Goal: Task Accomplishment & Management: Manage account settings

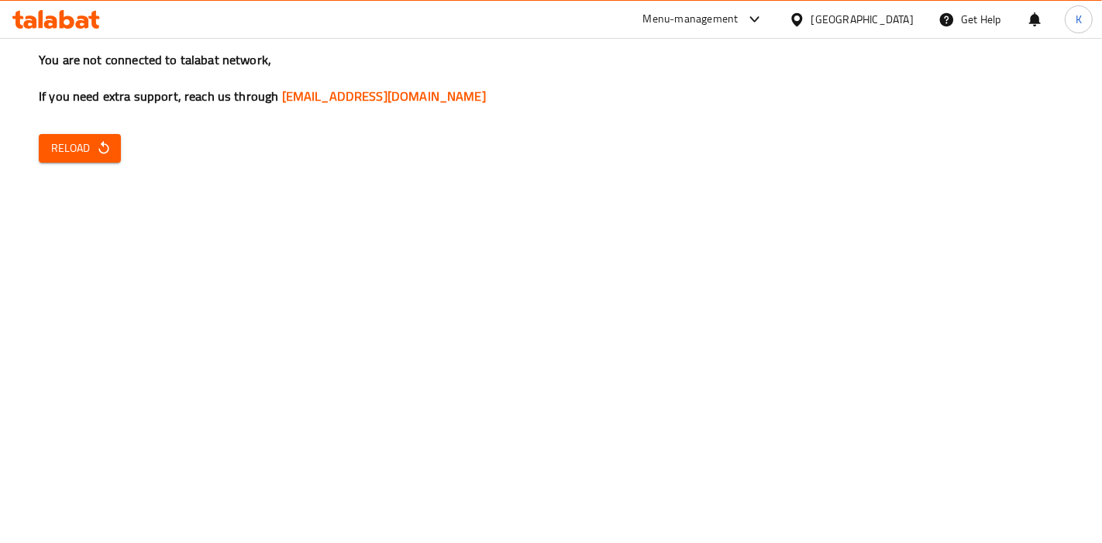
click at [936, 294] on div "You are not connected to talabat network, If you need extra support, reach us t…" at bounding box center [551, 271] width 1102 height 543
click at [84, 151] on span "Reload" at bounding box center [79, 148] width 57 height 19
drag, startPoint x: 501, startPoint y: 97, endPoint x: 525, endPoint y: 324, distance: 228.2
click at [525, 324] on div "You are not connected to talabat network, If you need extra support, reach us t…" at bounding box center [551, 271] width 1102 height 543
drag, startPoint x: 508, startPoint y: 291, endPoint x: 604, endPoint y: 174, distance: 151.4
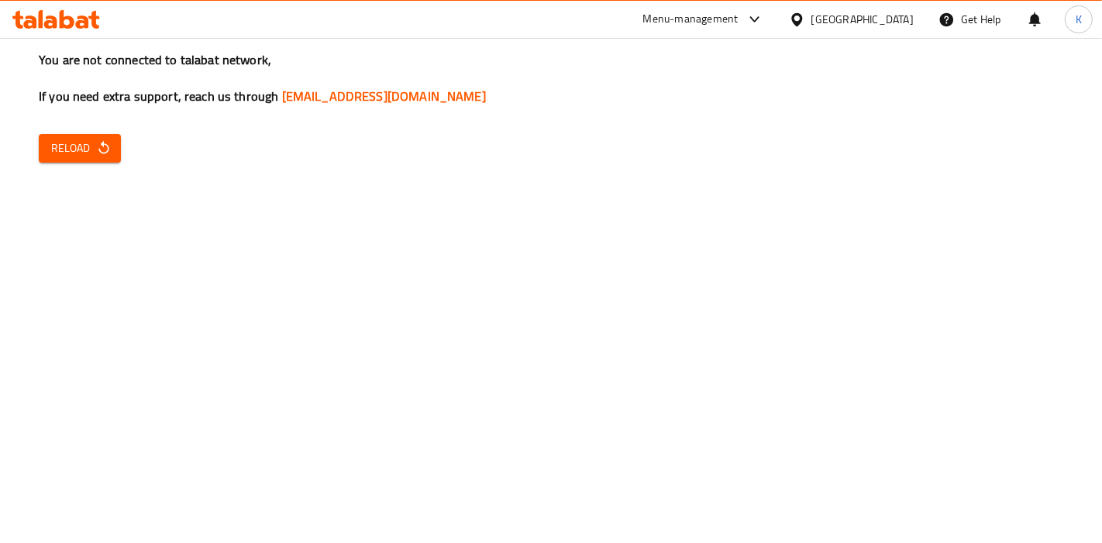
click at [604, 171] on div "You are not connected to talabat network, If you need extra support, reach us t…" at bounding box center [551, 271] width 1102 height 543
click at [604, 177] on div "You are not connected to talabat network, If you need extra support, reach us t…" at bounding box center [551, 271] width 1102 height 543
drag, startPoint x: 4, startPoint y: 229, endPoint x: 1101, endPoint y: 179, distance: 1098.5
click at [1088, 179] on div "You are not connected to talabat network, If you need extra support, reach us t…" at bounding box center [551, 271] width 1102 height 543
click at [594, 428] on div "You are not connected to talabat network, If you need extra support, reach us t…" at bounding box center [551, 271] width 1102 height 543
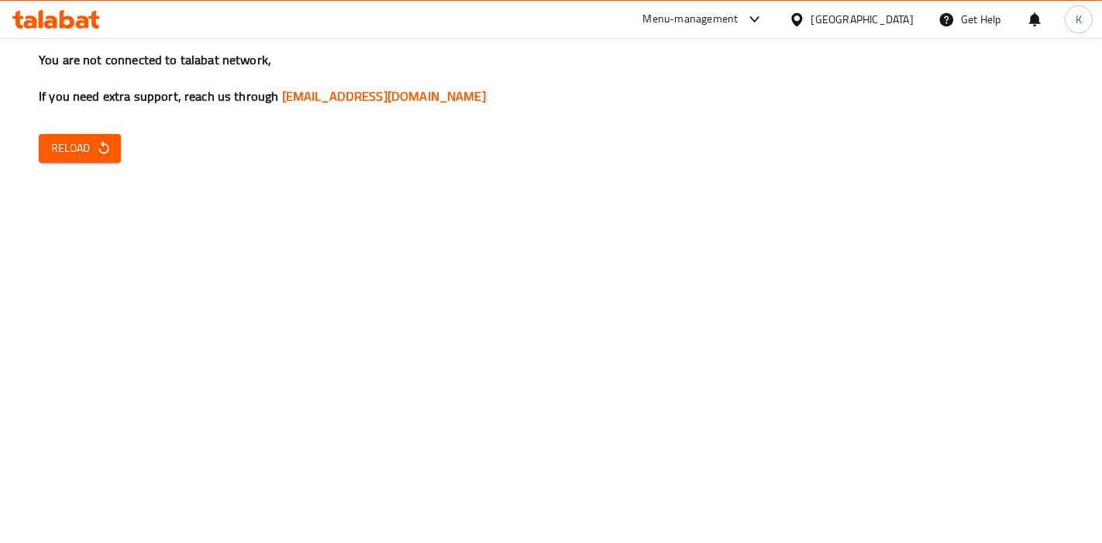
drag, startPoint x: 875, startPoint y: 98, endPoint x: 888, endPoint y: 72, distance: 28.8
click at [876, 93] on h3 "You are not connected to talabat network, If you need extra support, reach us t…" at bounding box center [551, 78] width 1024 height 54
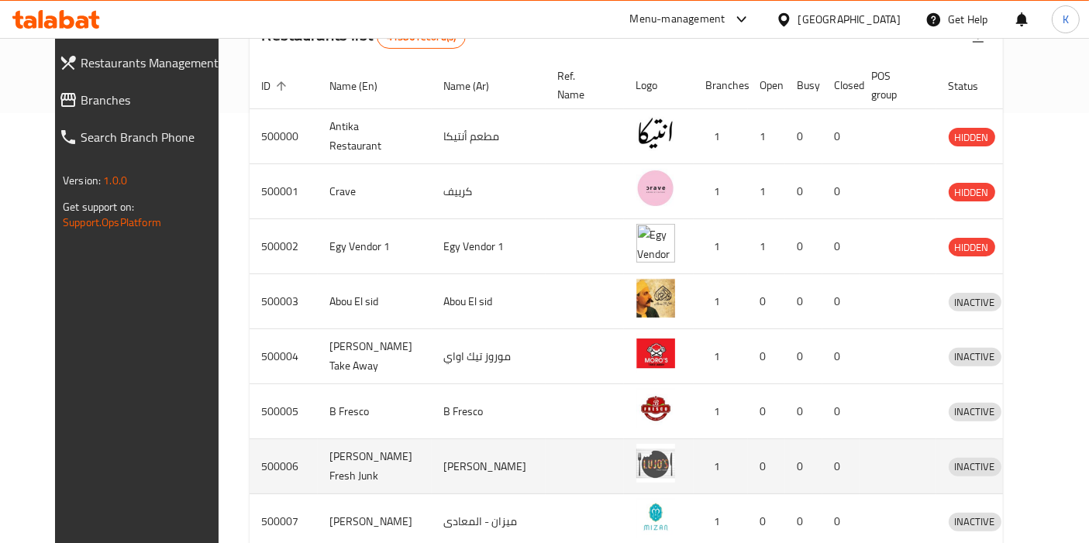
scroll to position [86, 0]
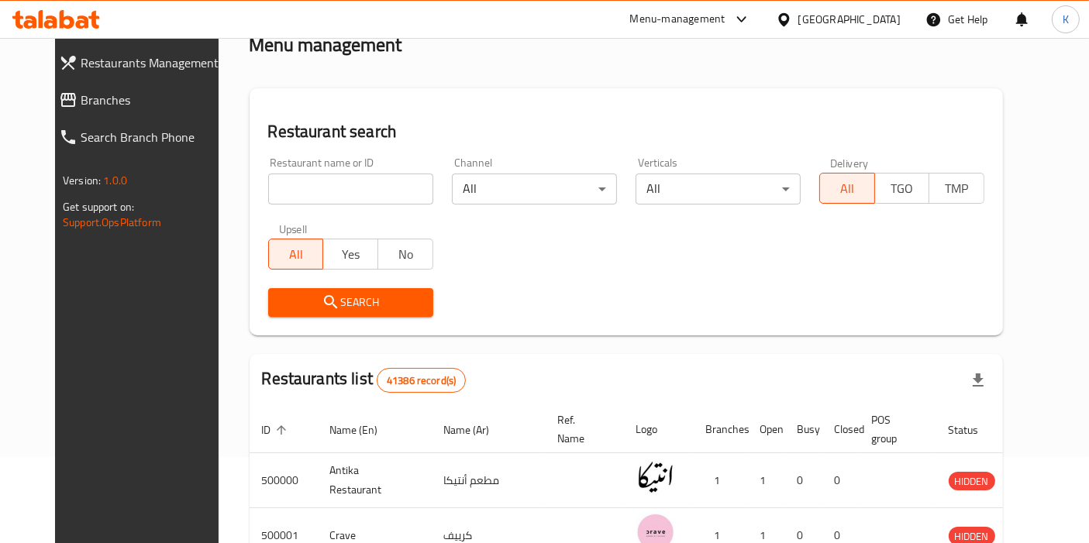
click at [788, 257] on div "Restaurant name or ID Restaurant name or ID Channel All ​ Verticals All ​ Deliv…" at bounding box center [626, 237] width 735 height 178
click at [725, 20] on div "Menu-management" at bounding box center [677, 19] width 95 height 19
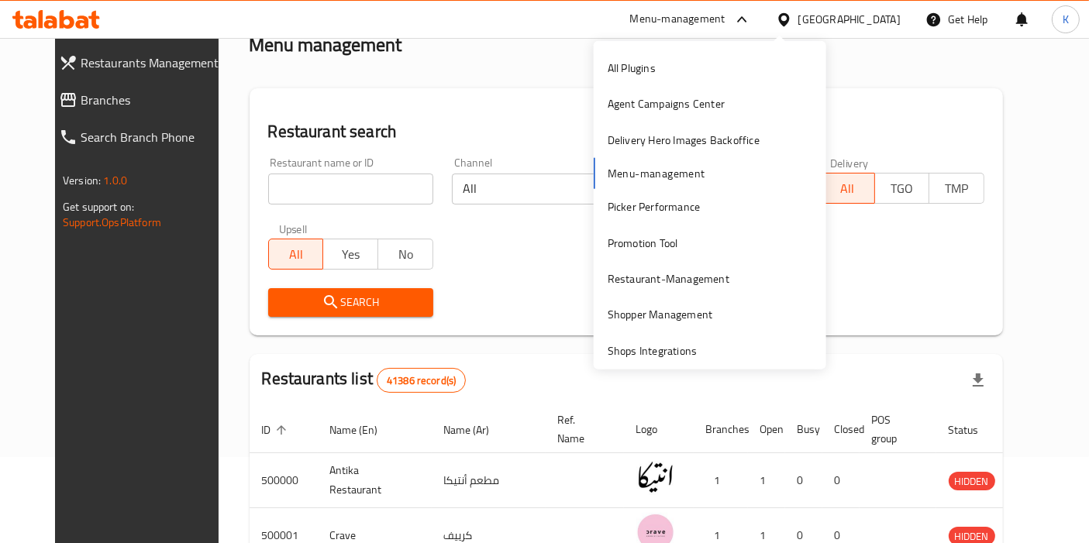
click at [656, 175] on div "All Plugins Agent Campaigns Center Delivery Hero Images Backoffice Menu-managem…" at bounding box center [710, 227] width 232 height 355
click at [418, 138] on h2 "Restaurant search" at bounding box center [626, 131] width 716 height 23
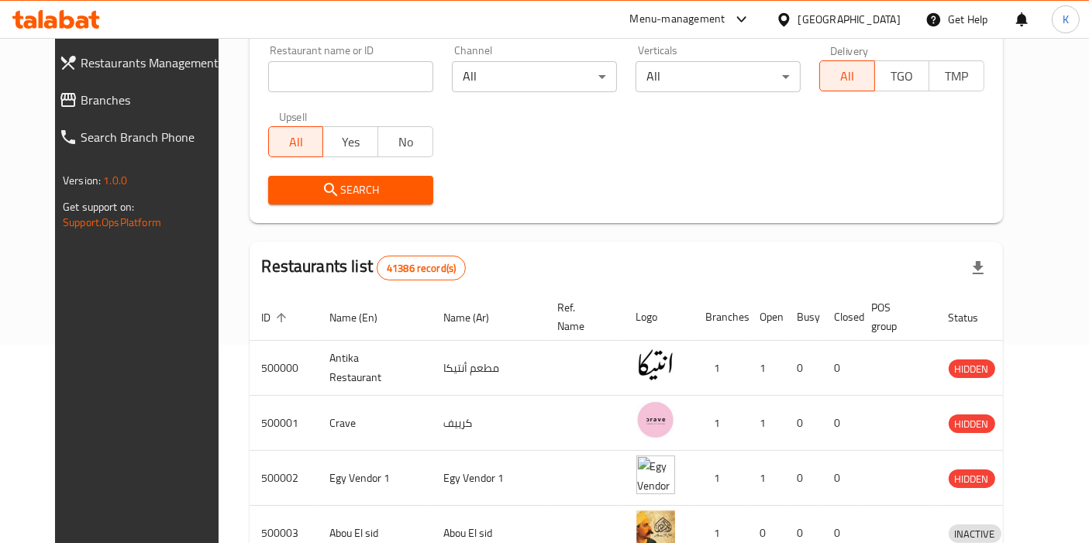
scroll to position [0, 0]
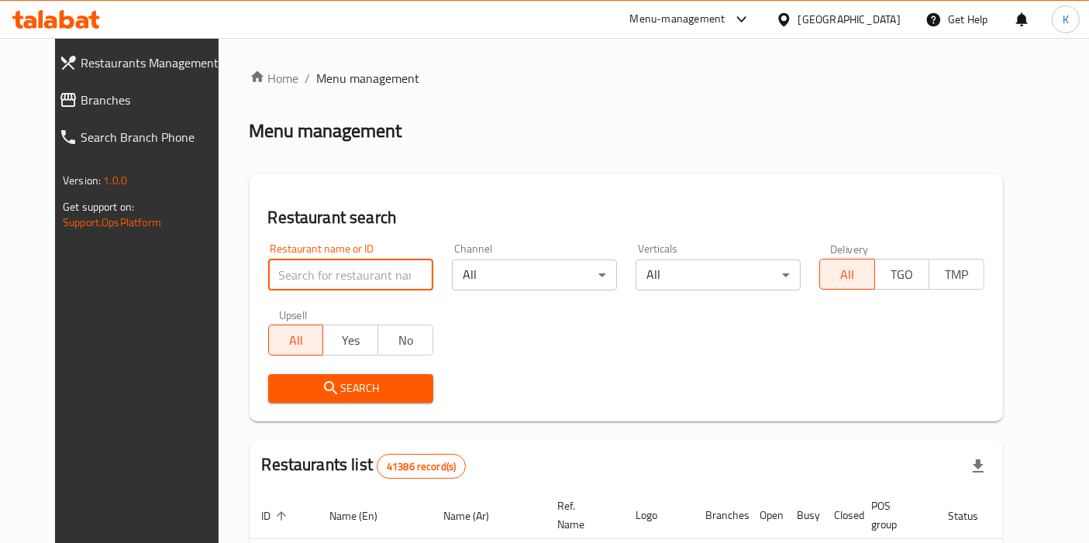
click at [355, 266] on input "search" at bounding box center [350, 275] width 165 height 31
click at [323, 273] on input "search" at bounding box center [350, 275] width 165 height 31
paste input "[PERSON_NAME]"
type input "[PERSON_NAME]"
click button "Search" at bounding box center [350, 388] width 165 height 29
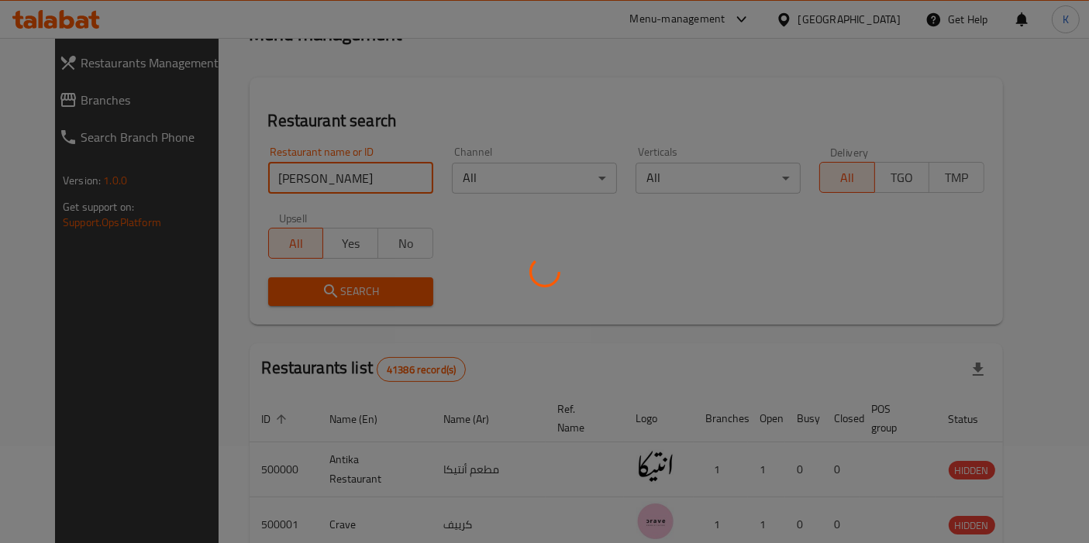
scroll to position [172, 0]
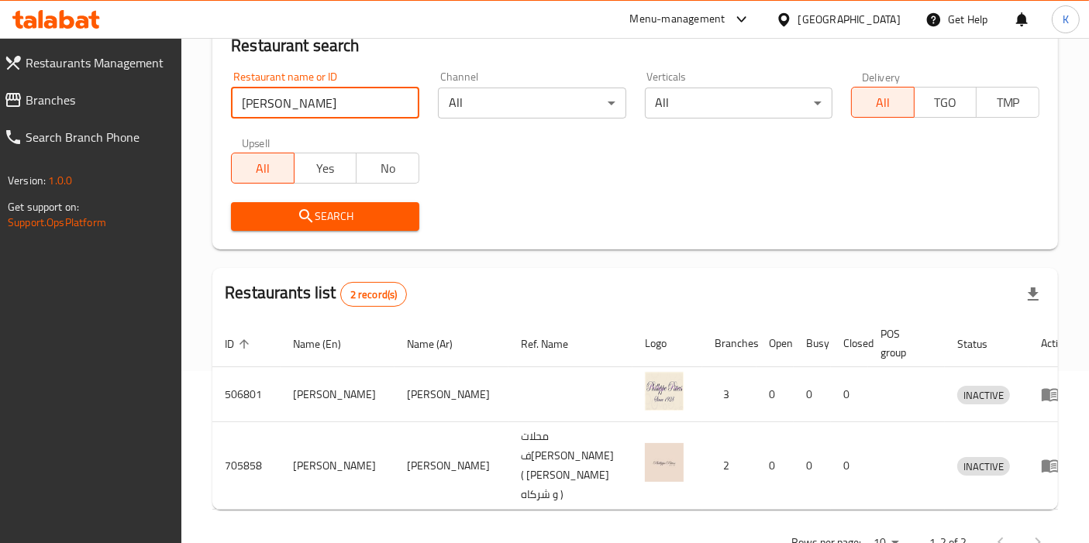
click at [1034, 524] on div at bounding box center [1019, 542] width 74 height 37
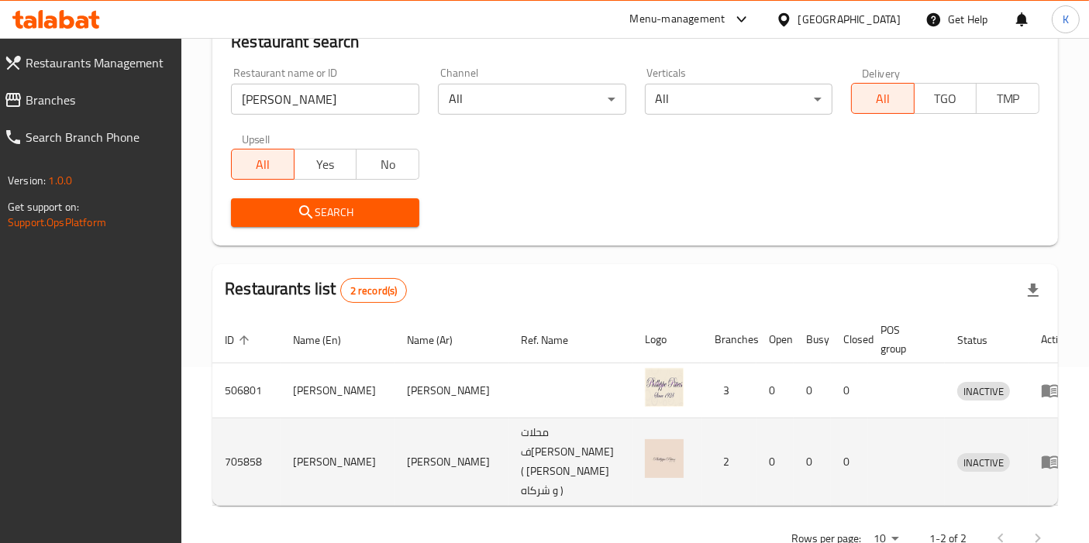
scroll to position [202, 0]
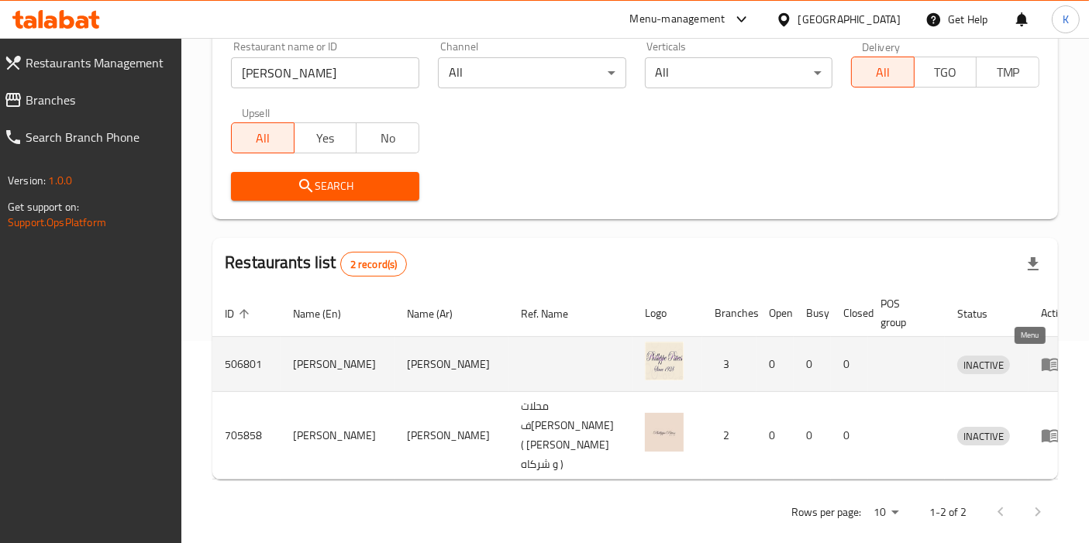
click at [1041, 360] on icon "enhanced table" at bounding box center [1050, 364] width 19 height 19
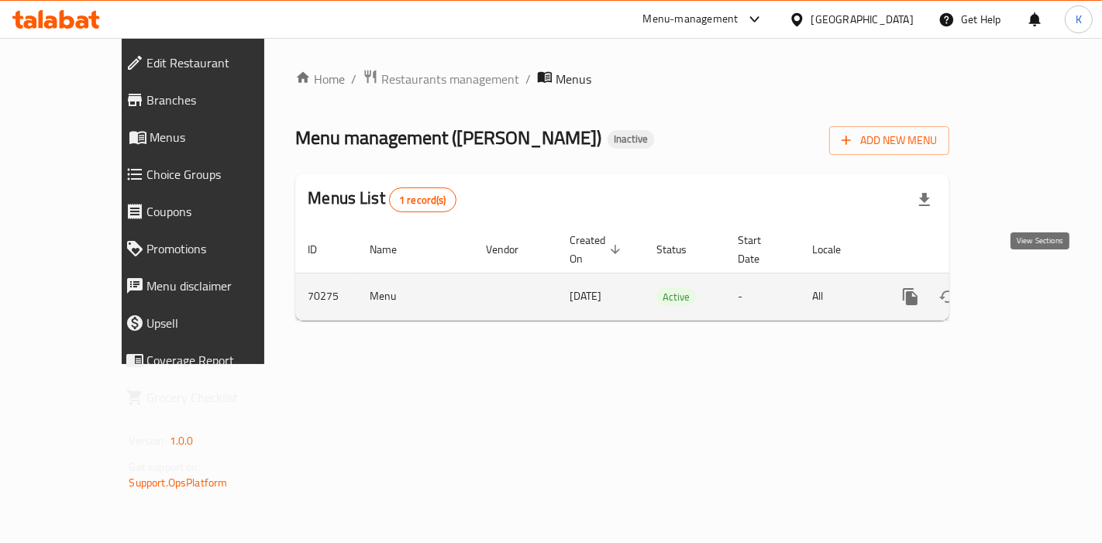
click at [1031, 288] on icon "enhanced table" at bounding box center [1022, 297] width 19 height 19
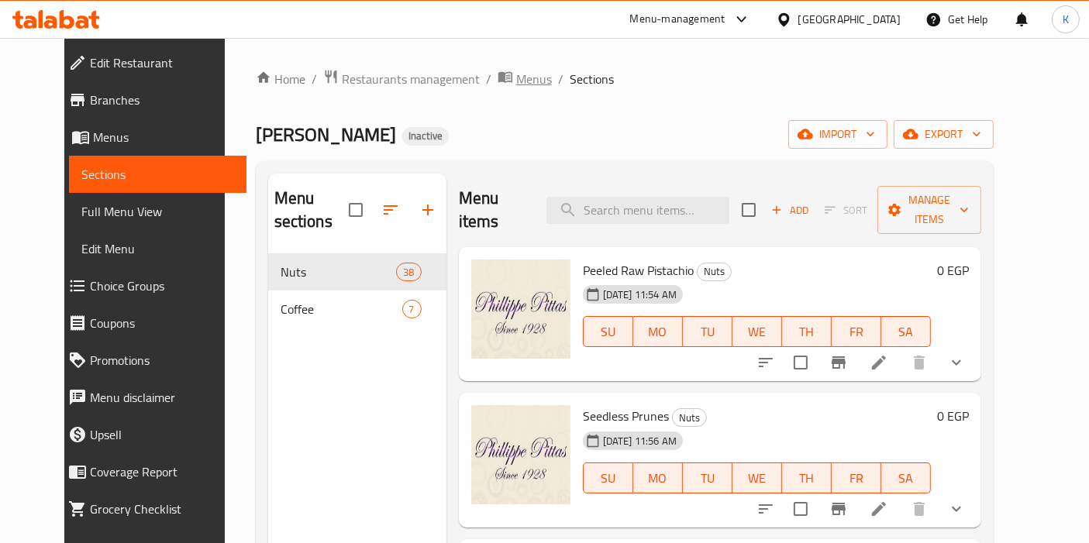
click at [516, 82] on span "Menus" at bounding box center [534, 79] width 36 height 19
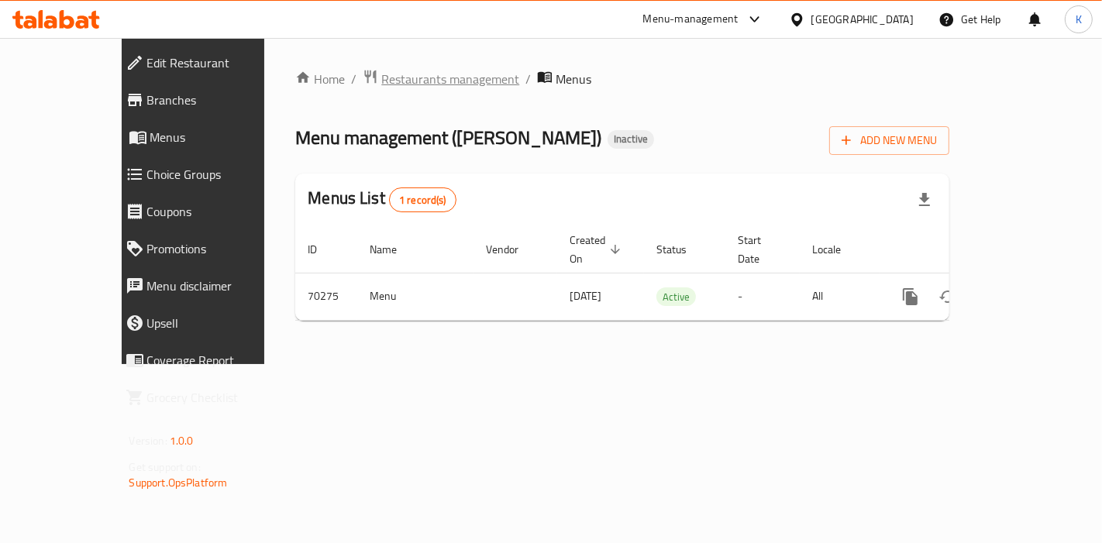
click at [387, 81] on span "Restaurants management" at bounding box center [450, 79] width 138 height 19
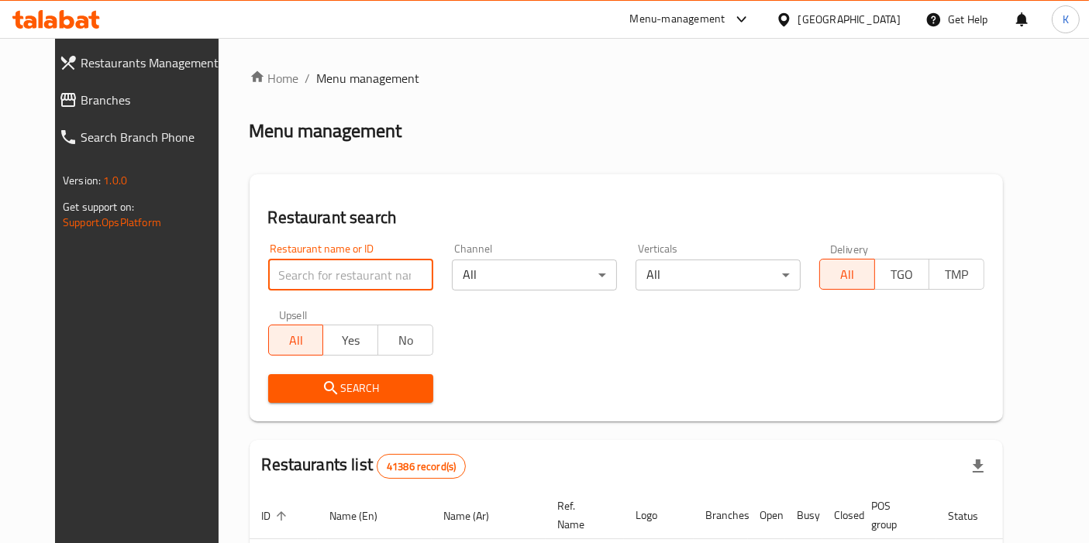
click at [346, 269] on input "search" at bounding box center [350, 275] width 165 height 31
paste input "[PERSON_NAME]"
type input "[PERSON_NAME]"
click button "Search" at bounding box center [350, 388] width 165 height 29
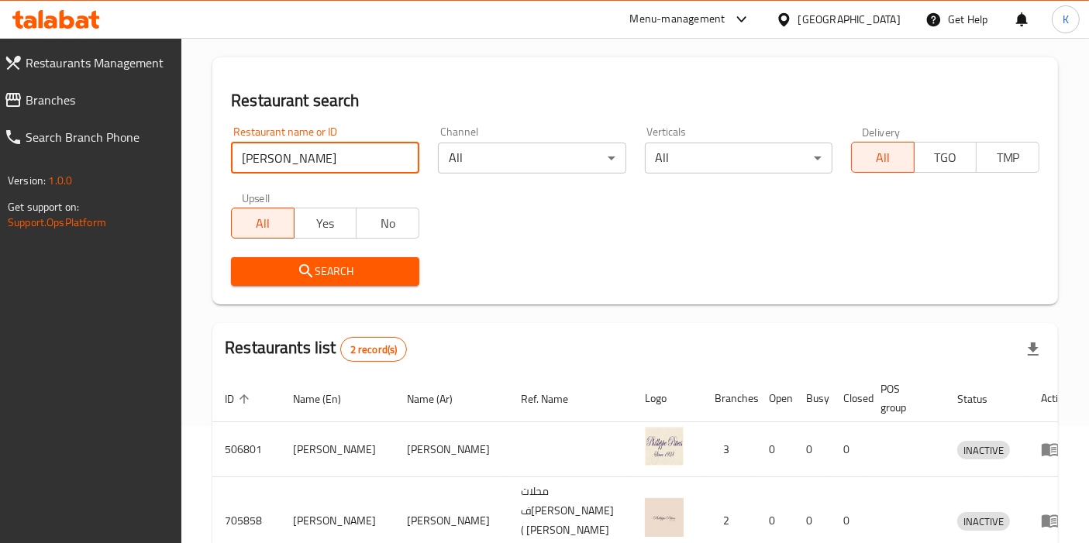
scroll to position [202, 0]
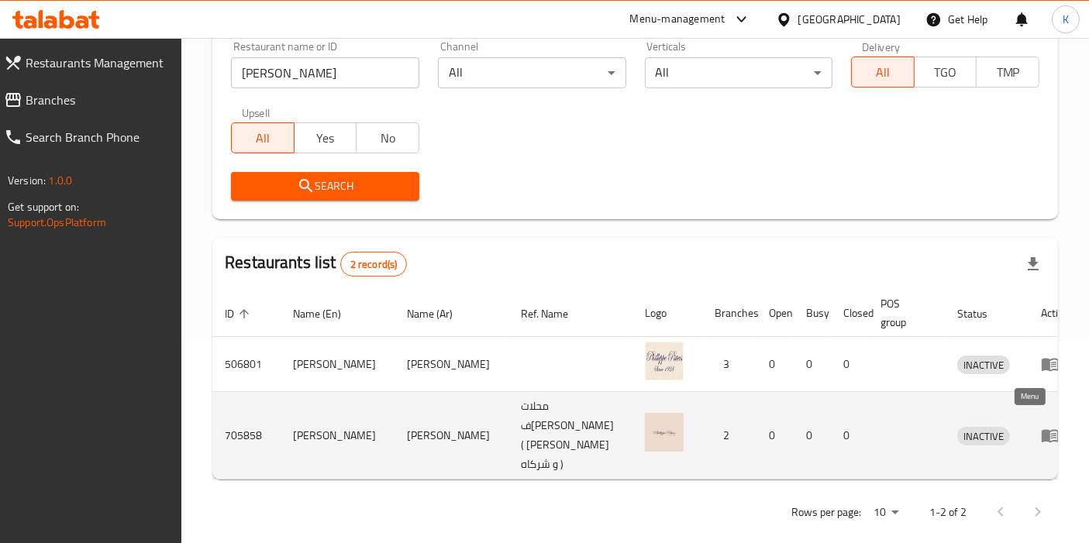
click at [1042, 430] on icon "enhanced table" at bounding box center [1050, 436] width 17 height 13
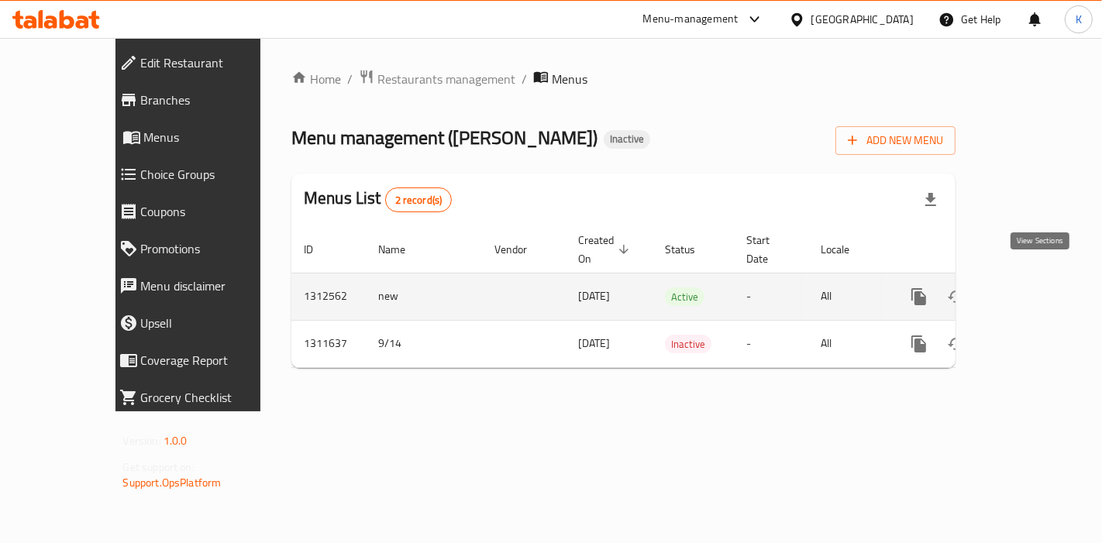
click at [1031, 288] on icon "enhanced table" at bounding box center [1030, 297] width 19 height 19
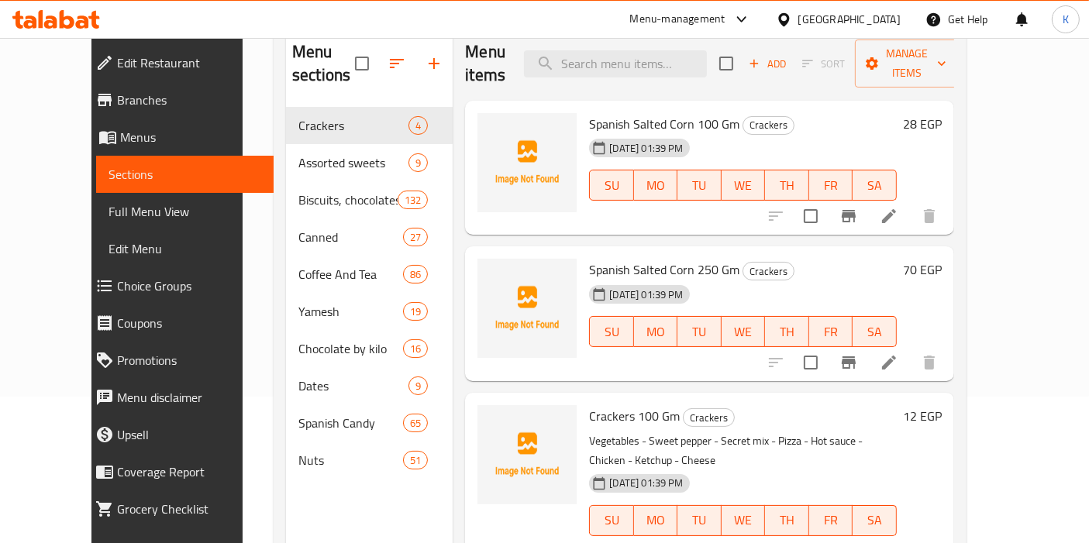
scroll to position [44, 0]
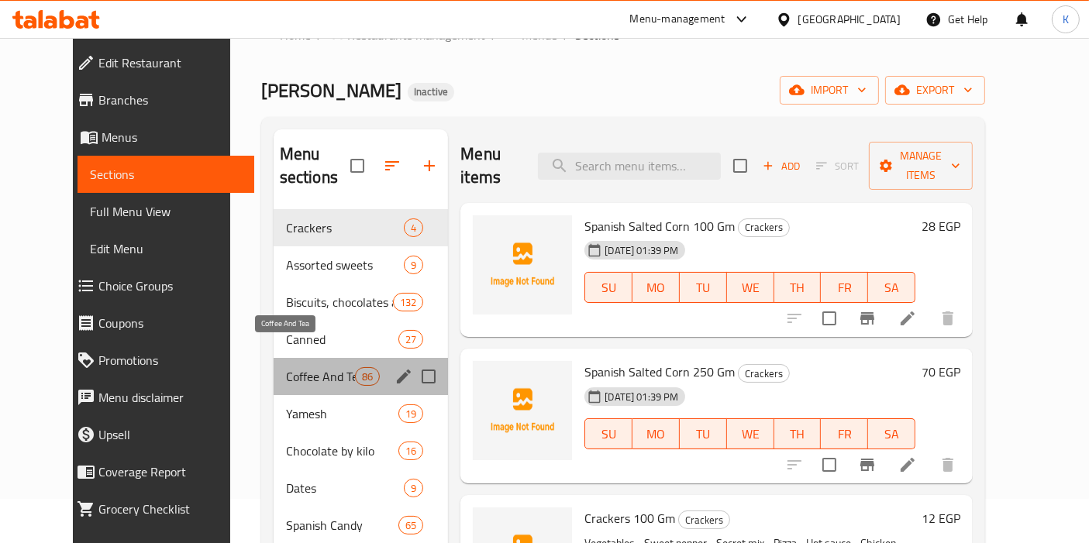
click at [286, 367] on span "Coffee And Tea" at bounding box center [320, 376] width 69 height 19
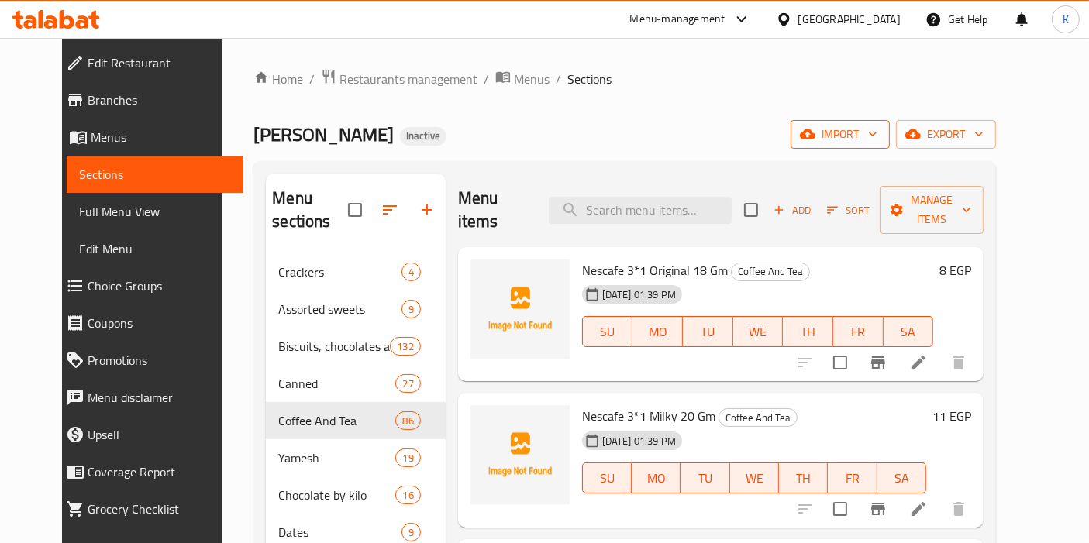
click at [880, 142] on icon "button" at bounding box center [872, 133] width 15 height 15
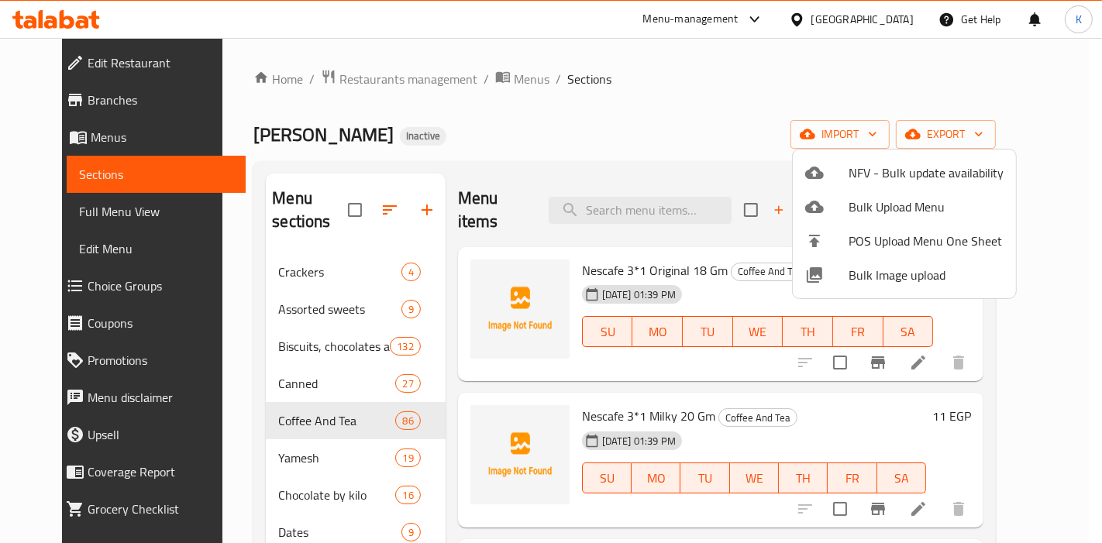
click at [900, 273] on span "Bulk Image upload" at bounding box center [926, 275] width 155 height 19
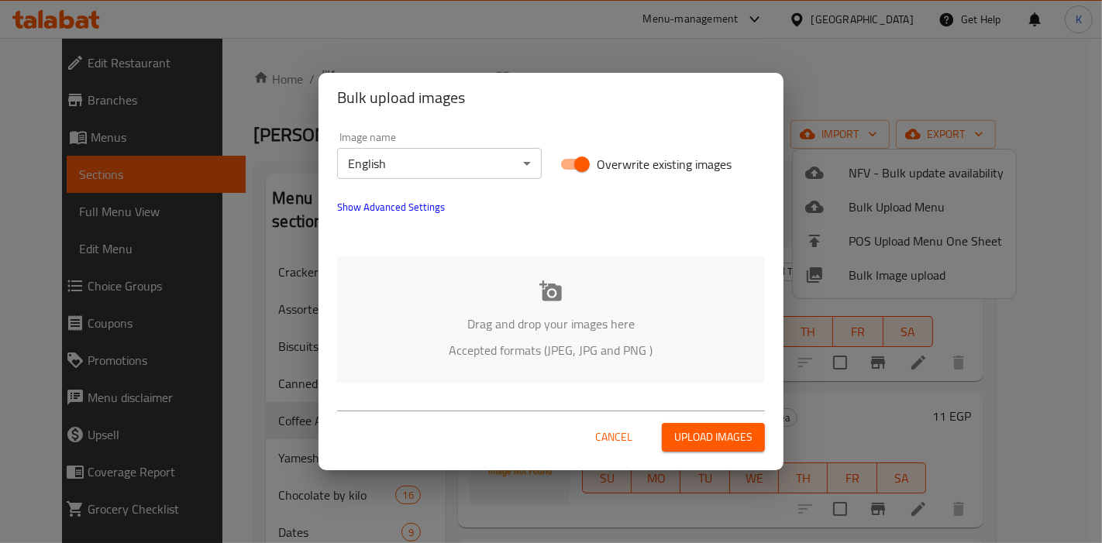
click at [536, 164] on body "​ Menu-management Egypt Get Help K Edit Restaurant Branches Menus Sections Full…" at bounding box center [551, 290] width 1102 height 505
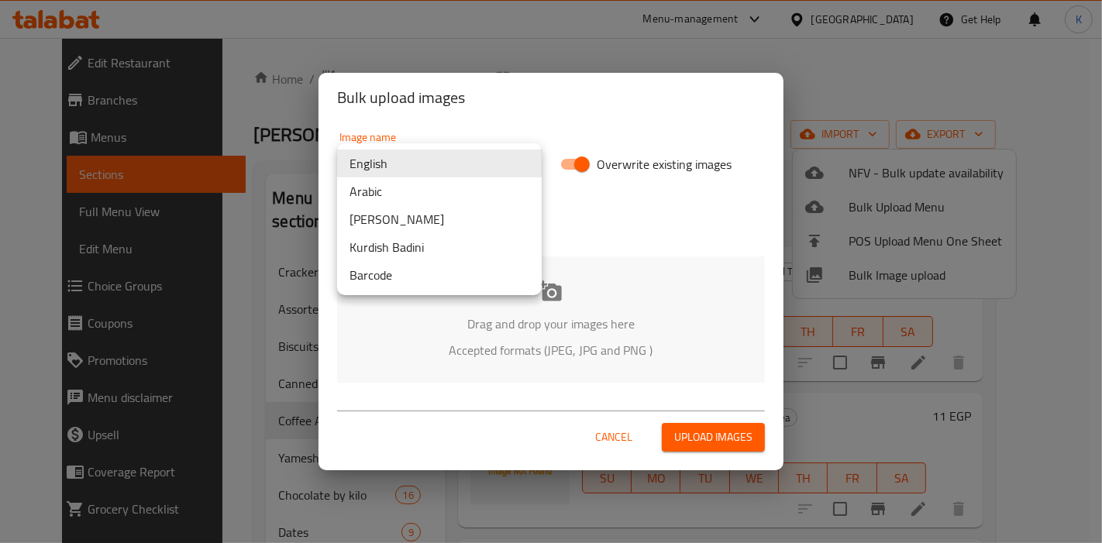
click at [604, 229] on div at bounding box center [551, 271] width 1102 height 543
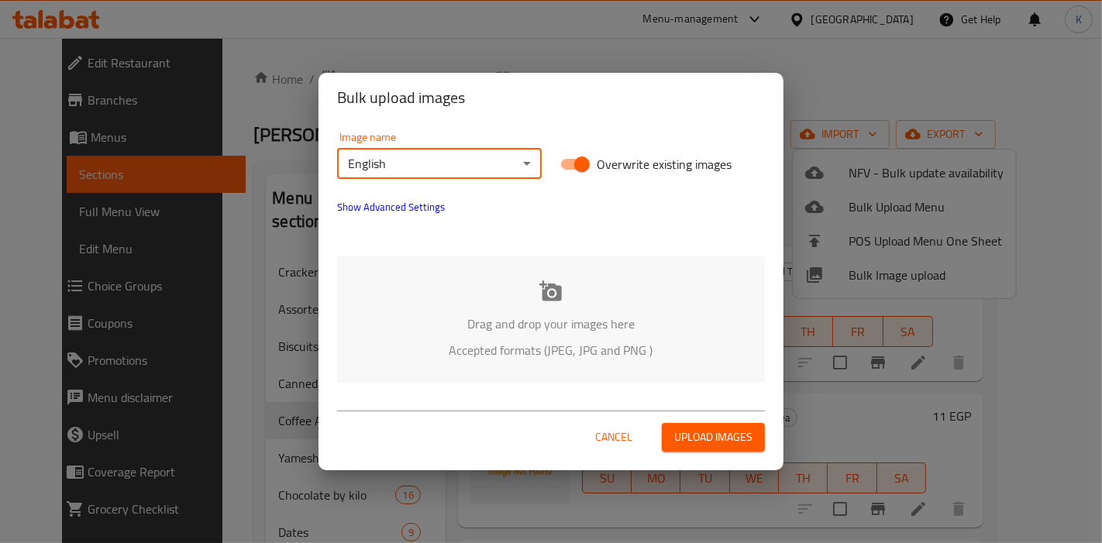
click at [463, 164] on body "​ Menu-management Egypt Get Help K Edit Restaurant Branches Menus Sections Full…" at bounding box center [551, 290] width 1102 height 505
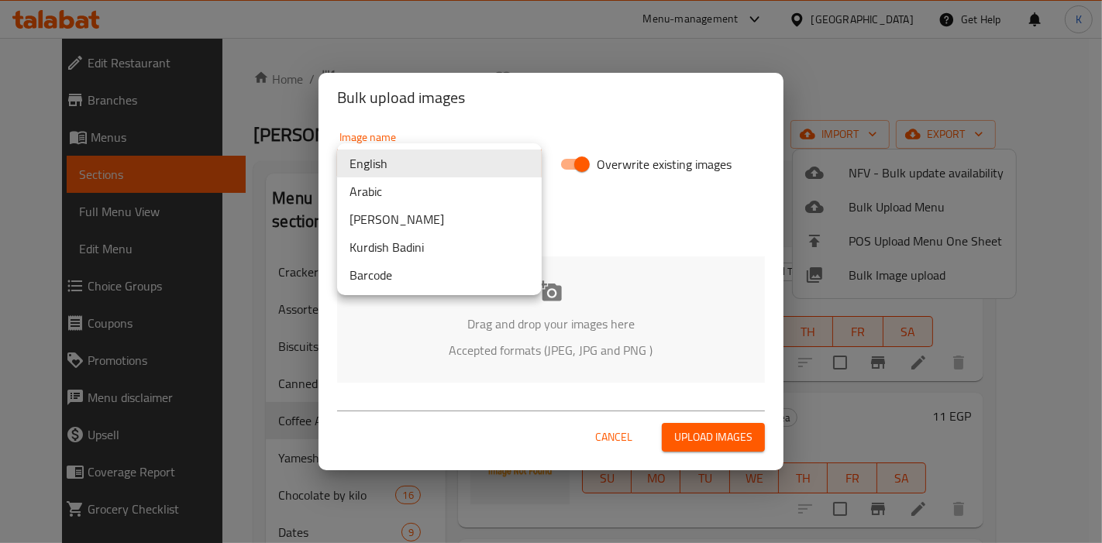
click at [425, 195] on li "Arabic" at bounding box center [439, 191] width 205 height 28
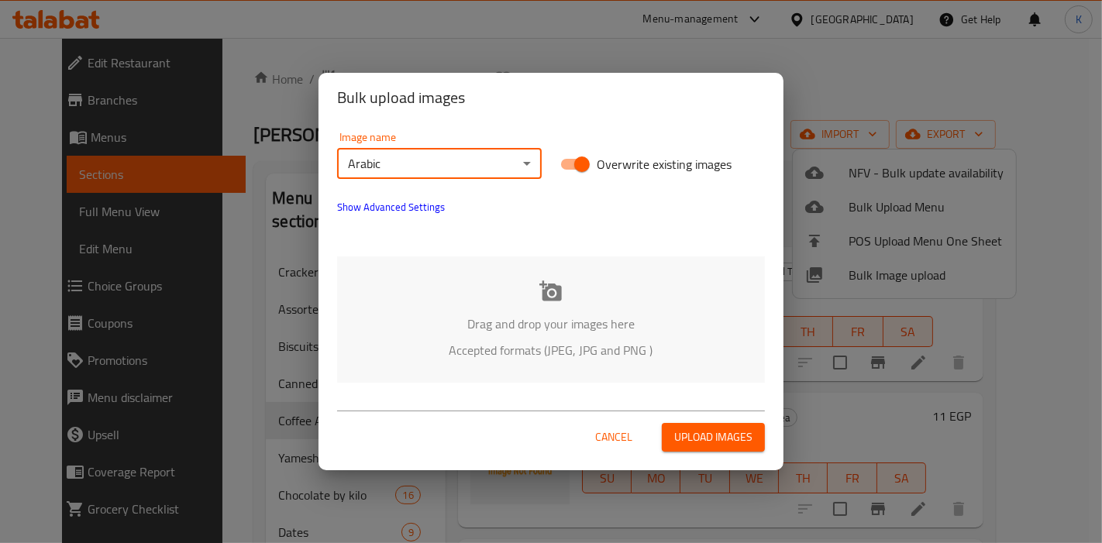
click at [701, 433] on span "Upload images" at bounding box center [713, 437] width 78 height 19
click at [600, 422] on div "Cancel Upload images" at bounding box center [551, 431] width 428 height 41
click at [608, 441] on span "Cancel" at bounding box center [613, 437] width 37 height 19
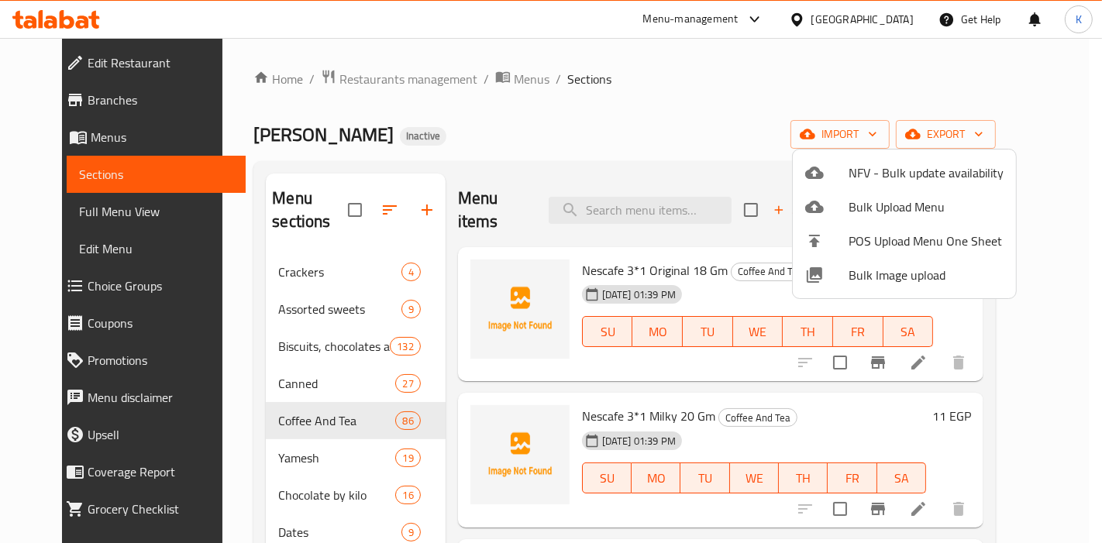
click at [691, 118] on div at bounding box center [551, 271] width 1102 height 543
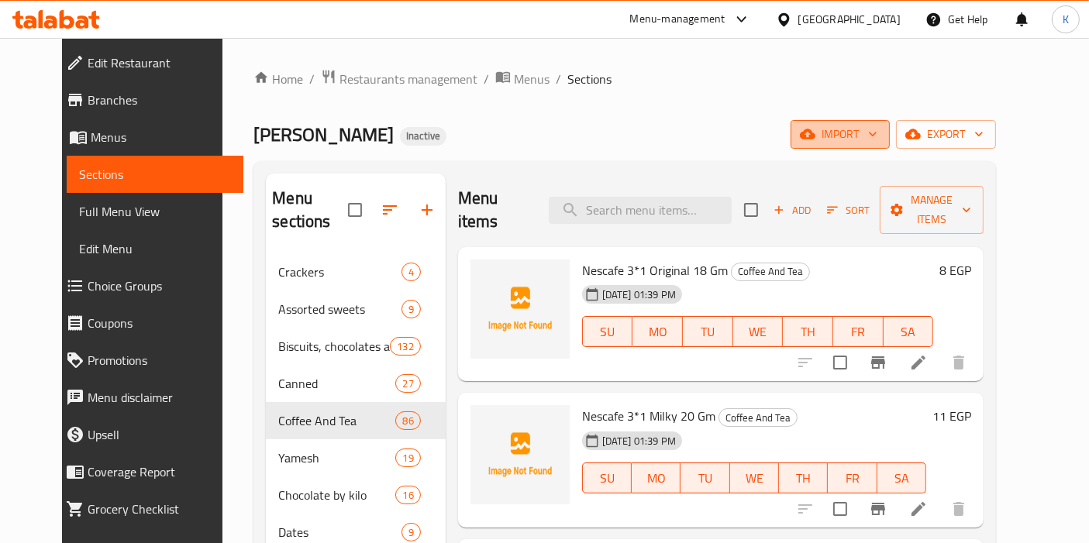
click at [815, 130] on icon "button" at bounding box center [807, 134] width 15 height 10
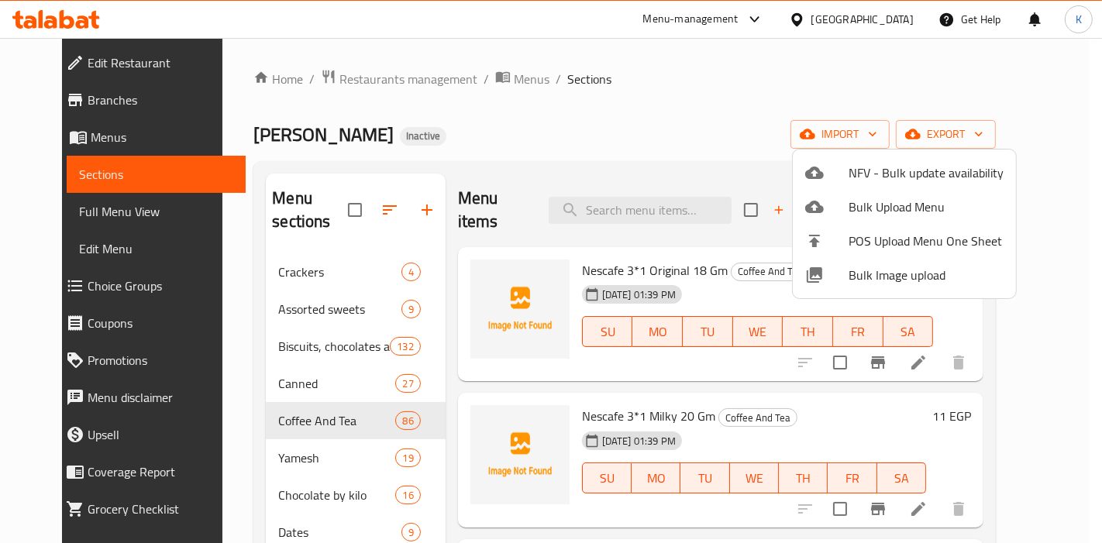
click at [868, 275] on span "Bulk Image upload" at bounding box center [926, 275] width 155 height 19
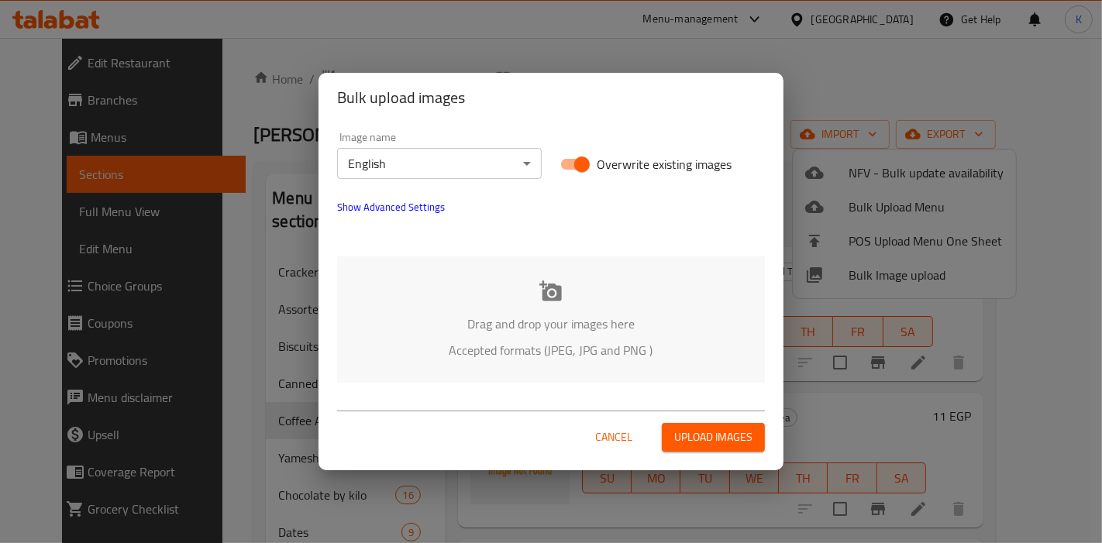
click at [471, 169] on body "​ Menu-management Egypt Get Help K Edit Restaurant Branches Menus Sections Full…" at bounding box center [551, 290] width 1102 height 505
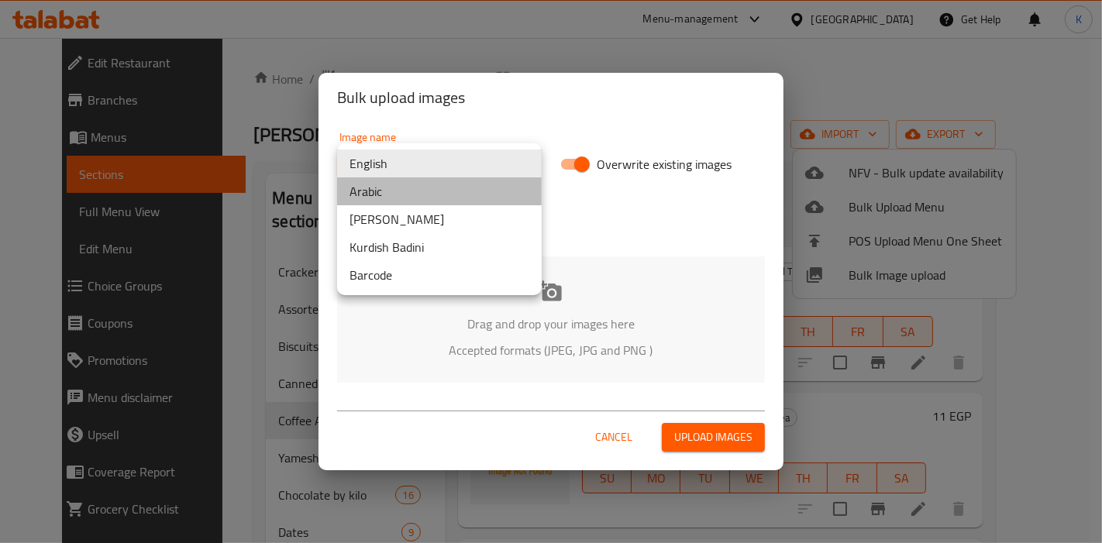
click at [425, 202] on li "Arabic" at bounding box center [439, 191] width 205 height 28
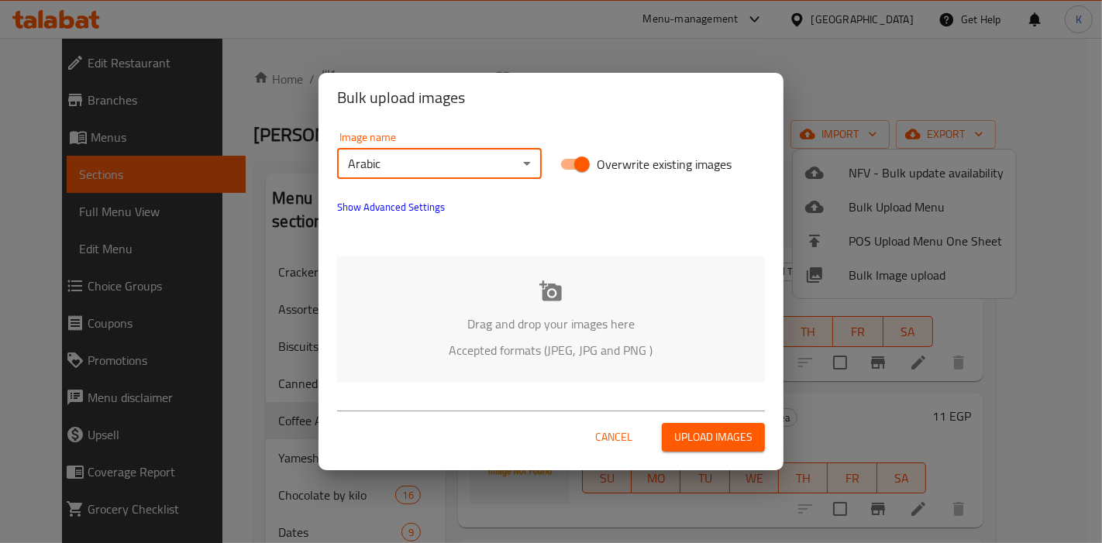
click at [725, 443] on span "Upload images" at bounding box center [713, 437] width 78 height 19
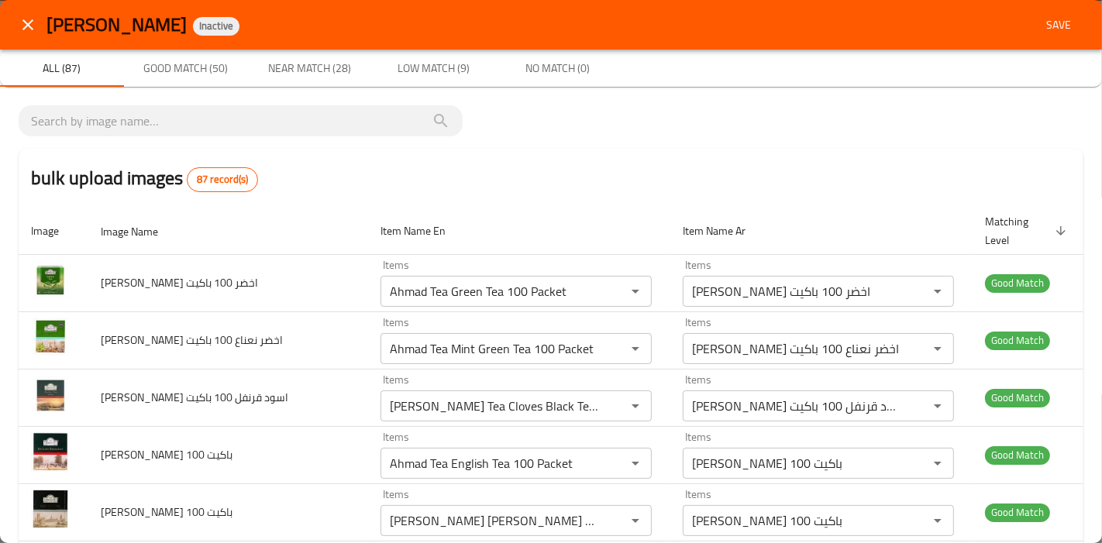
type ج "Cardamom Karak Tea 10 Sachets 200g"
click at [298, 65] on span "Near Match (28)" at bounding box center [309, 68] width 105 height 19
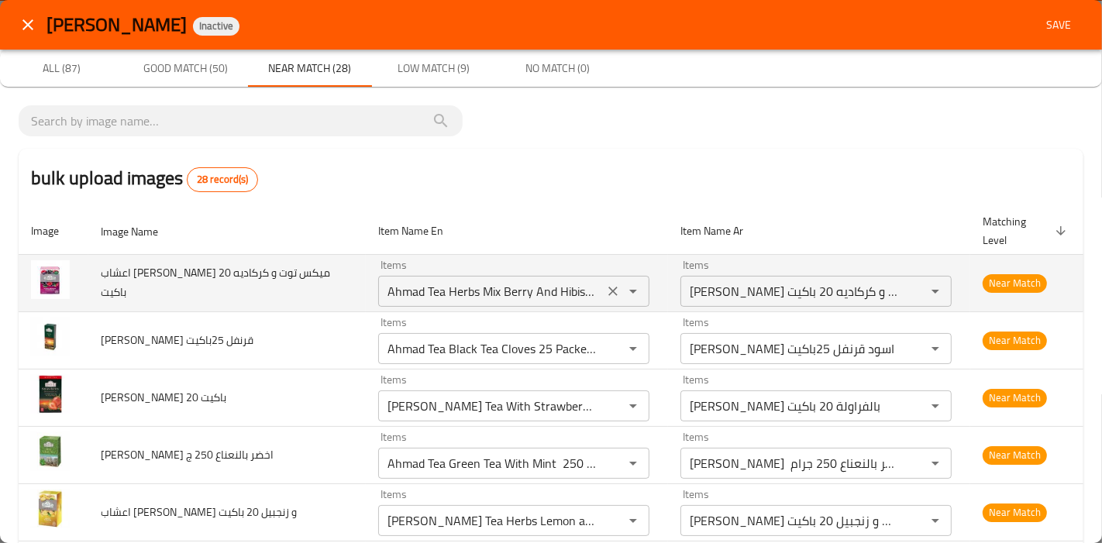
click at [542, 281] on باكيت "Ahmad Tea Herbs Mix Berry And Hibiscus 20 Packets" at bounding box center [491, 292] width 216 height 22
drag, startPoint x: 321, startPoint y: 272, endPoint x: 99, endPoint y: 271, distance: 221.6
click at [99, 271] on td "اعشاب احمد تي ميكس توت و كركاديه 20 باكيت" at bounding box center [226, 282] width 277 height 57
copy span "اعشاب احمد تي ميكس توت و كركاديه 20 باكيت"
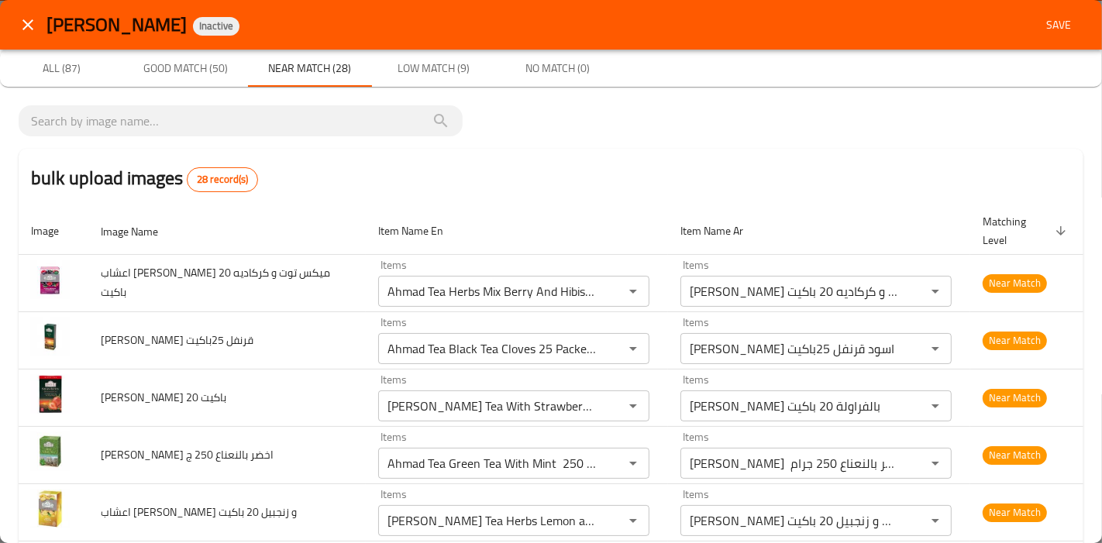
click at [451, 181] on div "bulk upload images 28 record(s)" at bounding box center [551, 178] width 1065 height 59
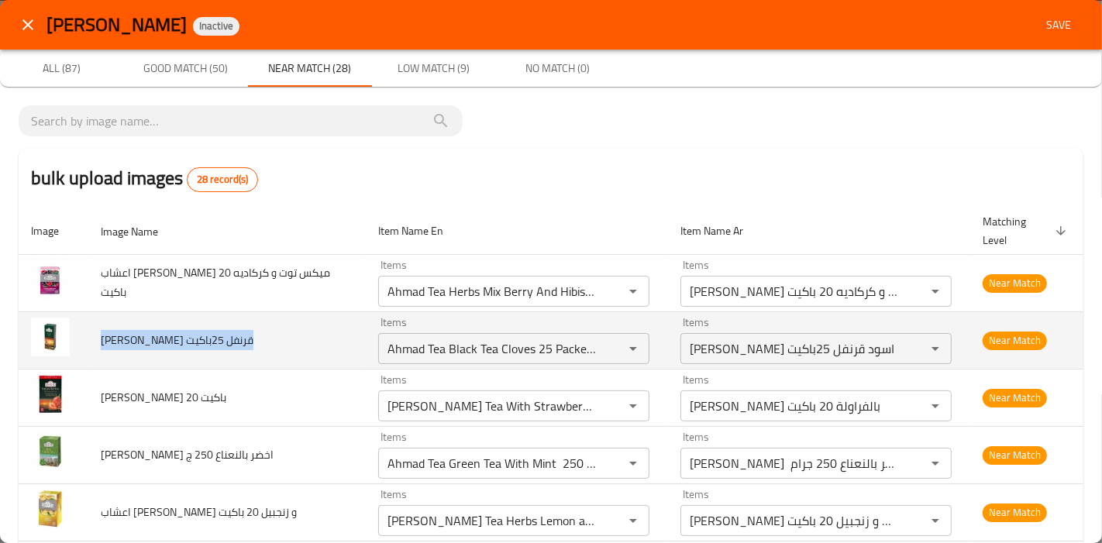
drag, startPoint x: 252, startPoint y: 325, endPoint x: 98, endPoint y: 324, distance: 153.4
click at [98, 324] on td "شاي احمد اسود قرنفل 25باكيت" at bounding box center [226, 340] width 277 height 57
copy span "شاي احمد اسود قرنفل 25باكيت"
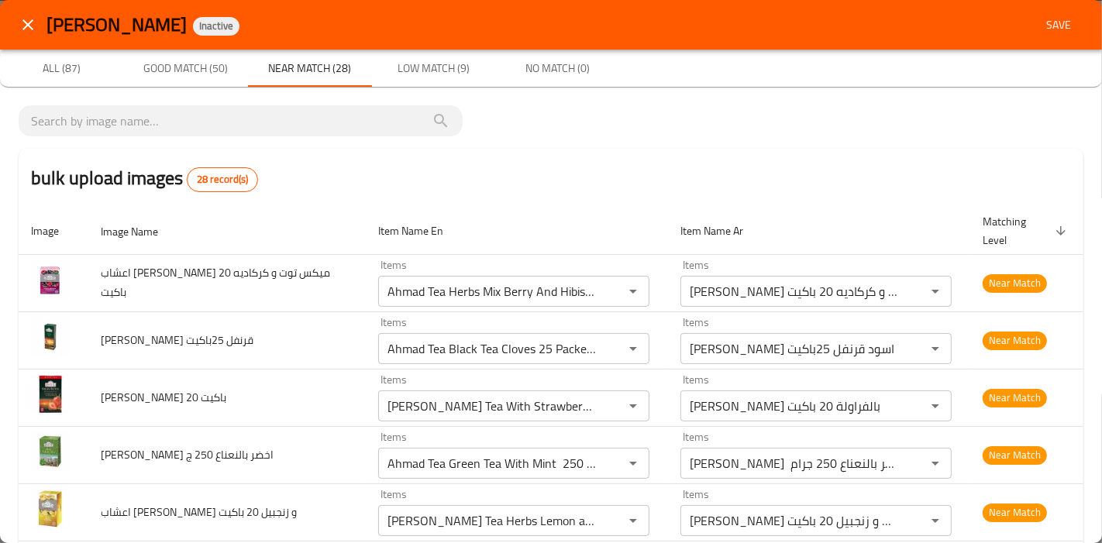
click at [467, 201] on div "bulk upload images 28 record(s)" at bounding box center [551, 178] width 1065 height 59
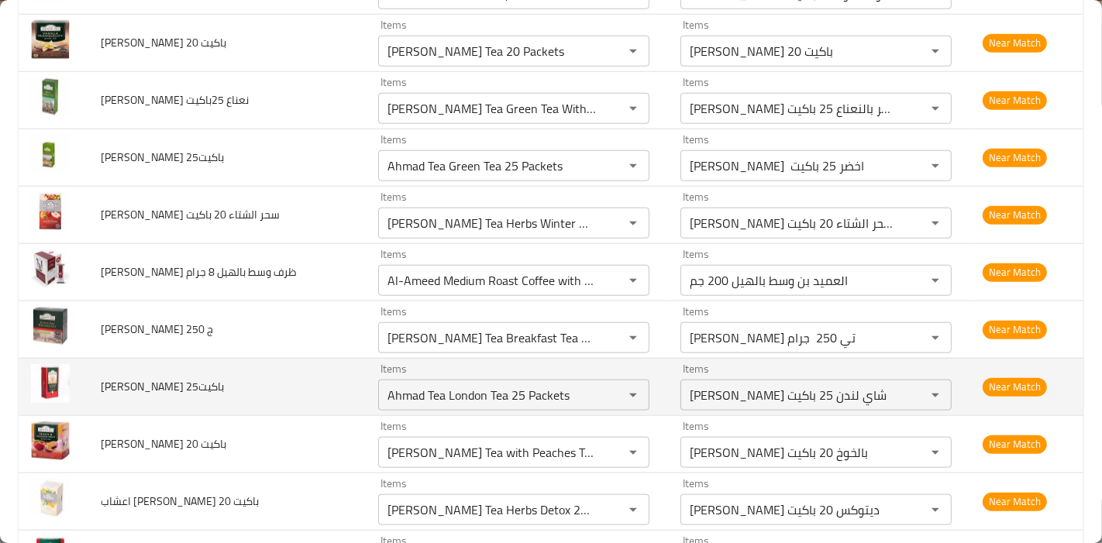
scroll to position [1238, 0]
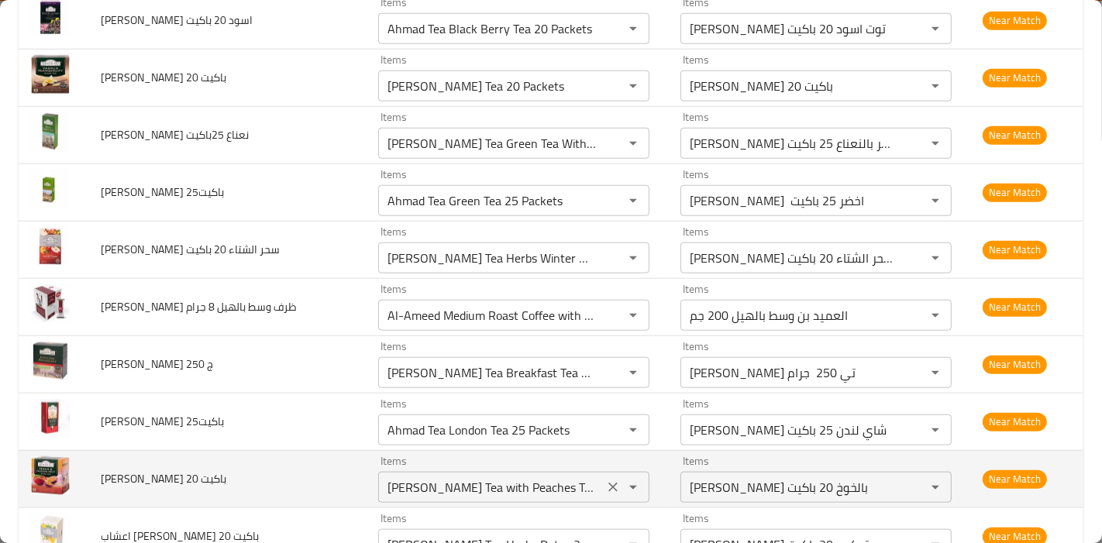
click at [504, 477] on باكيت "Ahmad Tea with Peaches Tea 20 packets" at bounding box center [491, 488] width 216 height 22
click at [509, 477] on باكيت "Ahmad Tea with Peaches Tea 20 packets" at bounding box center [491, 488] width 216 height 22
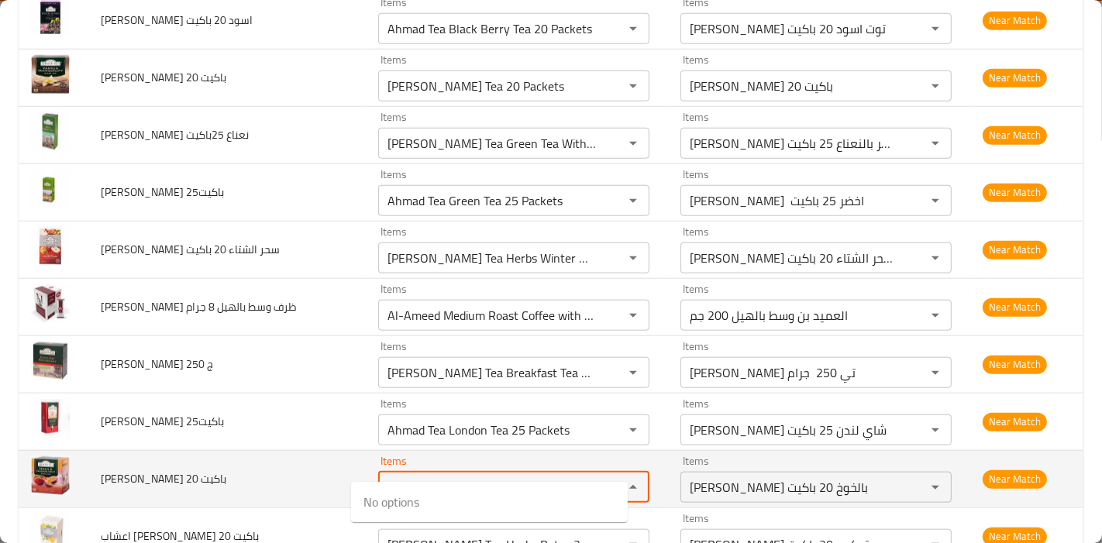
type باكيت "Ahmad Tea with Peaches Tea 20 packets"
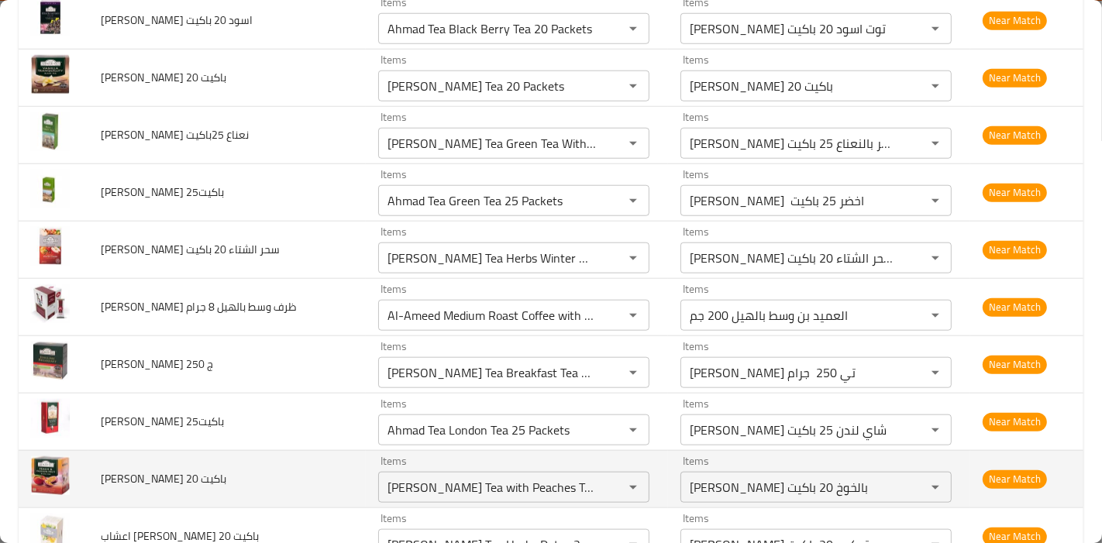
click at [272, 469] on td "شاي احمد خوخ 20 باكيت" at bounding box center [226, 478] width 277 height 57
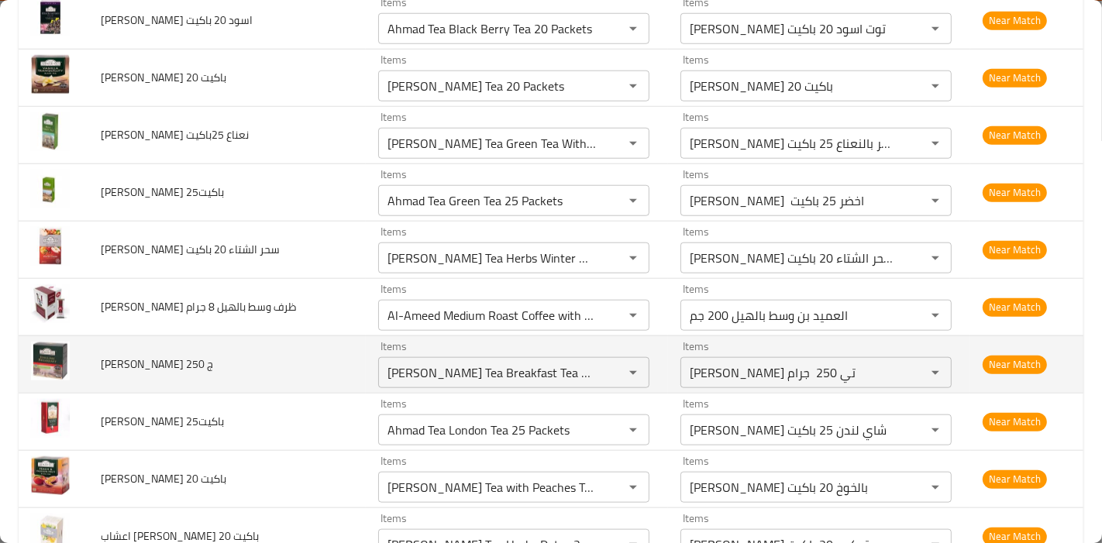
scroll to position [1152, 0]
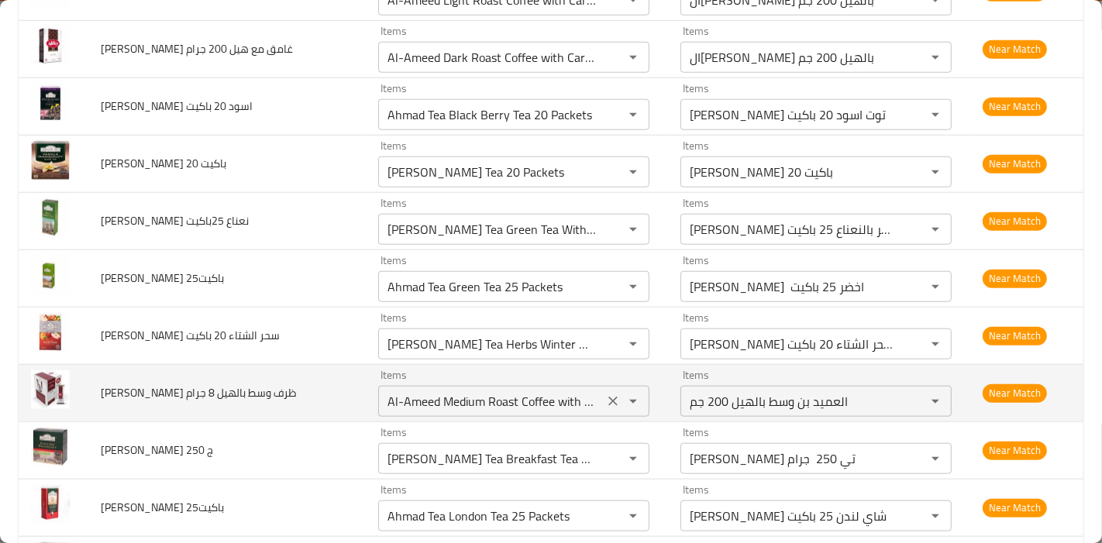
click at [482, 391] on جرام "Al-Ameed Medium Roast Coffee with Cardamom 200 Gm" at bounding box center [491, 402] width 216 height 22
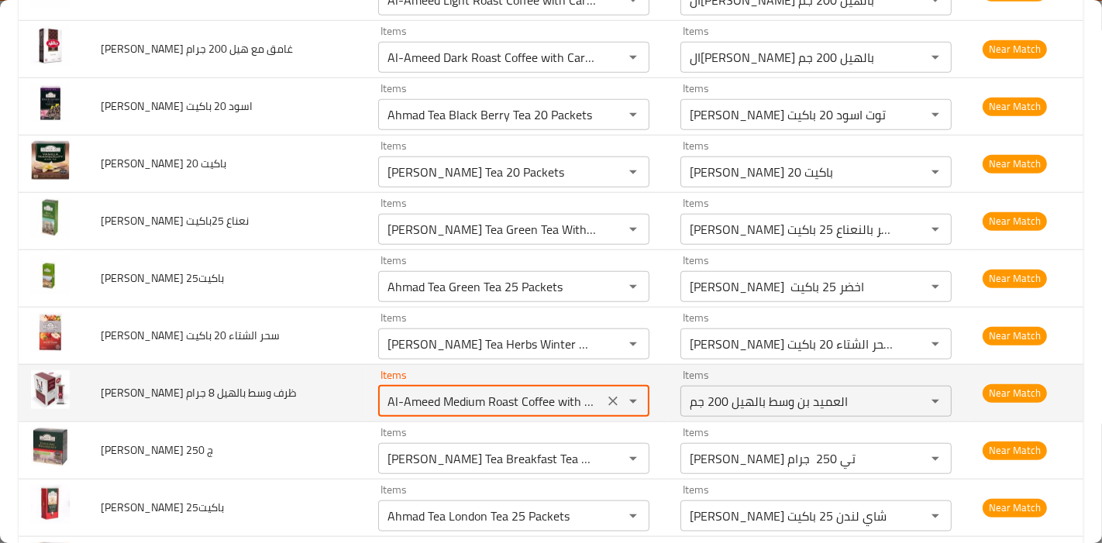
click at [507, 391] on جرام "Al-Ameed Medium Roast Coffee with Cardamom 200 Gm" at bounding box center [491, 402] width 216 height 22
click at [516, 391] on جرام "Al-Ameed Medium Roast Coffee with Cardamom 200 Gm" at bounding box center [491, 402] width 216 height 22
drag, startPoint x: 516, startPoint y: 377, endPoint x: 527, endPoint y: 380, distance: 11.1
click at [517, 391] on جرام "Al-Ameed Medium Roast Coffee with Cardamom 200 Gm" at bounding box center [491, 402] width 216 height 22
click at [544, 391] on جرام "Al-Ameed Medium Roast Coffee with Cardamom 200 Gm" at bounding box center [491, 402] width 216 height 22
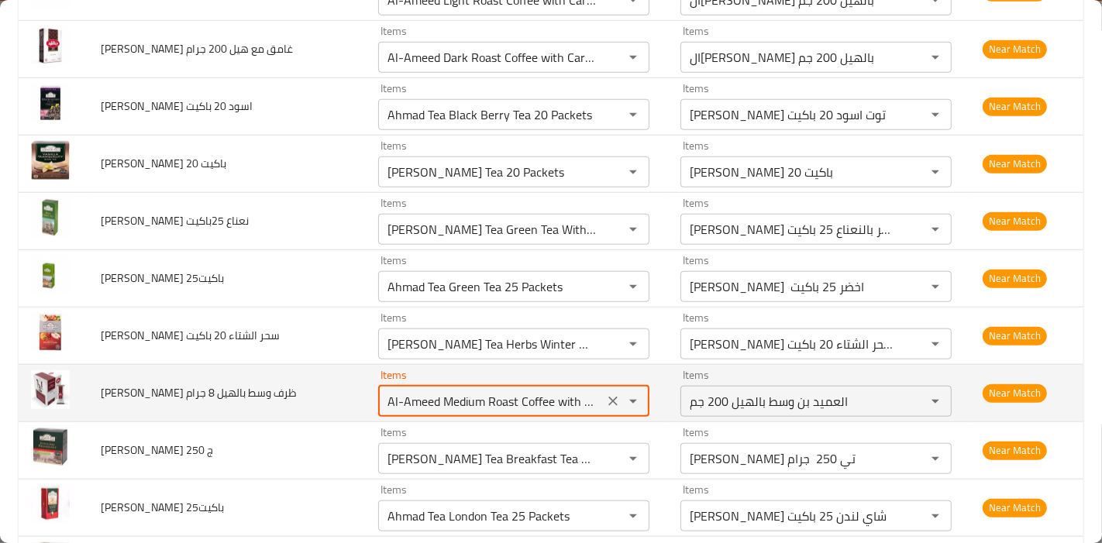
click at [546, 391] on جرام "Al-Ameed Medium Roast Coffee with Cardamom 200 Gm" at bounding box center [491, 402] width 216 height 22
drag, startPoint x: 579, startPoint y: 375, endPoint x: 436, endPoint y: 385, distance: 142.9
click at [436, 386] on div "Al-Ameed Medium Roast Coffee with Cardamom 200 Gm Items" at bounding box center [513, 401] width 271 height 31
click at [571, 391] on جرام "Al-Ameed Medium Roast Coffee with Cardamom 200 Gm" at bounding box center [491, 402] width 216 height 22
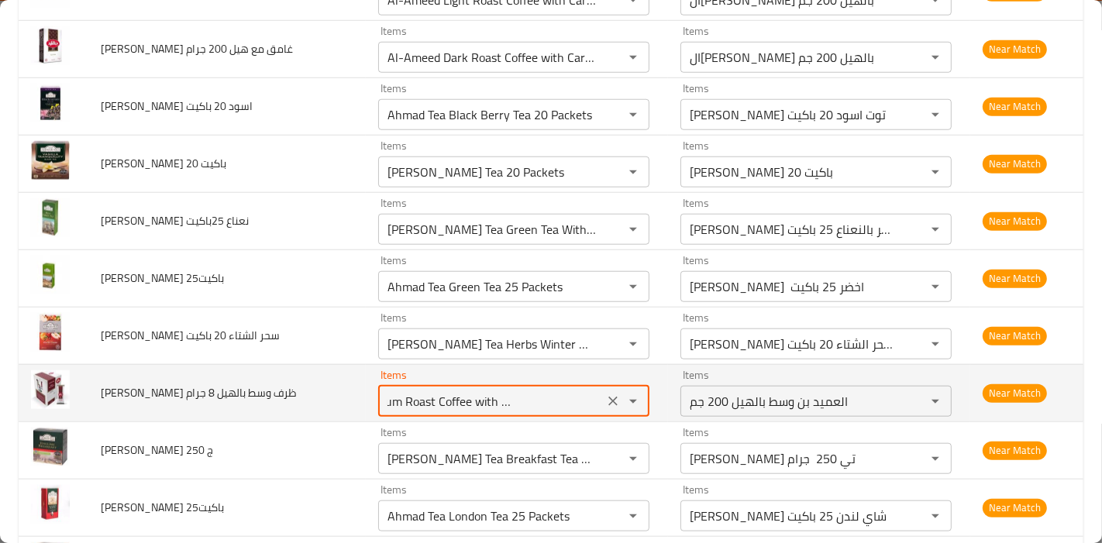
click at [571, 391] on جرام "Al-Ameed Medium Roast Coffee with Cardamom 200 Gm" at bounding box center [491, 402] width 216 height 22
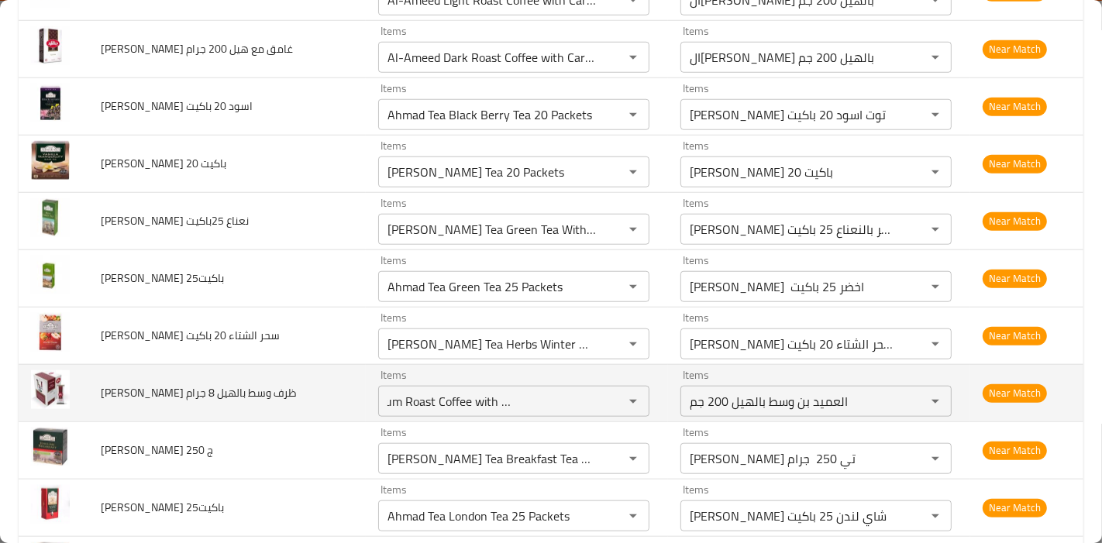
click at [310, 375] on td "بن العميد ظرف وسط بالهيل 8 جرام" at bounding box center [226, 392] width 277 height 57
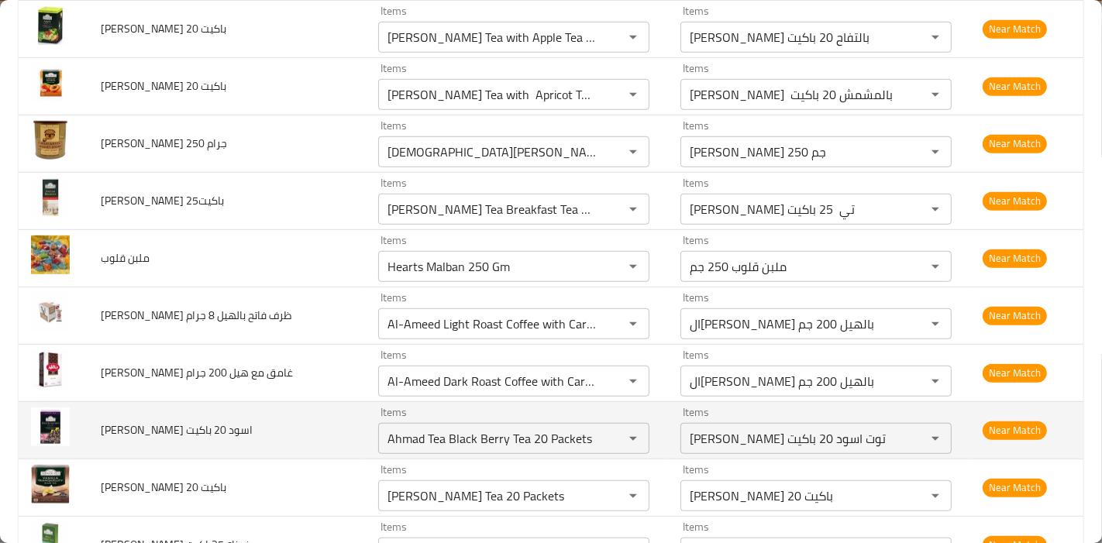
scroll to position [808, 0]
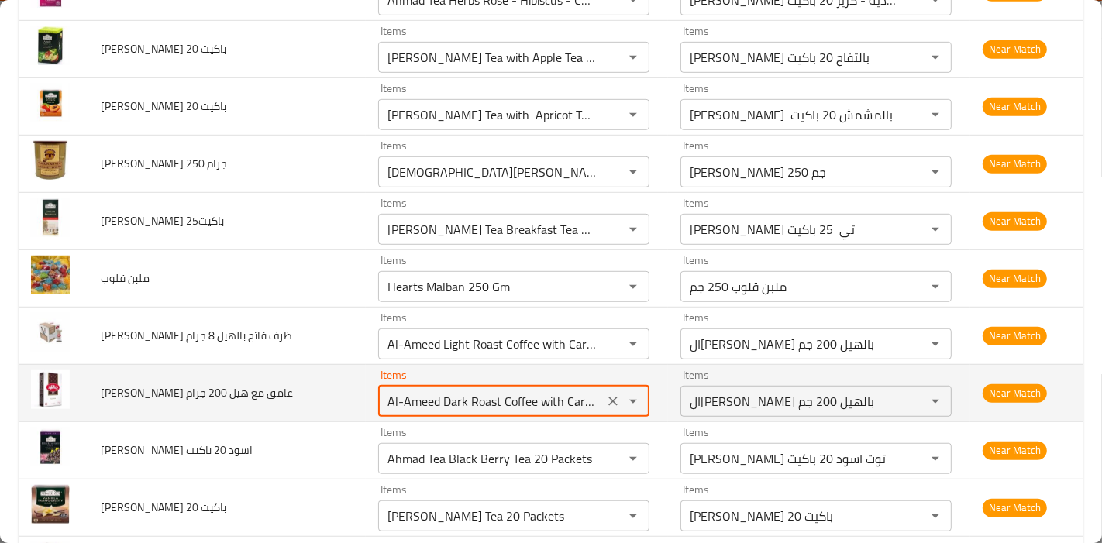
click at [560, 391] on جرام "Al-Ameed Dark Roast Coffee with Cardamom 200 Gm" at bounding box center [491, 402] width 216 height 22
click at [565, 391] on جرام "Al-Ameed Dark Roast Coffee with Cardamom 200 Gm" at bounding box center [491, 402] width 216 height 22
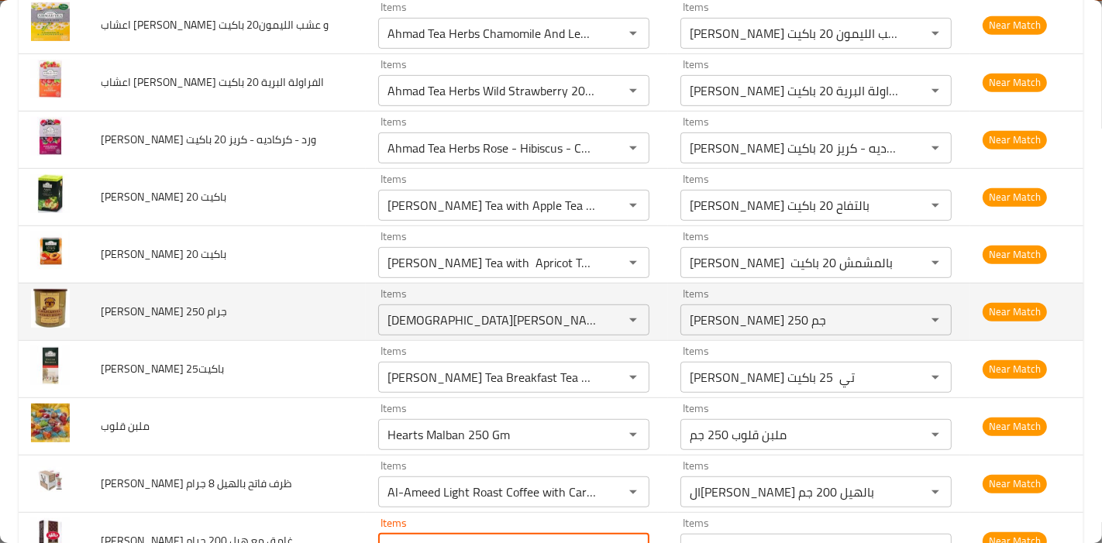
scroll to position [635, 0]
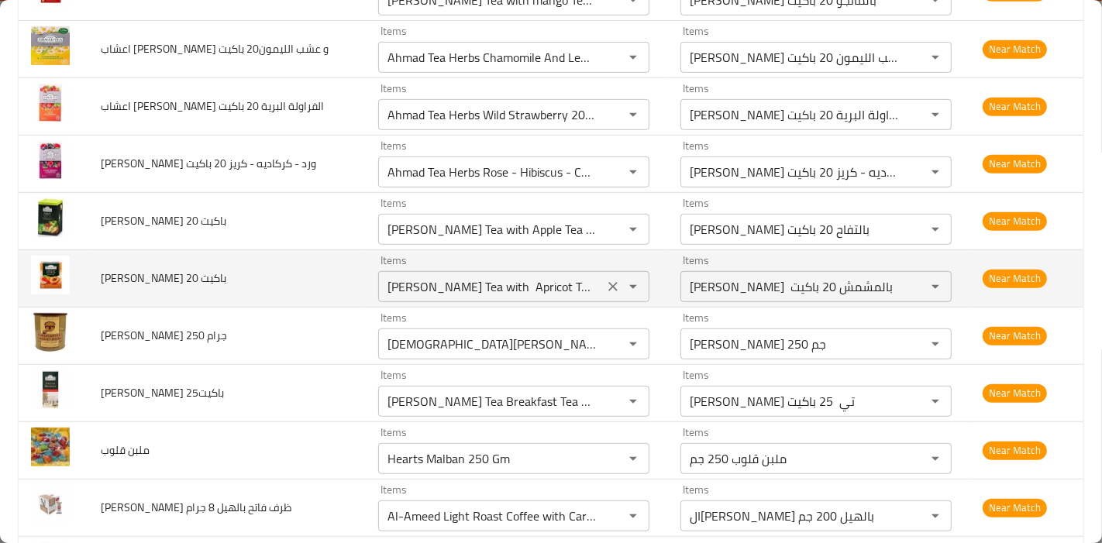
click at [463, 276] on باكيت "Ahmad Tea with Apricot Tea 20 packets" at bounding box center [491, 287] width 216 height 22
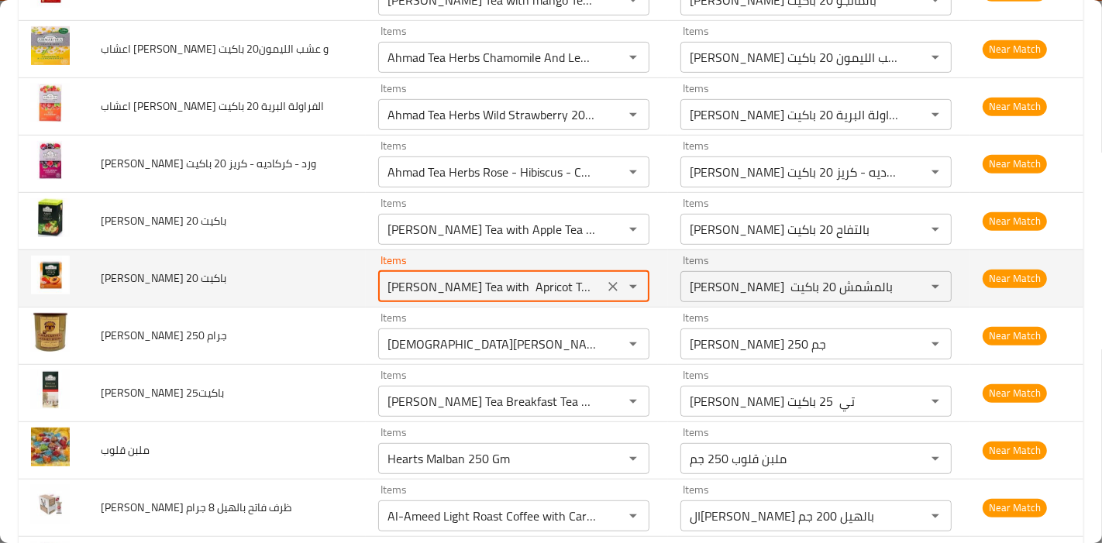
click at [463, 276] on باكيت "Ahmad Tea with Apricot Tea 20 packets" at bounding box center [491, 287] width 216 height 22
click at [467, 276] on باكيت "Ahmad Tea with Apricot Tea 20 packets" at bounding box center [491, 287] width 216 height 22
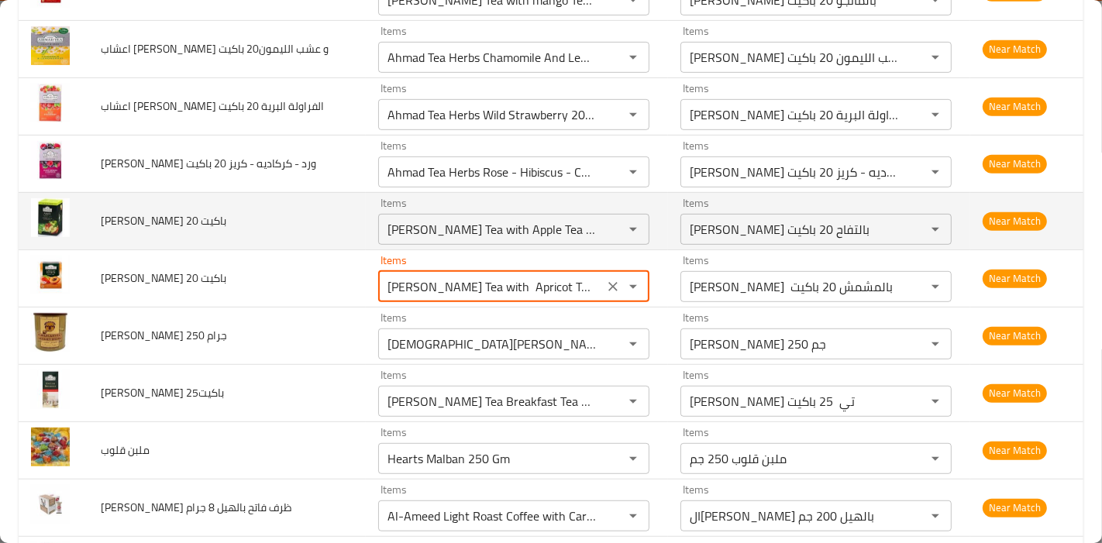
click at [263, 204] on td "شاي احمد بالتفاح 20 باكيت" at bounding box center [226, 220] width 277 height 57
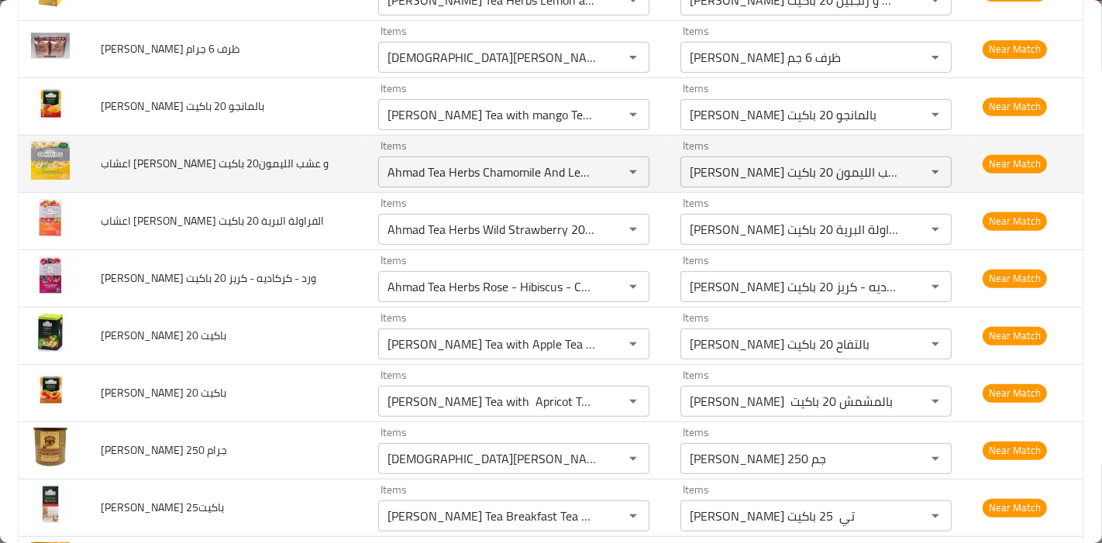
scroll to position [463, 0]
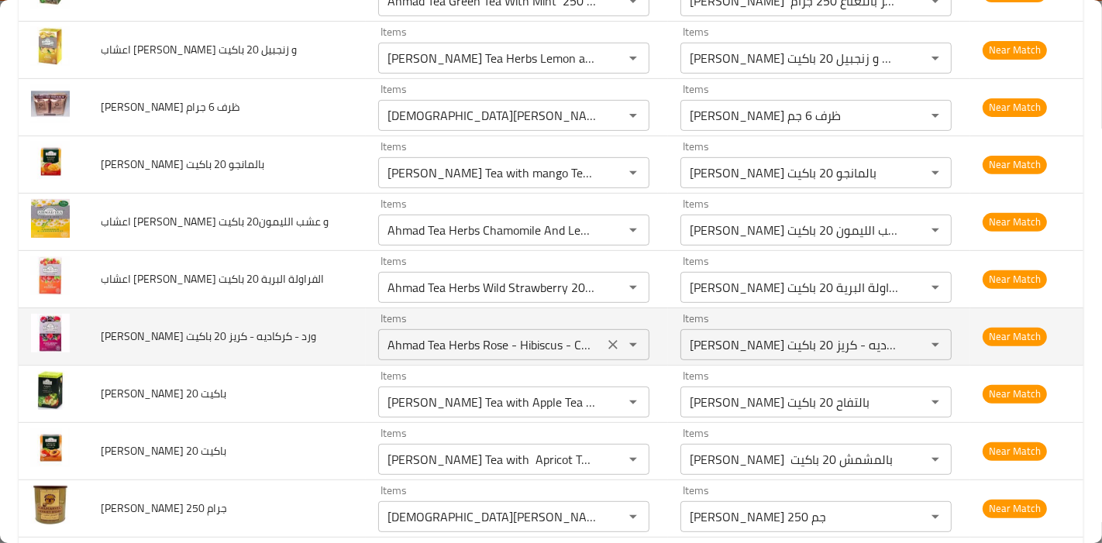
click at [556, 334] on باكيت "Ahmad Tea Herbs Rose - Hibiscus - Cherry 20 Packets" at bounding box center [491, 345] width 216 height 22
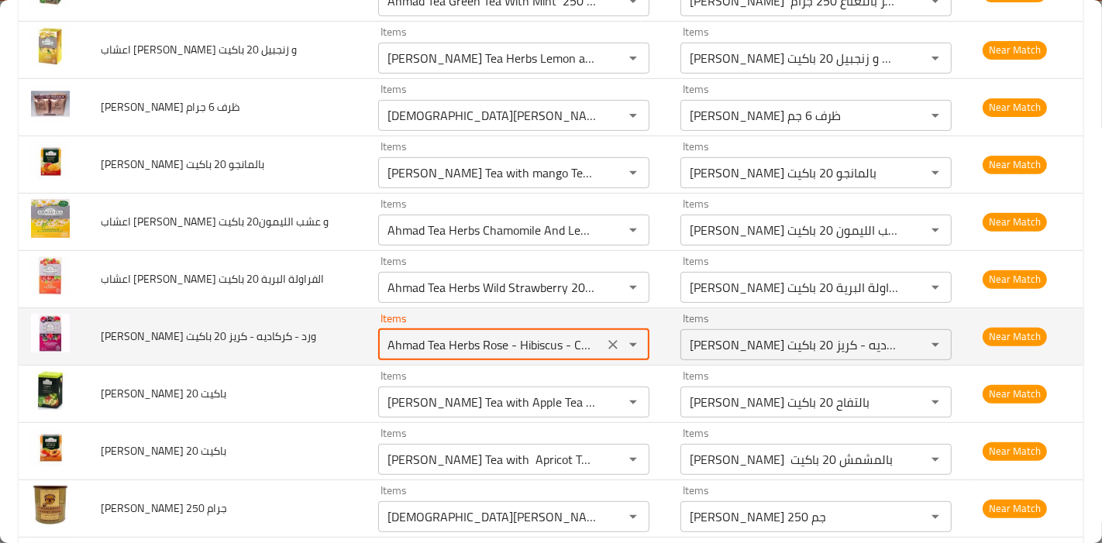
click at [198, 308] on td "اعشاب احمد تي ورد - كركاديه - كريز 20 باكيت" at bounding box center [226, 336] width 277 height 57
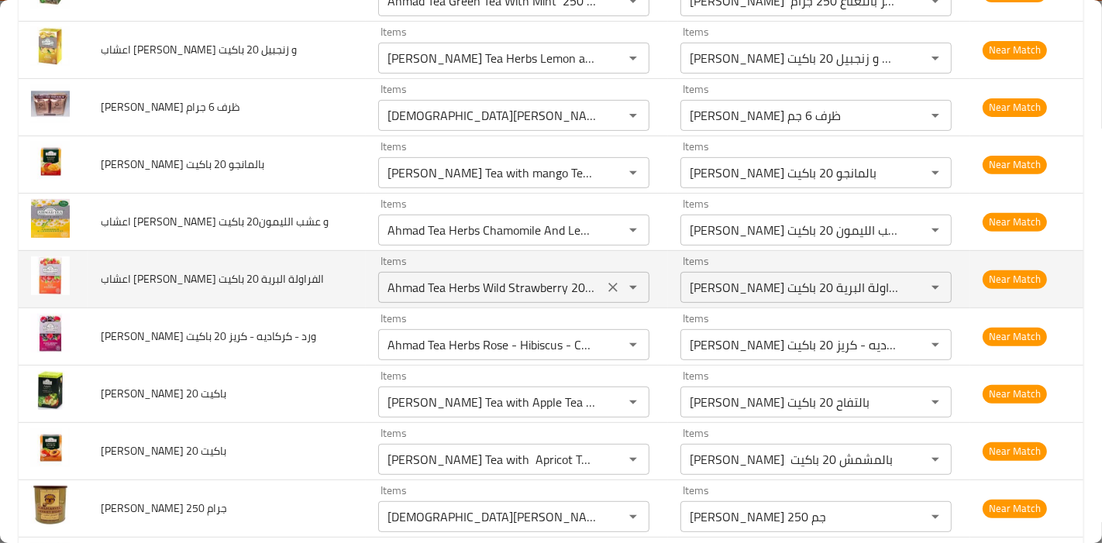
click at [624, 278] on icon "Open" at bounding box center [633, 287] width 19 height 19
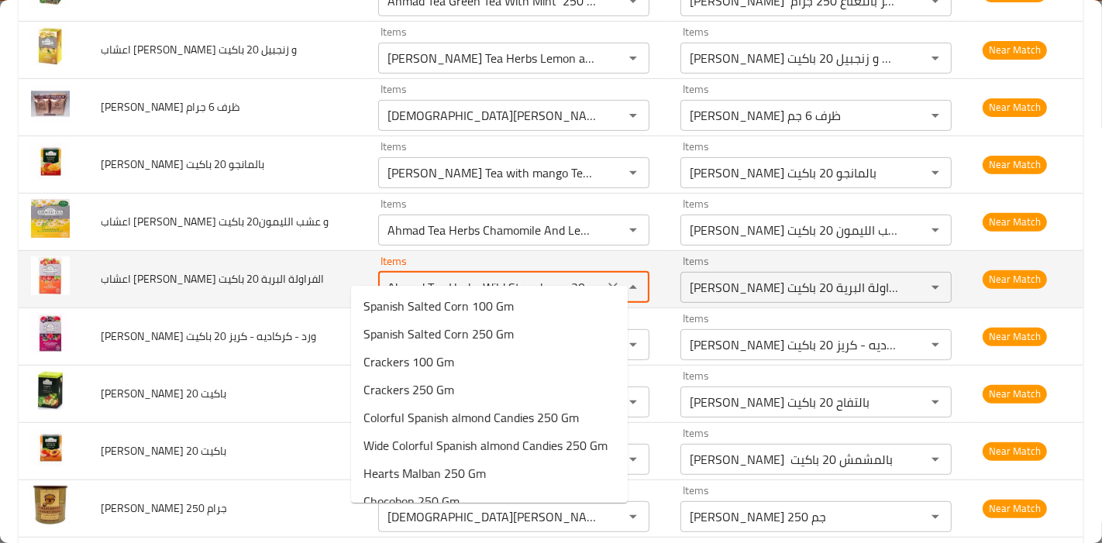
scroll to position [0, 24]
click at [290, 256] on td "اعشاب احمد تي الفراولة البرية 20 باكيت" at bounding box center [226, 278] width 277 height 57
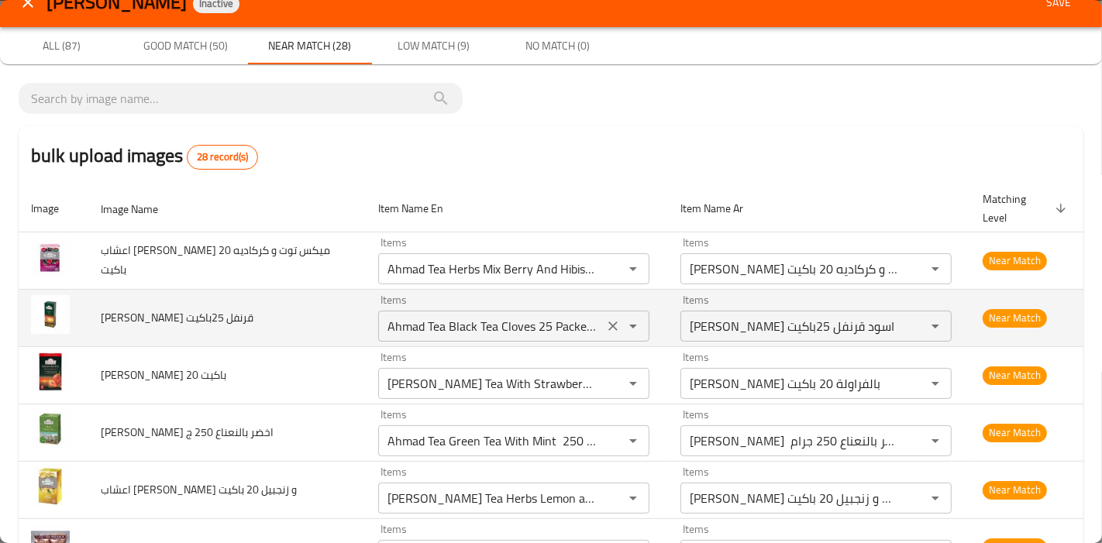
scroll to position [0, 0]
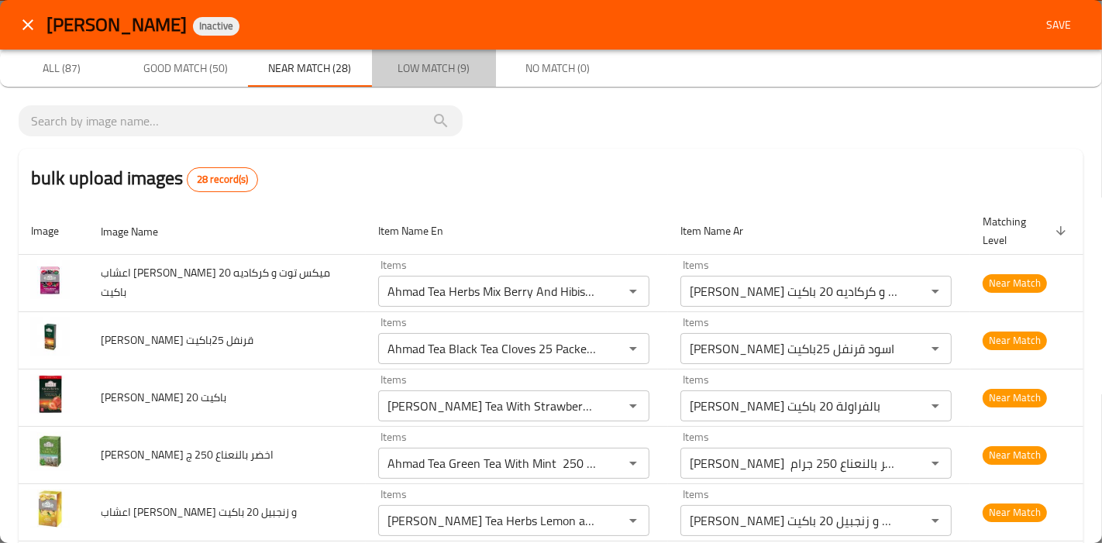
click at [460, 71] on span "Low Match (9)" at bounding box center [433, 68] width 105 height 19
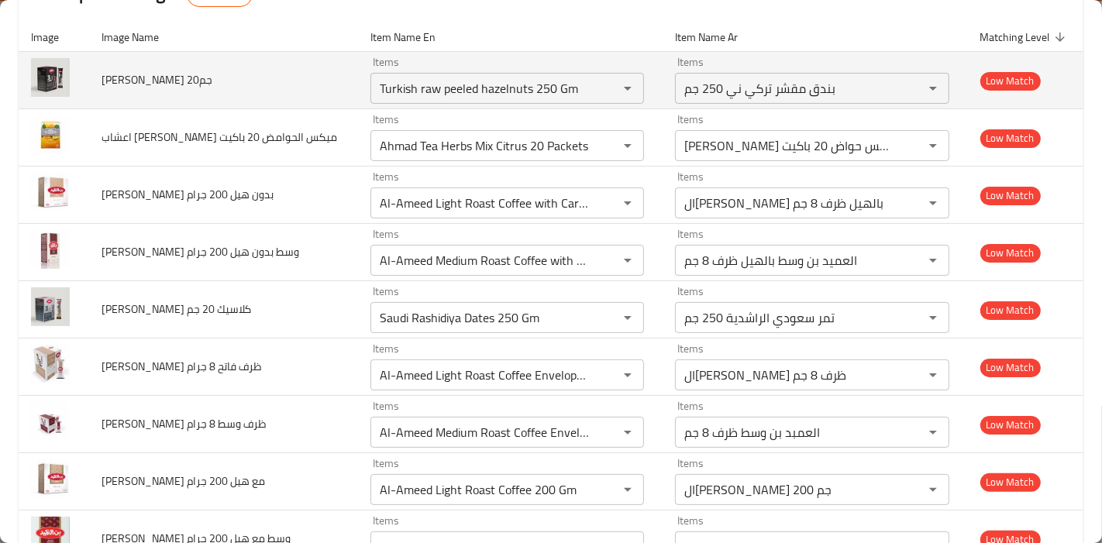
scroll to position [239, 0]
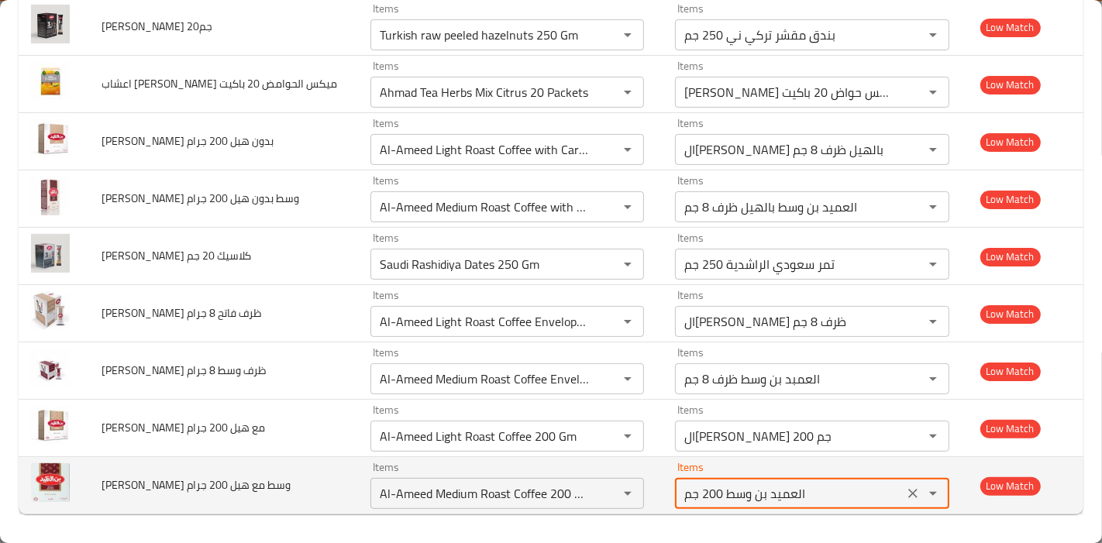
click at [698, 493] on جرام-ar "العميد بن وسط 200 جم" at bounding box center [789, 494] width 219 height 22
click at [697, 499] on جرام-ar "العميد بن وسط 200 جم" at bounding box center [789, 494] width 219 height 22
click at [814, 490] on جرام-ar "العميد بن وسط 200 جم" at bounding box center [789, 494] width 219 height 22
click at [680, 490] on جرام-ar "العميد بن وسط 200 جم" at bounding box center [789, 494] width 219 height 22
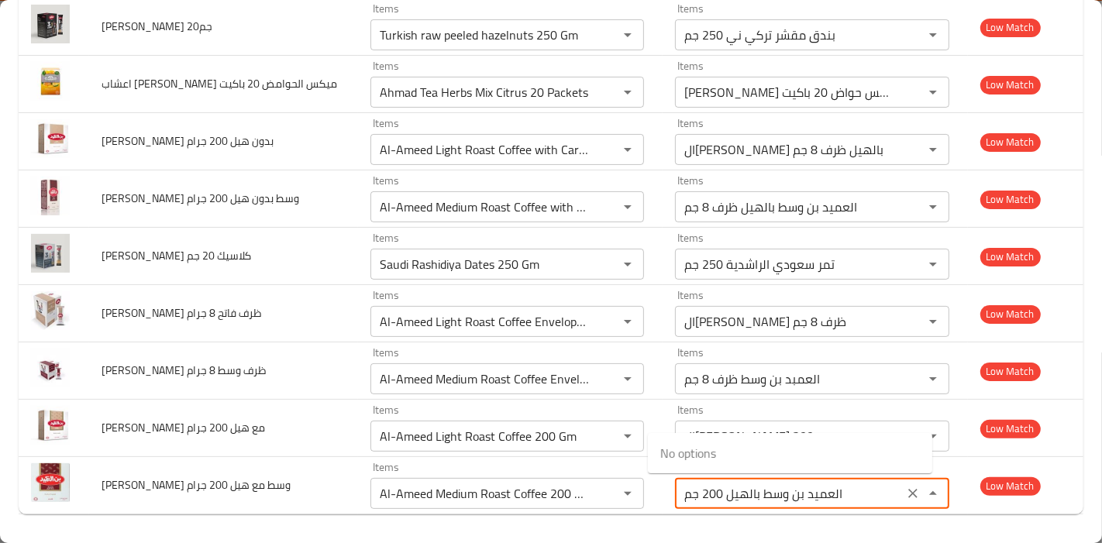
type جرام-ar "العميد بن وسط 200 جم"
click at [636, 517] on div "bulk upload images 9 record(s) Image Image Name Item Name En Item Name Ar Match…" at bounding box center [551, 196] width 1102 height 697
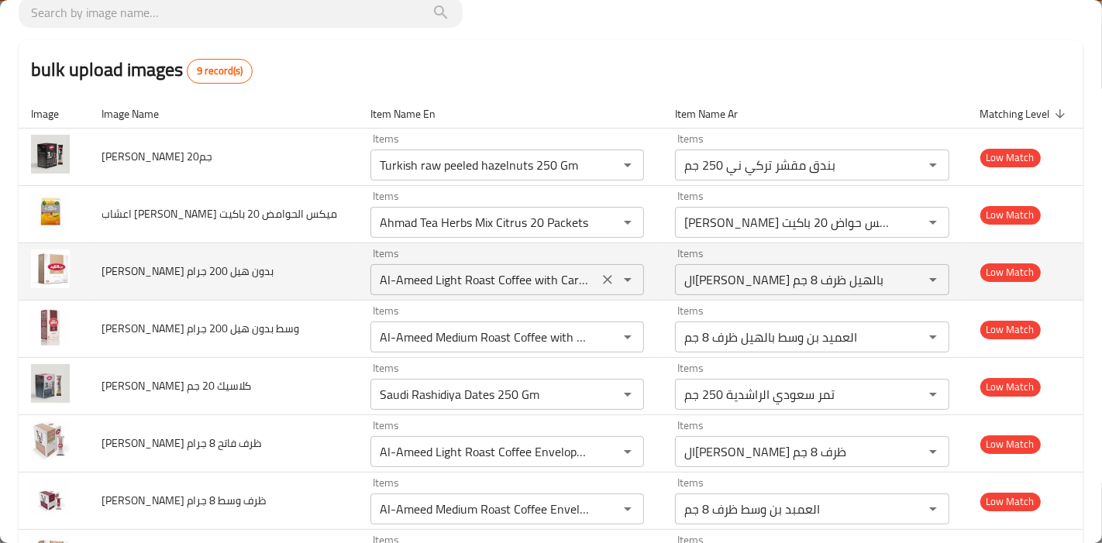
scroll to position [0, 0]
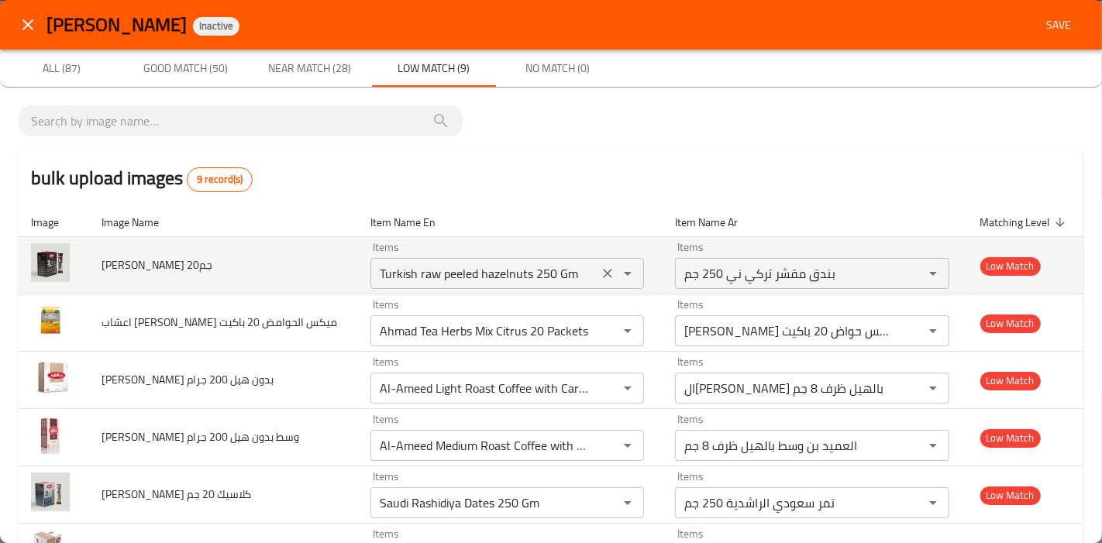
click at [600, 275] on icon "Clear" at bounding box center [607, 273] width 15 height 15
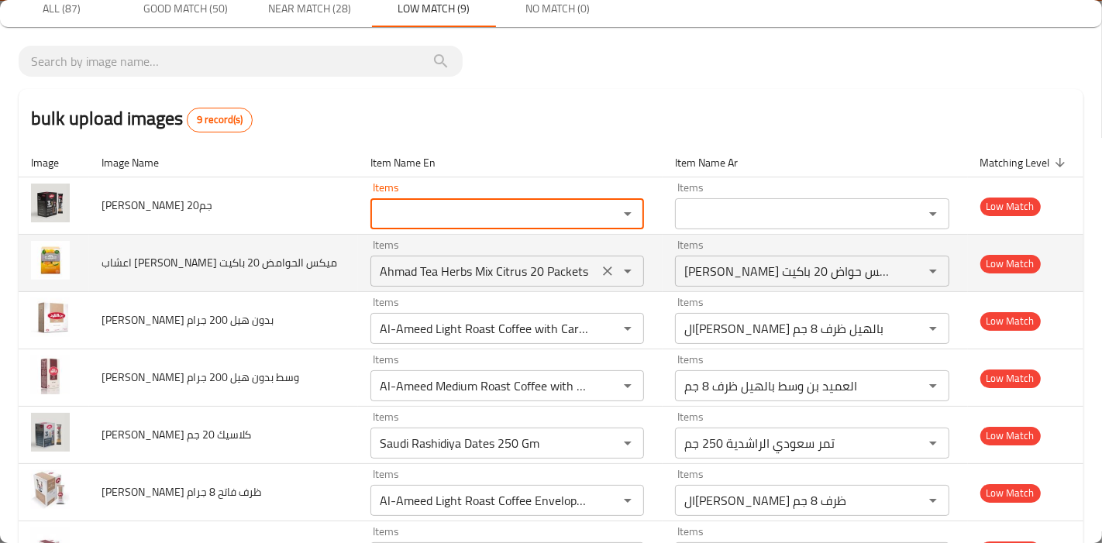
scroll to position [86, 0]
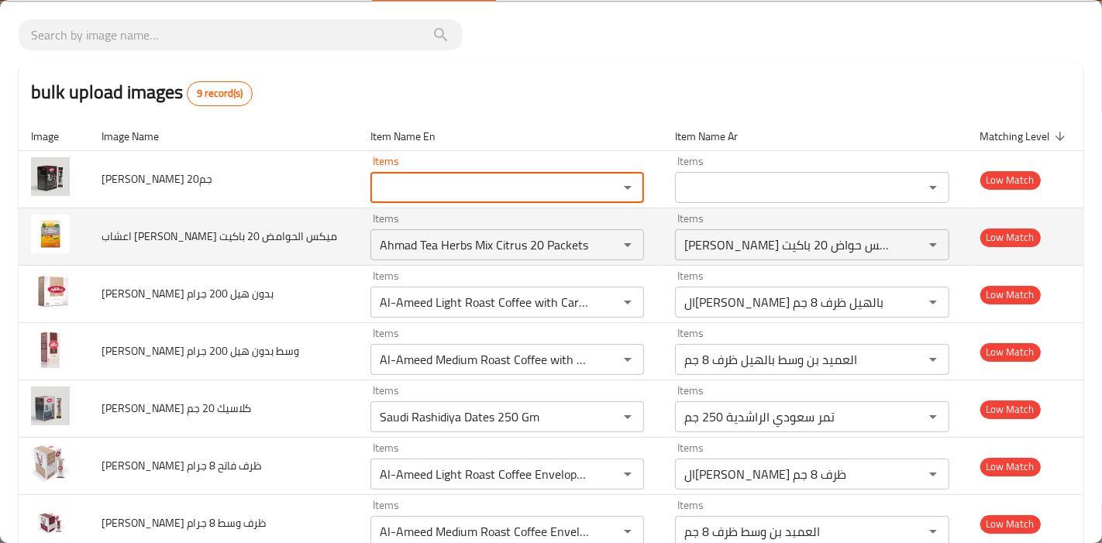
click at [166, 236] on span "اعشاب احمد تي ميكس الحوامض 20 باكيت" at bounding box center [220, 236] width 236 height 20
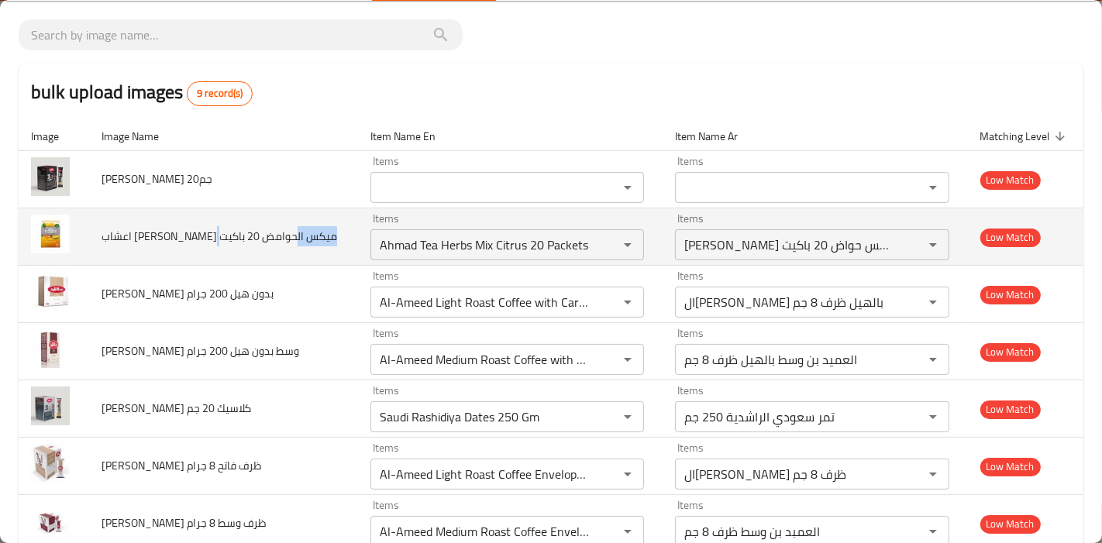
click at [166, 236] on span "اعشاب احمد تي ميكس الحوامض 20 باكيت" at bounding box center [220, 236] width 236 height 20
copy span "الحوامض"
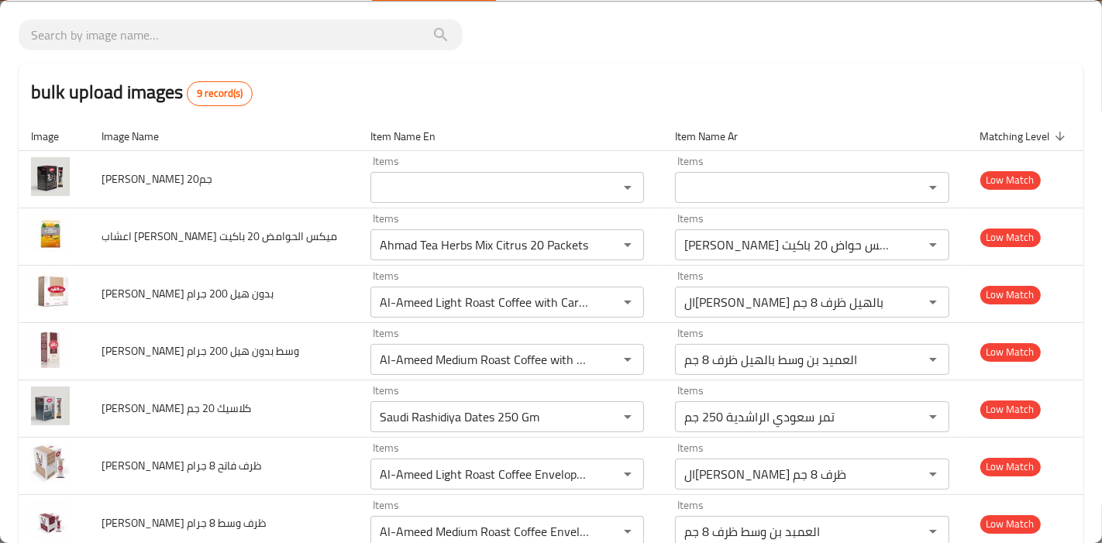
click at [425, 91] on div "bulk upload images 9 record(s)" at bounding box center [551, 92] width 1065 height 59
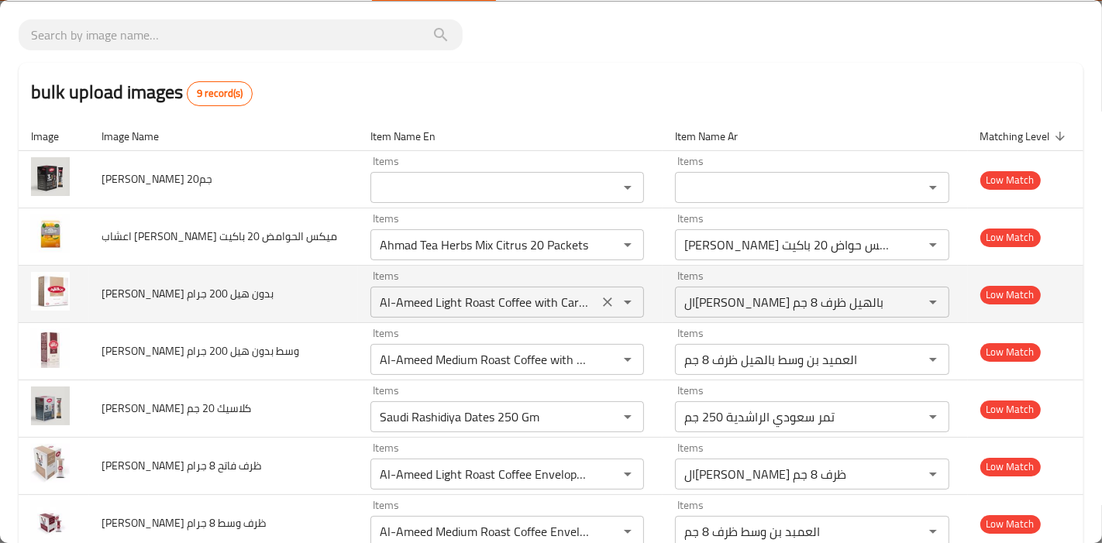
click at [535, 305] on جرام "Al-Ameed Light Roast Coffee with Cardamom Envelope 8 Gm" at bounding box center [484, 302] width 219 height 22
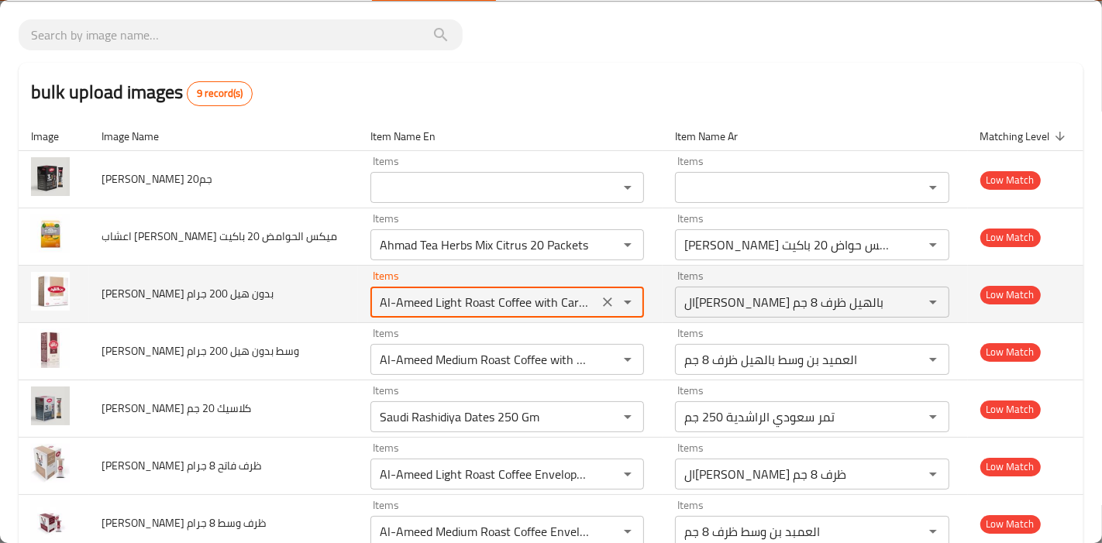
click at [544, 302] on جرام "Al-Ameed Light Roast Coffee with Cardamom Envelope 8 Gm" at bounding box center [484, 302] width 219 height 22
click at [477, 302] on جرام "Al-Ameed Light Roast Coffee with Cardamom Envelope 8 Gm" at bounding box center [484, 302] width 219 height 22
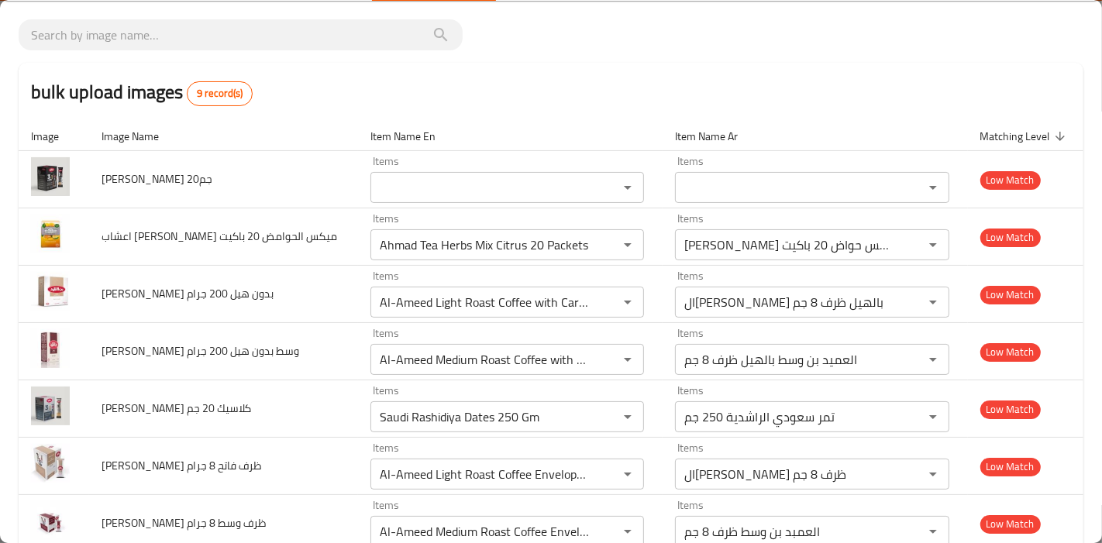
click at [10, 261] on div "bulk upload images 9 record(s) Image Image Name Item Name En Item Name Ar Match…" at bounding box center [551, 349] width 1102 height 697
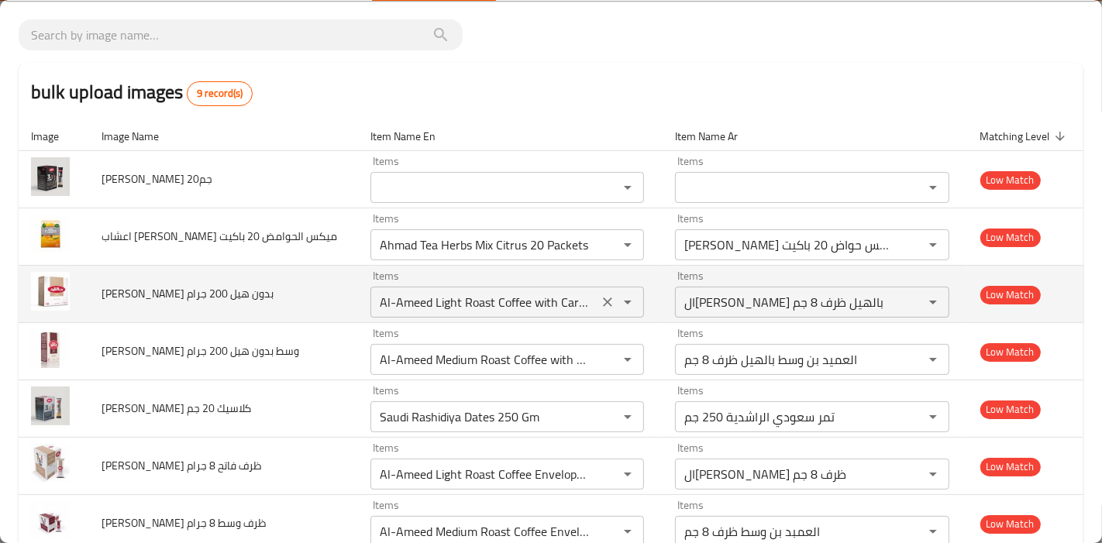
click at [603, 303] on icon "Clear" at bounding box center [607, 302] width 9 height 9
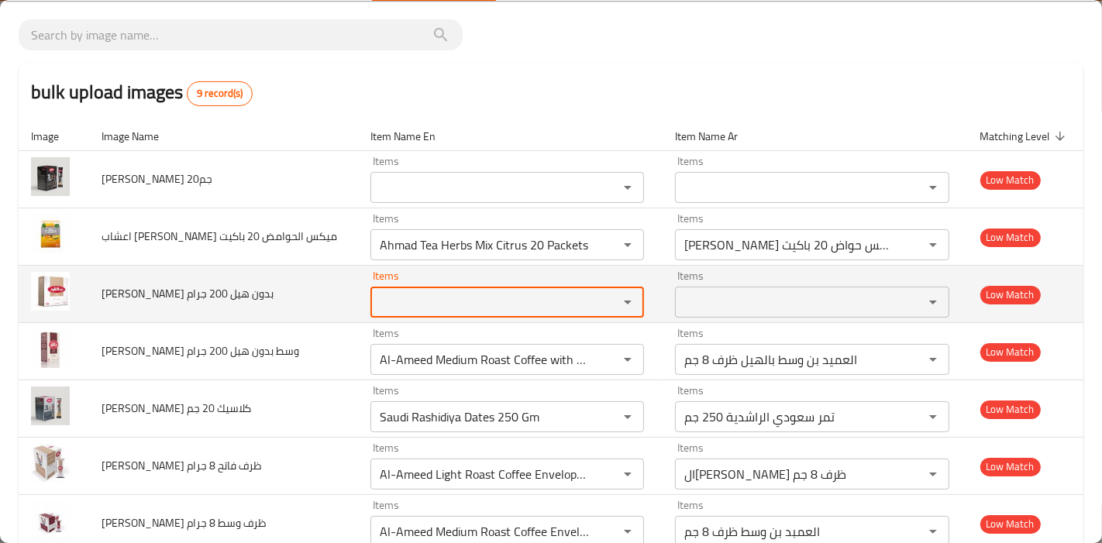
scroll to position [172, 0]
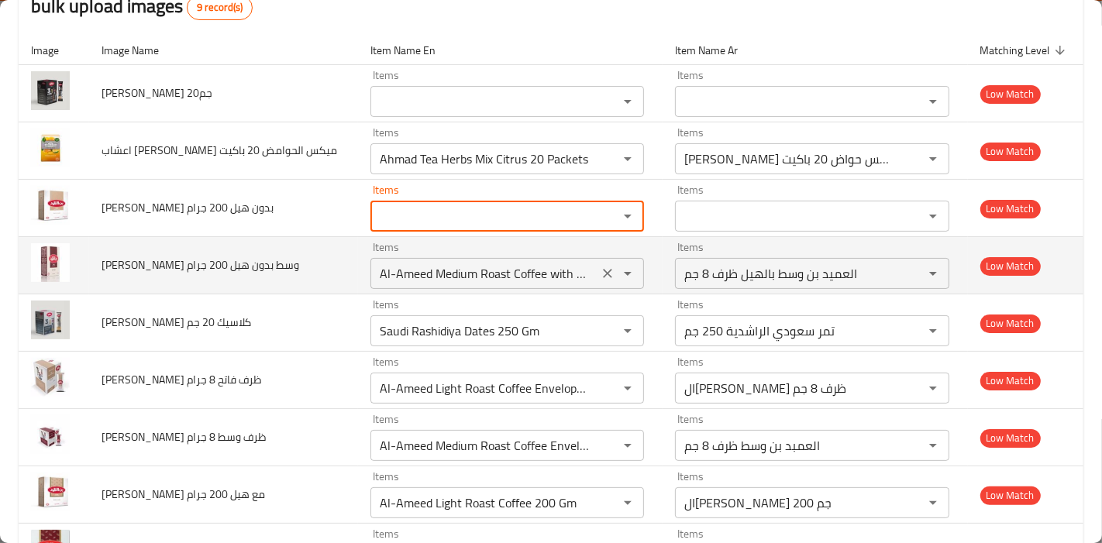
click at [603, 274] on icon "Clear" at bounding box center [607, 273] width 9 height 9
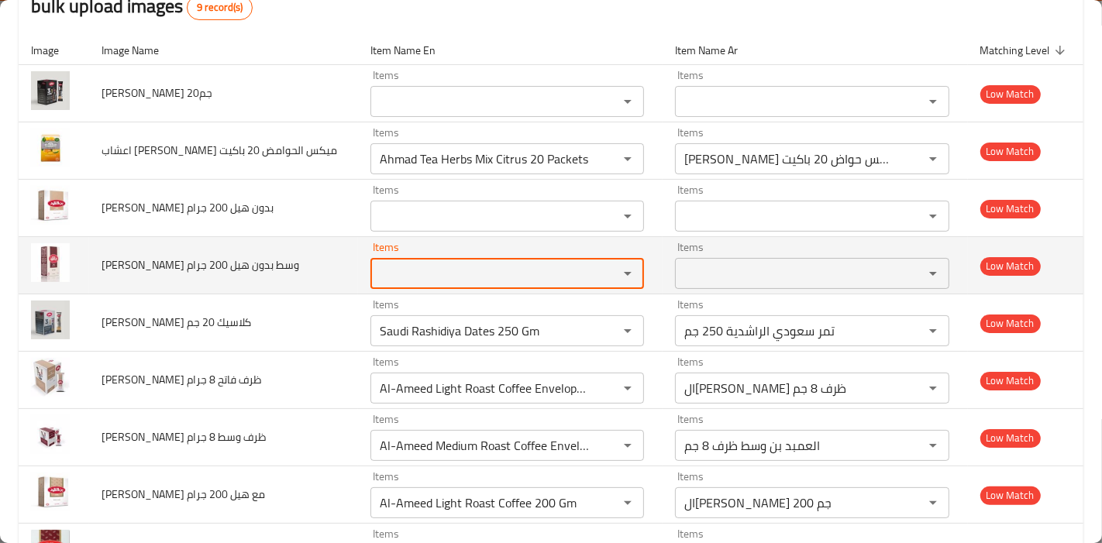
scroll to position [0, 0]
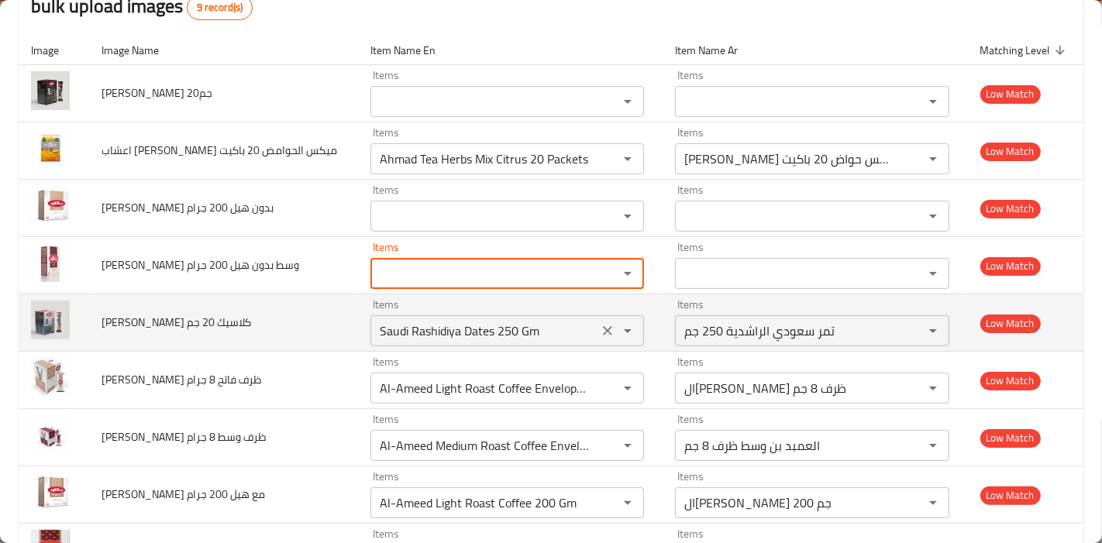
click at [600, 333] on icon "Clear" at bounding box center [607, 330] width 15 height 15
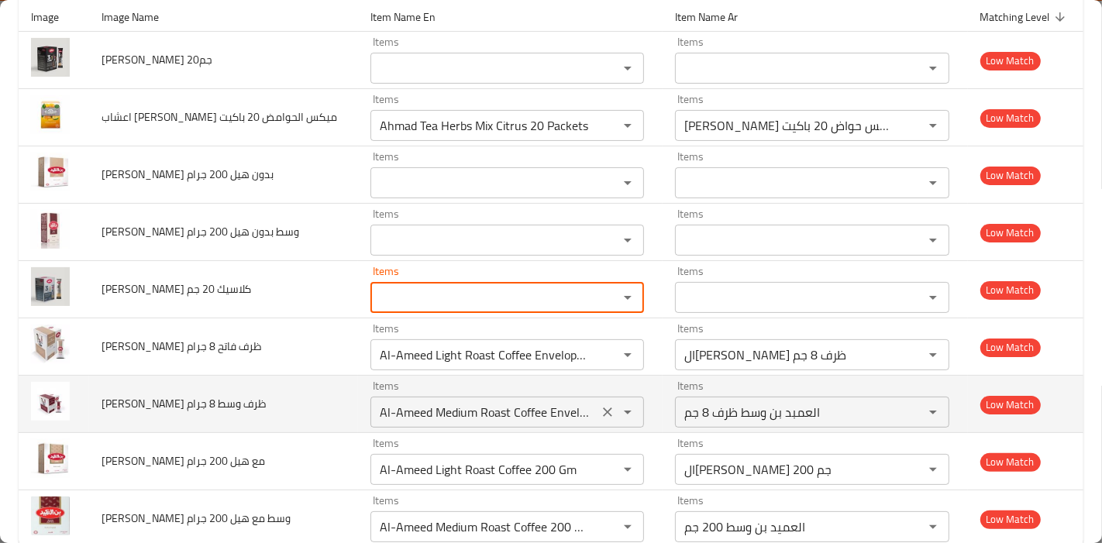
scroll to position [239, 0]
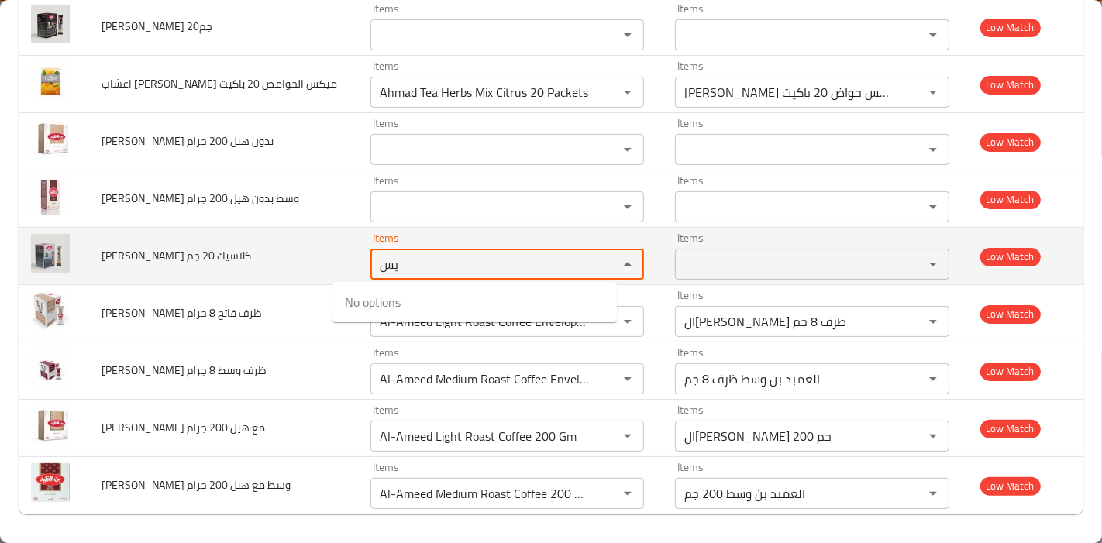
type جم "يس"
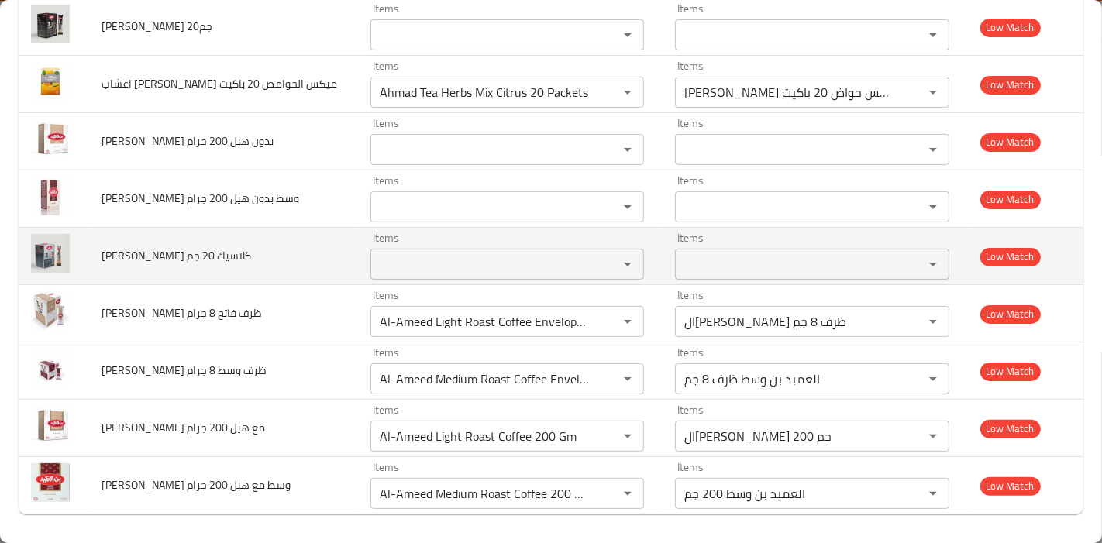
click at [292, 275] on td "بن العميد كلاسيك 20 جم" at bounding box center [223, 256] width 269 height 57
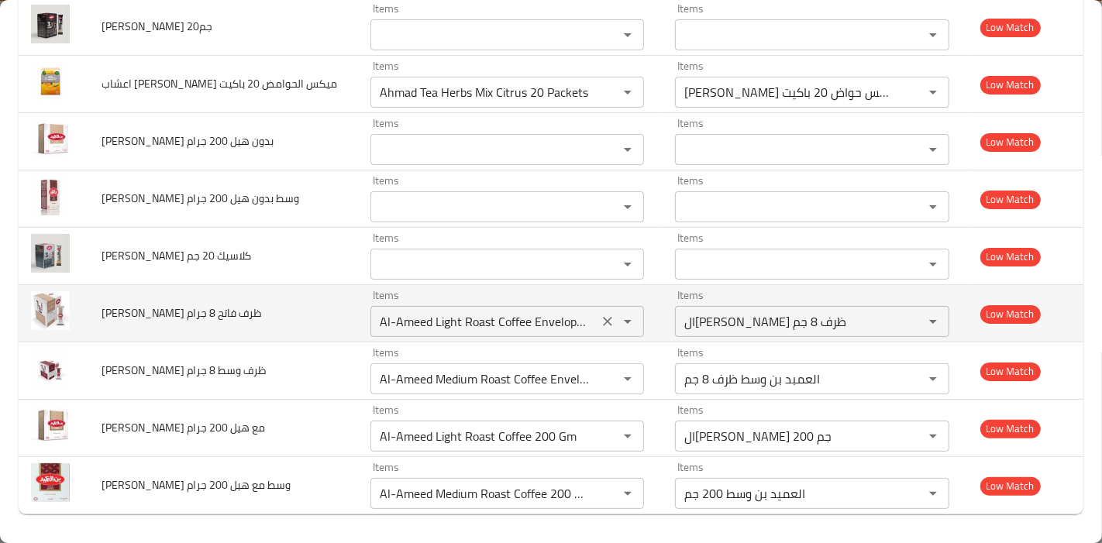
click at [534, 318] on جرام "Al-Ameed Light Roast Coffee Envelope 8 Gm" at bounding box center [484, 322] width 219 height 22
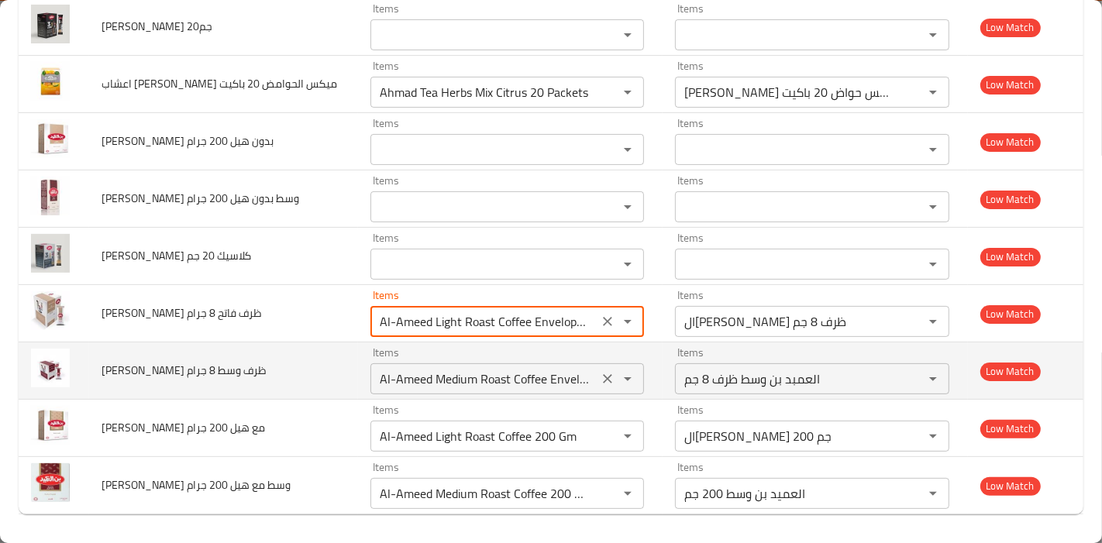
click at [382, 350] on div "Items Al-Ameed Medium Roast Coffee Envelope 8 Gm Items" at bounding box center [507, 370] width 274 height 47
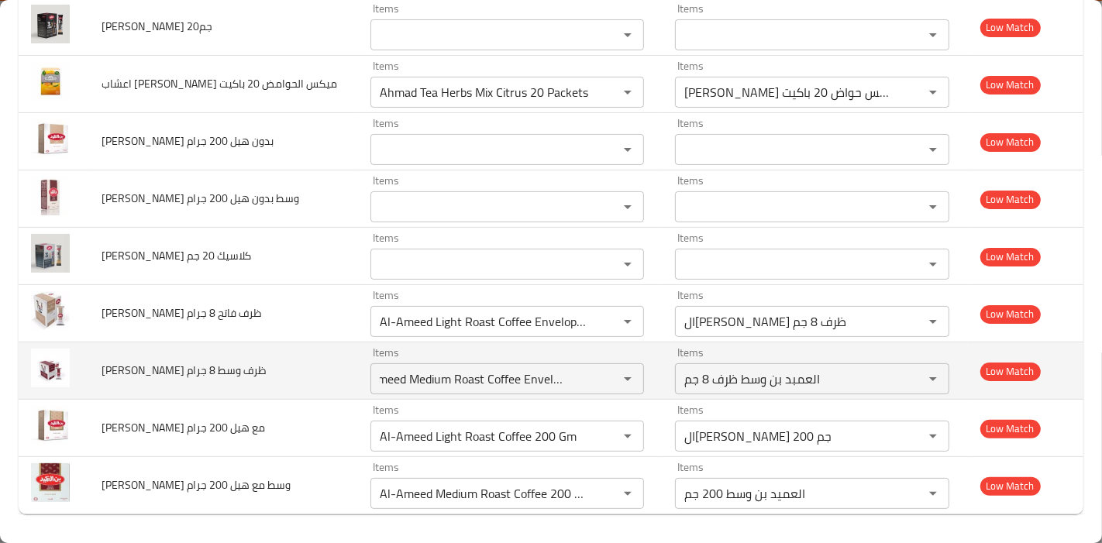
click at [208, 384] on td "بن العميد ظرف وسط 8 جرام" at bounding box center [223, 371] width 269 height 57
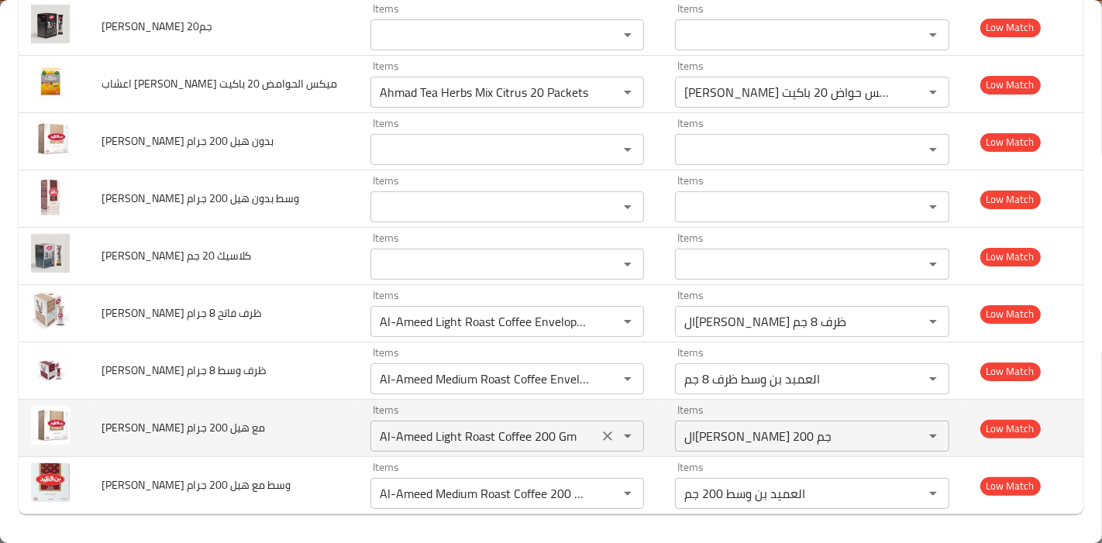
click at [600, 437] on icon "Clear" at bounding box center [607, 436] width 15 height 15
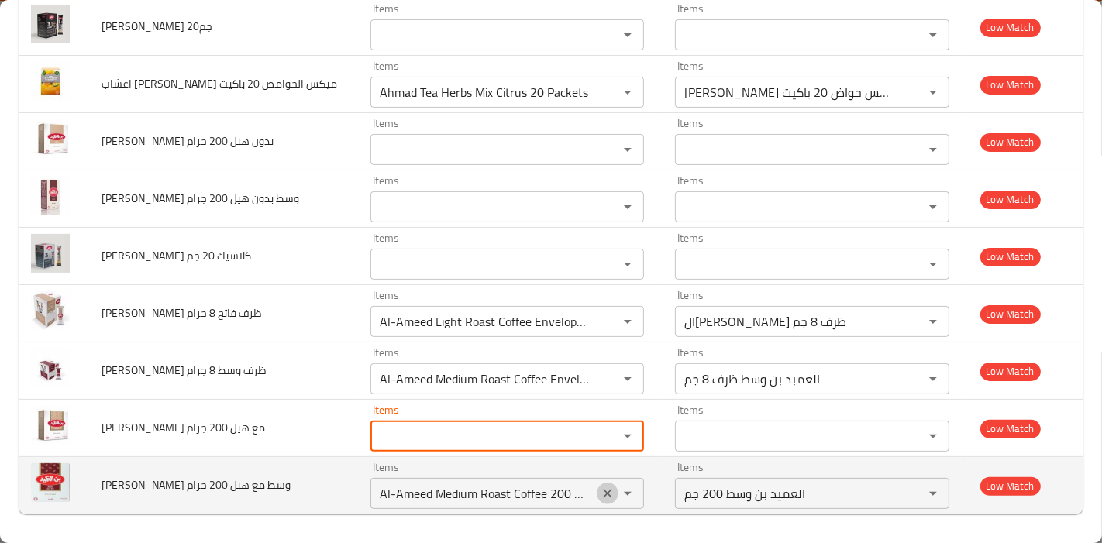
click at [600, 491] on icon "Clear" at bounding box center [607, 493] width 15 height 15
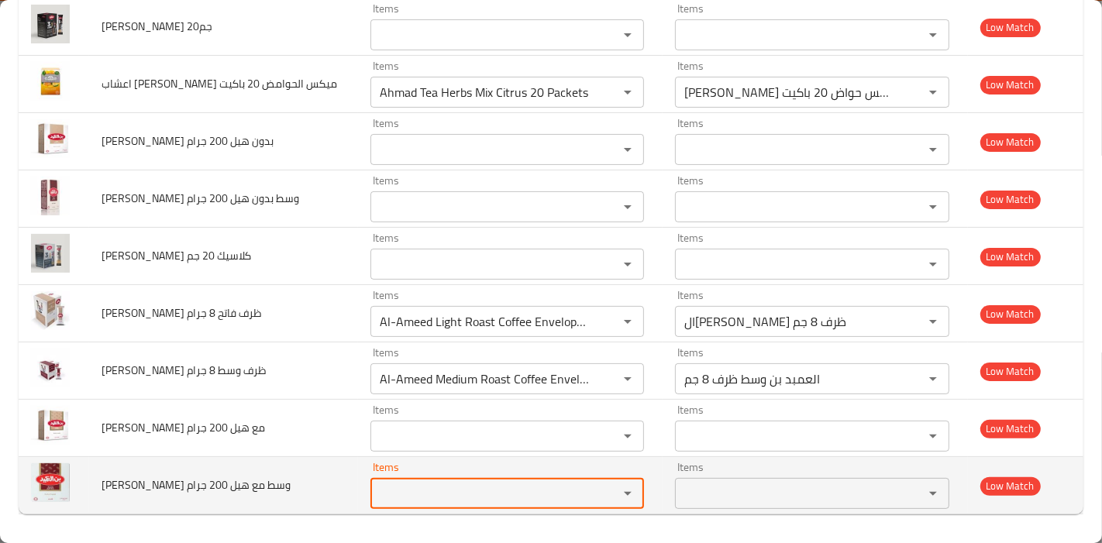
click at [288, 508] on td "بن العميد وسط مع هيل 200 جرام" at bounding box center [223, 485] width 269 height 57
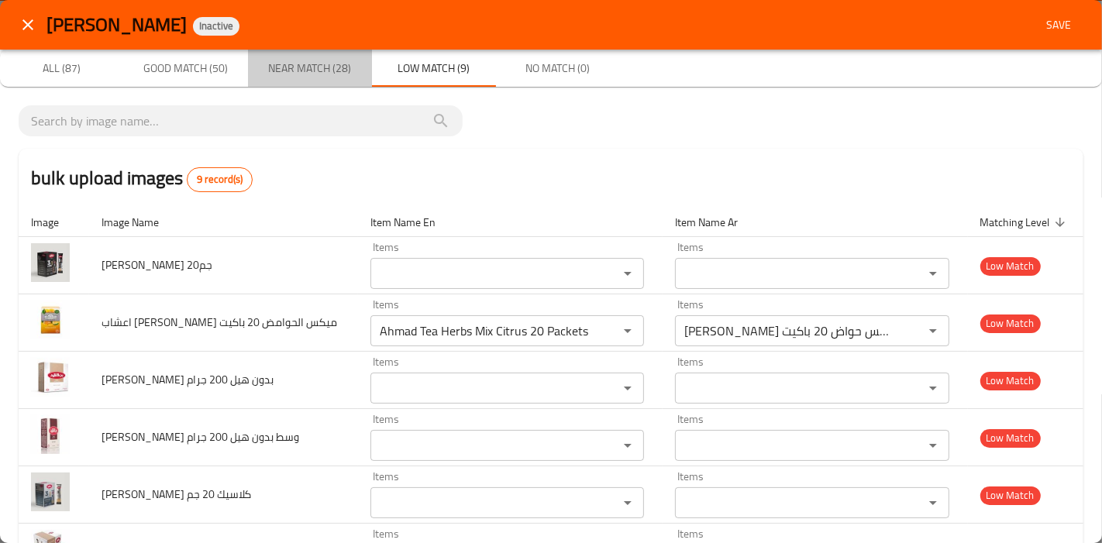
click at [322, 71] on span "Near Match (28)" at bounding box center [309, 68] width 105 height 19
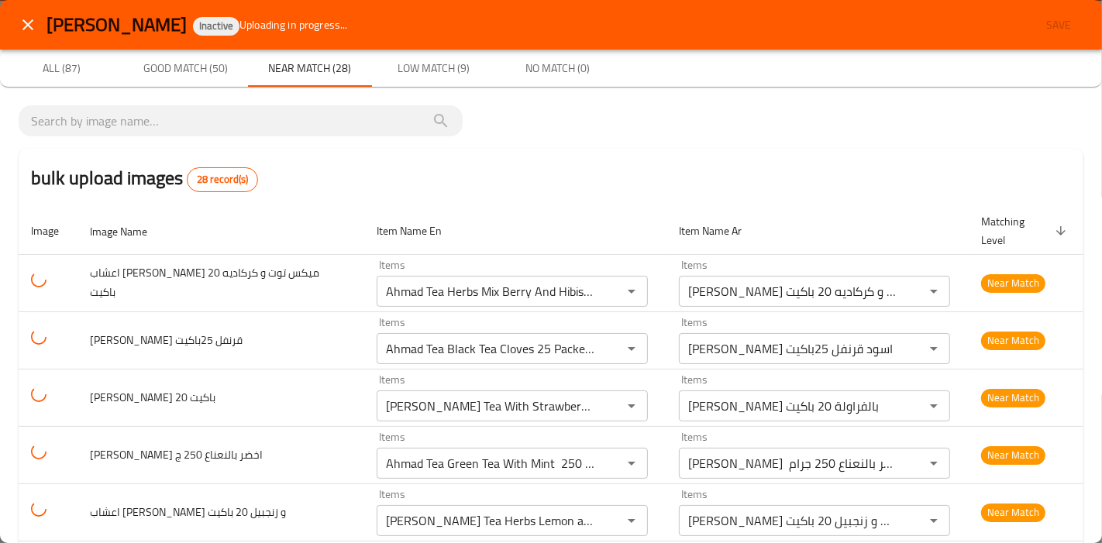
click at [453, 70] on span "Low Match (9)" at bounding box center [433, 68] width 105 height 19
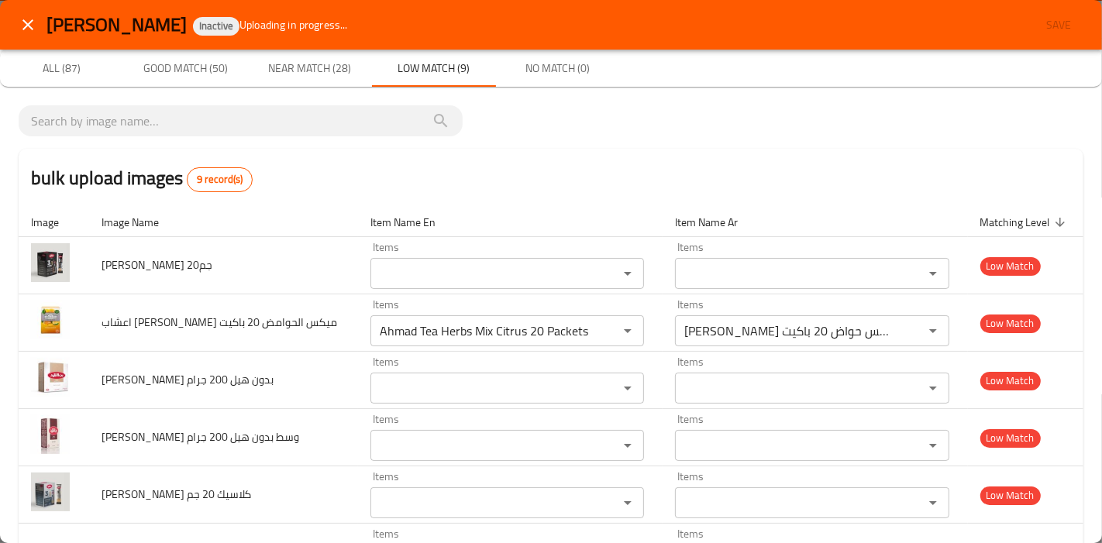
click at [328, 70] on span "Near Match (28)" at bounding box center [309, 68] width 105 height 19
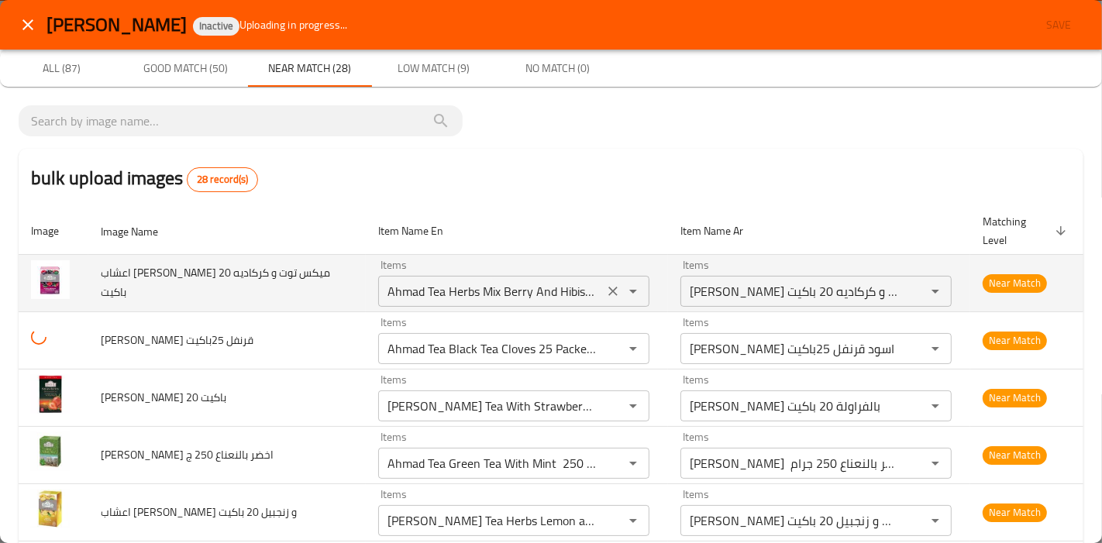
click at [530, 281] on باكيت "Ahmad Tea Herbs Mix Berry And Hibiscus 20 Packets" at bounding box center [491, 292] width 216 height 22
click at [564, 281] on باكيت "Ahmad Tea Herbs Mix Berry And Hibiscus 20 Packets" at bounding box center [491, 292] width 216 height 22
click at [571, 281] on باكيت "Ahmad Tea Herbs Mix Berry And Hibiscus 20 Packets" at bounding box center [491, 292] width 216 height 22
click at [572, 281] on باكيت "Ahmad Tea Herbs Mix Berry And Hibiscus 20 Packets" at bounding box center [491, 292] width 216 height 22
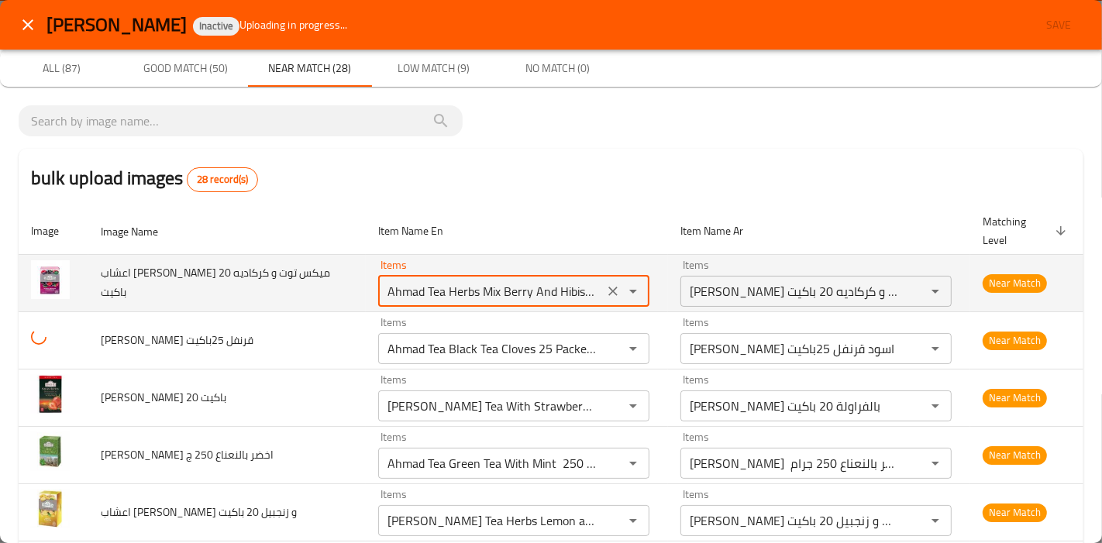
click at [576, 281] on باكيت "Ahmad Tea Herbs Mix Berry And Hibiscus 20 Packets" at bounding box center [491, 292] width 216 height 22
click at [573, 281] on باكيت "Ahmad Tea Herbs Mix Berry And Hibiscus 20 Packets" at bounding box center [491, 292] width 216 height 22
click at [556, 281] on باكيت "Ahmad Tea Herbs Mix Berry And Hibiscus 20 Packets" at bounding box center [491, 292] width 216 height 22
click at [570, 281] on باكيت "Ahmad Tea Herbs Mix Berry And Hibiscus 20 Packets" at bounding box center [491, 292] width 216 height 22
click at [575, 281] on باكيت "Ahmad Tea Herbs Mix Berry And Hibiscus 20 Packets" at bounding box center [491, 292] width 216 height 22
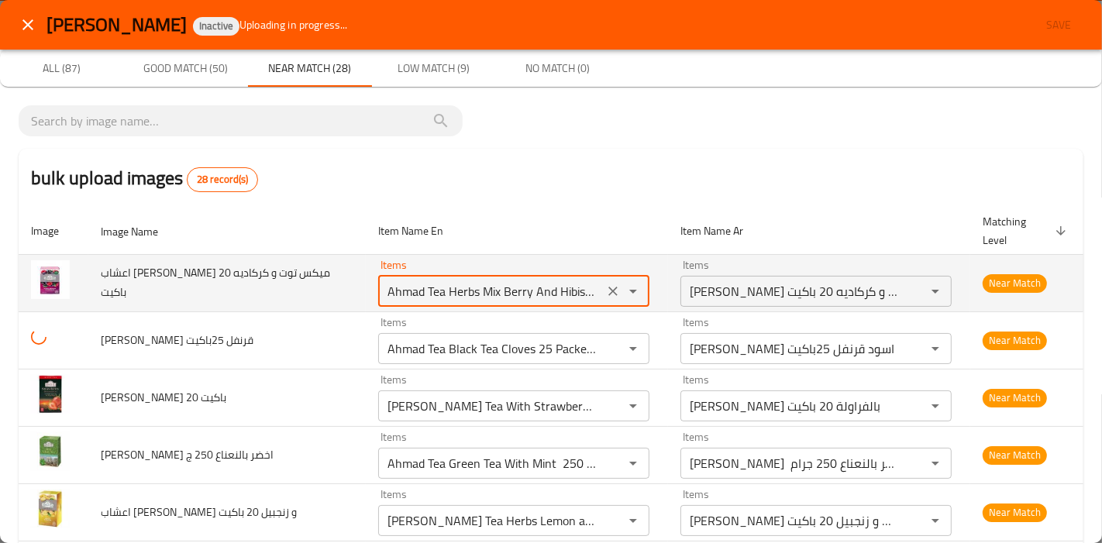
click at [573, 281] on باكيت "Ahmad Tea Herbs Mix Berry And Hibiscus 20 Packets" at bounding box center [491, 292] width 216 height 22
drag, startPoint x: 566, startPoint y: 275, endPoint x: 582, endPoint y: 274, distance: 15.5
click at [582, 276] on div "Ahmad Tea Herbs Mix Berry And Hibiscus 20 Packets Items" at bounding box center [513, 291] width 271 height 31
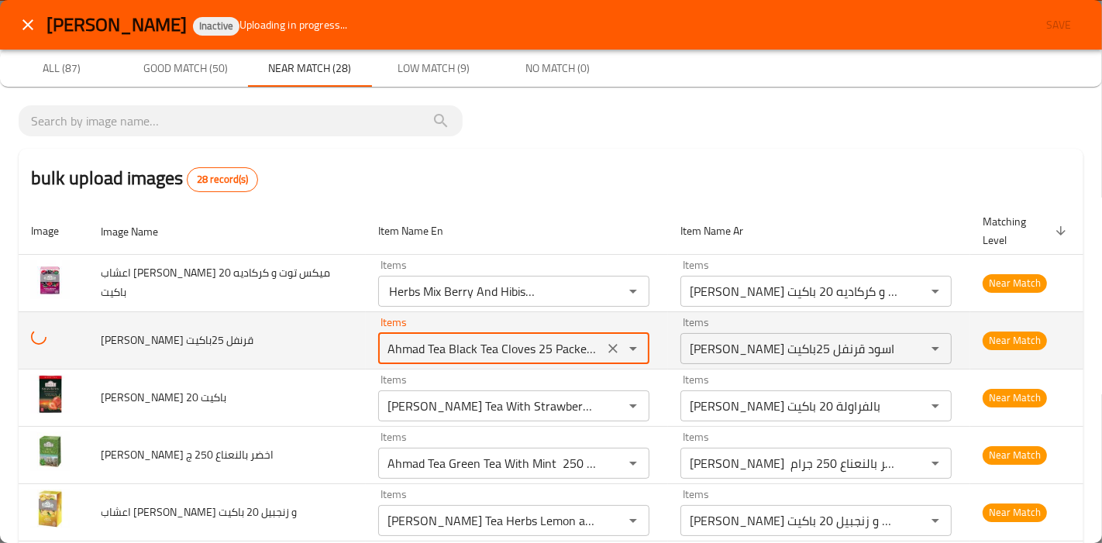
click at [536, 338] on 25باكيت "Ahmad Tea Black Tea Cloves 25 Packets" at bounding box center [491, 349] width 216 height 22
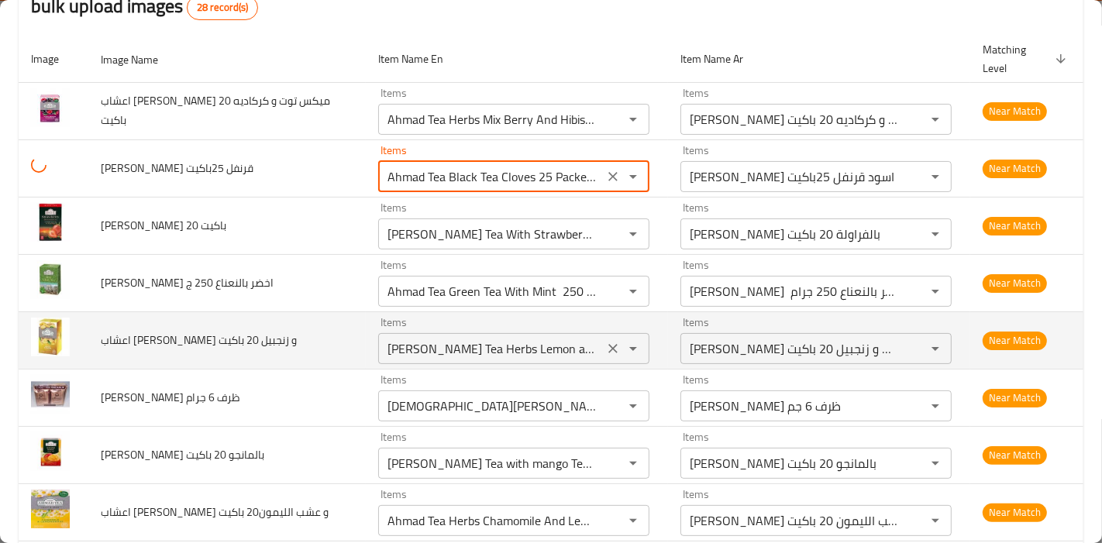
click at [546, 338] on باكيت "Ahmad Tea Herbs Lemon and Ginger 20 Packets" at bounding box center [491, 349] width 216 height 22
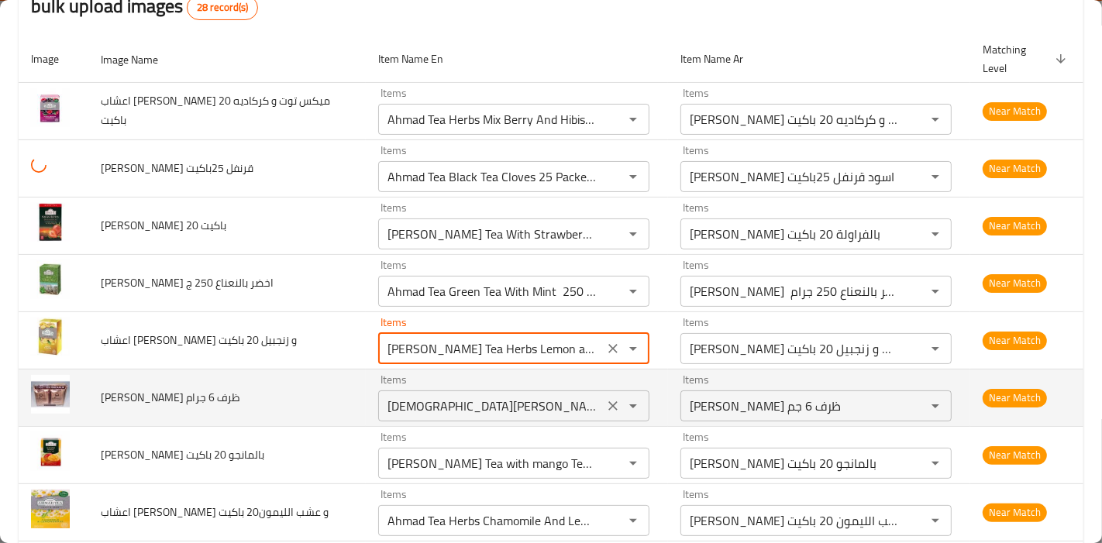
click at [509, 395] on جرام "Muhammad Afandi Turkish Coffee Envelope 6 Gm" at bounding box center [491, 406] width 216 height 22
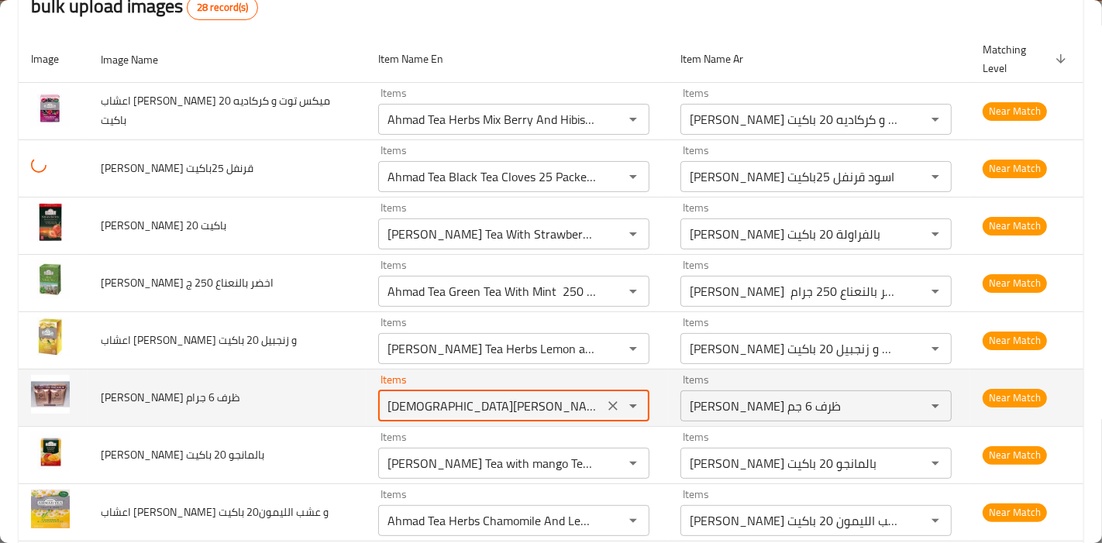
click at [540, 395] on جرام "Muhammad Afandi Turkish Coffee Envelope 6 Gm" at bounding box center [491, 406] width 216 height 22
click at [554, 395] on جرام "Muhammad Afandi Turkish Coffee Envelope 6 Gm" at bounding box center [491, 406] width 216 height 22
drag, startPoint x: 566, startPoint y: 390, endPoint x: 579, endPoint y: 391, distance: 12.4
click at [579, 391] on div "Muhammad Afandi Turkish Coffee Envelope 6 Gm Items" at bounding box center [513, 406] width 271 height 31
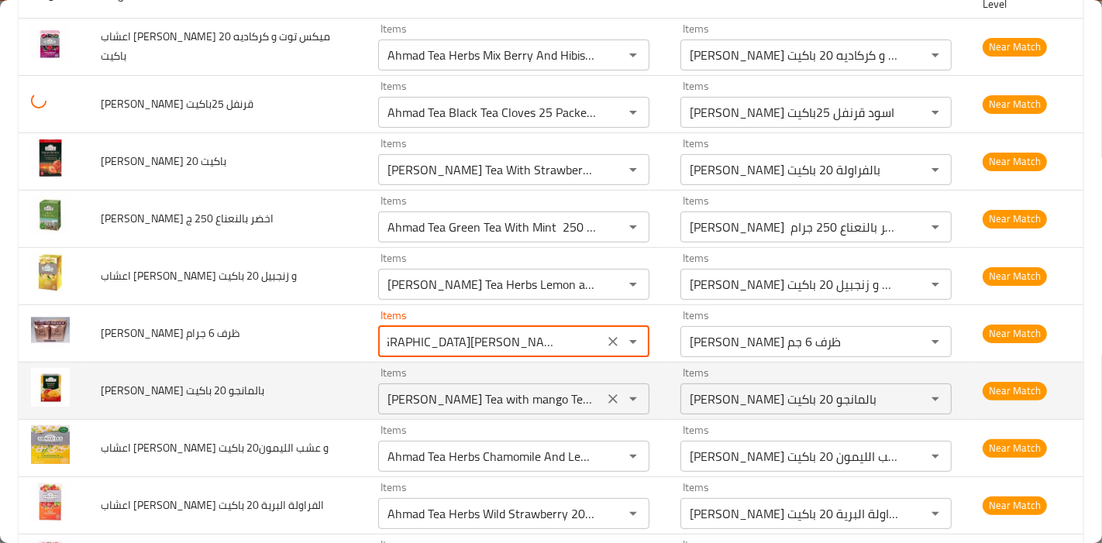
scroll to position [258, 0]
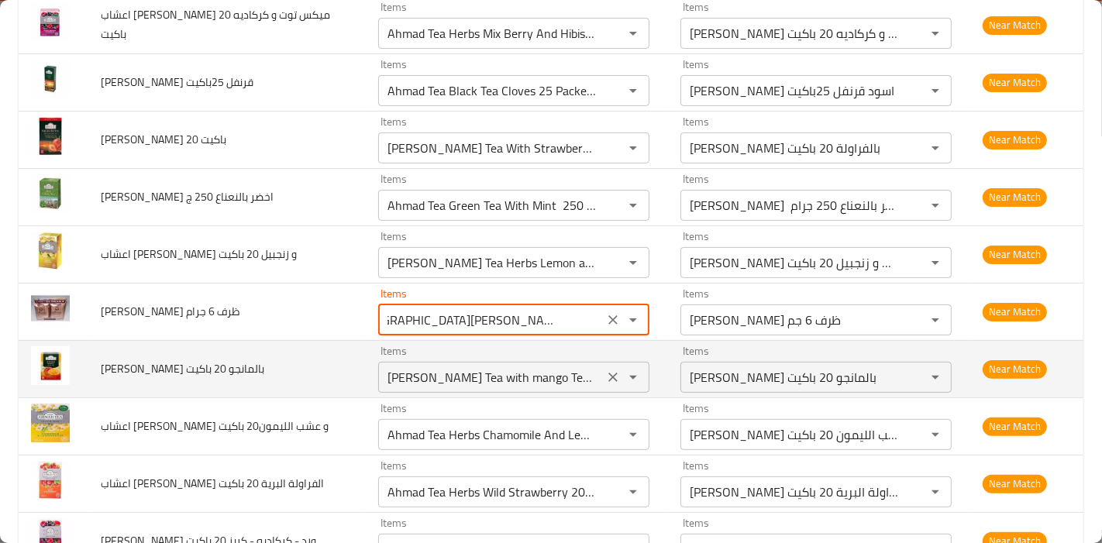
click at [560, 367] on باكيت "Ahmad Tea with mango Tea 20 bags" at bounding box center [491, 378] width 216 height 22
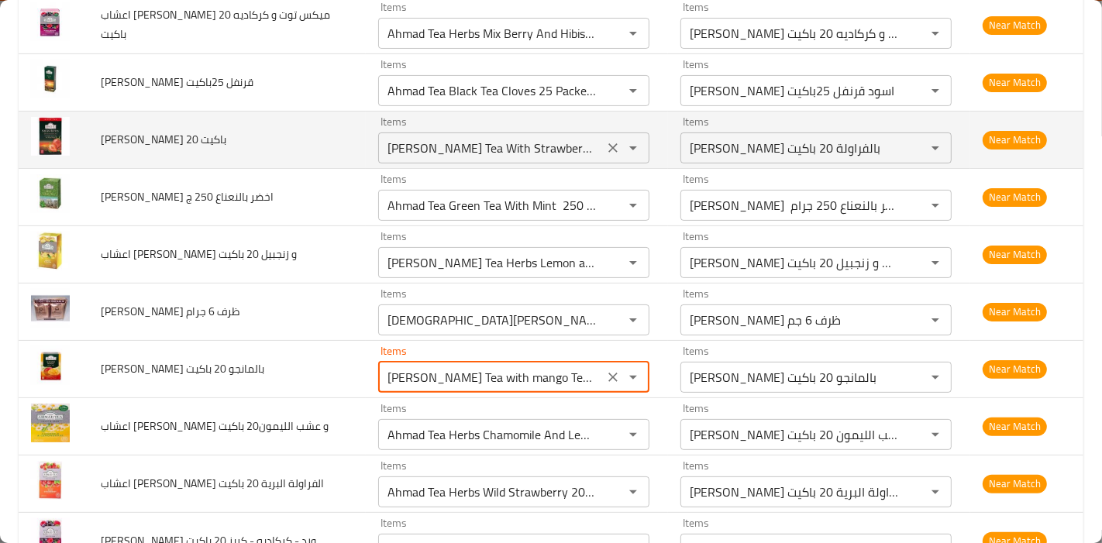
click at [548, 138] on باكيت "Ahmad Tea With Strawberry Tea 20 packets" at bounding box center [491, 148] width 216 height 22
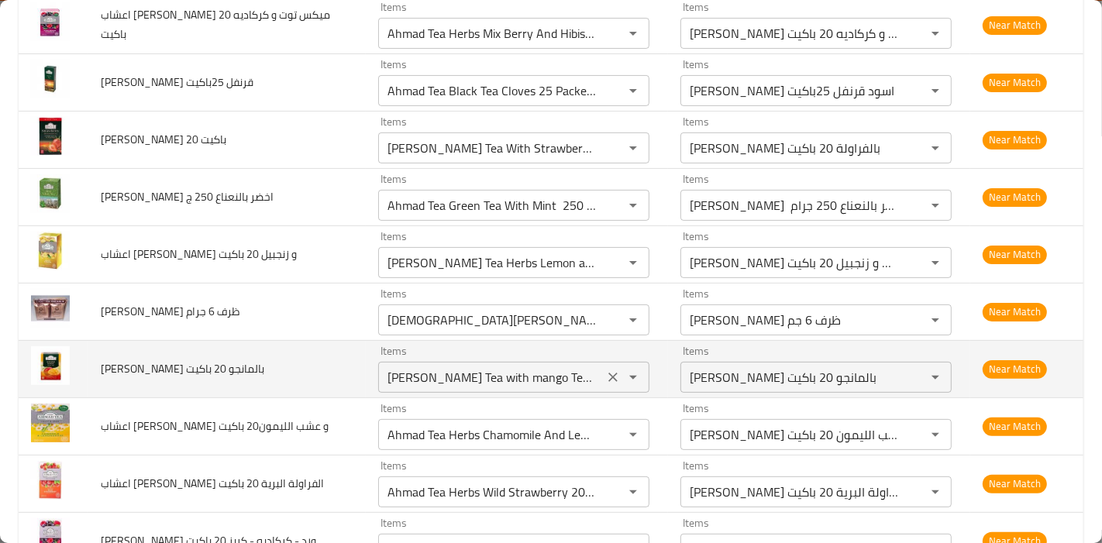
click at [608, 373] on icon "Clear" at bounding box center [612, 377] width 9 height 9
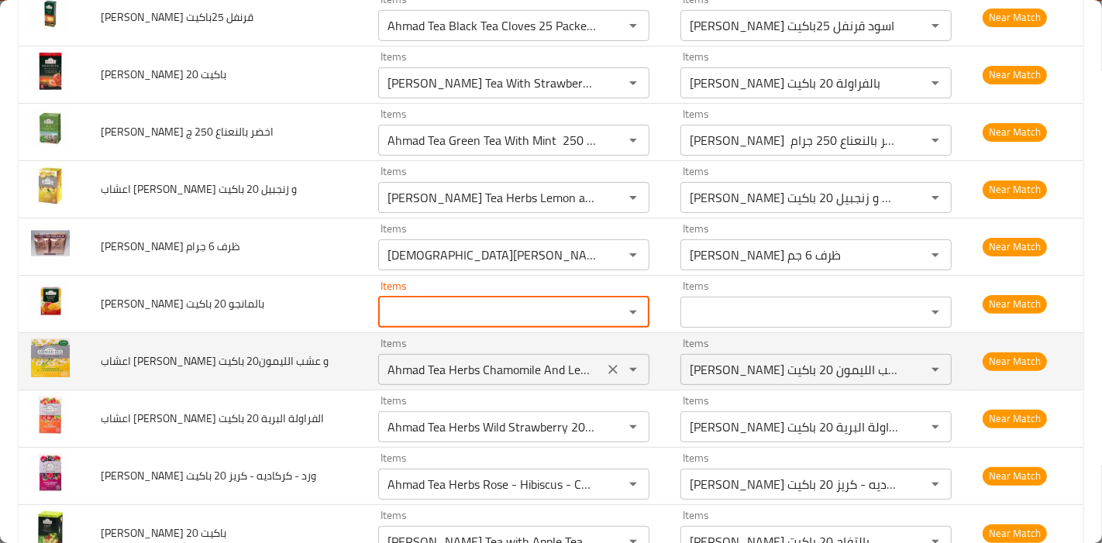
scroll to position [344, 0]
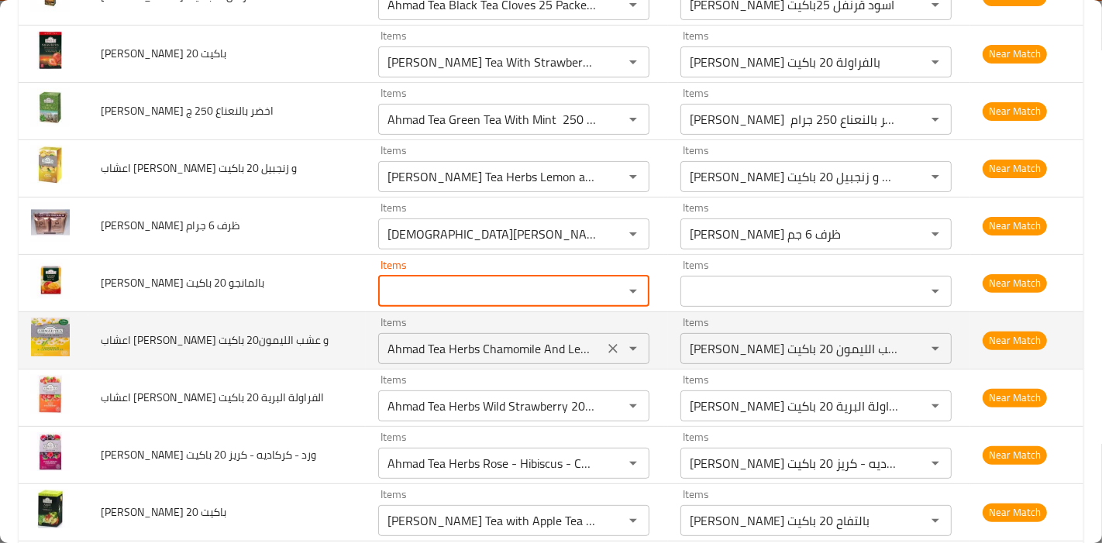
click at [514, 338] on باكيت "Ahmad Tea Herbs Chamomile And Lemon Grass 20 Packets" at bounding box center [491, 349] width 216 height 22
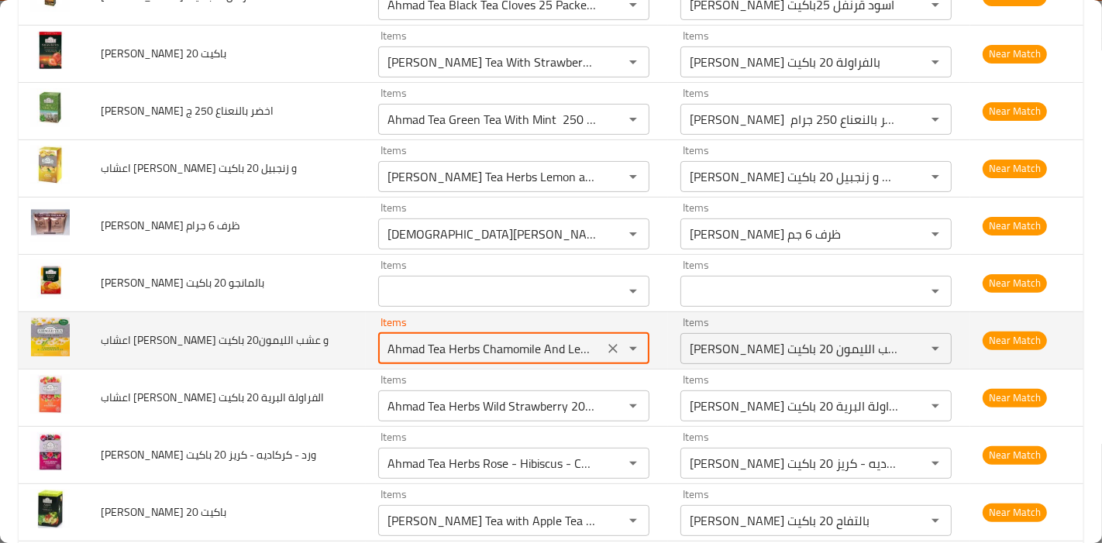
click at [564, 338] on باكيت "Ahmad Tea Herbs Chamomile And Lemon Grass 20 Packets" at bounding box center [491, 349] width 216 height 22
click at [572, 338] on باكيت "Ahmad Tea Herbs Chamomile And Lemon Grass 20 Packets" at bounding box center [491, 349] width 216 height 22
click at [584, 333] on div "Ahmad Tea Herbs Chamomile And Lemon Grass 20 Packets Items" at bounding box center [513, 348] width 271 height 31
click at [570, 338] on باكيت "Ahmad Tea Herbs Chamomile And Lemon Grass 20 Packets" at bounding box center [491, 349] width 216 height 22
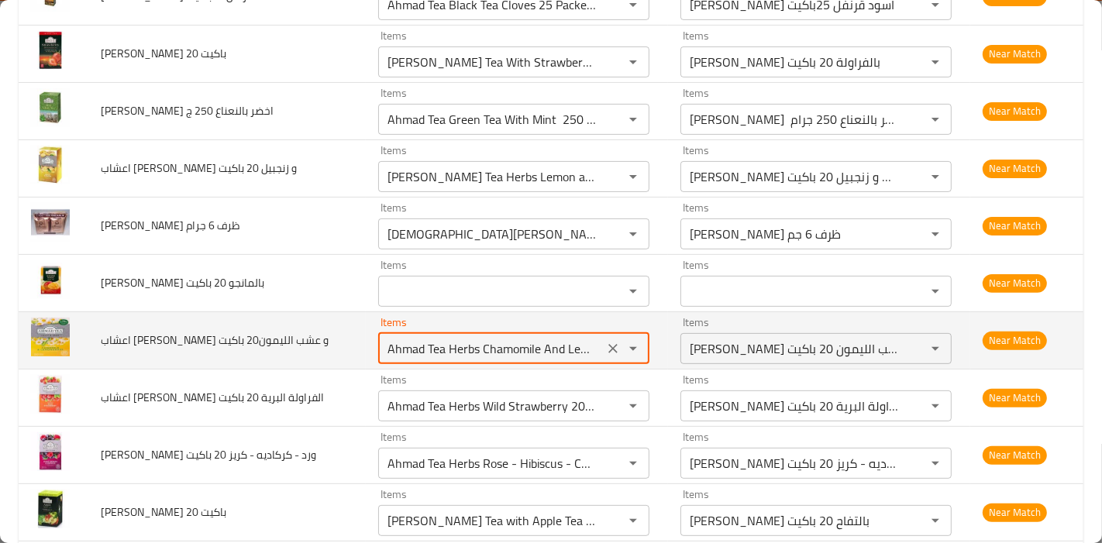
click at [576, 338] on باكيت "Ahmad Tea Herbs Chamomile And Lemon Grass 20 Packets" at bounding box center [491, 349] width 216 height 22
click at [577, 338] on باكيت "Ahmad Tea Herbs Chamomile And Lemon Grass 20 Packets" at bounding box center [491, 349] width 216 height 22
click at [574, 338] on باكيت "Ahmad Tea Herbs Chamomile And Lemon Grass 20 Packets" at bounding box center [491, 349] width 216 height 22
click at [557, 338] on باكيت "Ahmad Tea Herbs Chamomile And Lemon Grass 20 Packets" at bounding box center [491, 349] width 216 height 22
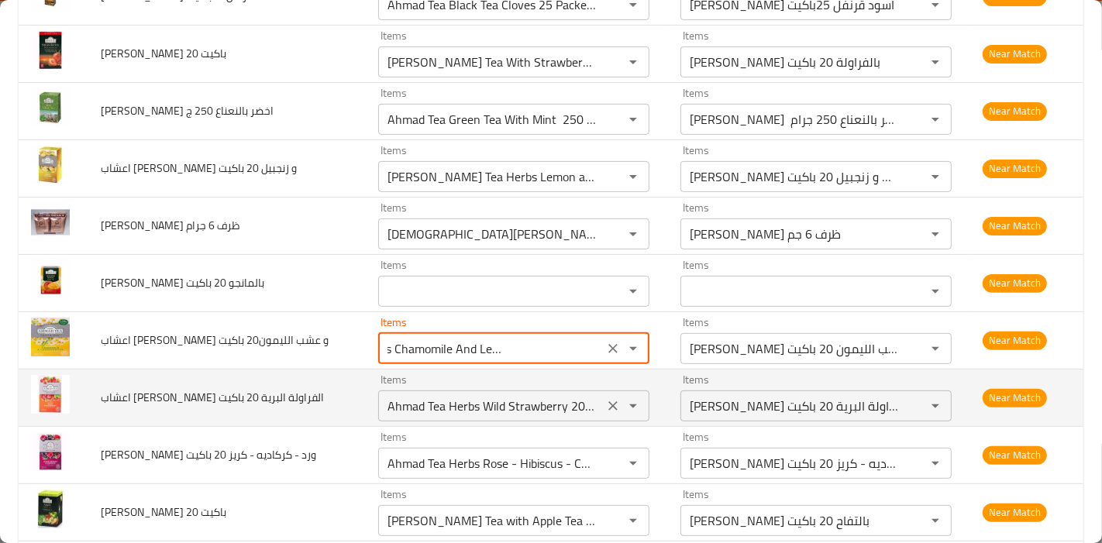
scroll to position [0, 93]
click at [568, 395] on باكيت "Ahmad Tea Herbs Wild Strawberry 20 Packets" at bounding box center [491, 406] width 216 height 22
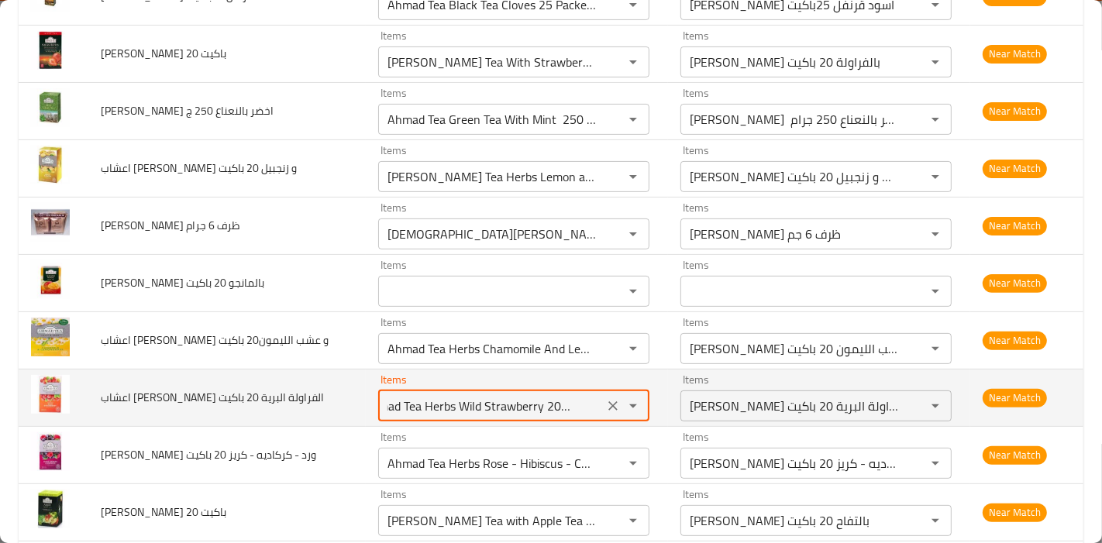
scroll to position [516, 0]
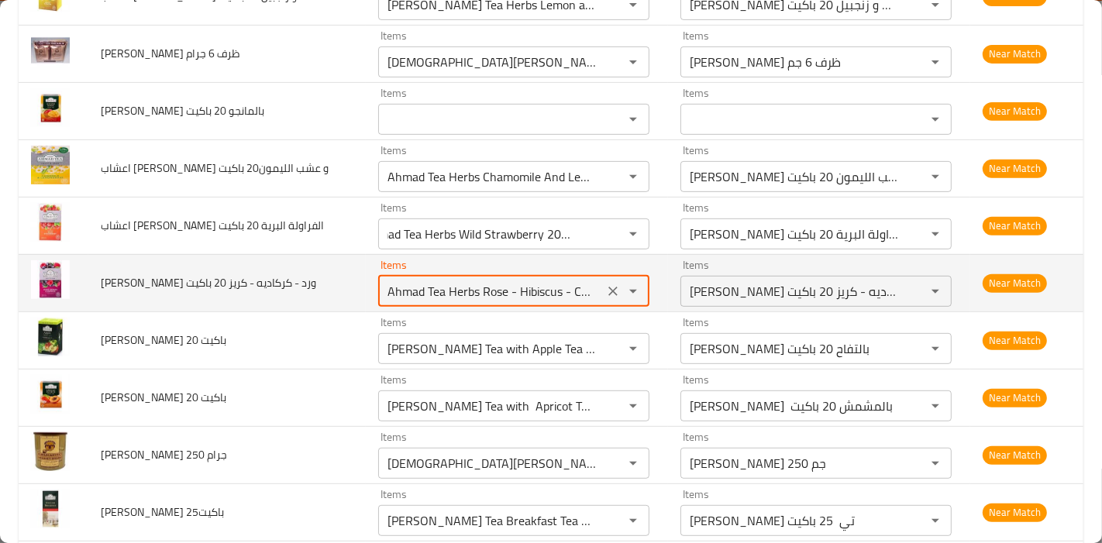
click at [554, 281] on باكيت "Ahmad Tea Herbs Rose - Hibiscus - Cherry 20 Packets" at bounding box center [491, 292] width 216 height 22
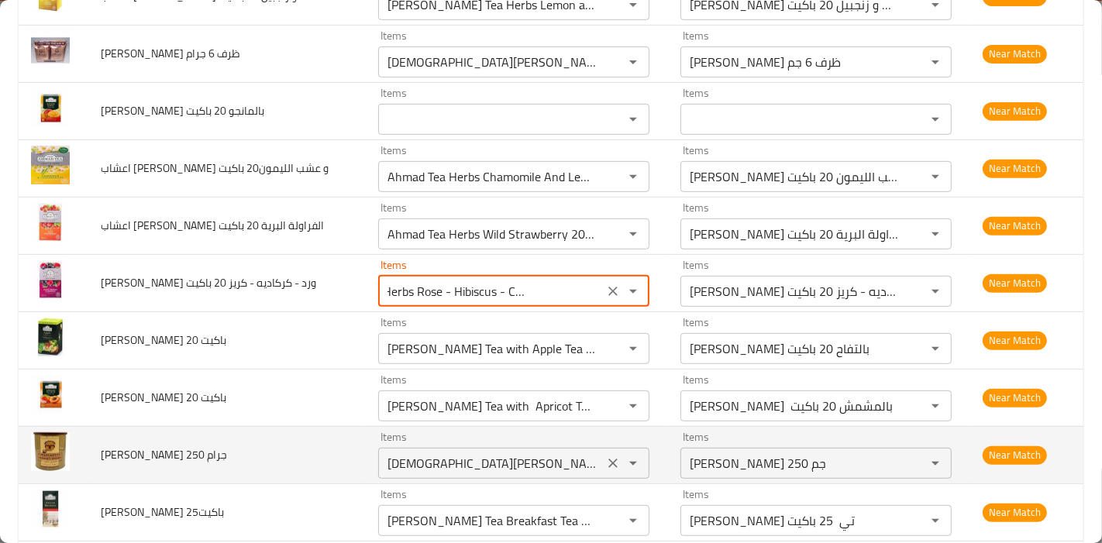
click at [564, 453] on جرام "Mohammed Afandi Turkish Coffee 250 Gm" at bounding box center [491, 464] width 216 height 22
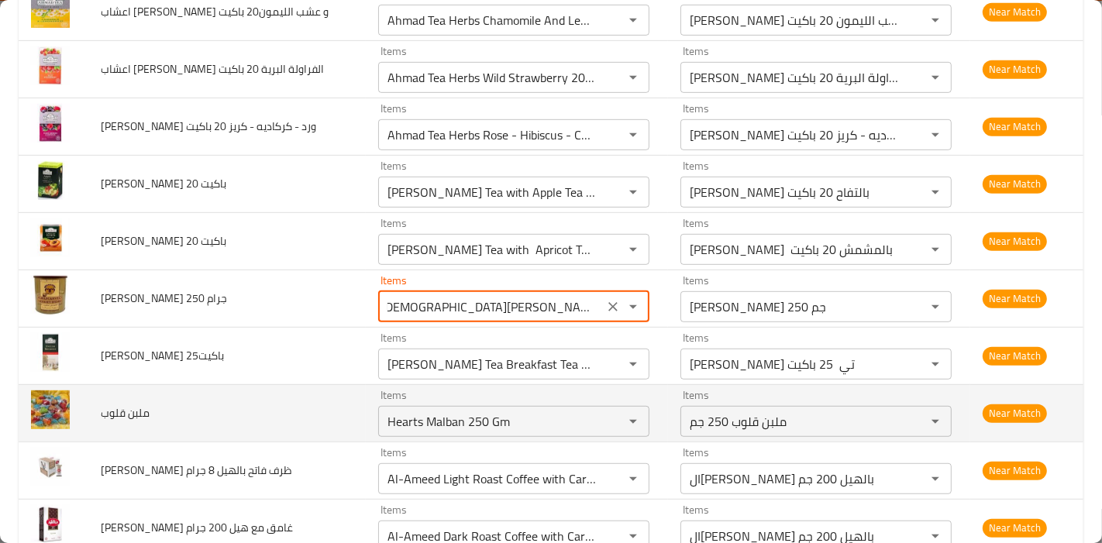
scroll to position [688, 0]
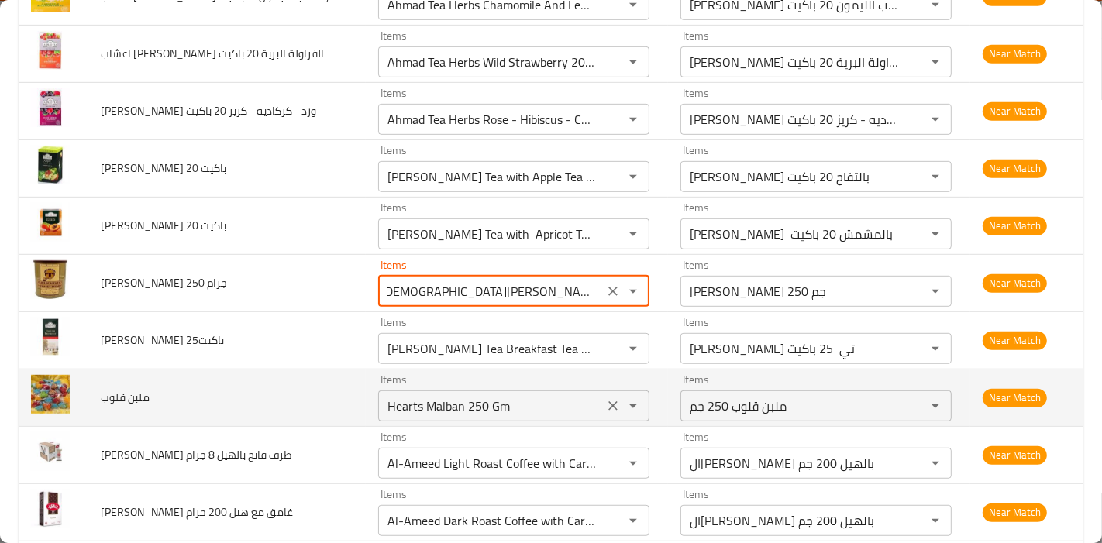
click at [605, 398] on icon "Clear" at bounding box center [612, 405] width 15 height 15
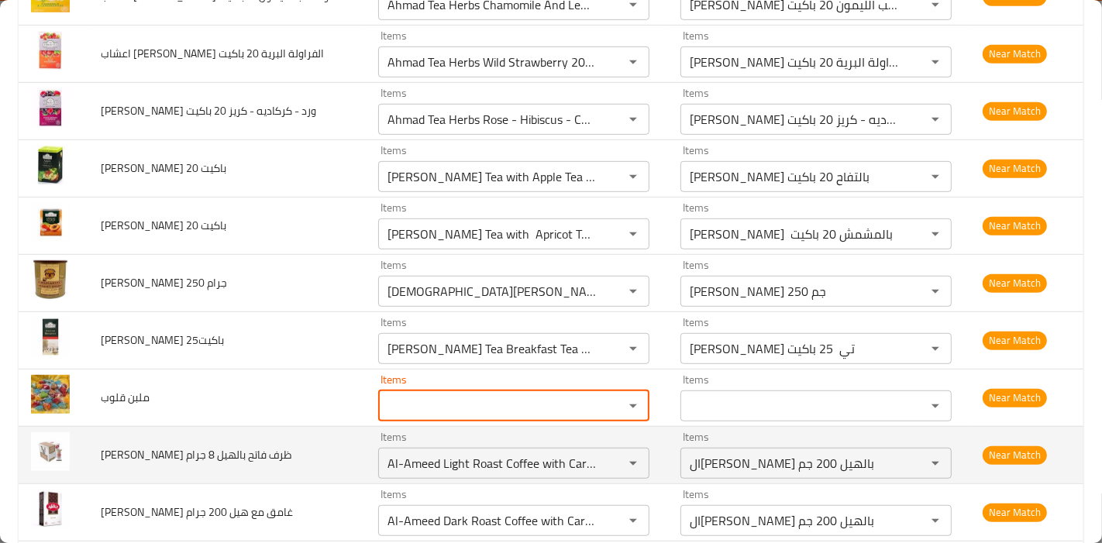
scroll to position [861, 0]
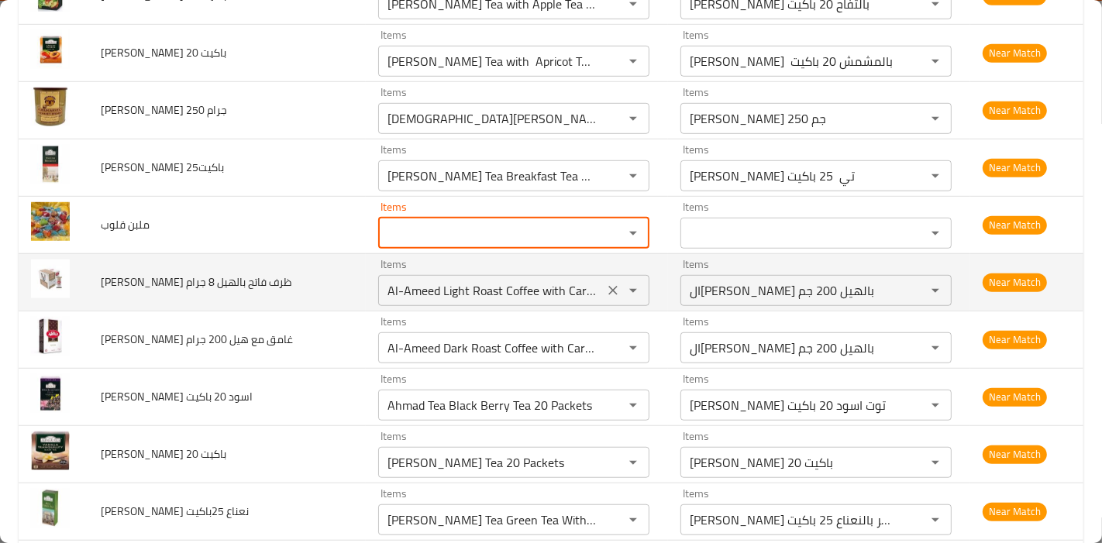
click at [560, 280] on جرام "Al-Ameed Light Roast Coffee with Cardamom 200 Gm" at bounding box center [491, 291] width 216 height 22
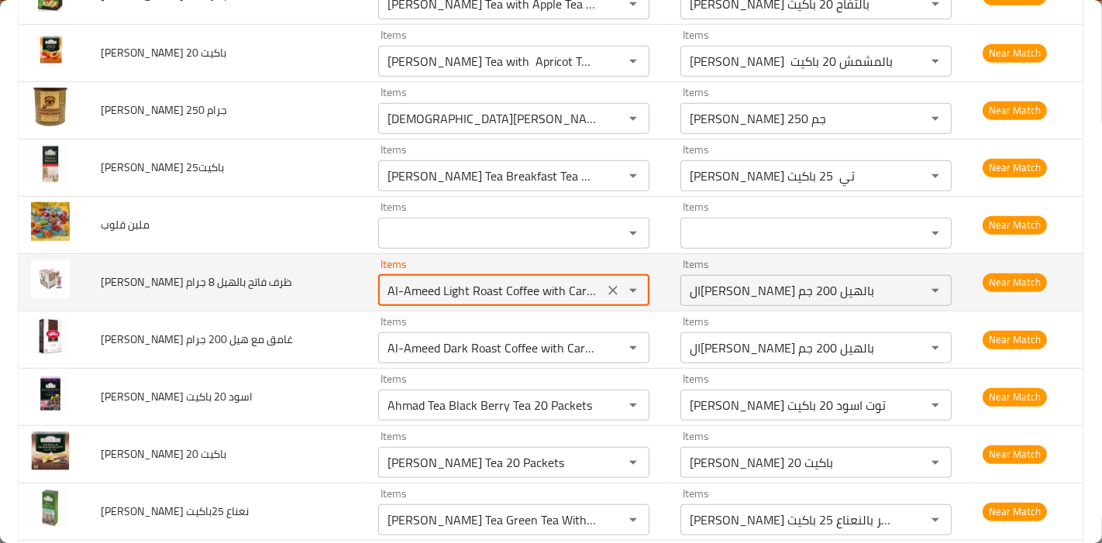
scroll to position [0, 66]
click at [605, 283] on icon "Clear" at bounding box center [612, 290] width 15 height 15
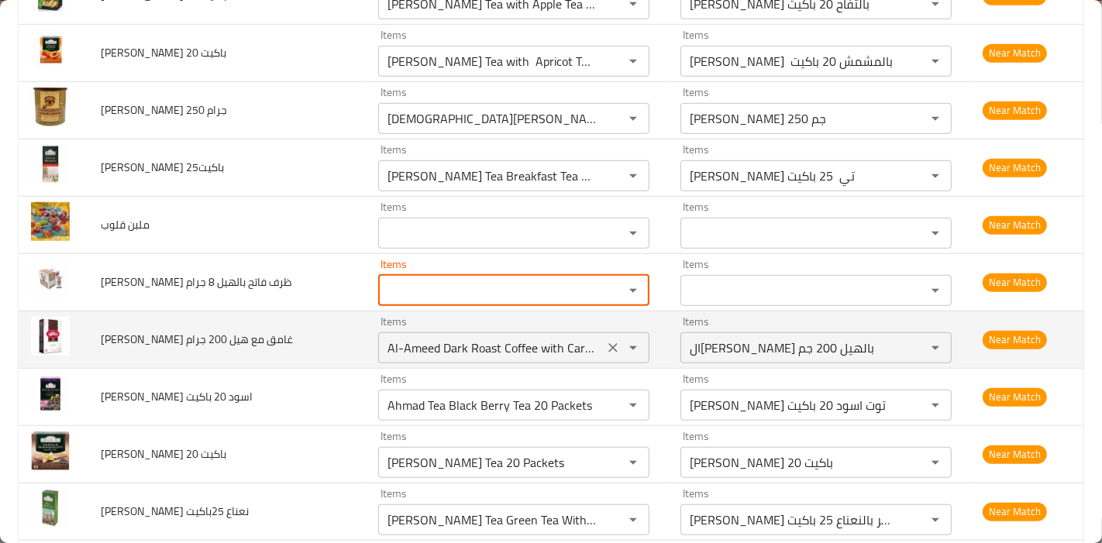
click at [488, 337] on جرام "Al-Ameed Dark Roast Coffee with Cardamom 200 Gm" at bounding box center [491, 348] width 216 height 22
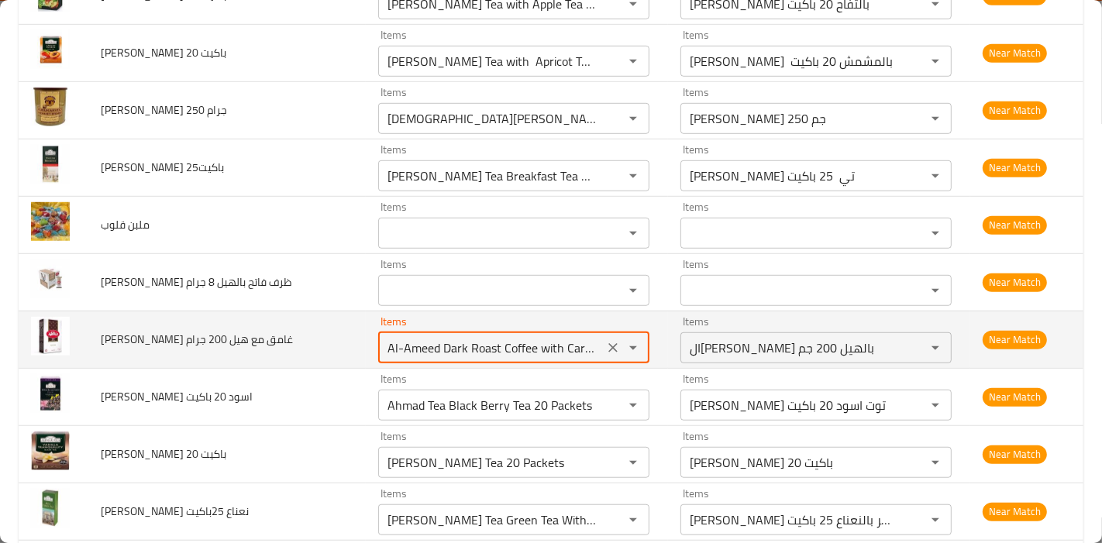
scroll to position [0, 64]
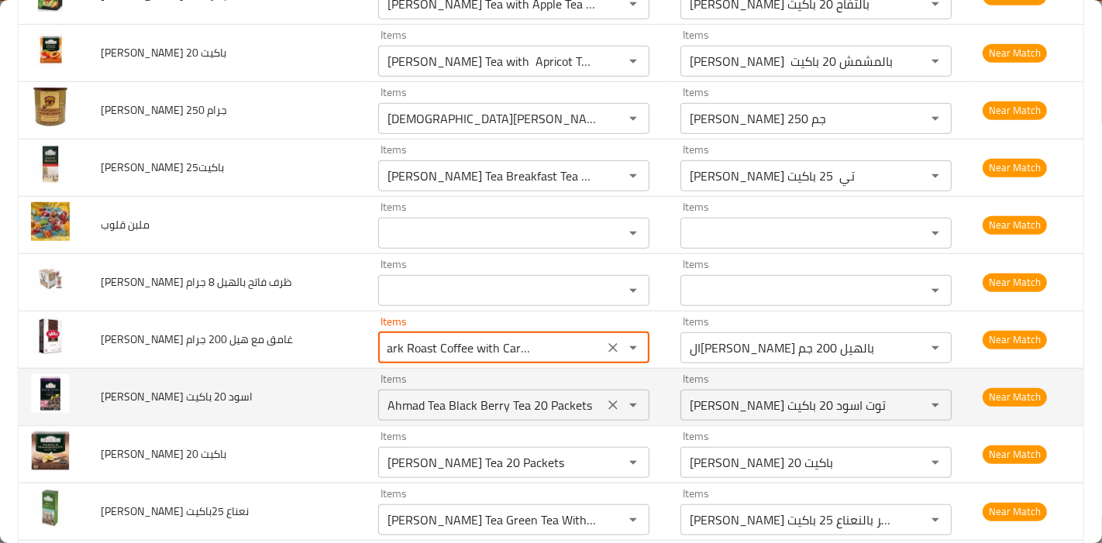
click at [549, 394] on باكيت "Ahmad Tea Black Berry Tea 20 Packets" at bounding box center [491, 405] width 216 height 22
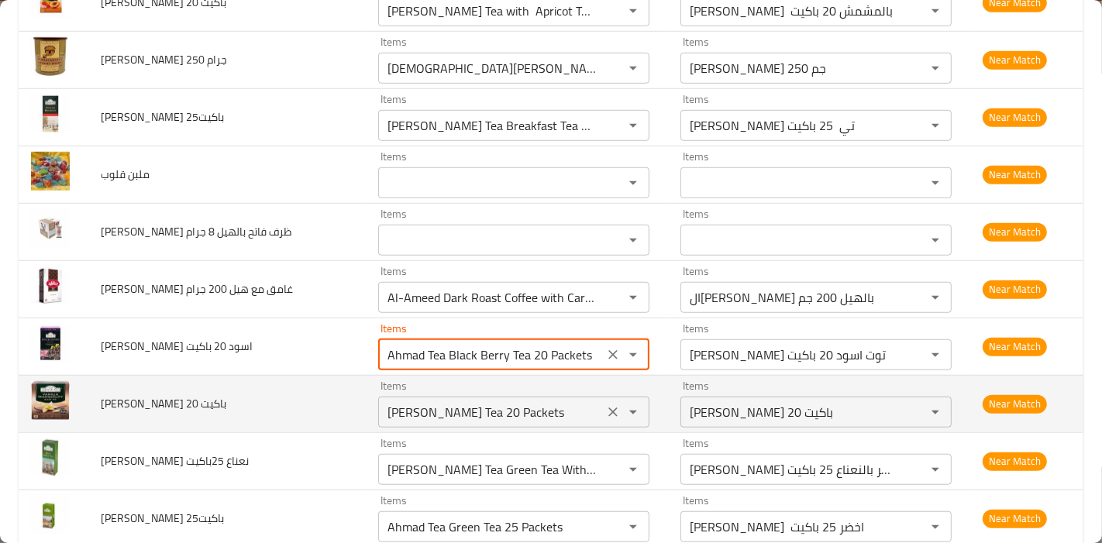
scroll to position [947, 0]
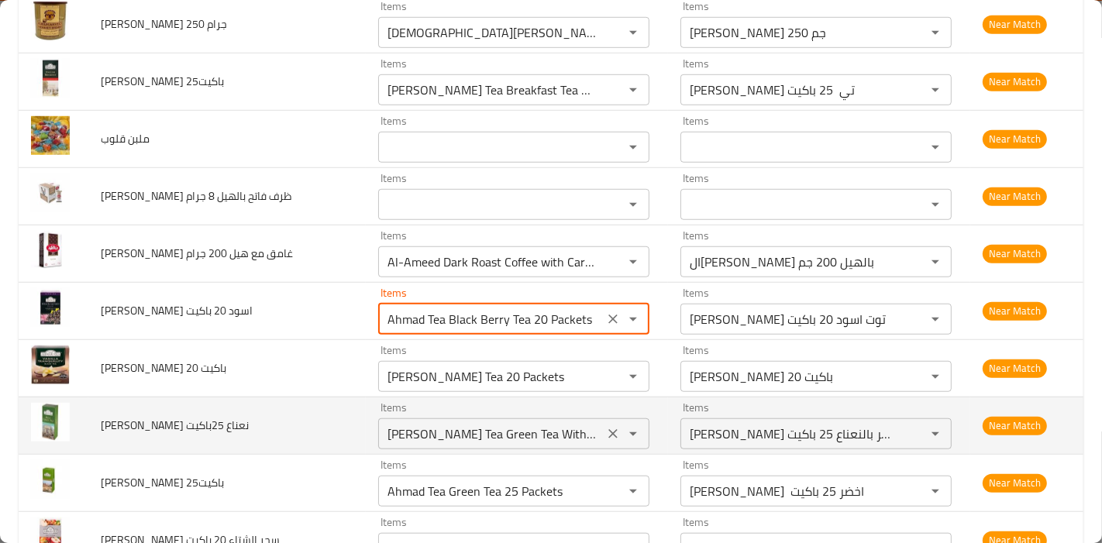
click at [542, 423] on 25باكيت "Ahmad Tea Green Tea With Mint 25 Packets" at bounding box center [491, 434] width 216 height 22
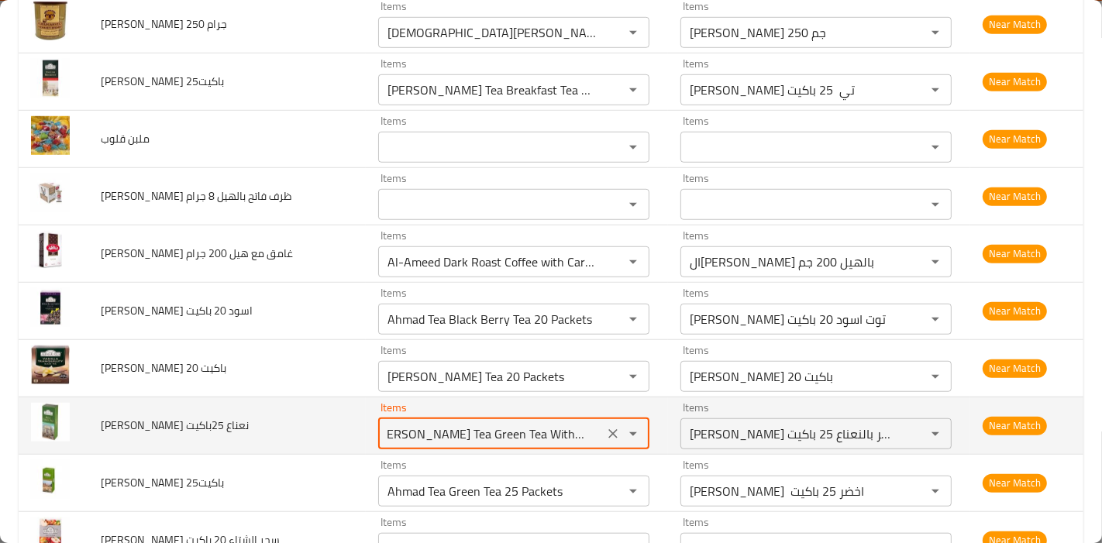
scroll to position [1033, 0]
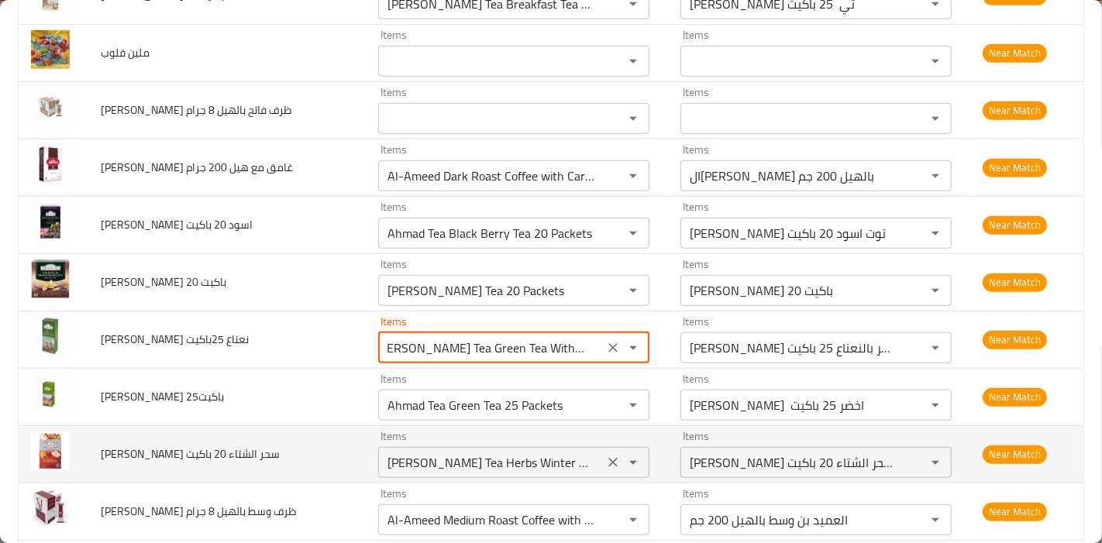
click at [507, 452] on باكيت "Ahmad Tea Herbs Winter Magic 20 Packets" at bounding box center [491, 463] width 216 height 22
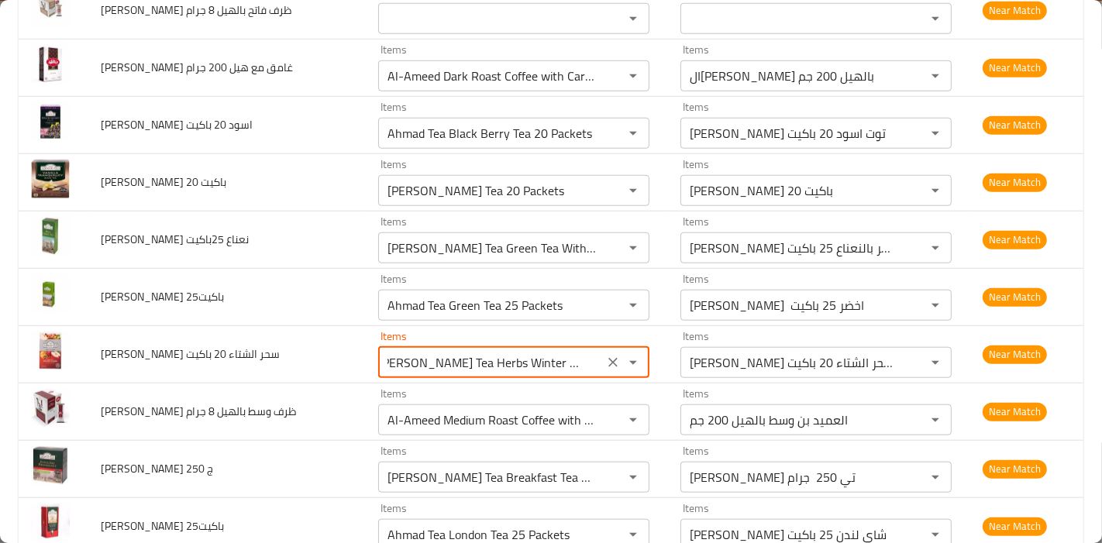
scroll to position [1205, 0]
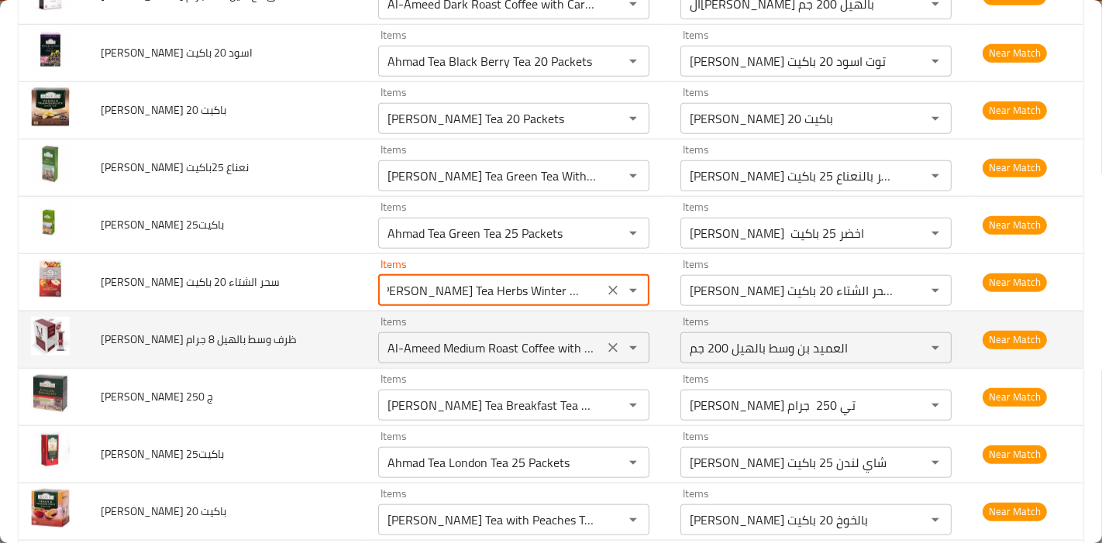
click at [566, 337] on جرام "Al-Ameed Medium Roast Coffee with Cardamom 200 Gm" at bounding box center [491, 348] width 216 height 22
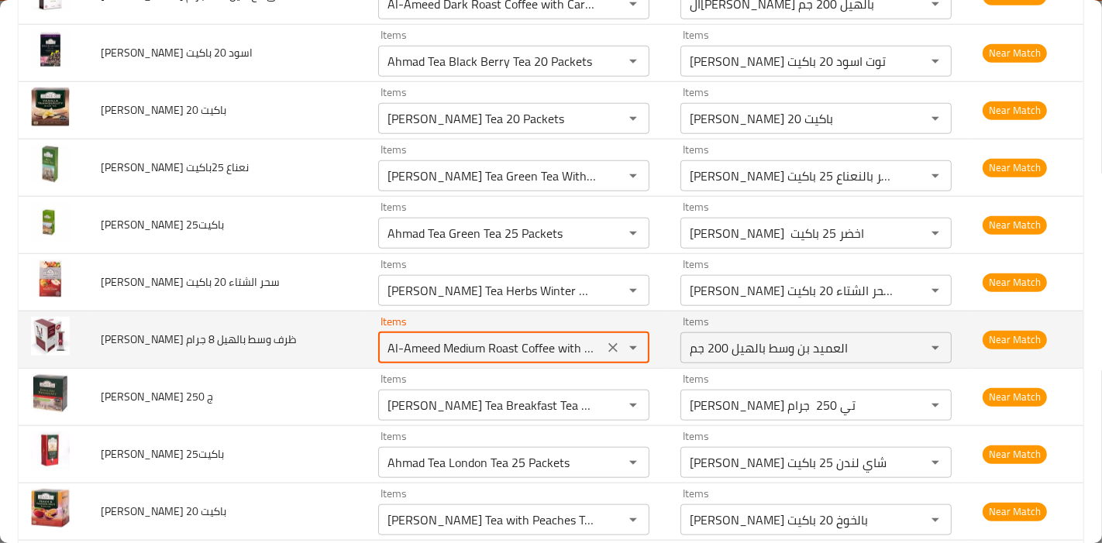
scroll to position [0, 83]
click at [608, 343] on icon "Clear" at bounding box center [612, 347] width 9 height 9
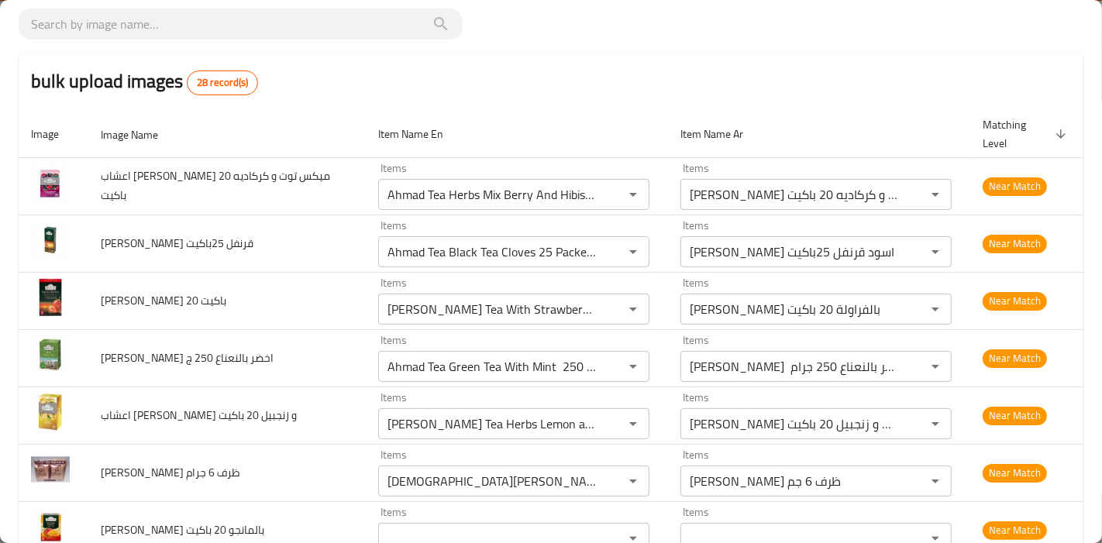
scroll to position [0, 0]
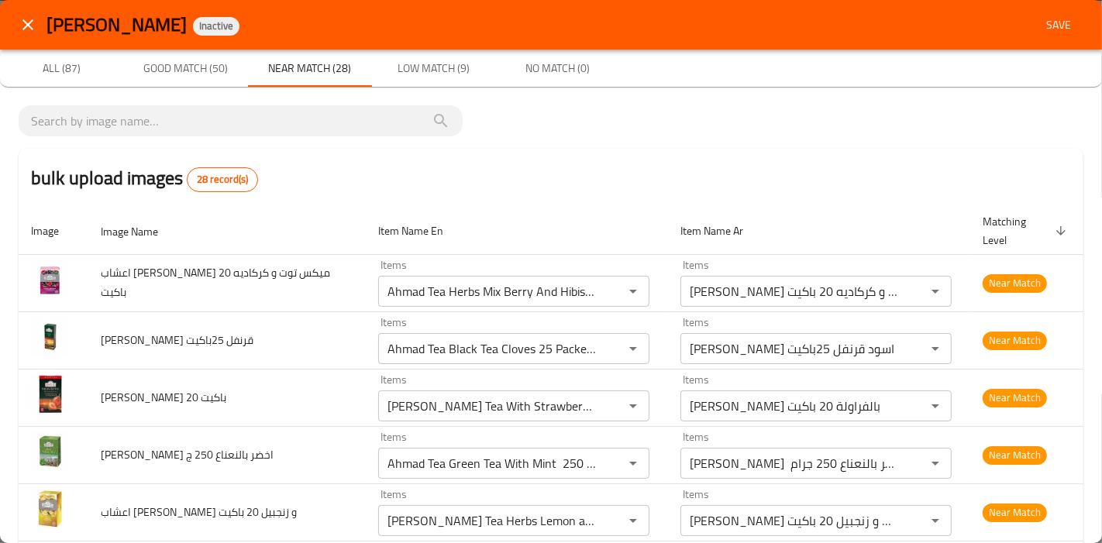
click at [557, 199] on div "bulk upload images 28 record(s)" at bounding box center [551, 178] width 1065 height 59
click at [445, 70] on span "Low Match (9)" at bounding box center [433, 68] width 105 height 19
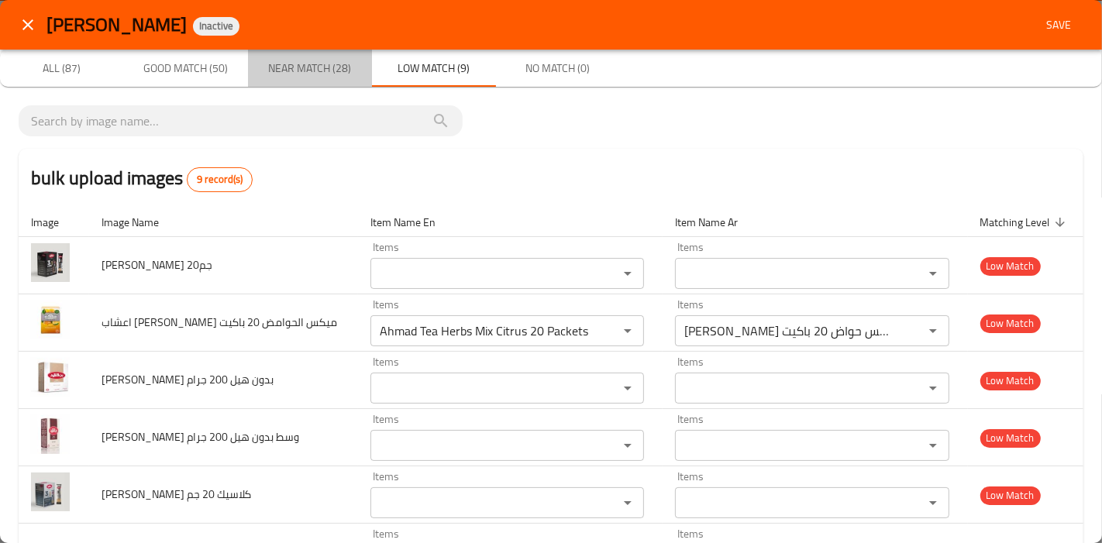
click at [296, 67] on span "Near Match (28)" at bounding box center [309, 68] width 105 height 19
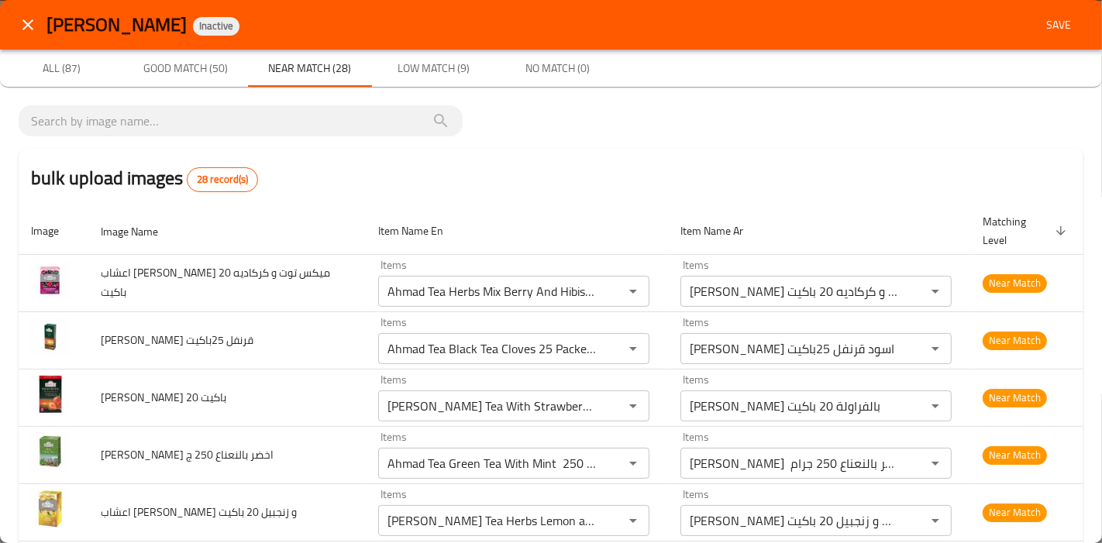
click at [458, 66] on span "Low Match (9)" at bounding box center [433, 68] width 105 height 19
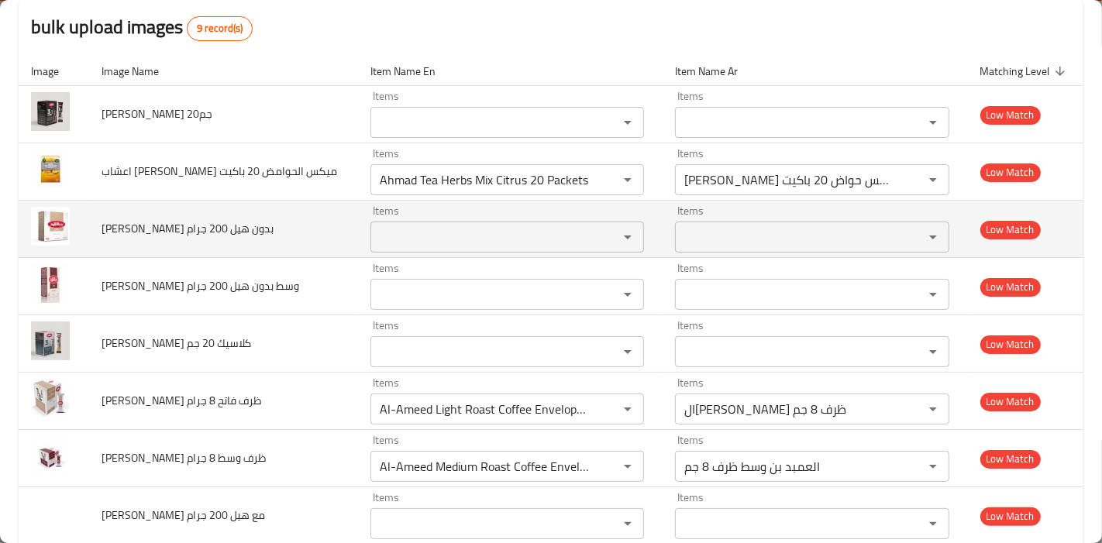
scroll to position [172, 0]
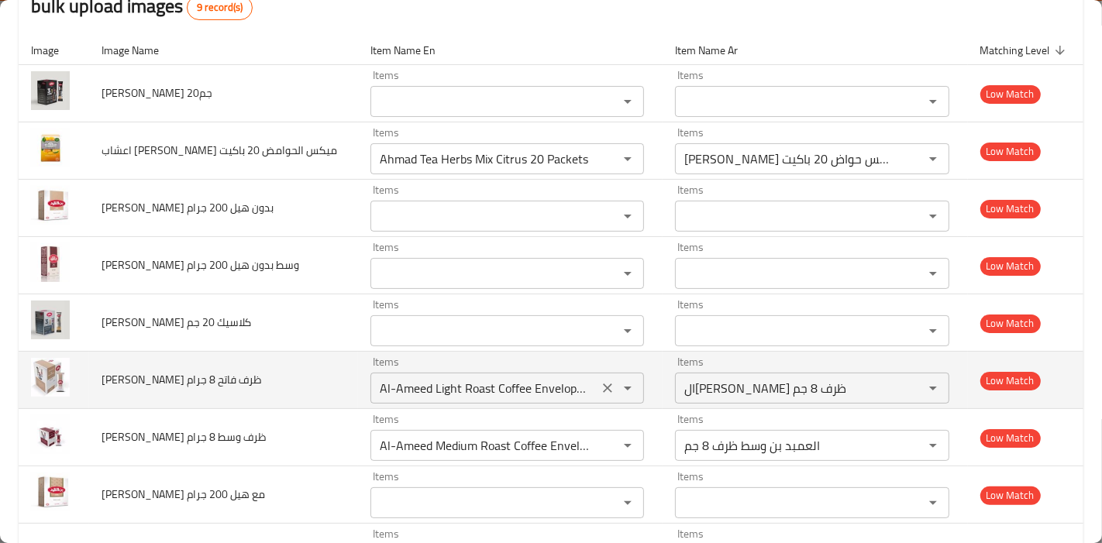
click at [546, 377] on جرام "Al-Ameed Light Roast Coffee Envelope 8 Gm" at bounding box center [484, 388] width 219 height 22
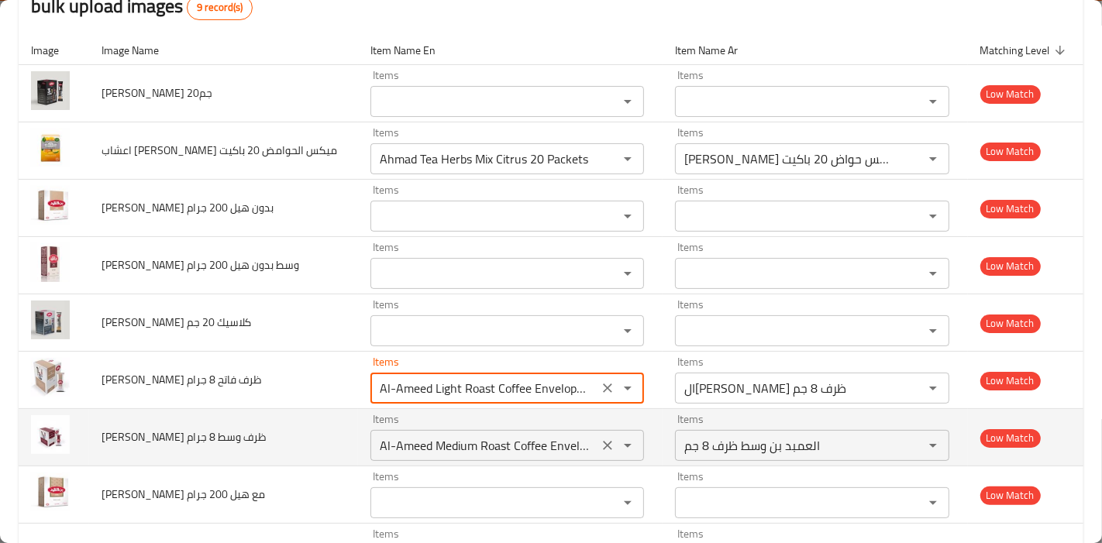
click at [542, 448] on جرام "Al-Ameed Medium Roast Coffee Envelope 8 Gm" at bounding box center [484, 446] width 219 height 22
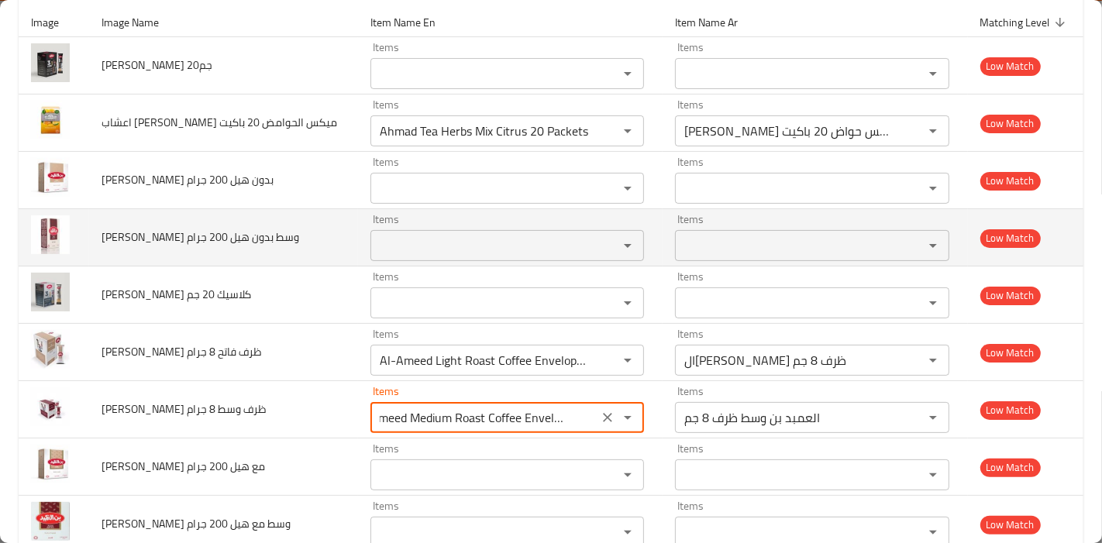
scroll to position [0, 0]
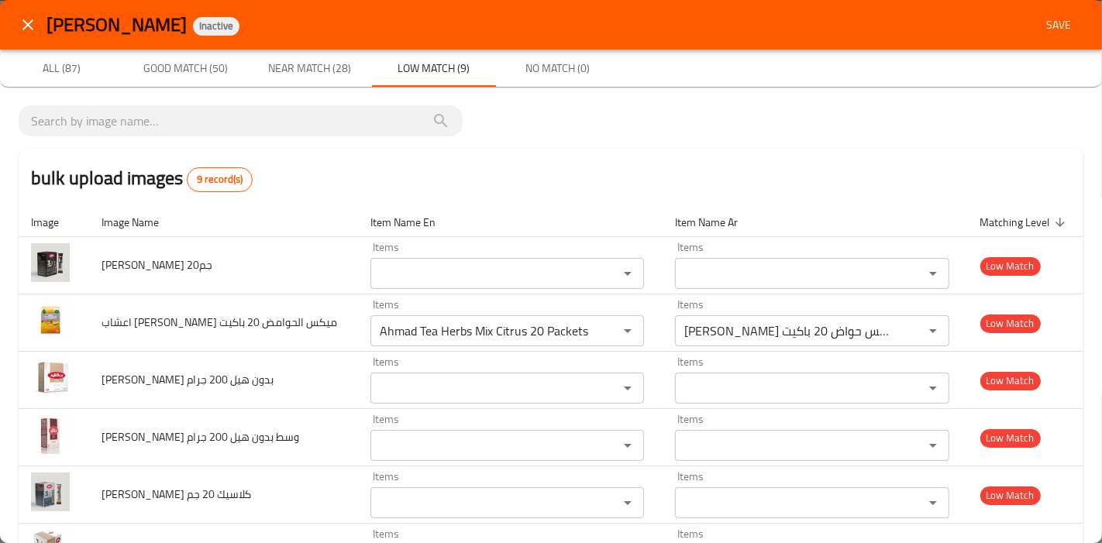
click at [546, 186] on div "bulk upload images 9 record(s)" at bounding box center [551, 178] width 1065 height 59
click at [1040, 25] on span "Save" at bounding box center [1058, 24] width 37 height 19
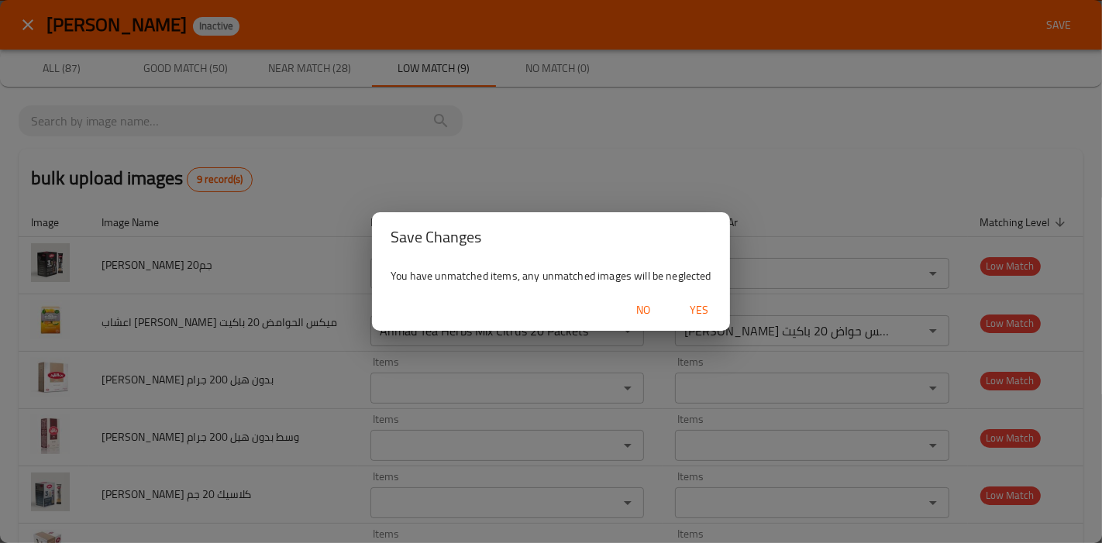
click at [639, 310] on span "No" at bounding box center [643, 310] width 37 height 19
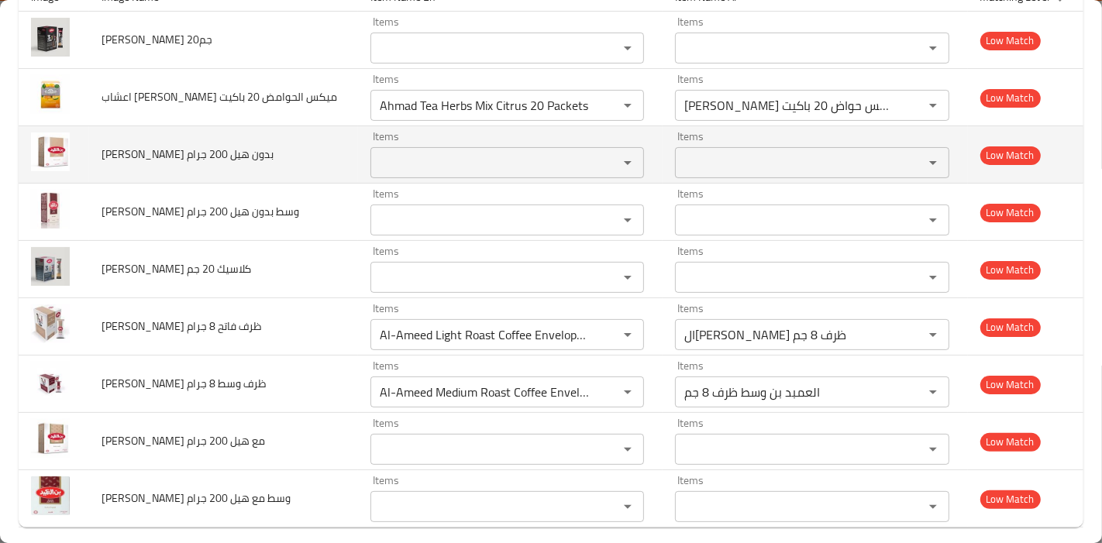
scroll to position [239, 0]
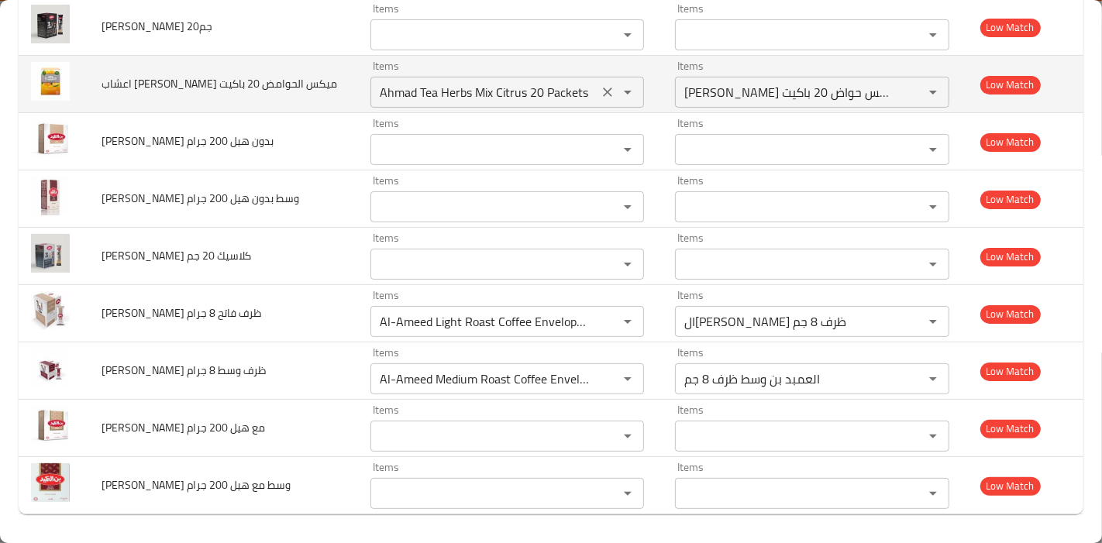
click at [600, 87] on icon "Clear" at bounding box center [607, 91] width 15 height 15
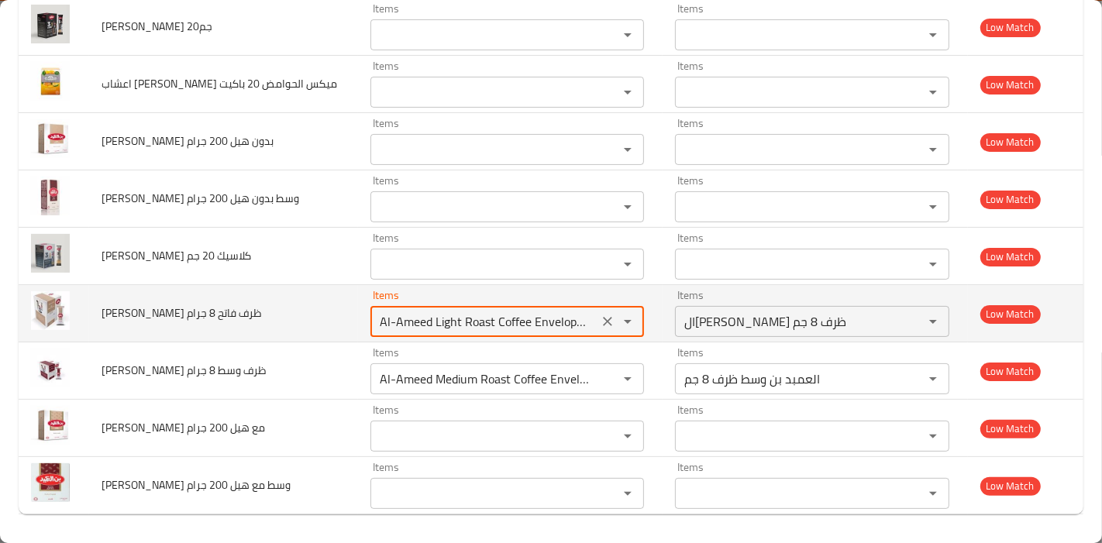
click at [557, 325] on جرام "Al-Ameed Light Roast Coffee Envelope 8 Gm" at bounding box center [484, 322] width 219 height 22
click at [765, 326] on جرام-ar "العمبد بن فاتح ظرف 8 جم" at bounding box center [789, 322] width 219 height 22
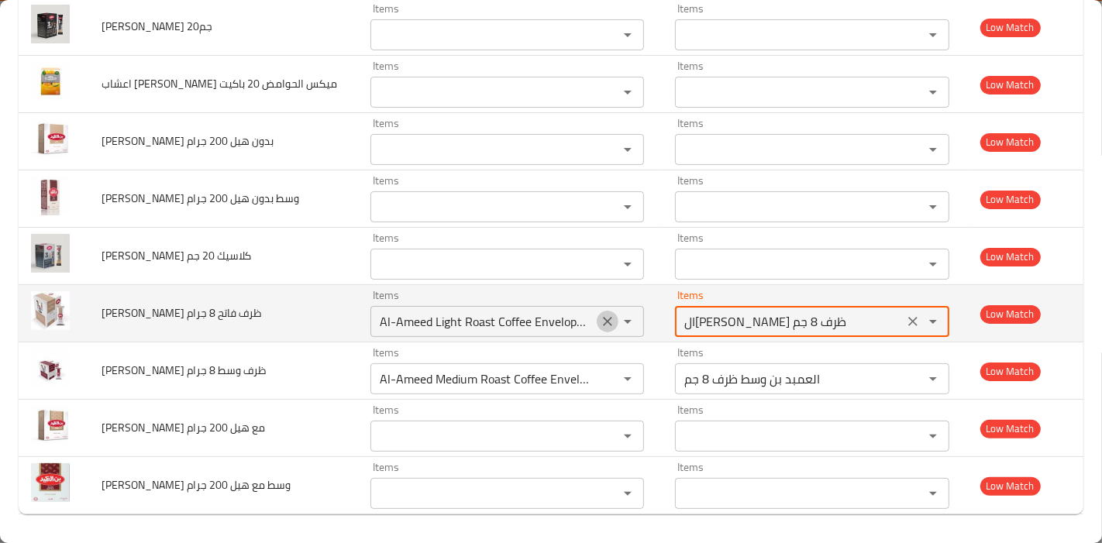
click at [603, 323] on icon "Clear" at bounding box center [607, 321] width 9 height 9
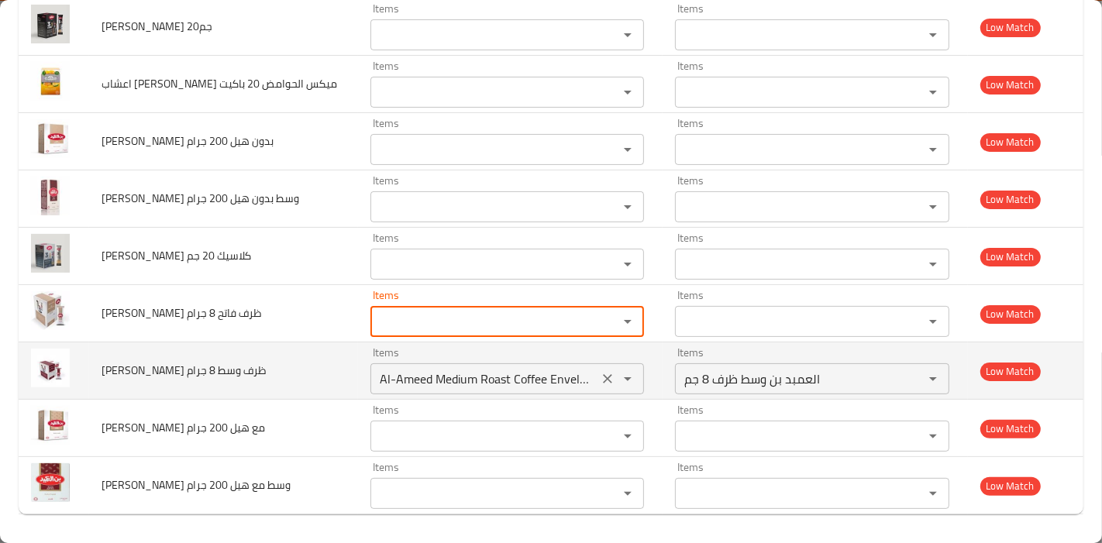
click at [600, 384] on icon "Clear" at bounding box center [607, 378] width 15 height 15
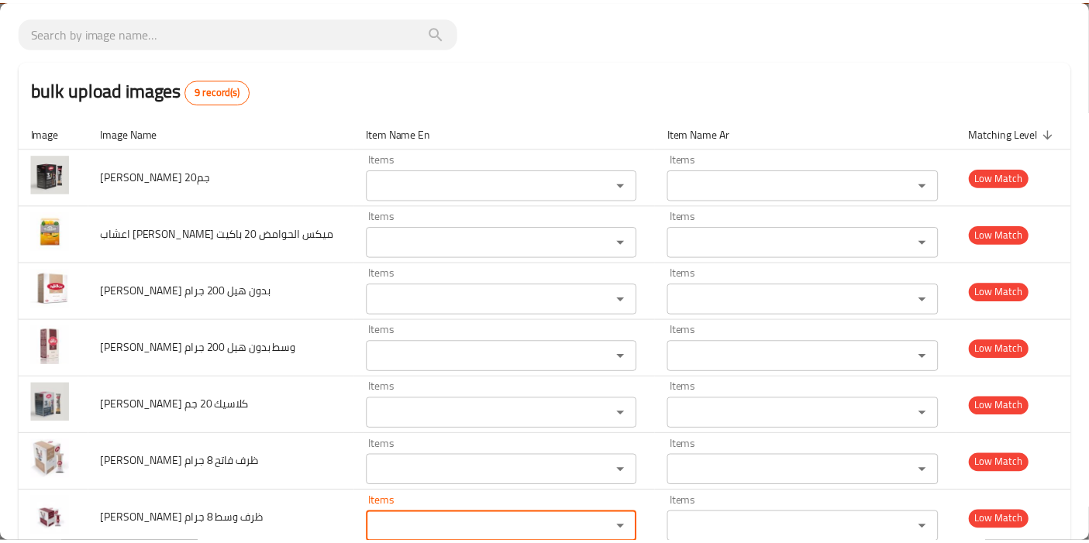
scroll to position [0, 0]
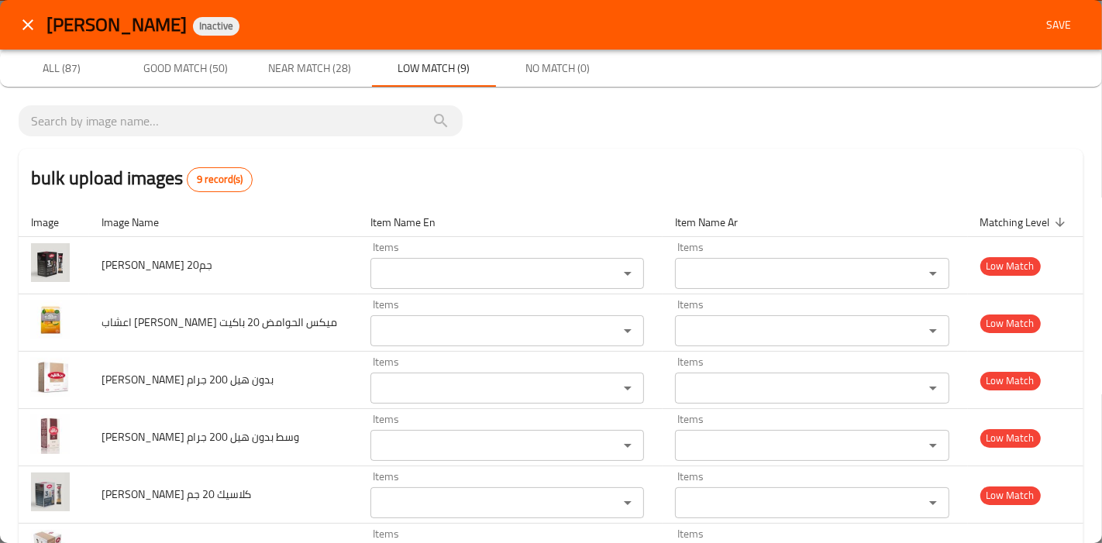
click at [1040, 27] on span "Save" at bounding box center [1058, 24] width 37 height 19
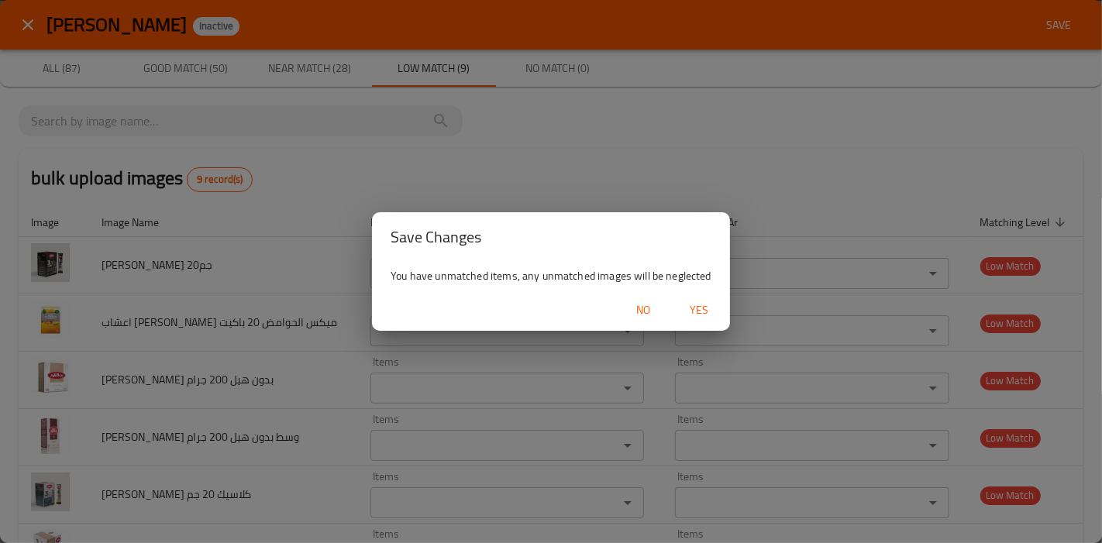
click at [701, 301] on span "Yes" at bounding box center [698, 310] width 37 height 19
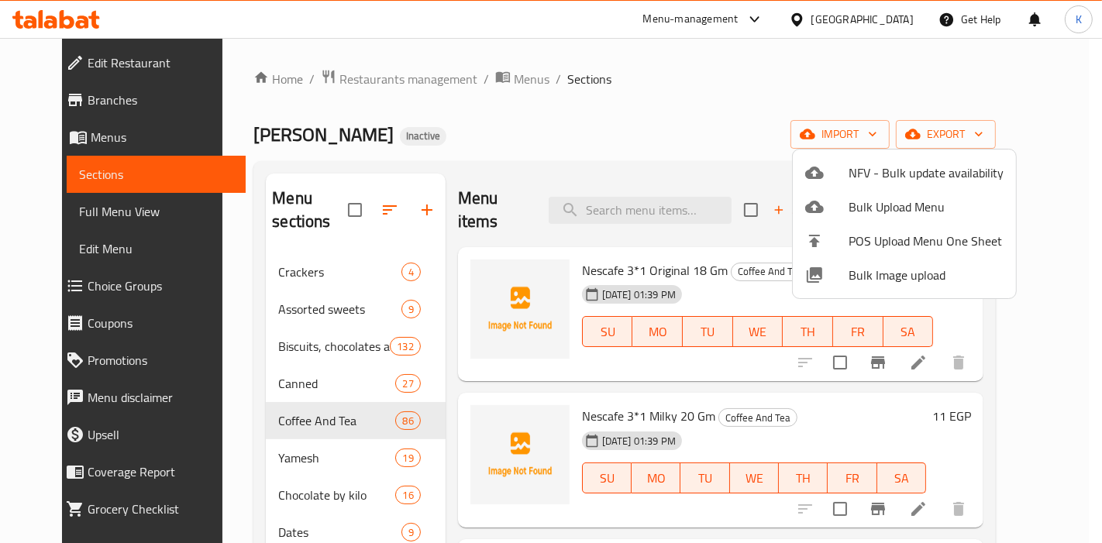
click at [684, 95] on div at bounding box center [551, 271] width 1102 height 543
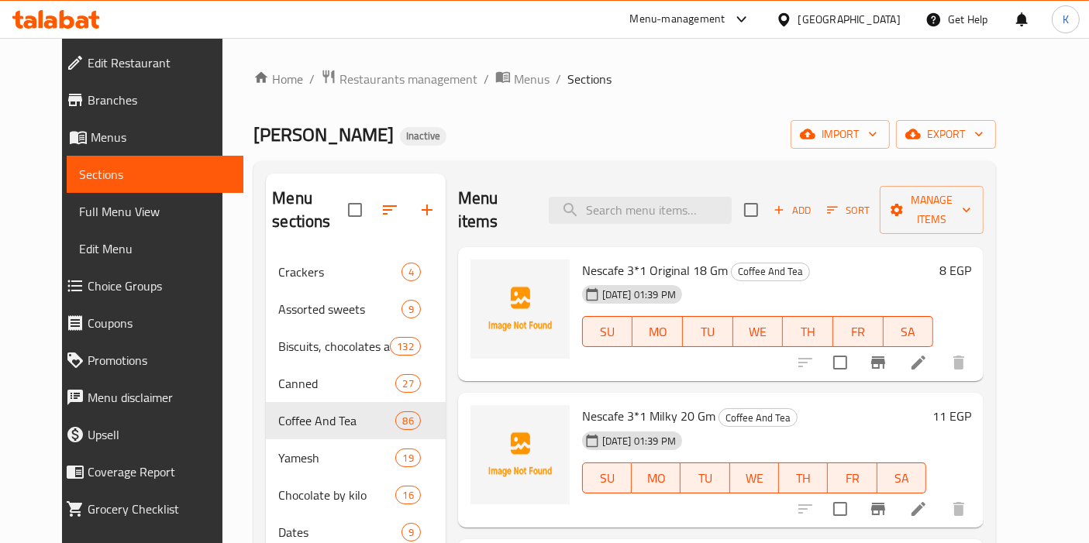
click at [513, 119] on div "Home / Restaurants management / Menus / Sections Phillippe Pittas Inactive impo…" at bounding box center [624, 497] width 742 height 857
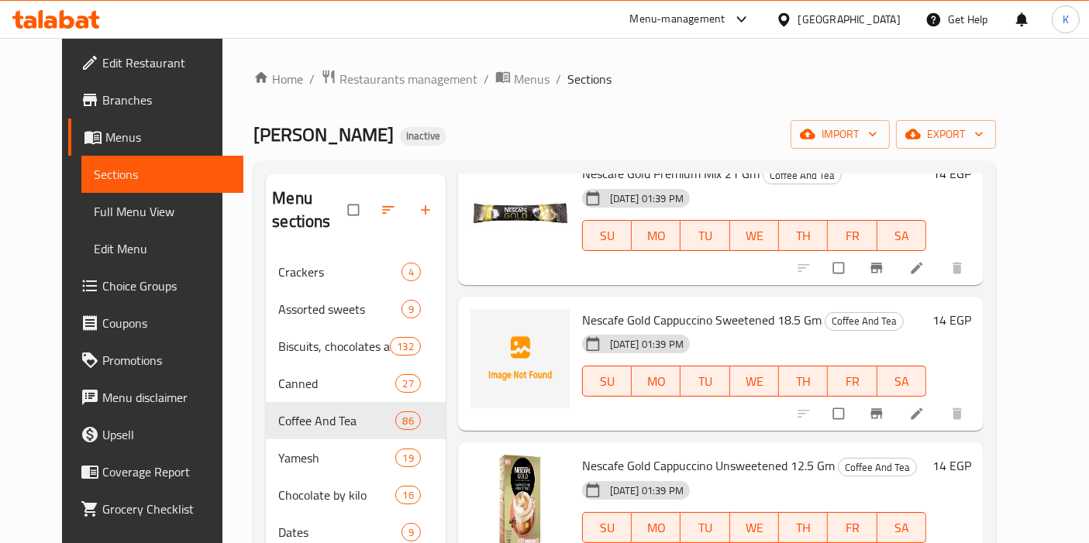
scroll to position [1550, 0]
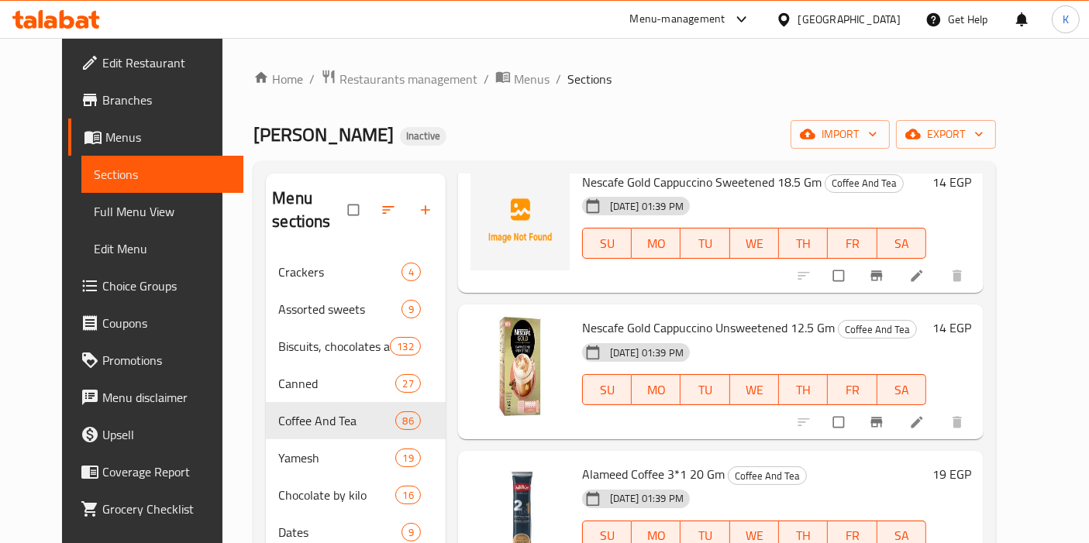
drag, startPoint x: 1045, startPoint y: 299, endPoint x: 1038, endPoint y: 288, distance: 13.2
click at [996, 364] on div "Menu sections Crackers 4 Assorted sweets 9 Biscuits, chocolates and snacks 132 …" at bounding box center [624, 543] width 742 height 765
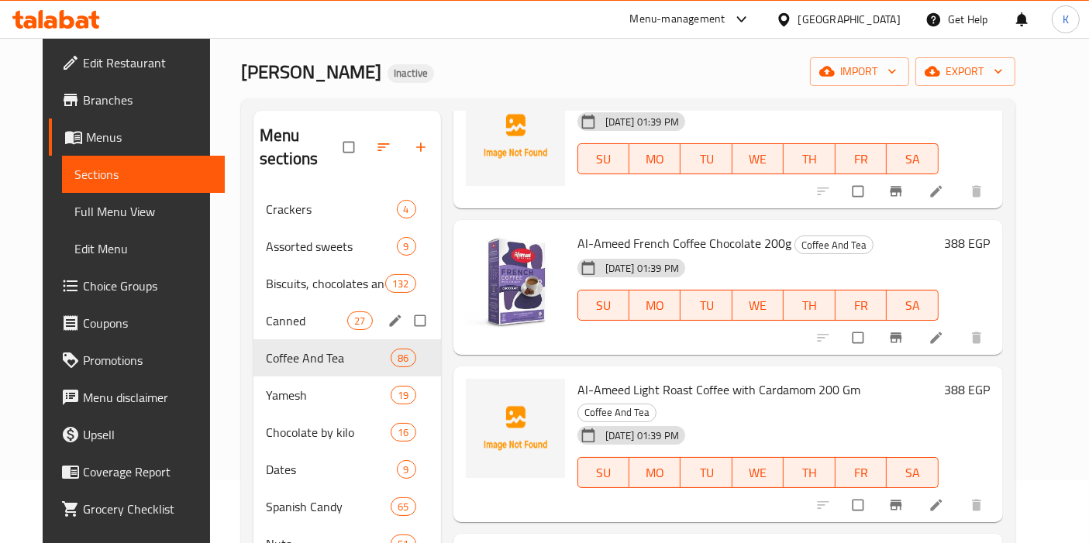
scroll to position [0, 0]
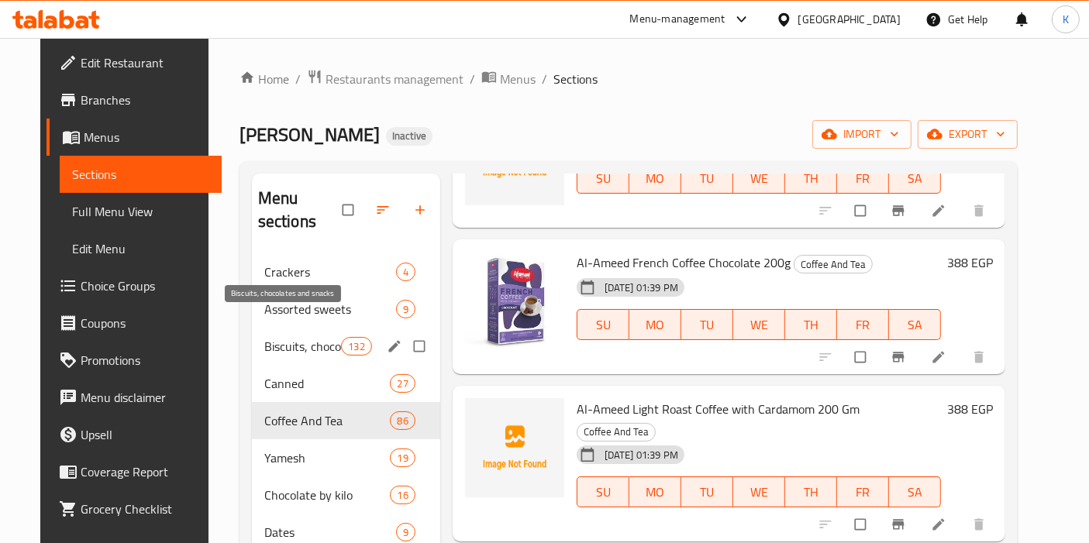
click at [298, 337] on span "Biscuits, chocolates and snacks" at bounding box center [302, 346] width 77 height 19
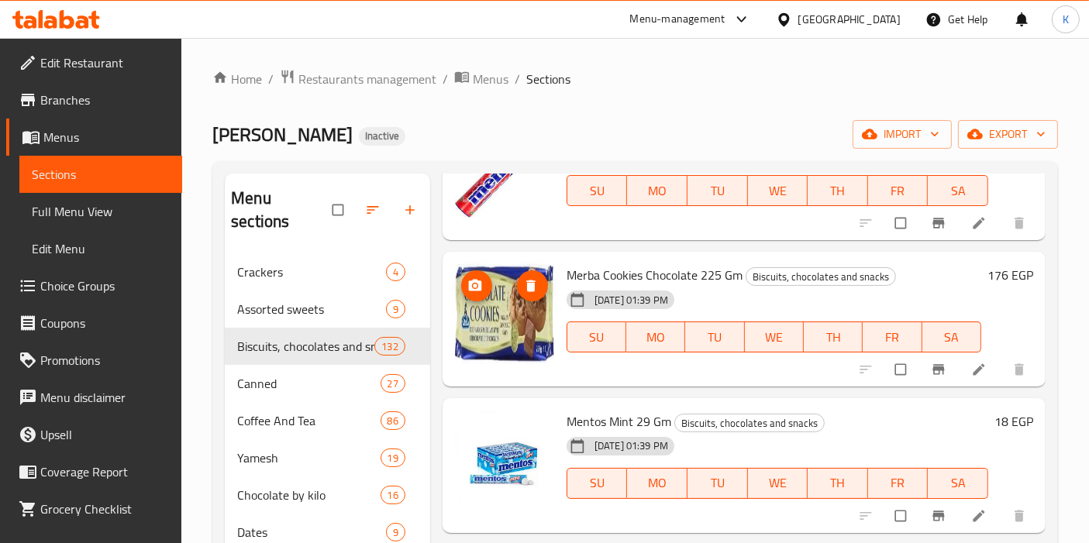
scroll to position [8936, 0]
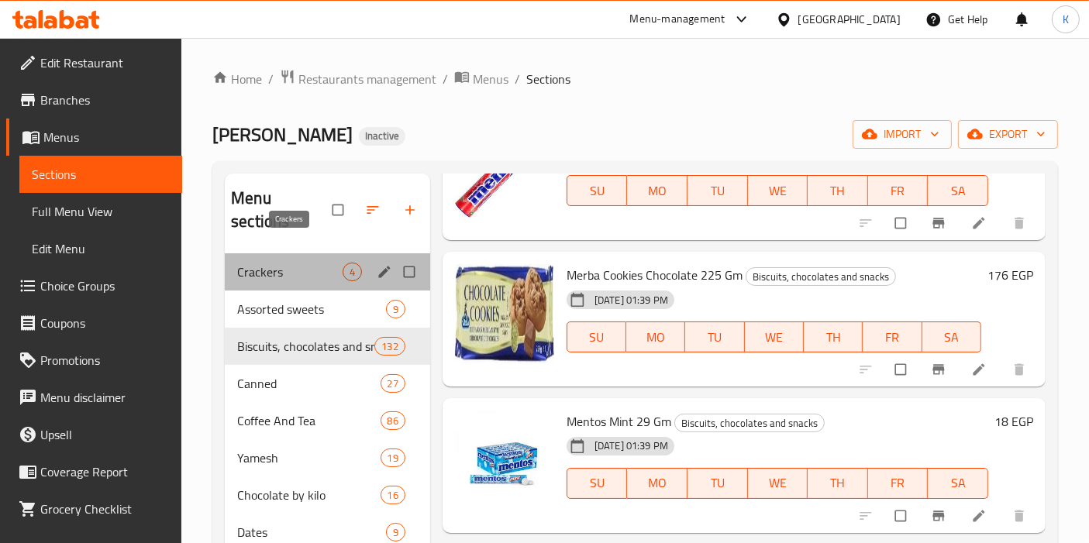
click at [278, 263] on span "Crackers" at bounding box center [289, 272] width 105 height 19
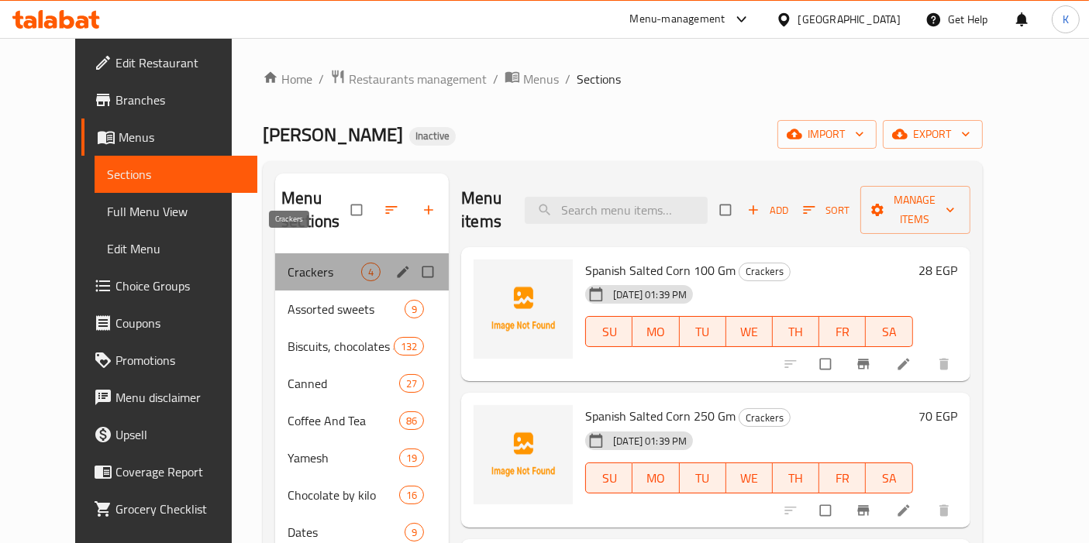
click at [295, 263] on span "Crackers" at bounding box center [325, 272] width 74 height 19
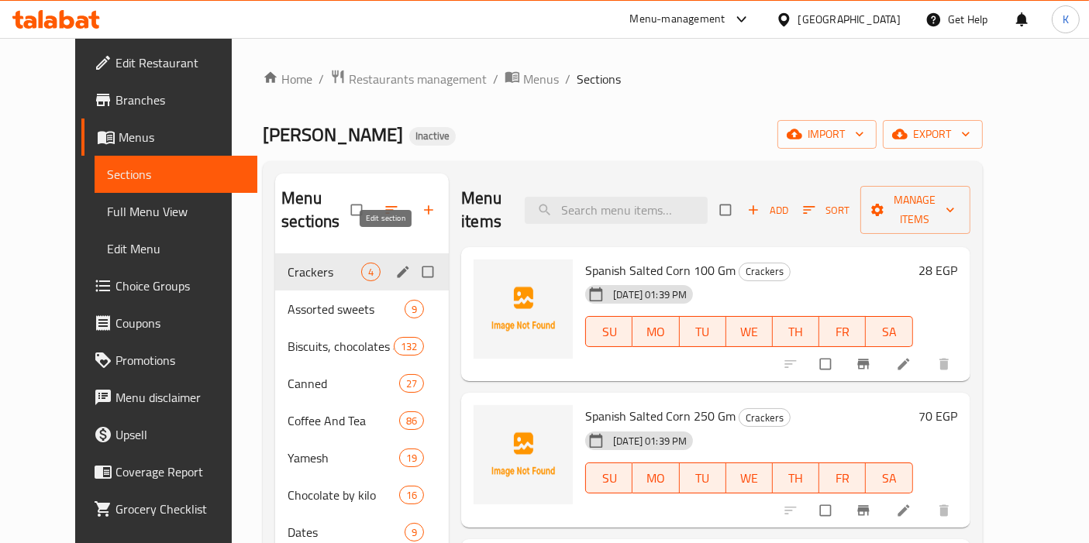
click at [395, 264] on icon "edit" at bounding box center [402, 271] width 15 height 15
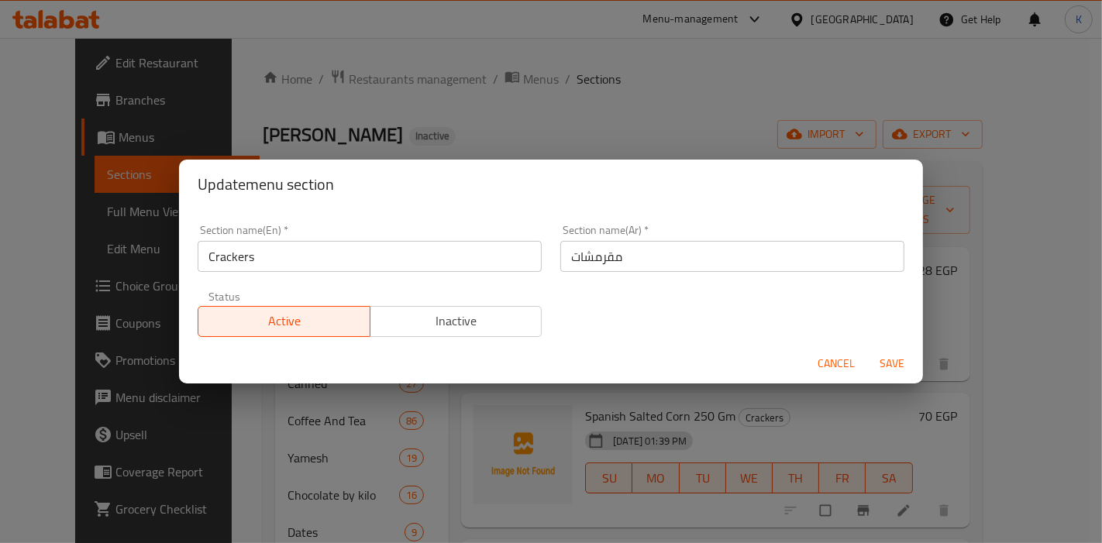
click at [728, 122] on div "Update menu section Section name(En)   * Crackers Section name(En) * Section na…" at bounding box center [551, 271] width 1102 height 543
click at [830, 362] on span "Cancel" at bounding box center [836, 363] width 37 height 19
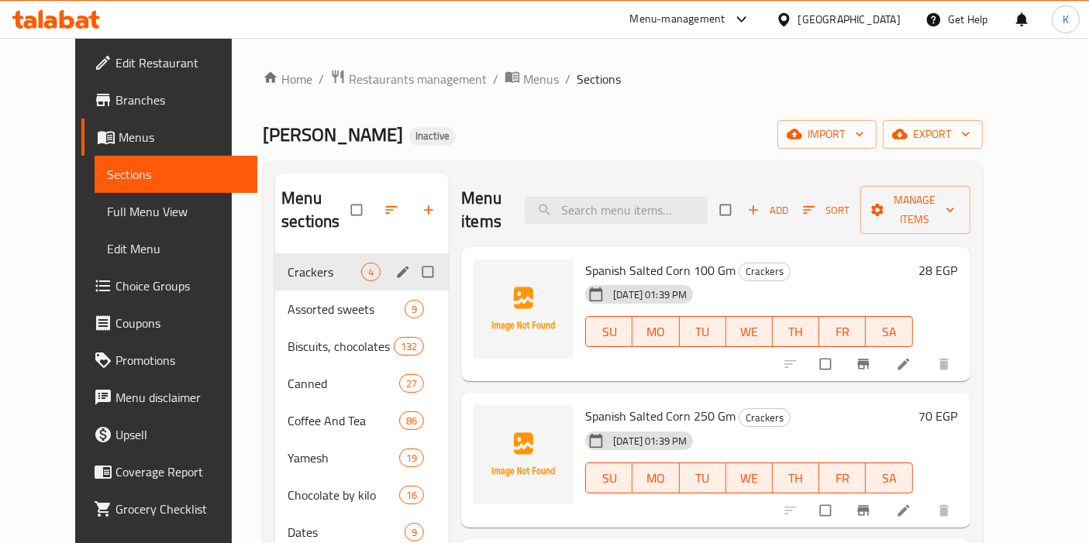
click at [288, 263] on span "Crackers" at bounding box center [325, 272] width 74 height 19
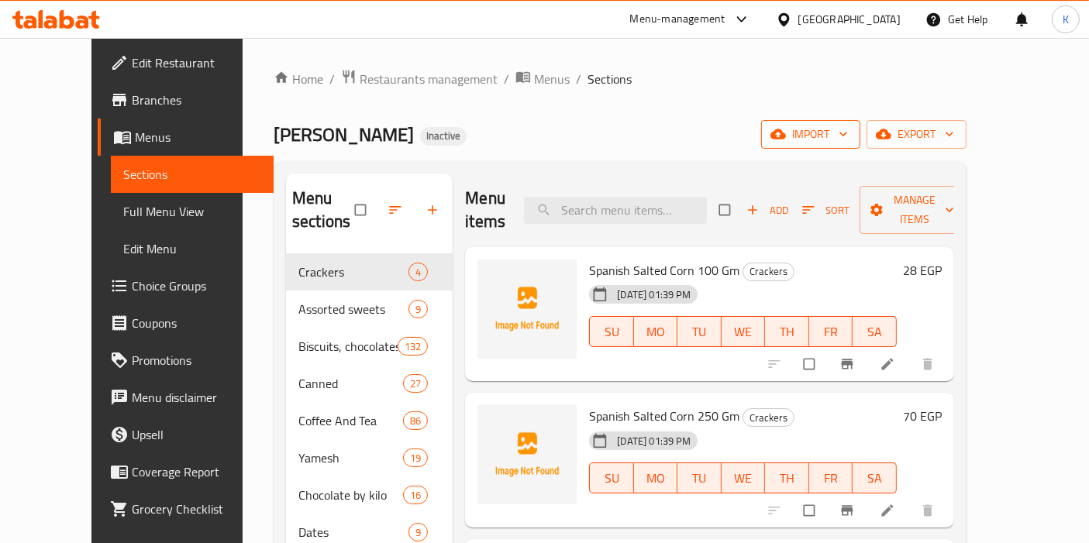
click at [851, 130] on icon "button" at bounding box center [842, 133] width 15 height 15
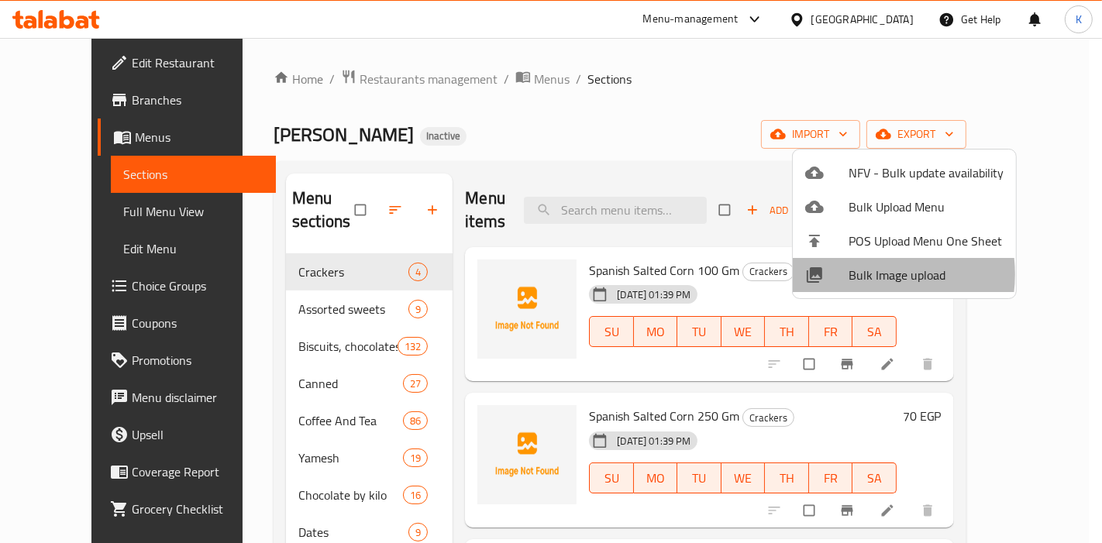
click at [862, 274] on span "Bulk Image upload" at bounding box center [926, 275] width 155 height 19
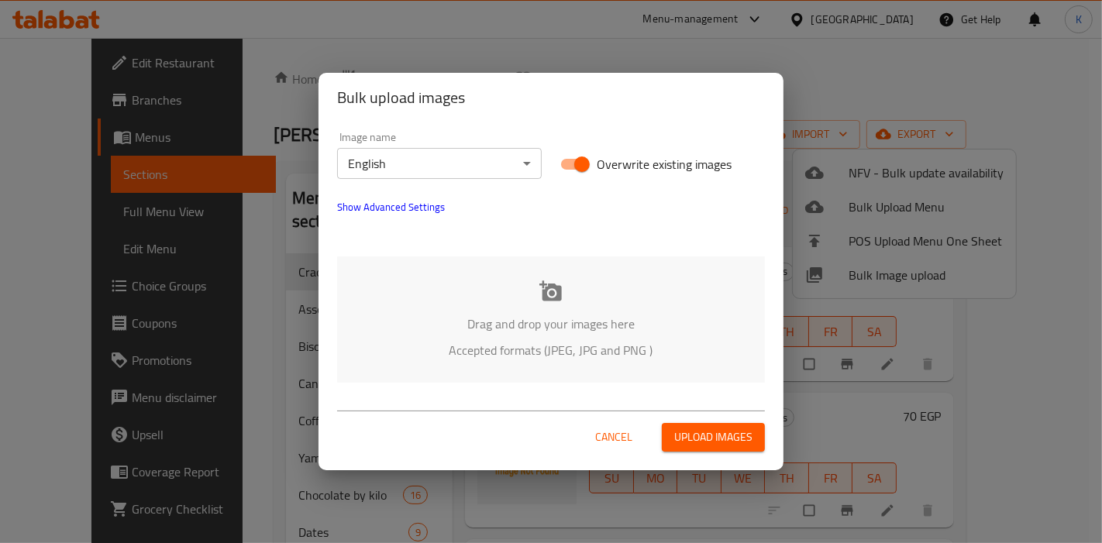
click at [432, 167] on body "​ Menu-management Egypt Get Help K Edit Restaurant Branches Menus Sections Full…" at bounding box center [551, 290] width 1102 height 505
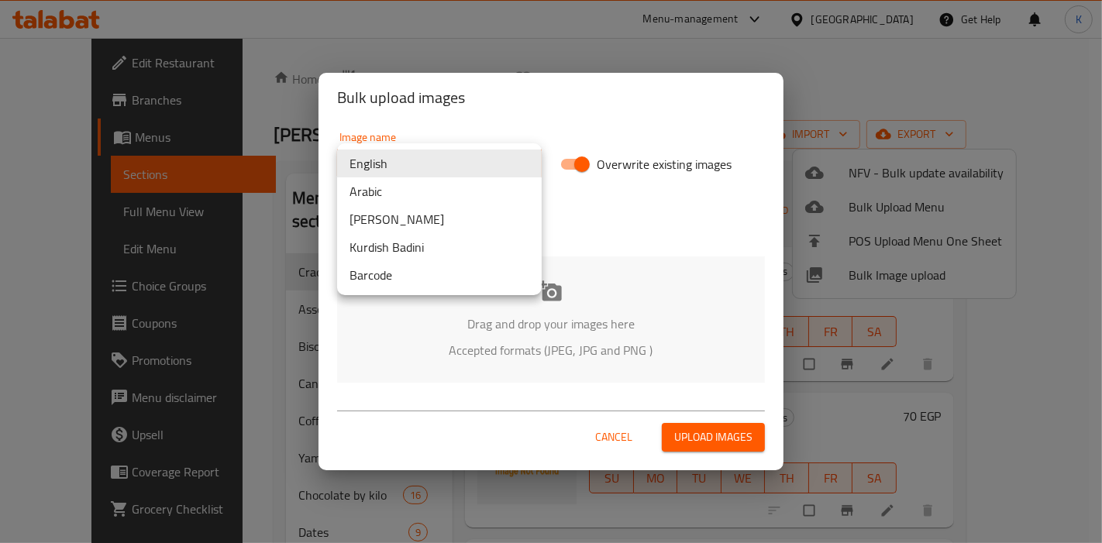
click at [417, 195] on li "Arabic" at bounding box center [439, 191] width 205 height 28
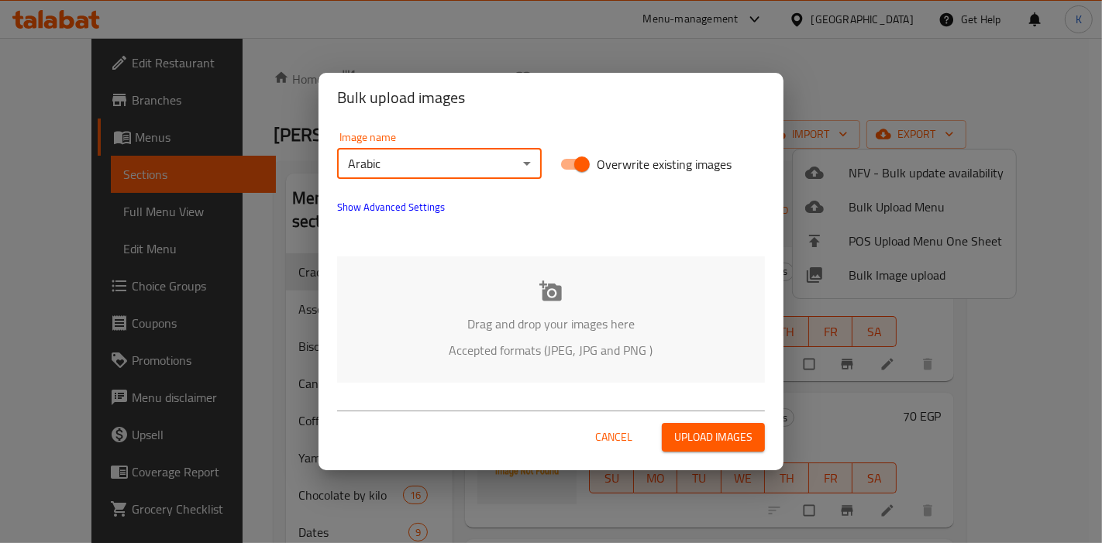
click at [691, 432] on span "Upload images" at bounding box center [713, 437] width 78 height 19
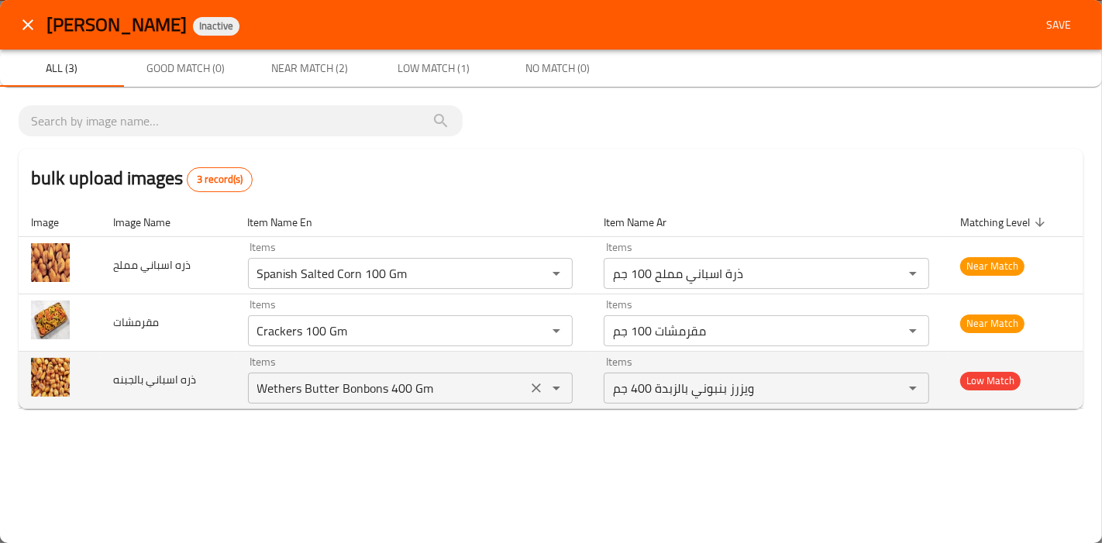
click at [539, 393] on icon "Clear" at bounding box center [536, 388] width 15 height 15
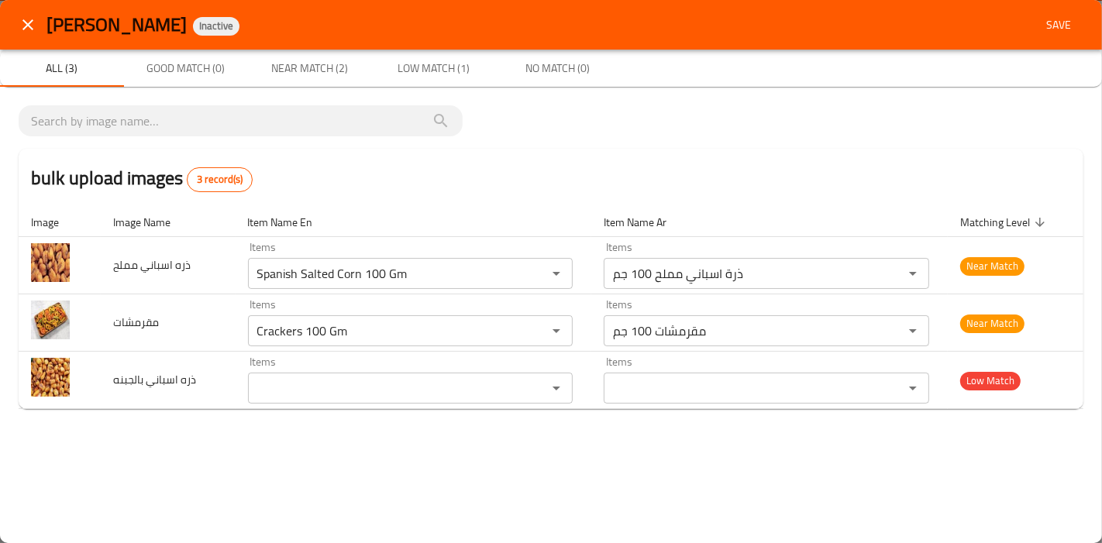
click at [718, 165] on div "bulk upload images 3 record(s)" at bounding box center [551, 178] width 1065 height 59
click at [1056, 27] on span "Save" at bounding box center [1058, 24] width 37 height 19
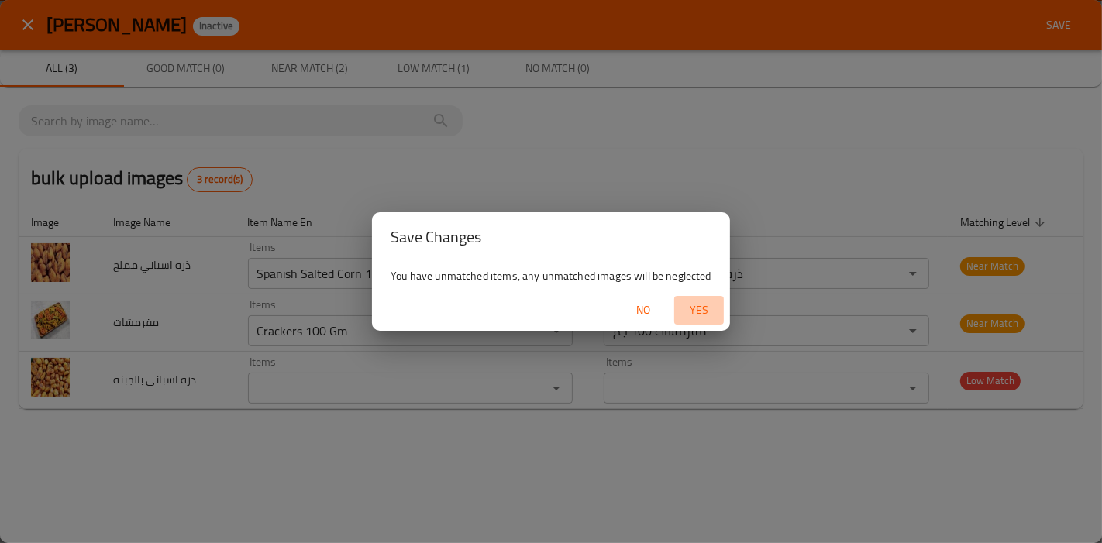
click at [695, 301] on span "Yes" at bounding box center [698, 310] width 37 height 19
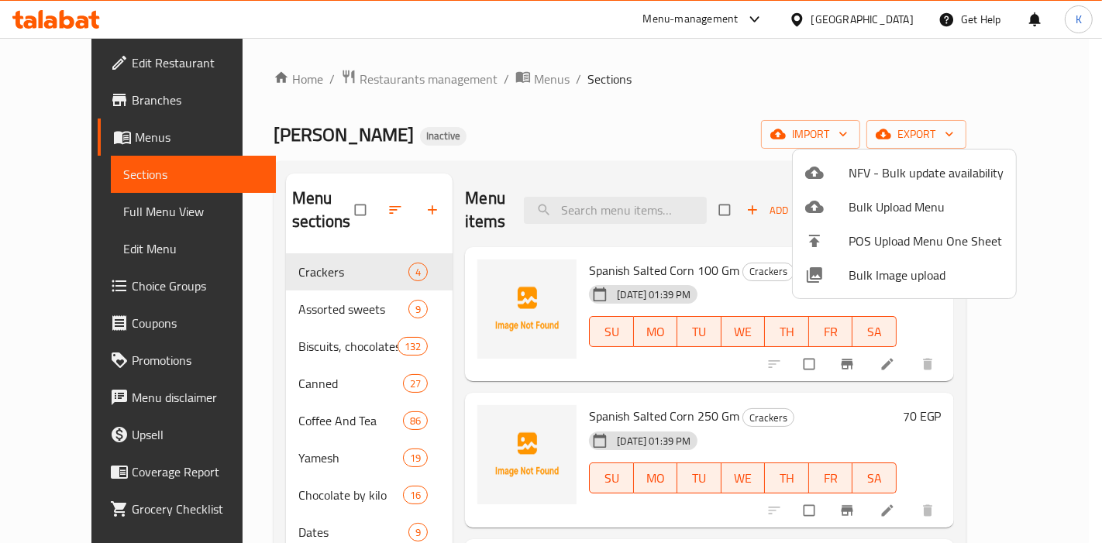
click at [679, 108] on div at bounding box center [551, 271] width 1102 height 543
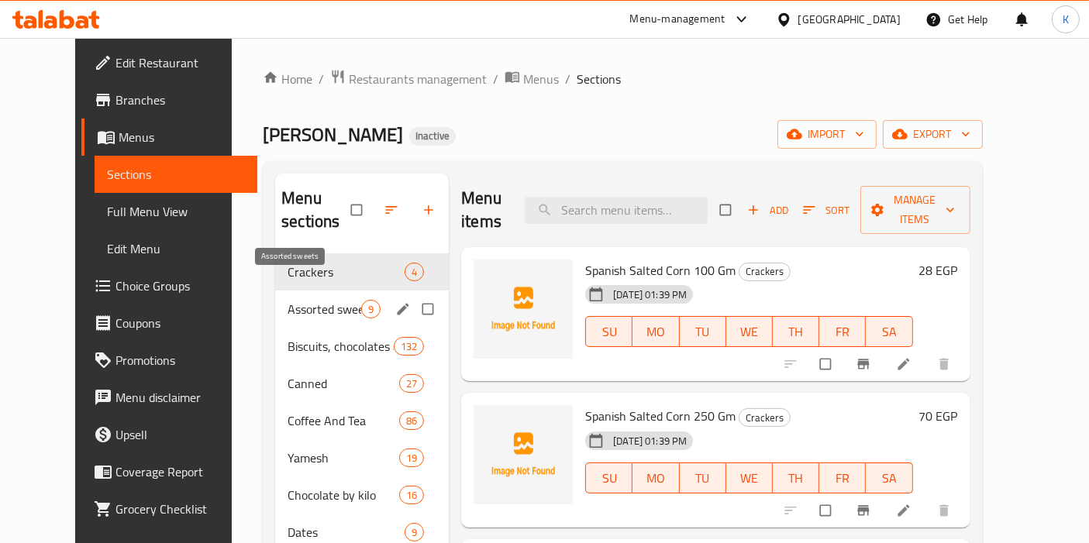
click at [298, 300] on span "Assorted sweets" at bounding box center [325, 309] width 74 height 19
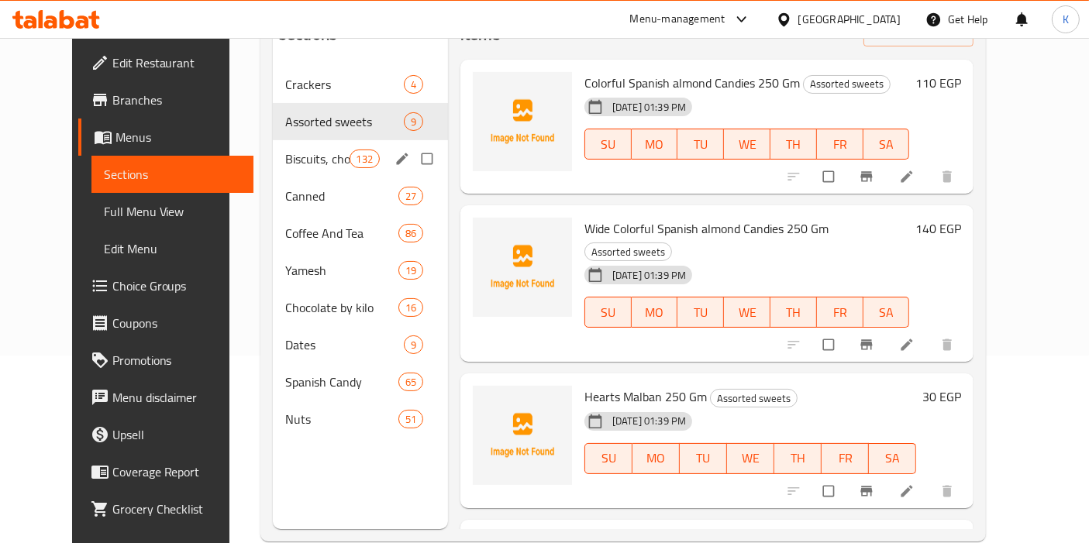
scroll to position [216, 0]
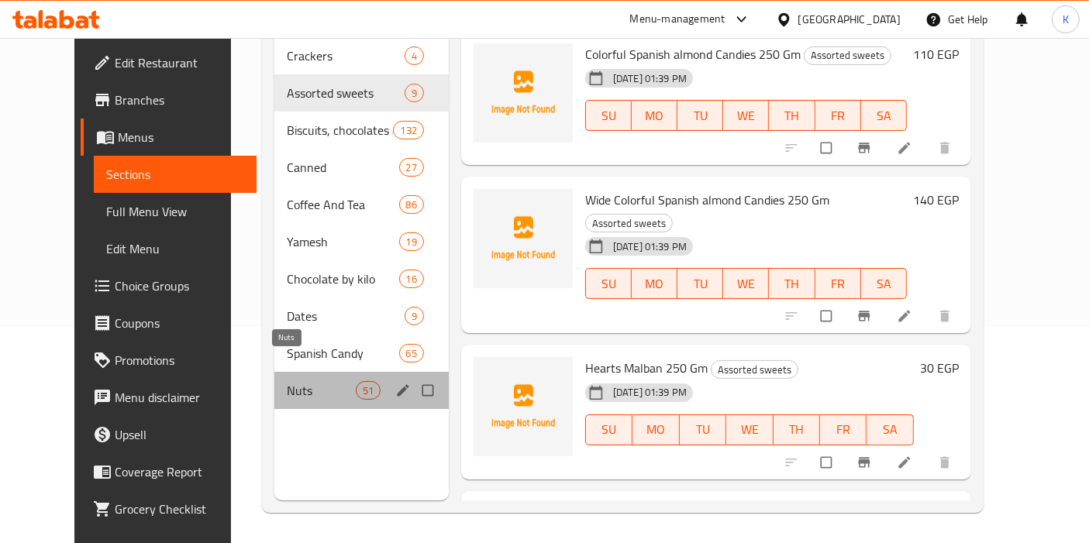
click at [287, 381] on span "Nuts" at bounding box center [321, 390] width 68 height 19
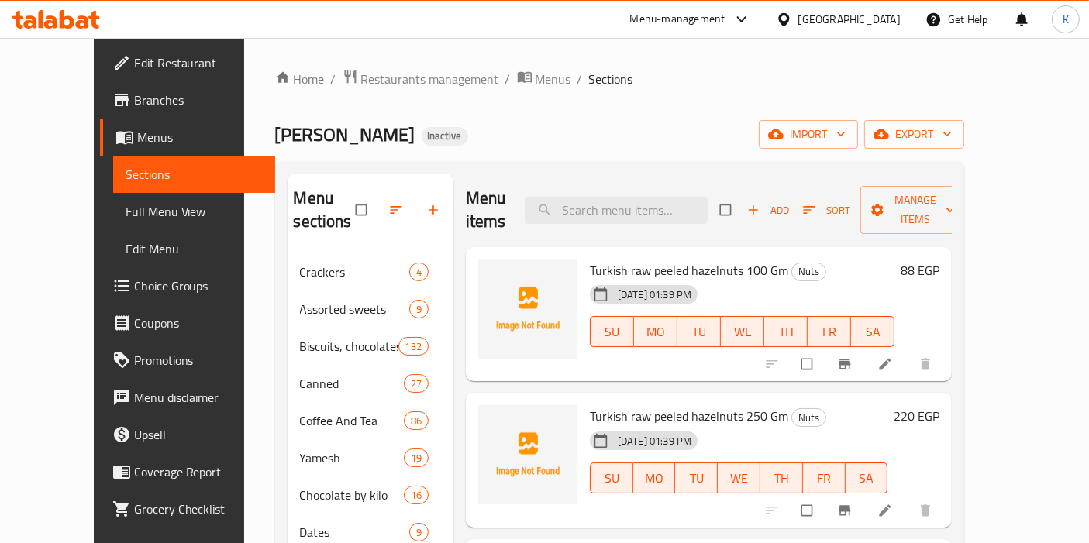
scroll to position [172, 0]
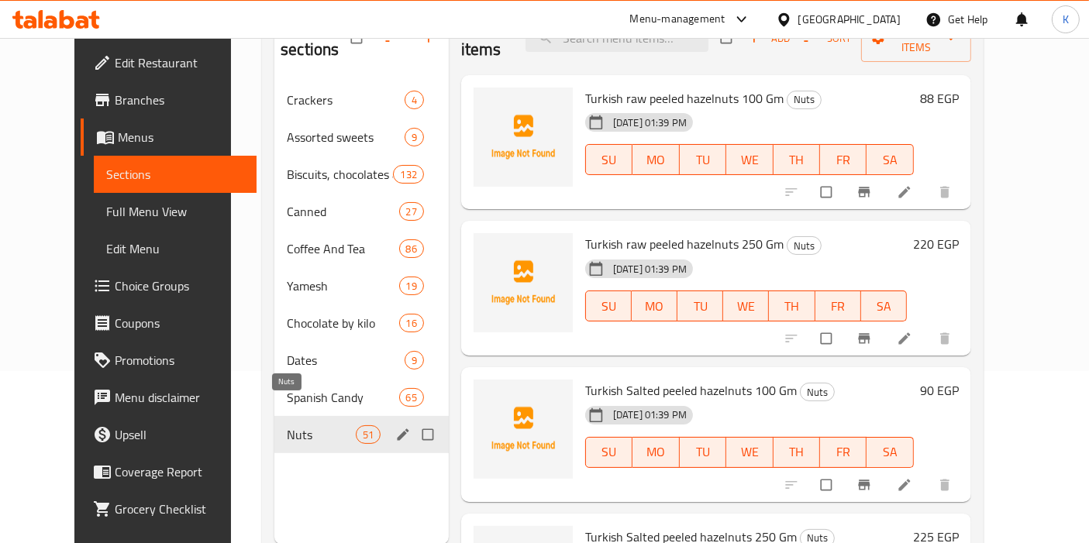
click at [309, 425] on span "Nuts" at bounding box center [321, 434] width 68 height 19
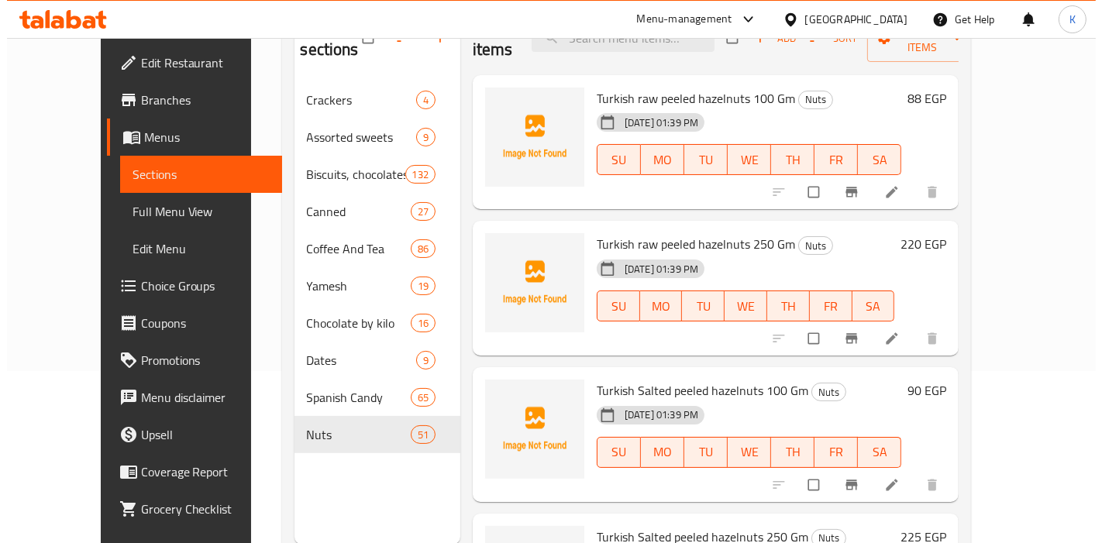
scroll to position [0, 0]
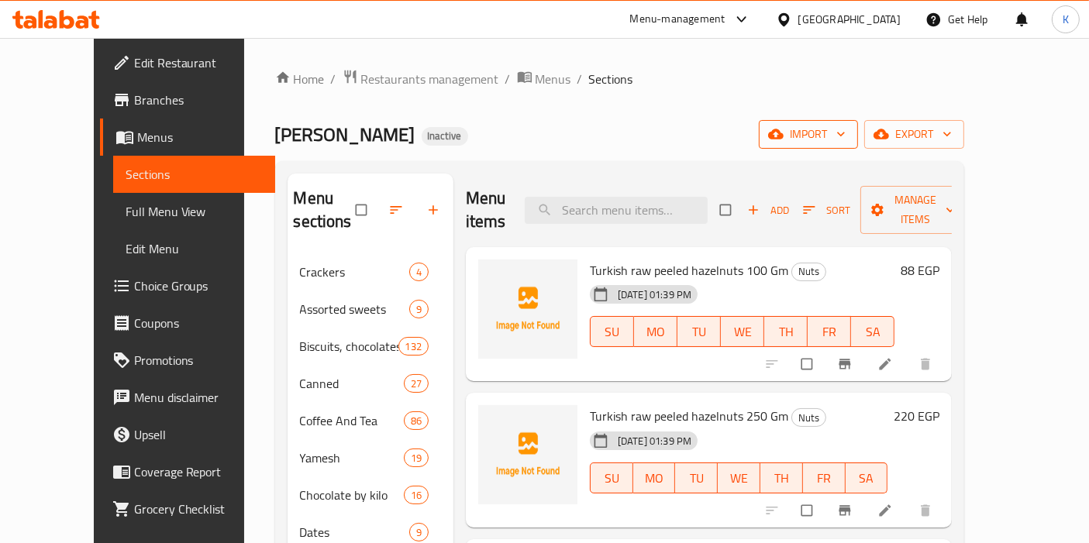
click at [845, 139] on span "import" at bounding box center [808, 134] width 74 height 19
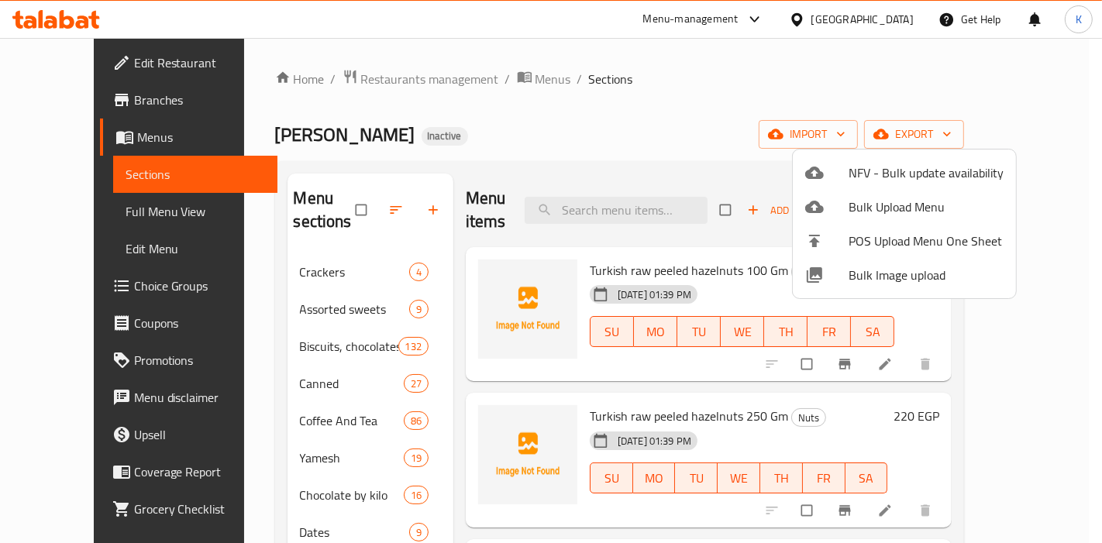
click at [875, 284] on span "Bulk Image upload" at bounding box center [926, 275] width 155 height 19
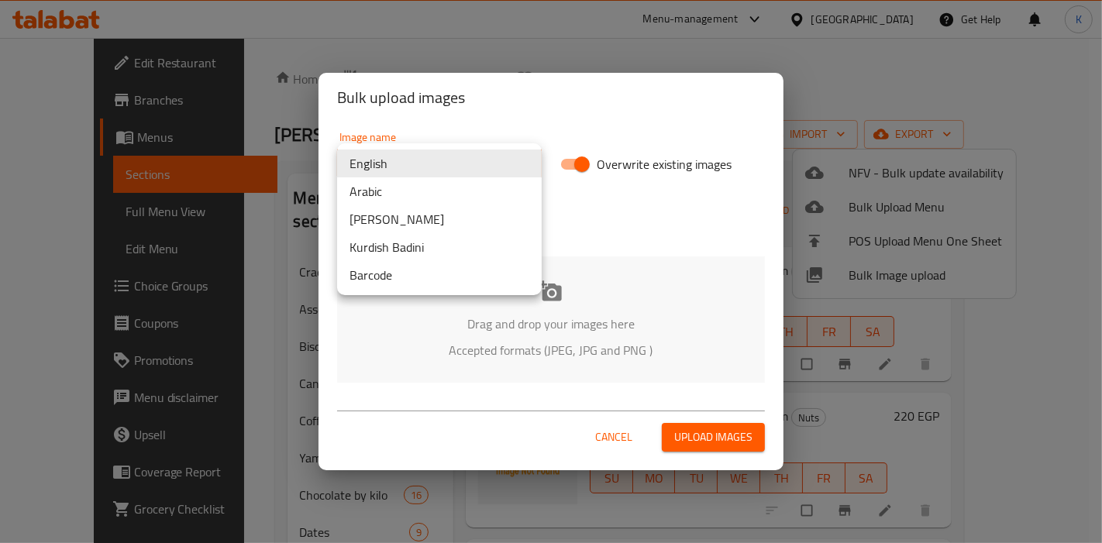
click at [451, 163] on body "​ Menu-management Egypt Get Help K Edit Restaurant Branches Menus Sections Full…" at bounding box center [551, 290] width 1102 height 505
click at [412, 187] on li "Arabic" at bounding box center [439, 191] width 205 height 28
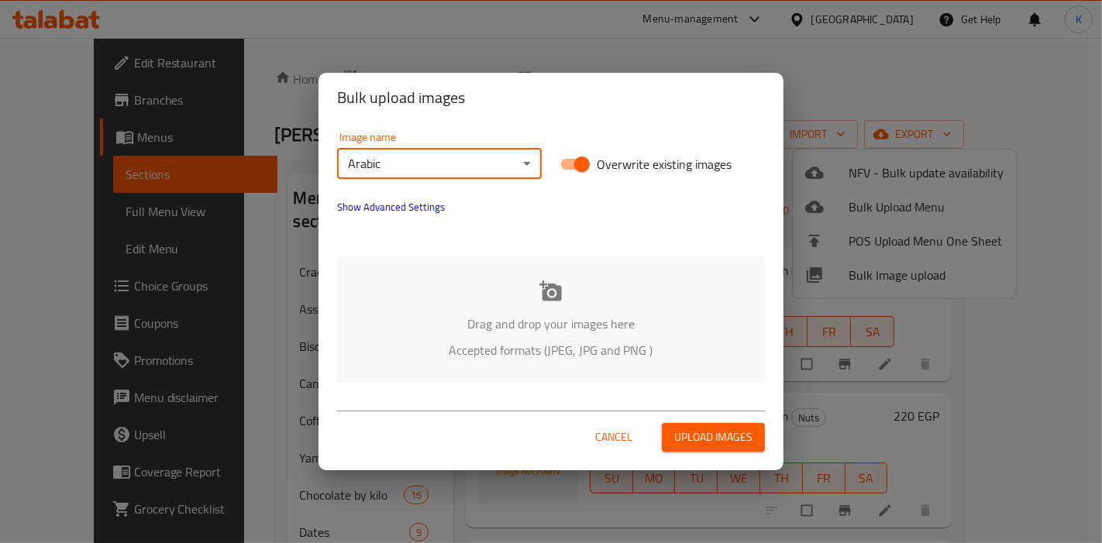
click at [696, 433] on span "Upload images" at bounding box center [713, 437] width 78 height 19
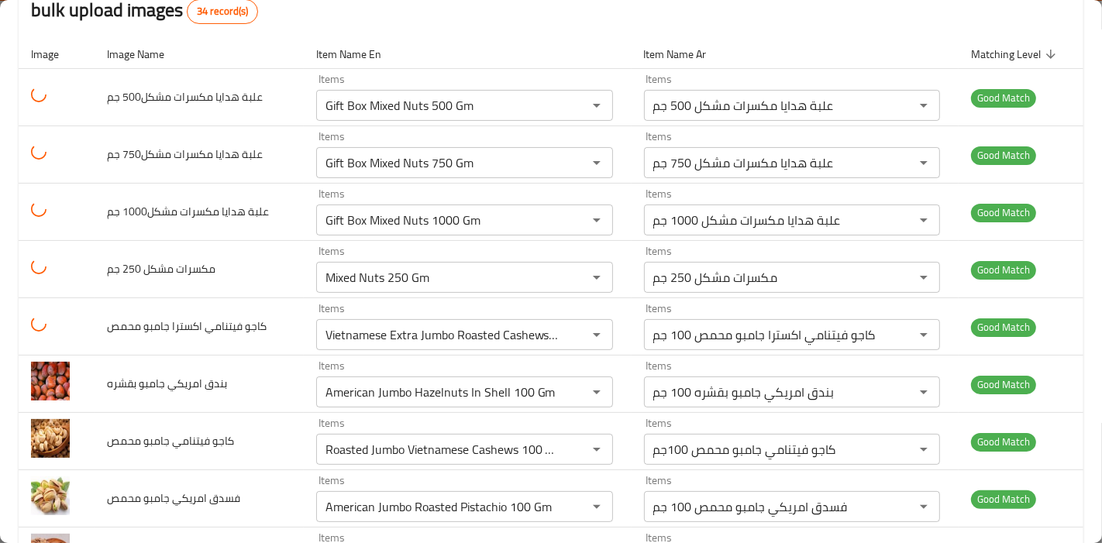
scroll to position [2, 0]
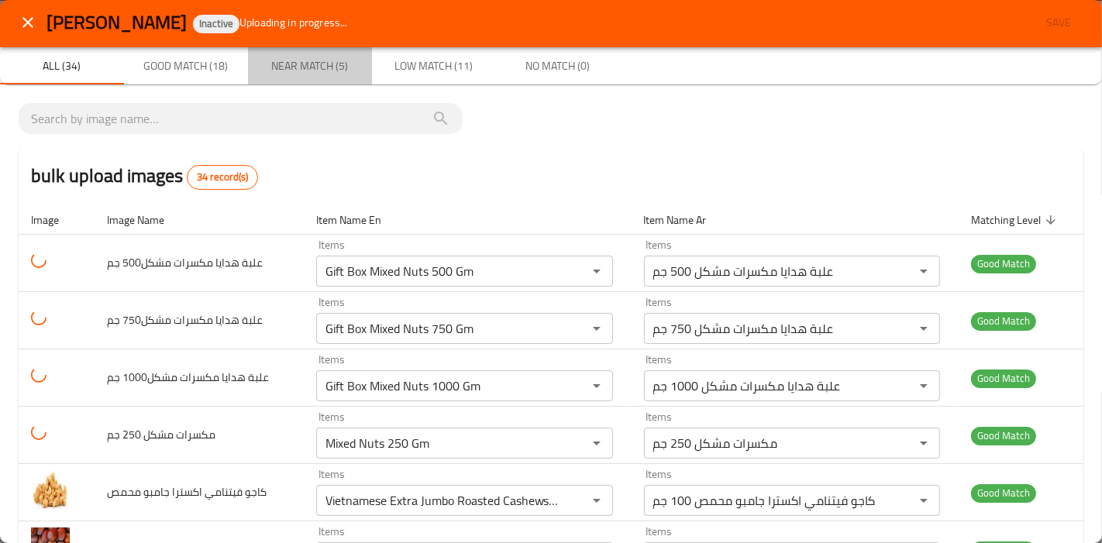
click at [327, 71] on span "Near Match (5)" at bounding box center [309, 66] width 105 height 19
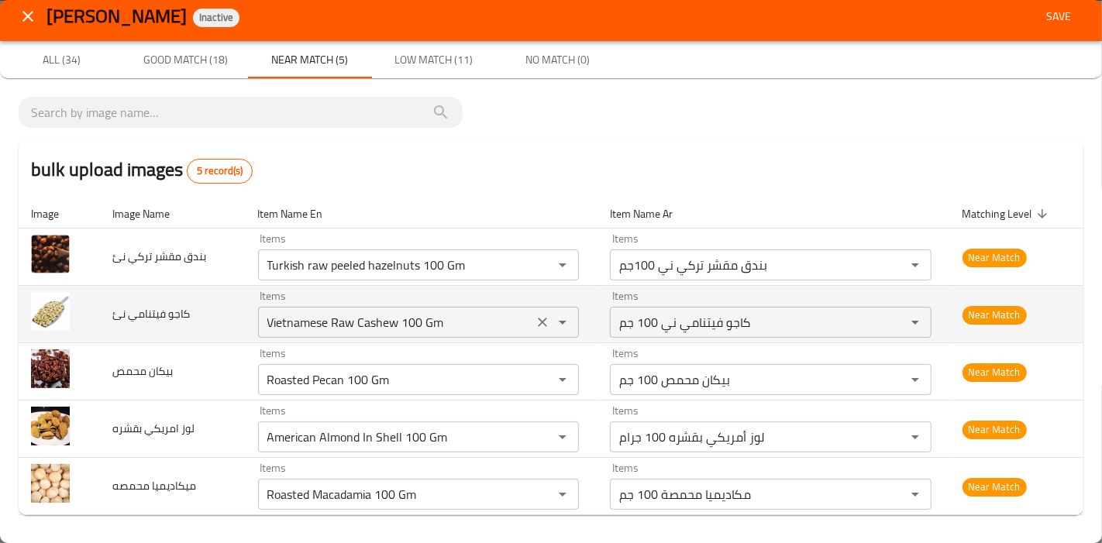
scroll to position [11, 0]
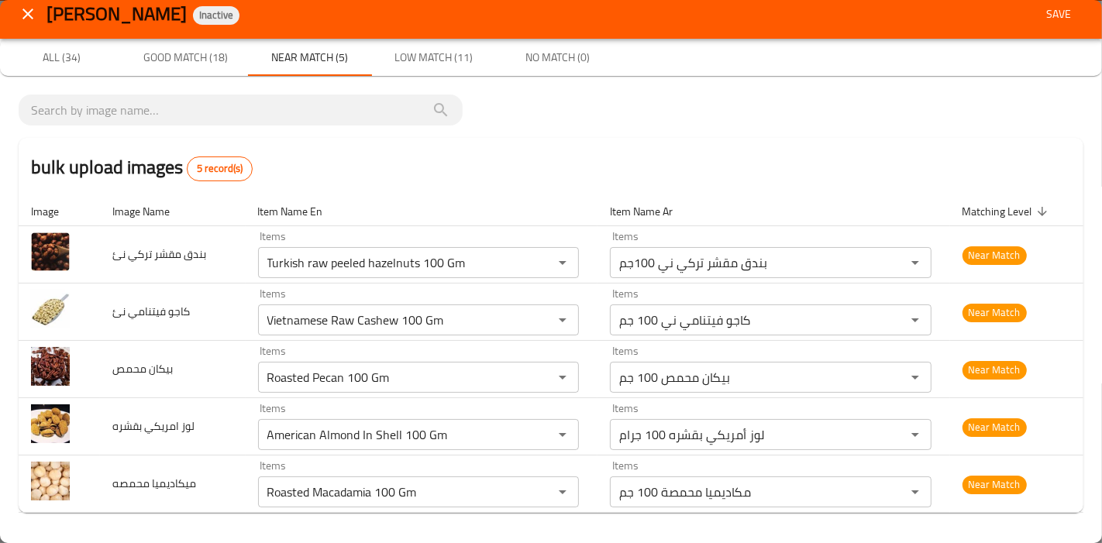
click at [445, 56] on span "Low Match (11)" at bounding box center [433, 57] width 105 height 19
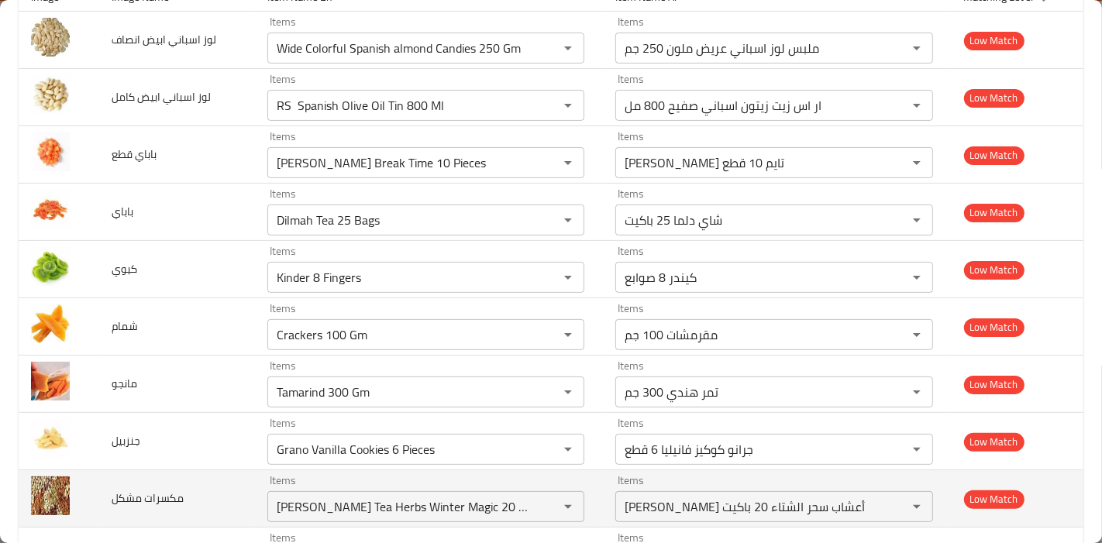
scroll to position [353, 0]
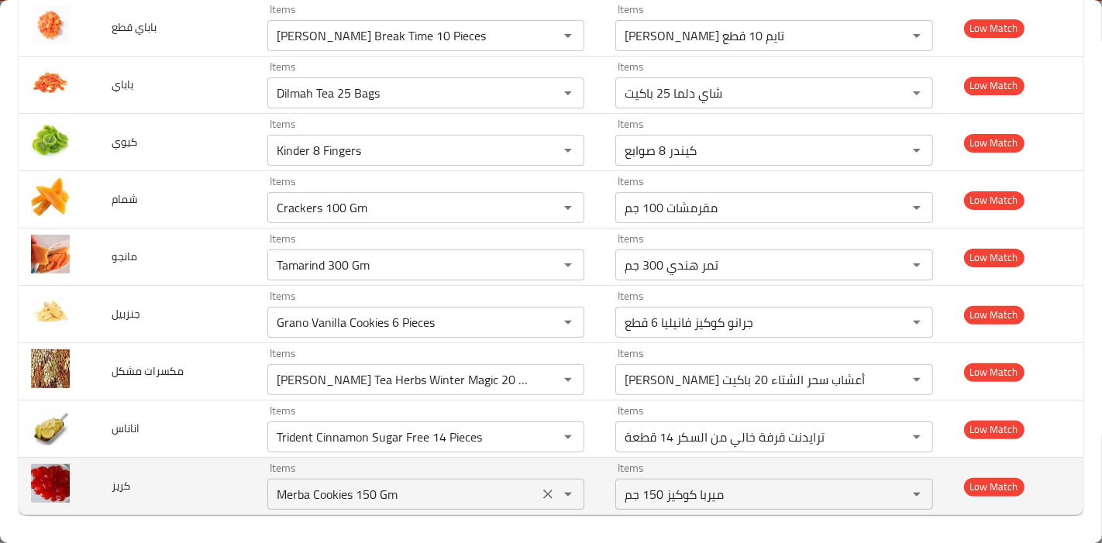
click at [541, 494] on icon "Clear" at bounding box center [547, 494] width 15 height 15
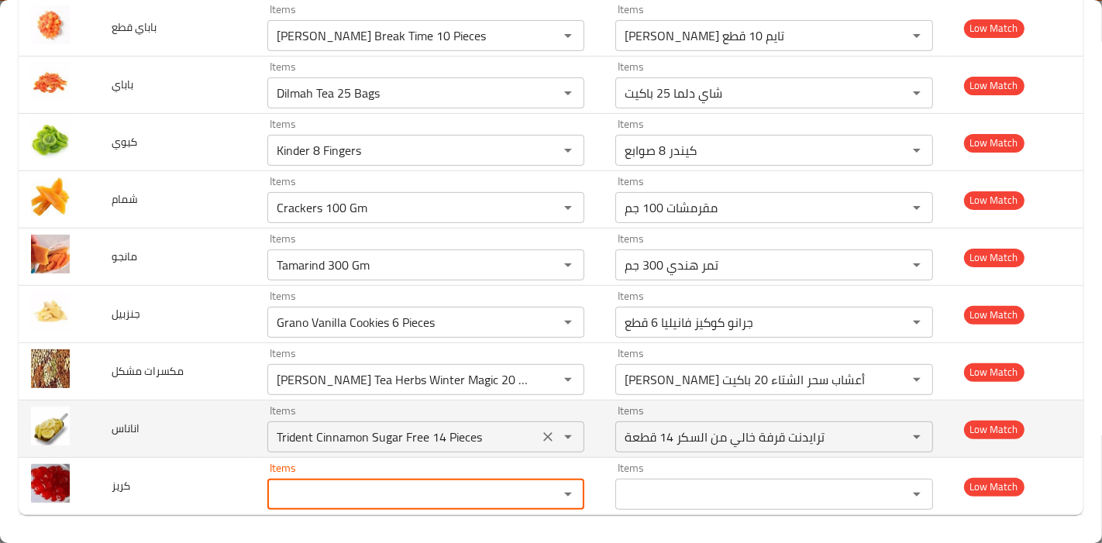
click at [544, 436] on icon "Clear" at bounding box center [548, 436] width 9 height 9
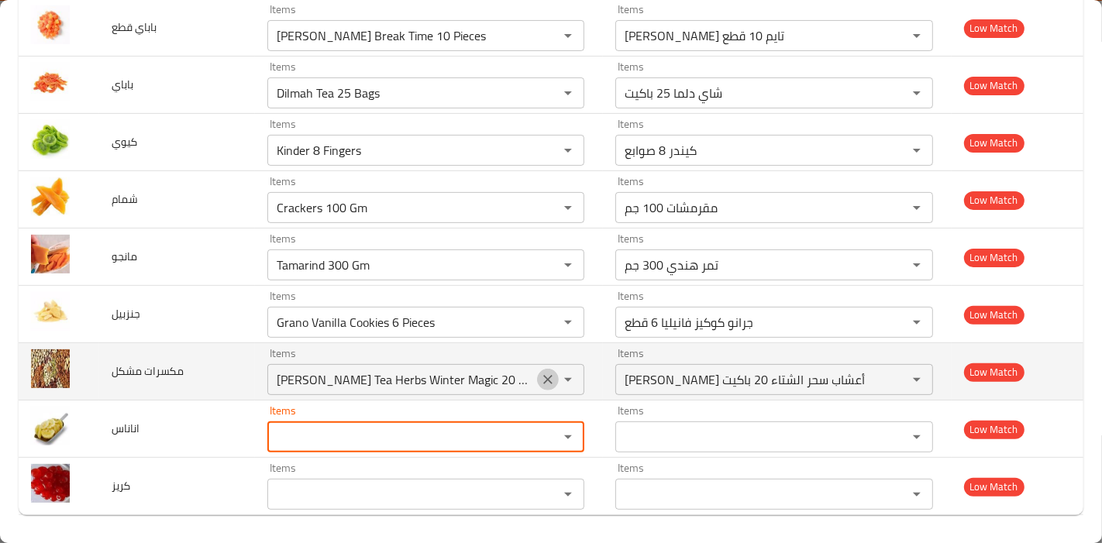
click at [546, 381] on icon "Clear" at bounding box center [547, 379] width 15 height 15
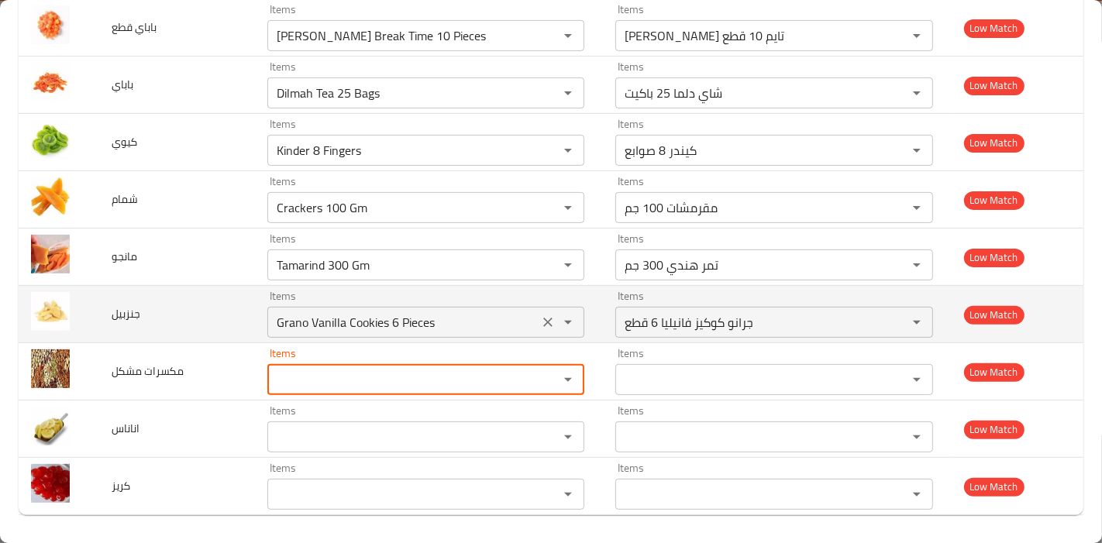
click at [544, 326] on icon "Clear" at bounding box center [547, 322] width 15 height 15
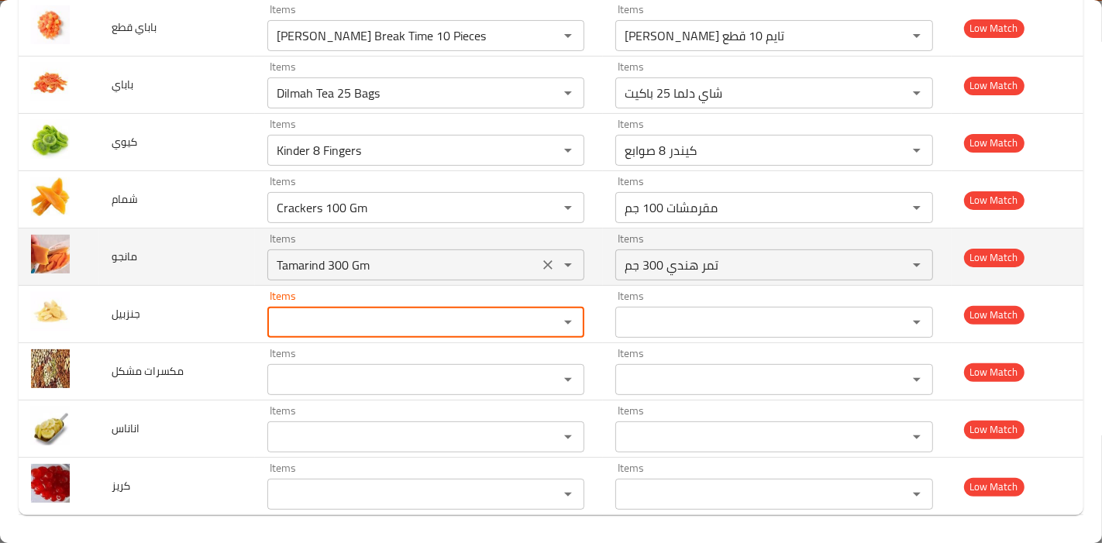
click at [540, 261] on icon "Clear" at bounding box center [547, 264] width 15 height 15
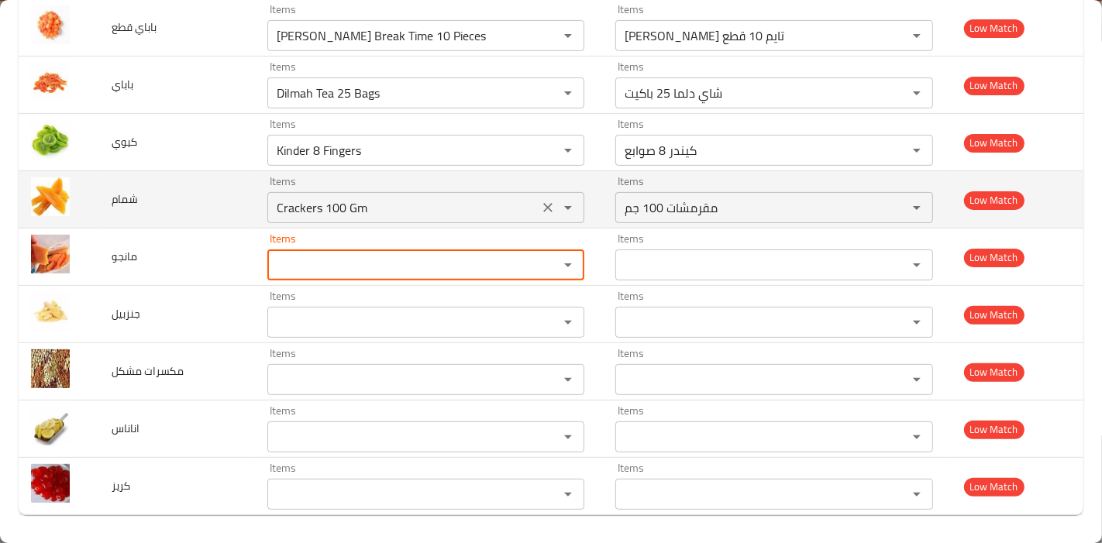
click at [540, 213] on icon "Clear" at bounding box center [547, 207] width 15 height 15
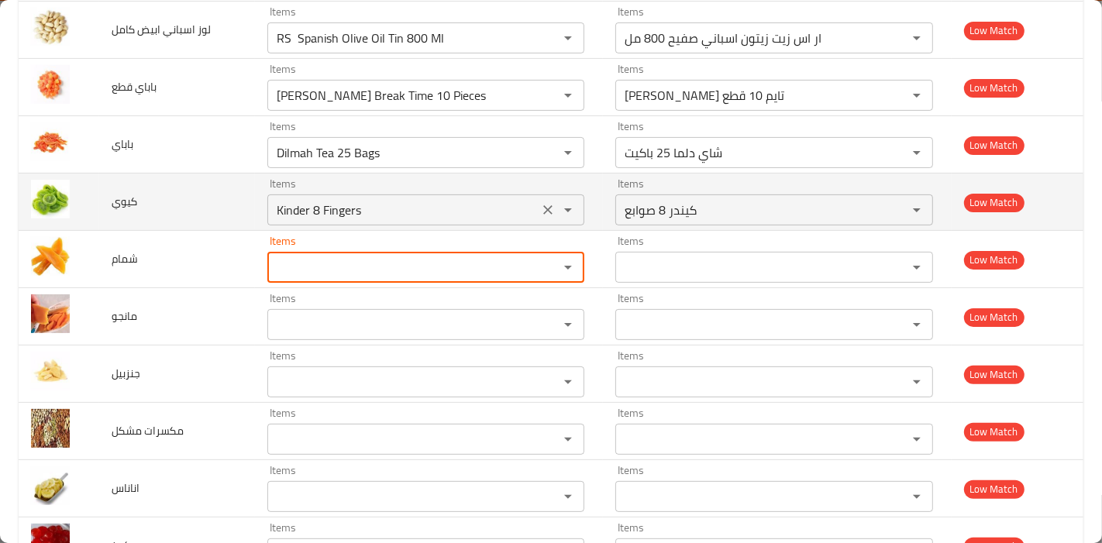
scroll to position [267, 0]
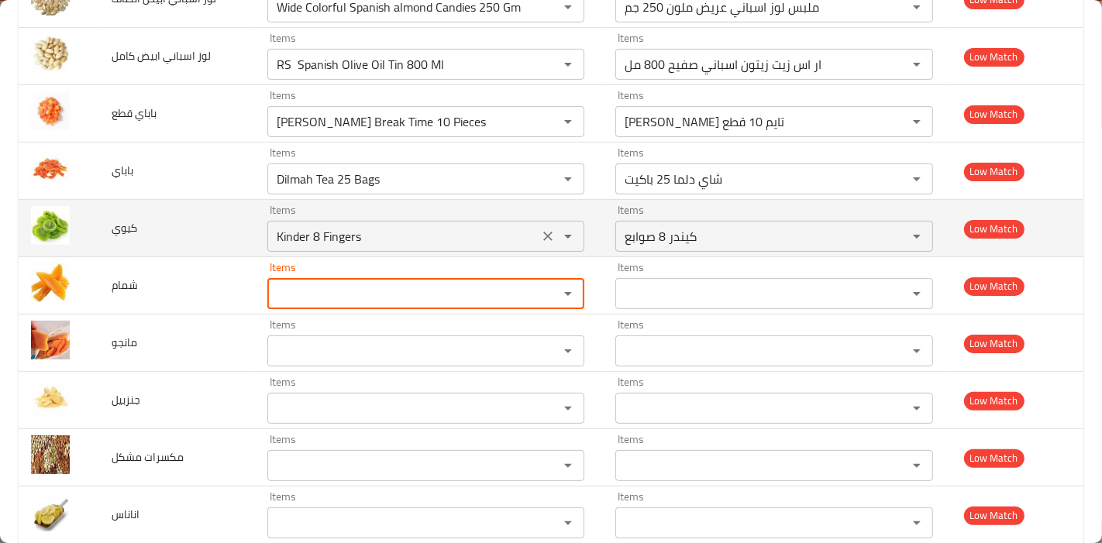
click at [540, 229] on icon "Clear" at bounding box center [547, 236] width 15 height 15
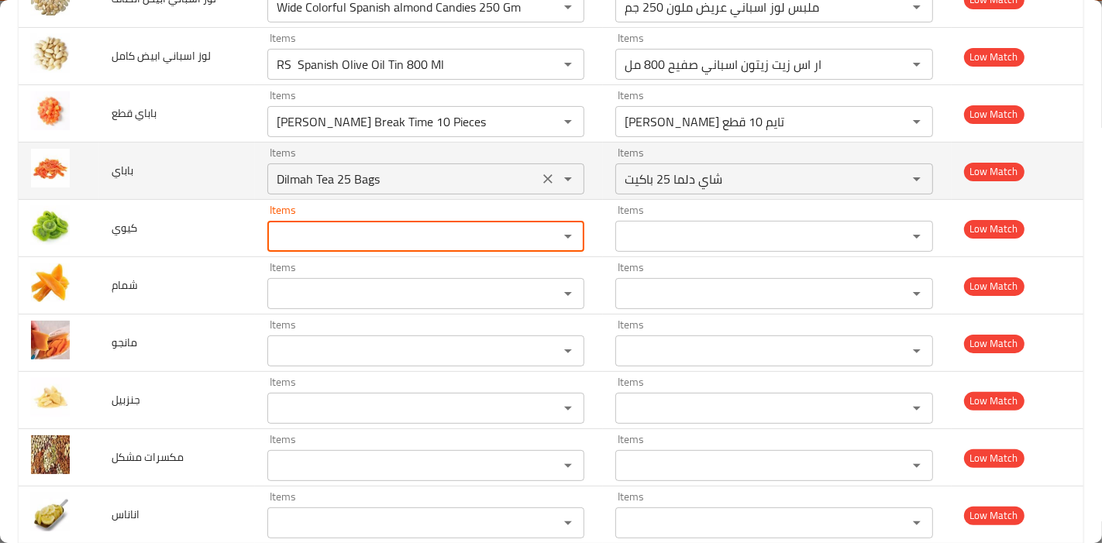
click at [544, 180] on icon "Clear" at bounding box center [548, 178] width 9 height 9
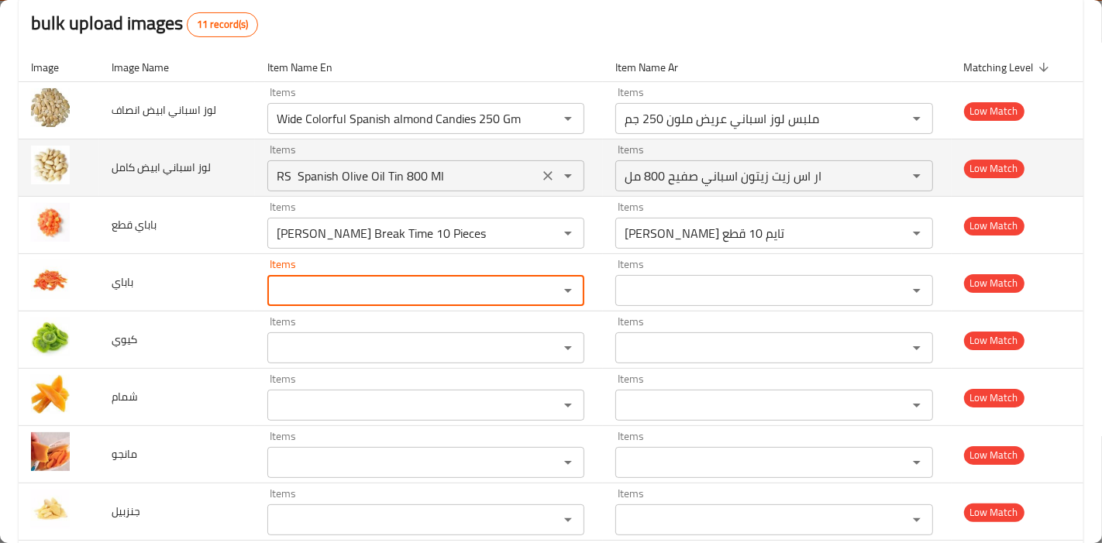
scroll to position [95, 0]
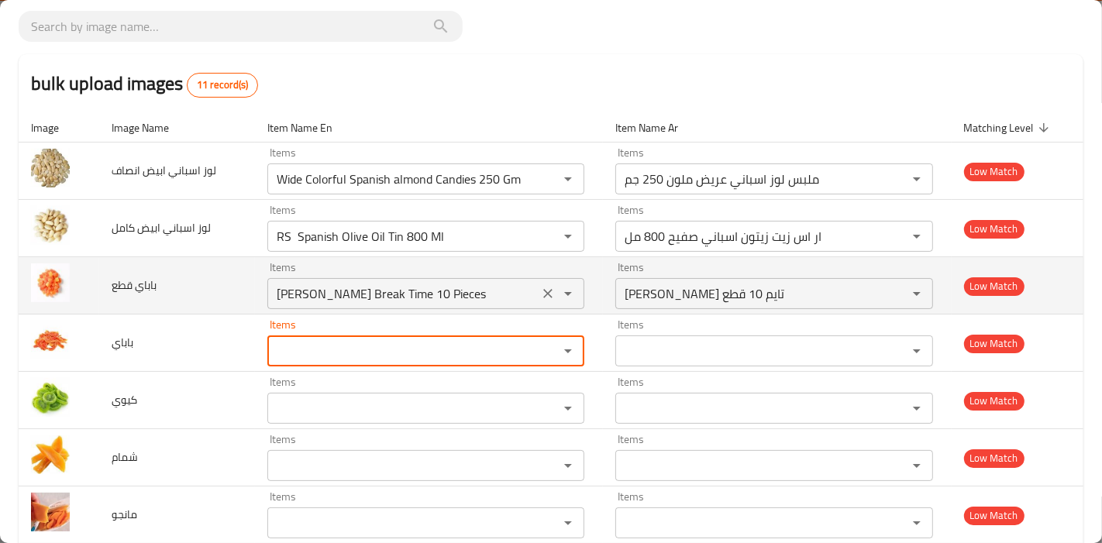
click at [540, 294] on icon "Clear" at bounding box center [547, 293] width 15 height 15
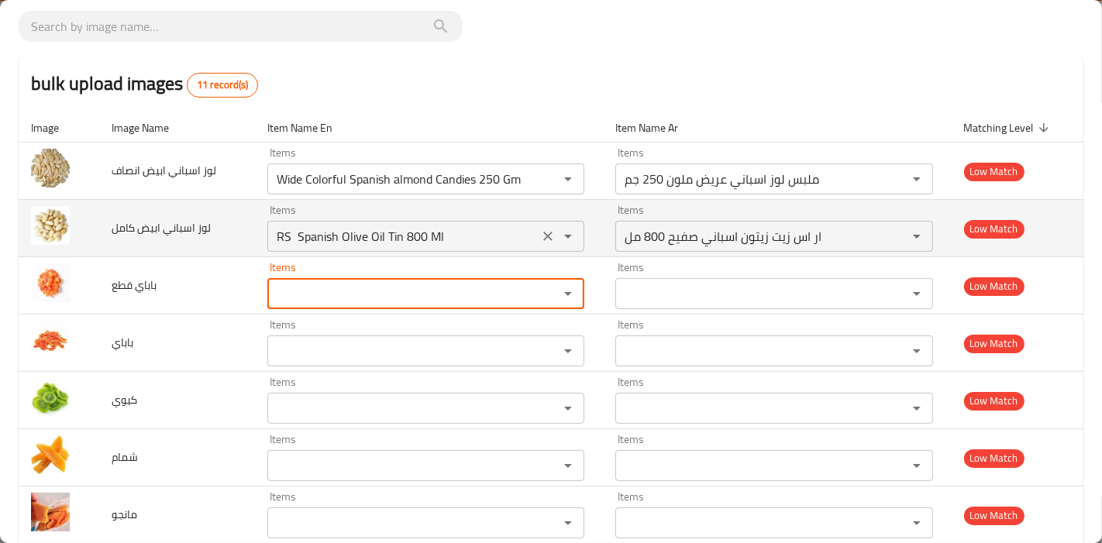
click at [537, 238] on button "Clear" at bounding box center [548, 237] width 22 height 22
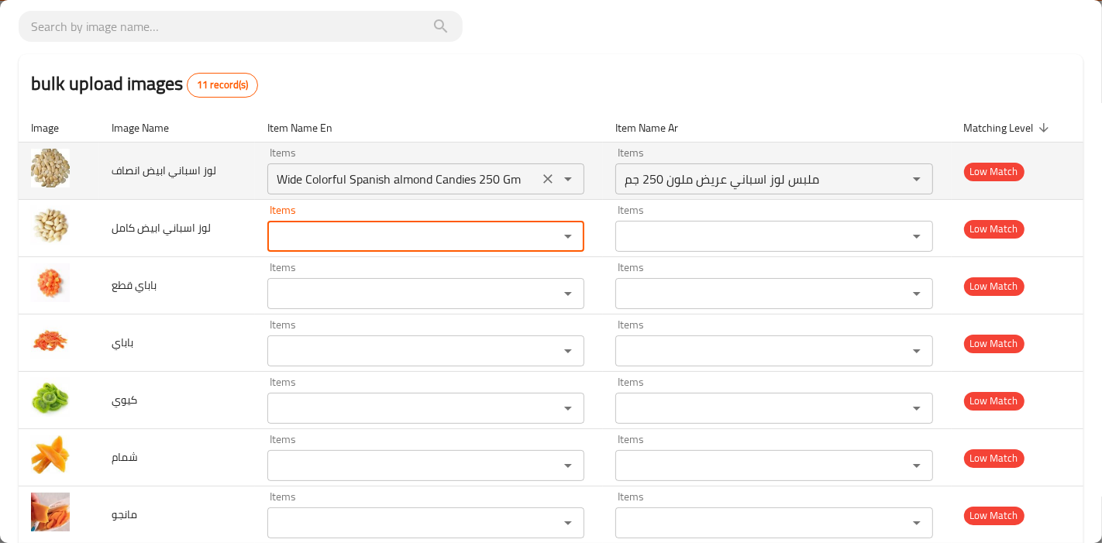
click at [544, 175] on icon "Clear" at bounding box center [548, 178] width 9 height 9
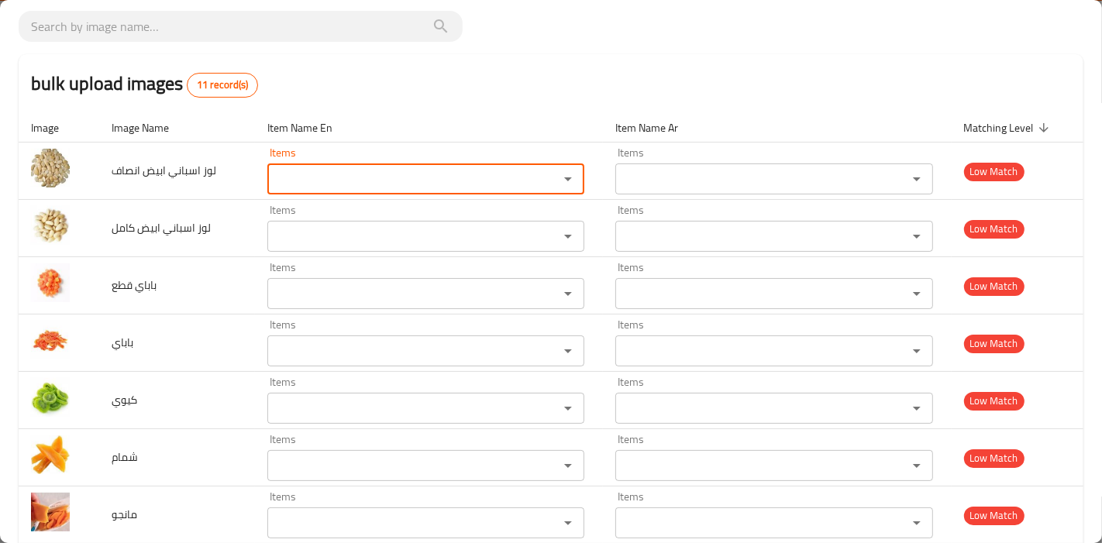
scroll to position [0, 0]
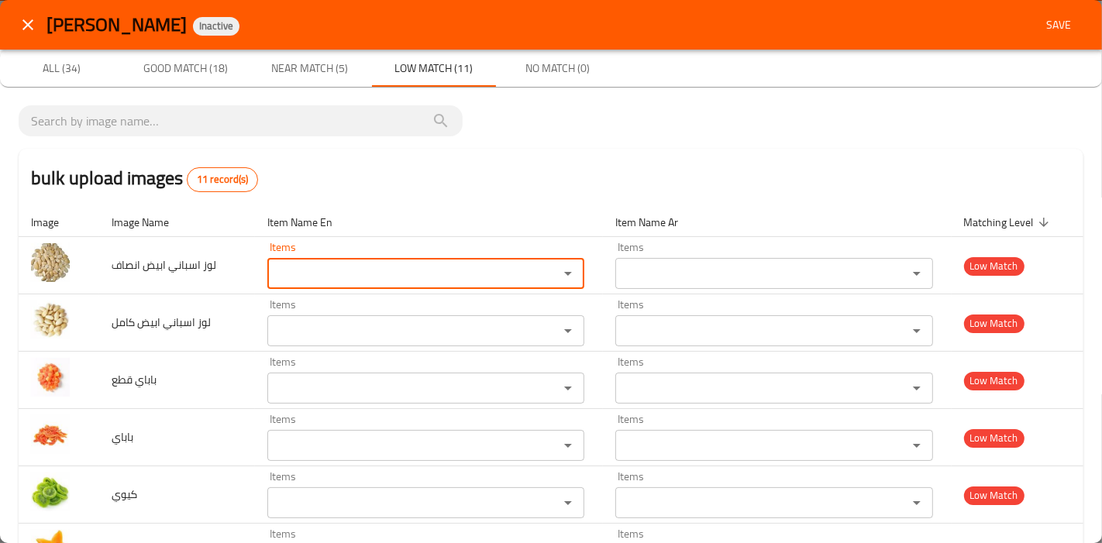
click at [312, 73] on span "Near Match (5)" at bounding box center [309, 68] width 105 height 19
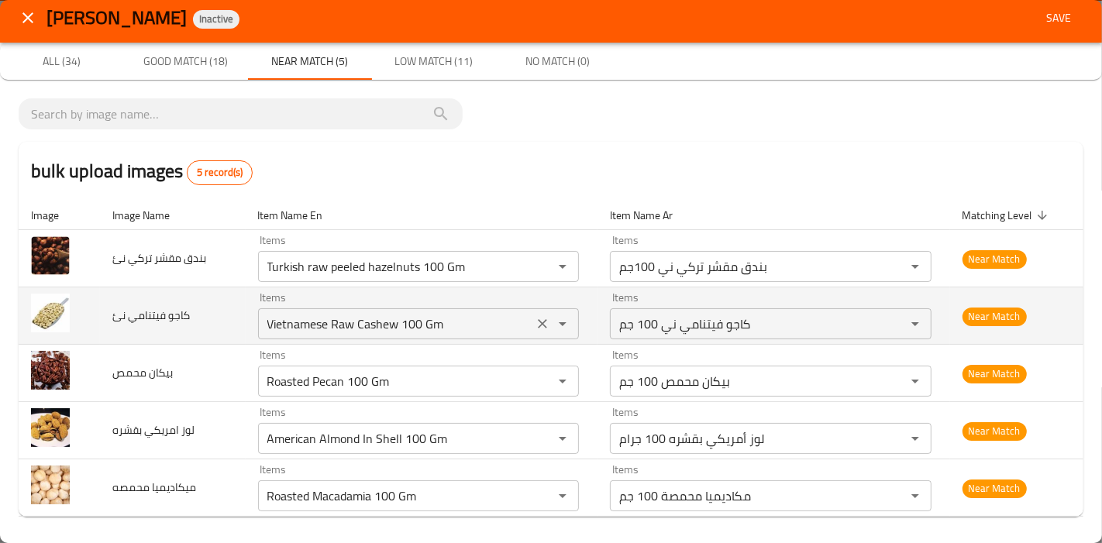
scroll to position [11, 0]
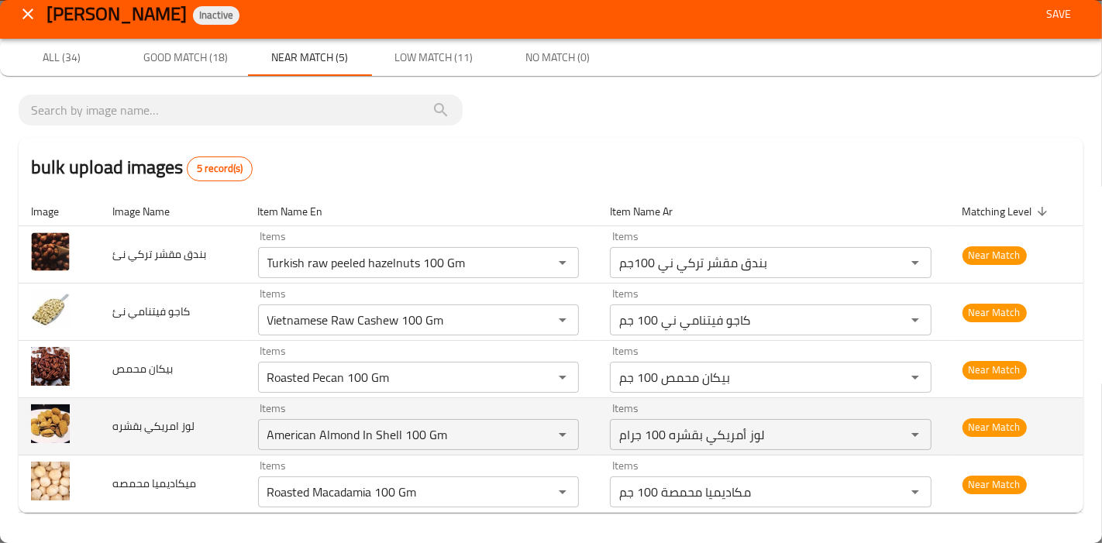
click at [46, 421] on img "enhanced table" at bounding box center [50, 424] width 39 height 39
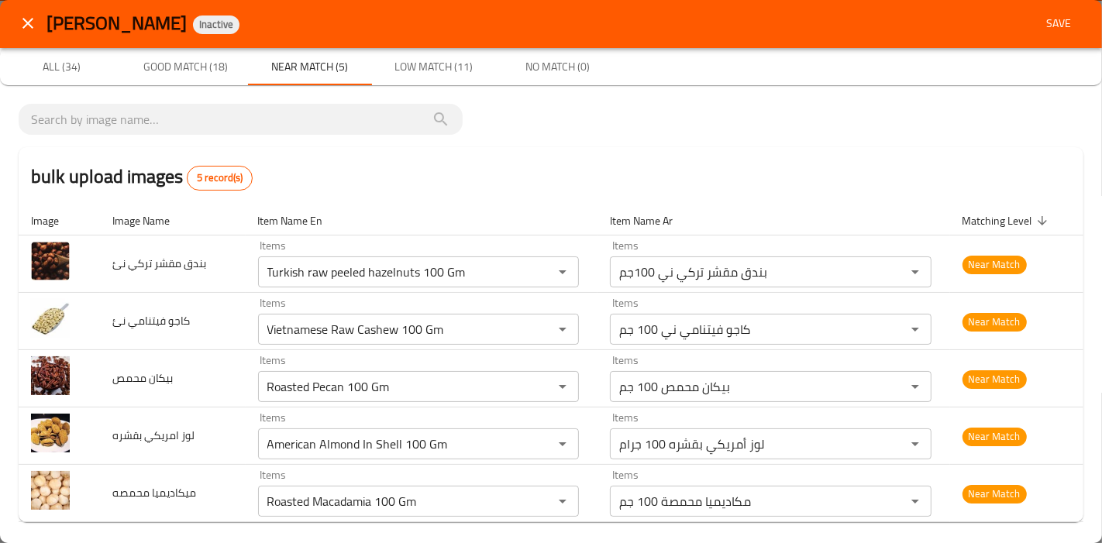
scroll to position [0, 0]
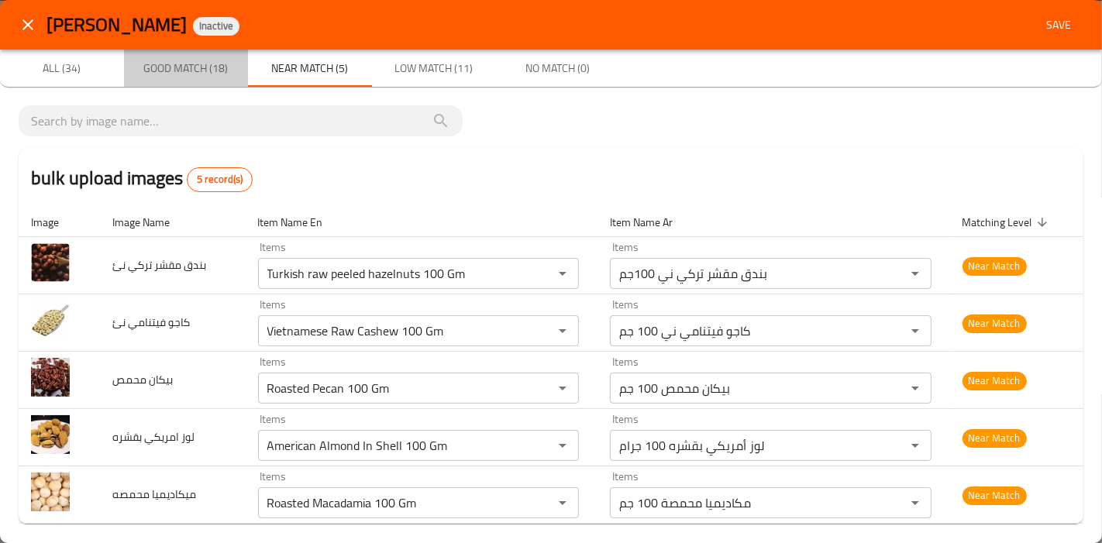
click at [222, 59] on span "Good Match (18)" at bounding box center [185, 68] width 105 height 19
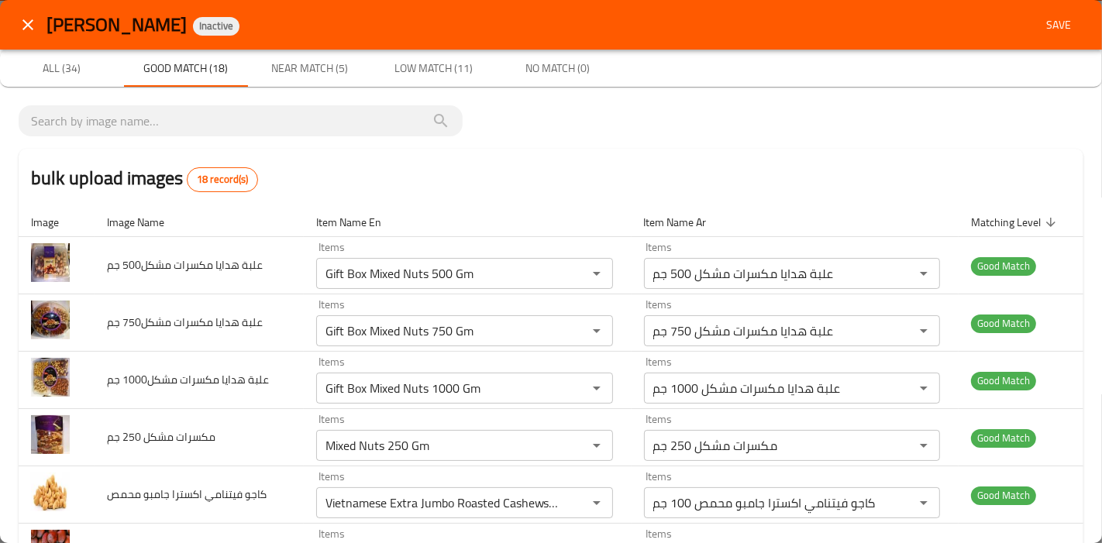
click at [313, 68] on span "Near Match (5)" at bounding box center [309, 68] width 105 height 19
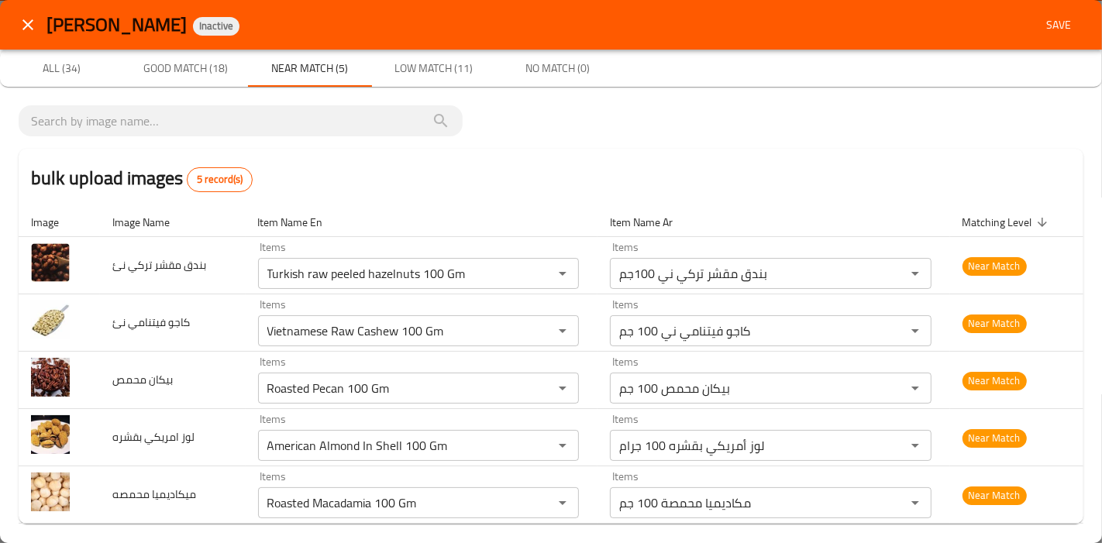
click at [1054, 23] on span "Save" at bounding box center [1058, 24] width 37 height 19
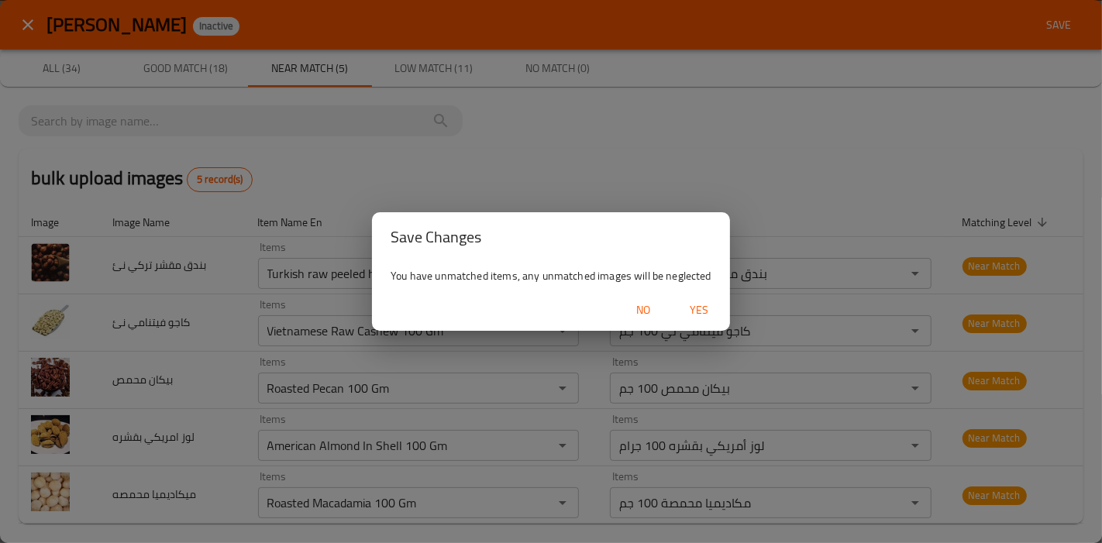
click at [700, 303] on span "Yes" at bounding box center [698, 310] width 37 height 19
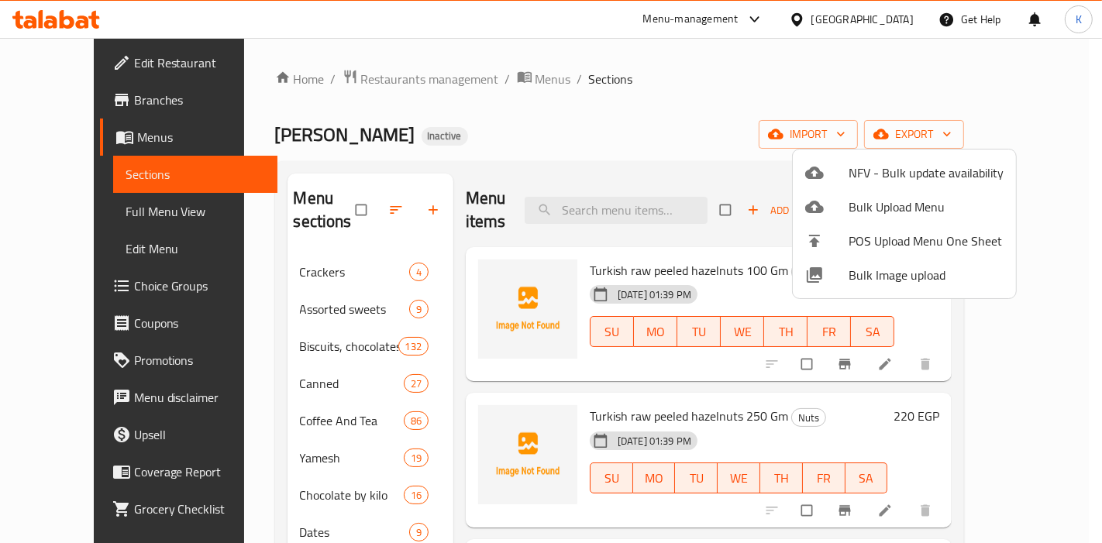
click at [341, 200] on div at bounding box center [551, 271] width 1102 height 543
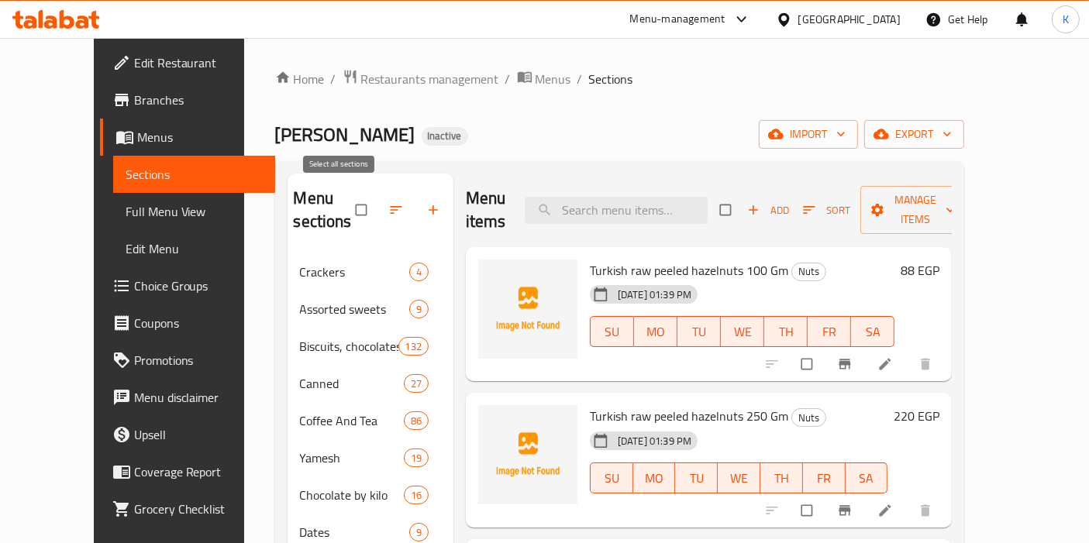
click at [346, 200] on input "checkbox" at bounding box center [362, 209] width 33 height 29
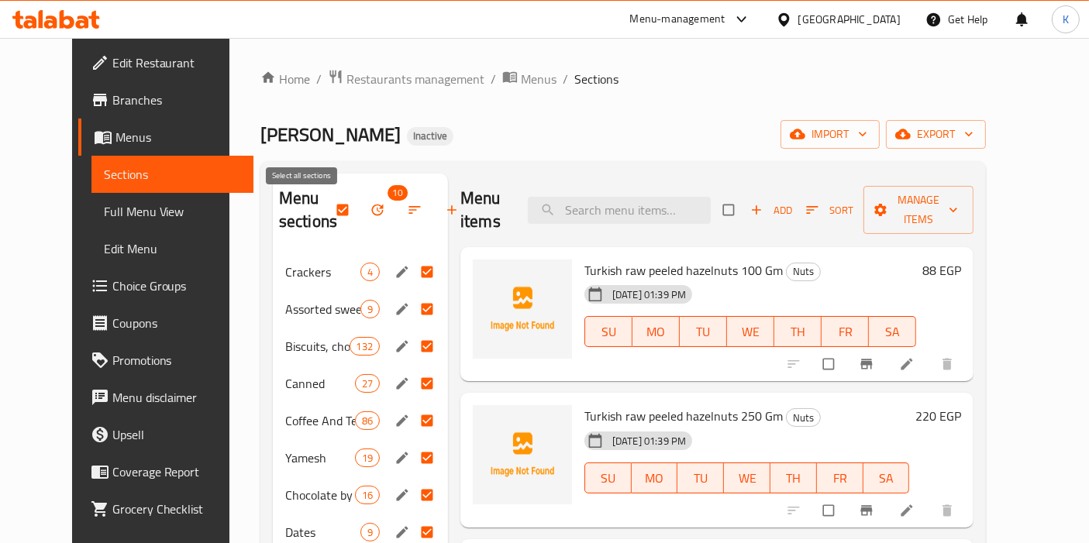
click at [328, 211] on input "checkbox" at bounding box center [344, 209] width 33 height 29
checkbox input "false"
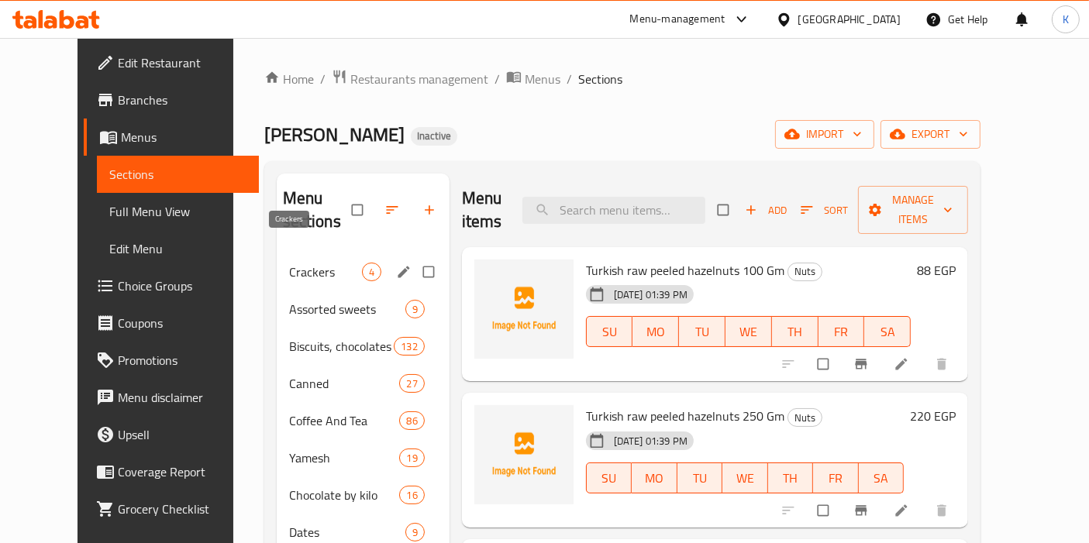
click at [315, 263] on span "Crackers" at bounding box center [325, 272] width 73 height 19
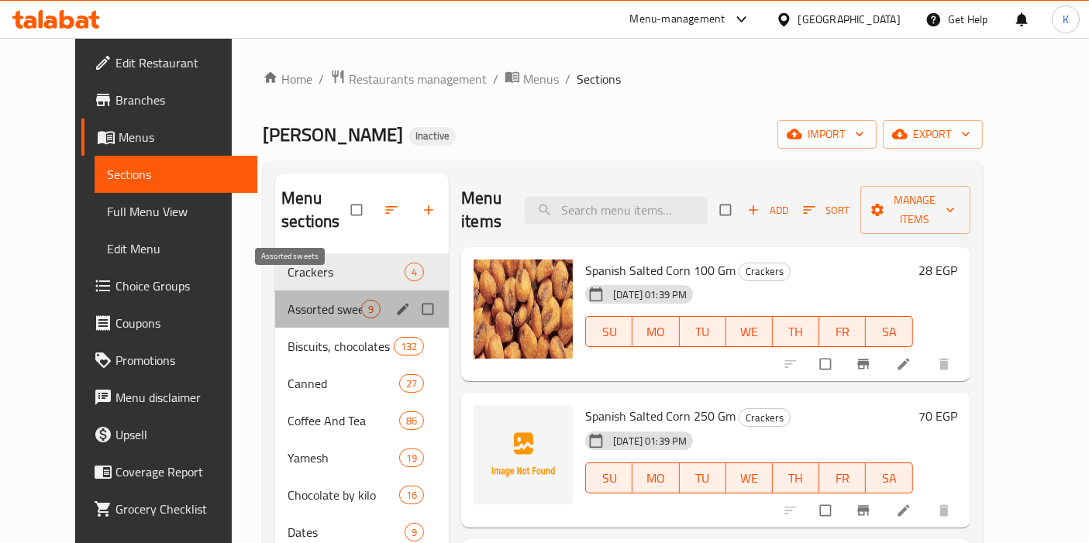
click at [288, 300] on span "Assorted sweets" at bounding box center [325, 309] width 74 height 19
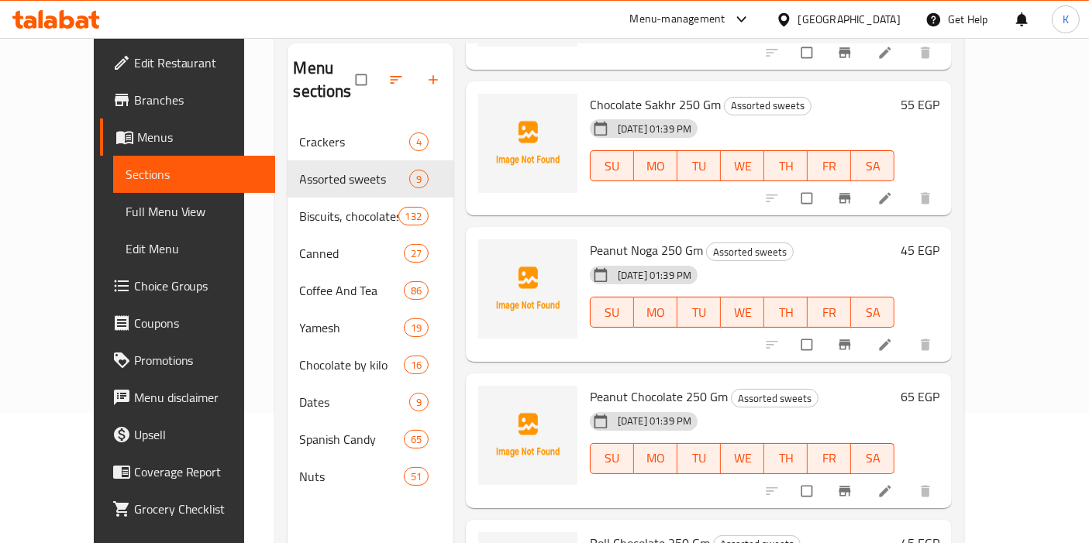
scroll to position [216, 0]
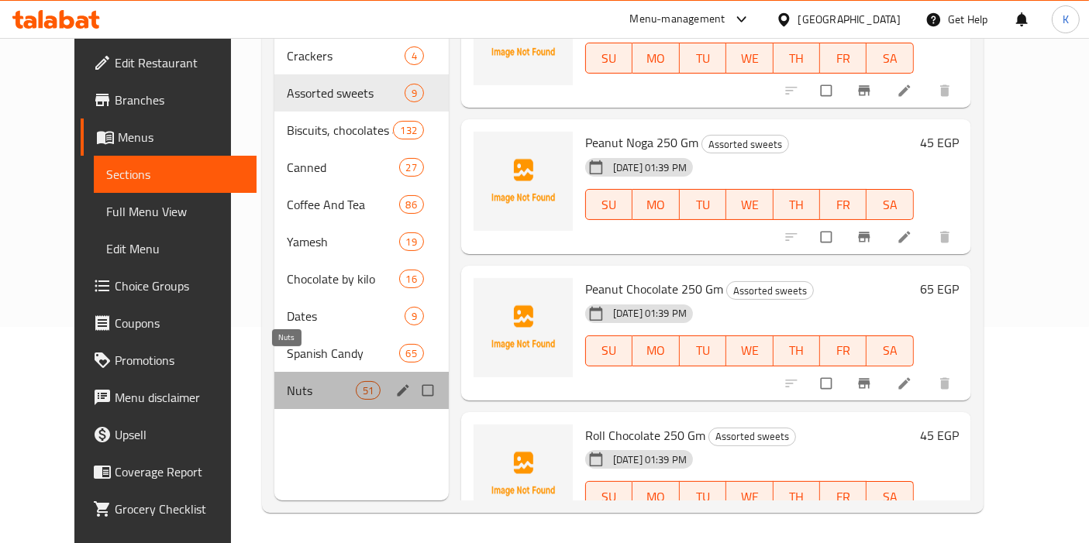
click at [287, 381] on span "Nuts" at bounding box center [321, 390] width 68 height 19
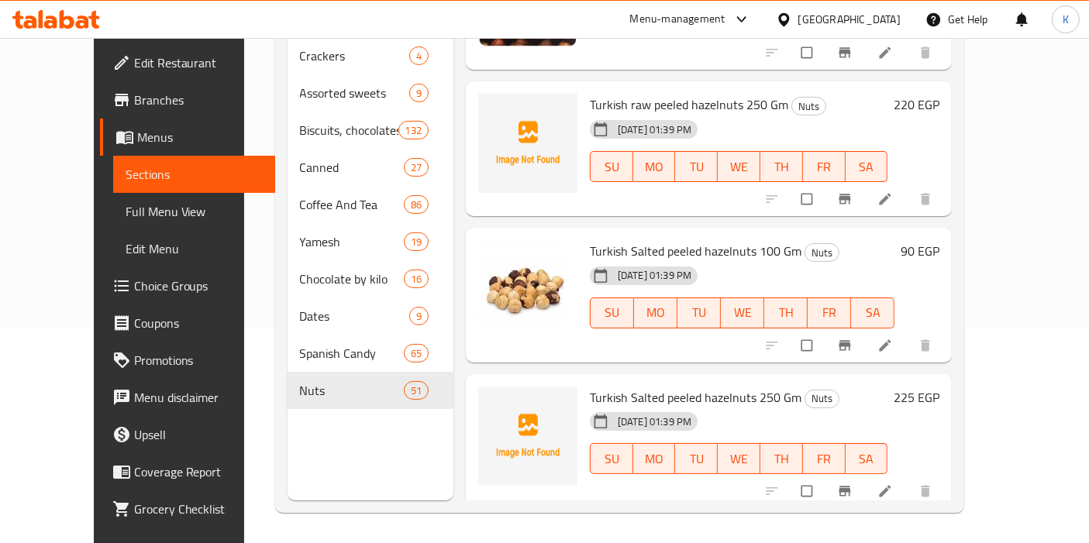
scroll to position [35, 0]
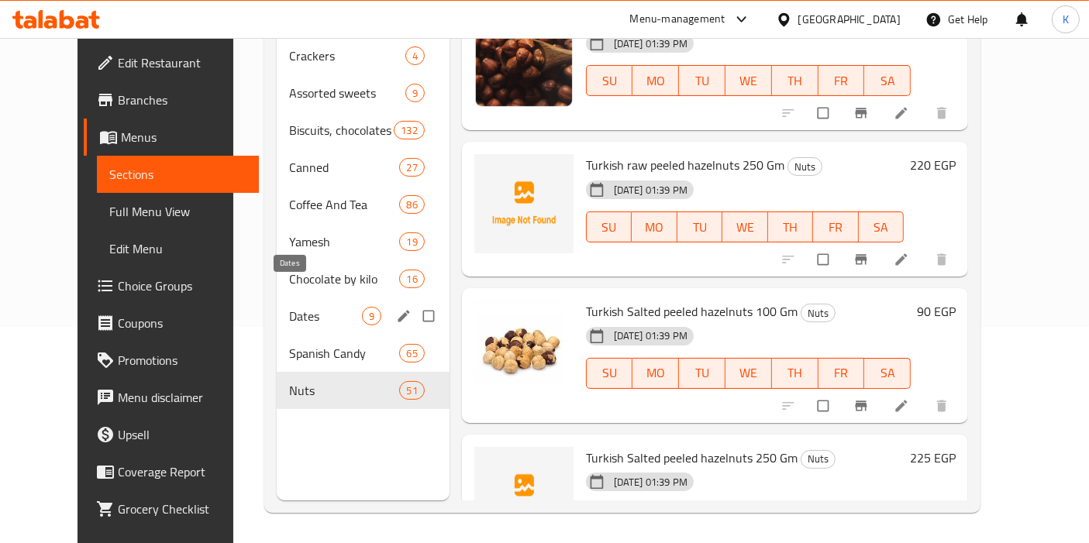
click at [289, 307] on span "Dates" at bounding box center [325, 316] width 73 height 19
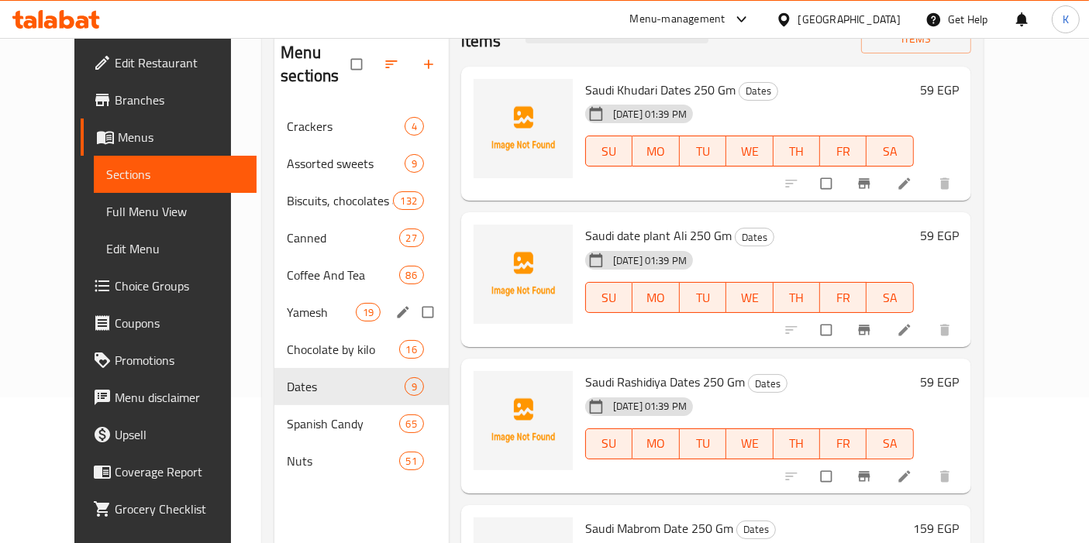
scroll to position [216, 0]
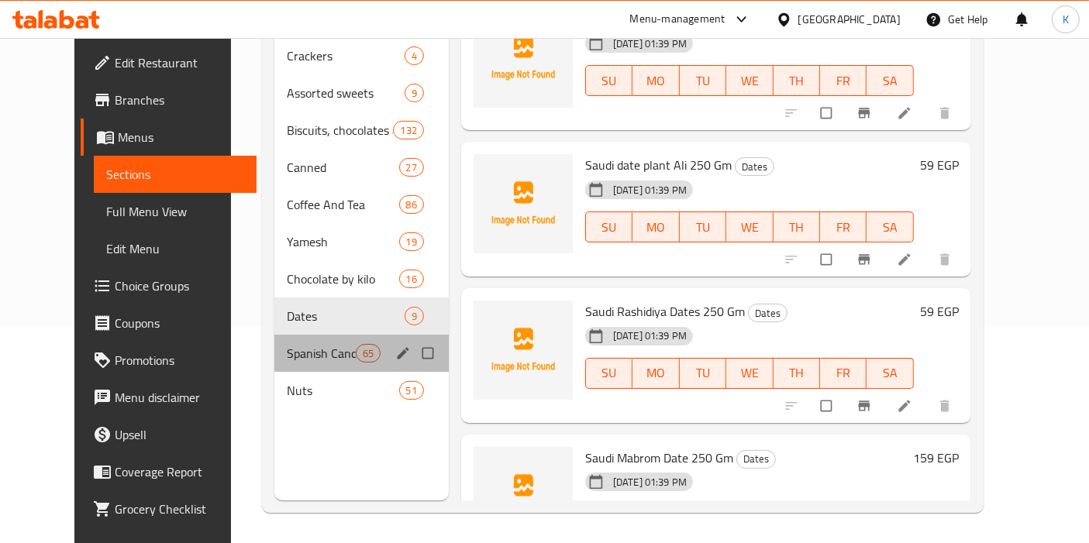
click at [274, 339] on div "Spanish Candy 65" at bounding box center [361, 353] width 174 height 37
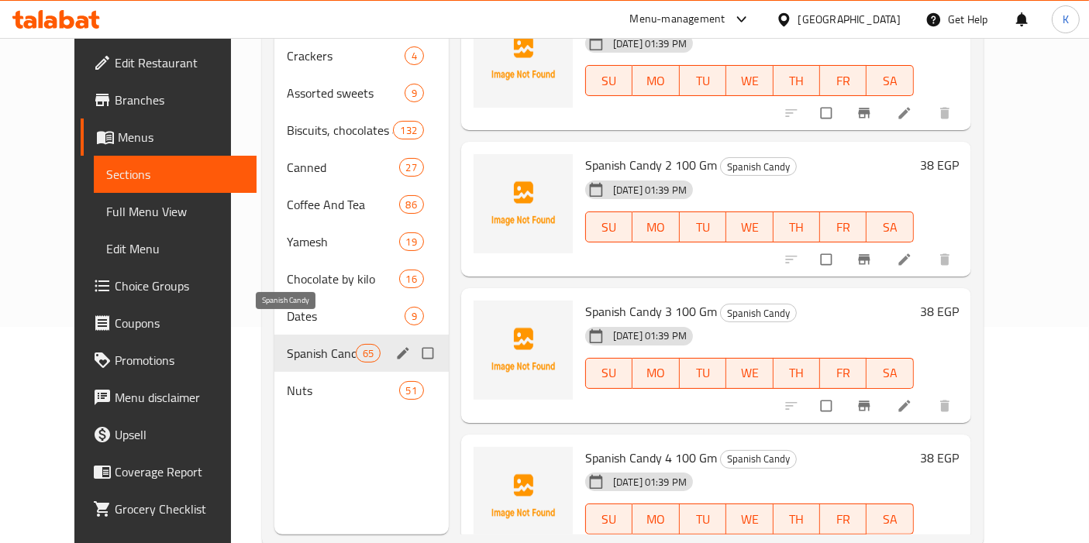
click at [327, 344] on span "Spanish Candy" at bounding box center [321, 353] width 68 height 19
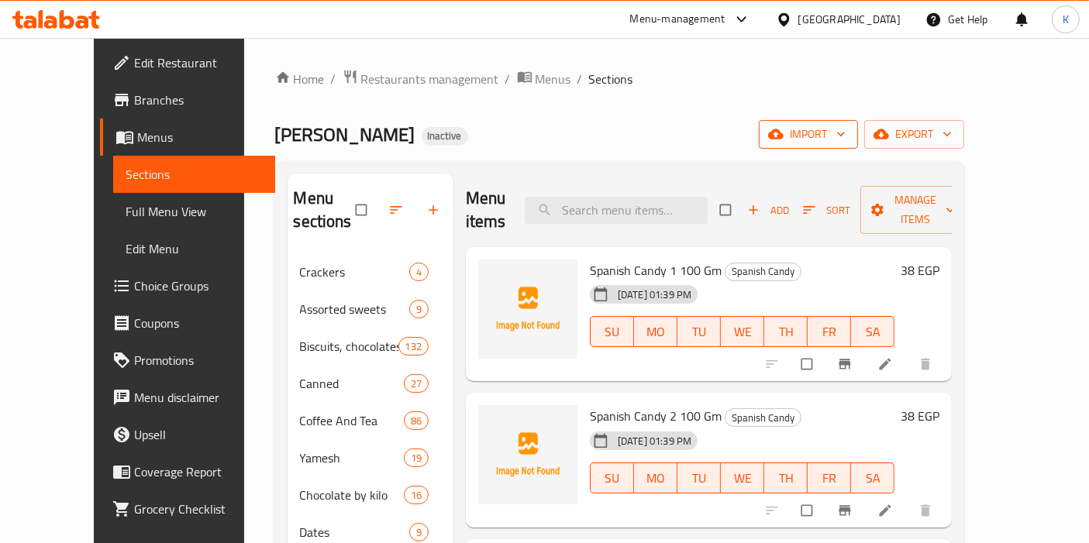
click at [845, 139] on span "import" at bounding box center [808, 134] width 74 height 19
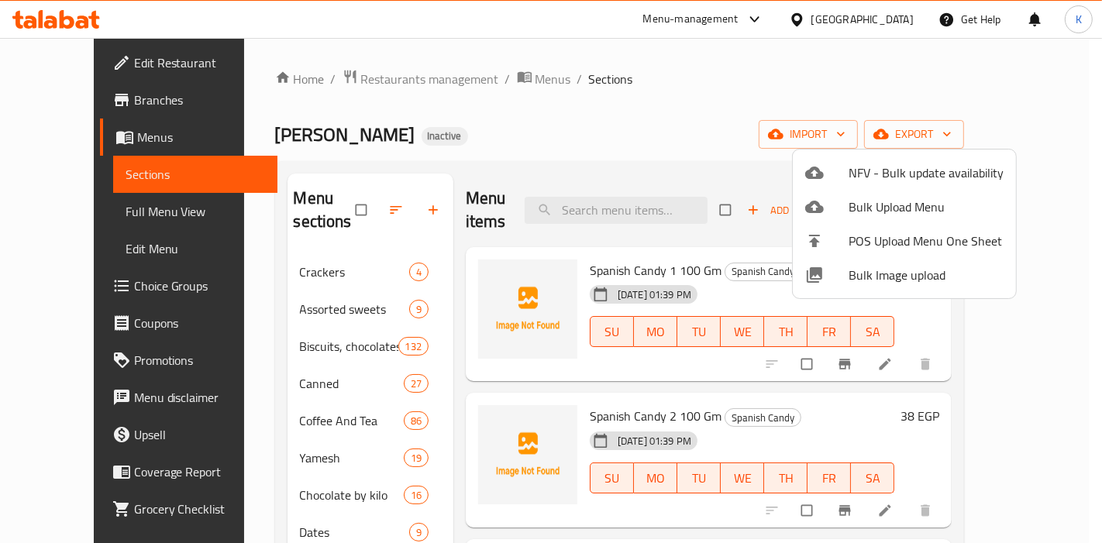
click at [893, 272] on span "Bulk Image upload" at bounding box center [926, 275] width 155 height 19
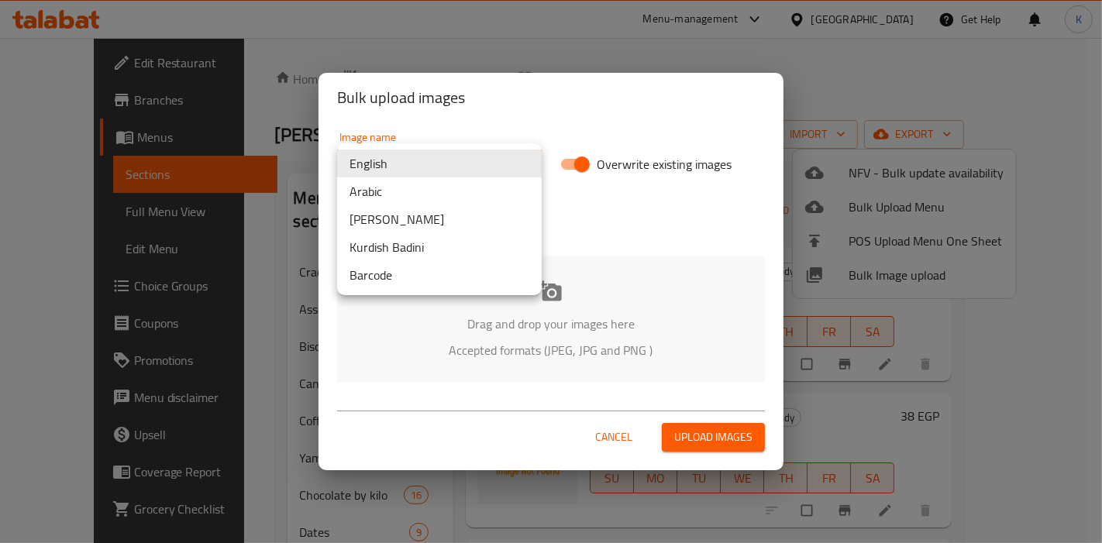
click at [445, 167] on body "​ Menu-management Egypt Get Help K Edit Restaurant Branches Menus Sections Full…" at bounding box center [551, 290] width 1102 height 505
click at [440, 201] on li "Arabic" at bounding box center [439, 191] width 205 height 28
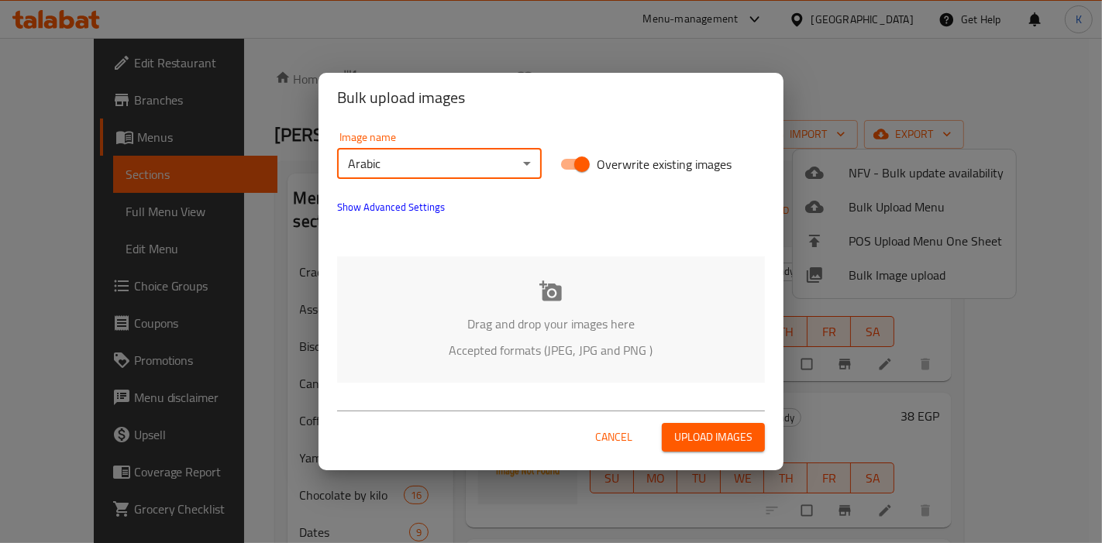
click at [721, 437] on span "Upload images" at bounding box center [713, 437] width 78 height 19
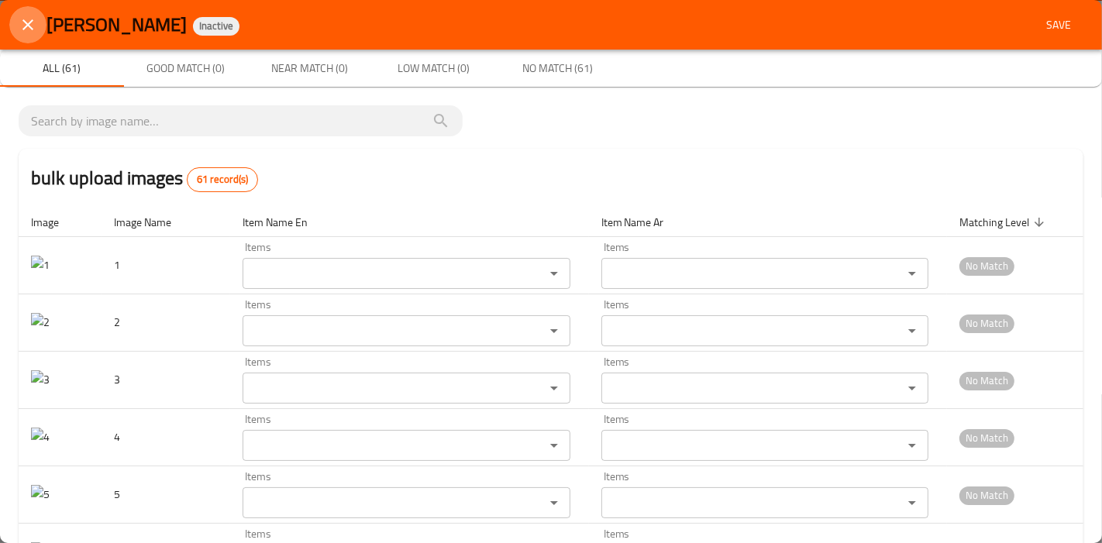
click at [22, 25] on icon "close" at bounding box center [28, 24] width 19 height 19
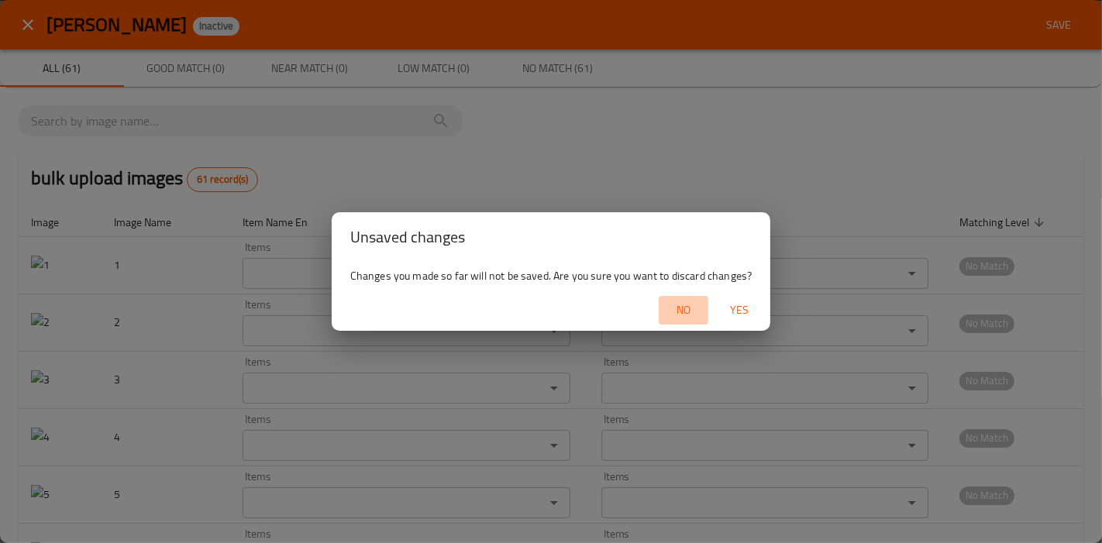
click at [687, 313] on span "No" at bounding box center [683, 310] width 37 height 19
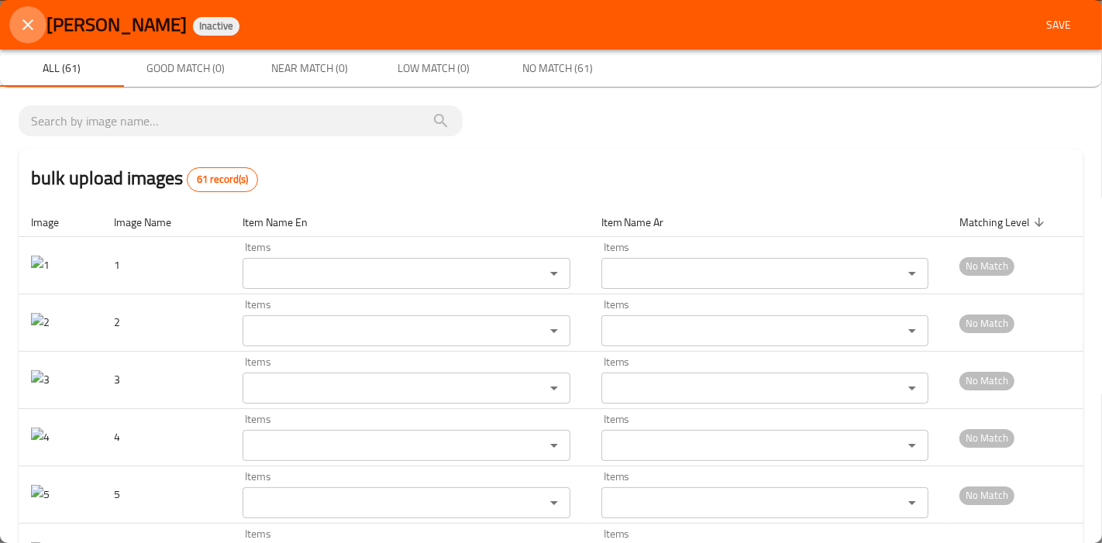
click at [32, 32] on icon "close" at bounding box center [28, 24] width 19 height 19
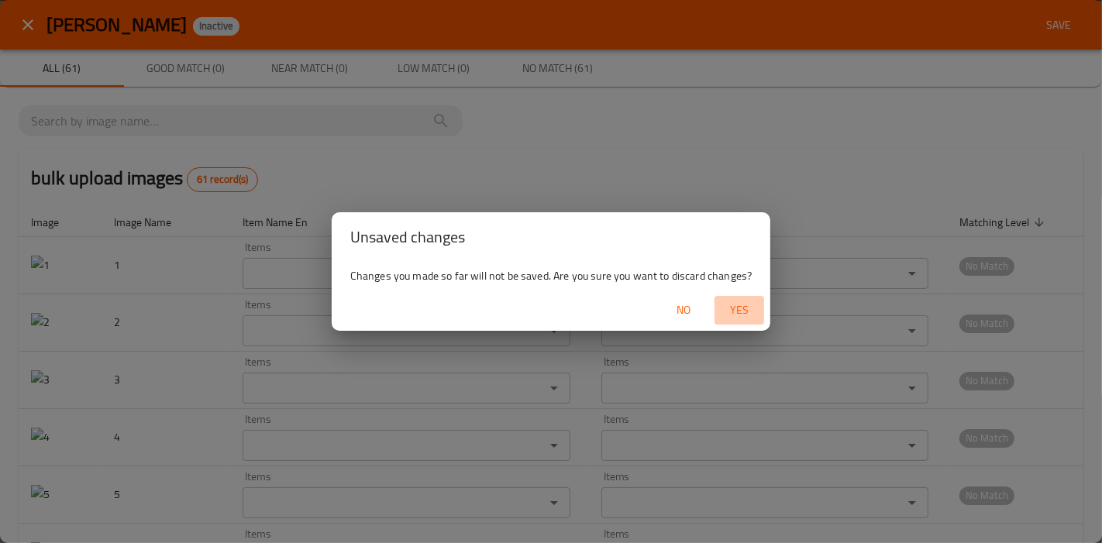
click at [732, 312] on span "Yes" at bounding box center [739, 310] width 37 height 19
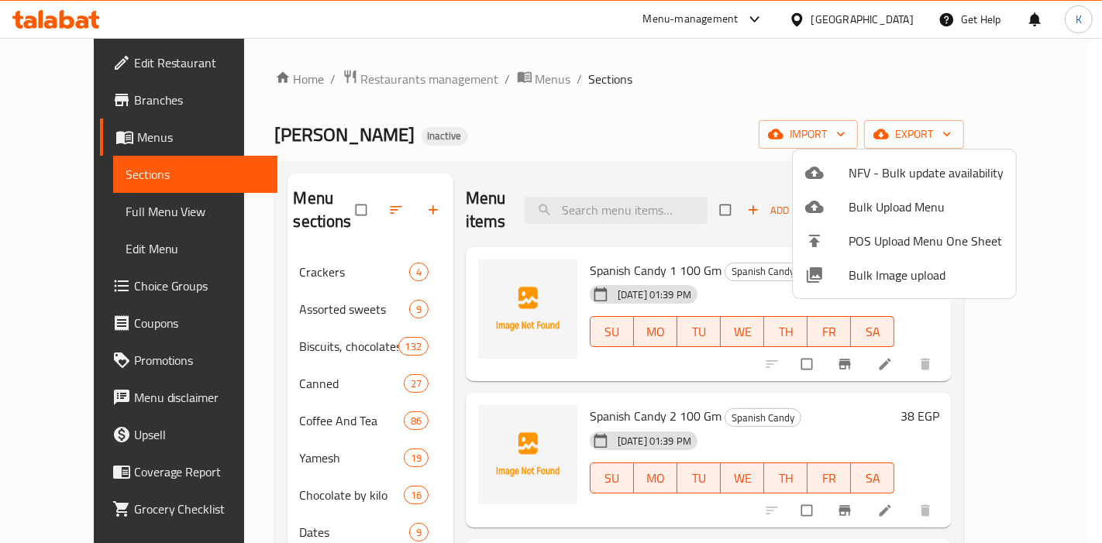
click at [642, 110] on div at bounding box center [551, 271] width 1102 height 543
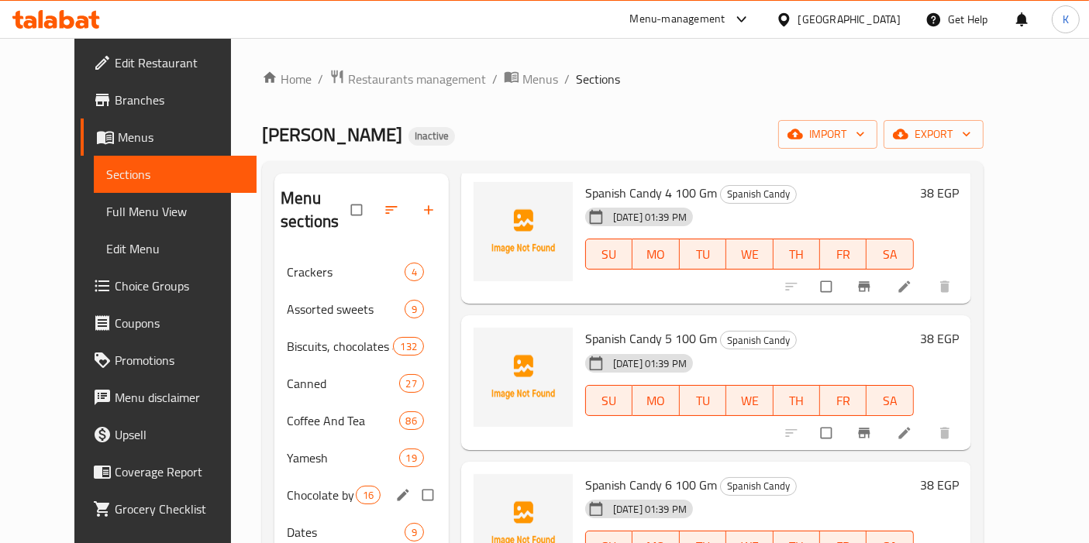
scroll to position [227, 0]
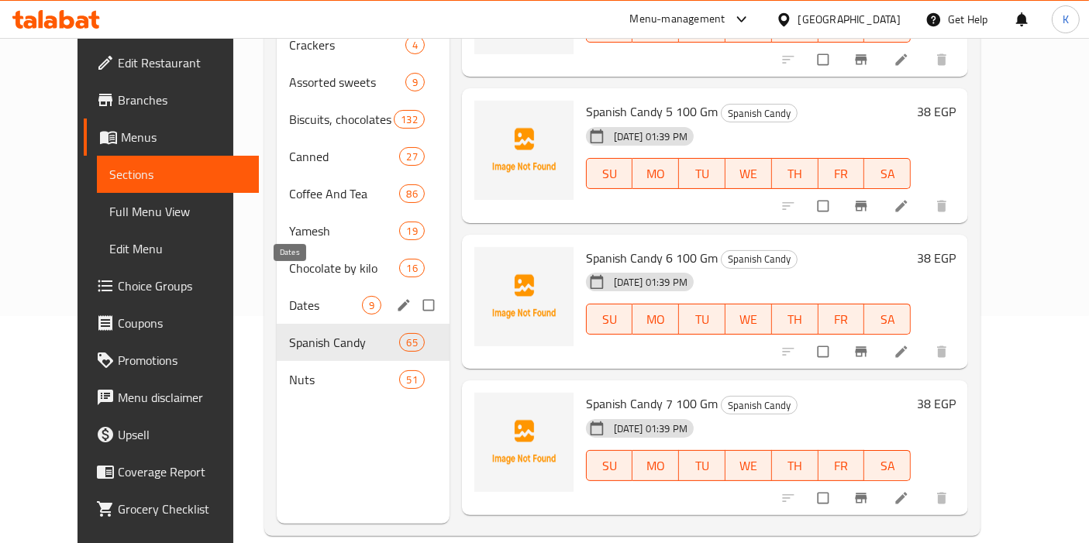
click at [289, 296] on span "Dates" at bounding box center [325, 305] width 73 height 19
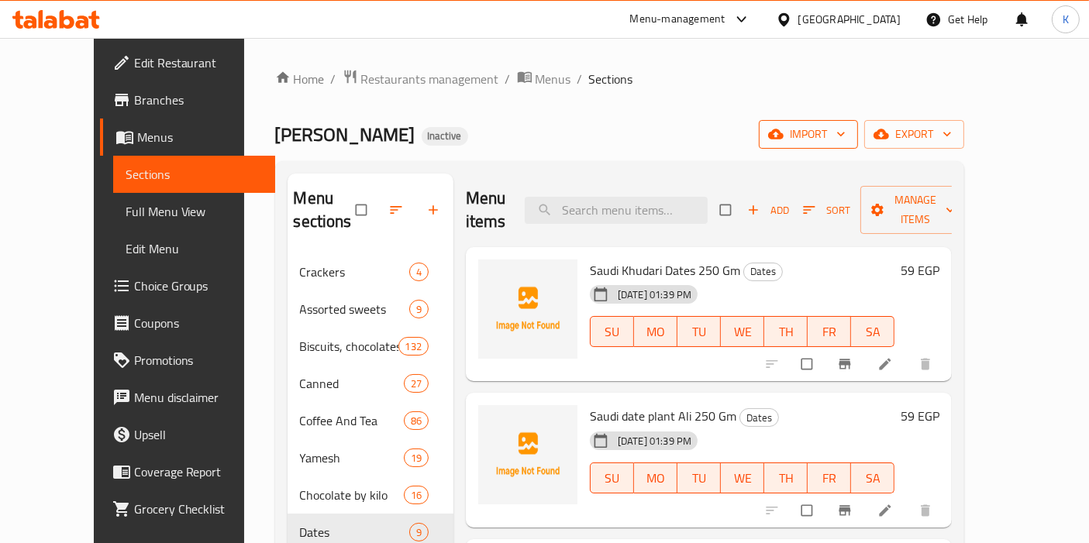
click at [858, 136] on button "import" at bounding box center [808, 134] width 99 height 29
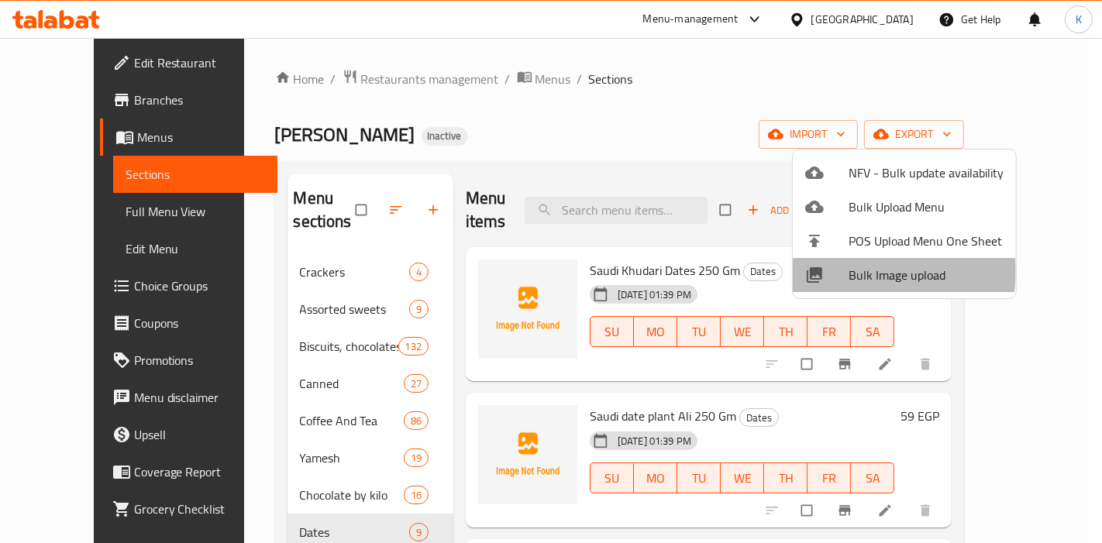
click at [858, 271] on span "Bulk Image upload" at bounding box center [926, 275] width 155 height 19
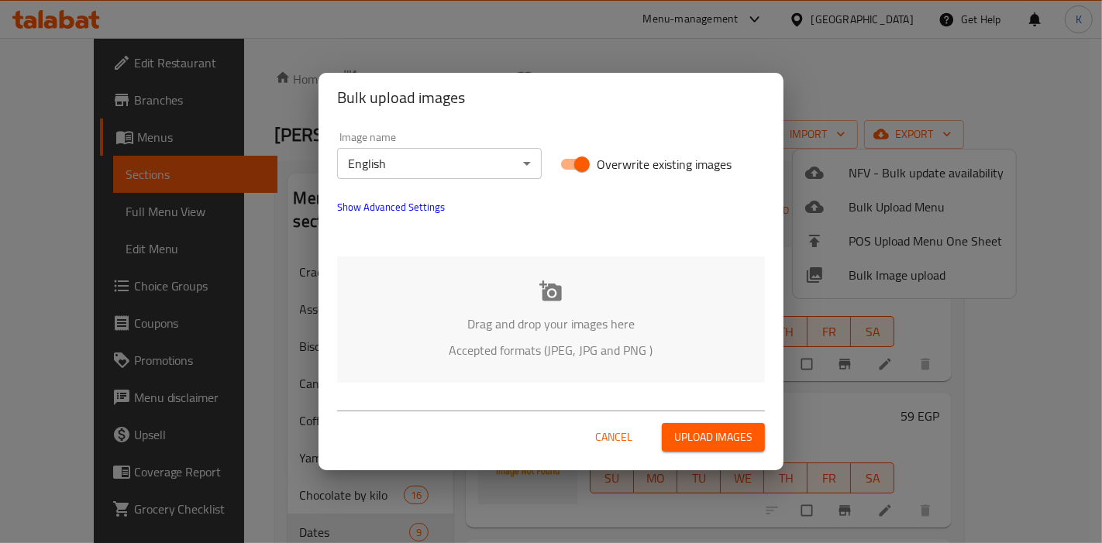
click at [476, 177] on body "​ Menu-management Egypt Get Help K Edit Restaurant Branches Menus Sections Full…" at bounding box center [551, 290] width 1102 height 505
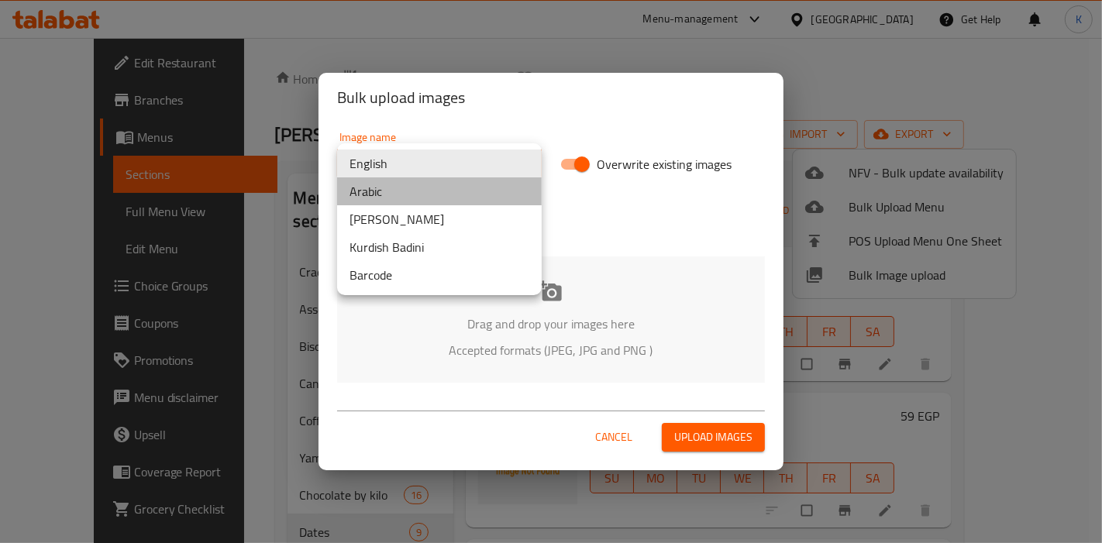
click at [443, 195] on li "Arabic" at bounding box center [439, 191] width 205 height 28
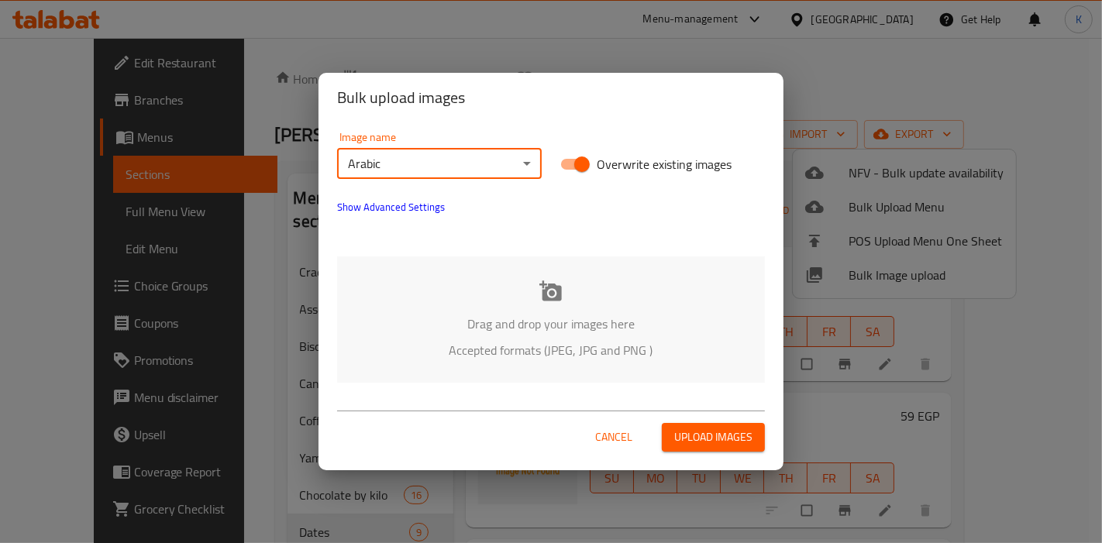
click at [695, 436] on span "Upload images" at bounding box center [713, 437] width 78 height 19
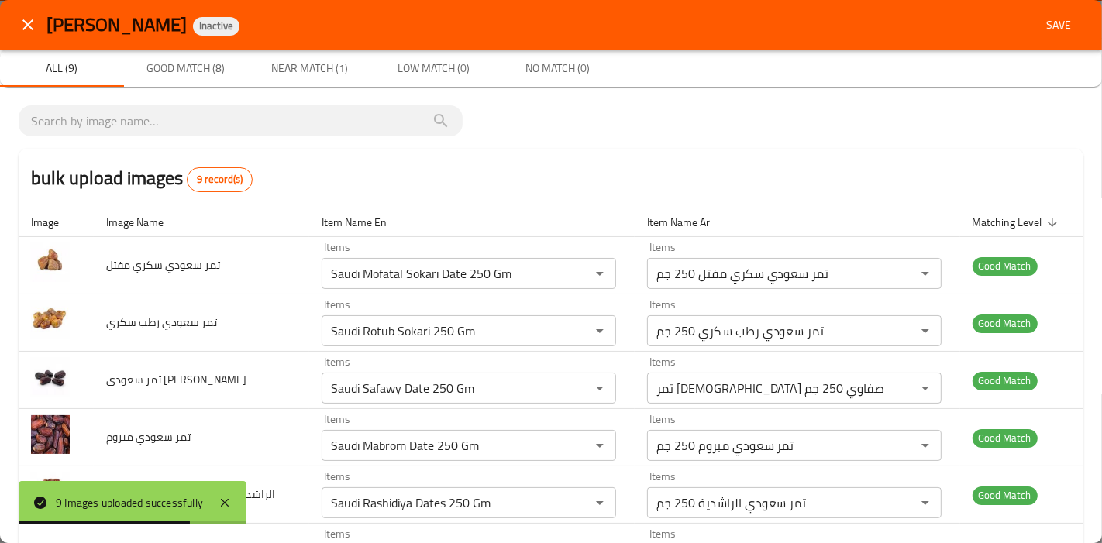
click at [283, 67] on span "Near Match (1)" at bounding box center [309, 68] width 105 height 19
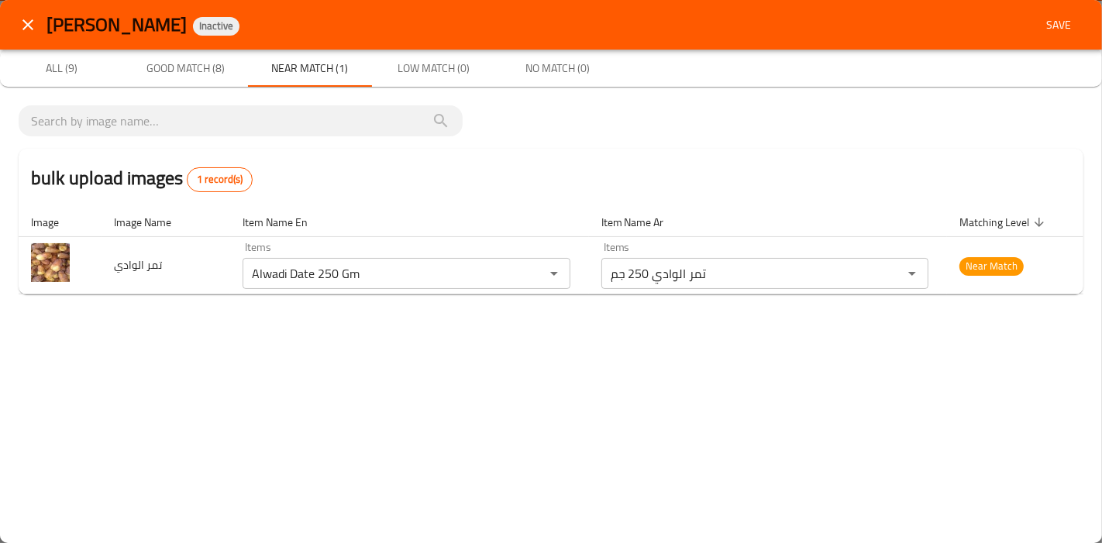
click at [1071, 29] on span "Save" at bounding box center [1058, 24] width 37 height 19
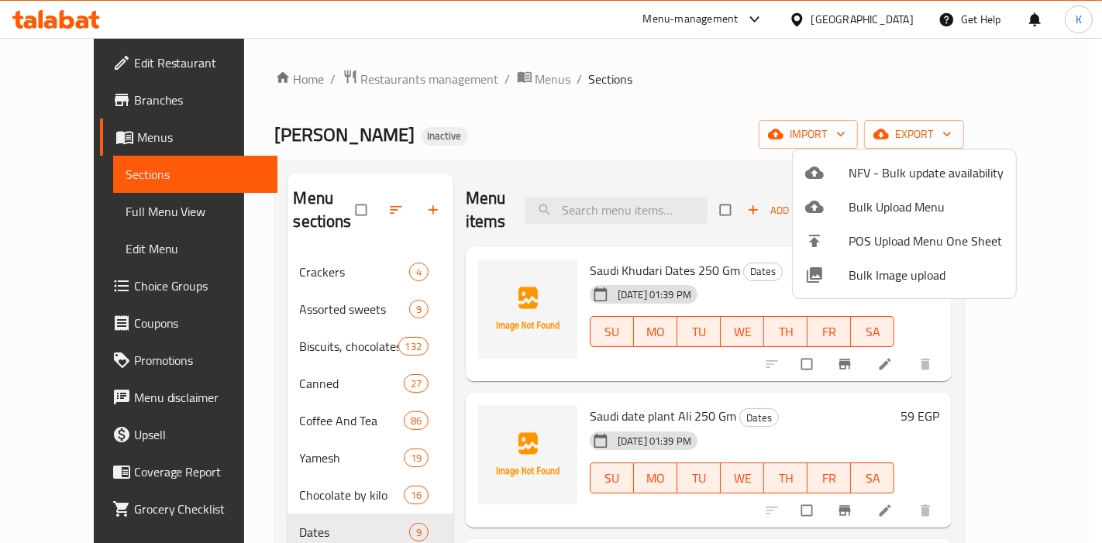
click at [646, 116] on div at bounding box center [551, 271] width 1102 height 543
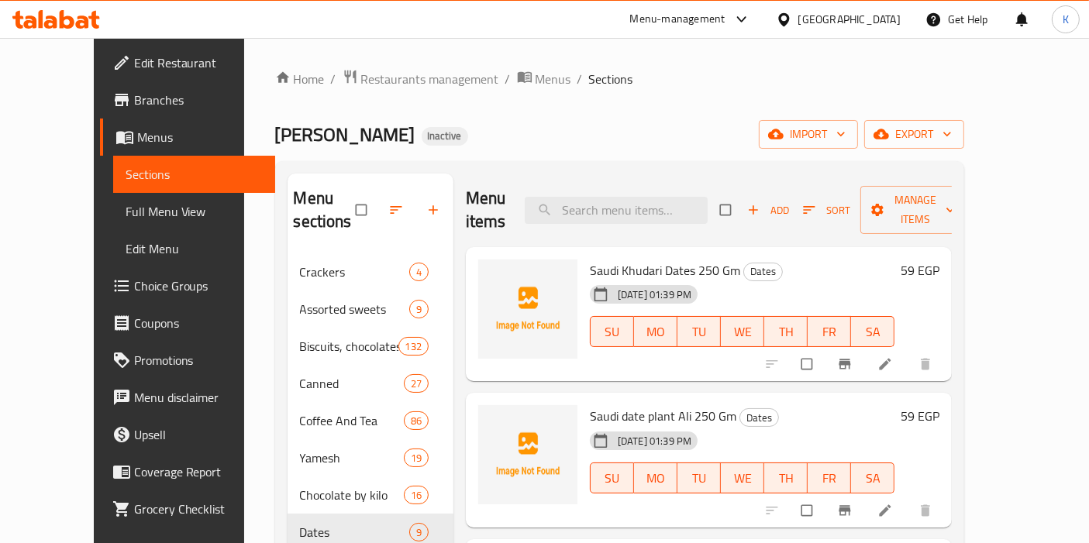
scroll to position [216, 0]
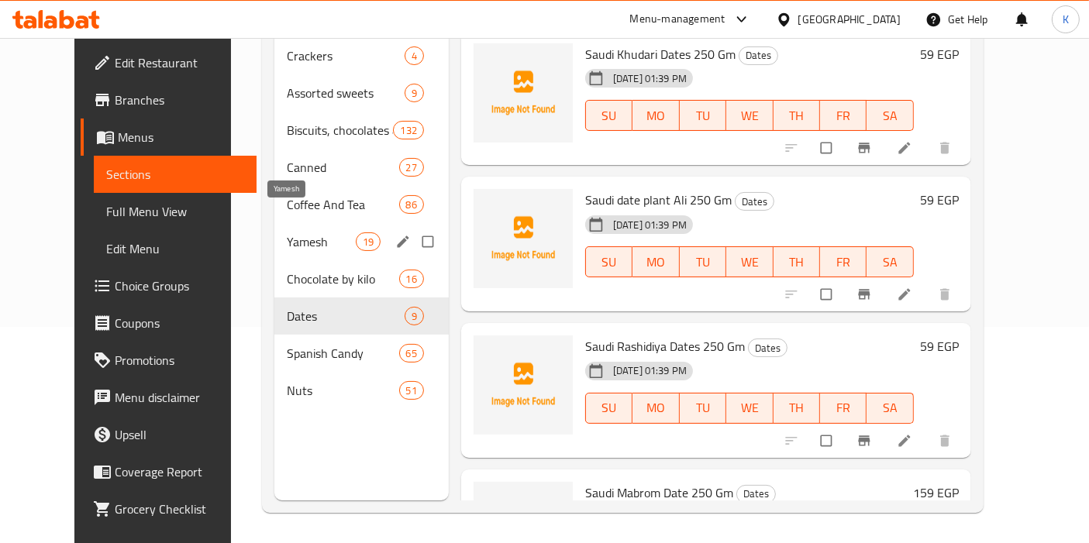
click at [287, 232] on span "Yamesh" at bounding box center [321, 241] width 68 height 19
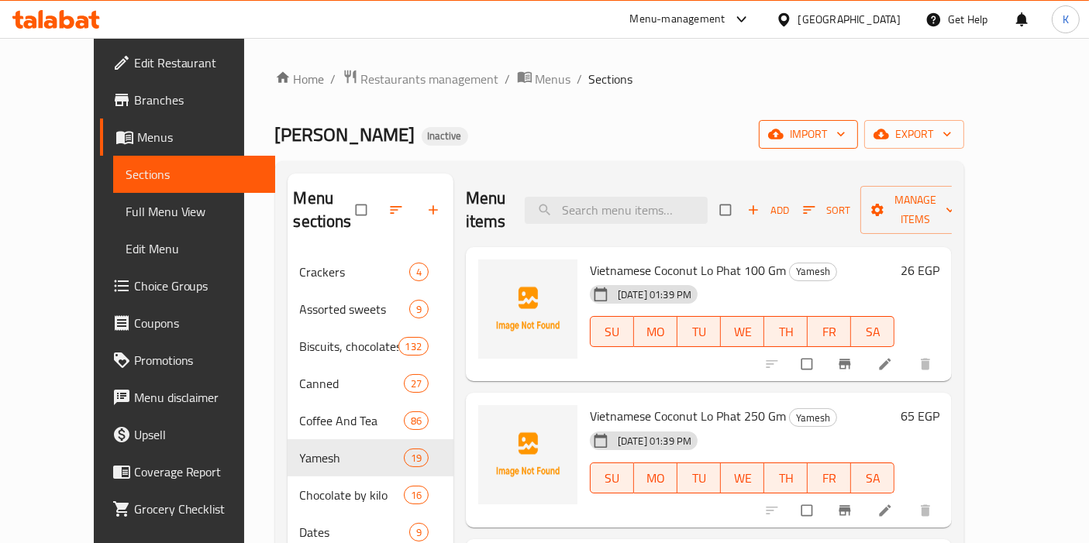
click at [783, 139] on icon "button" at bounding box center [775, 133] width 15 height 15
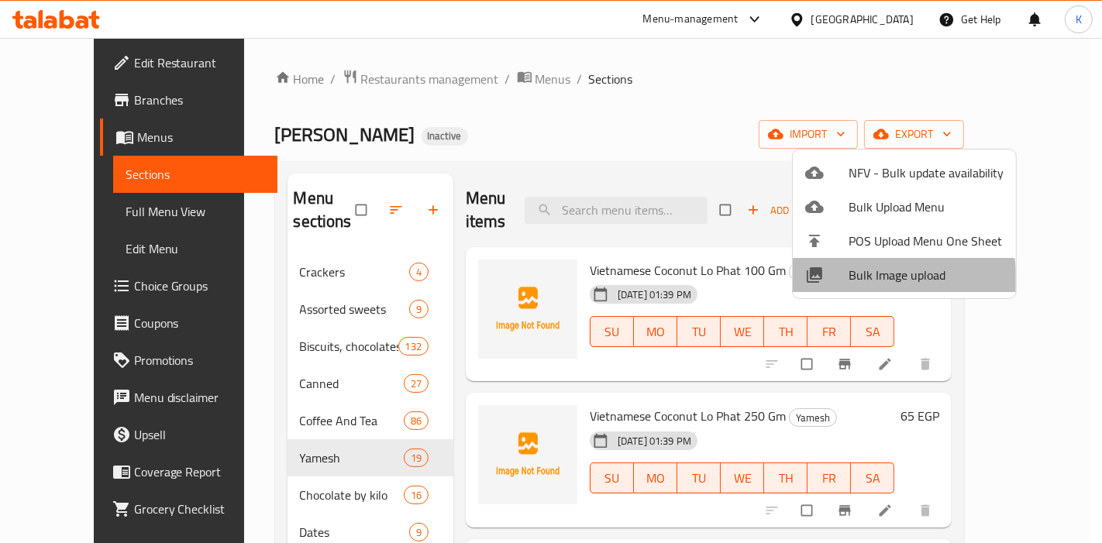
click at [866, 283] on span "Bulk Image upload" at bounding box center [926, 275] width 155 height 19
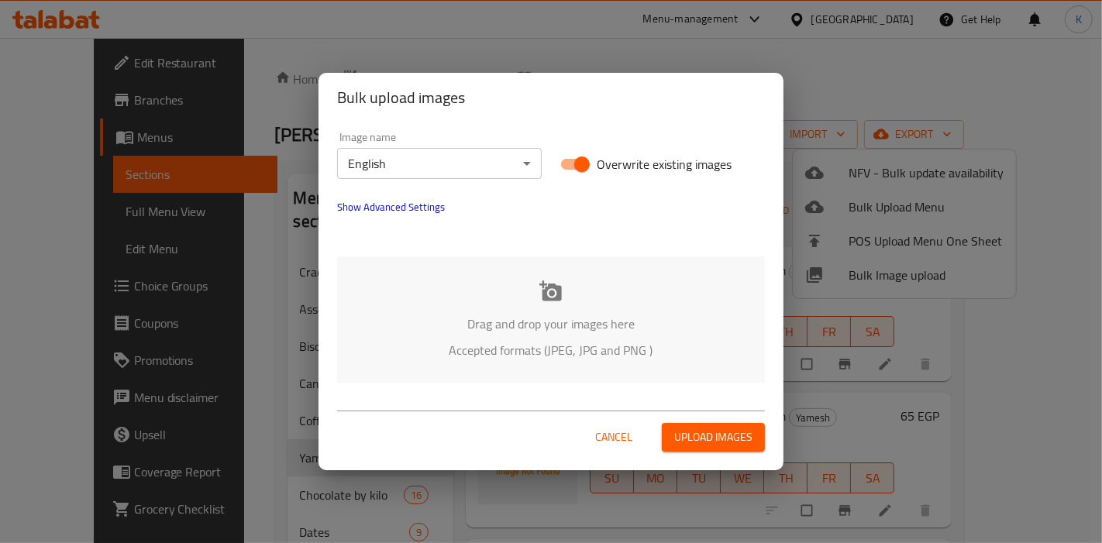
click at [392, 169] on body "​ Menu-management Egypt Get Help K Edit Restaurant Branches Menus Sections Full…" at bounding box center [551, 290] width 1102 height 505
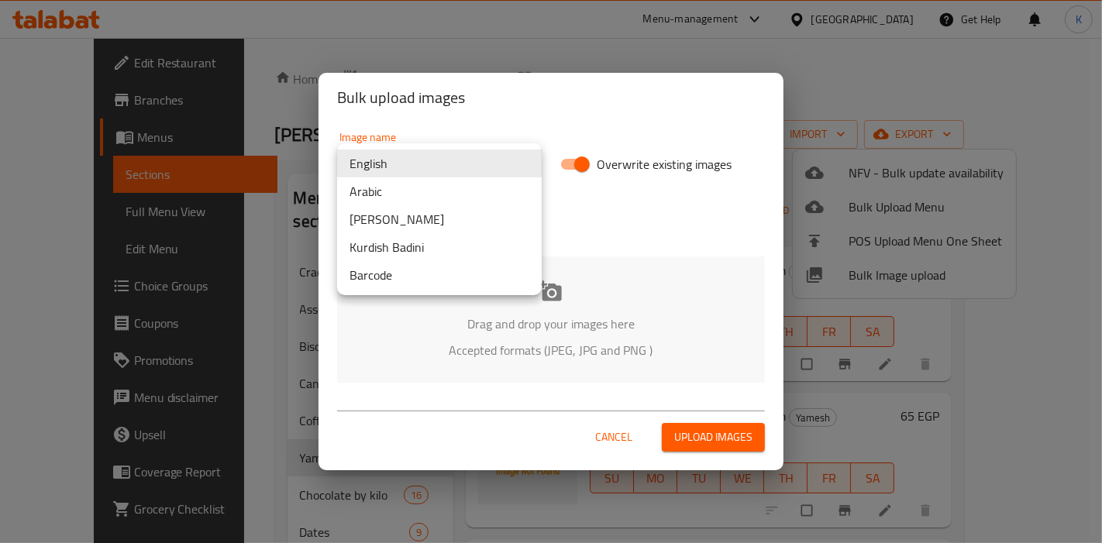
click at [385, 200] on li "Arabic" at bounding box center [439, 191] width 205 height 28
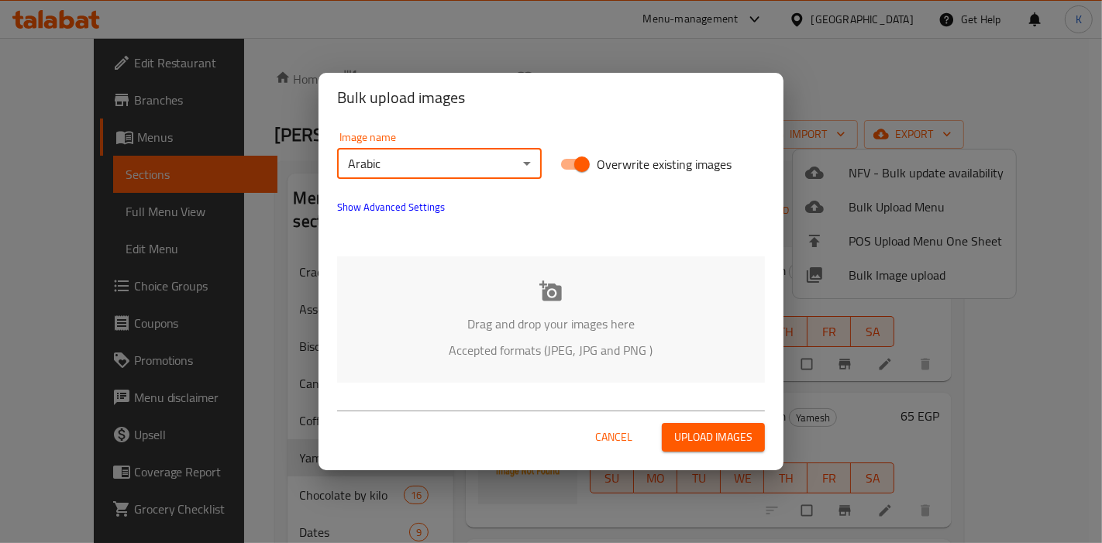
click at [687, 437] on span "Upload images" at bounding box center [713, 437] width 78 height 19
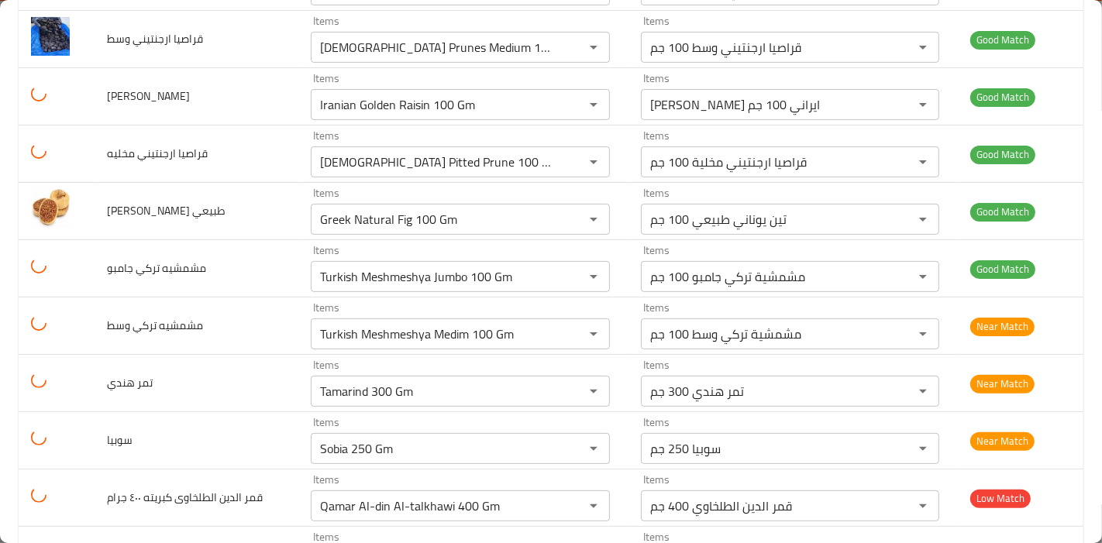
scroll to position [410, 0]
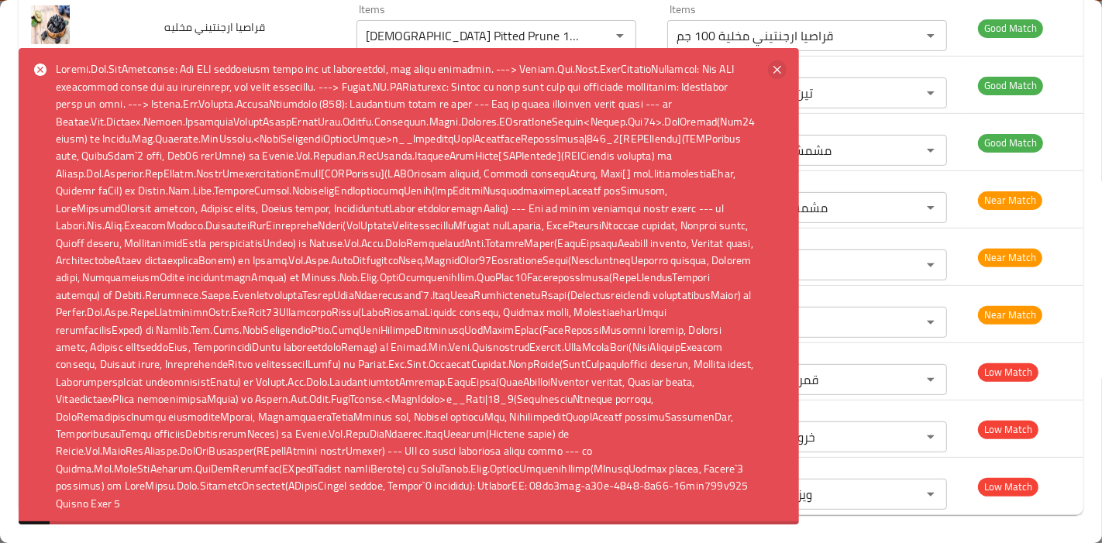
click at [768, 60] on icon at bounding box center [777, 69] width 19 height 19
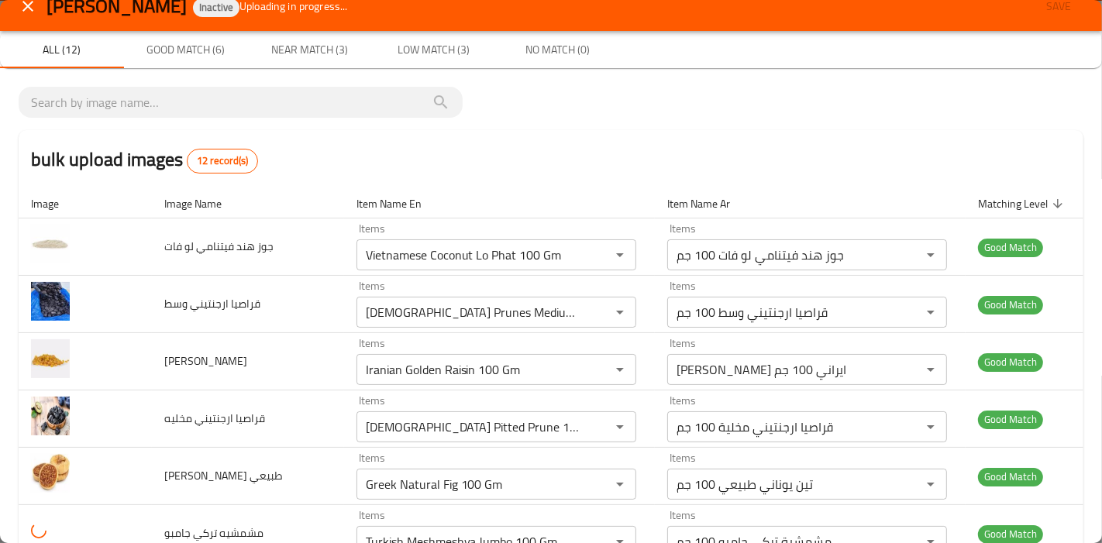
scroll to position [0, 0]
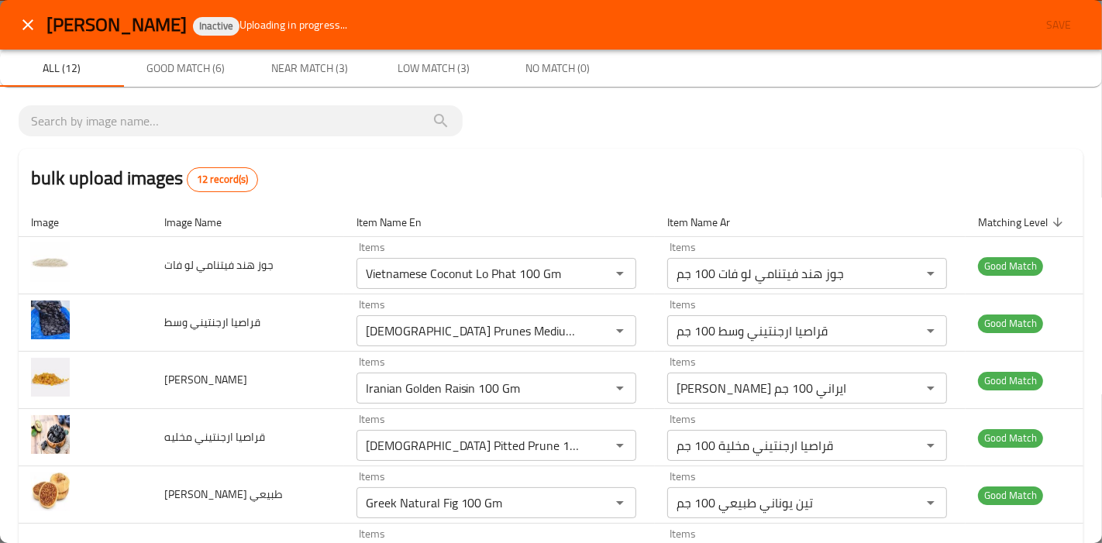
click at [334, 74] on span "Near Match (3)" at bounding box center [309, 68] width 105 height 19
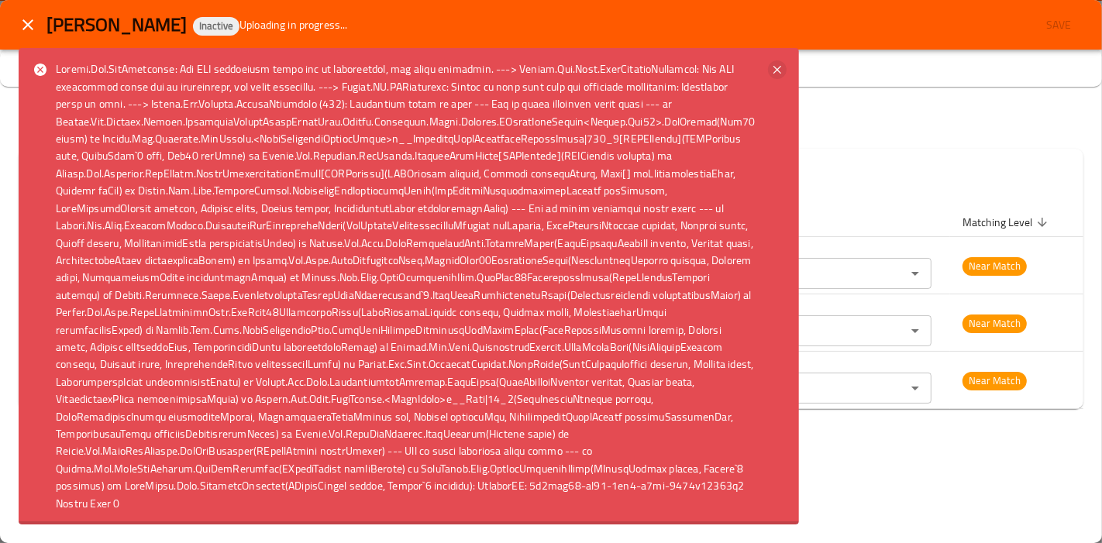
click at [768, 60] on icon at bounding box center [777, 69] width 19 height 19
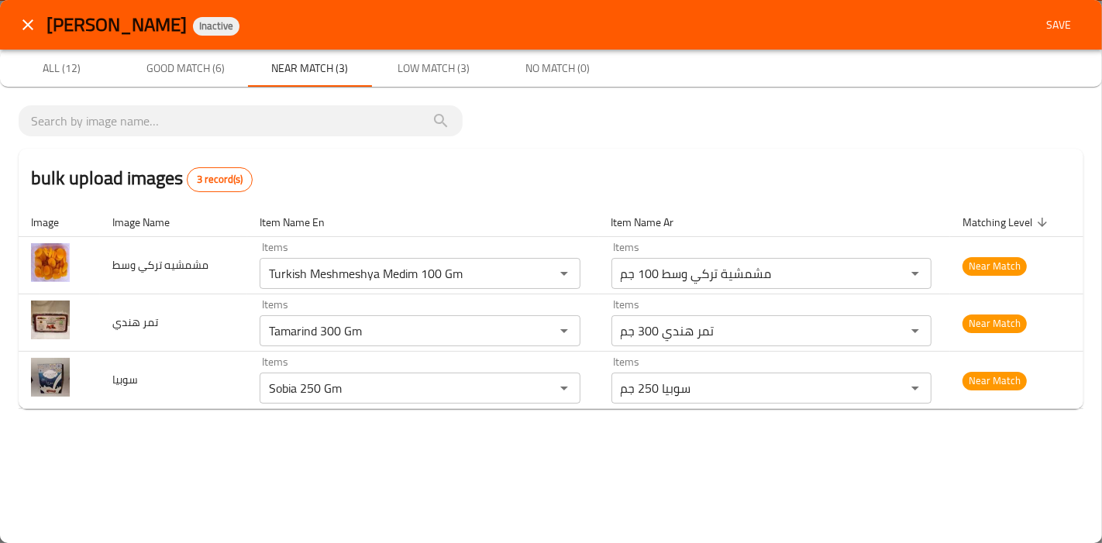
click at [458, 466] on div "Phillippe Pittas Inactive Save All (12) Good Match (6) Near Match (3) Low Match…" at bounding box center [551, 271] width 1102 height 543
click at [401, 59] on span "Low Match (3)" at bounding box center [433, 68] width 105 height 19
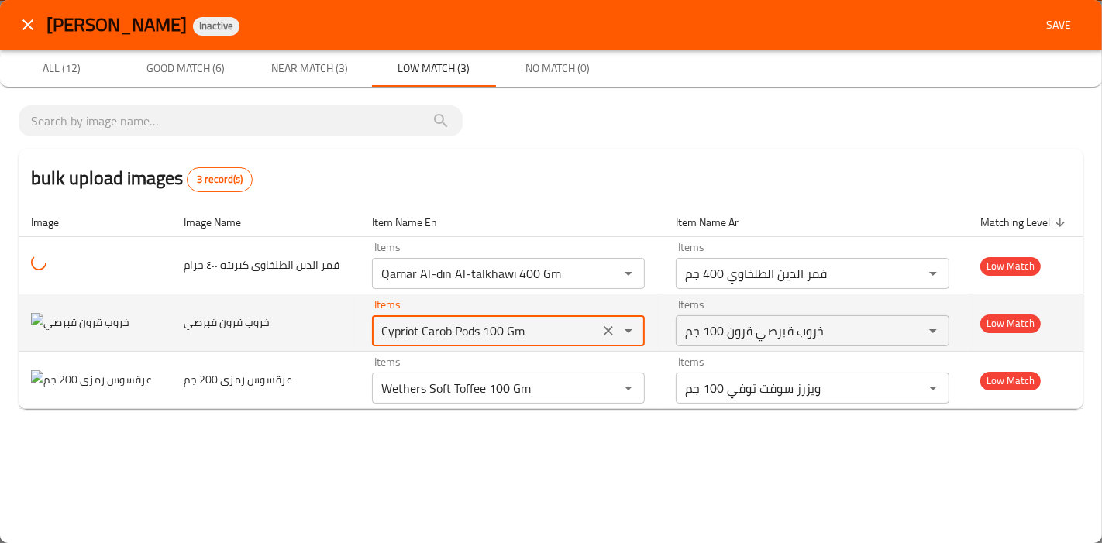
drag, startPoint x: 550, startPoint y: 331, endPoint x: 376, endPoint y: 331, distance: 174.4
click at [377, 331] on قبرصي "Cypriot Carob Pods 100 Gm" at bounding box center [486, 331] width 219 height 22
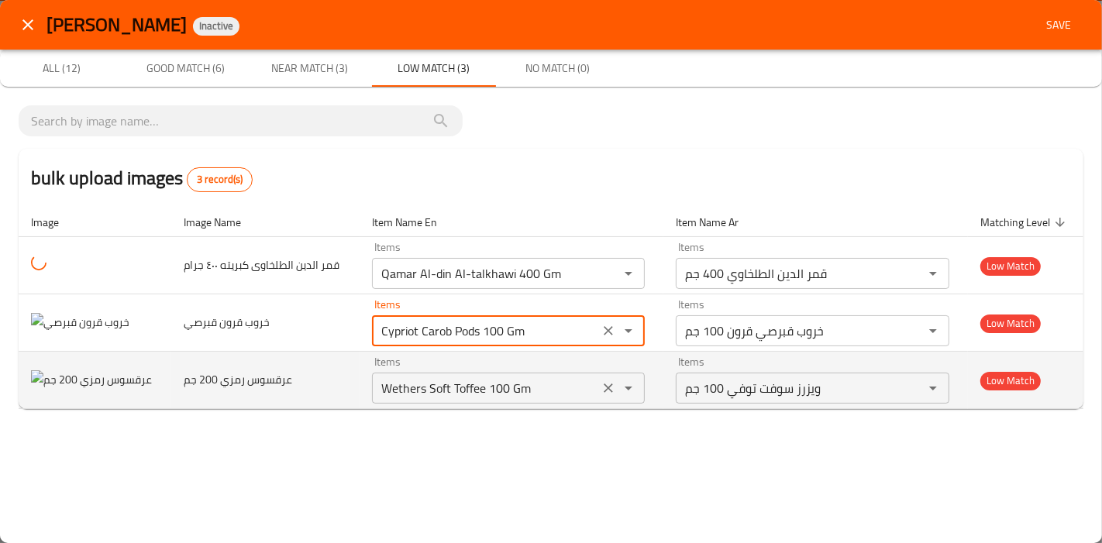
click at [611, 387] on icon "Clear" at bounding box center [608, 388] width 15 height 15
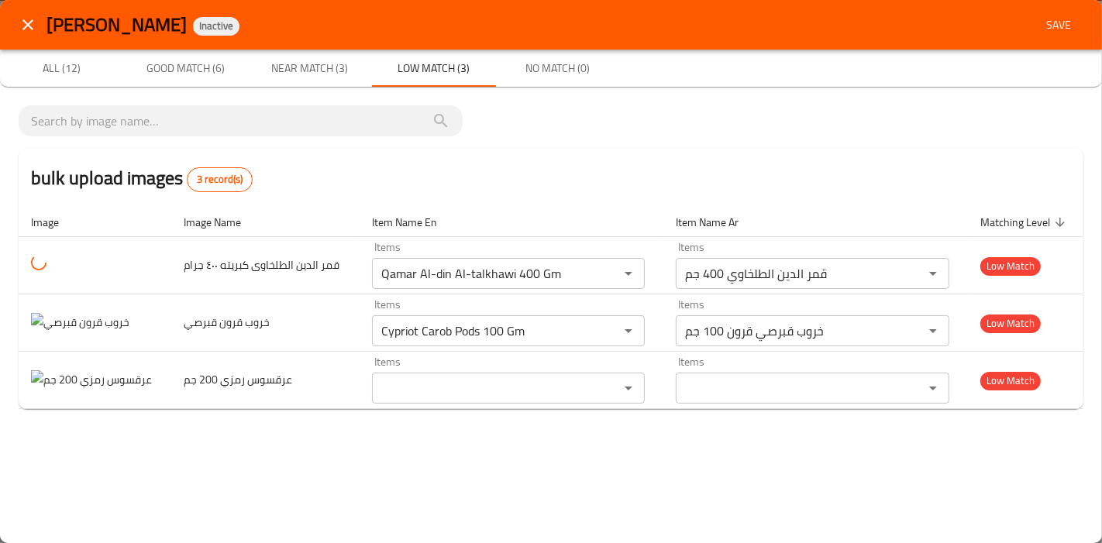
click at [419, 430] on div "bulk upload images 3 record(s) Image Image Name Item Name En Item Name Ar Match…" at bounding box center [551, 263] width 1102 height 353
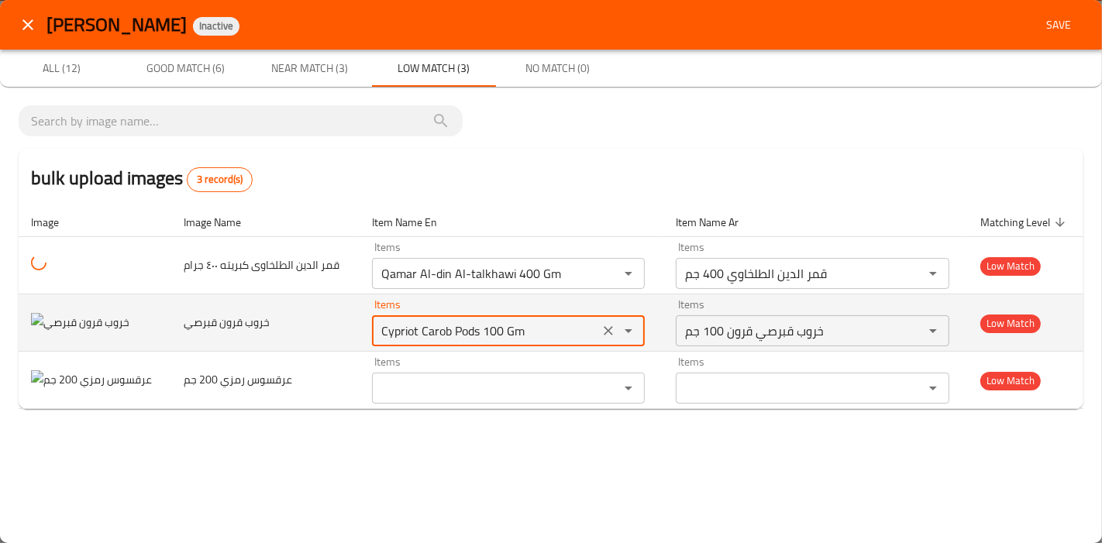
drag, startPoint x: 533, startPoint y: 331, endPoint x: 350, endPoint y: 335, distance: 183.7
click at [350, 335] on tr "خروب قرون قبرصي Items Cypriot Carob Pods 100 Gm Items Items خروب قبرصي قرون 100…" at bounding box center [551, 322] width 1065 height 57
click at [608, 329] on icon "Clear" at bounding box center [608, 330] width 15 height 15
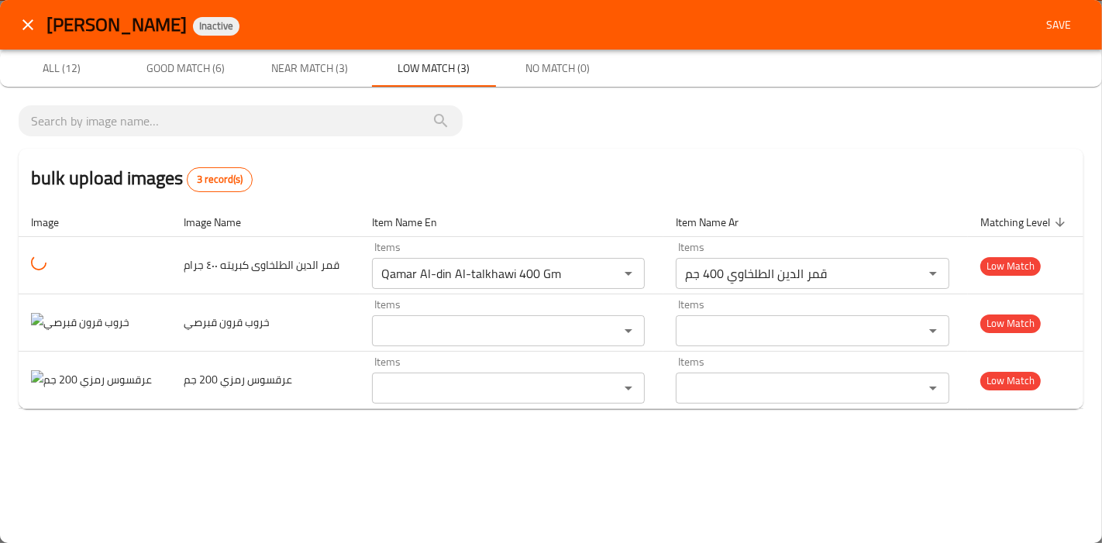
click at [401, 433] on div "bulk upload images 3 record(s) Image Image Name Item Name En Item Name Ar Match…" at bounding box center [551, 263] width 1102 height 353
click at [303, 59] on span "Near Match (3)" at bounding box center [309, 68] width 105 height 19
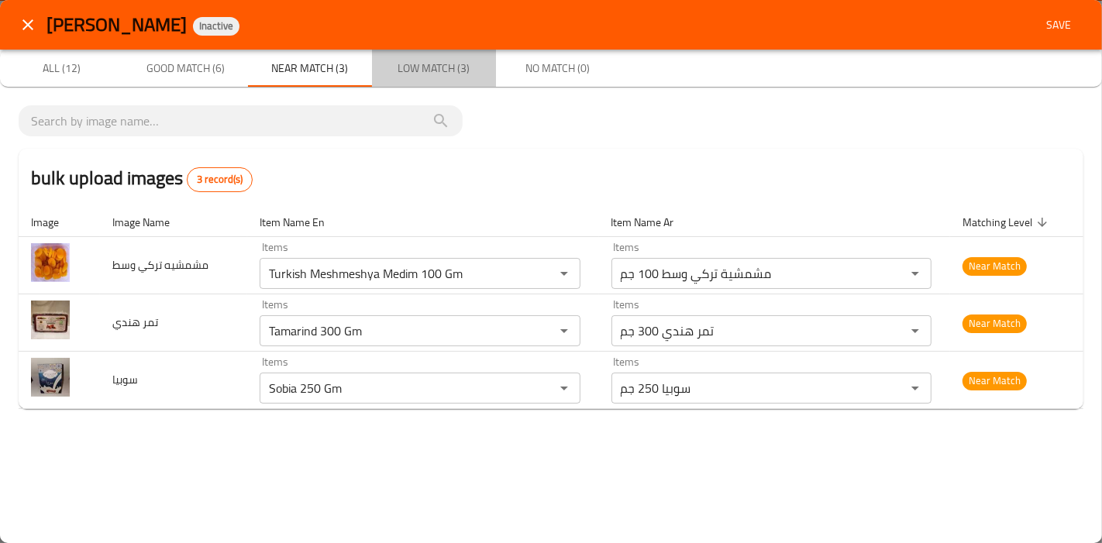
click at [470, 71] on span "Low Match (3)" at bounding box center [433, 68] width 105 height 19
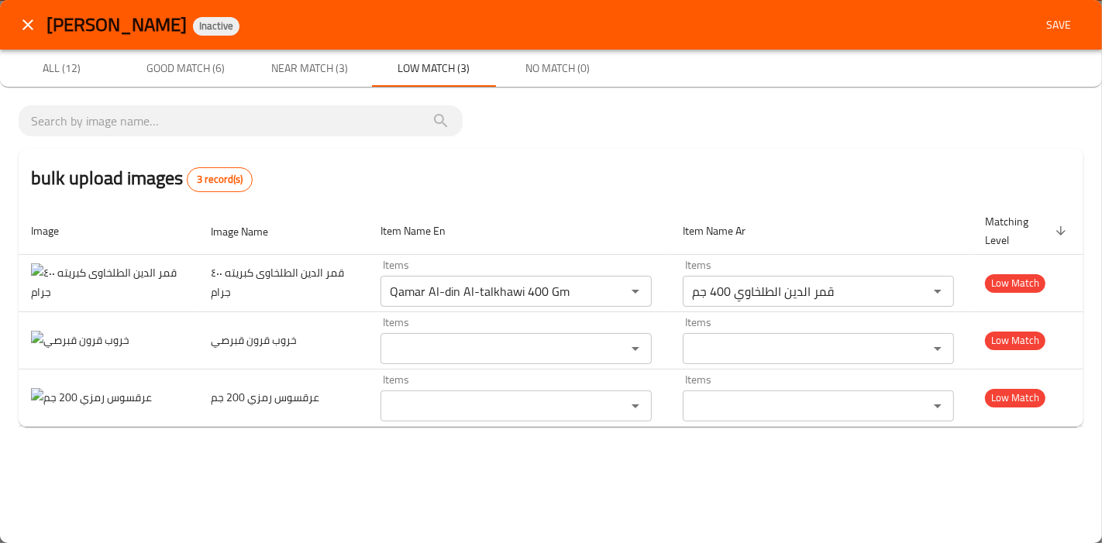
click at [312, 67] on span "Near Match (3)" at bounding box center [309, 68] width 105 height 19
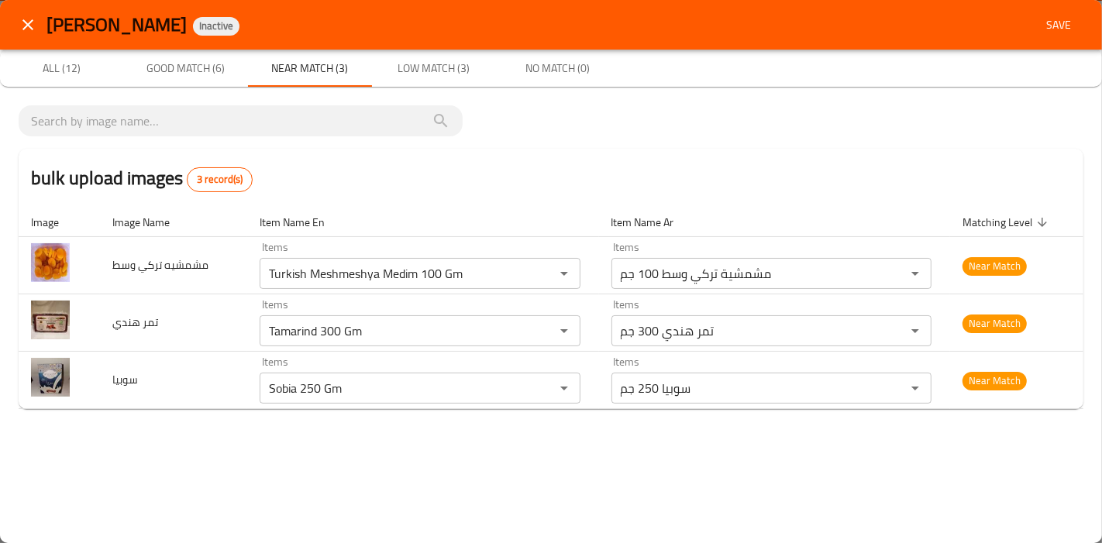
click at [205, 55] on button "Good Match (6)" at bounding box center [186, 68] width 124 height 37
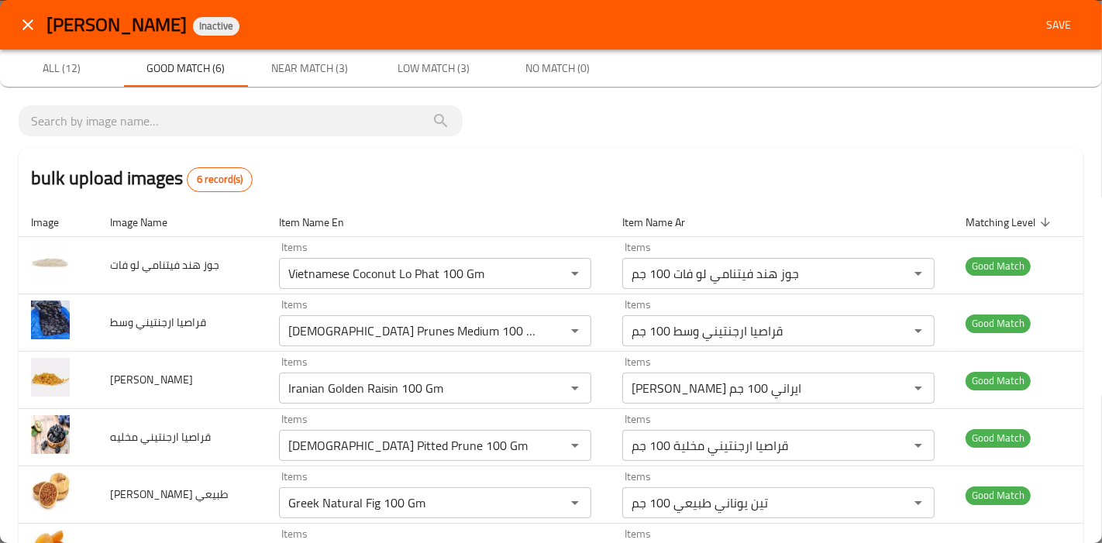
click at [411, 66] on span "Low Match (3)" at bounding box center [433, 68] width 105 height 19
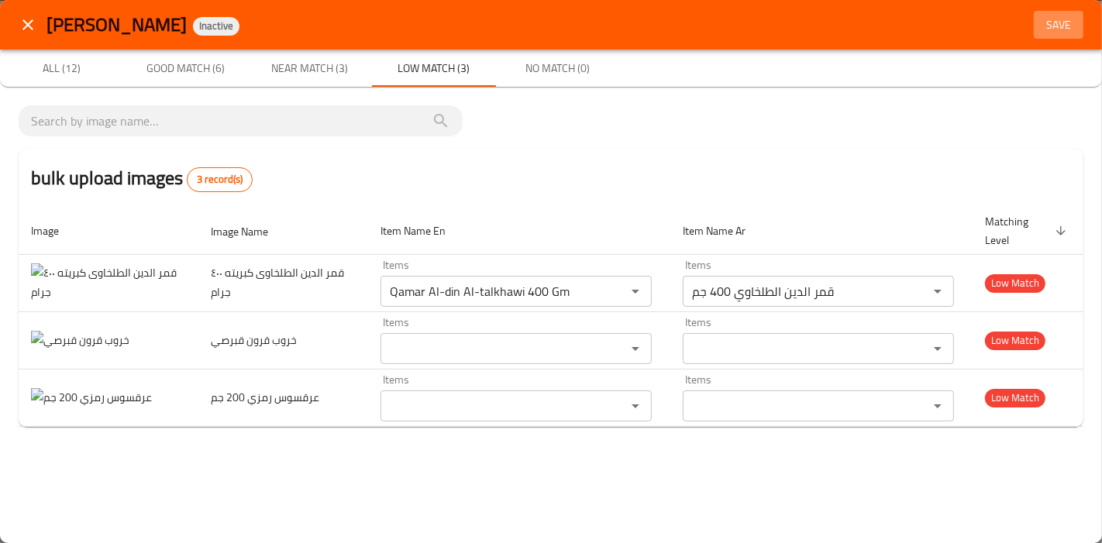
click at [1076, 18] on span "Save" at bounding box center [1058, 24] width 37 height 19
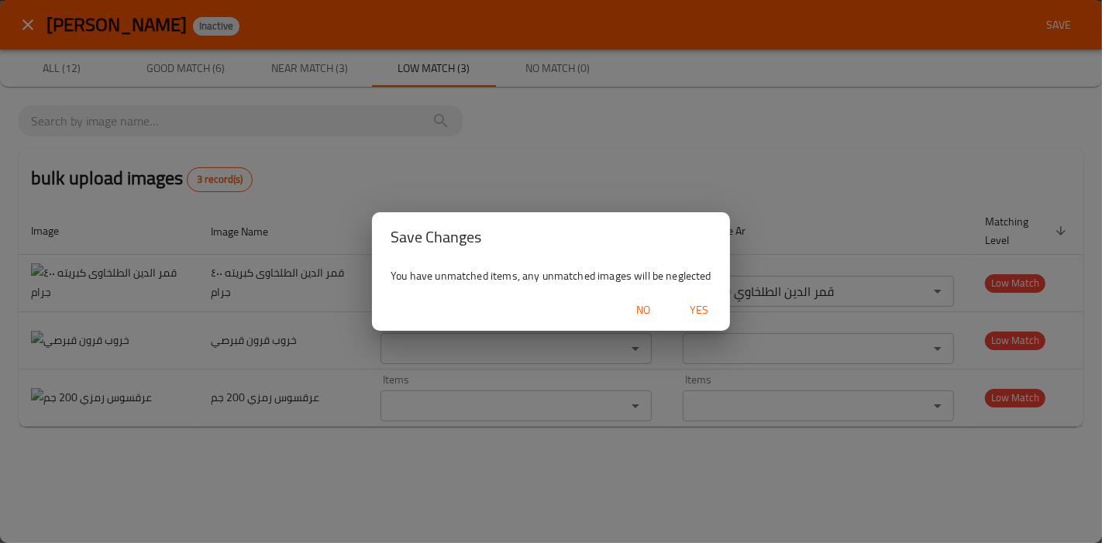
click at [690, 315] on span "Yes" at bounding box center [698, 310] width 37 height 19
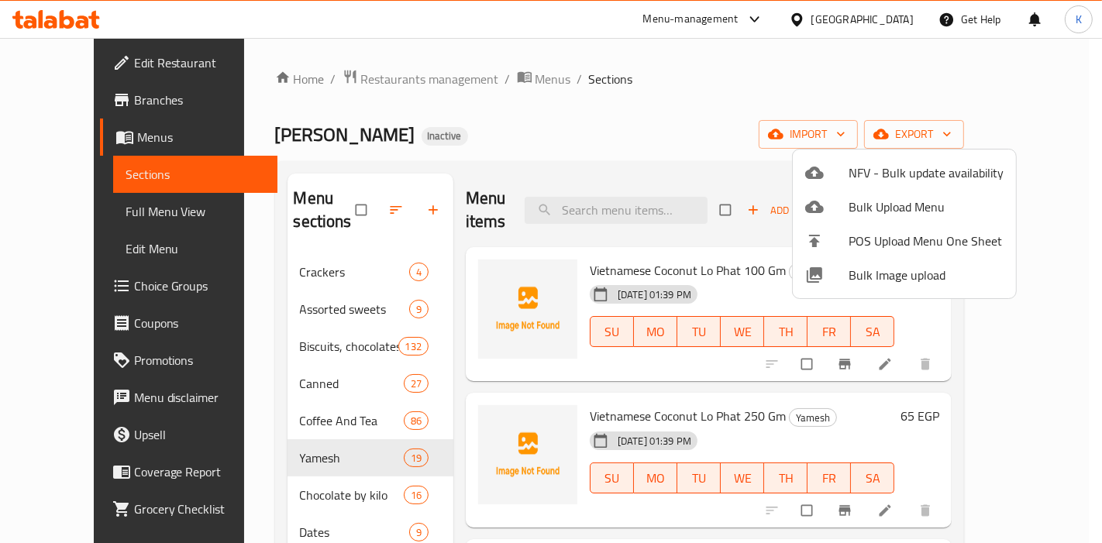
drag, startPoint x: 1040, startPoint y: 210, endPoint x: 750, endPoint y: 67, distance: 323.4
click at [1042, 212] on div at bounding box center [551, 271] width 1102 height 543
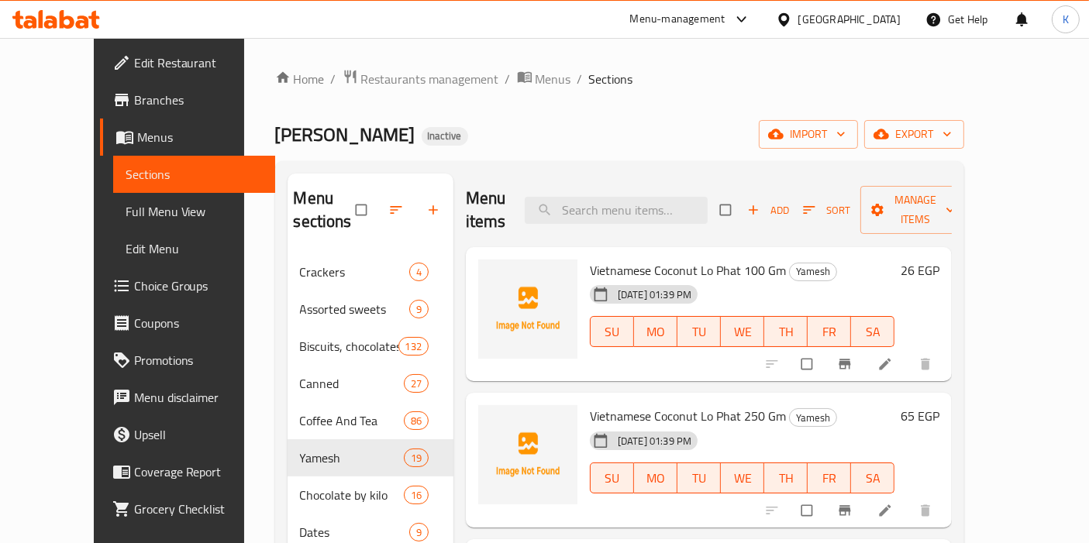
click at [694, 61] on div "Home / Restaurants management / Menus / Sections Phillippe Pittas Inactive impo…" at bounding box center [620, 399] width 752 height 722
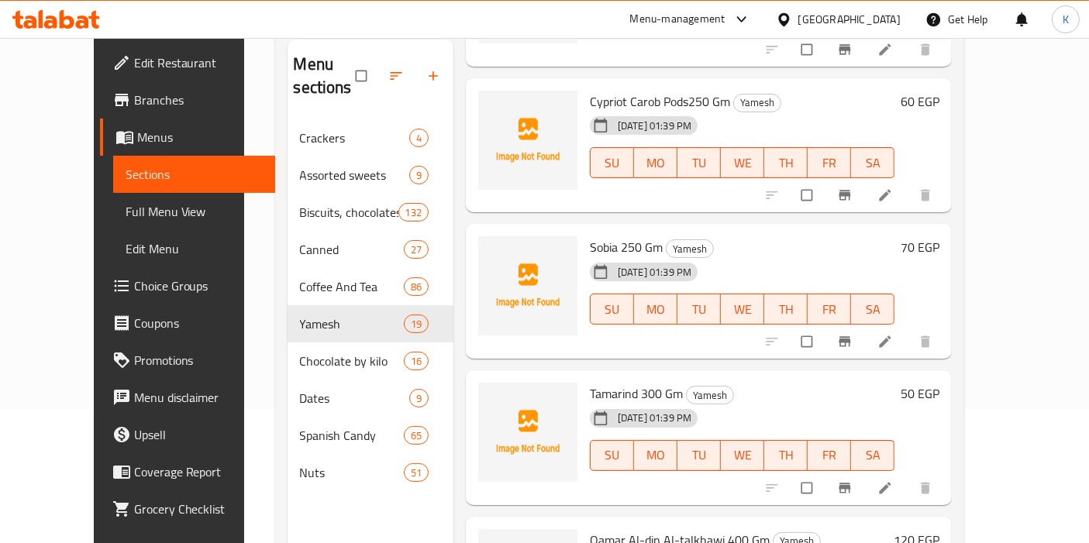
scroll to position [216, 0]
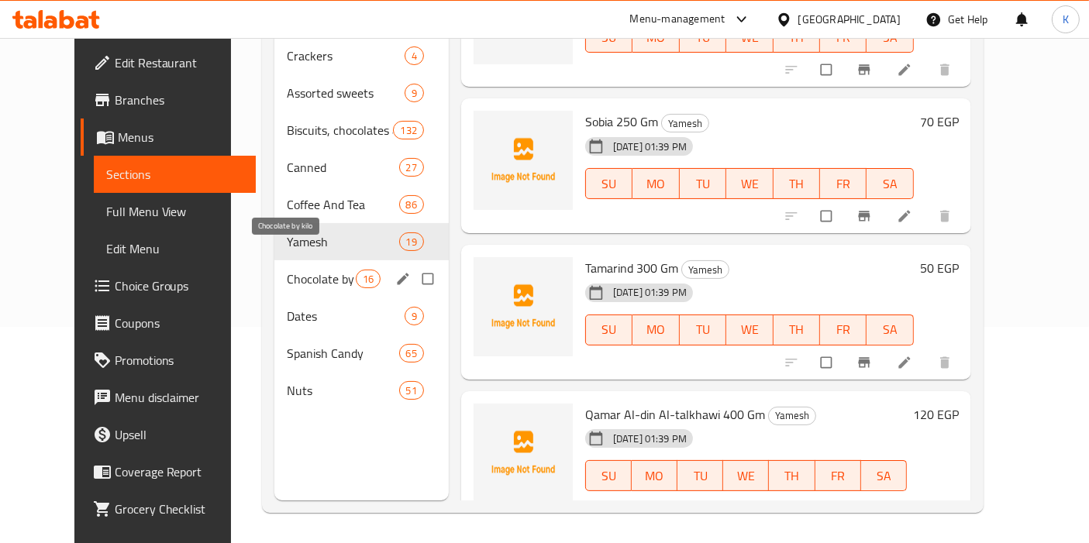
click at [289, 270] on span "Chocolate by kilo" at bounding box center [321, 279] width 68 height 19
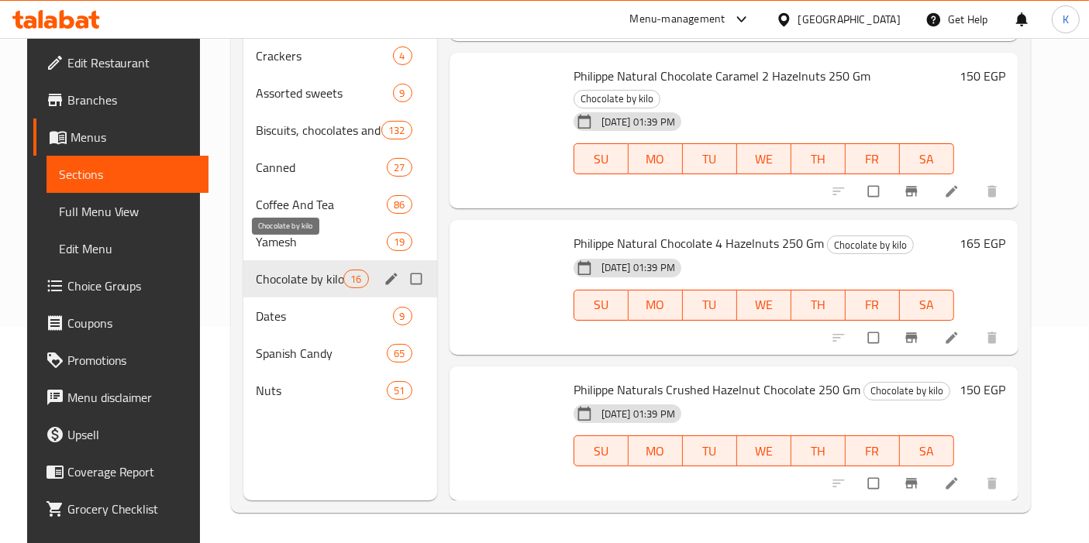
scroll to position [1875, 0]
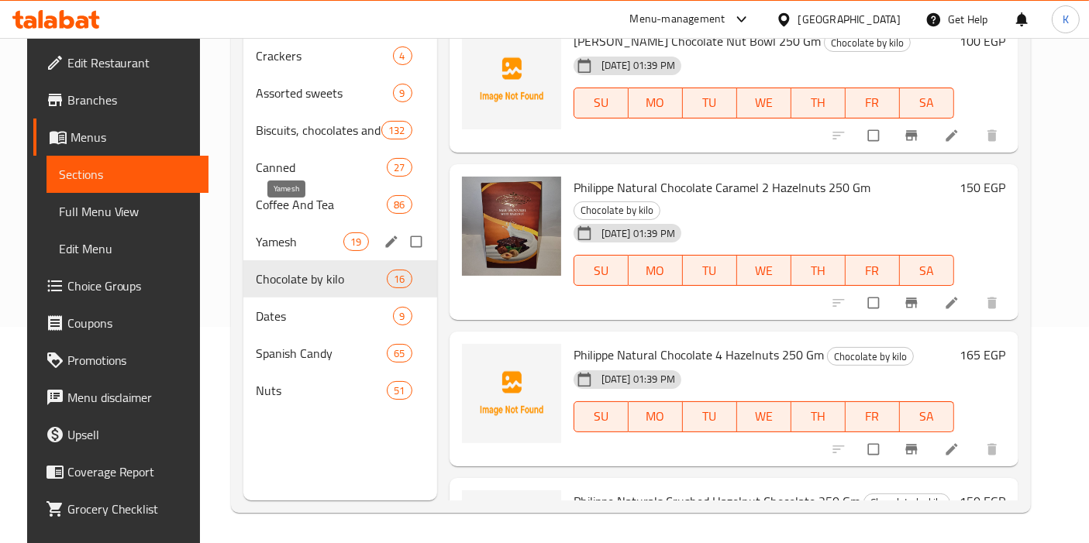
click at [284, 232] on span "Yamesh" at bounding box center [300, 241] width 88 height 19
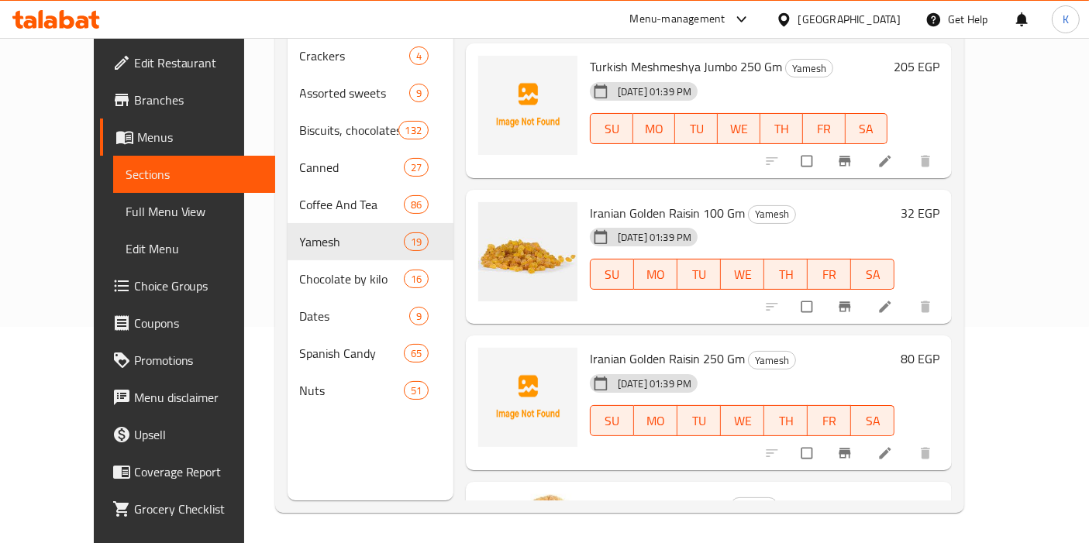
scroll to position [1531, 0]
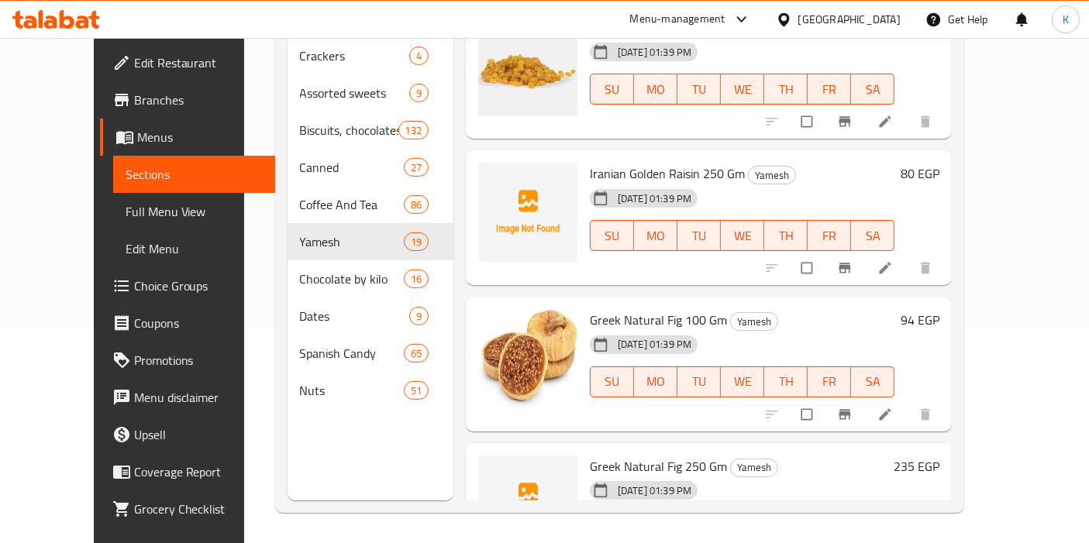
click at [908, 402] on li at bounding box center [886, 414] width 43 height 25
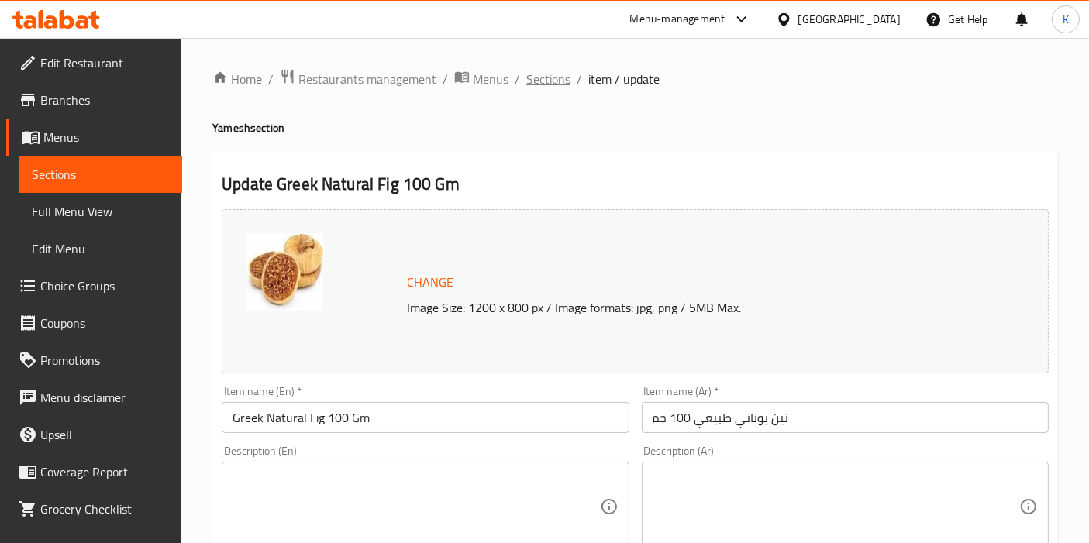
click at [566, 74] on span "Sections" at bounding box center [548, 79] width 44 height 19
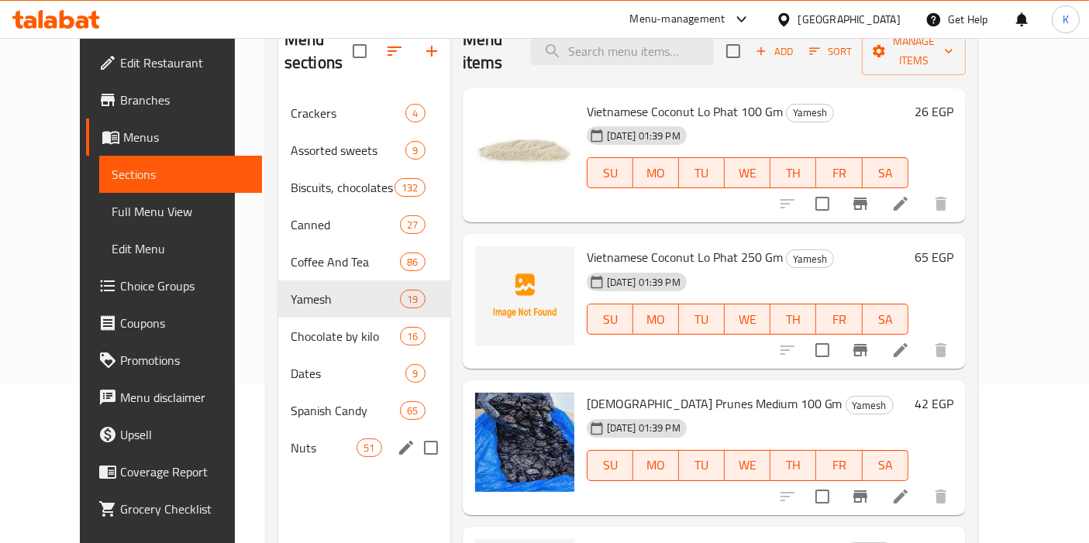
scroll to position [172, 0]
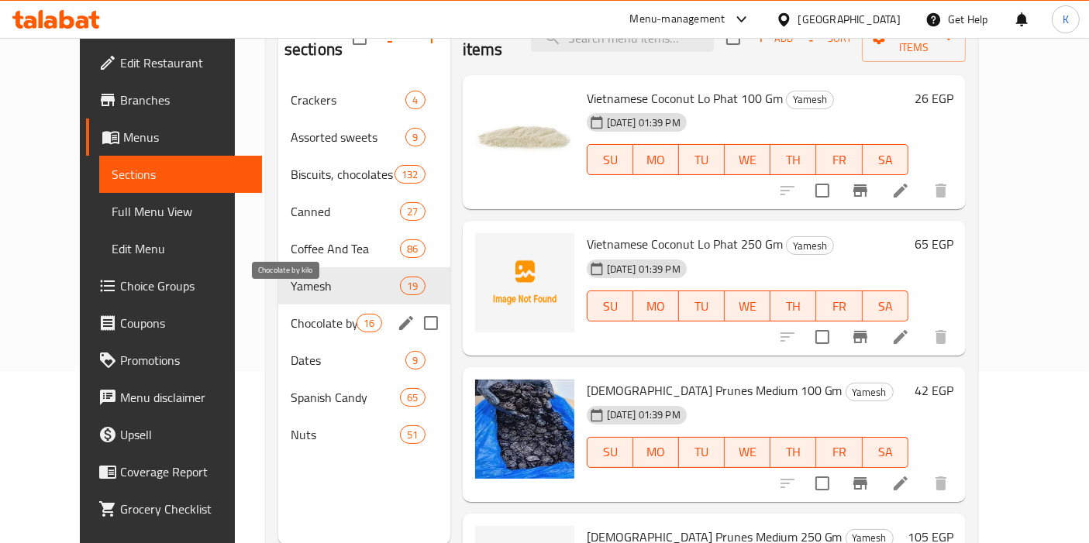
click at [316, 314] on span "Chocolate by kilo" at bounding box center [324, 323] width 66 height 19
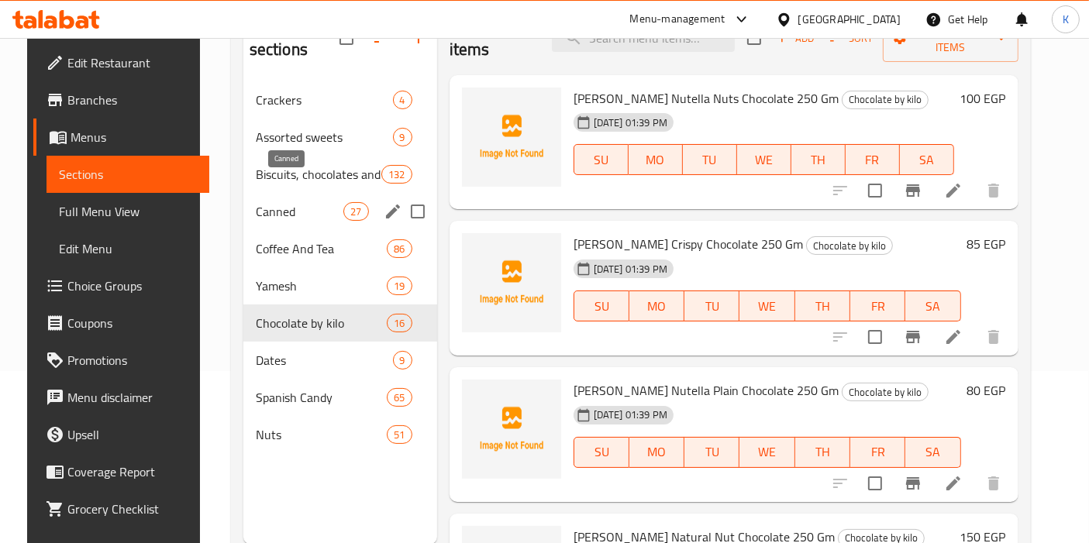
click at [298, 202] on span "Canned" at bounding box center [300, 211] width 88 height 19
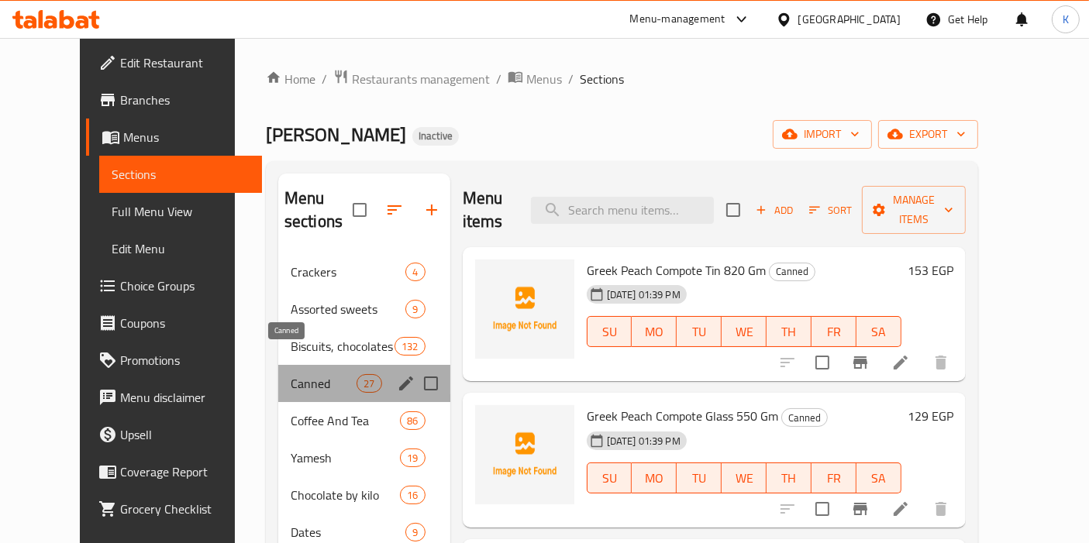
click at [291, 374] on span "Canned" at bounding box center [324, 383] width 66 height 19
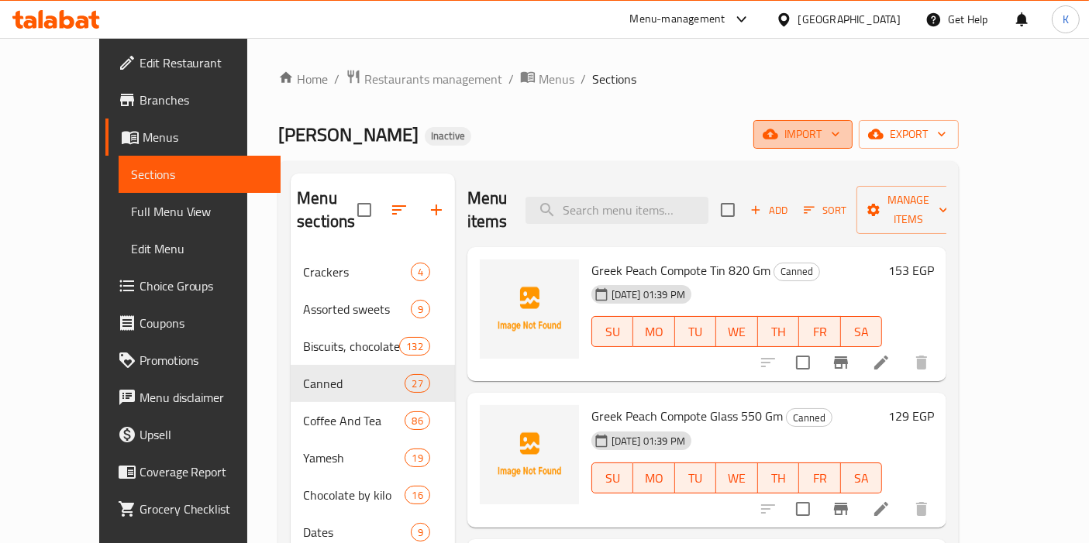
click at [778, 133] on icon "button" at bounding box center [770, 134] width 15 height 10
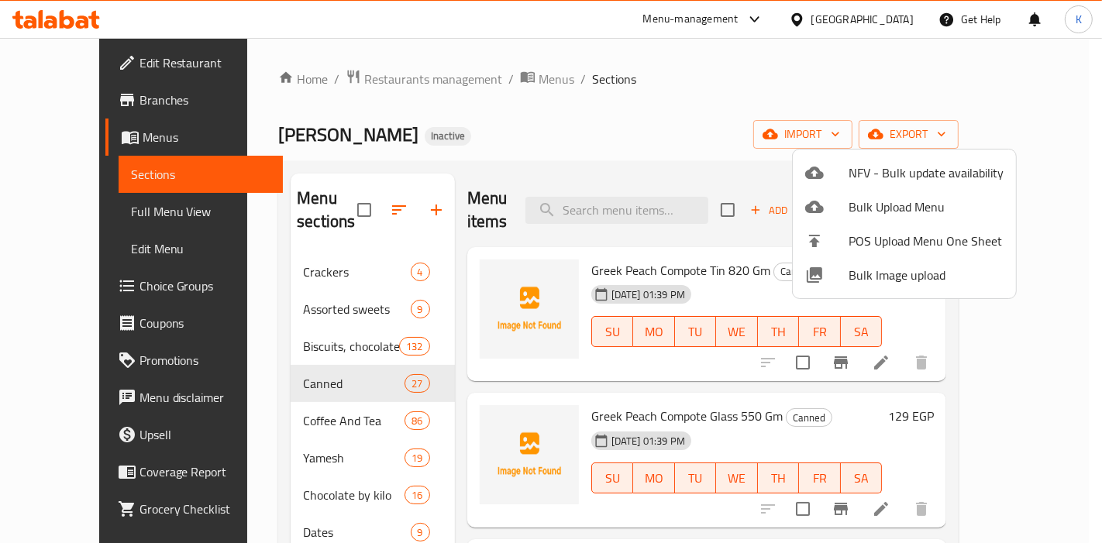
click at [862, 279] on span "Bulk Image upload" at bounding box center [926, 275] width 155 height 19
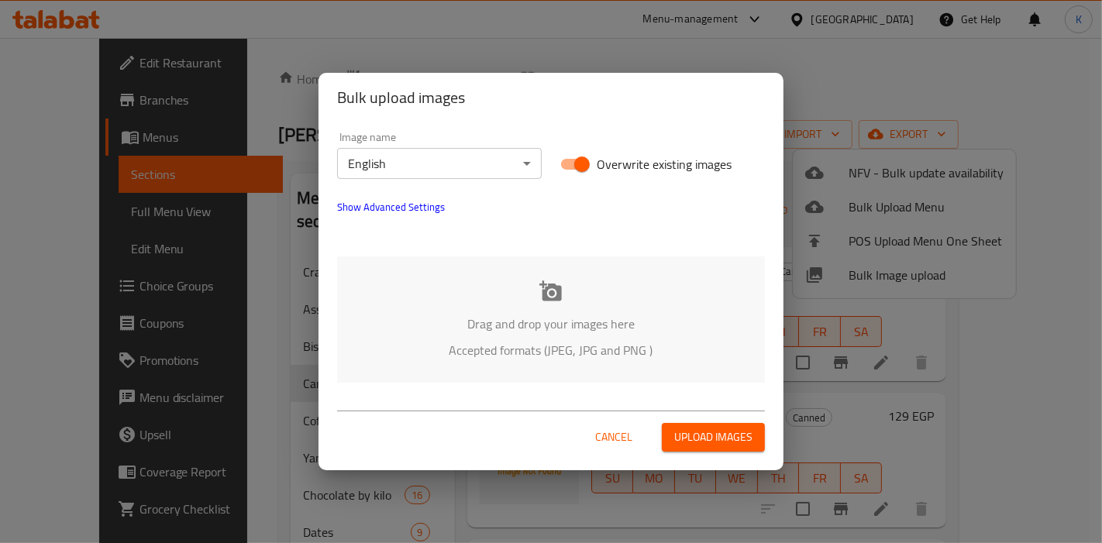
click at [495, 169] on body "​ Menu-management Egypt Get Help K Edit Restaurant Branches Menus Sections Full…" at bounding box center [551, 290] width 1102 height 505
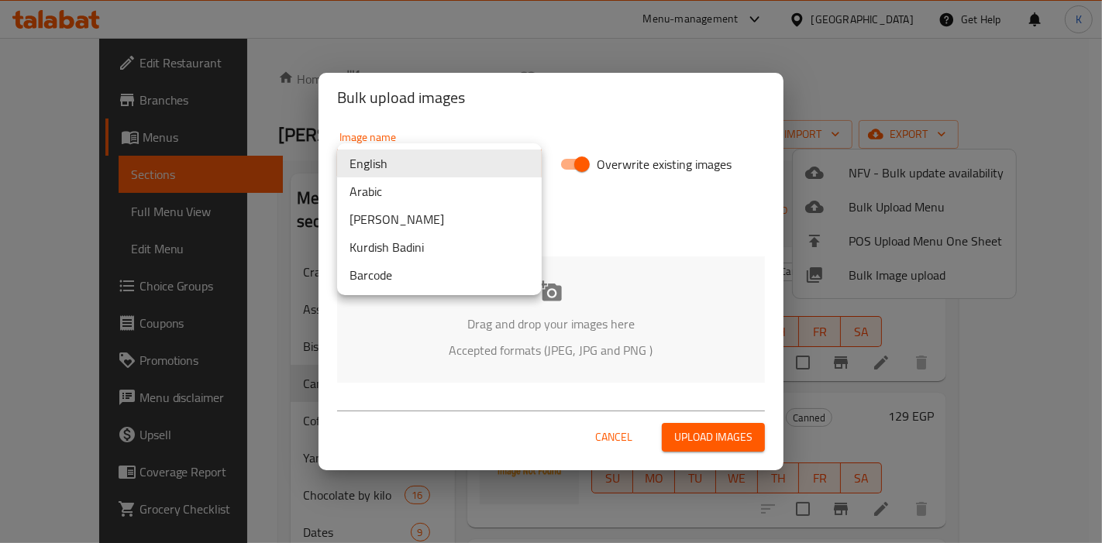
click at [454, 191] on li "Arabic" at bounding box center [439, 191] width 205 height 28
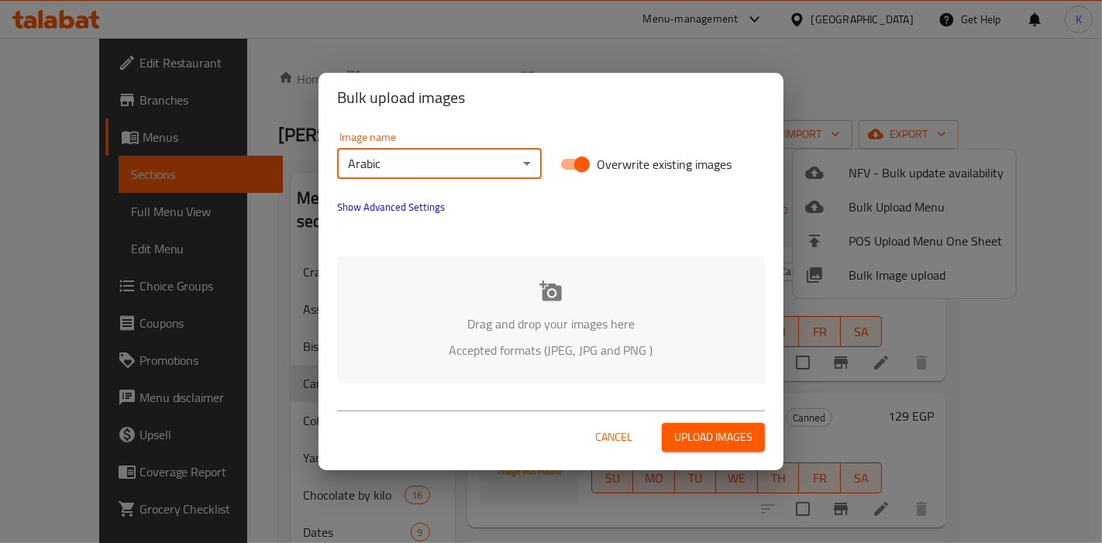
click at [713, 432] on span "Upload images" at bounding box center [713, 437] width 78 height 19
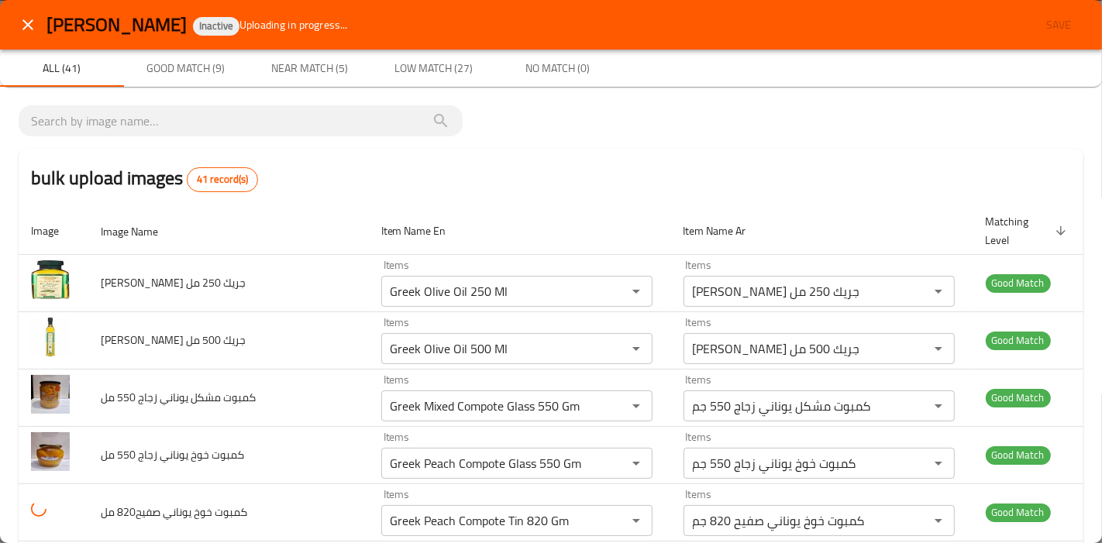
click at [325, 71] on span "Near Match (5)" at bounding box center [309, 68] width 105 height 19
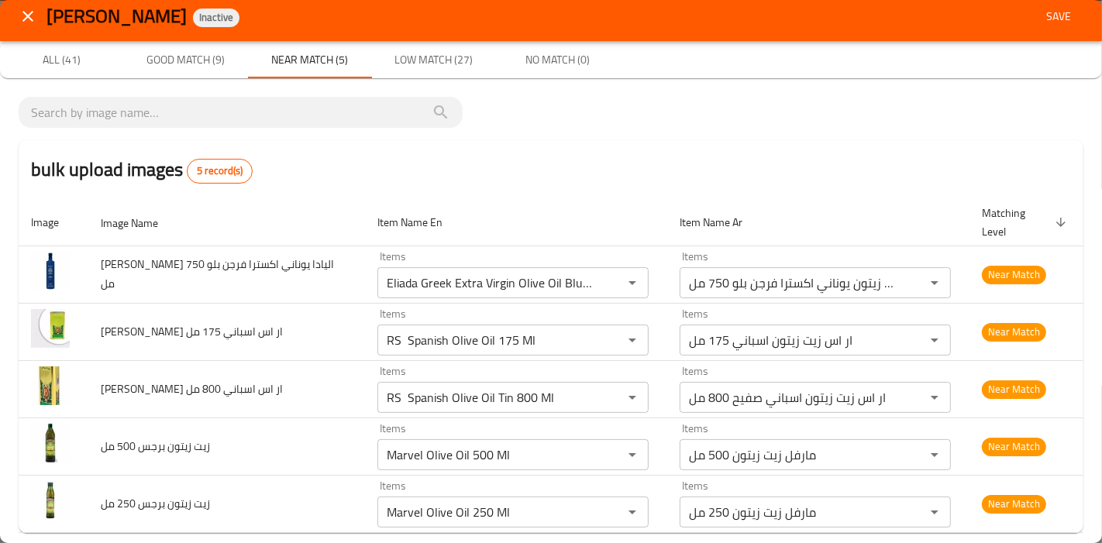
scroll to position [11, 0]
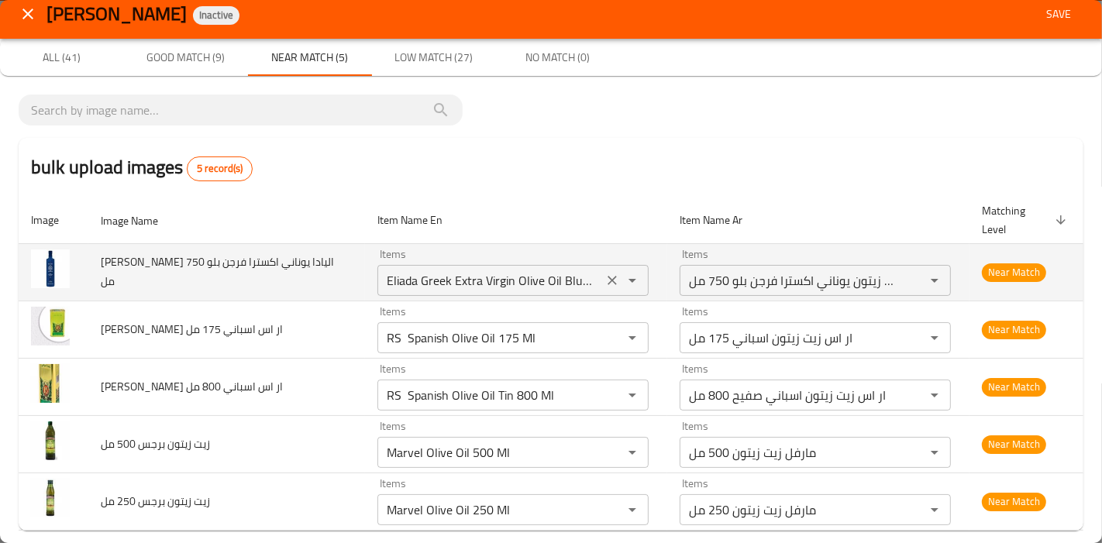
click at [535, 270] on مل "Eliada Greek Extra Virgin Olive Oil Blue 750 Ml" at bounding box center [490, 281] width 216 height 22
click at [566, 270] on مل "Eliada Greek Extra Virgin Olive Oil Blue 750 Ml" at bounding box center [490, 281] width 216 height 22
click at [562, 270] on مل "Eliada Greek Extra Virgin Olive Oil Blue 750 Ml" at bounding box center [490, 281] width 216 height 22
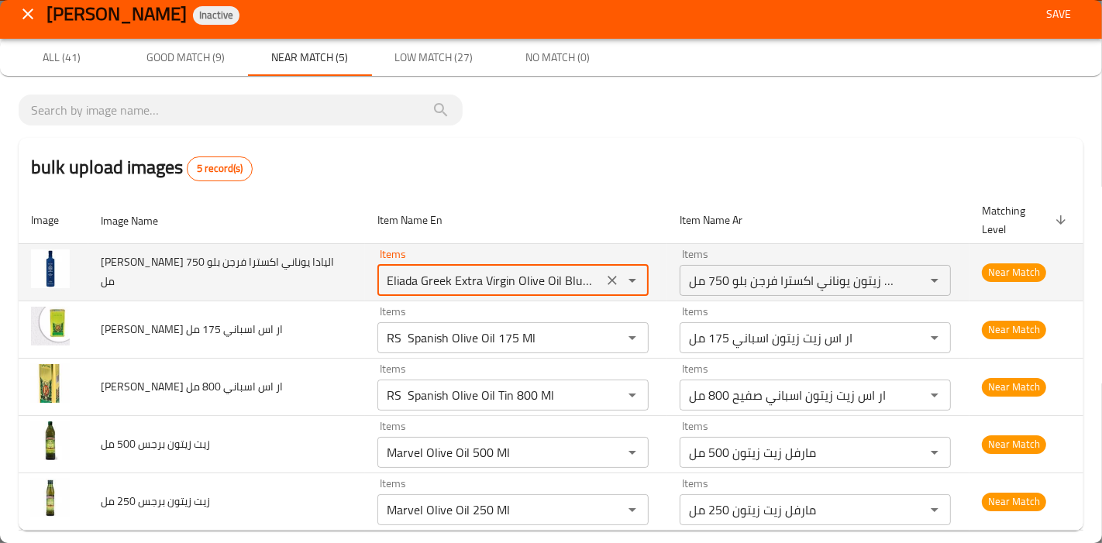
click at [562, 270] on مل "Eliada Greek Extra Virgin Olive Oil Blue 750 Ml" at bounding box center [490, 281] width 216 height 22
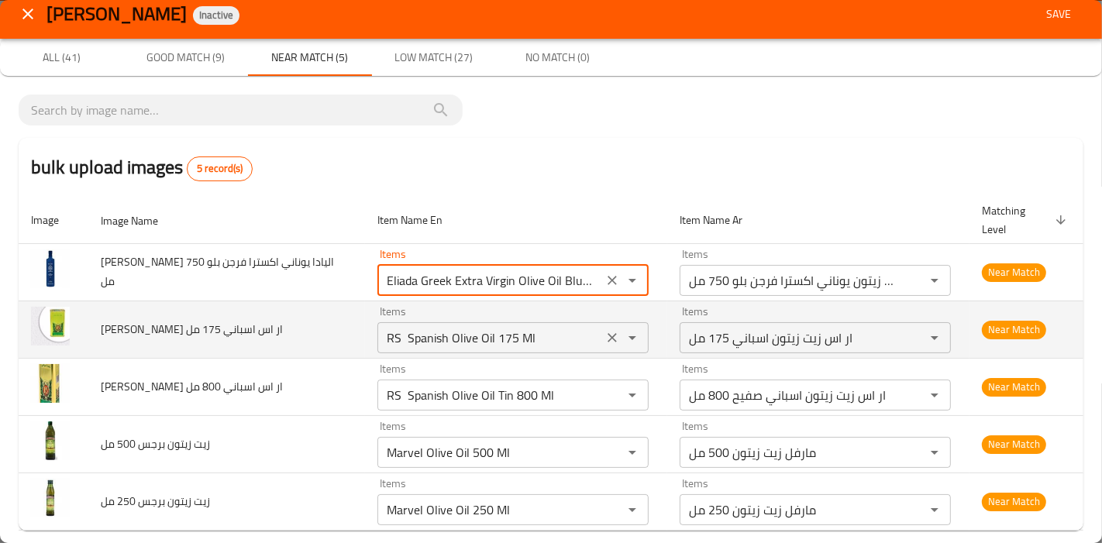
click at [556, 327] on مل "RS Spanish Olive Oil 175 Ml" at bounding box center [490, 338] width 216 height 22
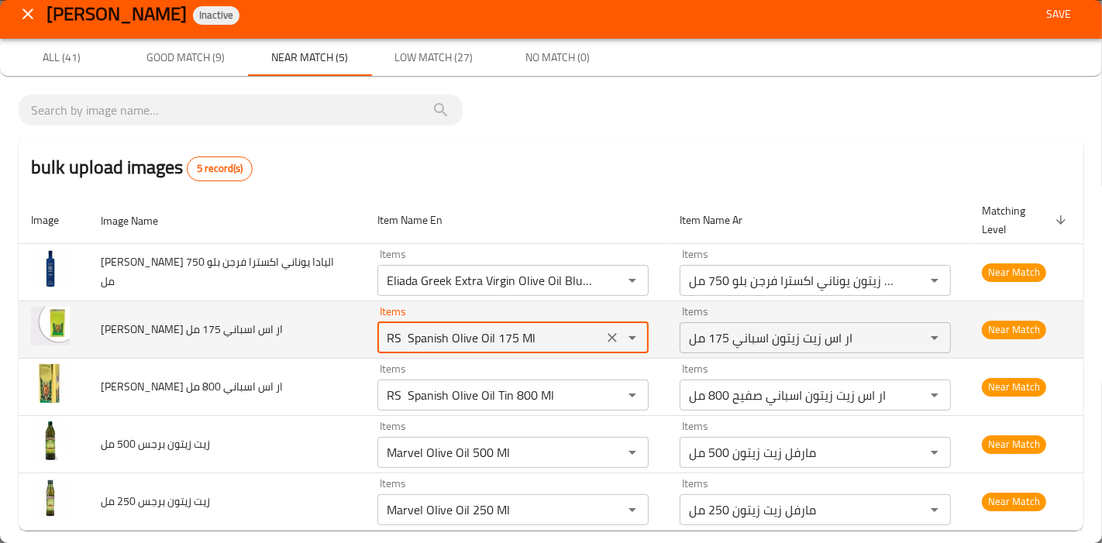
click at [555, 327] on مل "RS Spanish Olive Oil 175 Ml" at bounding box center [490, 338] width 216 height 22
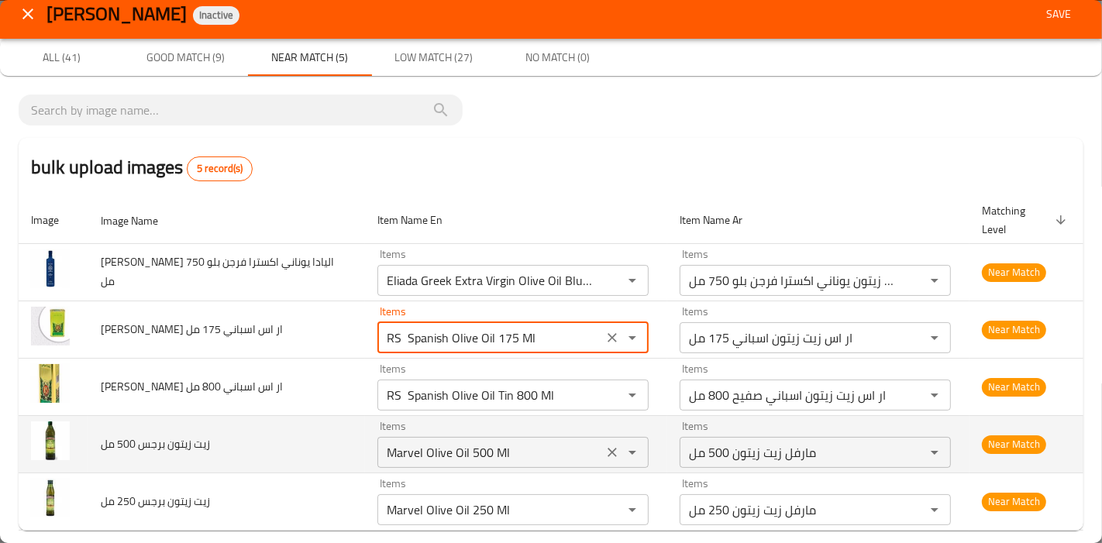
click at [604, 445] on icon "Clear" at bounding box center [611, 452] width 15 height 15
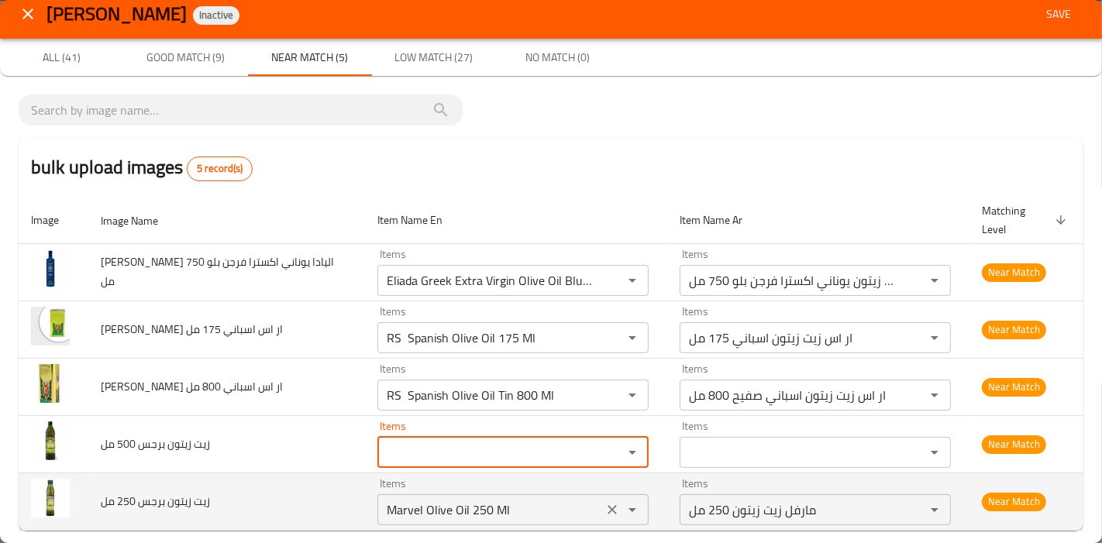
click at [604, 502] on icon "Clear" at bounding box center [611, 509] width 15 height 15
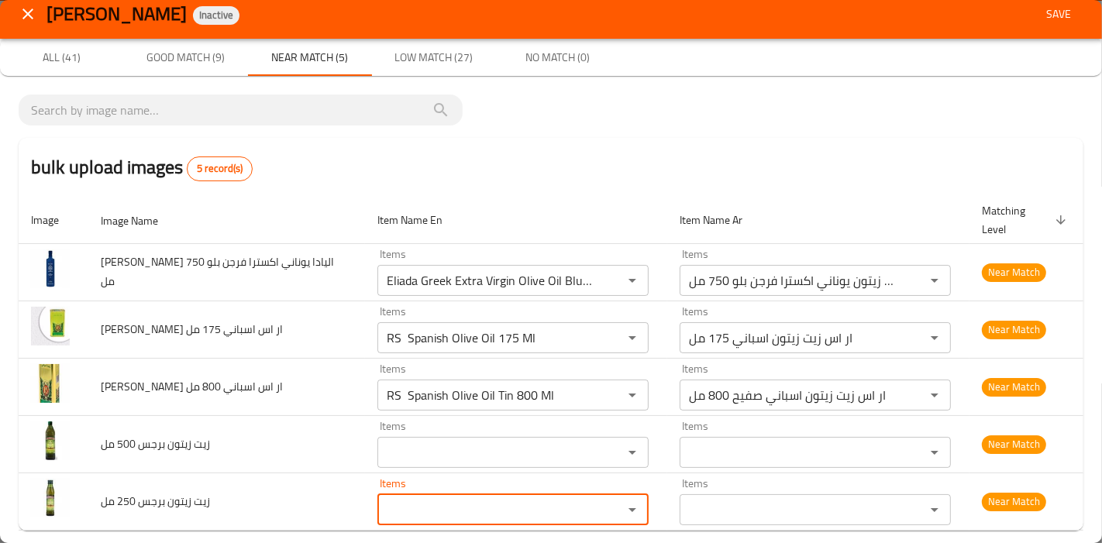
click at [560, 182] on div "bulk upload images 5 record(s)" at bounding box center [551, 167] width 1065 height 59
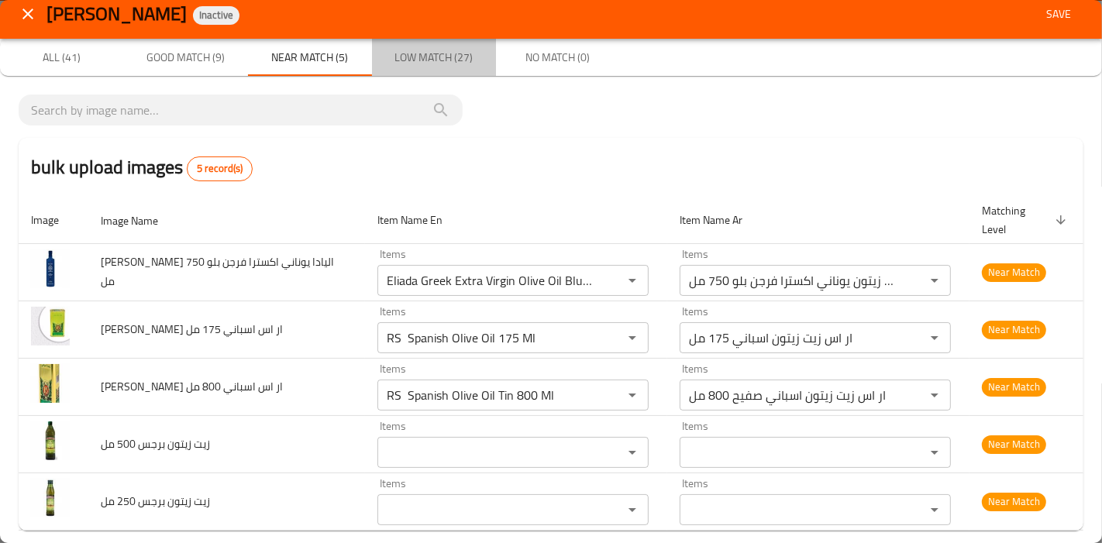
click at [437, 53] on span "Low Match (27)" at bounding box center [433, 57] width 105 height 19
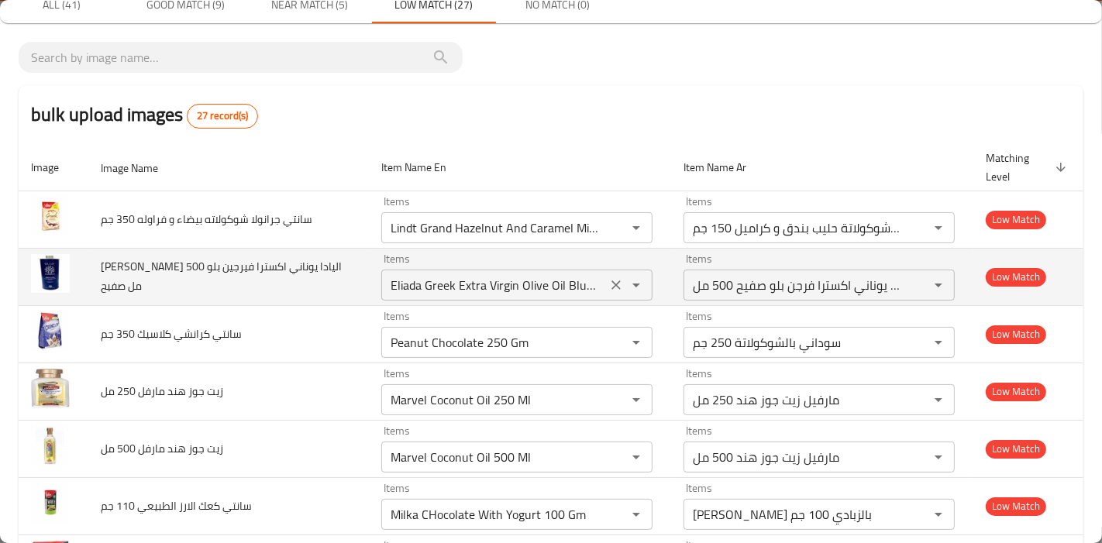
scroll to position [97, 0]
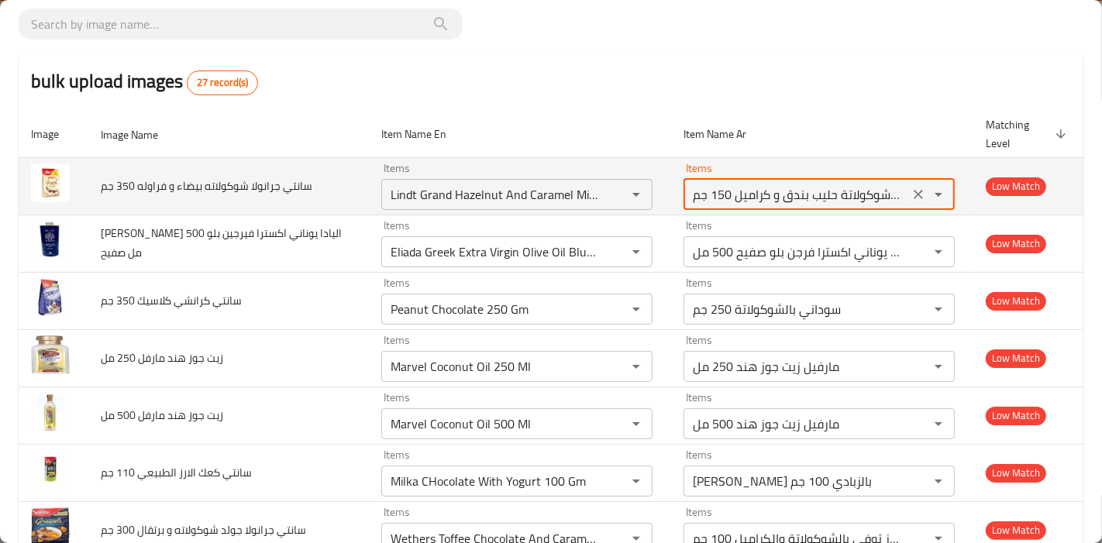
click at [856, 191] on جم-ar "لينت جراند شوكولاتة حليب بندق و كراميل 150 جم" at bounding box center [796, 195] width 216 height 22
click at [836, 196] on جم-ar "لينت جراند شوكولاتة حليب بندق و كراميل 150 جم" at bounding box center [796, 195] width 216 height 22
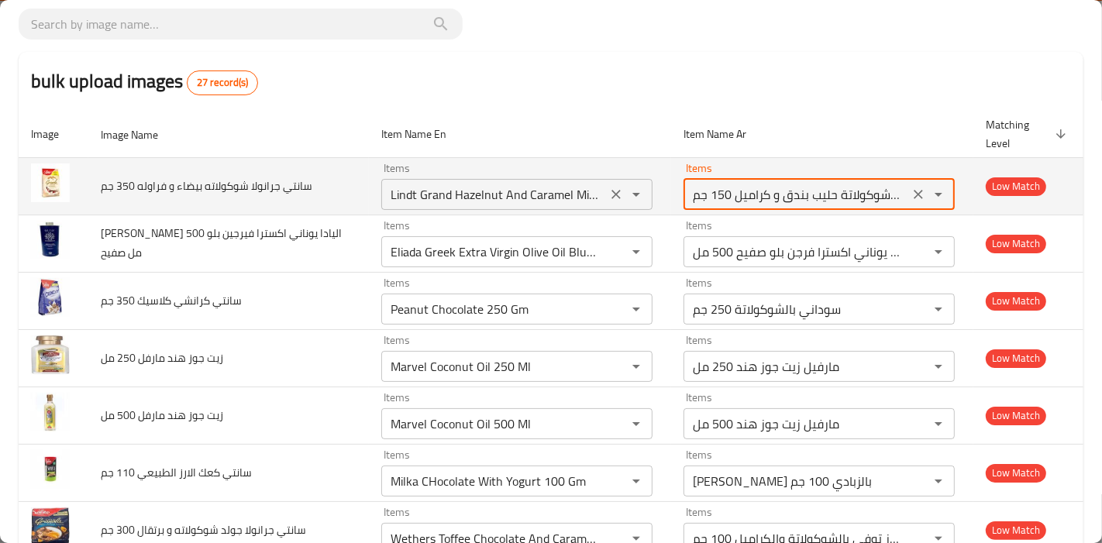
click at [611, 195] on icon "Clear" at bounding box center [615, 194] width 9 height 9
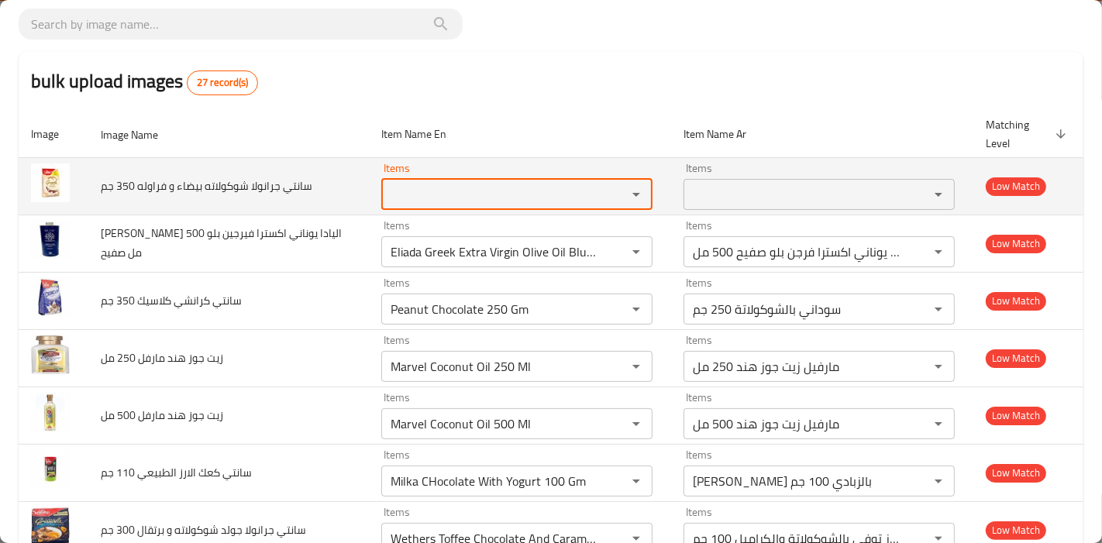
scroll to position [0, 0]
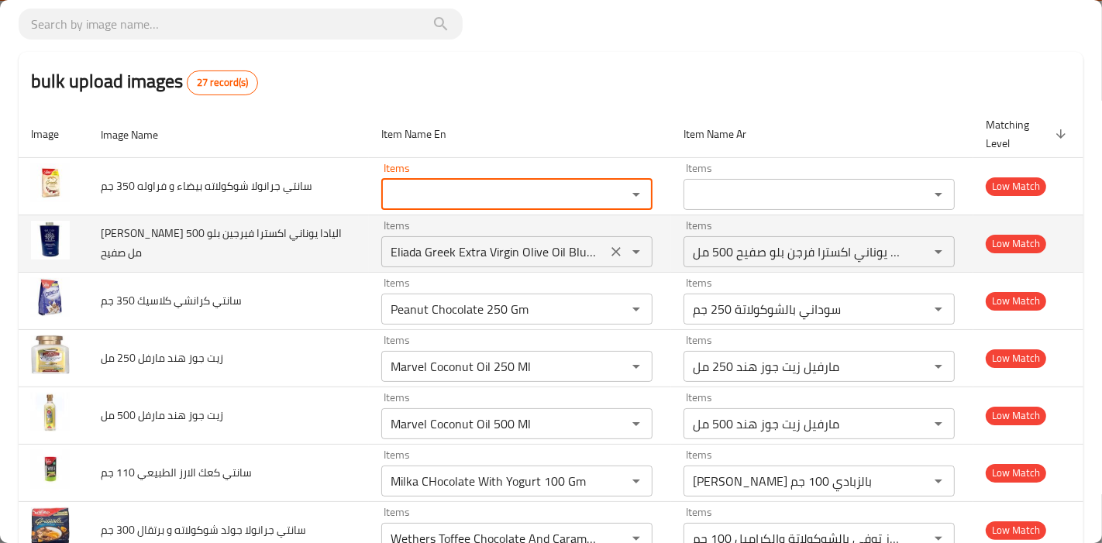
click at [487, 259] on صفيح "Eliada Greek Extra Virgin Olive Oil Blue Tin 500 Ml" at bounding box center [494, 252] width 216 height 22
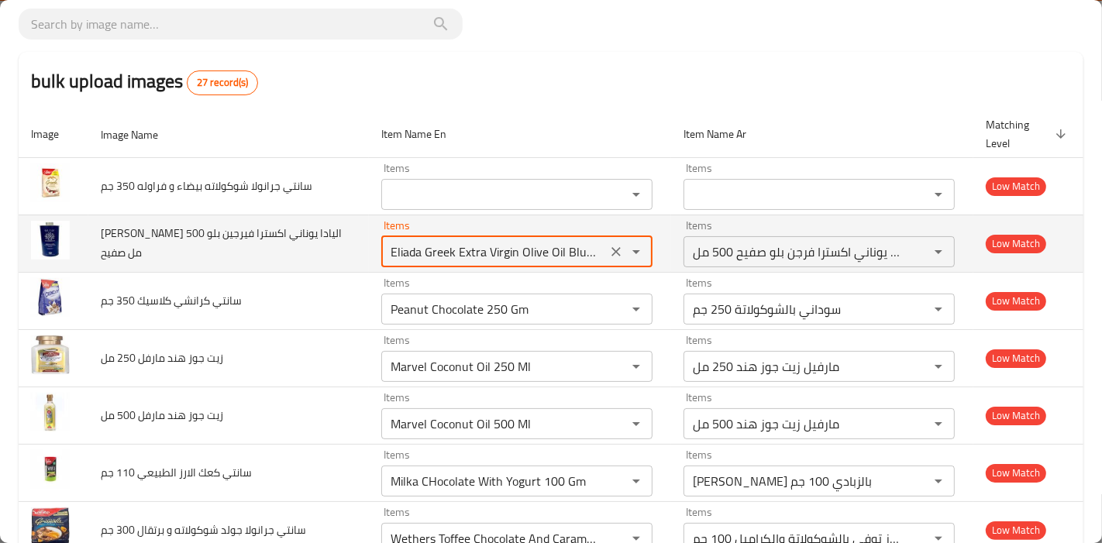
click at [577, 256] on صفيح "Eliada Greek Extra Virgin Olive Oil Blue Tin 500 Ml" at bounding box center [494, 252] width 216 height 22
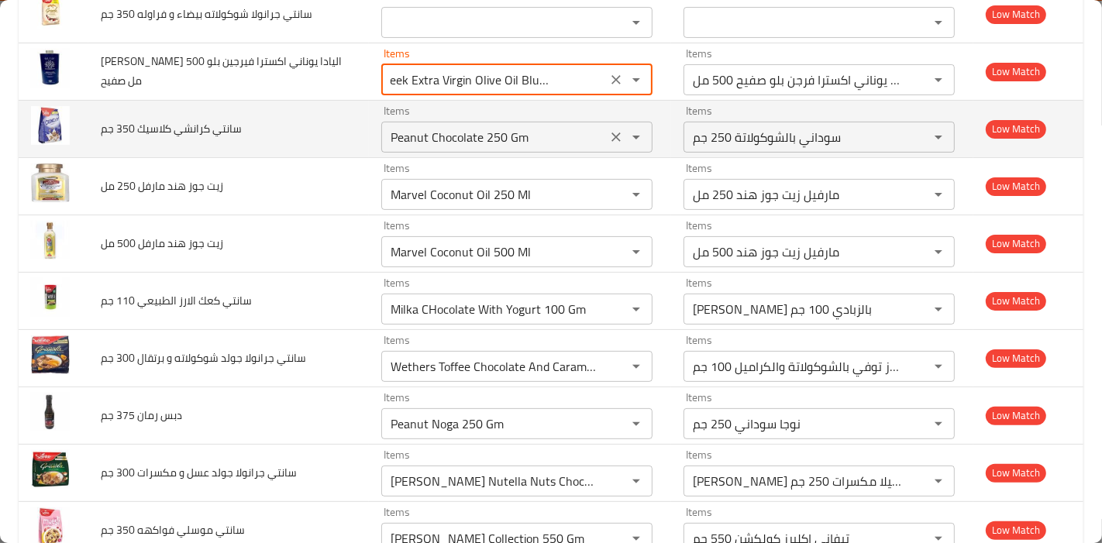
click at [608, 132] on icon "Clear" at bounding box center [615, 136] width 15 height 15
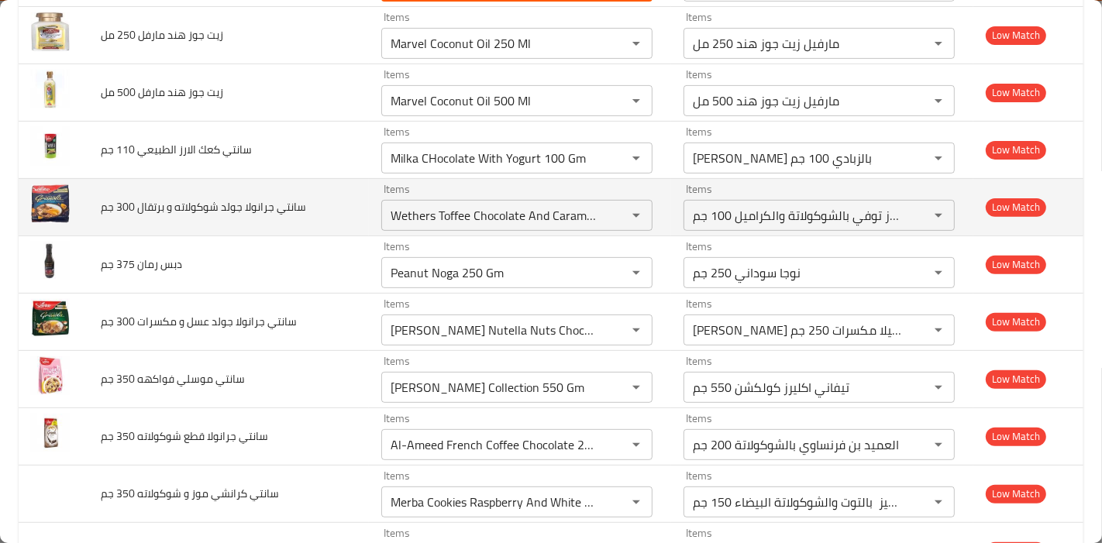
scroll to position [441, 0]
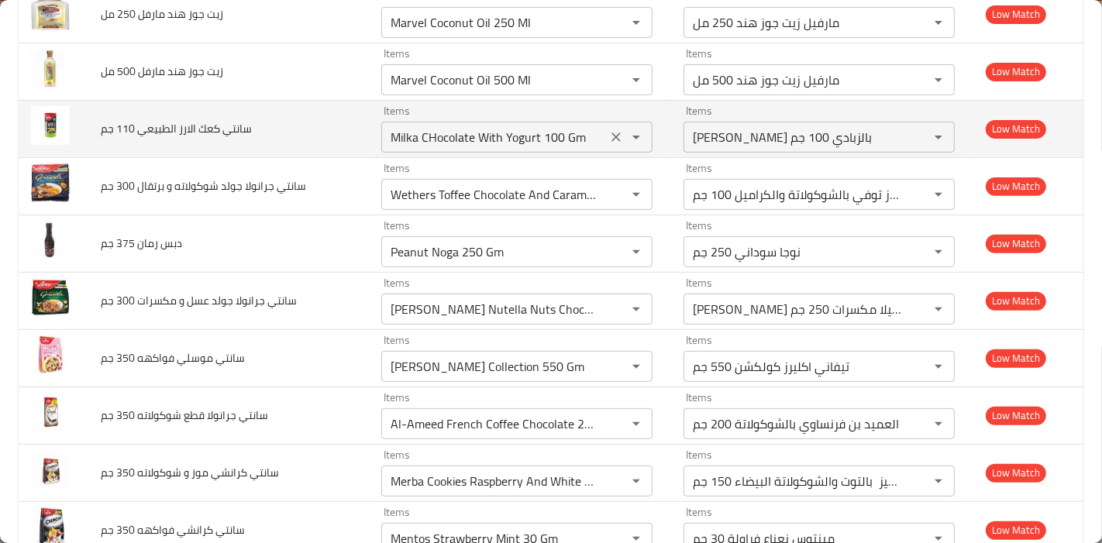
click at [611, 138] on icon "Clear" at bounding box center [615, 137] width 9 height 9
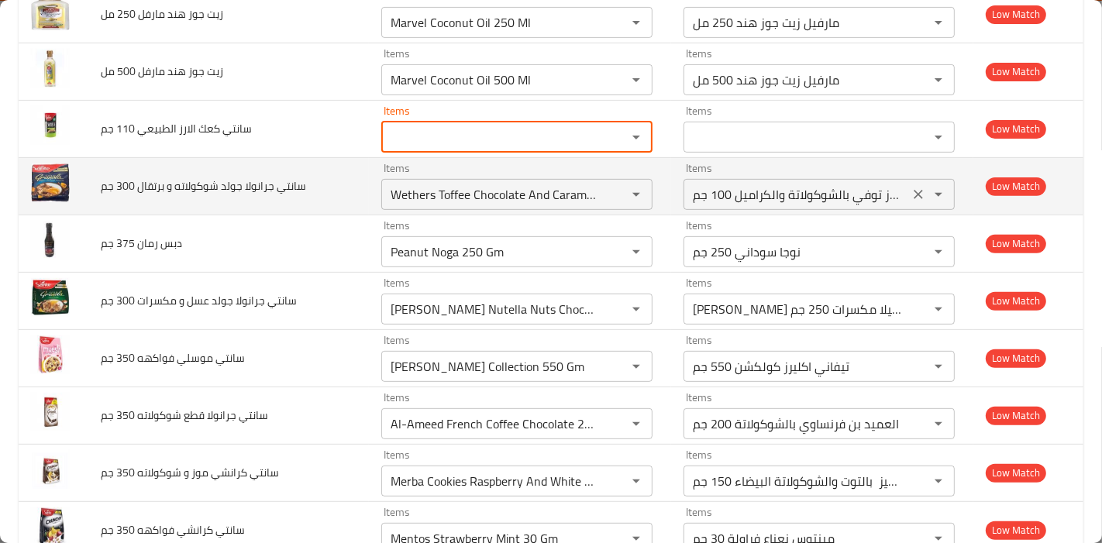
click at [806, 197] on جم-ar "ويزرز توفي بالشوكولاتة والكراميل 100 جم" at bounding box center [796, 195] width 216 height 22
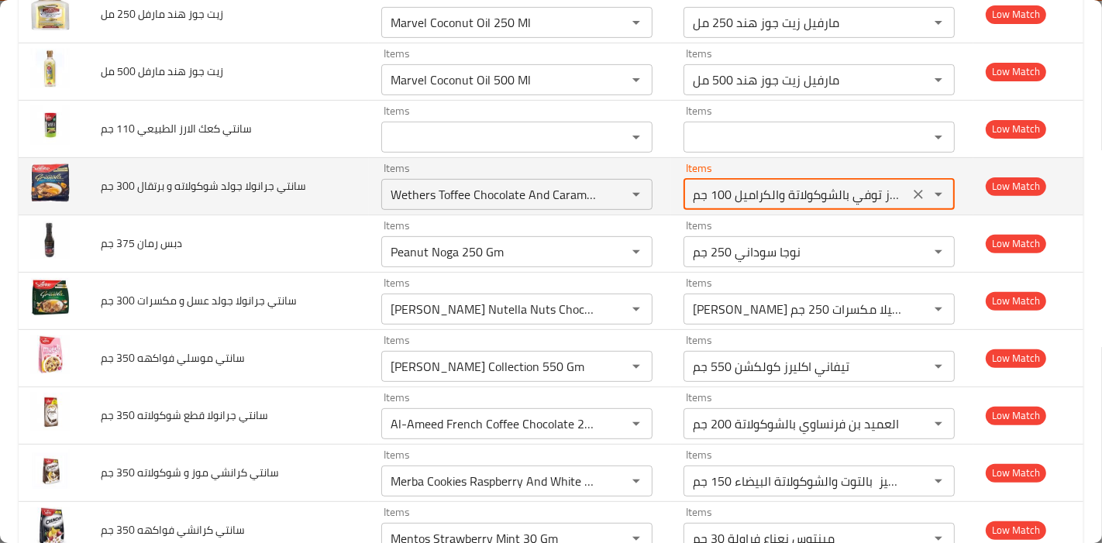
click at [816, 194] on جم-ar "ويزرز توفي بالشوكولاتة والكراميل 100 جم" at bounding box center [796, 195] width 216 height 22
click at [611, 194] on icon "Clear" at bounding box center [615, 194] width 9 height 9
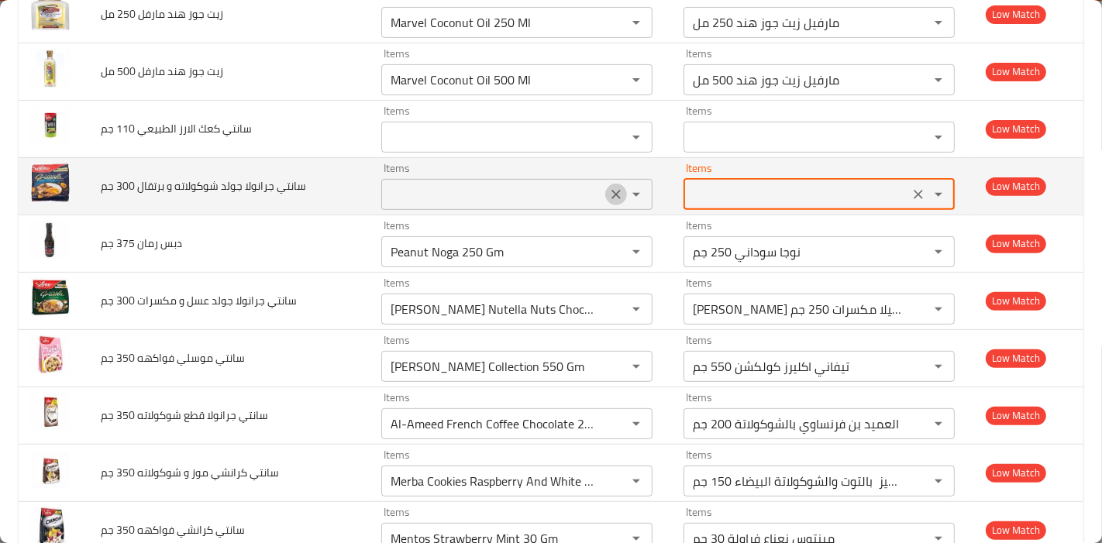
scroll to position [0, 0]
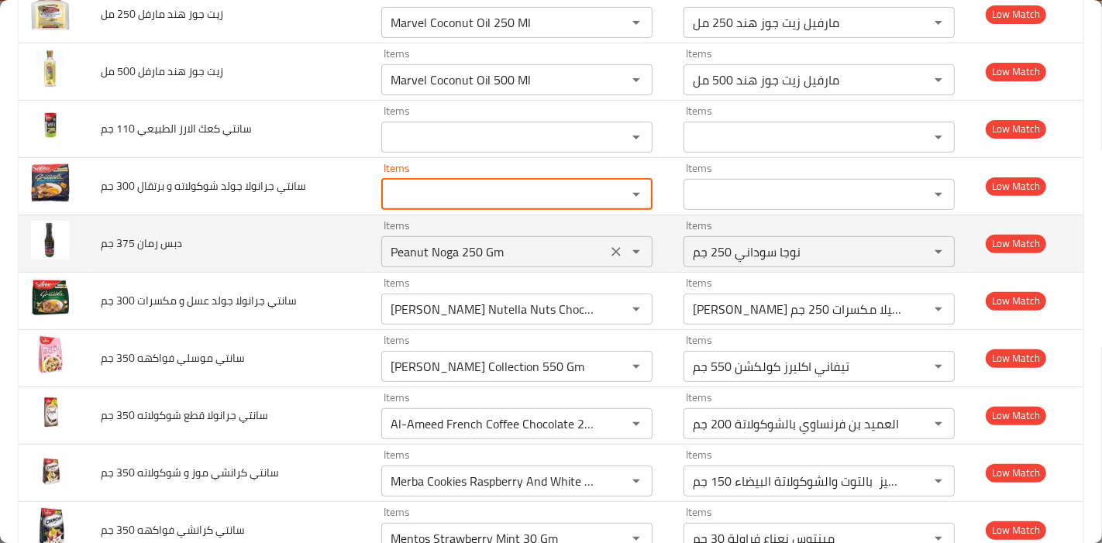
click at [608, 246] on icon "Clear" at bounding box center [615, 251] width 15 height 15
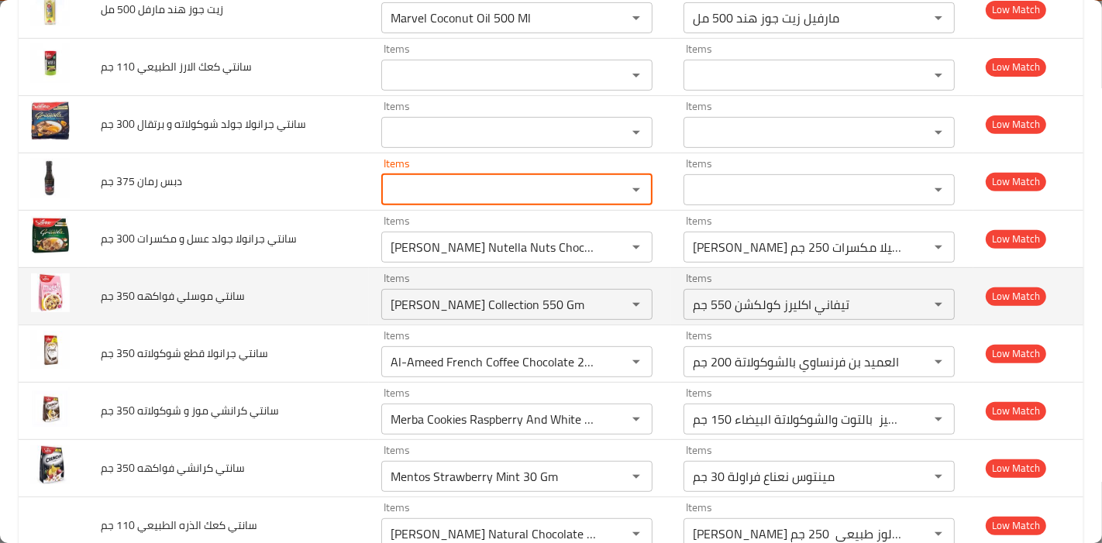
scroll to position [527, 0]
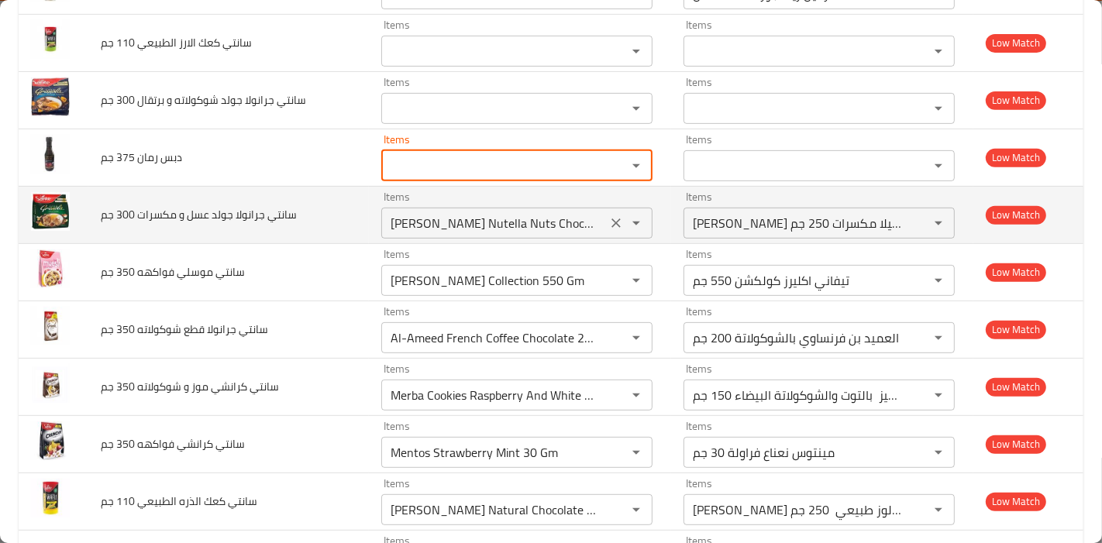
click at [608, 226] on icon "Clear" at bounding box center [615, 222] width 15 height 15
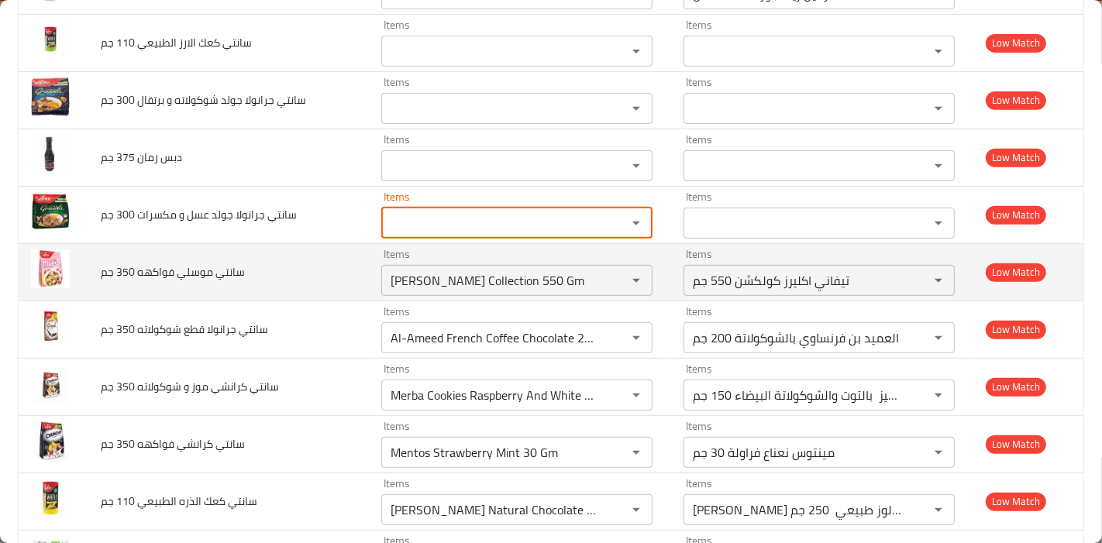
scroll to position [699, 0]
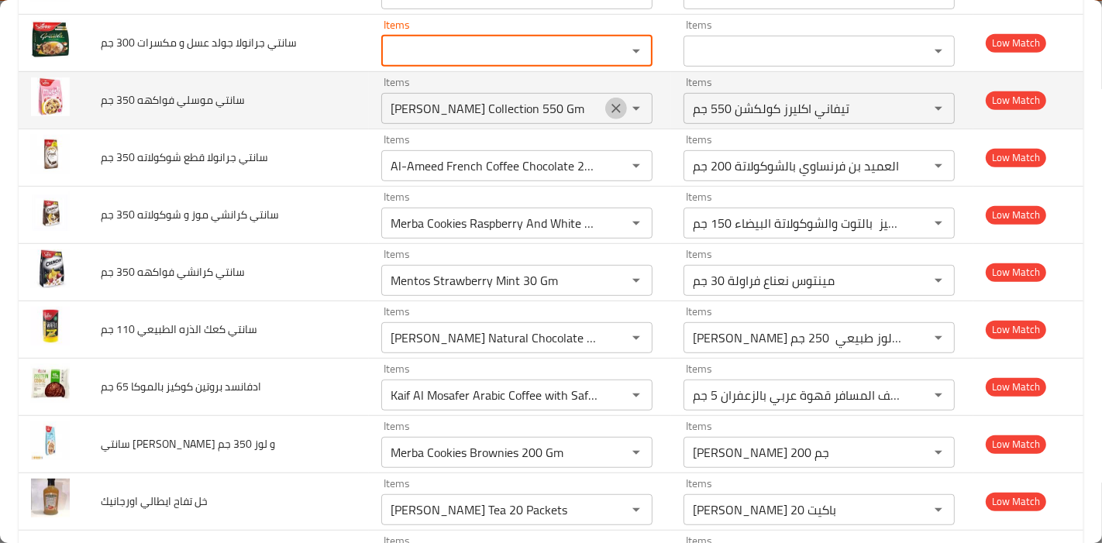
click at [608, 103] on icon "Clear" at bounding box center [615, 108] width 15 height 15
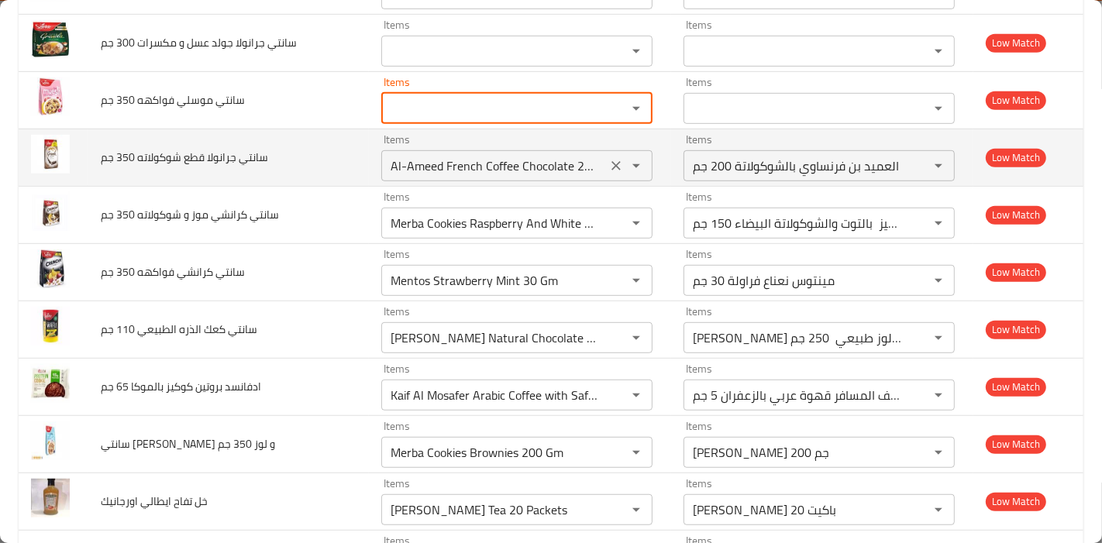
click at [608, 167] on icon "Clear" at bounding box center [615, 165] width 15 height 15
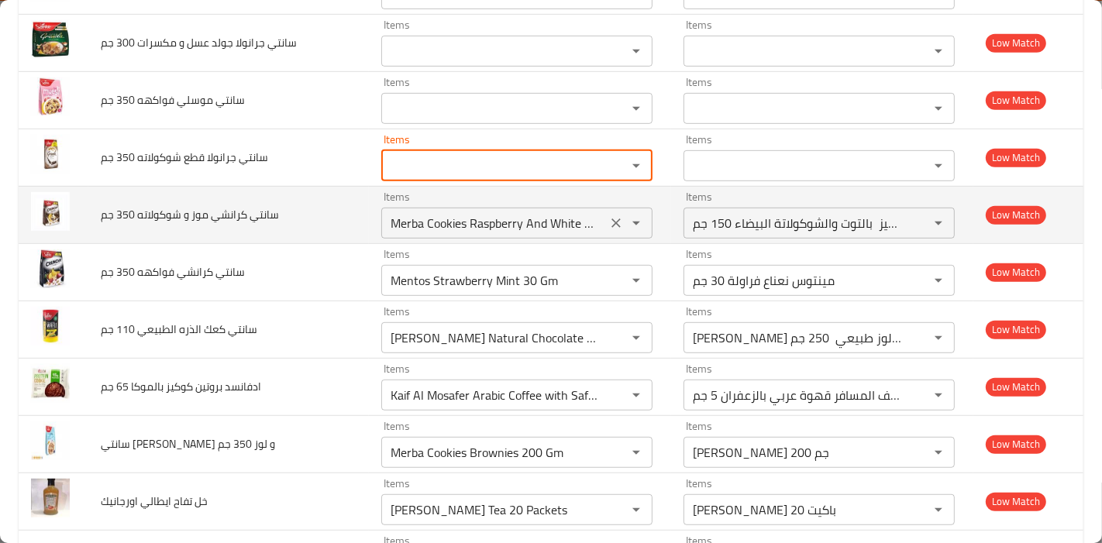
scroll to position [0, 0]
click at [605, 225] on button "Clear" at bounding box center [616, 223] width 22 height 22
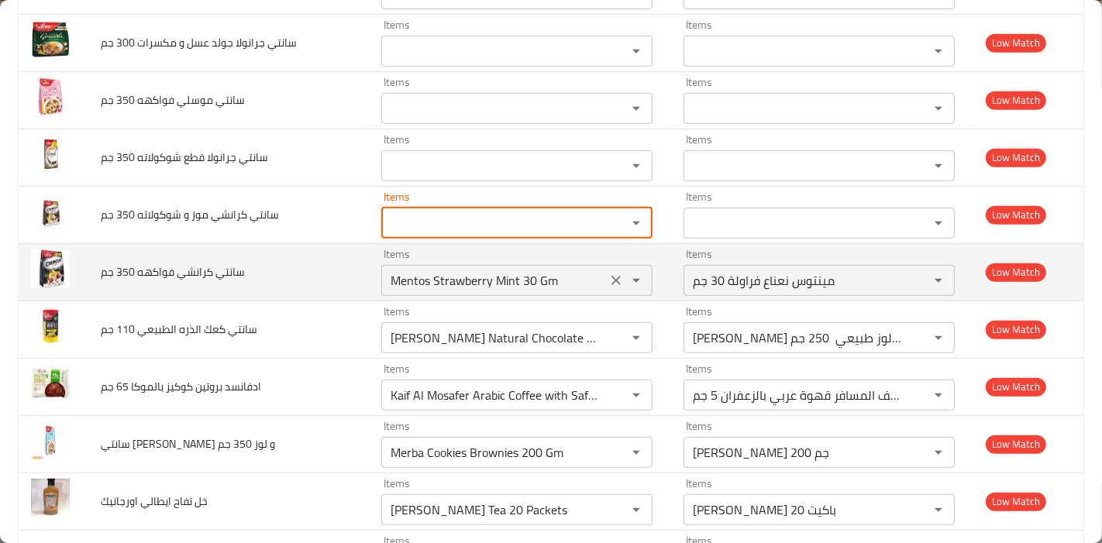
click at [608, 277] on icon "Clear" at bounding box center [615, 280] width 15 height 15
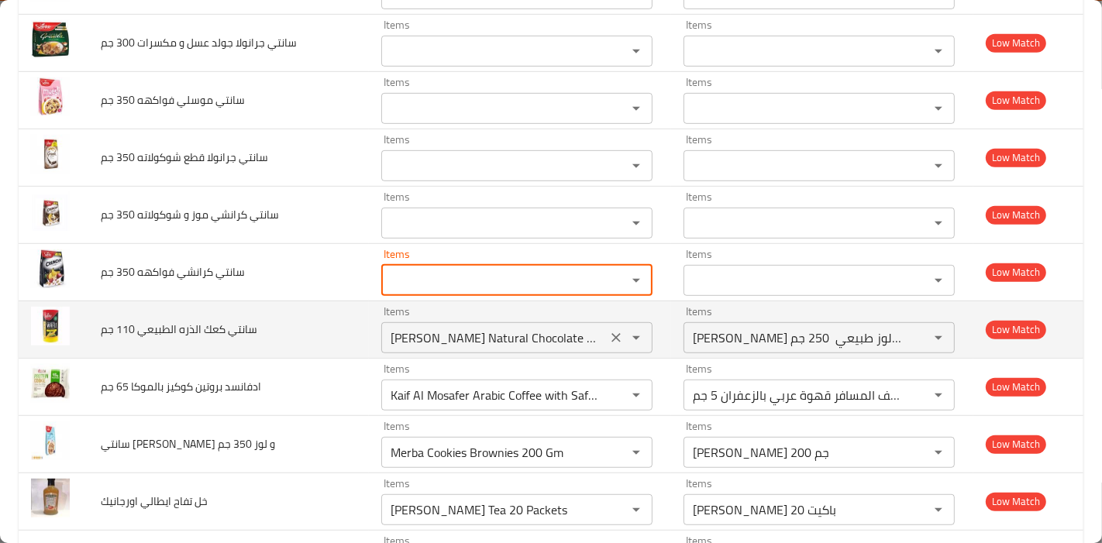
click at [608, 335] on icon "Clear" at bounding box center [615, 337] width 15 height 15
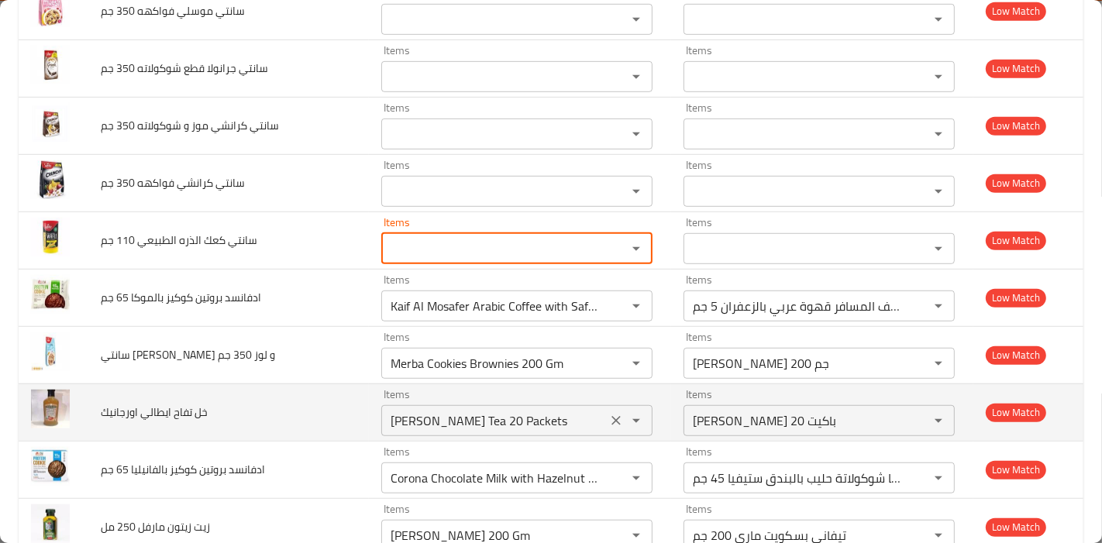
scroll to position [872, 0]
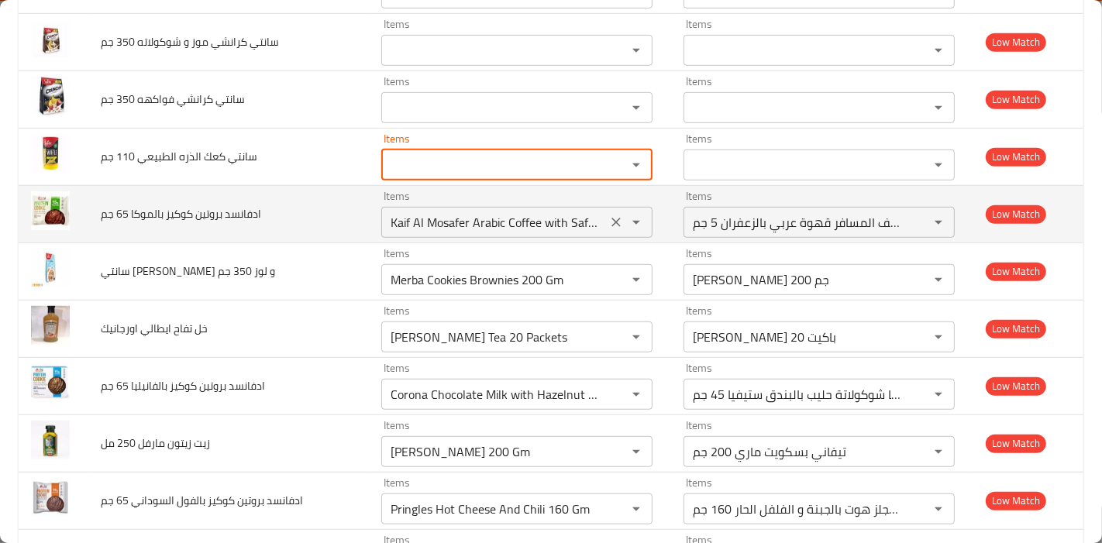
click at [608, 222] on icon "Clear" at bounding box center [615, 222] width 15 height 15
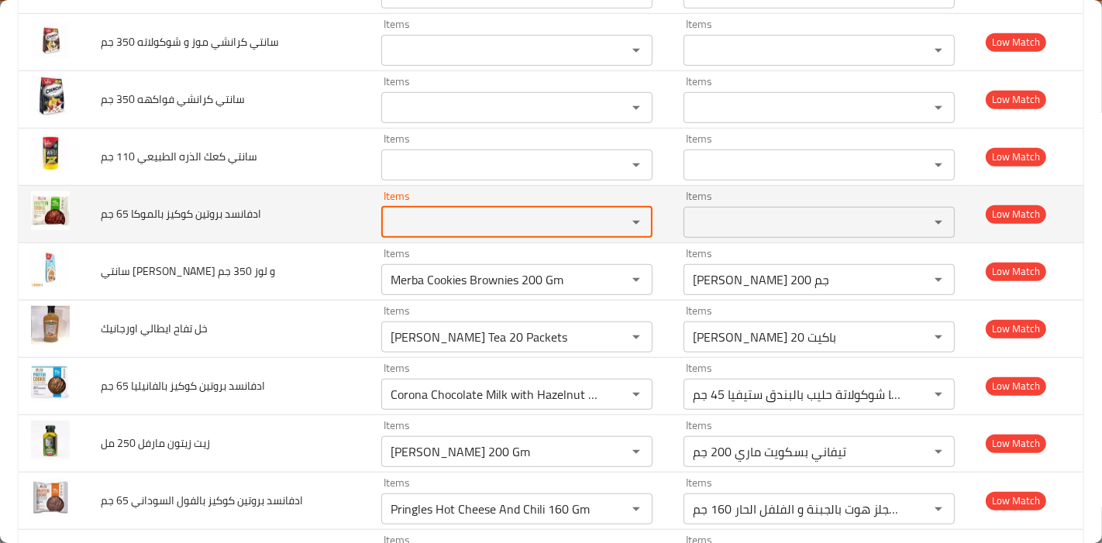
scroll to position [0, 0]
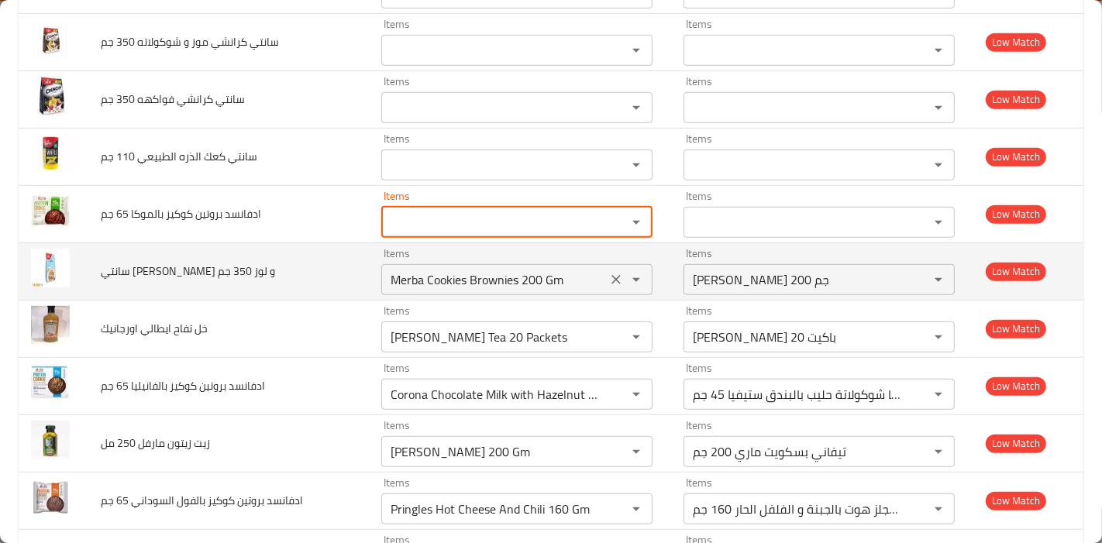
click at [608, 279] on icon "Clear" at bounding box center [615, 279] width 15 height 15
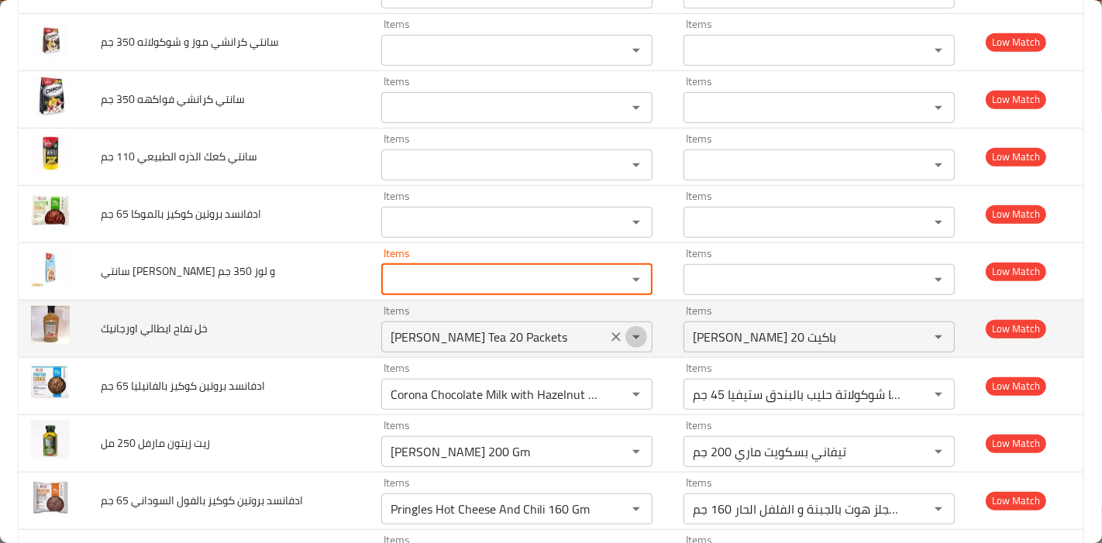
click at [627, 336] on icon "Open" at bounding box center [636, 337] width 19 height 19
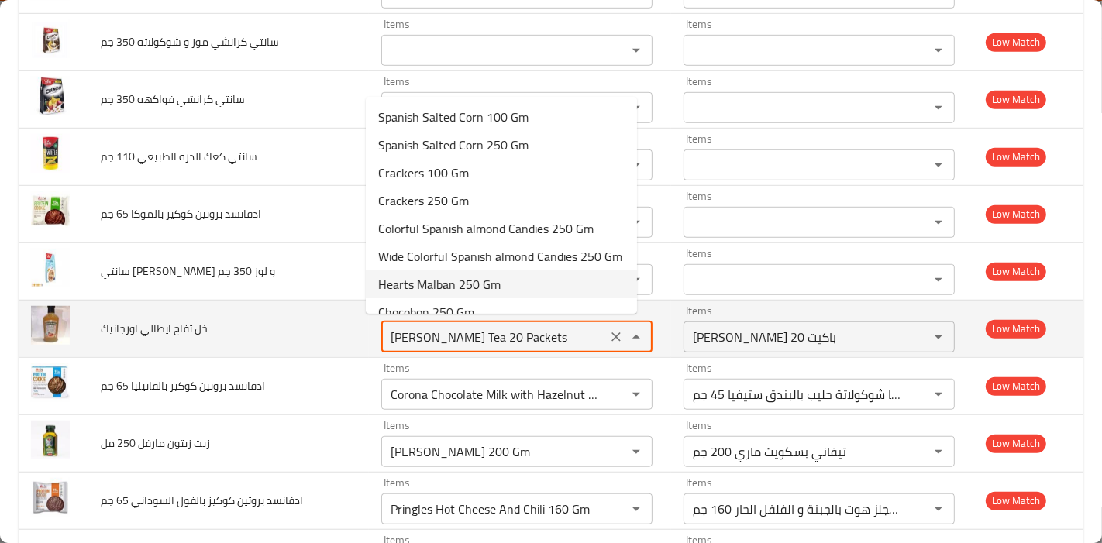
click at [608, 339] on icon "Clear" at bounding box center [615, 336] width 15 height 15
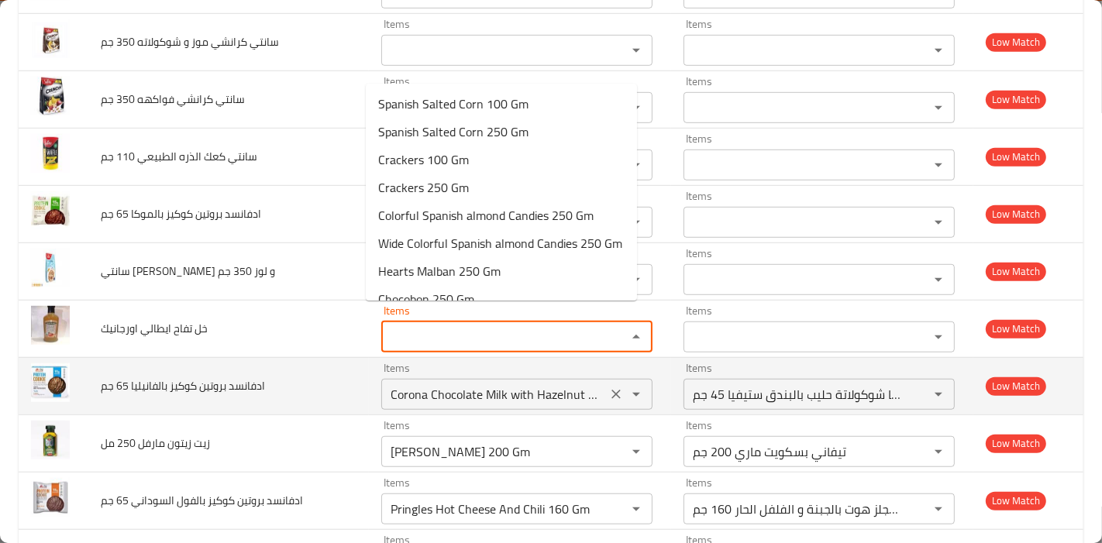
scroll to position [1130, 0]
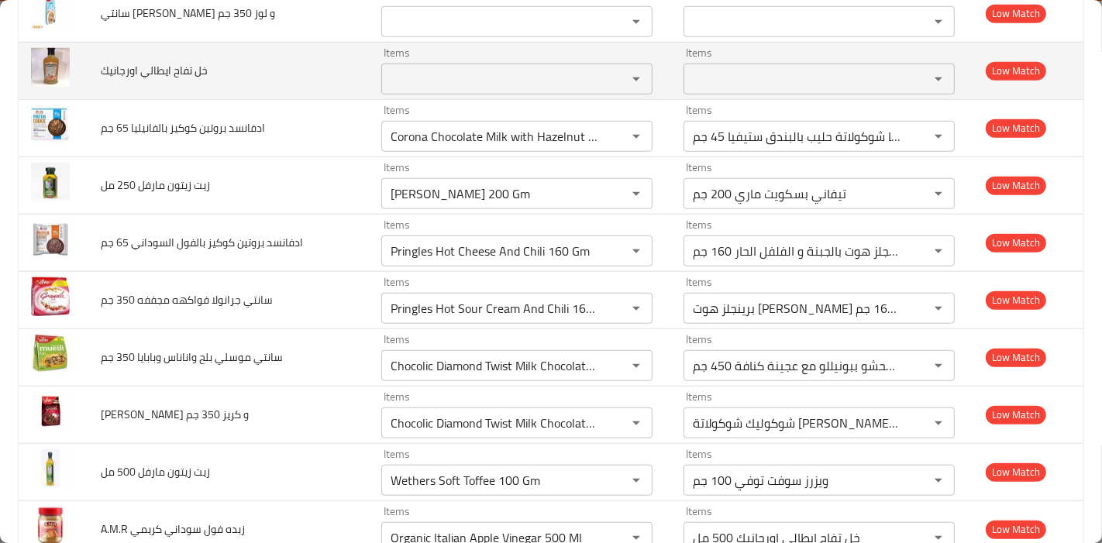
click at [301, 69] on td "خل تفاح ايطالي اورجانيك" at bounding box center [228, 70] width 281 height 57
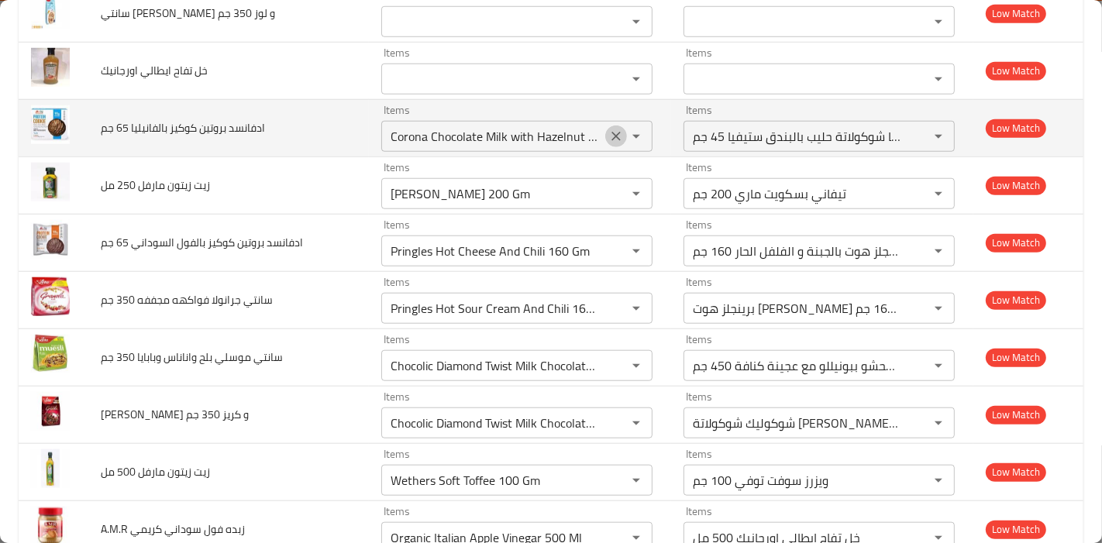
click at [608, 133] on icon "Clear" at bounding box center [615, 136] width 15 height 15
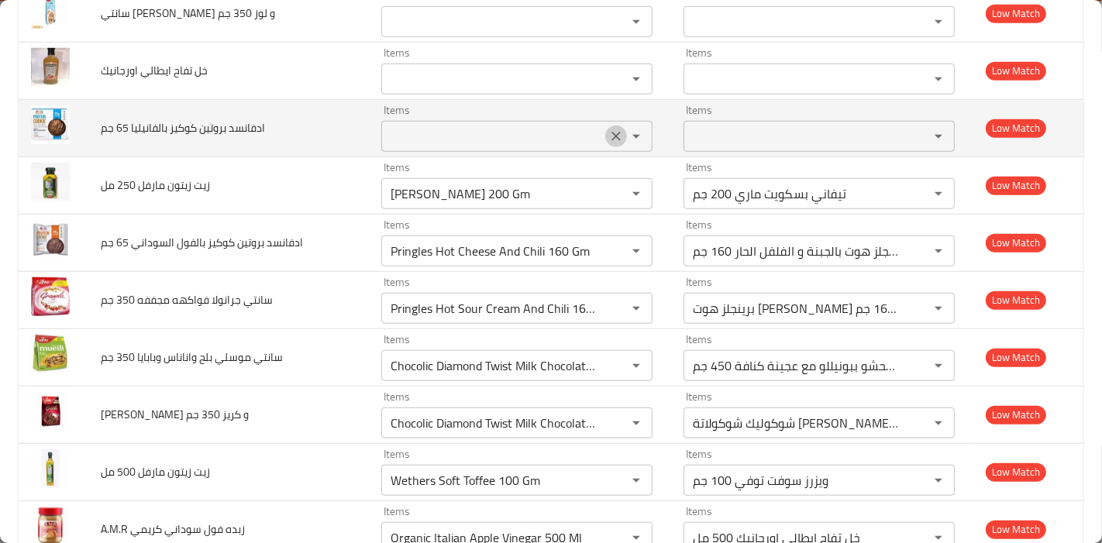
scroll to position [0, 0]
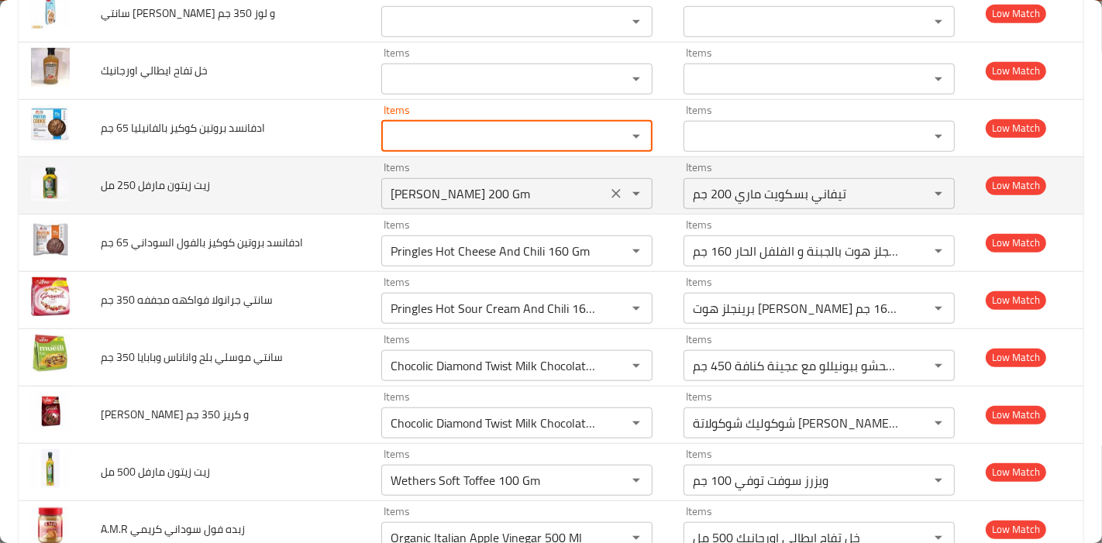
click at [608, 190] on icon "Clear" at bounding box center [615, 193] width 15 height 15
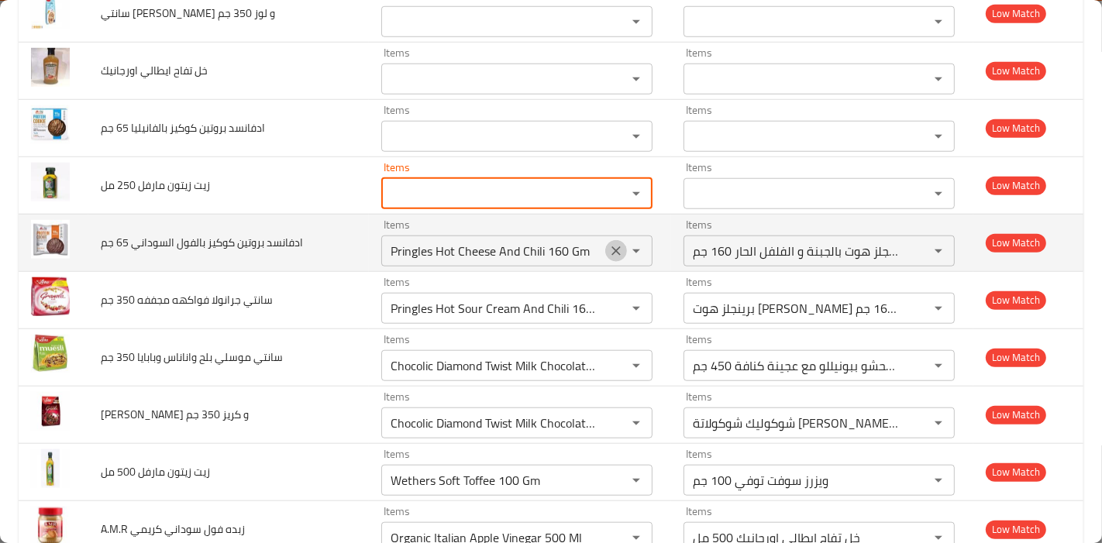
click at [608, 250] on icon "Clear" at bounding box center [615, 250] width 15 height 15
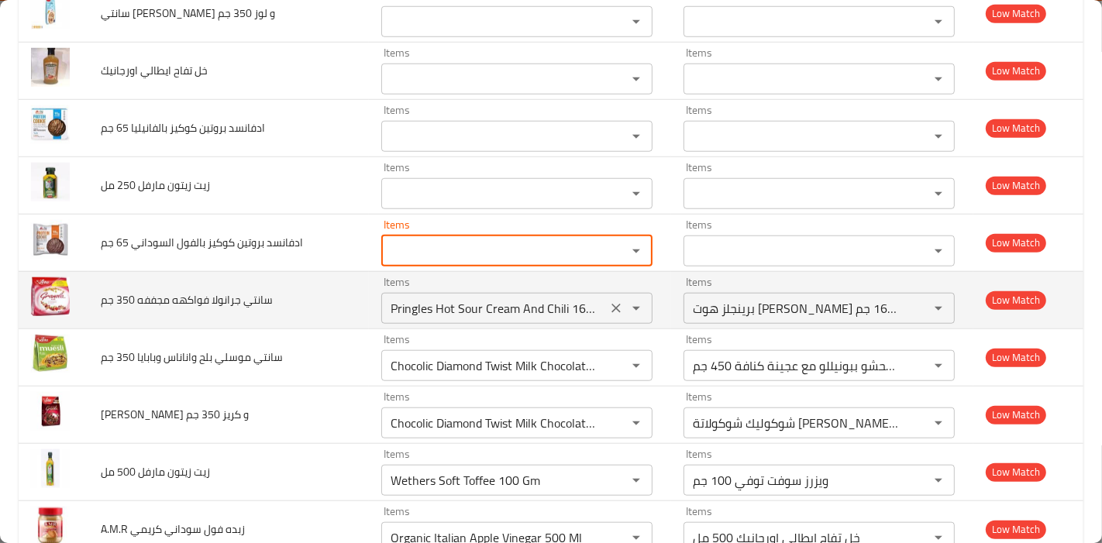
click at [608, 302] on icon "Clear" at bounding box center [615, 308] width 15 height 15
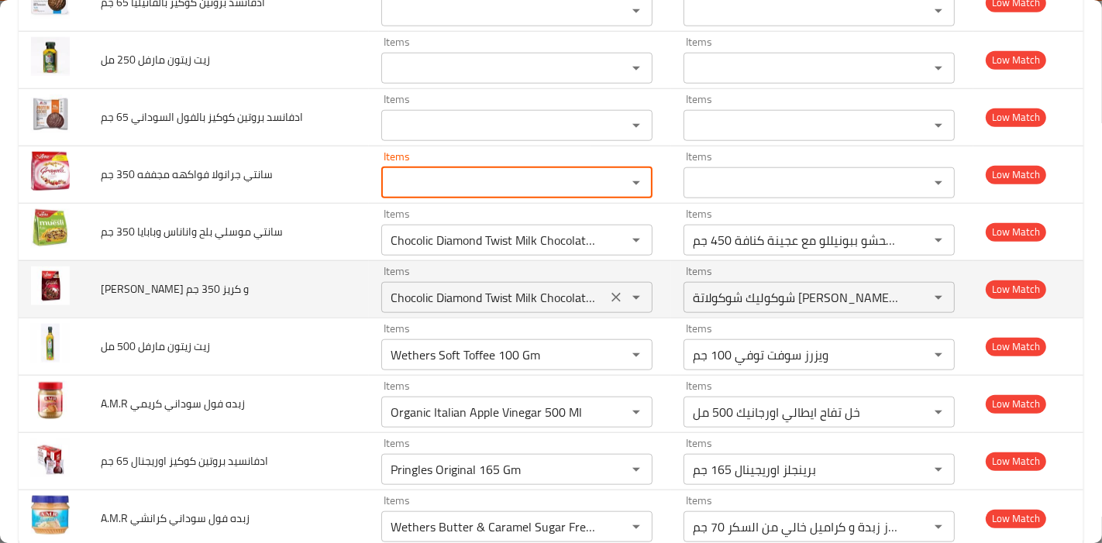
scroll to position [1284, 0]
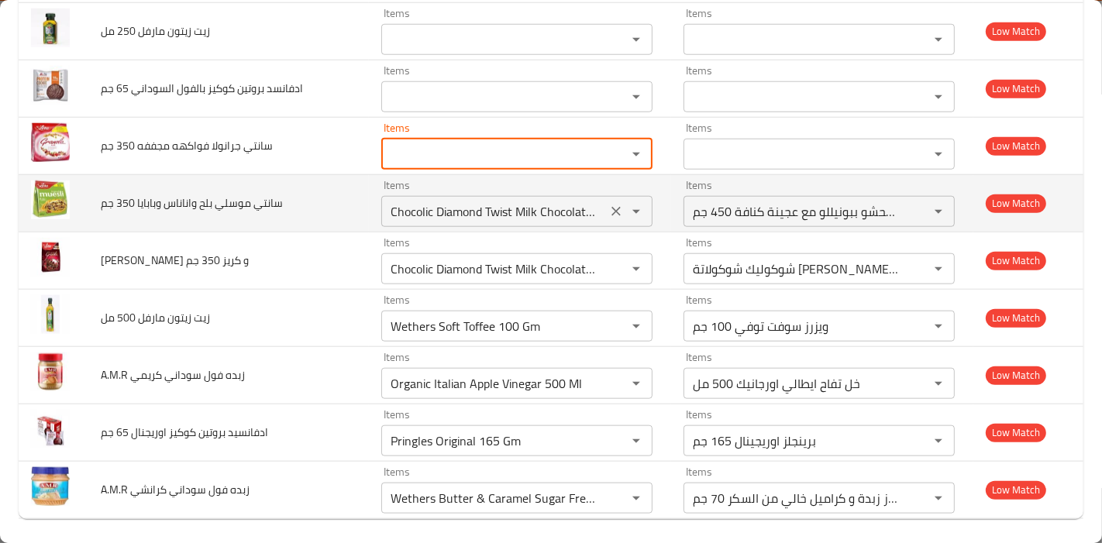
click at [608, 207] on icon "Clear" at bounding box center [615, 211] width 15 height 15
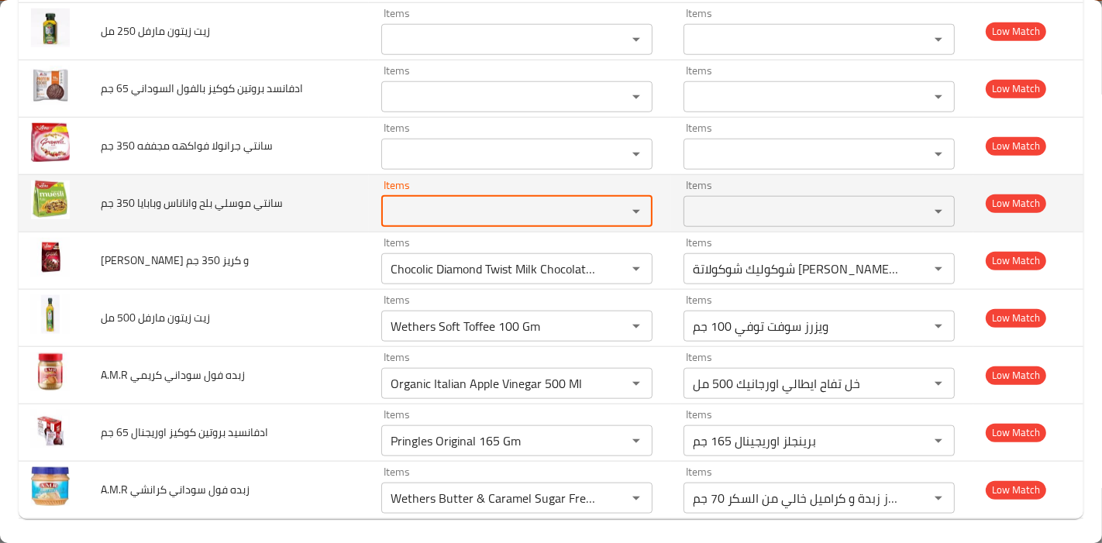
scroll to position [0, 0]
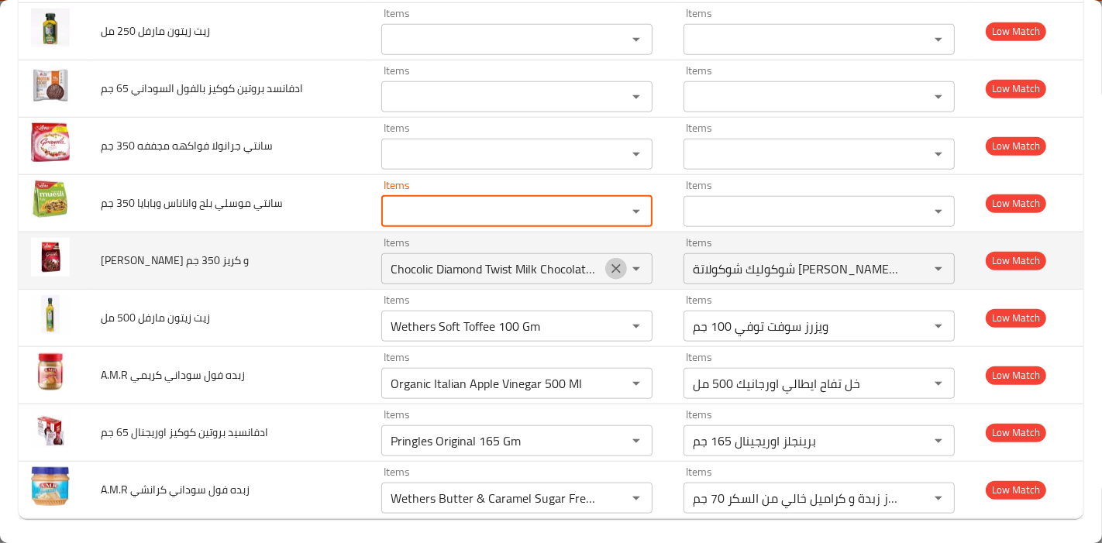
click at [611, 264] on icon "Clear" at bounding box center [615, 268] width 9 height 9
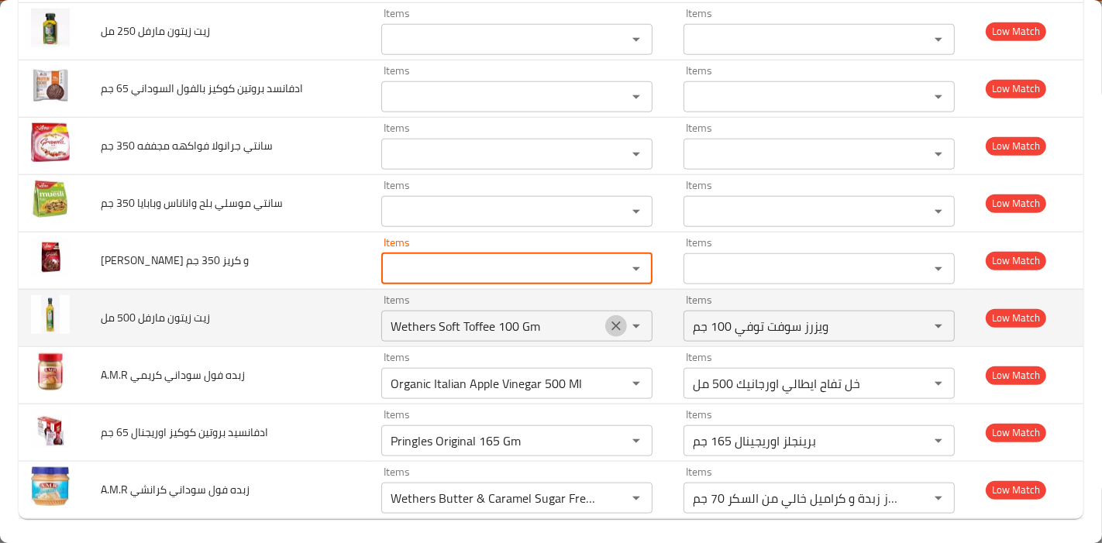
click at [608, 322] on icon "Clear" at bounding box center [615, 326] width 15 height 15
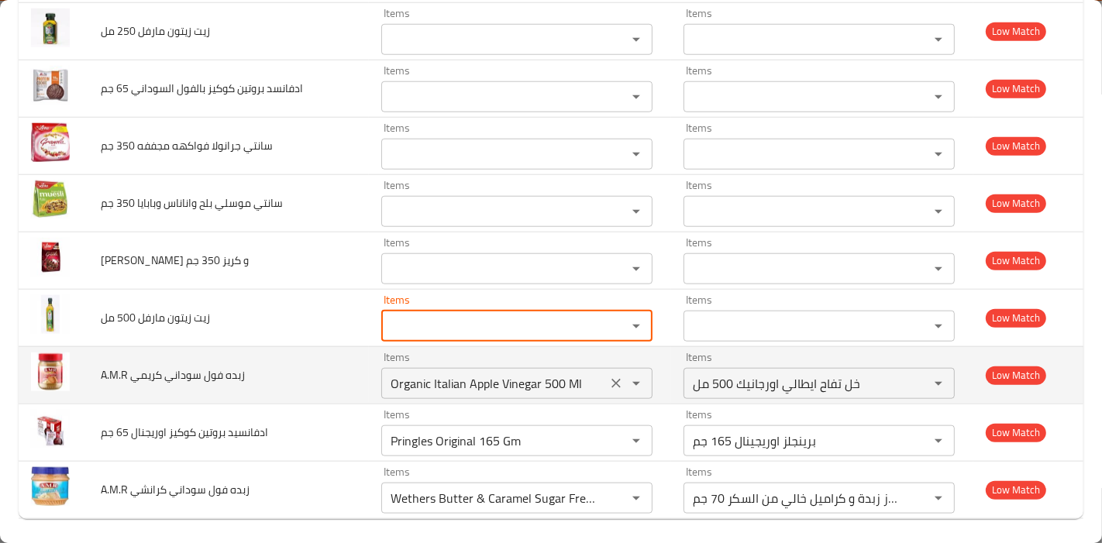
click at [608, 381] on icon "Clear" at bounding box center [615, 383] width 15 height 15
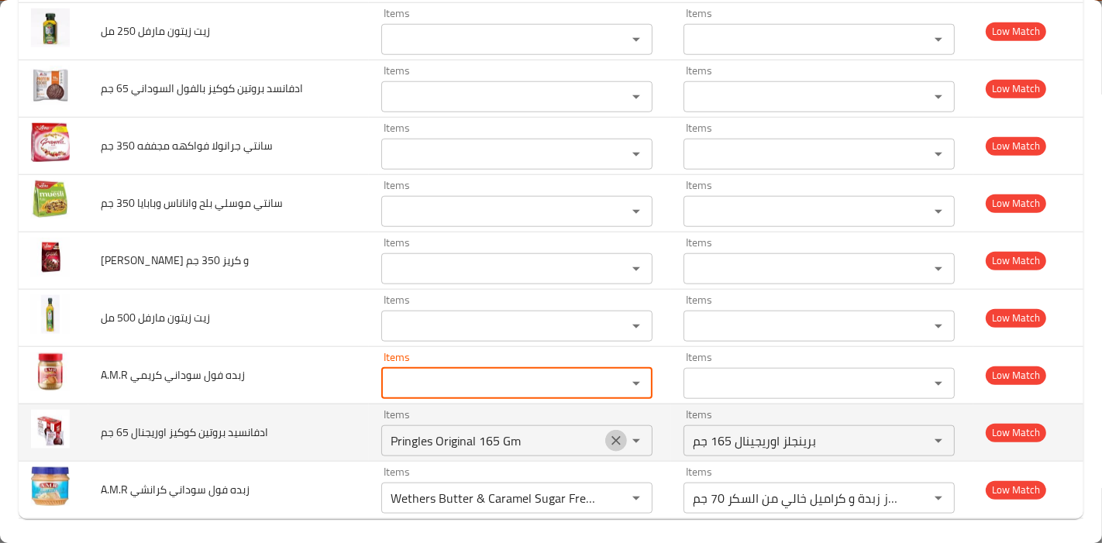
click at [608, 442] on icon "Clear" at bounding box center [615, 440] width 15 height 15
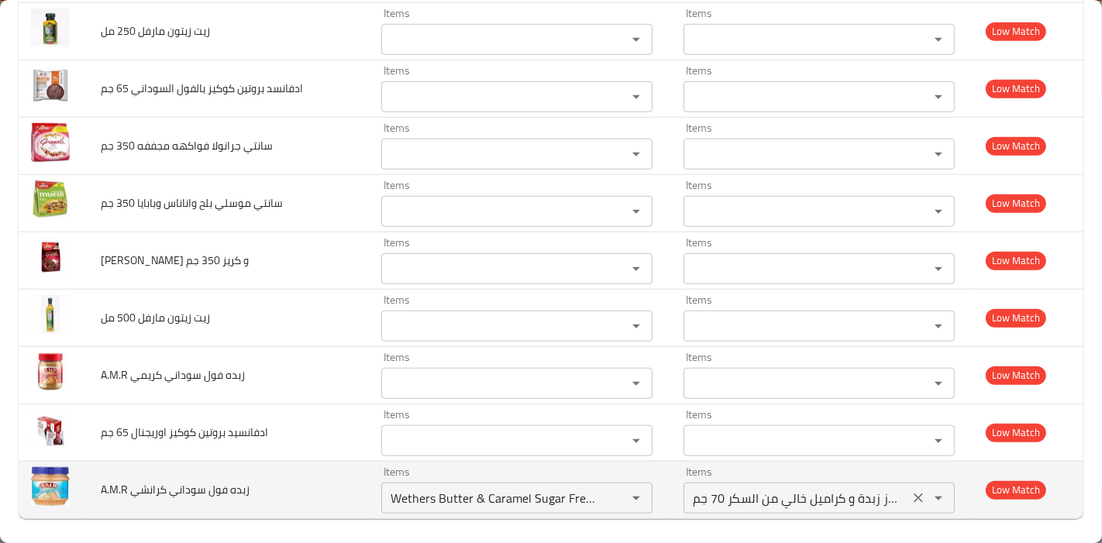
click at [821, 492] on كرانشي-ar "ويزرز زبدة و كراميل خالي من السكر 70 جم" at bounding box center [796, 498] width 216 height 22
click at [608, 494] on icon "Clear" at bounding box center [615, 498] width 15 height 15
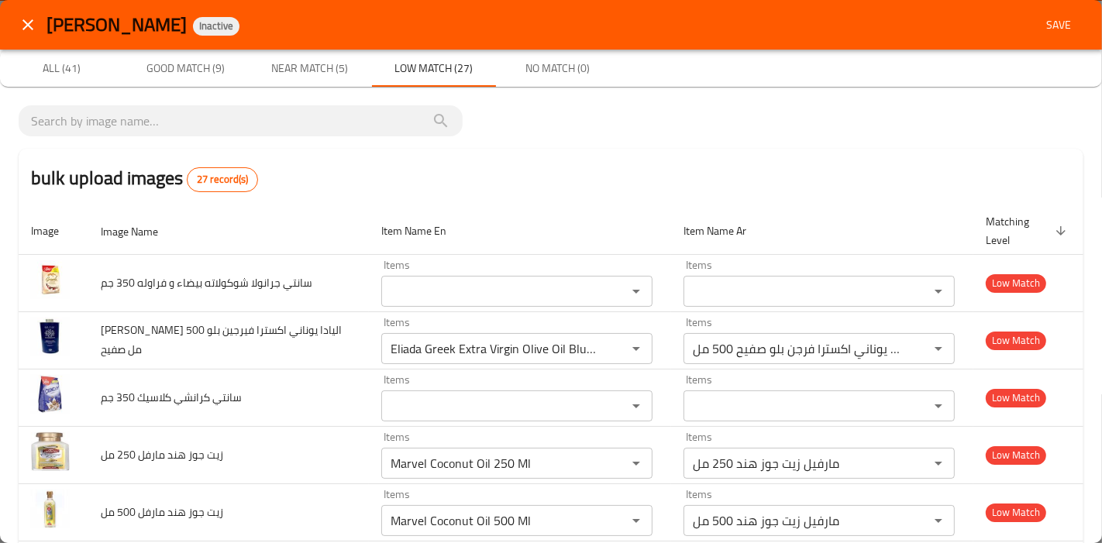
click at [325, 77] on span "Near Match (5)" at bounding box center [309, 68] width 105 height 19
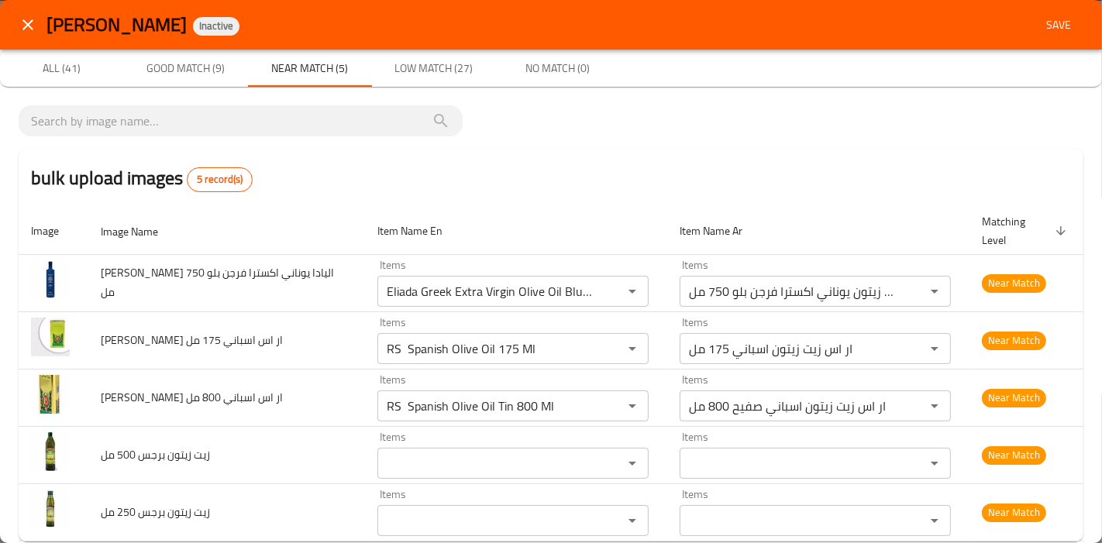
click at [426, 63] on span "Low Match (27)" at bounding box center [433, 68] width 105 height 19
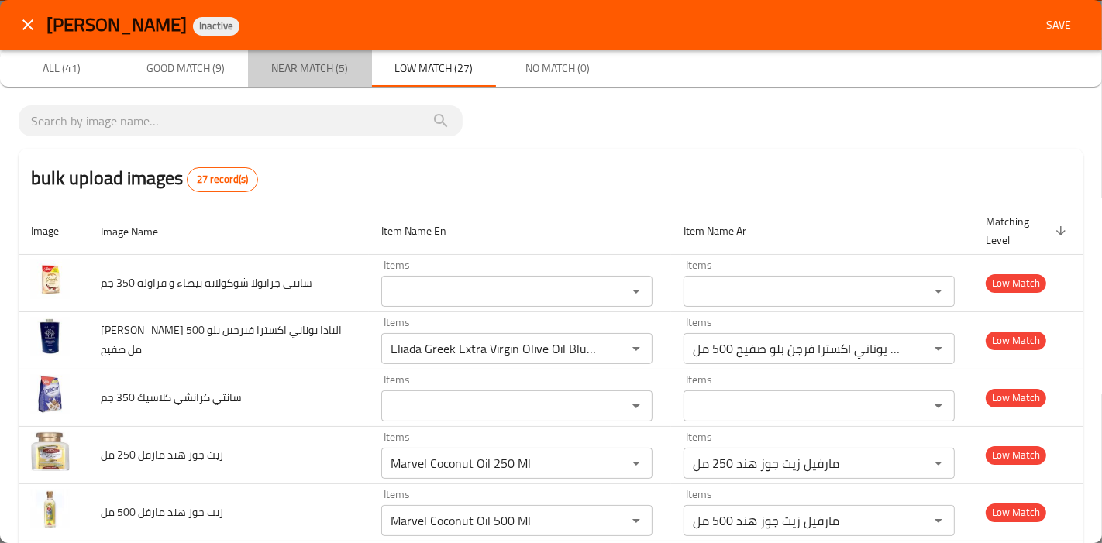
click at [347, 76] on span "Near Match (5)" at bounding box center [309, 68] width 105 height 19
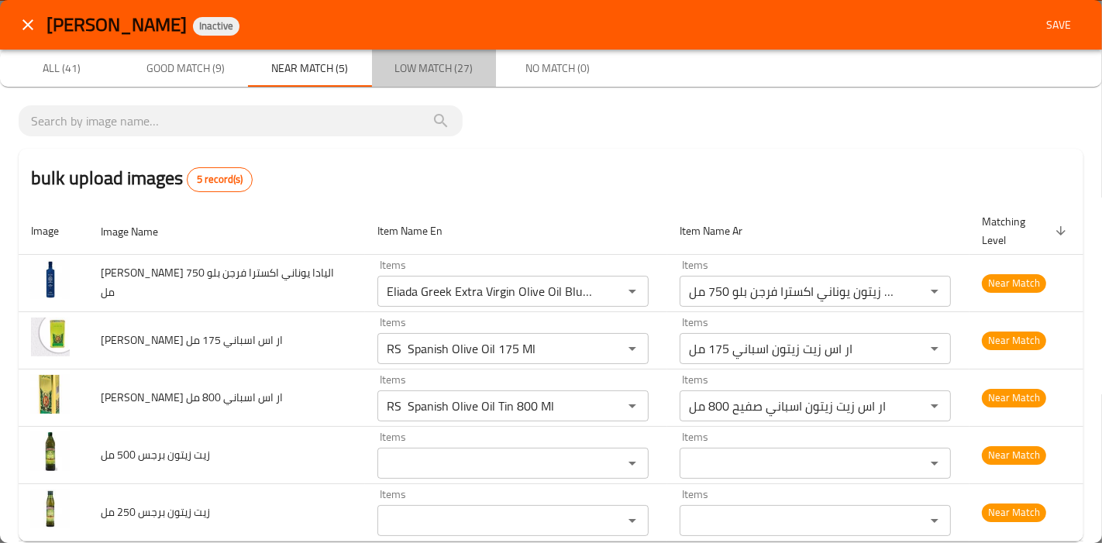
click at [463, 77] on span "Low Match (27)" at bounding box center [433, 68] width 105 height 19
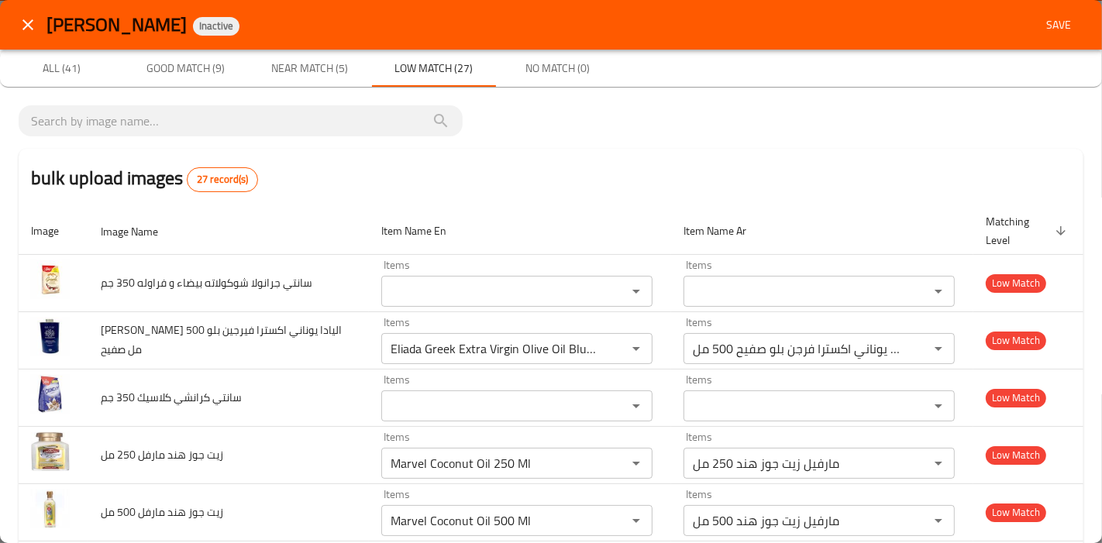
click at [1052, 26] on span "Save" at bounding box center [1058, 24] width 37 height 19
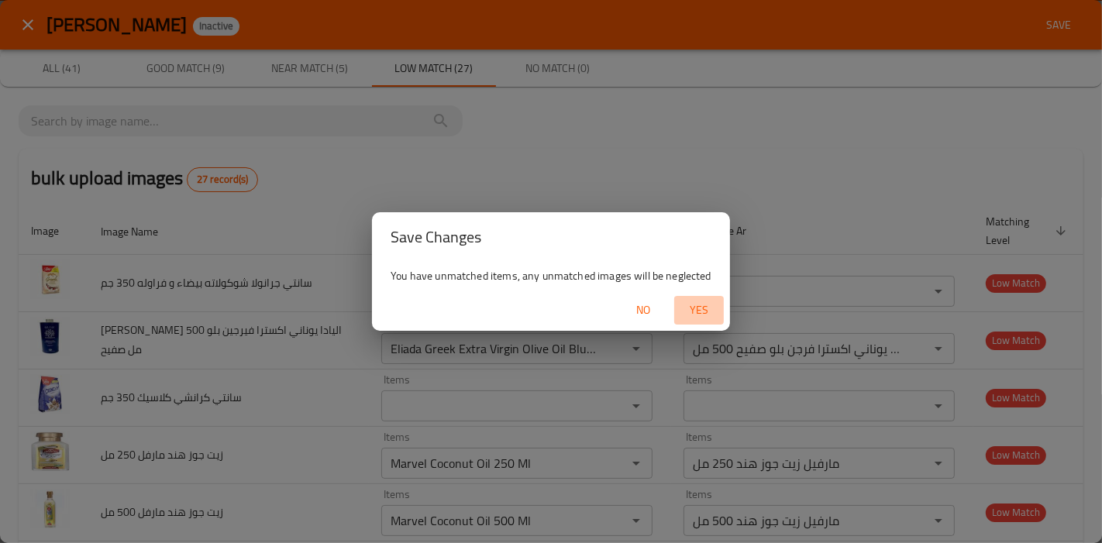
click at [701, 315] on span "Yes" at bounding box center [698, 310] width 37 height 19
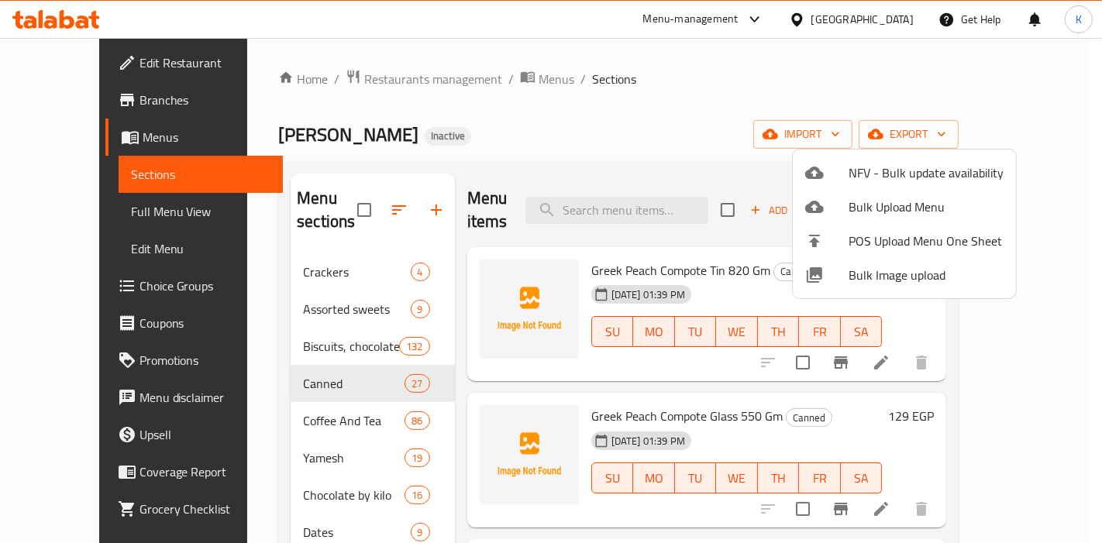
click at [329, 246] on div at bounding box center [551, 271] width 1102 height 543
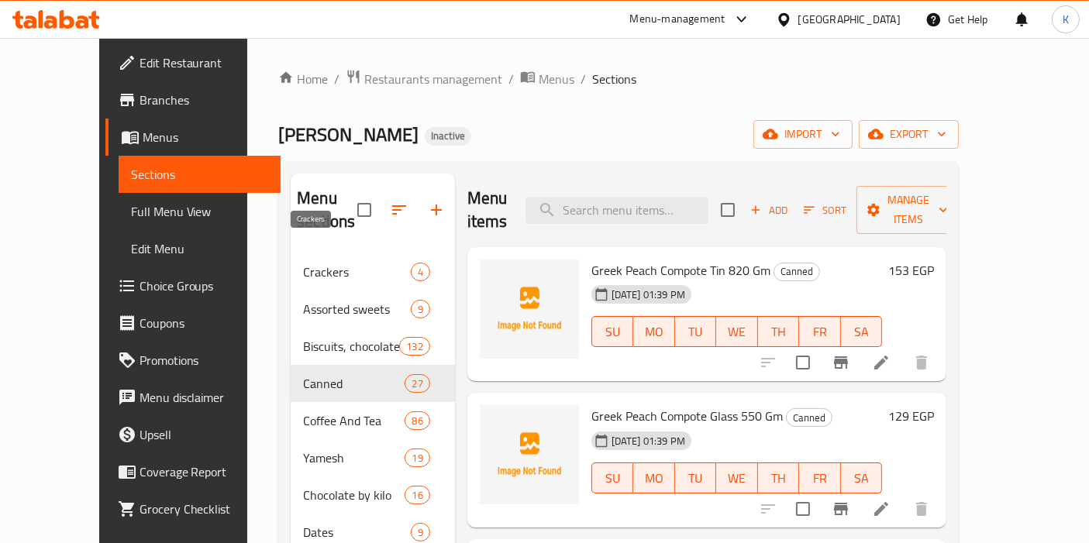
click at [303, 263] on span "Crackers" at bounding box center [356, 272] width 107 height 19
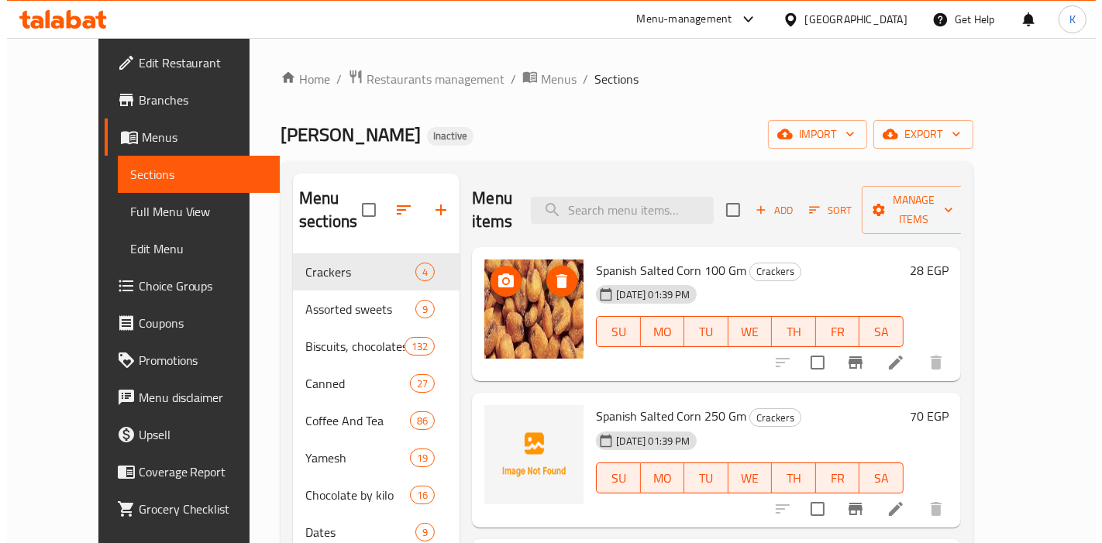
scroll to position [126, 0]
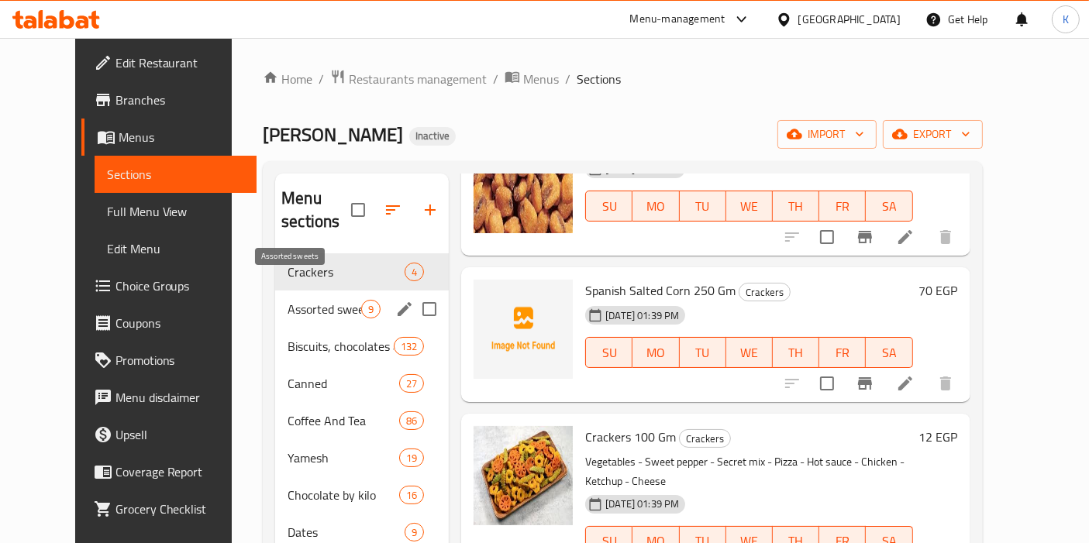
click at [301, 300] on span "Assorted sweets" at bounding box center [325, 309] width 74 height 19
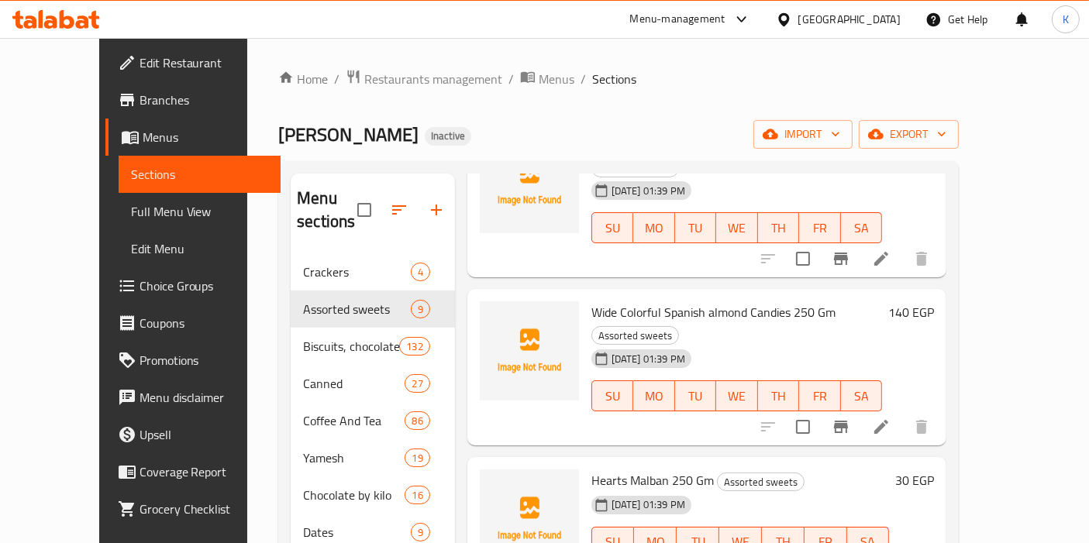
click at [890, 149] on div "Home / Restaurants management / Menus / Sections Phillippe Pittas Inactive impo…" at bounding box center [618, 399] width 680 height 660
click at [840, 139] on span "import" at bounding box center [803, 134] width 74 height 19
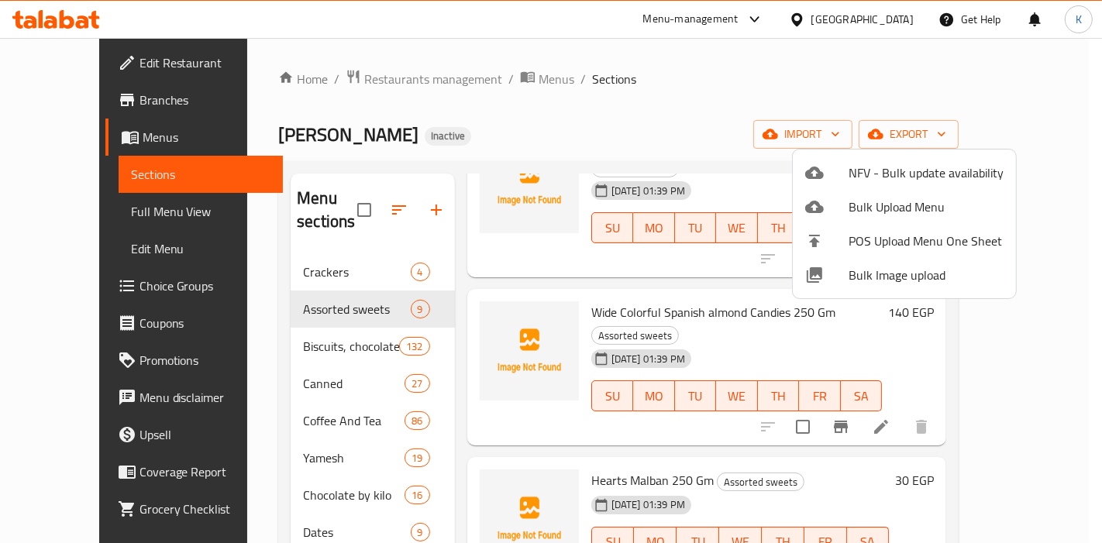
click at [845, 270] on div at bounding box center [826, 275] width 43 height 19
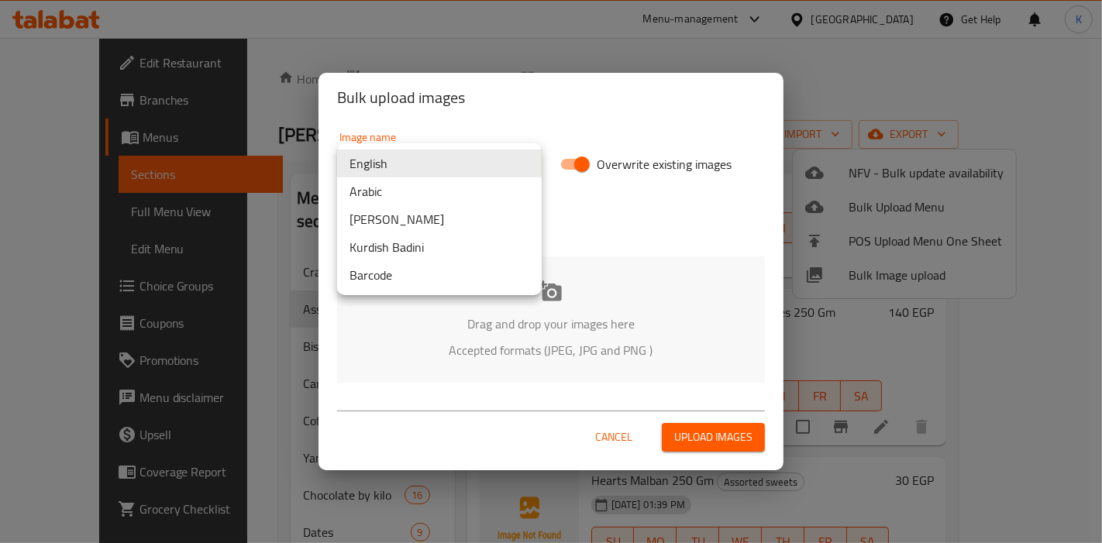
click at [496, 161] on body "​ Menu-management Egypt Get Help K Edit Restaurant Branches Menus Sections Full…" at bounding box center [551, 290] width 1102 height 505
click at [450, 197] on li "Arabic" at bounding box center [439, 191] width 205 height 28
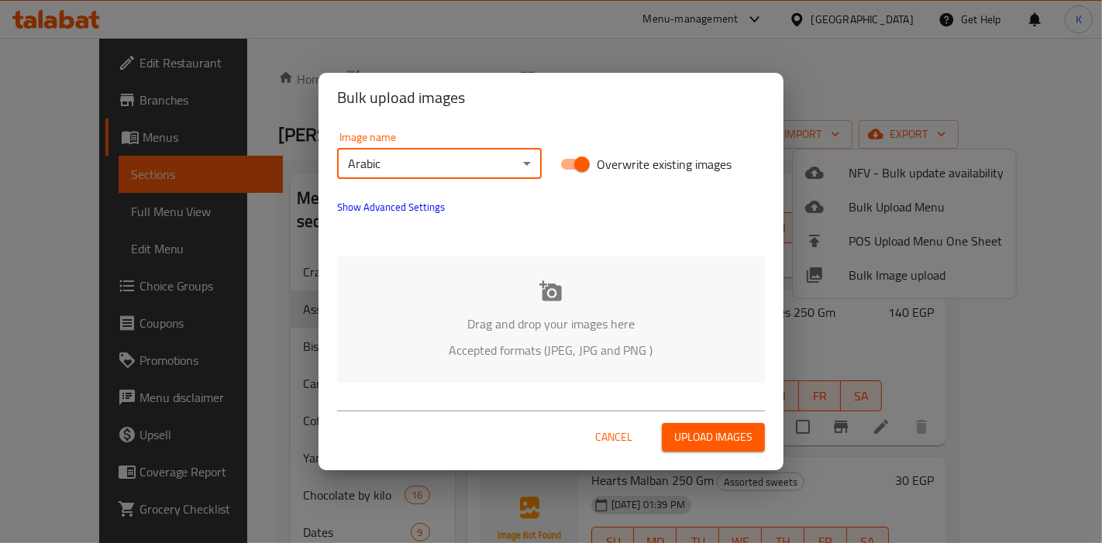
click at [729, 439] on span "Upload images" at bounding box center [713, 437] width 78 height 19
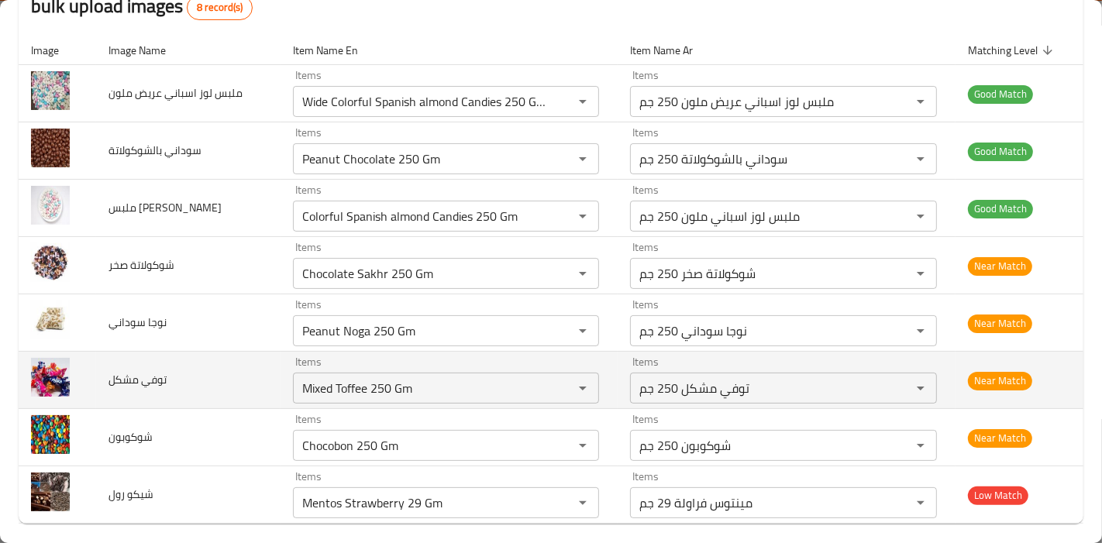
scroll to position [181, 0]
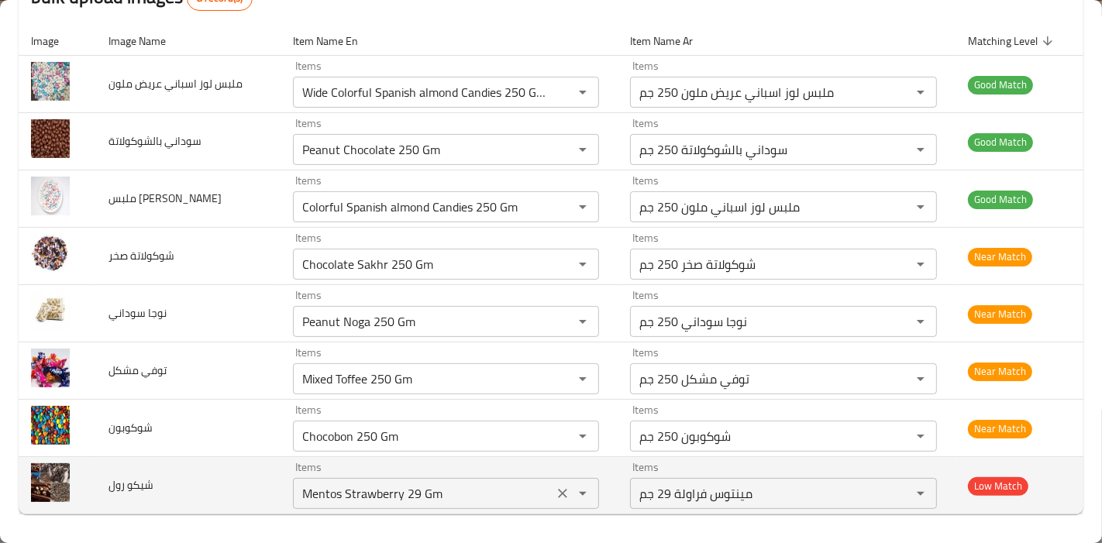
click at [560, 490] on icon "Clear" at bounding box center [562, 493] width 15 height 15
click at [226, 503] on td "شيكو رول" at bounding box center [188, 485] width 184 height 57
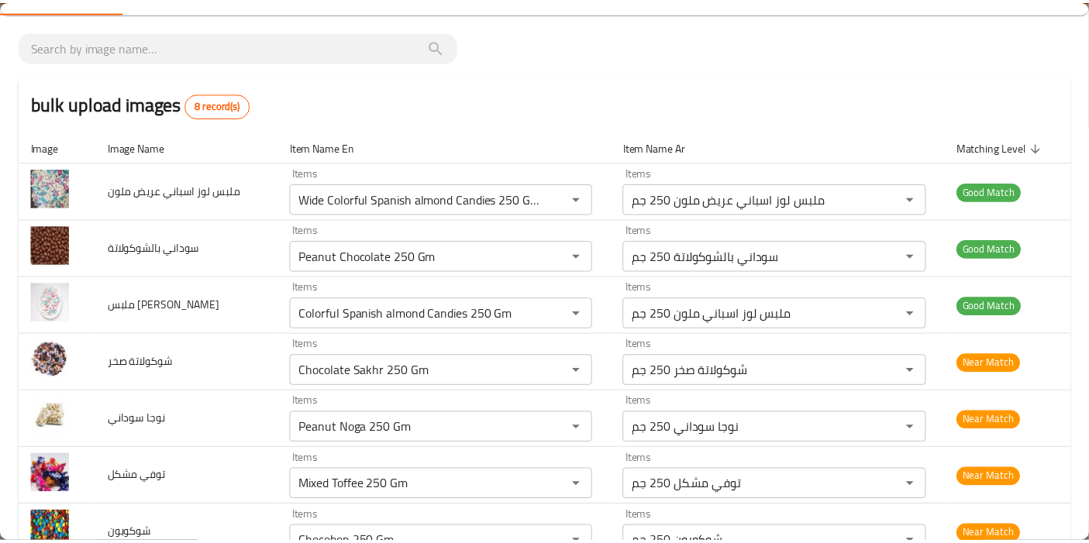
scroll to position [0, 0]
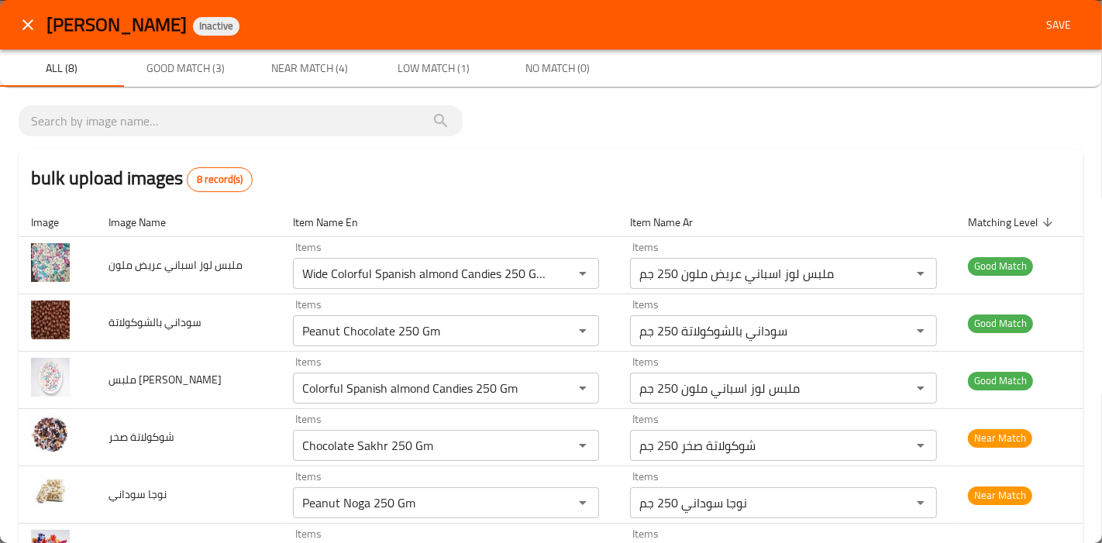
click at [1050, 32] on span "Save" at bounding box center [1058, 24] width 37 height 19
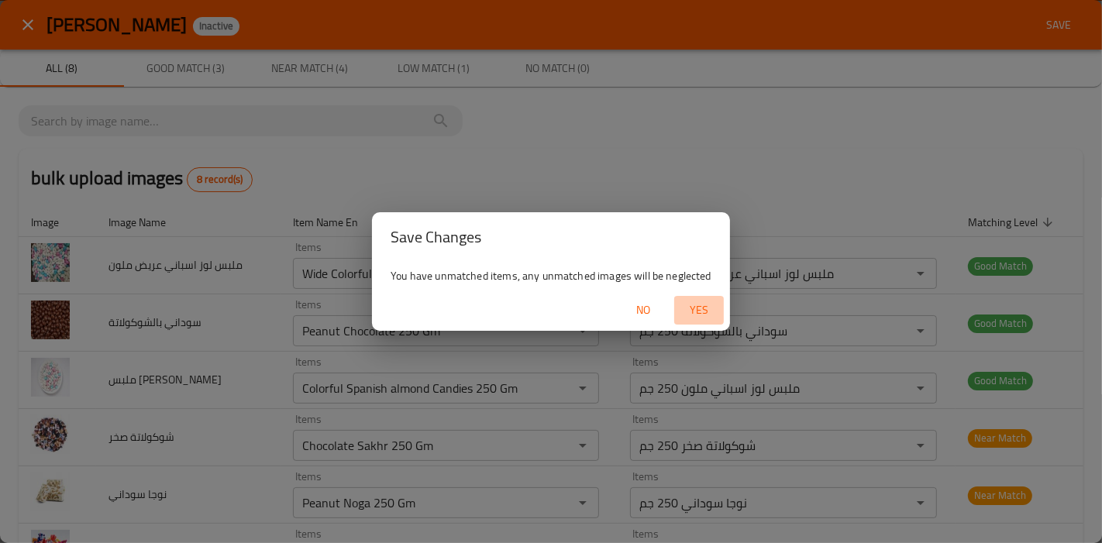
click at [698, 315] on span "Yes" at bounding box center [698, 310] width 37 height 19
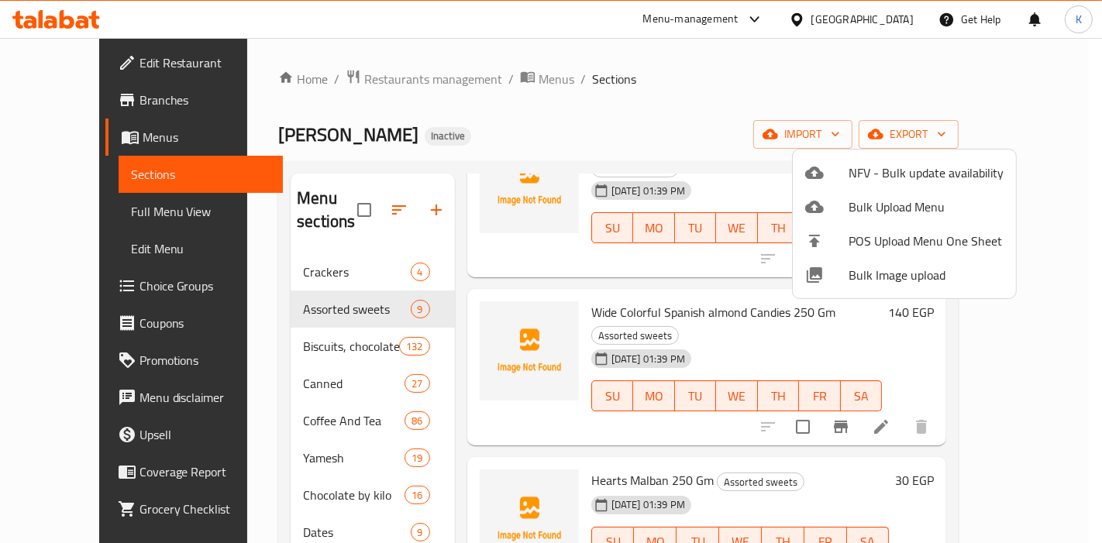
click at [522, 112] on div at bounding box center [551, 271] width 1102 height 543
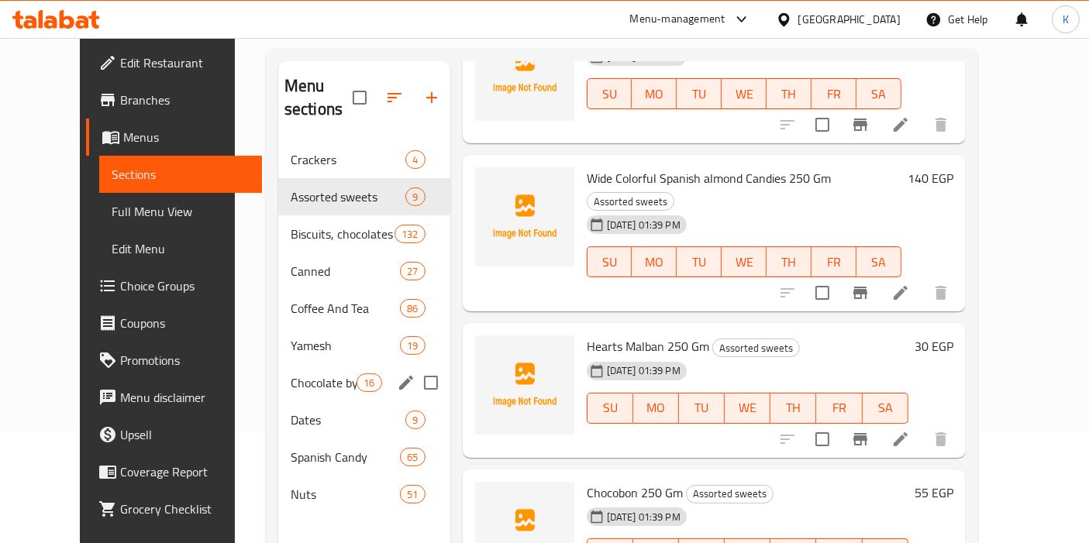
scroll to position [172, 0]
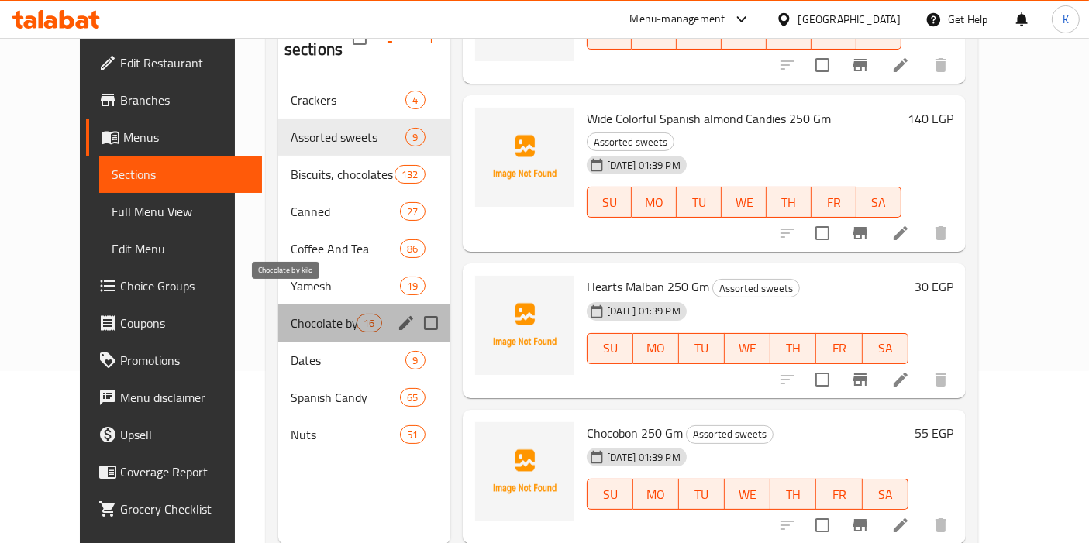
click at [292, 314] on span "Chocolate by kilo" at bounding box center [324, 323] width 66 height 19
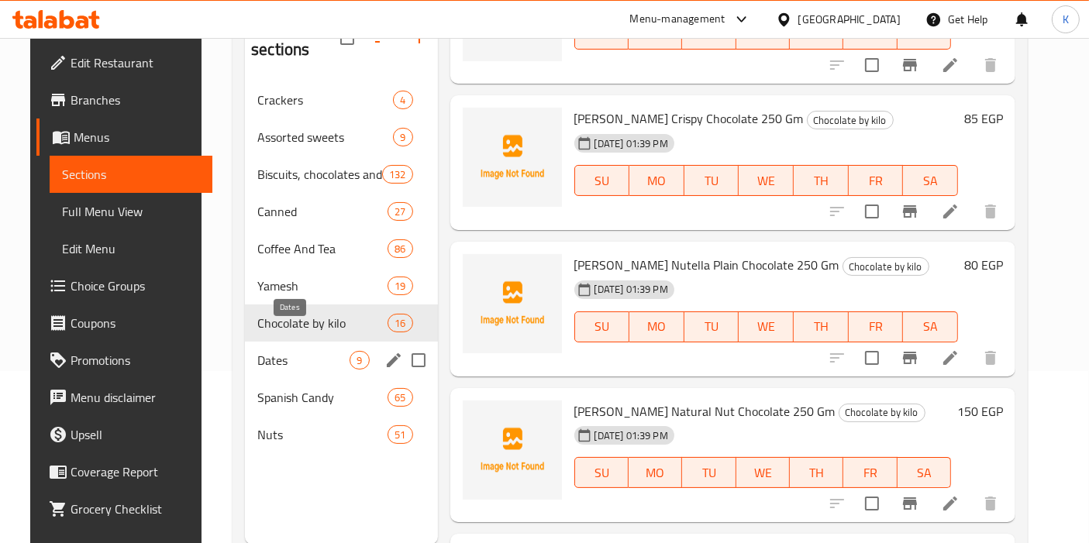
click at [284, 351] on span "Dates" at bounding box center [303, 360] width 92 height 19
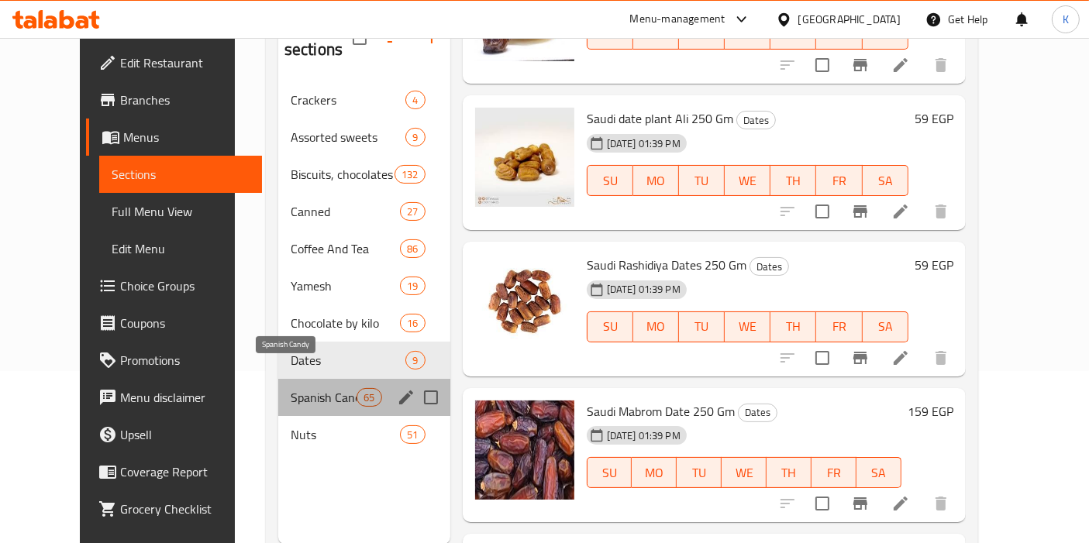
click at [312, 388] on span "Spanish Candy" at bounding box center [324, 397] width 66 height 19
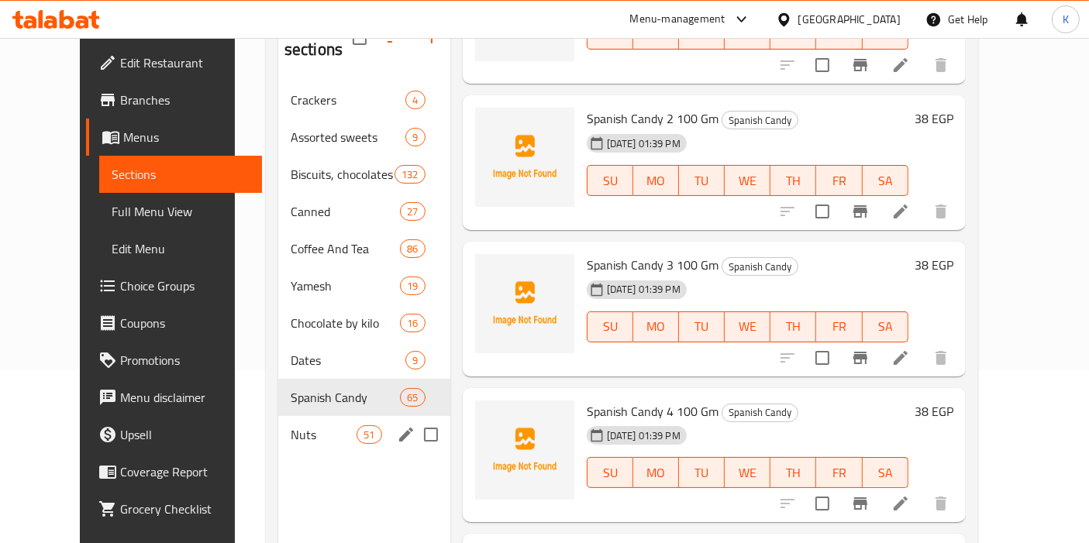
click at [278, 420] on div "Nuts 51" at bounding box center [364, 434] width 172 height 37
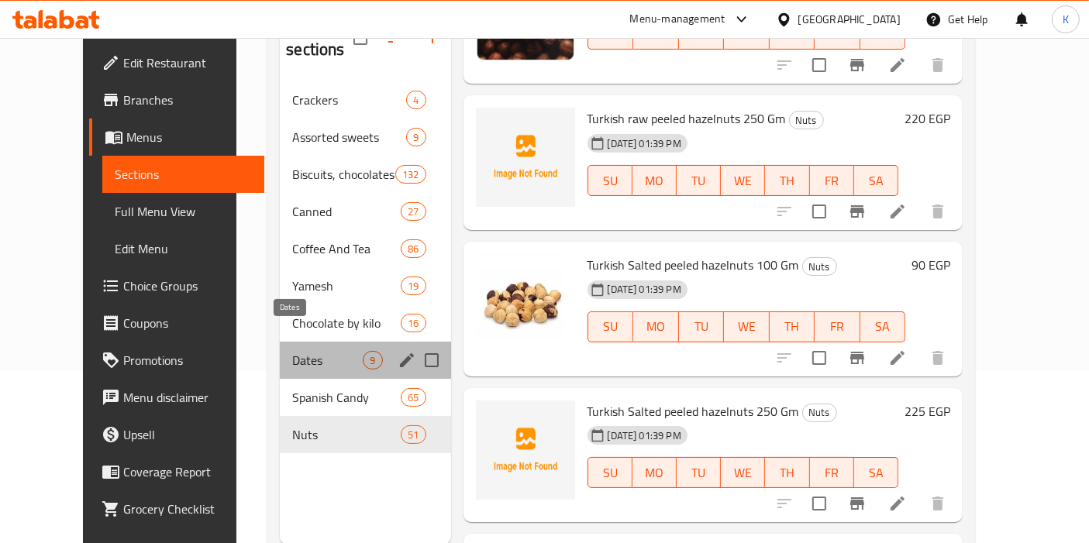
click at [292, 351] on span "Dates" at bounding box center [327, 360] width 71 height 19
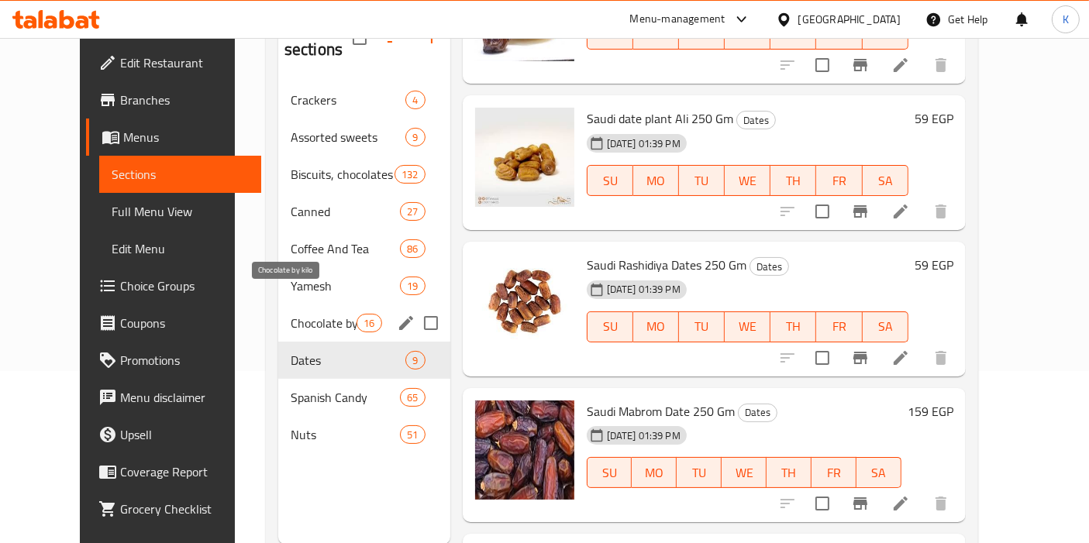
click at [291, 314] on span "Chocolate by kilo" at bounding box center [324, 323] width 66 height 19
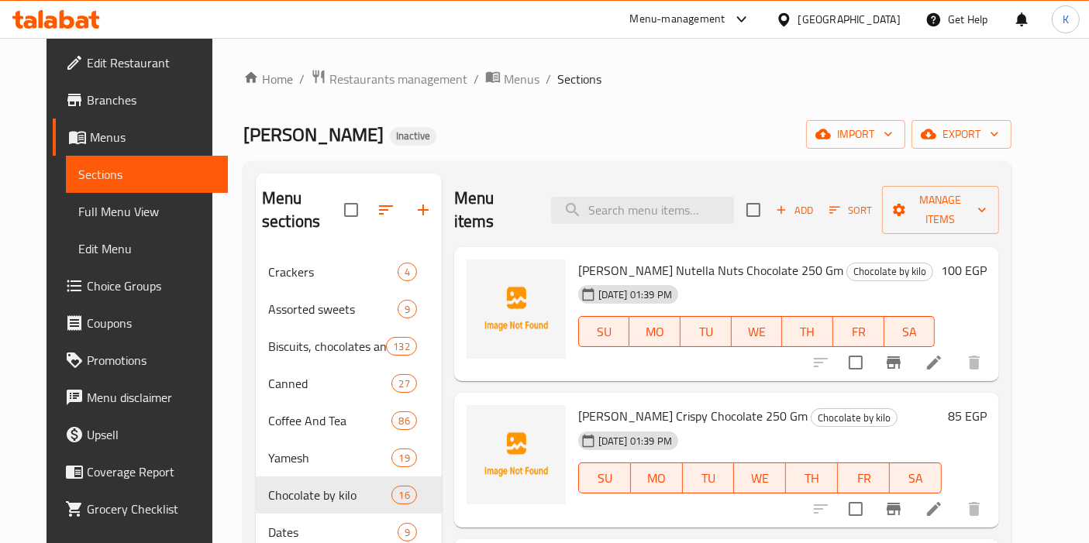
scroll to position [172, 0]
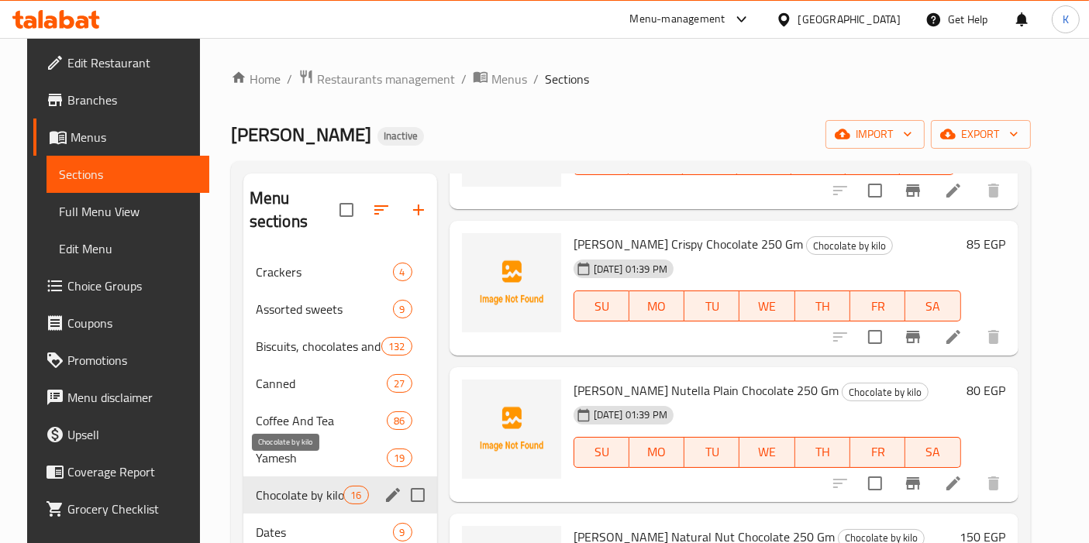
click at [320, 486] on span "Chocolate by kilo" at bounding box center [300, 495] width 88 height 19
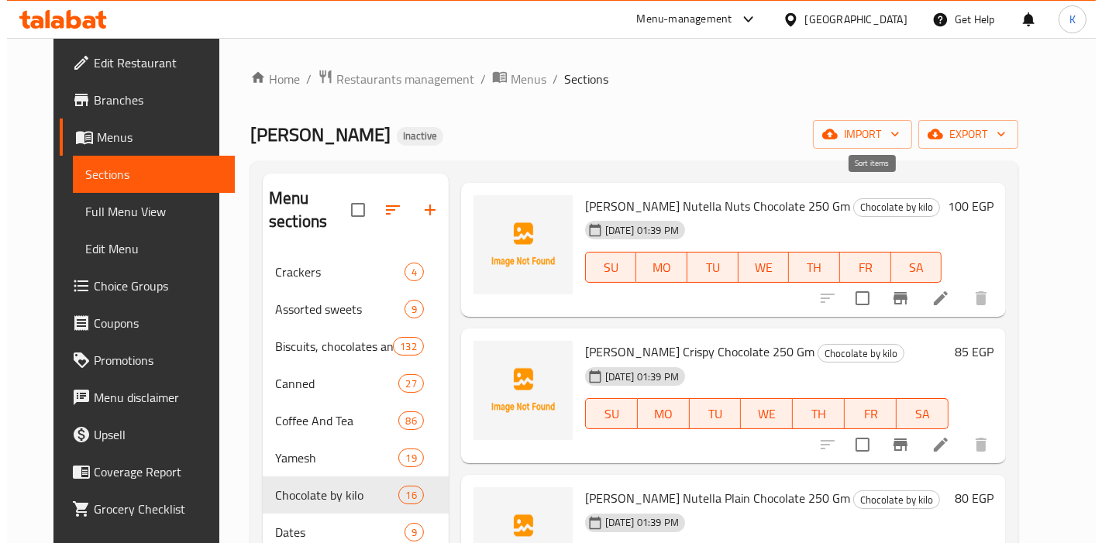
scroll to position [0, 0]
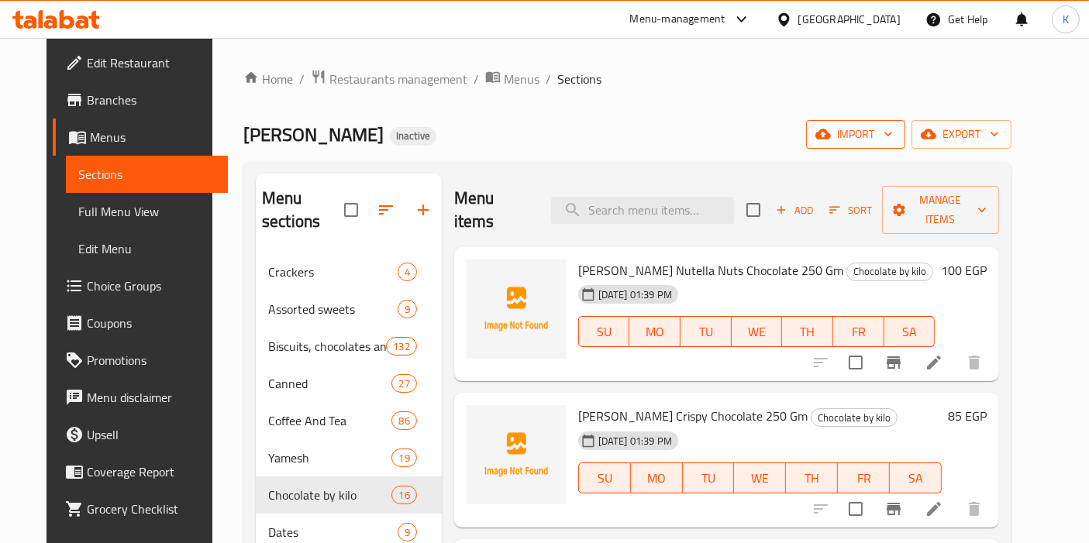
click at [893, 132] on span "import" at bounding box center [855, 134] width 74 height 19
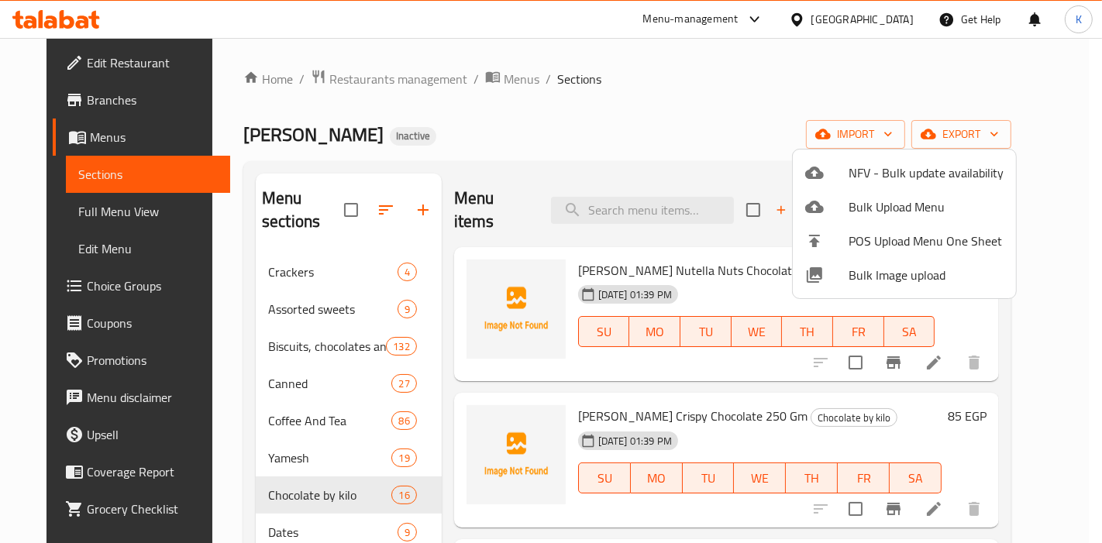
click at [875, 270] on span "Bulk Image upload" at bounding box center [926, 275] width 155 height 19
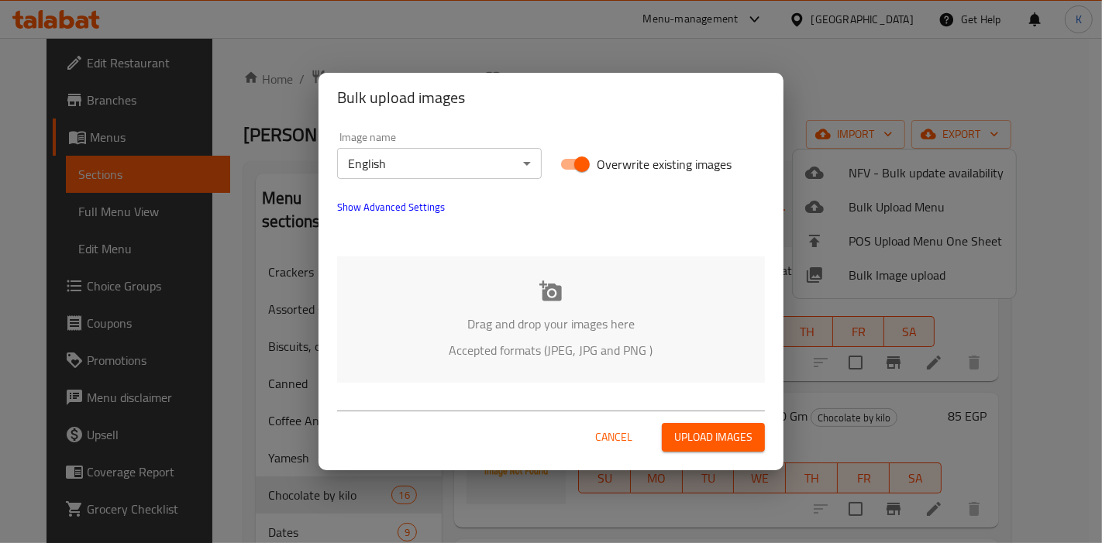
click at [469, 156] on body "​ Menu-management Egypt Get Help K Edit Restaurant Branches Menus Sections Full…" at bounding box center [551, 290] width 1102 height 505
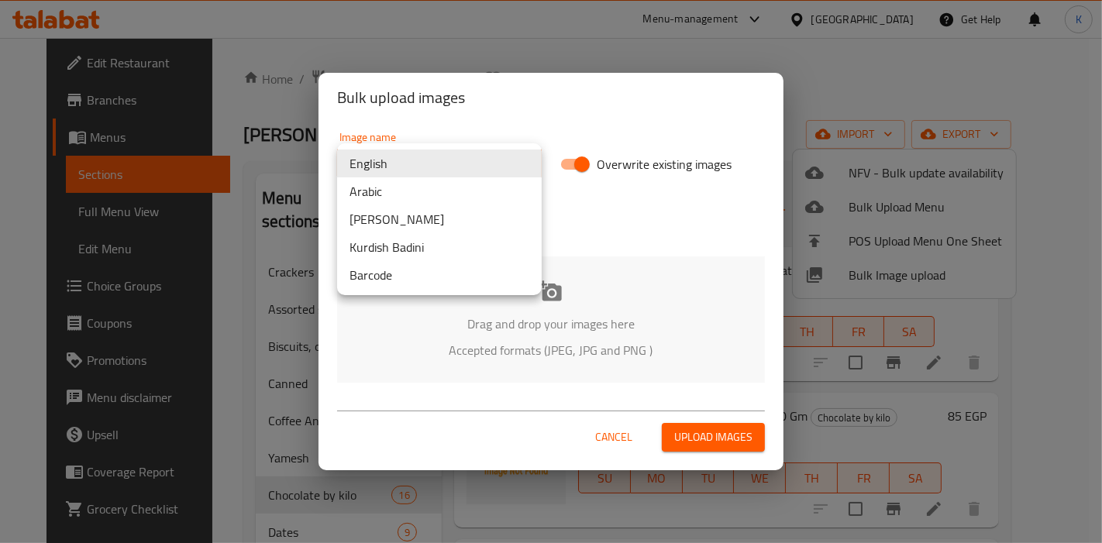
click at [421, 192] on li "Arabic" at bounding box center [439, 191] width 205 height 28
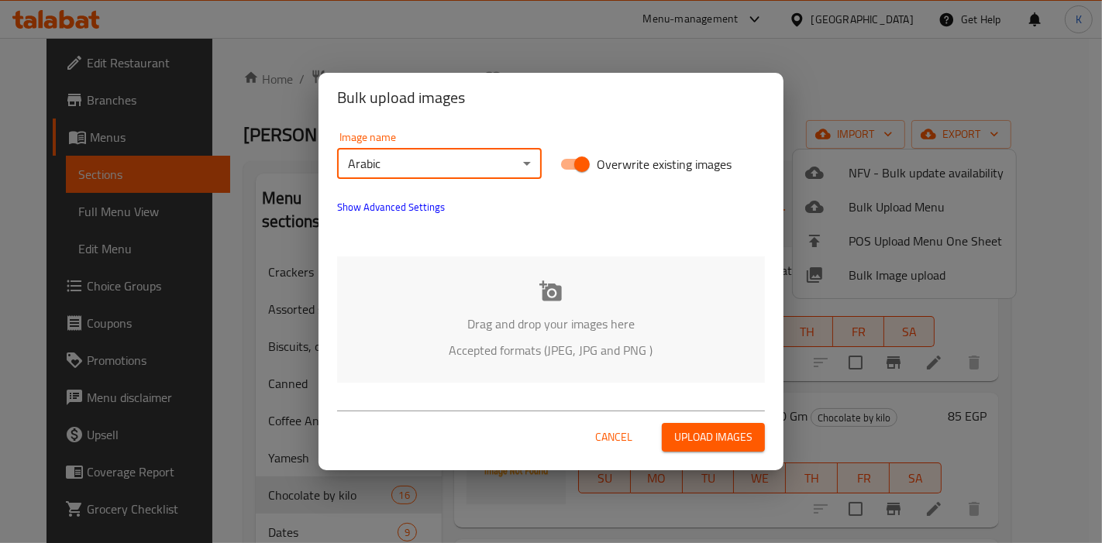
click at [730, 444] on span "Upload images" at bounding box center [713, 437] width 78 height 19
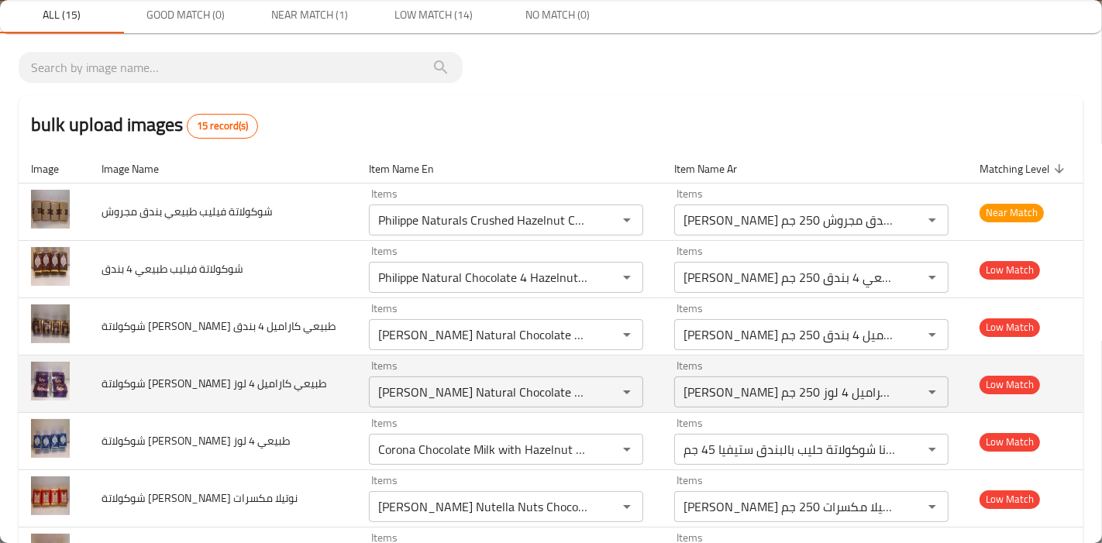
scroll to position [86, 0]
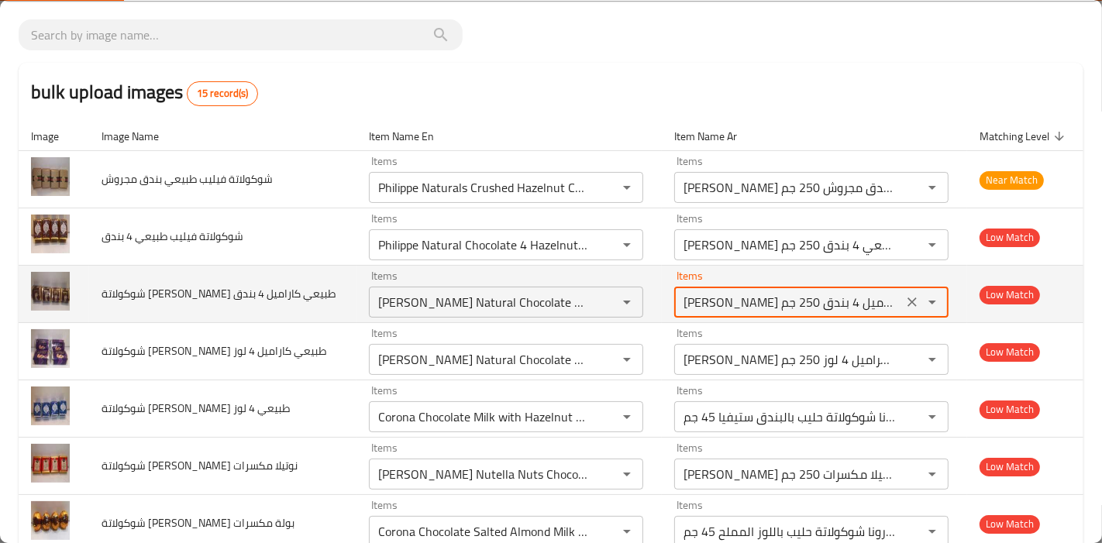
click at [797, 306] on بندق-ar "فيليب بيتاس شوكولاتة طبيعي كراميل 4 بندق 250 جم" at bounding box center [788, 302] width 219 height 22
click at [485, 296] on بندق "[PERSON_NAME] Natural Chocolate Caramel 4 Hazelnuts 250 Gm" at bounding box center [483, 302] width 219 height 22
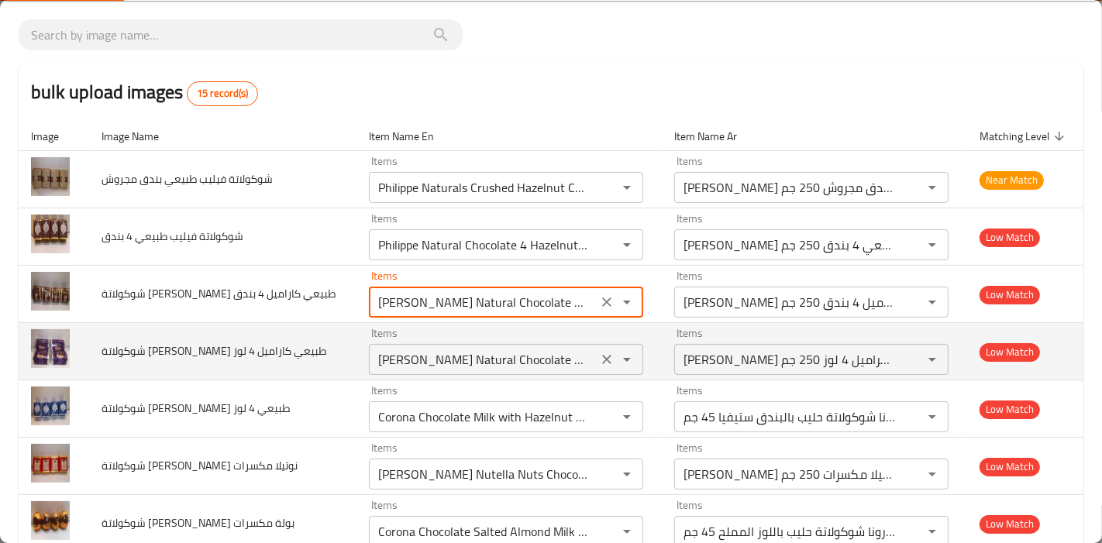
click at [374, 351] on لوز "[PERSON_NAME] Natural Chocolate Caramel 4 Almond 250 Gm" at bounding box center [483, 360] width 219 height 22
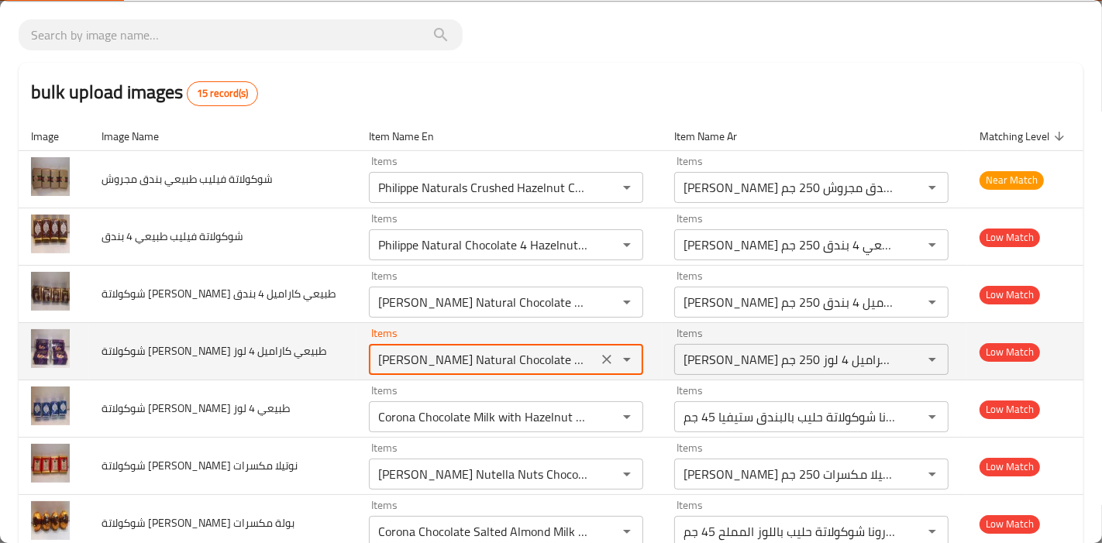
click at [374, 351] on لوز "[PERSON_NAME] Natural Chocolate Caramel 4 Almond 250 Gm" at bounding box center [483, 360] width 219 height 22
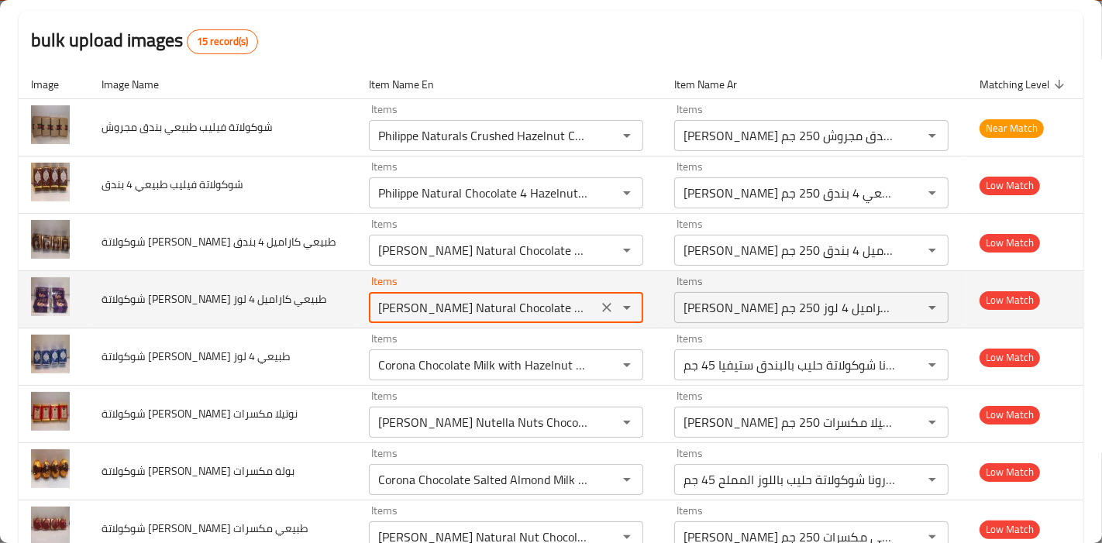
scroll to position [172, 0]
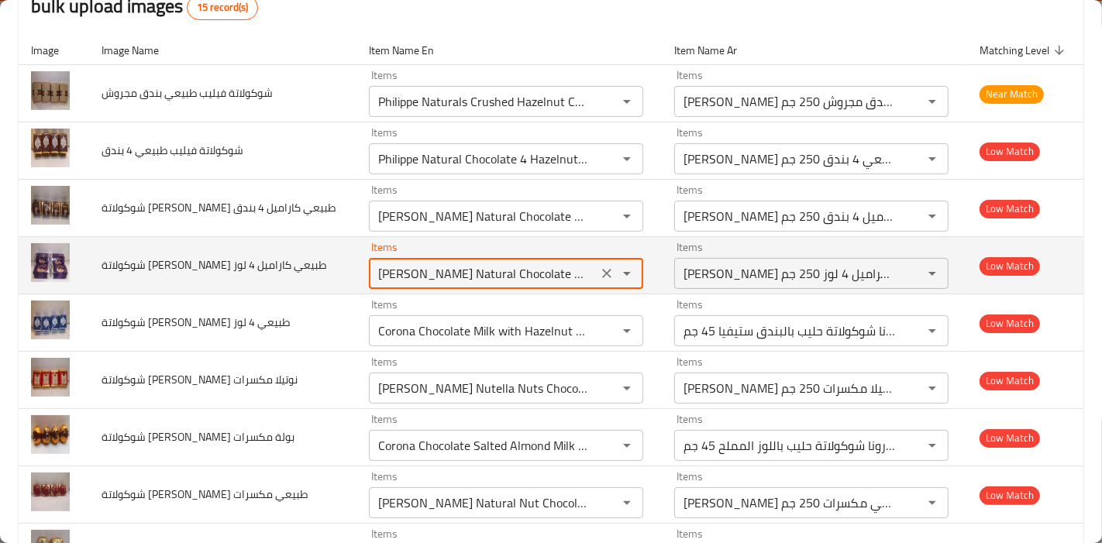
click at [513, 276] on لوز "[PERSON_NAME] Natural Chocolate Caramel 4 Almond 250 Gm" at bounding box center [483, 274] width 219 height 22
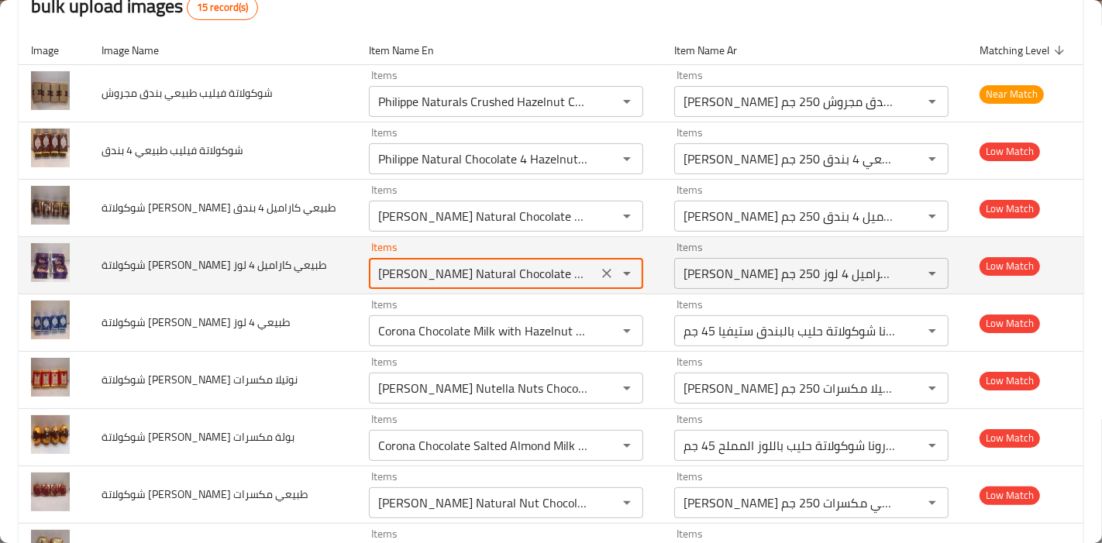
click at [556, 268] on لوز "[PERSON_NAME] Natural Chocolate Caramel 4 Almond 250 Gm" at bounding box center [483, 274] width 219 height 22
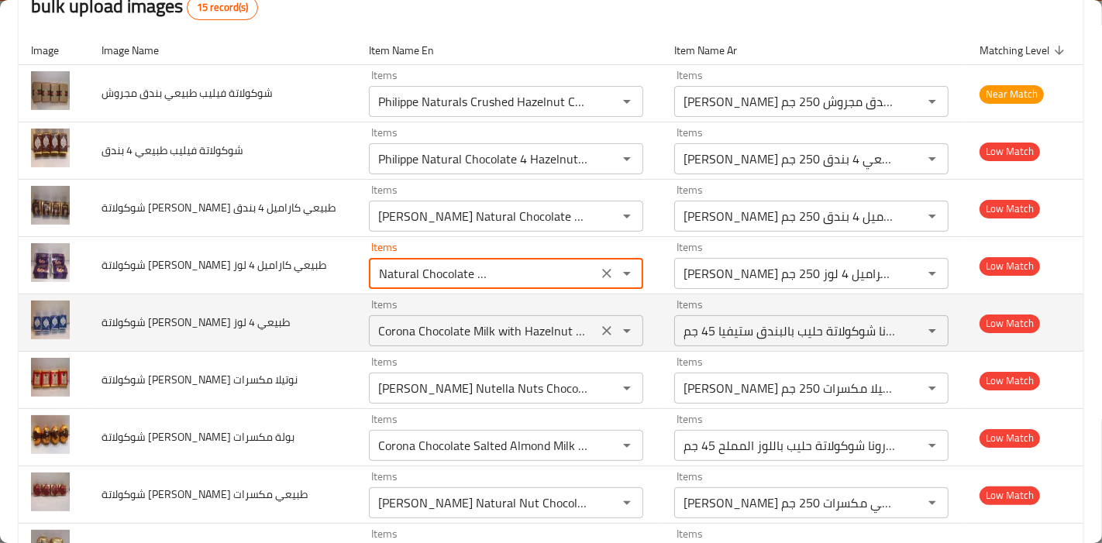
click at [391, 332] on لوز "Corona Chocolate Milk with Hazelnut Stevia 45 Gm" at bounding box center [483, 331] width 219 height 22
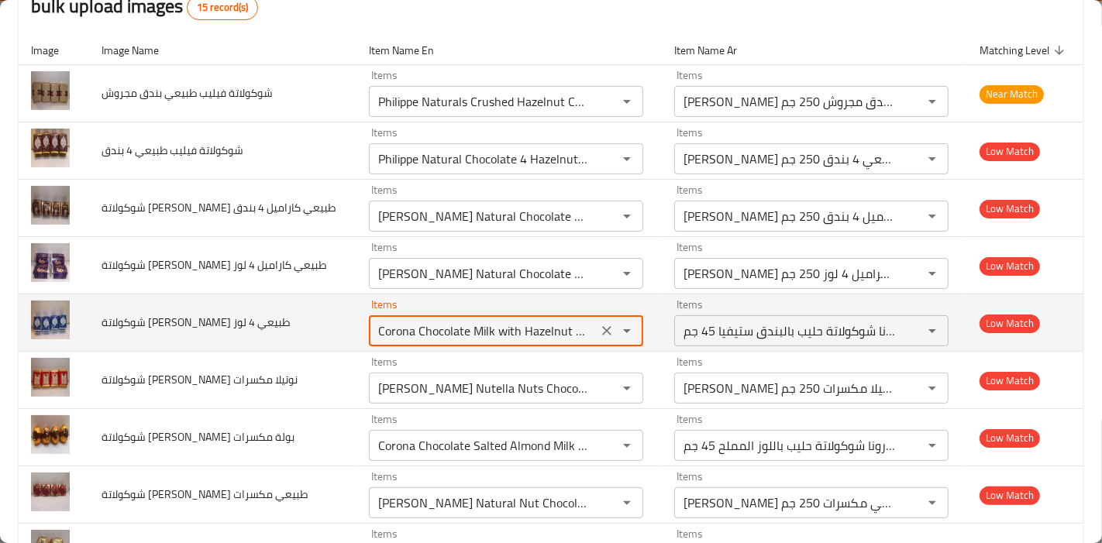
click at [422, 322] on لوز "Corona Chocolate Milk with Hazelnut Stevia 45 Gm" at bounding box center [483, 331] width 219 height 22
click at [599, 332] on icon "Clear" at bounding box center [606, 330] width 15 height 15
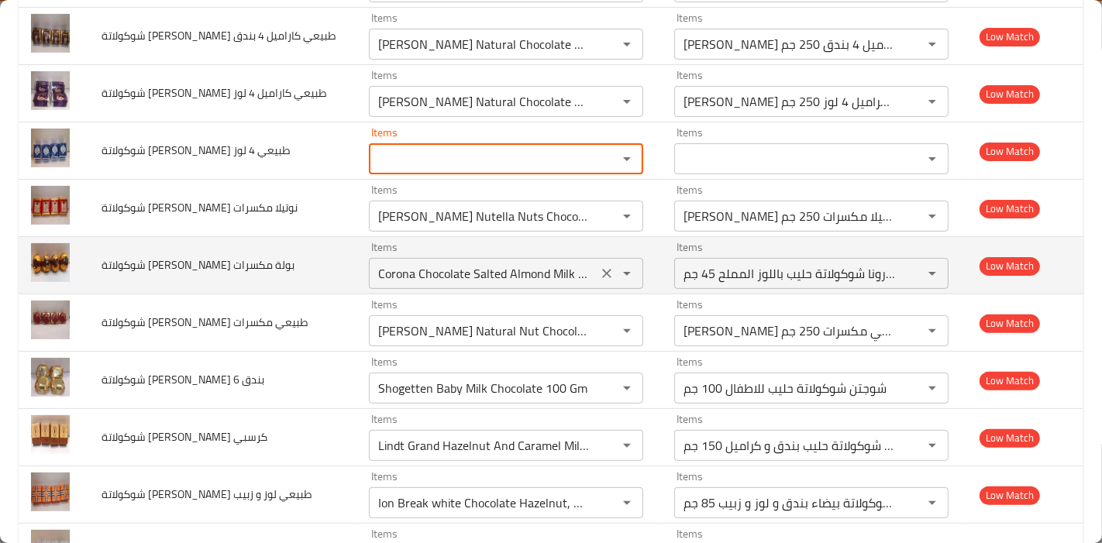
click at [385, 279] on مكسرات "Corona Chocolate Salted Almond Milk 45 Gm" at bounding box center [483, 274] width 219 height 22
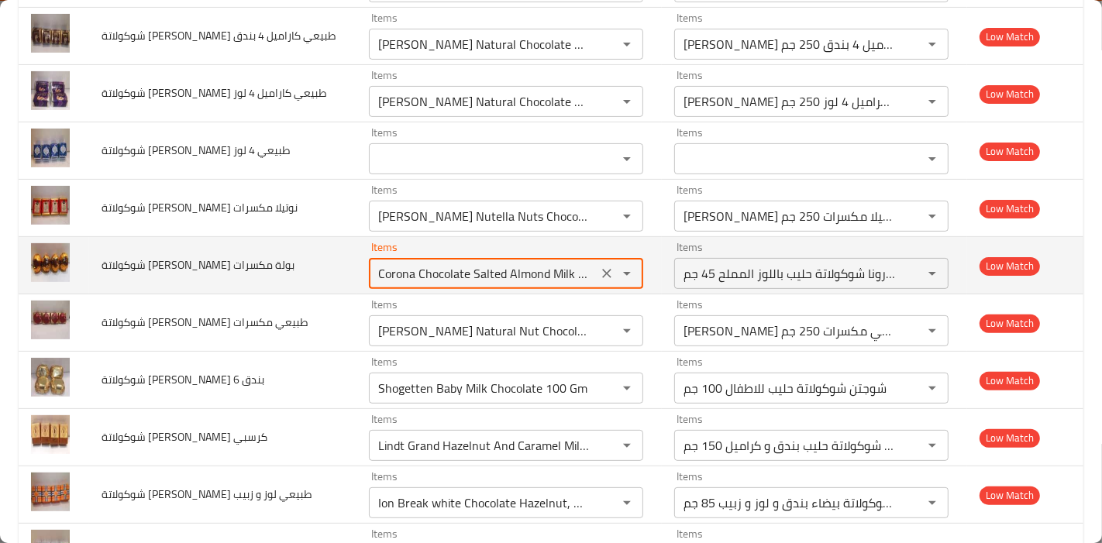
click at [393, 279] on مكسرات "Corona Chocolate Salted Almond Milk 45 Gm" at bounding box center [483, 274] width 219 height 22
click at [599, 269] on icon "Clear" at bounding box center [606, 273] width 15 height 15
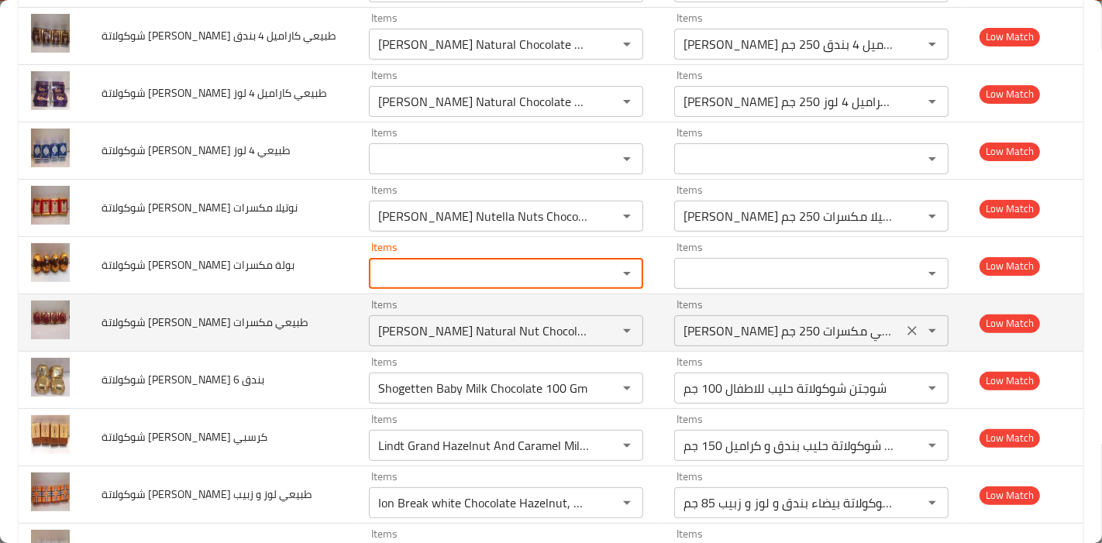
click at [859, 330] on مكسرات-ar "فيليب بيتاس شوكولاتة طبيعي مكسرات 250 جم" at bounding box center [788, 331] width 219 height 22
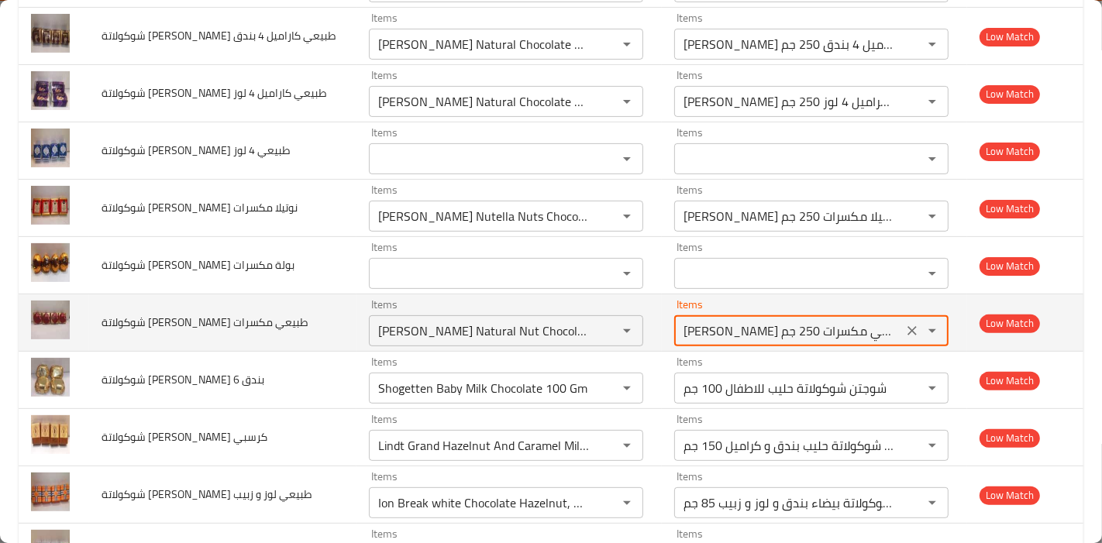
click at [859, 330] on مكسرات-ar "فيليب بيتاس شوكولاتة طبيعي مكسرات 250 جم" at bounding box center [788, 331] width 219 height 22
click at [785, 333] on مكسرات-ar "فيليب بيتاس شوكولاتة طبيعي مكسرات 250 جم" at bounding box center [788, 331] width 219 height 22
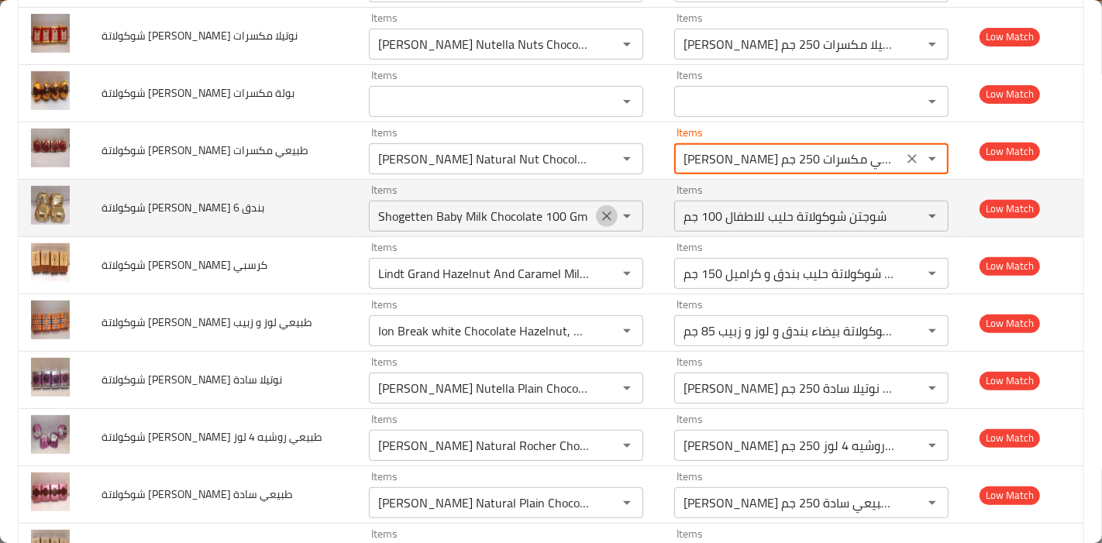
click at [599, 218] on icon "Clear" at bounding box center [606, 215] width 15 height 15
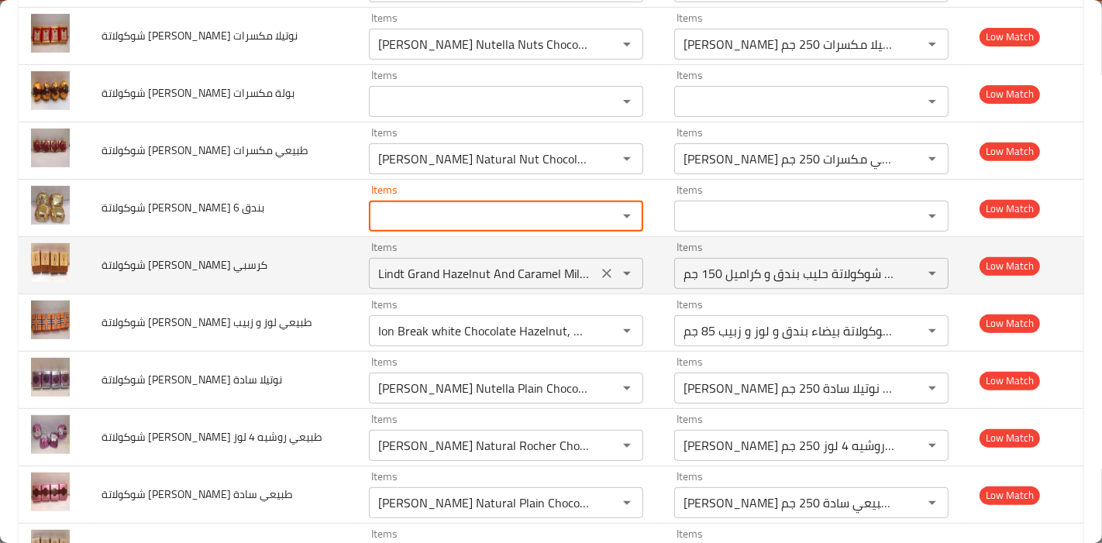
click at [599, 270] on icon "Clear" at bounding box center [606, 273] width 15 height 15
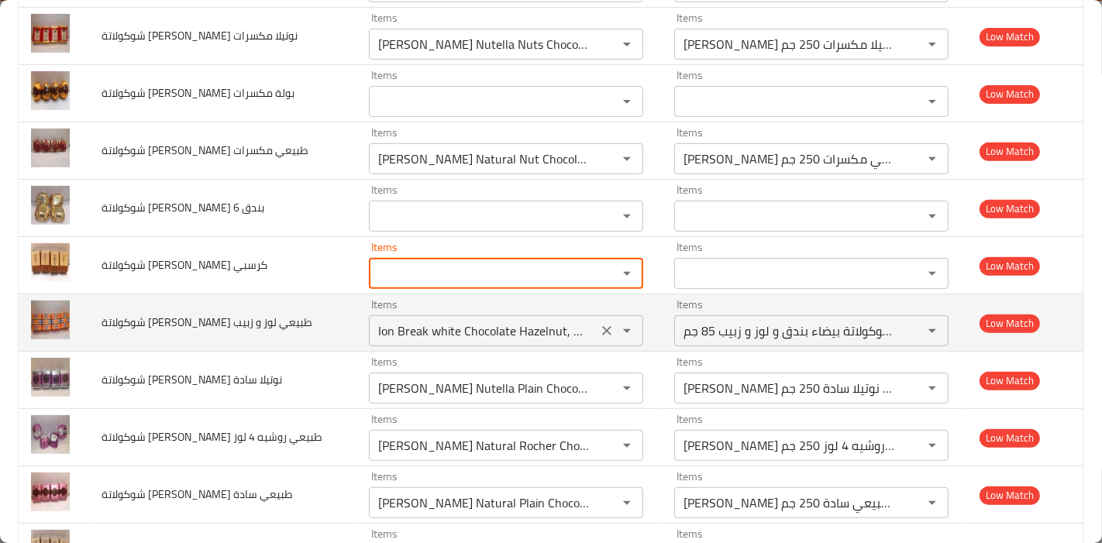
scroll to position [581, 0]
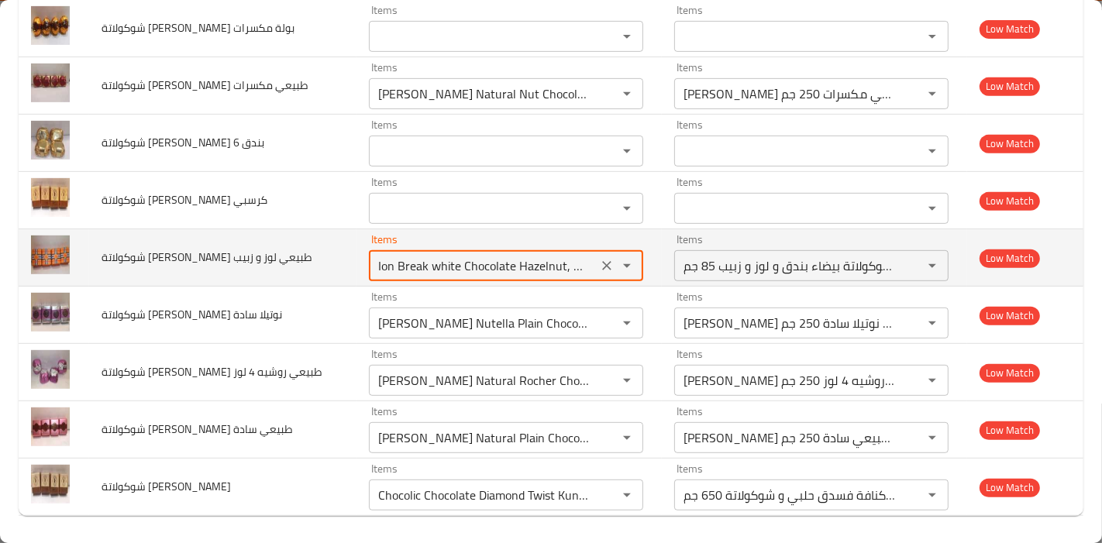
click at [500, 269] on زبيب "Ion Break white Chocolate Hazelnut, Almond And Raisin 85 Gm" at bounding box center [483, 266] width 219 height 22
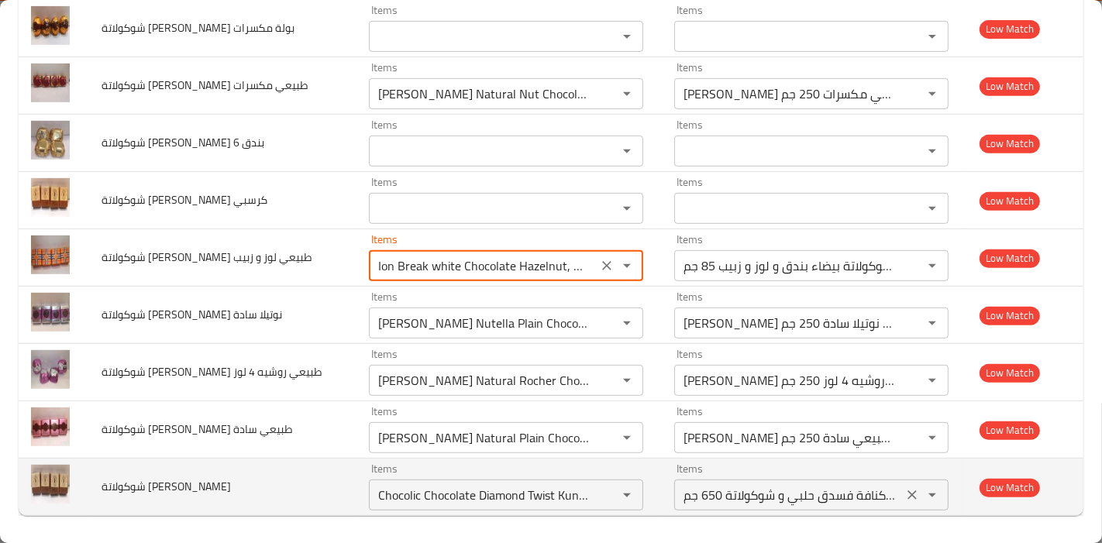
click at [809, 487] on لوتس-ar "شوكوليك شوكولاتة دايموند تويست كنافة فسدق حلبي و شوكولاتة 650 جم" at bounding box center [788, 495] width 219 height 22
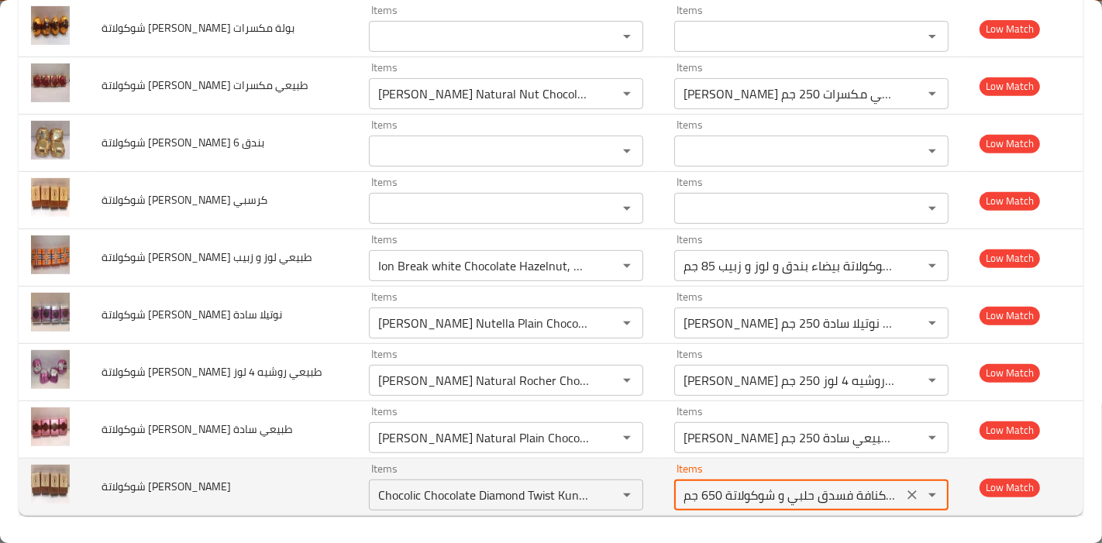
click at [809, 487] on لوتس-ar "شوكوليك شوكولاتة دايموند تويست كنافة فسدق حلبي و شوكولاتة 650 جم" at bounding box center [788, 495] width 219 height 22
click at [758, 494] on لوتس-ar "شوكوليك شوكولاتة دايموند تويست كنافة فسدق حلبي و شوكولاتة 650 جم" at bounding box center [788, 495] width 219 height 22
click at [603, 493] on icon "Clear" at bounding box center [607, 495] width 9 height 9
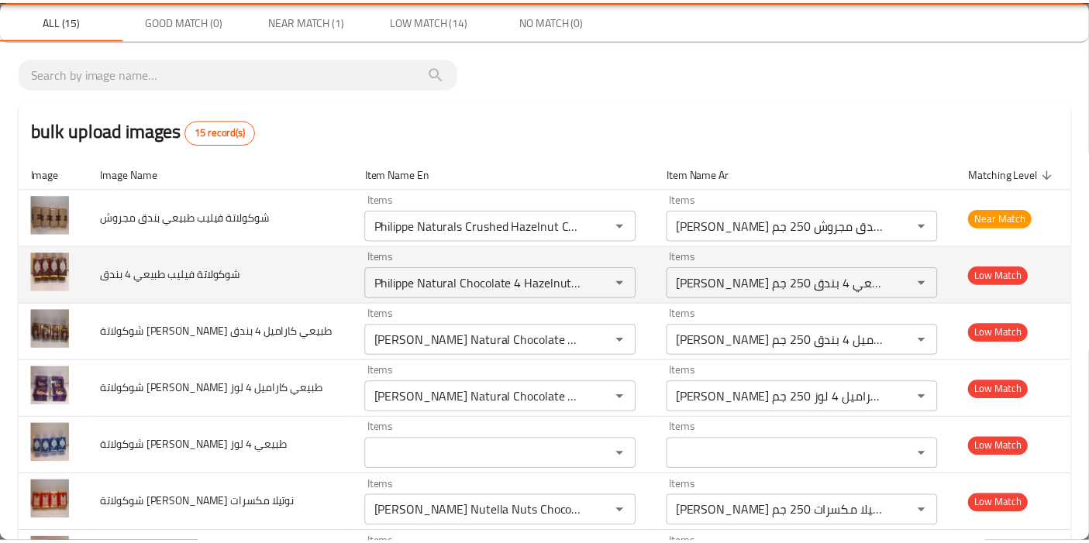
scroll to position [0, 0]
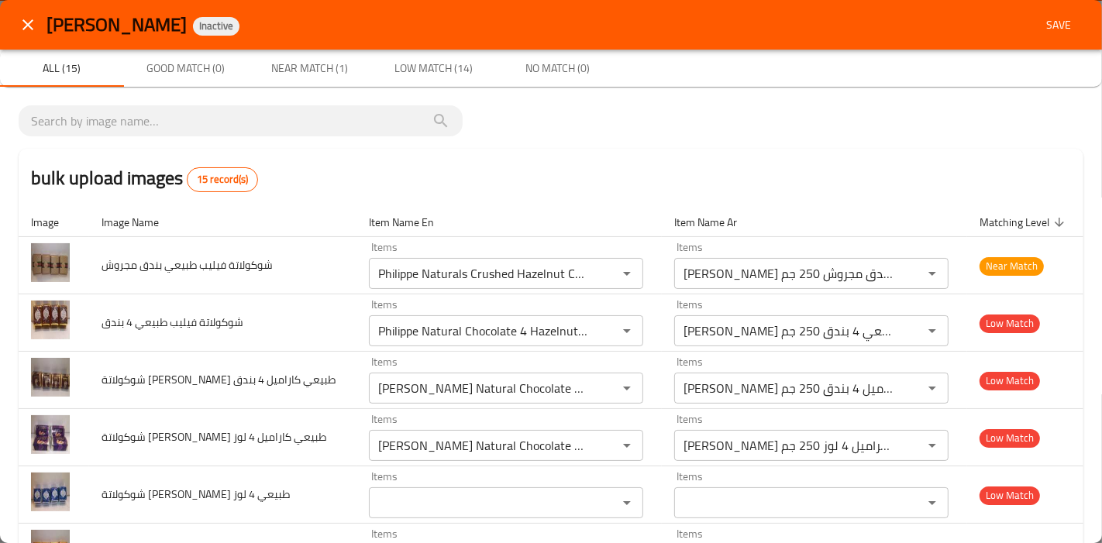
click at [779, 149] on div "bulk upload images 15 record(s)" at bounding box center [551, 178] width 1065 height 59
click at [1040, 22] on span "Save" at bounding box center [1058, 24] width 37 height 19
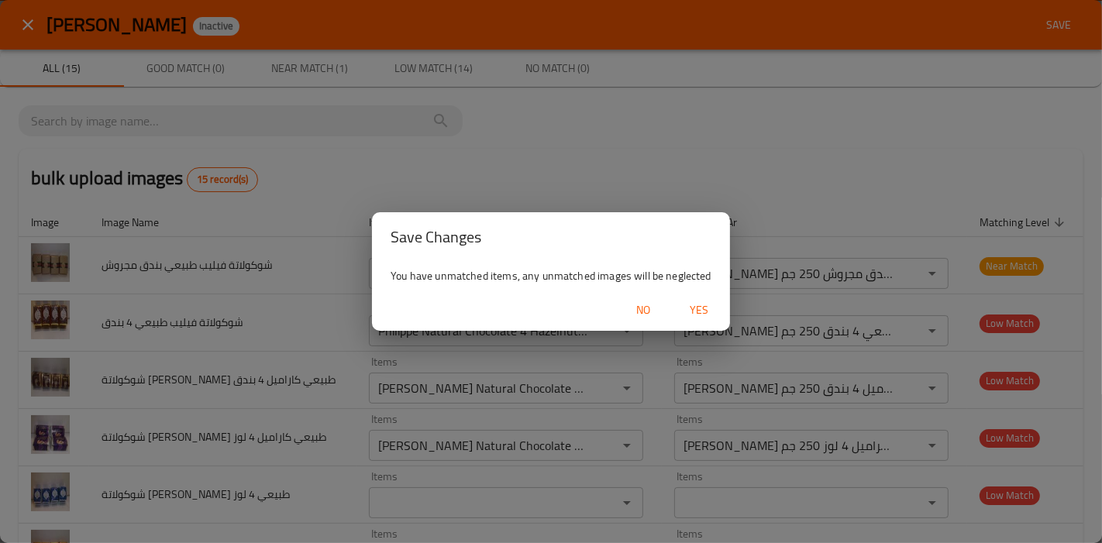
click at [699, 306] on span "Yes" at bounding box center [698, 310] width 37 height 19
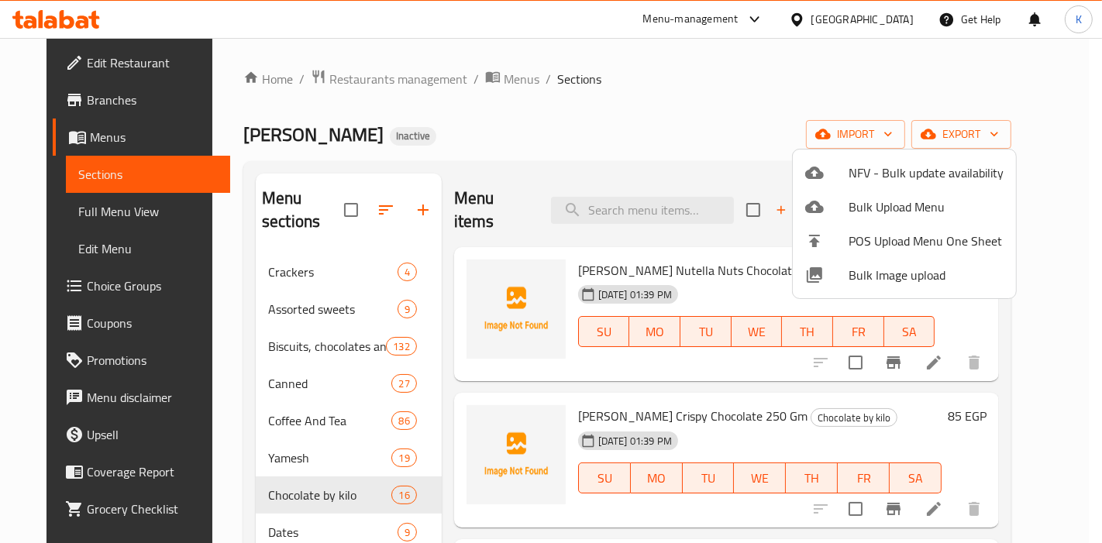
click at [575, 100] on div at bounding box center [551, 271] width 1102 height 543
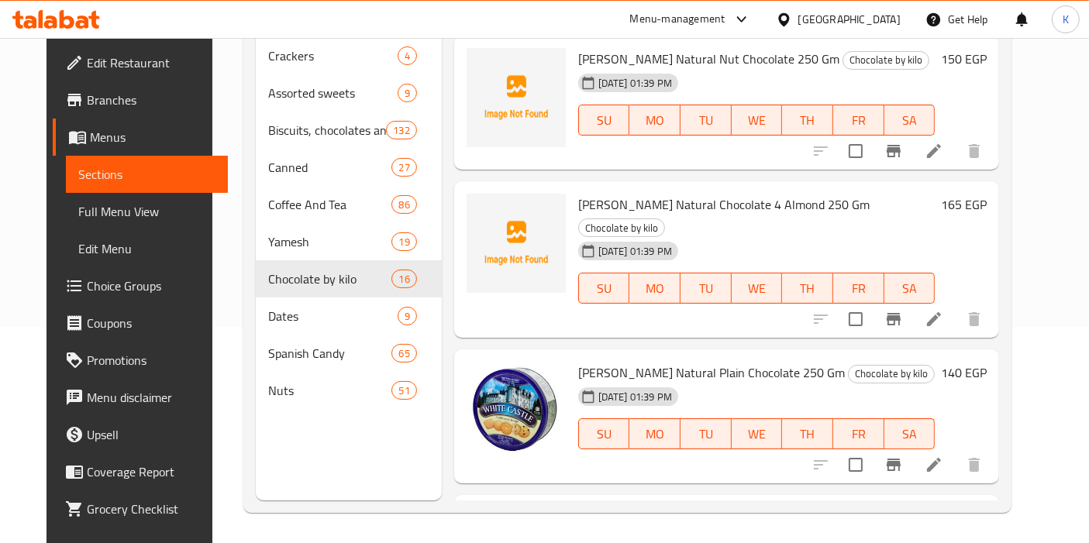
scroll to position [430, 0]
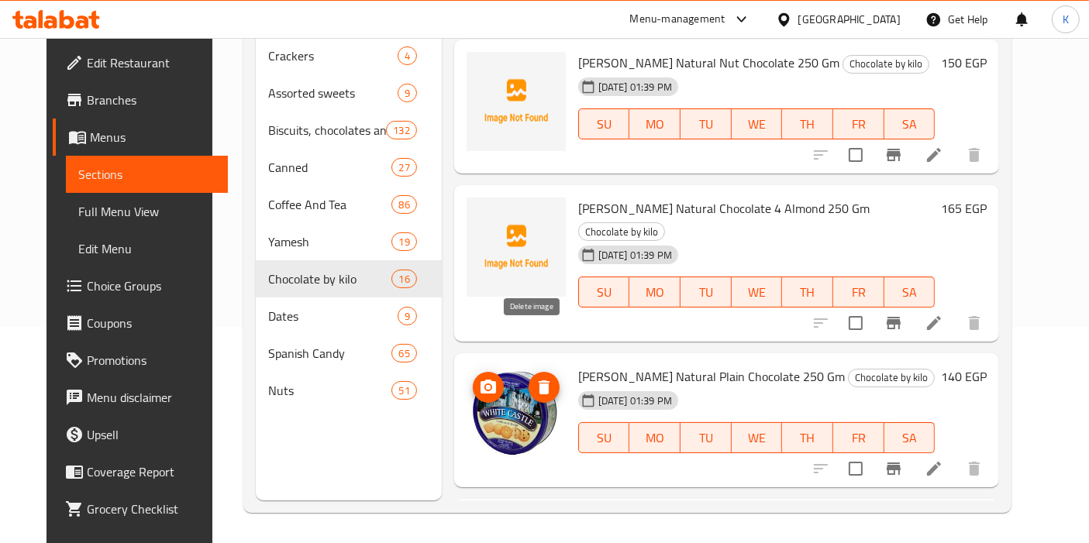
click at [537, 378] on icon "delete image" at bounding box center [544, 387] width 19 height 19
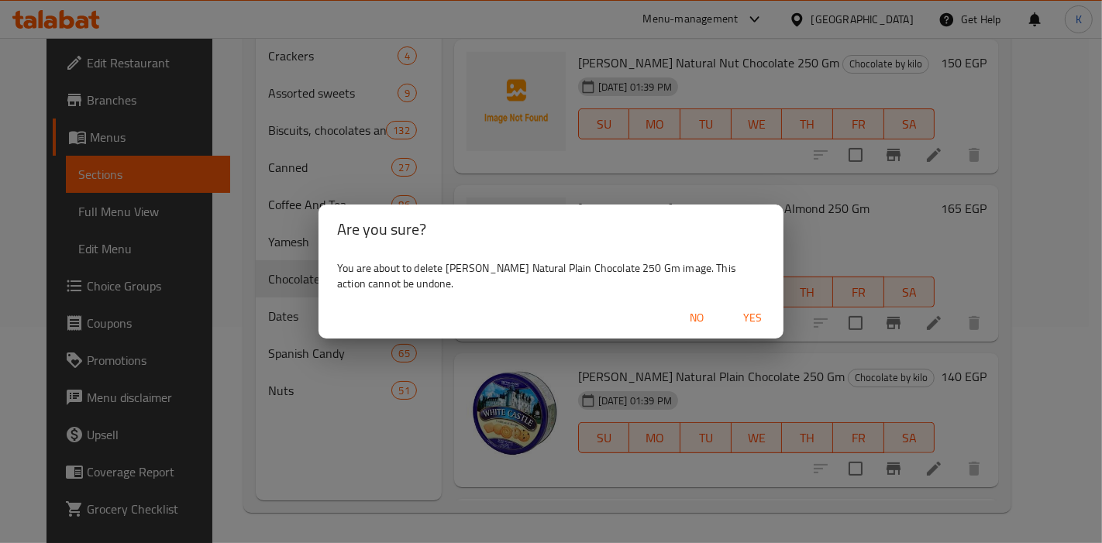
click at [746, 320] on span "Yes" at bounding box center [752, 317] width 37 height 19
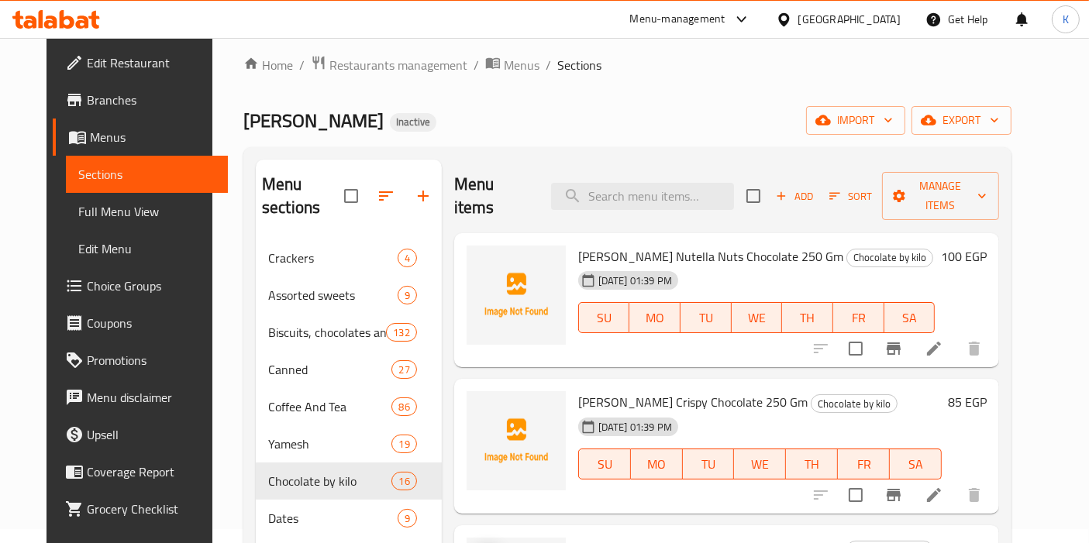
scroll to position [0, 0]
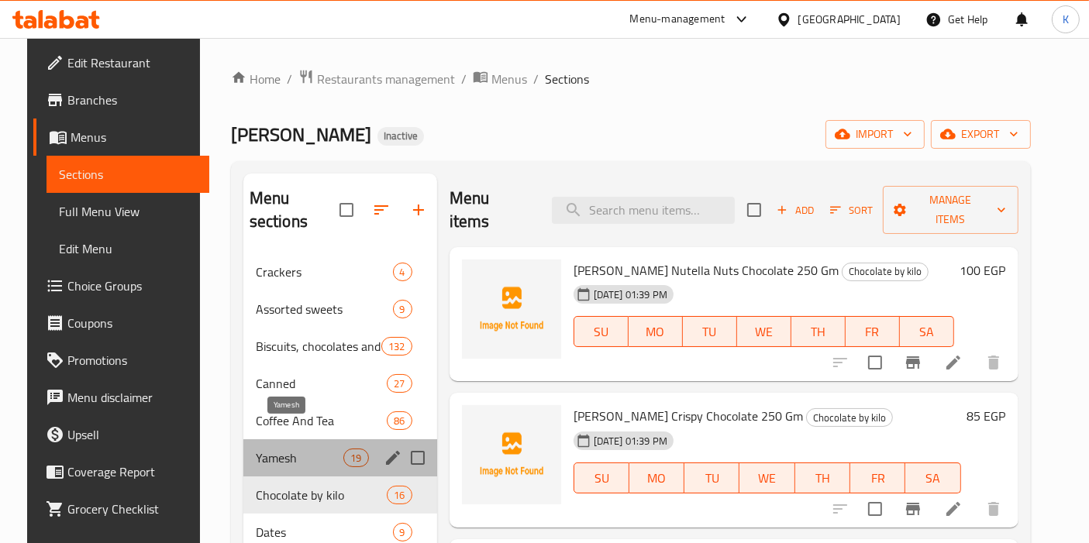
click at [279, 449] on span "Yamesh" at bounding box center [300, 458] width 88 height 19
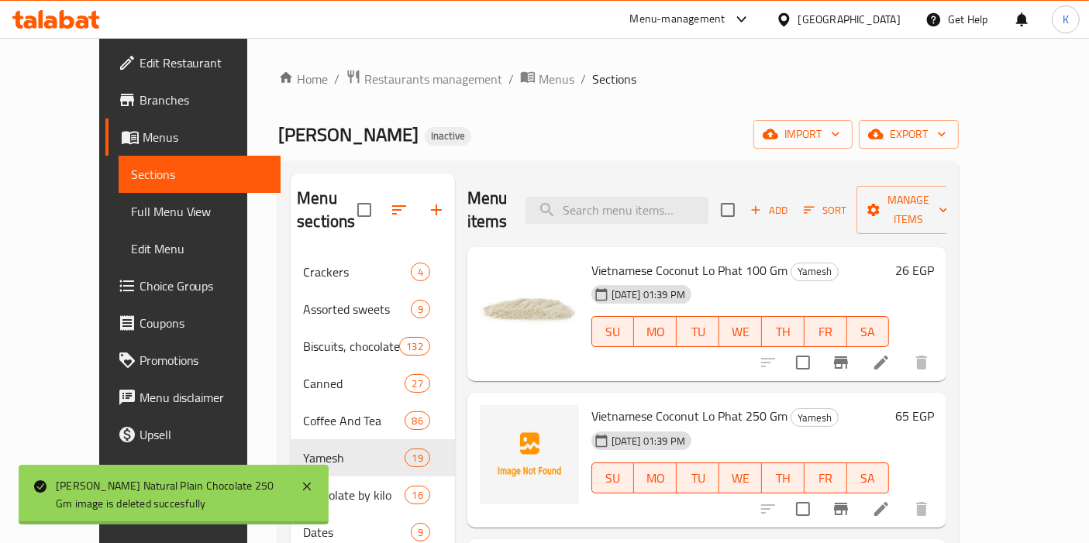
click at [281, 474] on div "Philippe Pittas Natural Plain Chocolate 250 Gm image is deleted succesfully" at bounding box center [174, 495] width 310 height 60
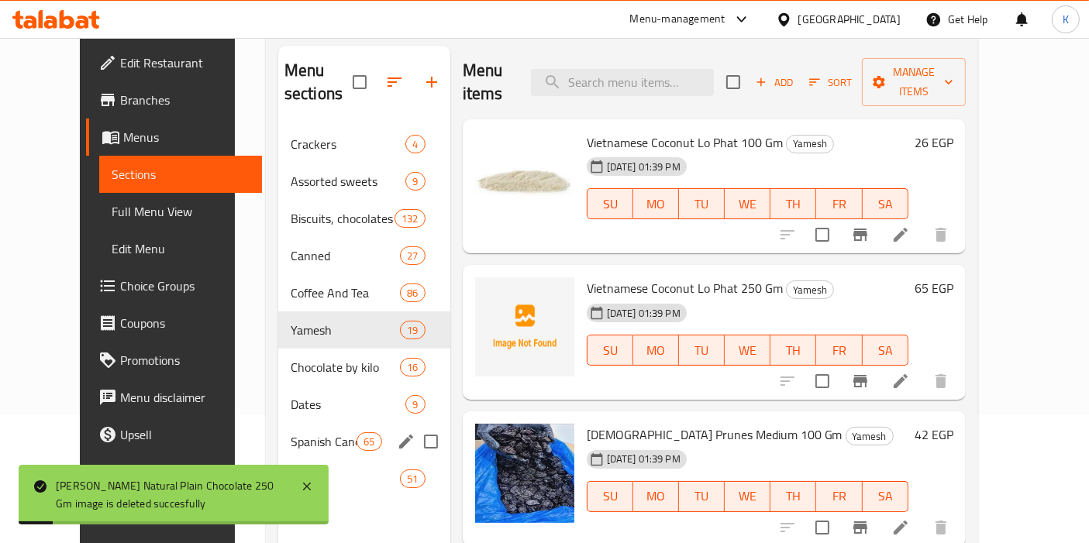
scroll to position [172, 0]
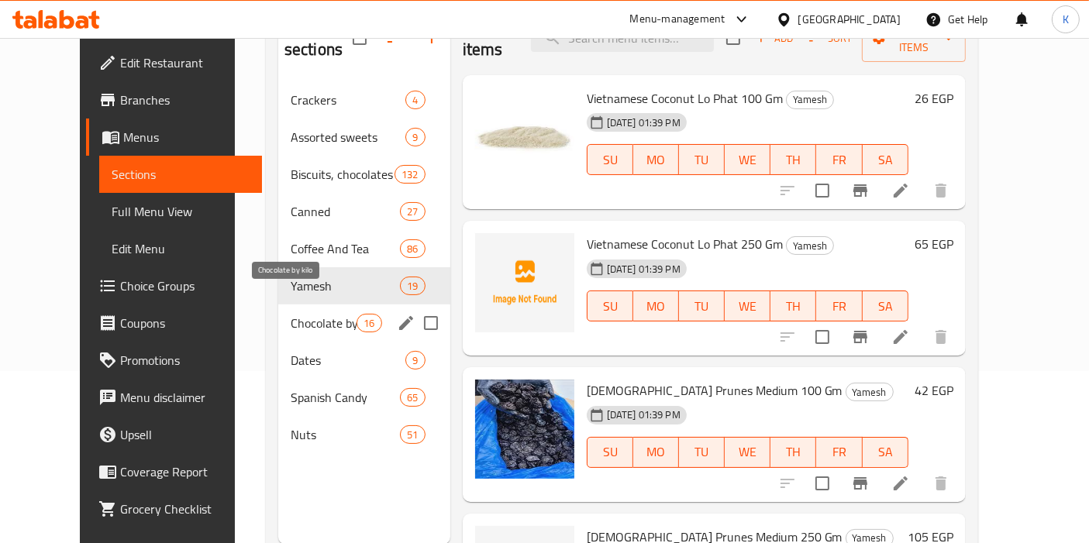
click at [294, 314] on span "Chocolate by kilo" at bounding box center [324, 323] width 66 height 19
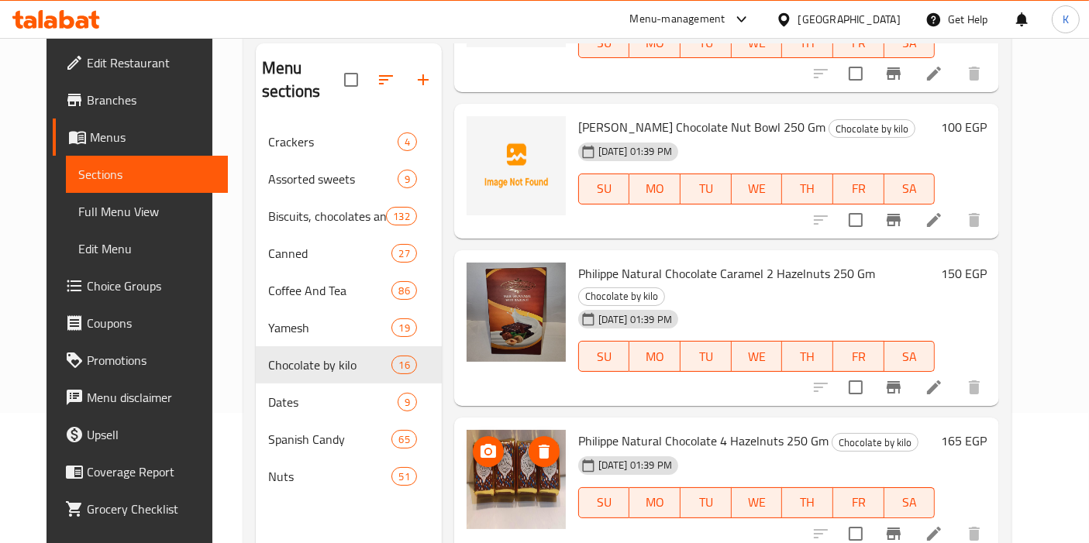
scroll to position [216, 0]
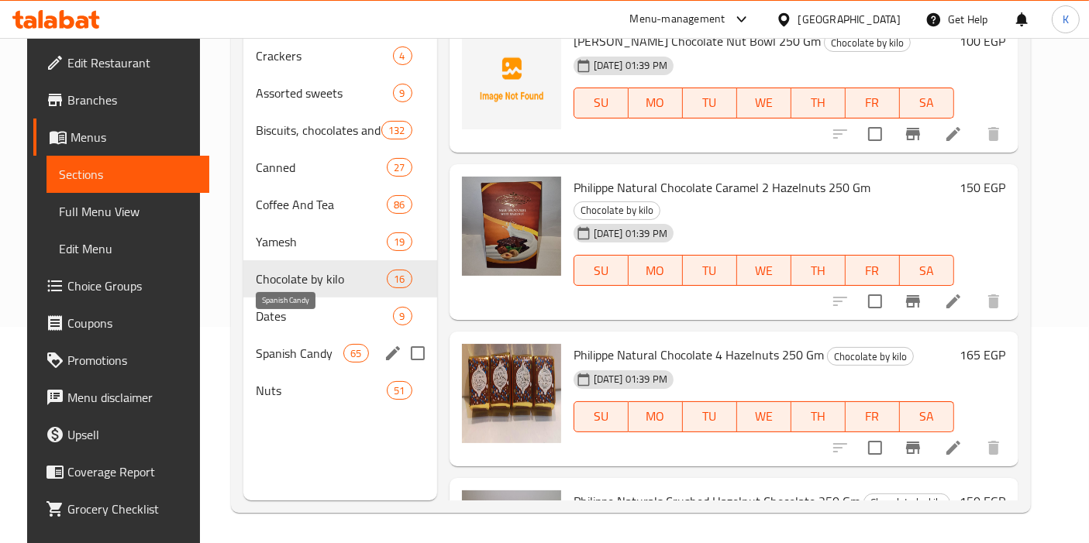
click at [256, 344] on span "Spanish Candy" at bounding box center [300, 353] width 88 height 19
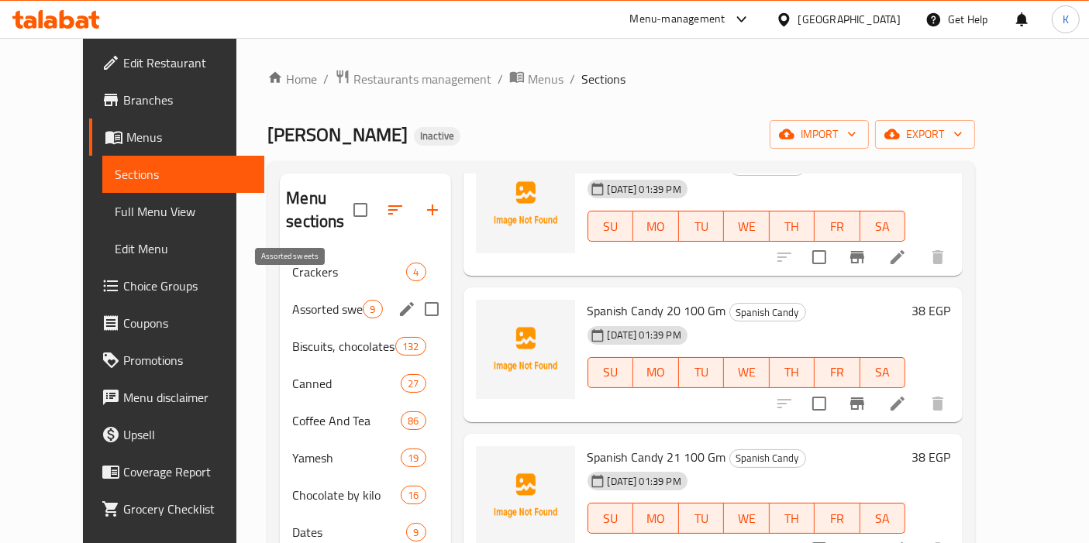
click at [292, 300] on span "Assorted sweets" at bounding box center [327, 309] width 71 height 19
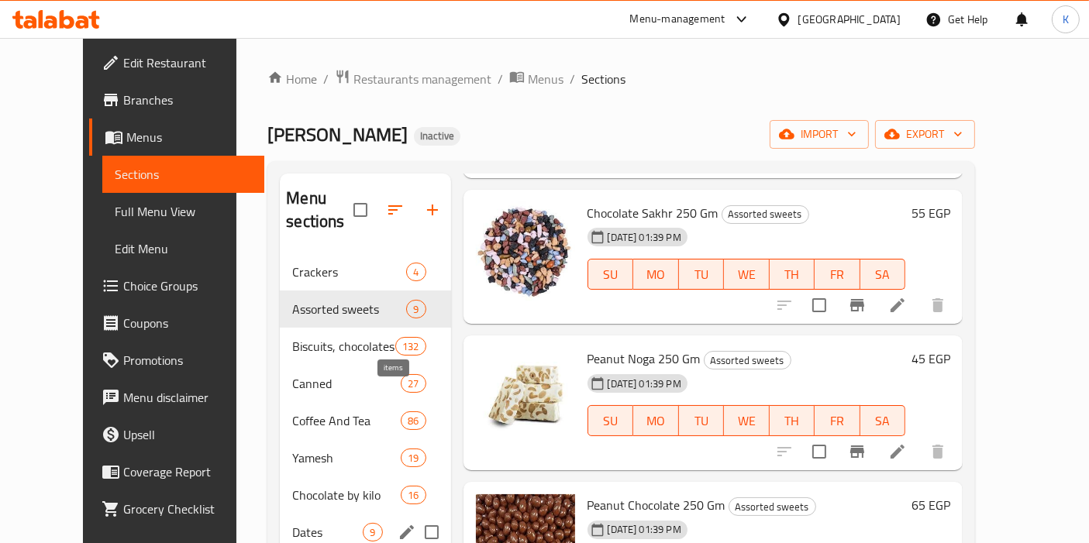
scroll to position [216, 0]
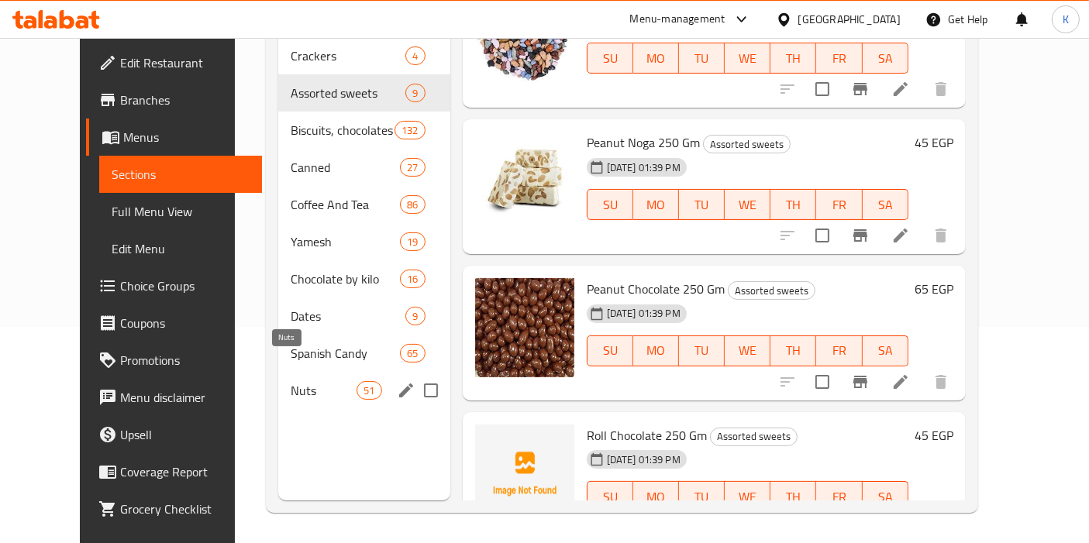
click at [291, 381] on span "Nuts" at bounding box center [324, 390] width 66 height 19
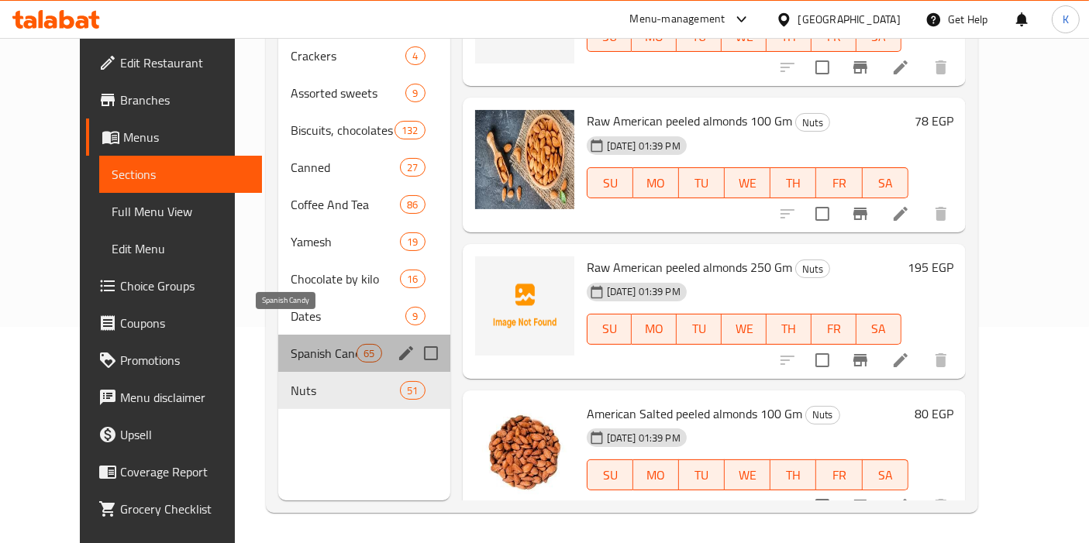
click at [291, 344] on span "Spanish Candy" at bounding box center [324, 353] width 66 height 19
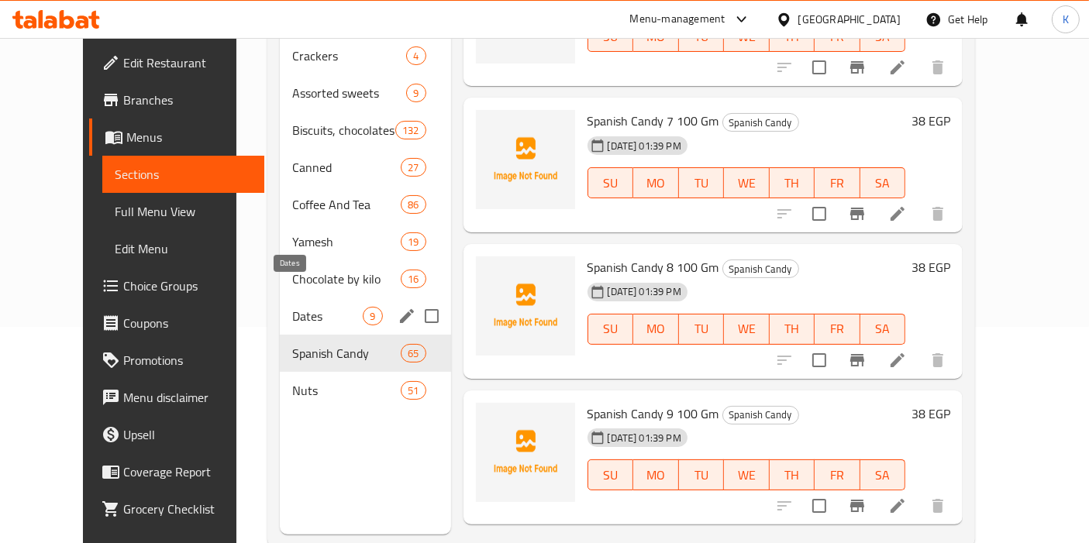
click at [292, 307] on span "Dates" at bounding box center [327, 316] width 71 height 19
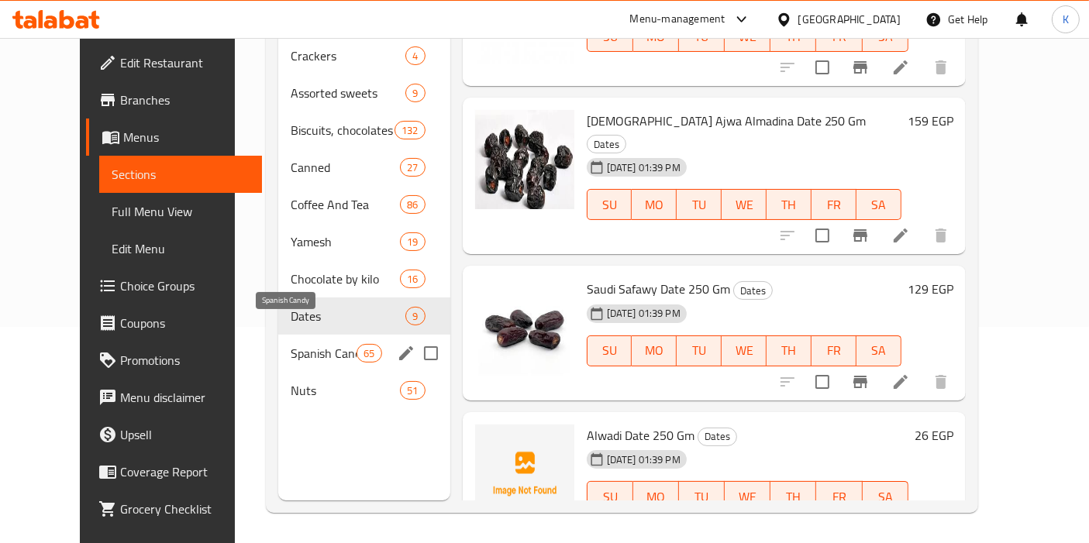
click at [291, 344] on span "Spanish Candy" at bounding box center [324, 353] width 66 height 19
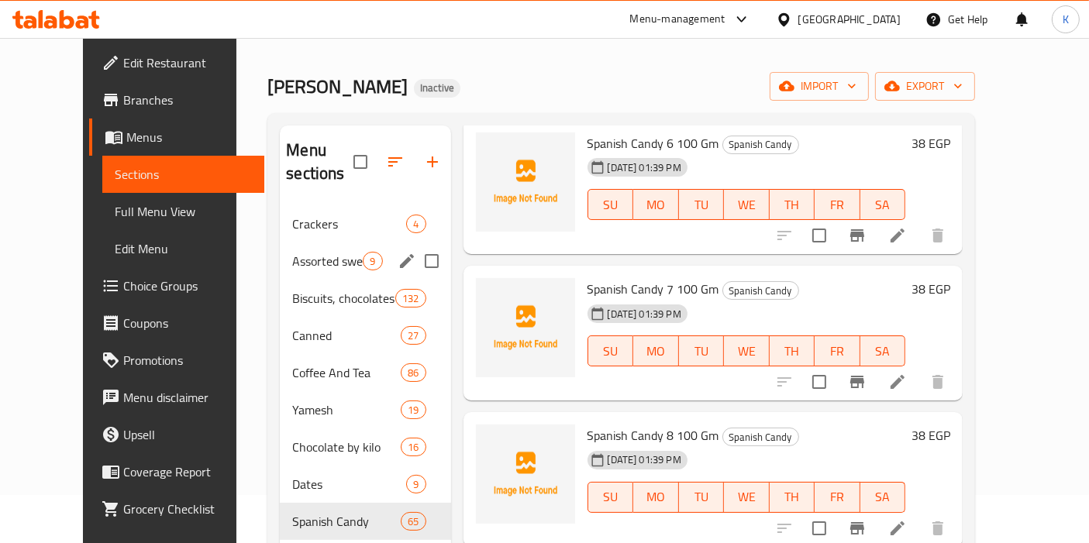
scroll to position [44, 0]
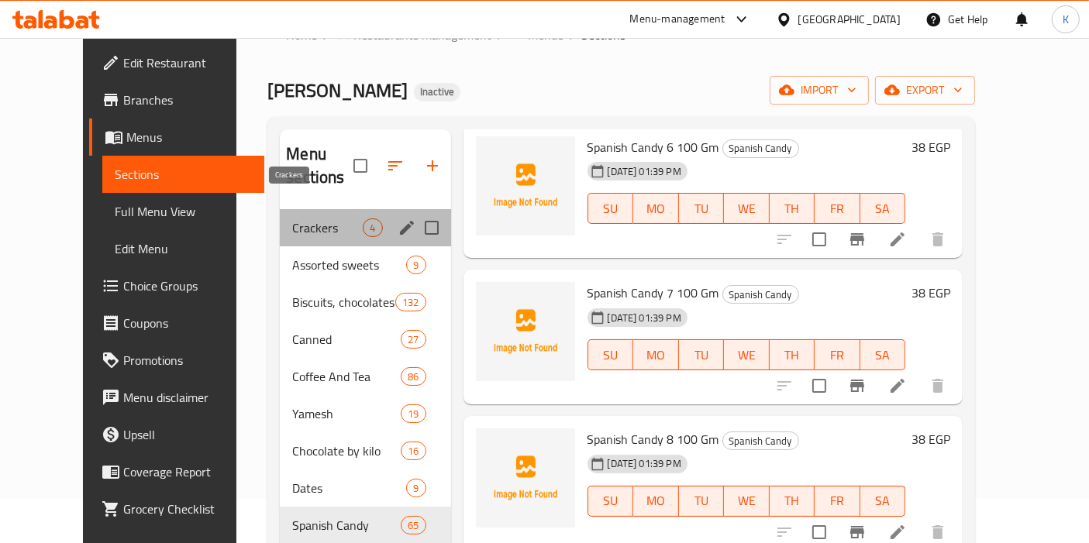
click at [314, 219] on span "Crackers" at bounding box center [327, 228] width 71 height 19
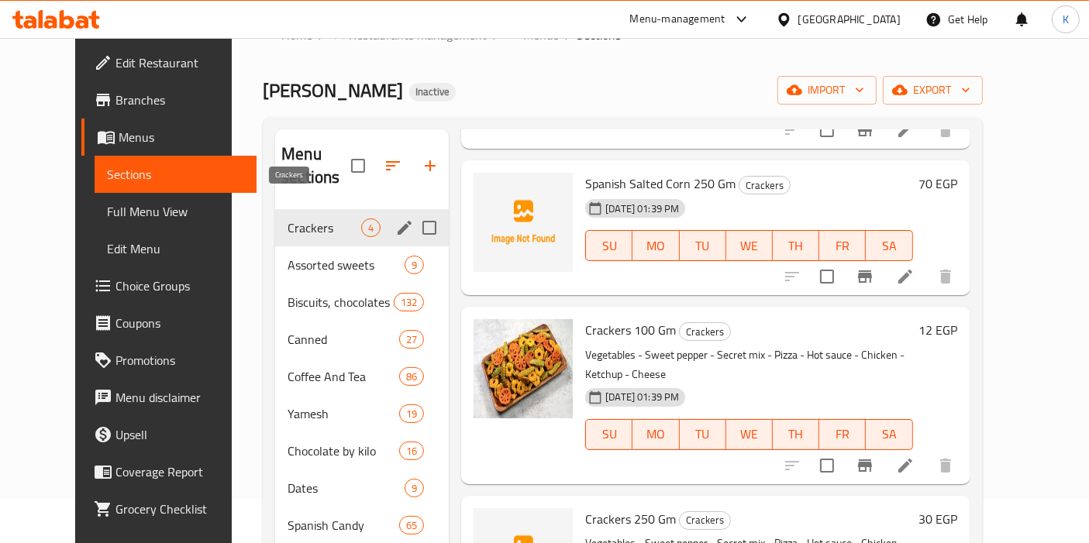
scroll to position [126, 0]
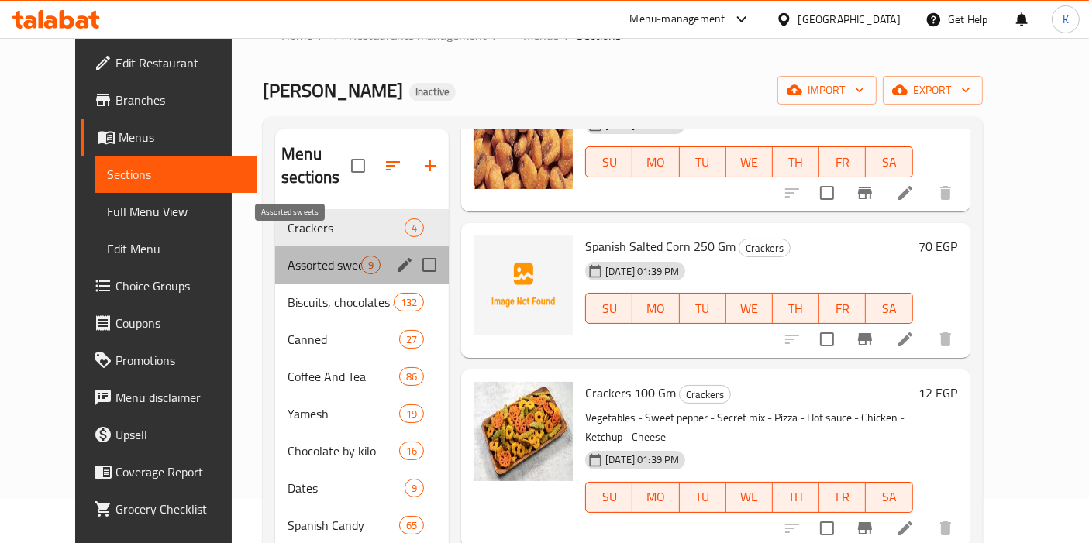
click at [288, 256] on span "Assorted sweets" at bounding box center [325, 265] width 74 height 19
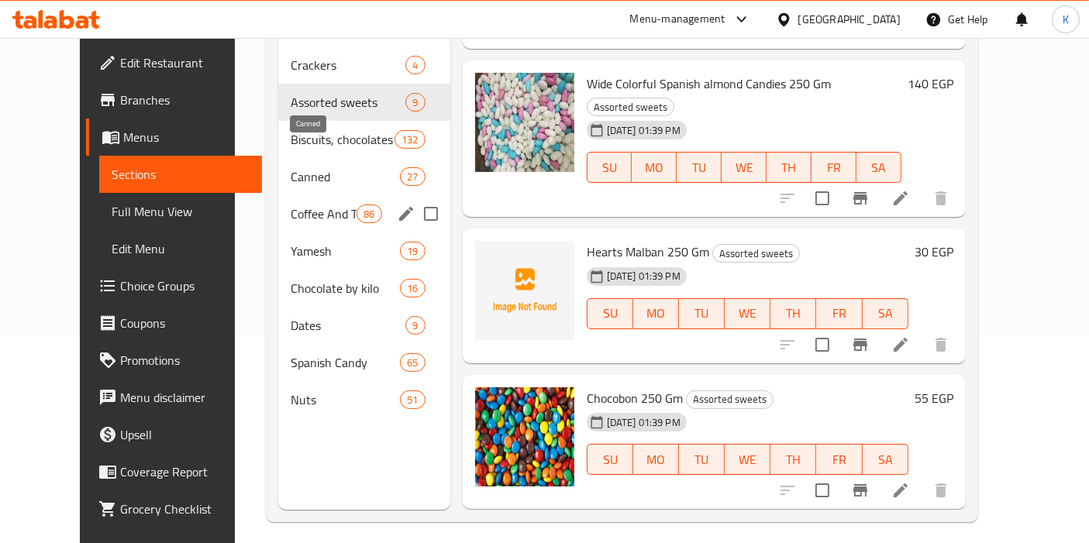
scroll to position [216, 0]
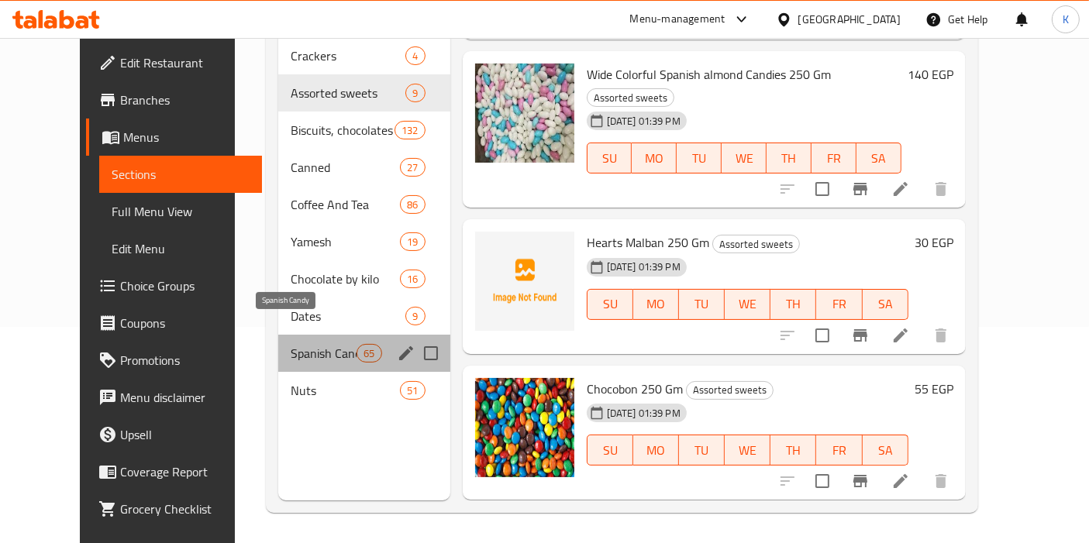
click at [292, 344] on span "Spanish Candy" at bounding box center [324, 353] width 66 height 19
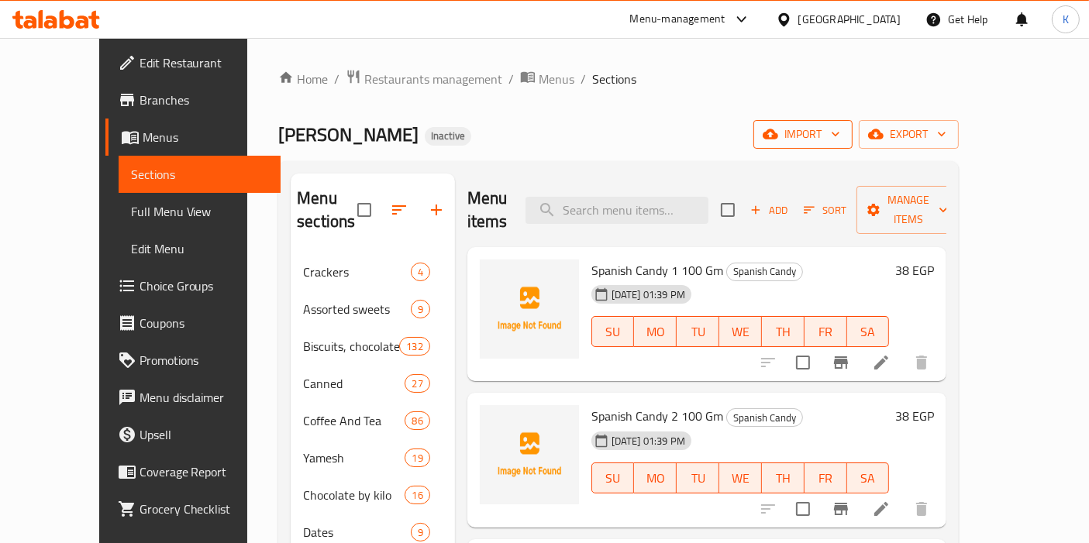
click at [840, 135] on span "import" at bounding box center [803, 134] width 74 height 19
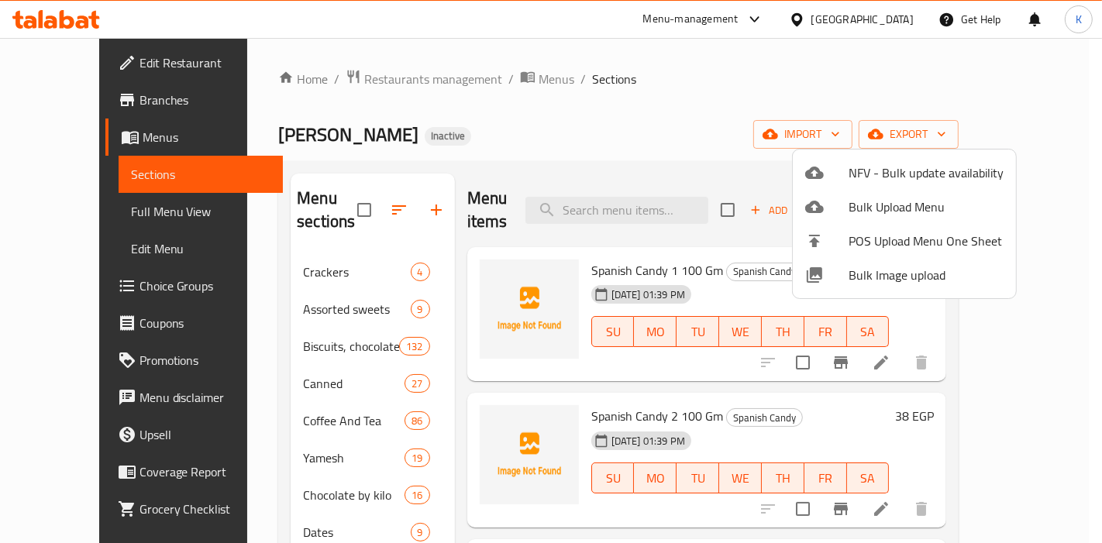
click at [851, 280] on span "Bulk Image upload" at bounding box center [926, 275] width 155 height 19
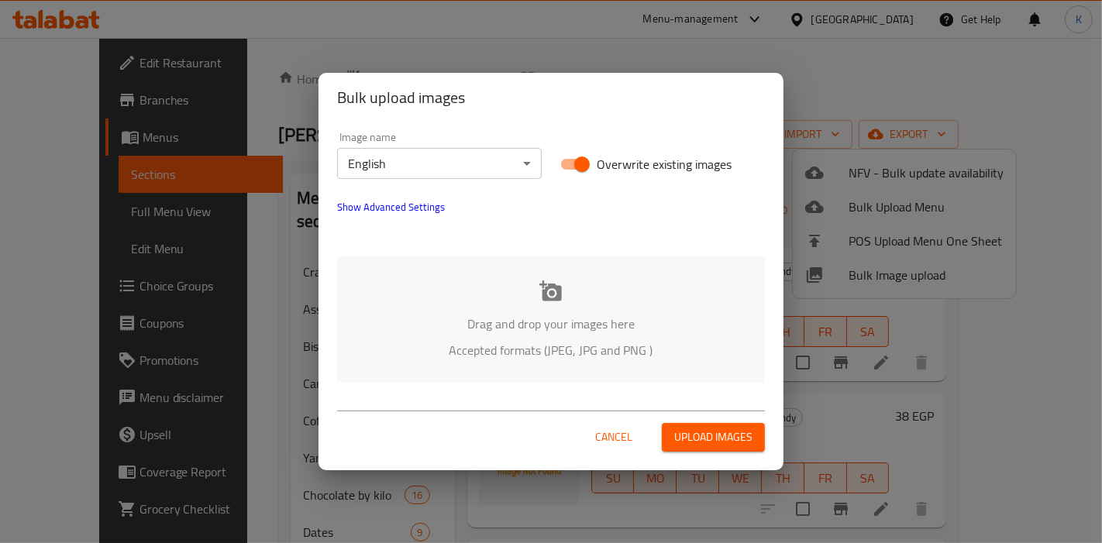
click at [467, 164] on body "​ Menu-management Egypt Get Help K Edit Restaurant Branches Menus Sections Full…" at bounding box center [551, 290] width 1102 height 505
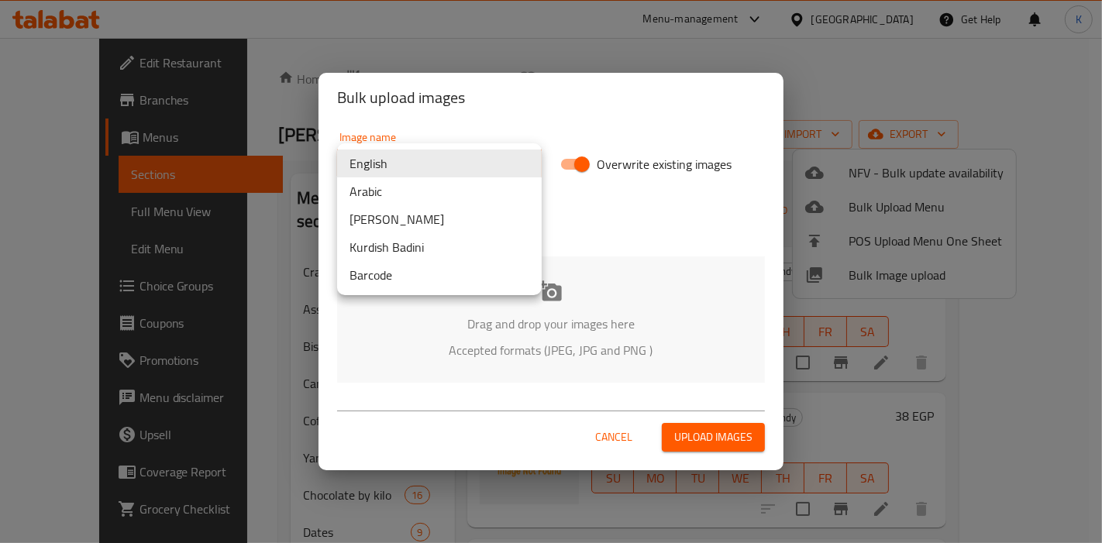
click at [401, 192] on li "Arabic" at bounding box center [439, 191] width 205 height 28
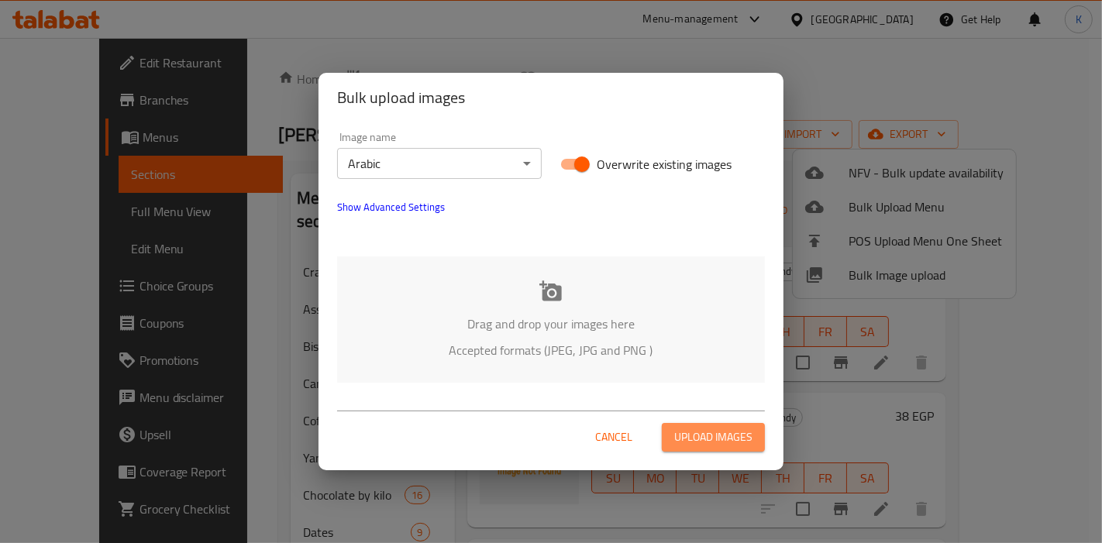
click at [721, 432] on span "Upload images" at bounding box center [713, 437] width 78 height 19
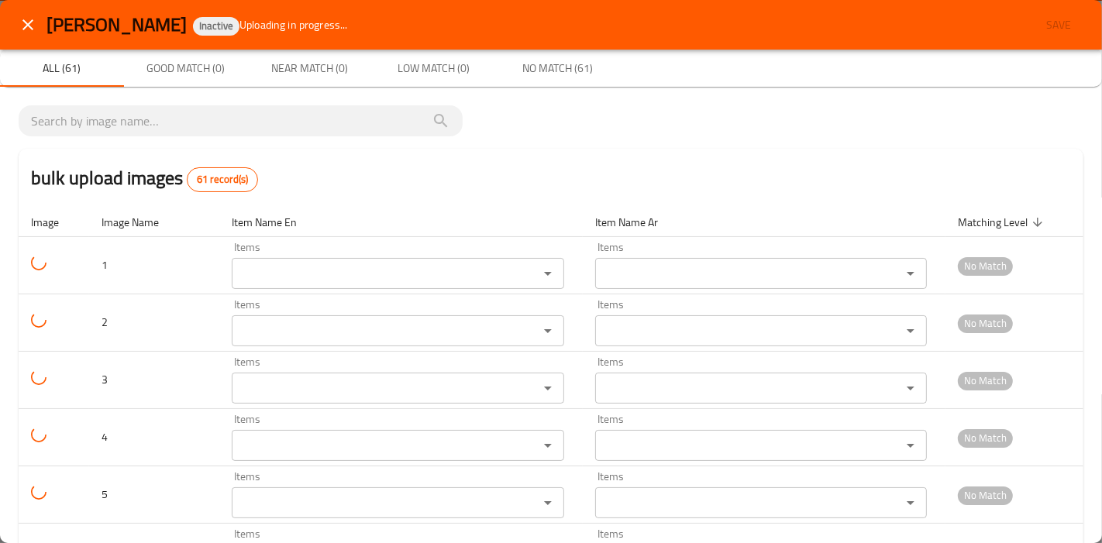
click at [830, 161] on div "bulk upload images 61 record(s)" at bounding box center [551, 178] width 1065 height 59
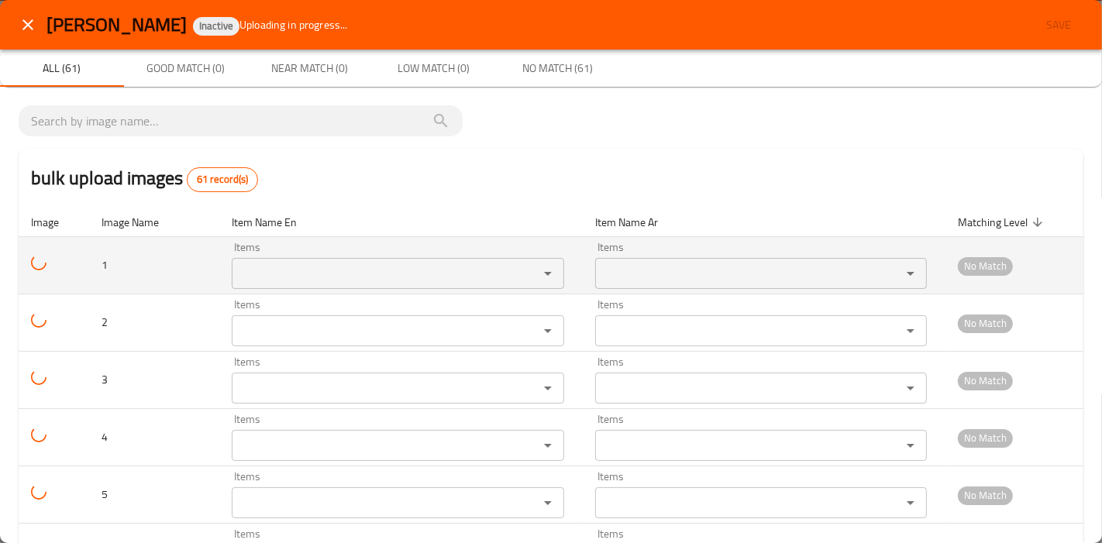
click at [64, 284] on td "enhanced table" at bounding box center [54, 265] width 71 height 57
click at [48, 273] on td "enhanced table" at bounding box center [54, 265] width 71 height 57
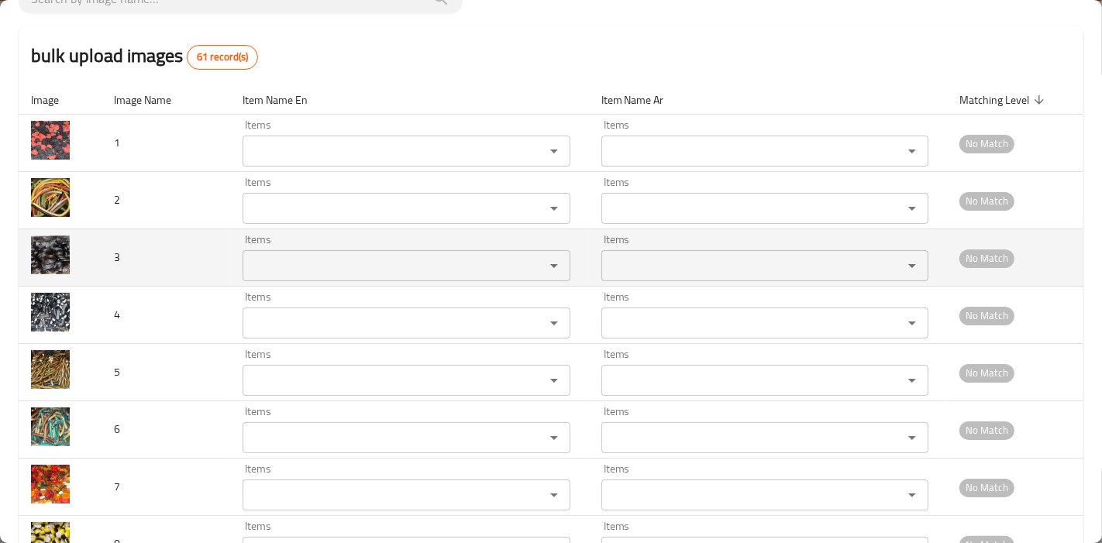
scroll to position [172, 0]
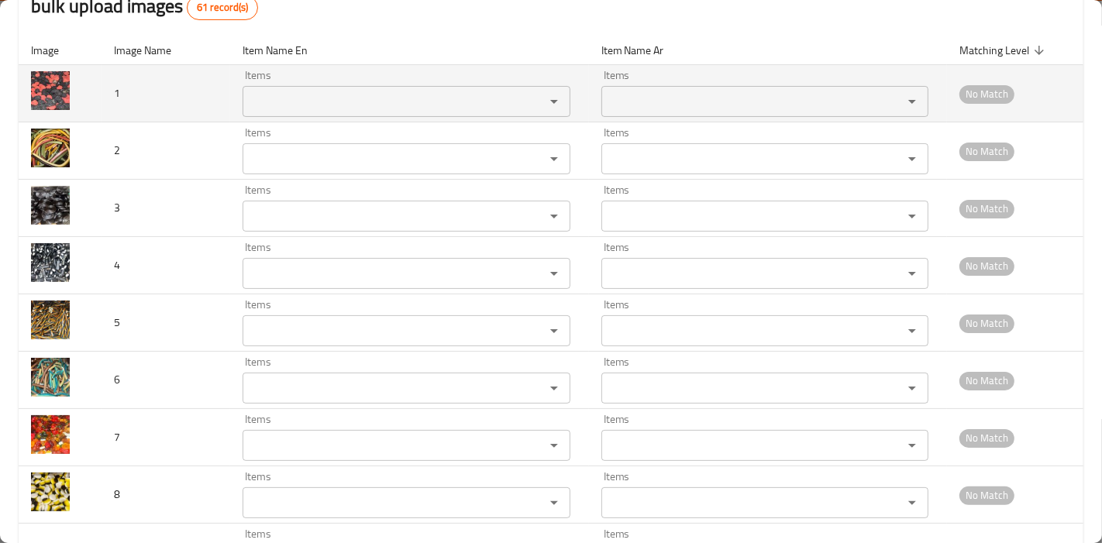
click at [117, 93] on span "1" at bounding box center [117, 93] width 6 height 20
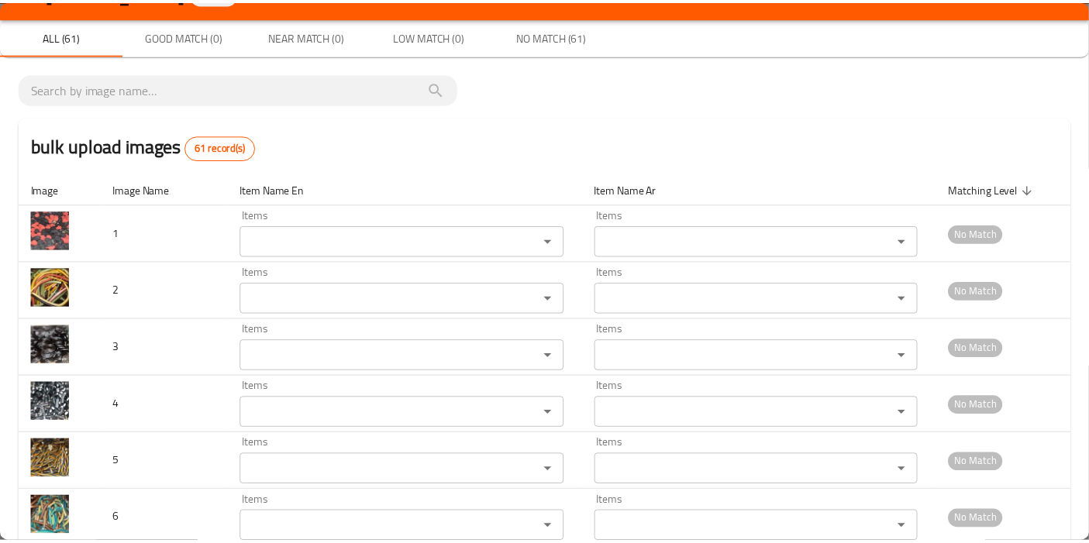
scroll to position [0, 0]
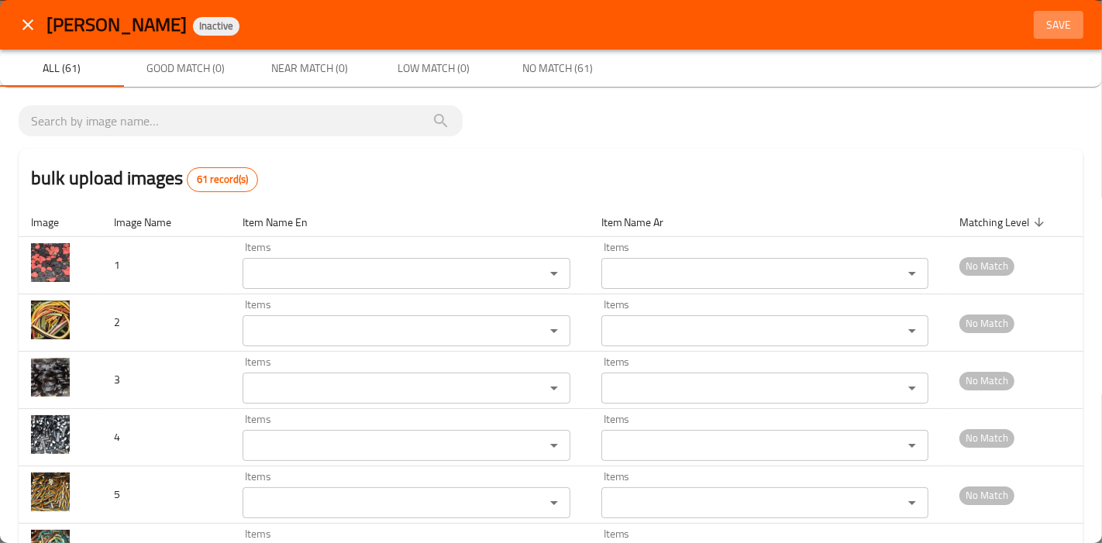
click at [1050, 22] on span "Save" at bounding box center [1058, 24] width 37 height 19
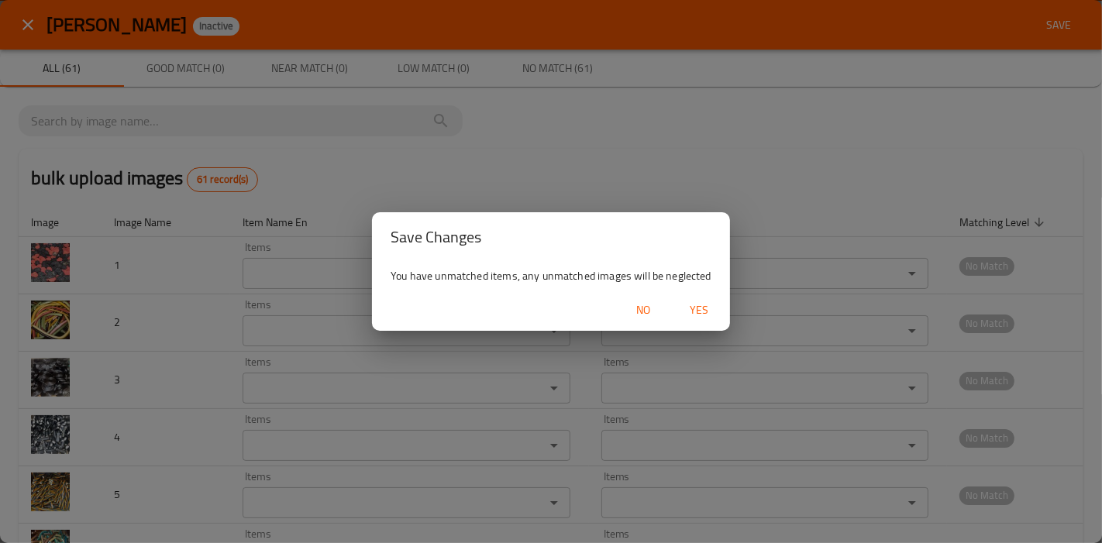
click at [701, 312] on span "Yes" at bounding box center [698, 310] width 37 height 19
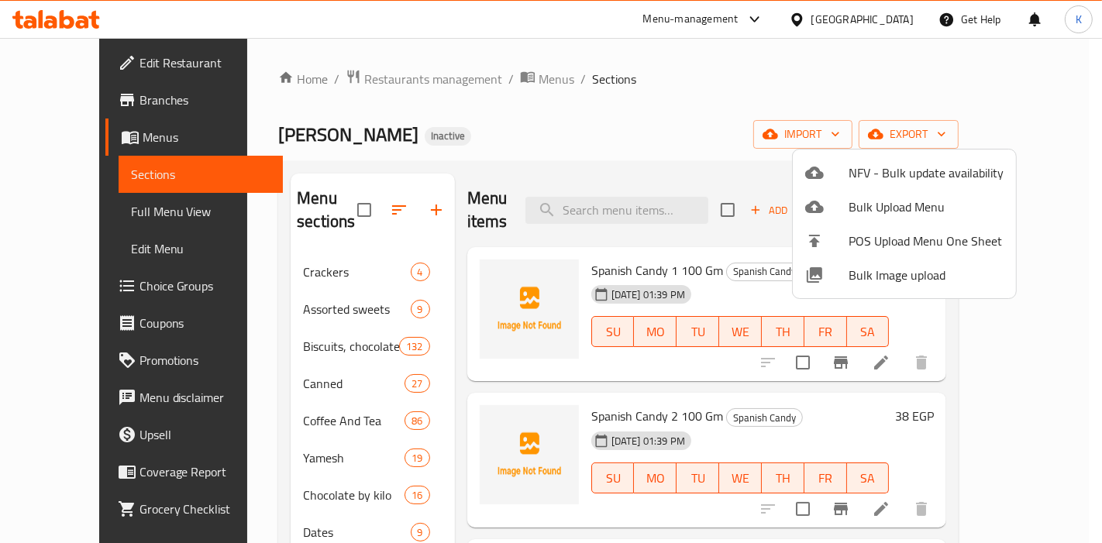
click at [291, 297] on div at bounding box center [551, 271] width 1102 height 543
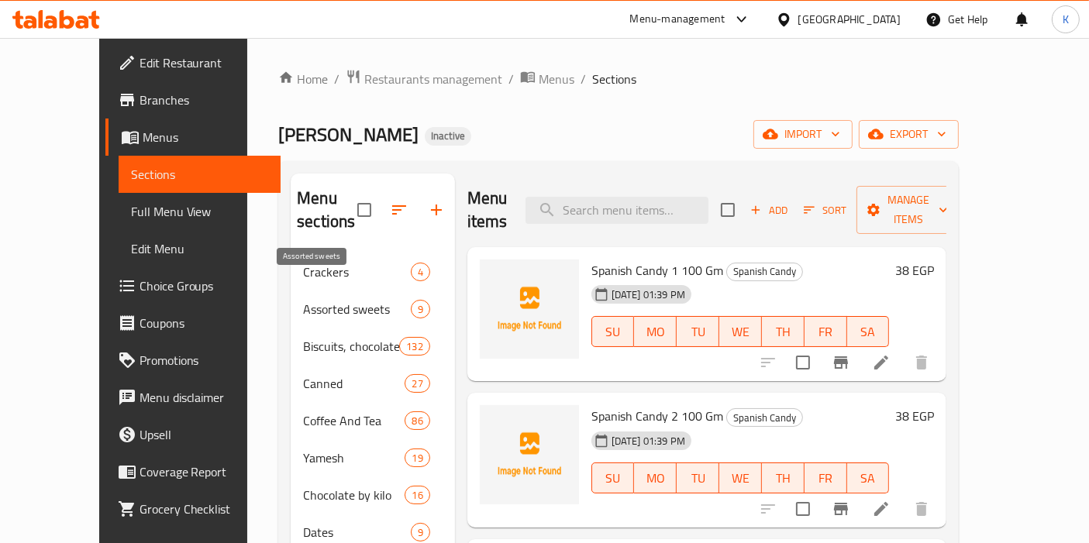
click at [303, 300] on span "Assorted sweets" at bounding box center [356, 309] width 107 height 19
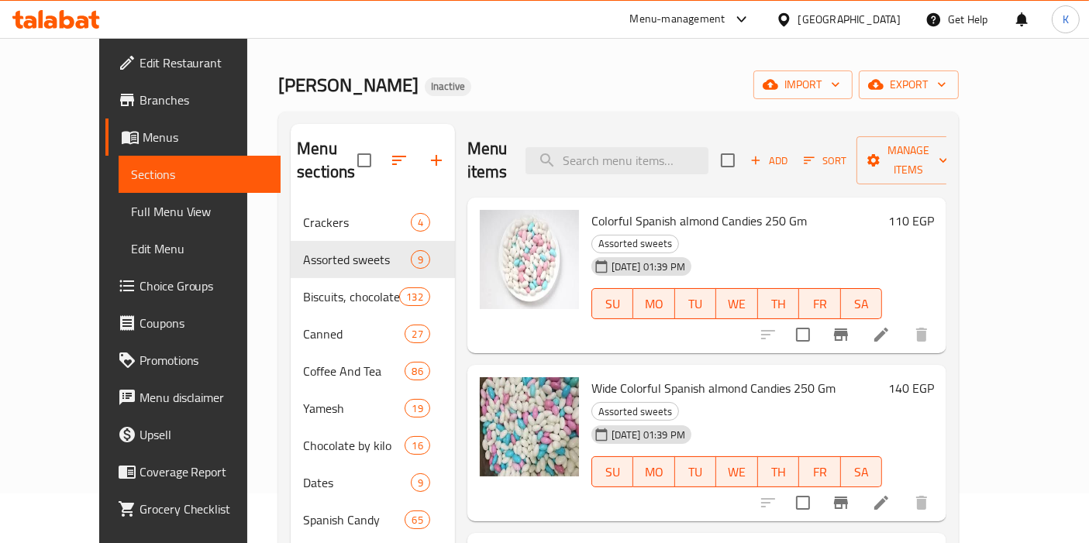
scroll to position [86, 0]
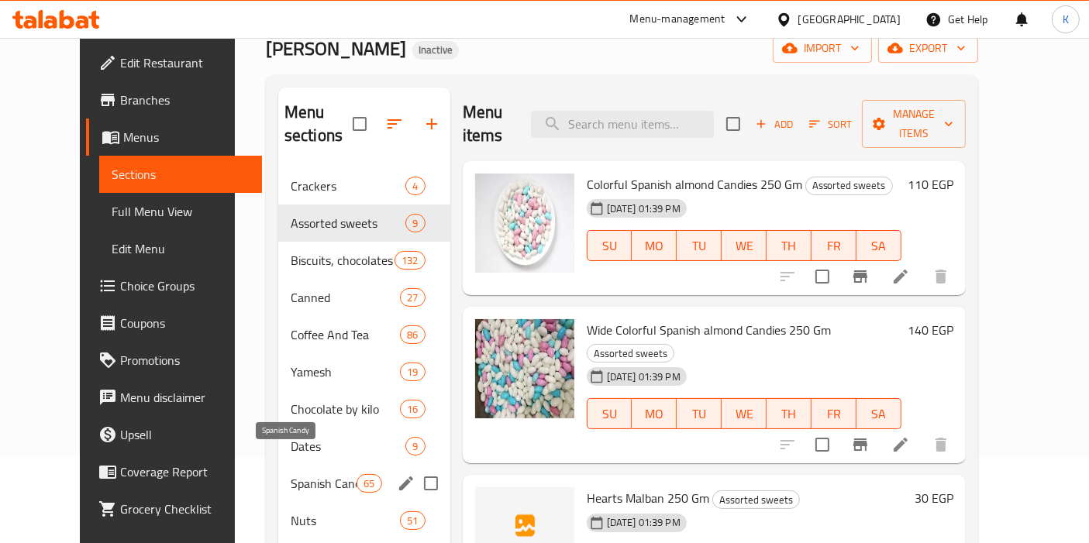
click at [291, 474] on span "Spanish Candy" at bounding box center [324, 483] width 66 height 19
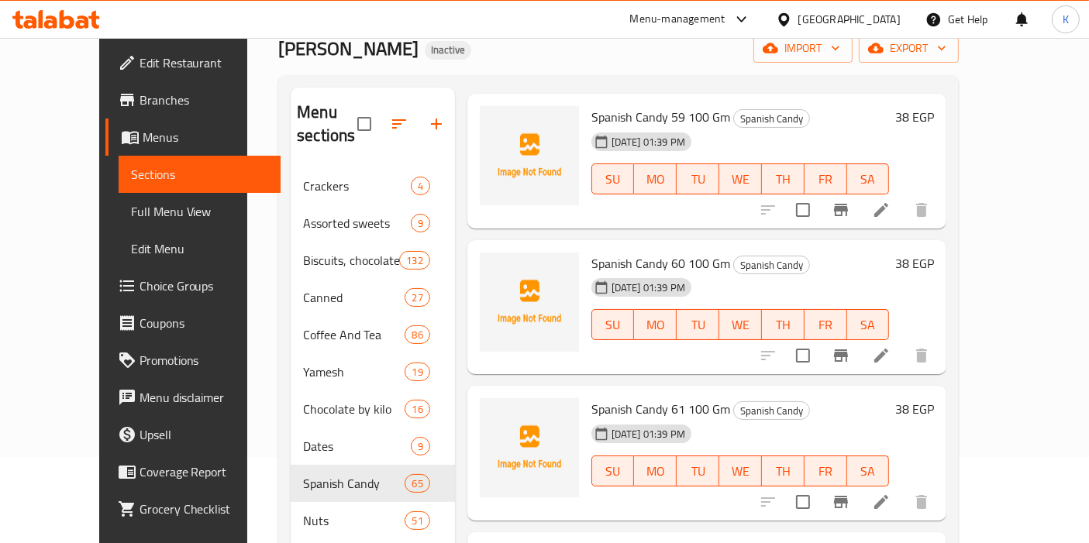
scroll to position [8208, 0]
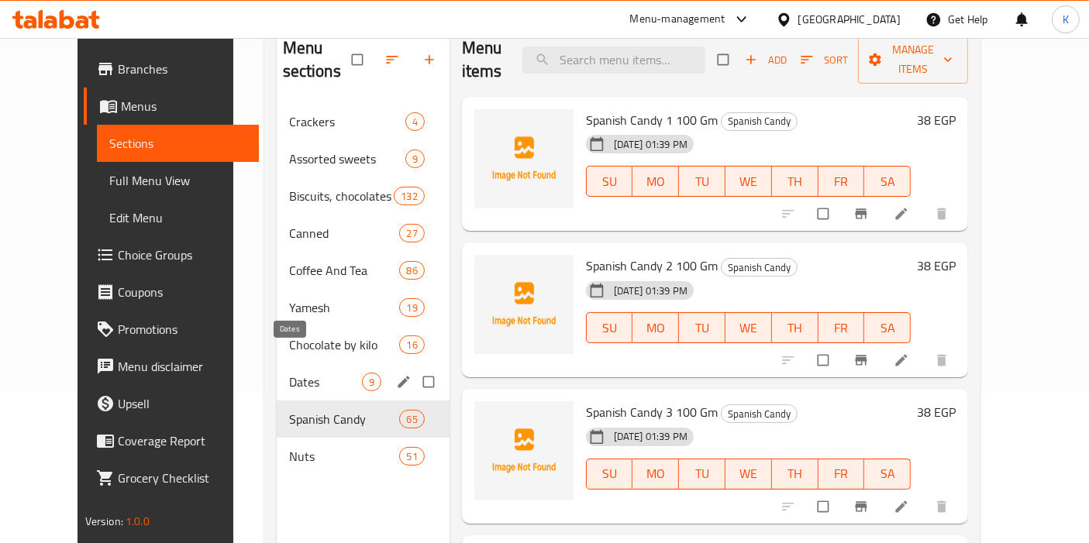
scroll to position [172, 0]
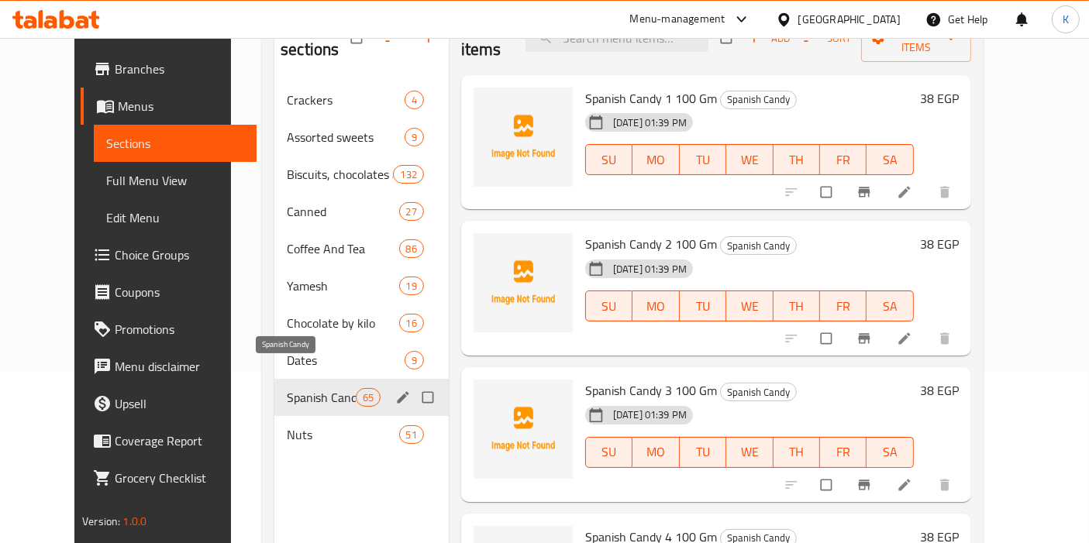
click at [291, 388] on span "Spanish Candy" at bounding box center [321, 397] width 68 height 19
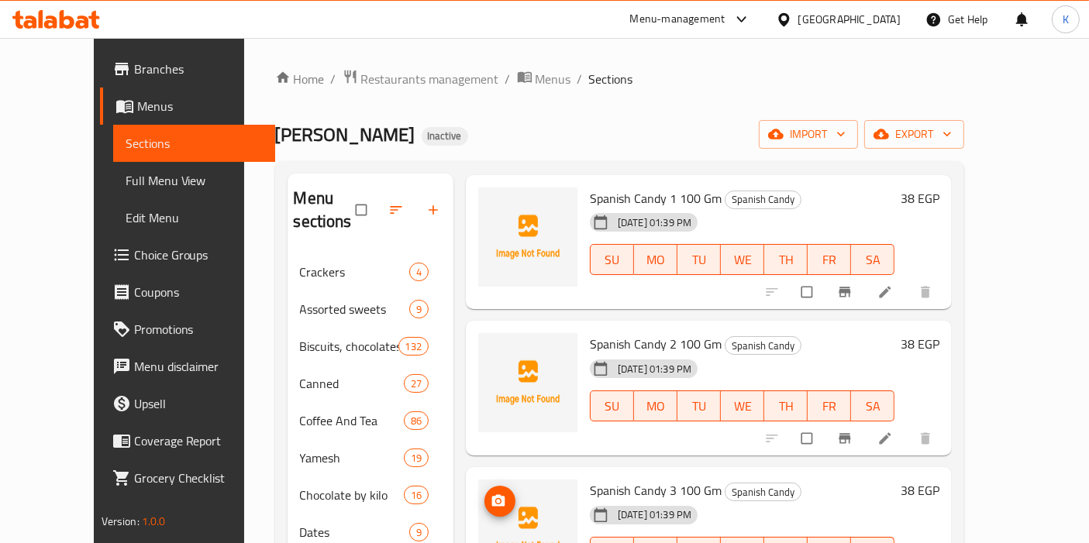
scroll to position [0, 0]
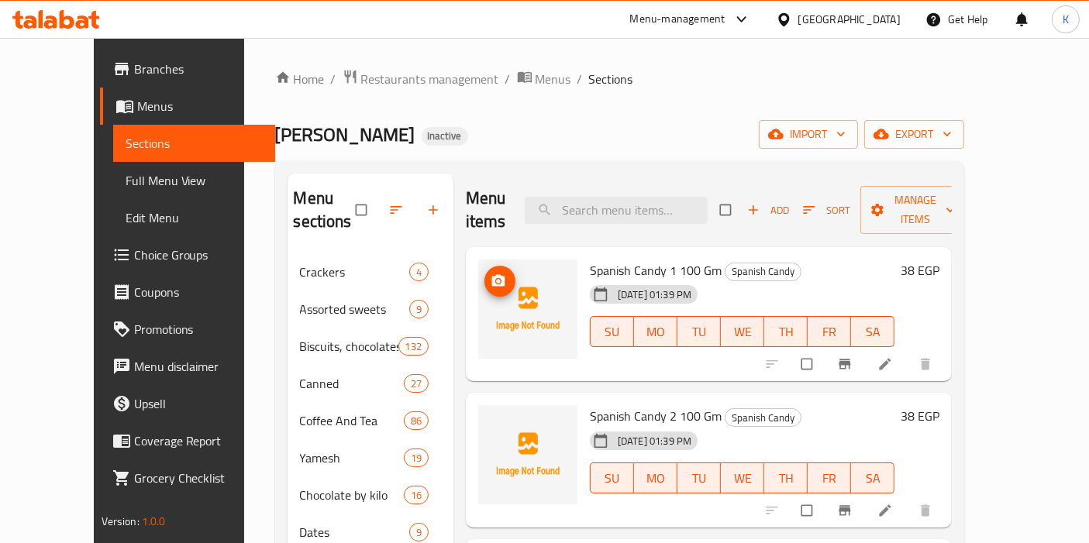
click at [492, 275] on icon "upload picture" at bounding box center [498, 281] width 13 height 12
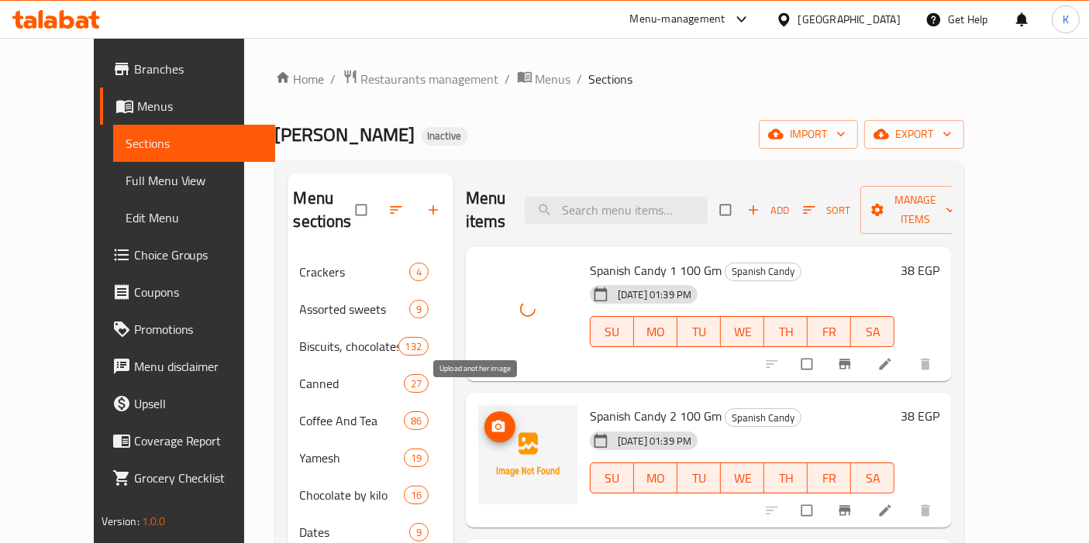
click at [496, 425] on circle "upload picture" at bounding box center [498, 427] width 4 height 4
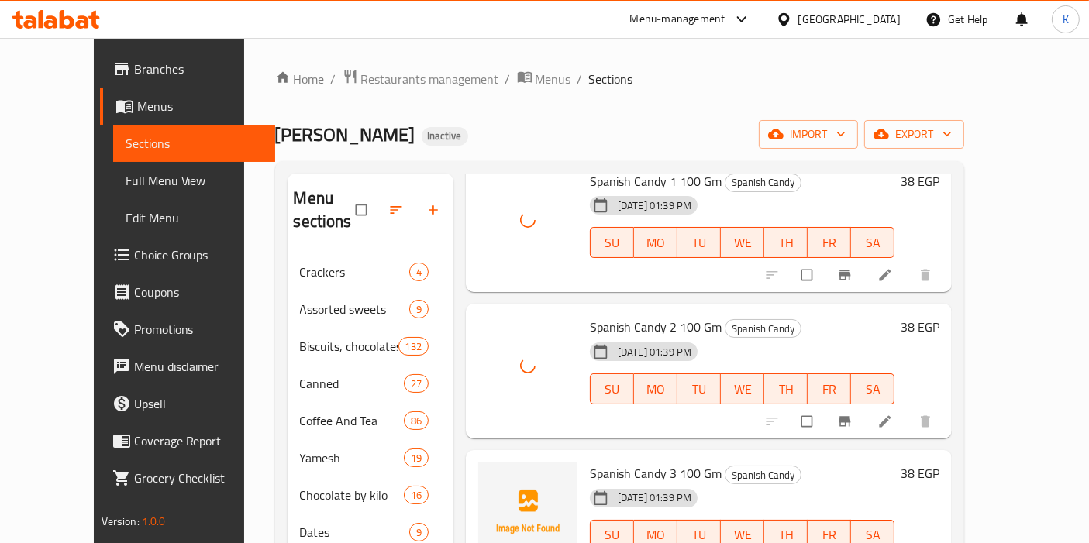
scroll to position [172, 0]
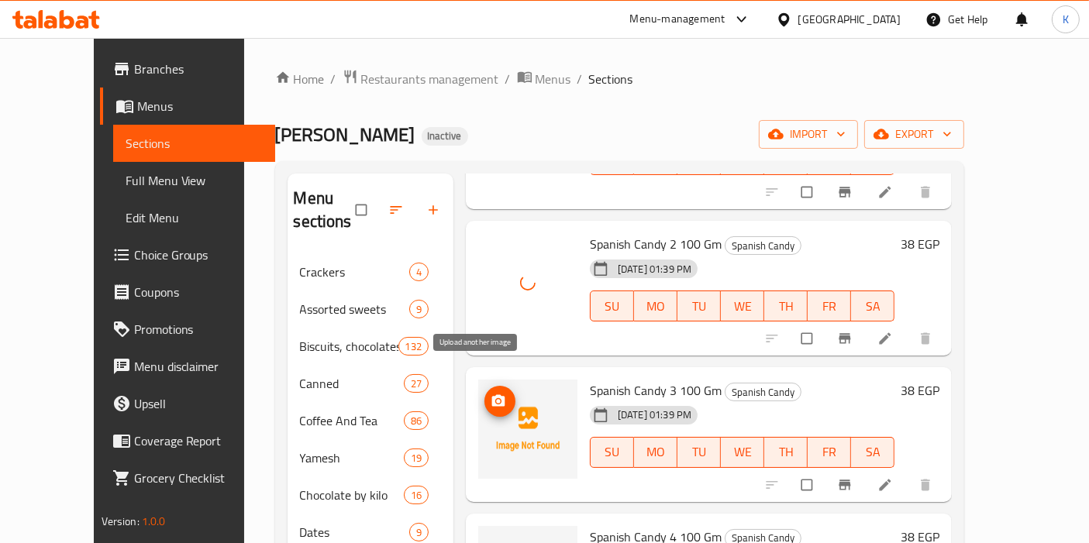
click at [484, 386] on button "upload picture" at bounding box center [499, 401] width 31 height 31
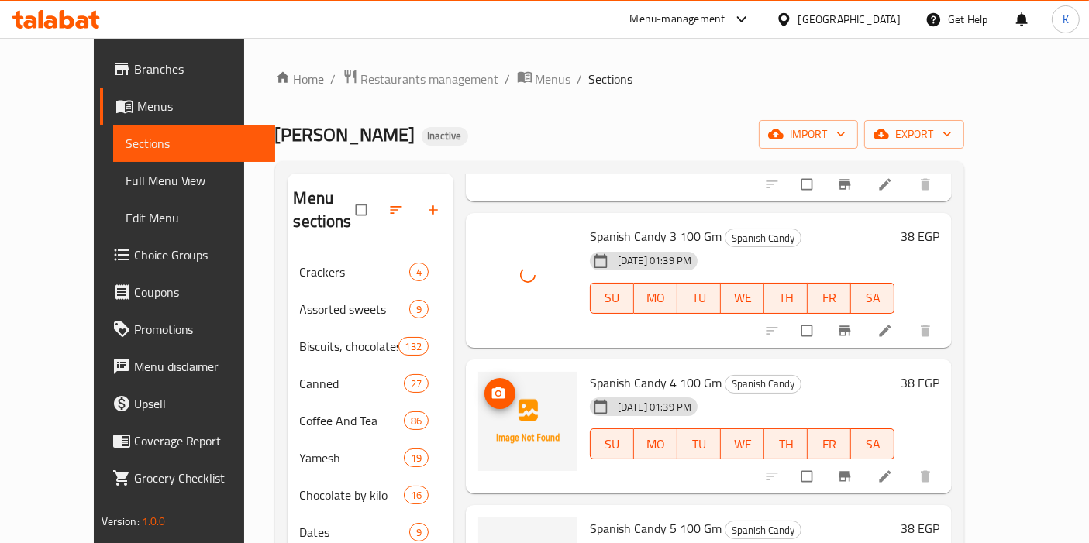
scroll to position [344, 0]
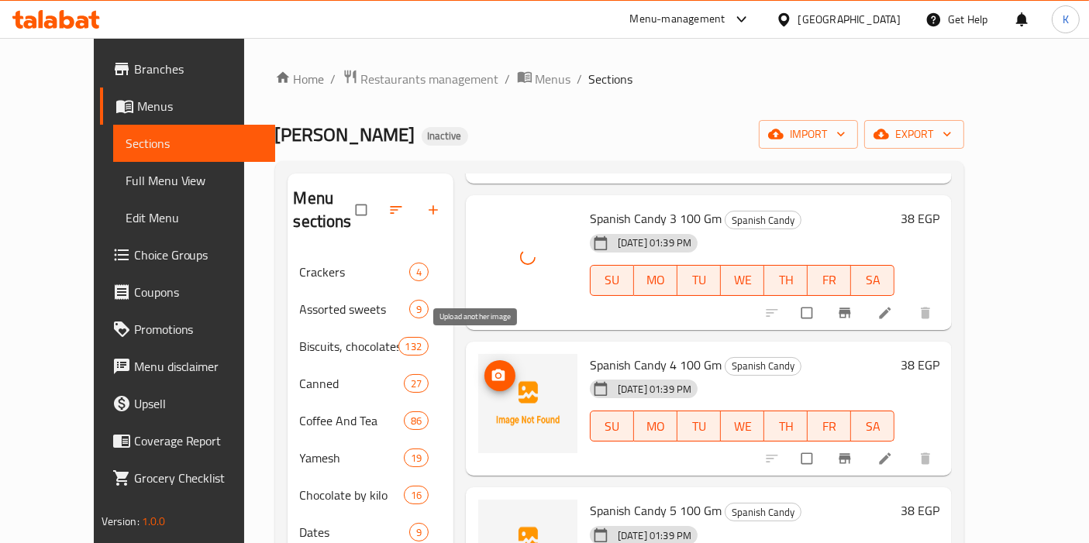
click at [488, 368] on span "upload picture" at bounding box center [499, 375] width 31 height 15
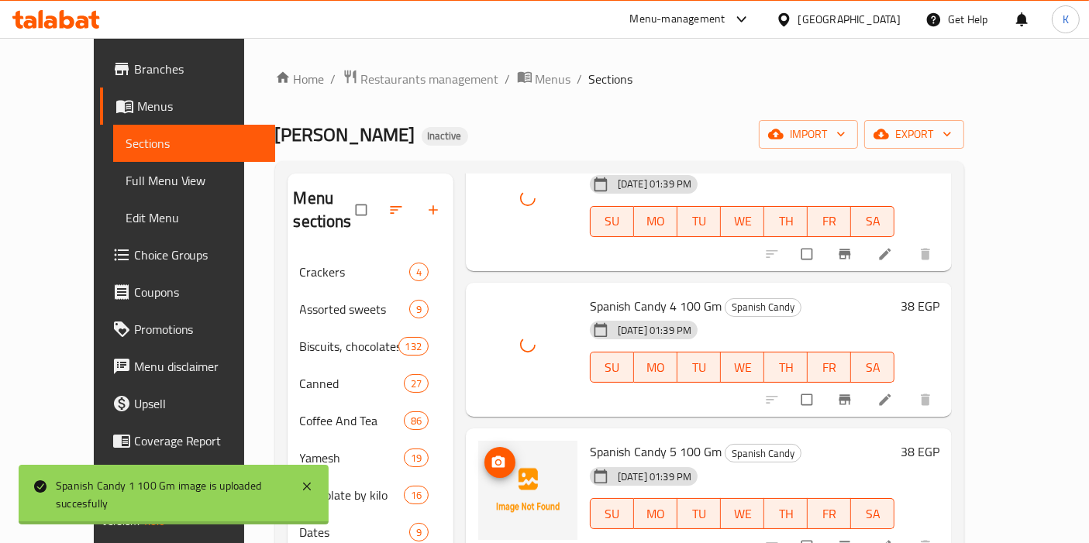
scroll to position [430, 0]
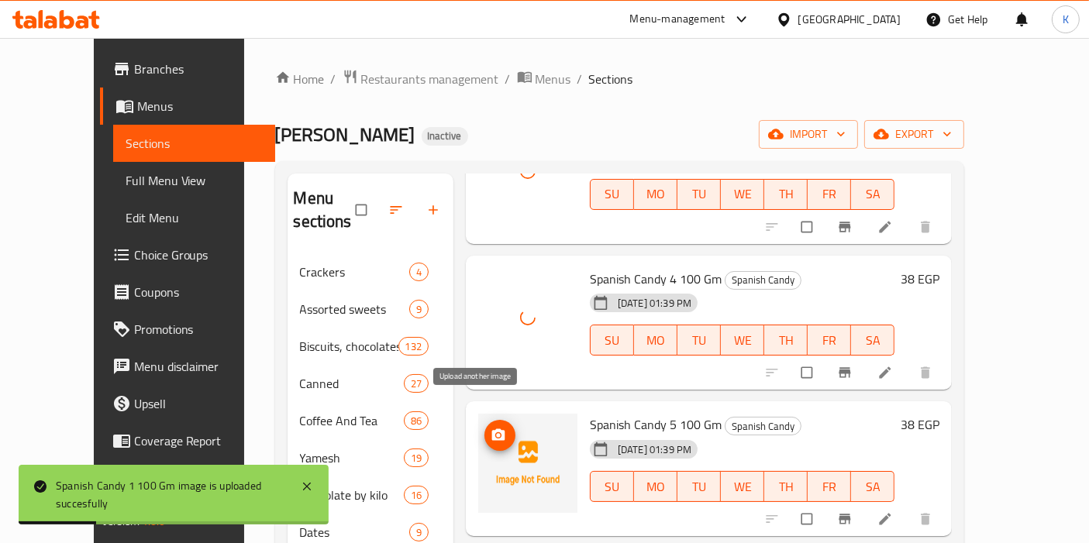
click at [491, 428] on icon "upload picture" at bounding box center [498, 435] width 15 height 15
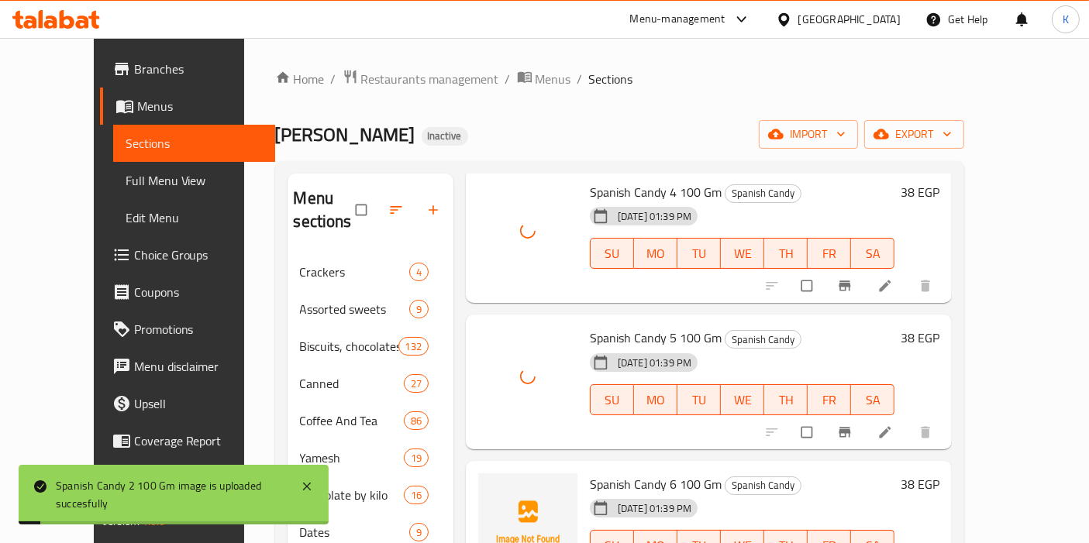
scroll to position [602, 0]
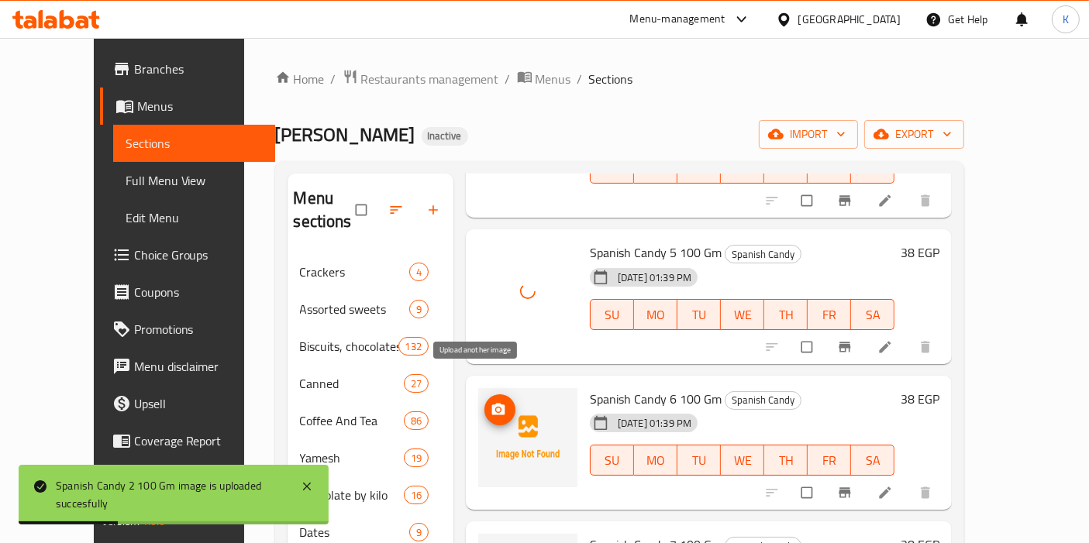
click at [491, 402] on icon "upload picture" at bounding box center [498, 409] width 15 height 15
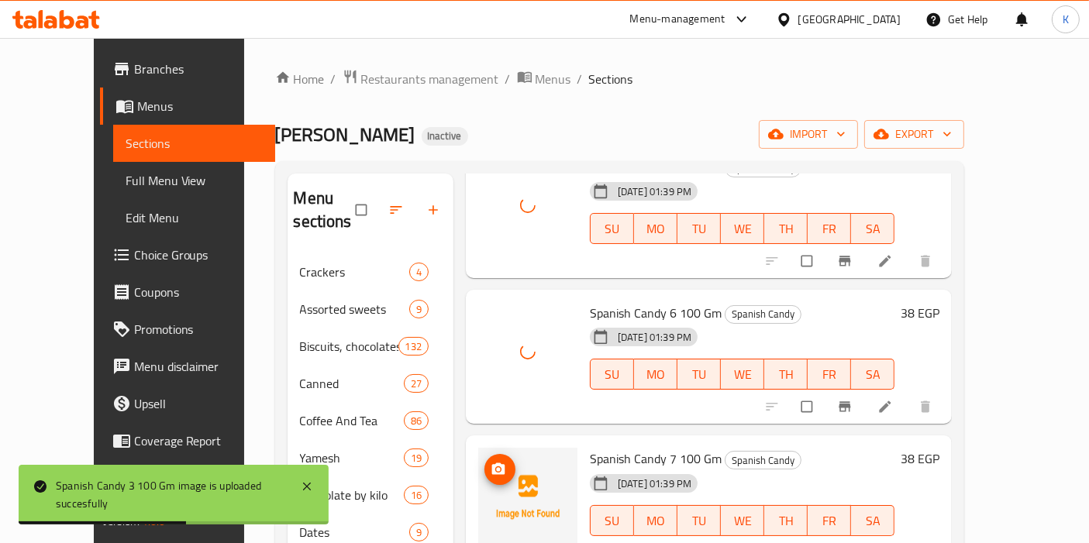
scroll to position [775, 0]
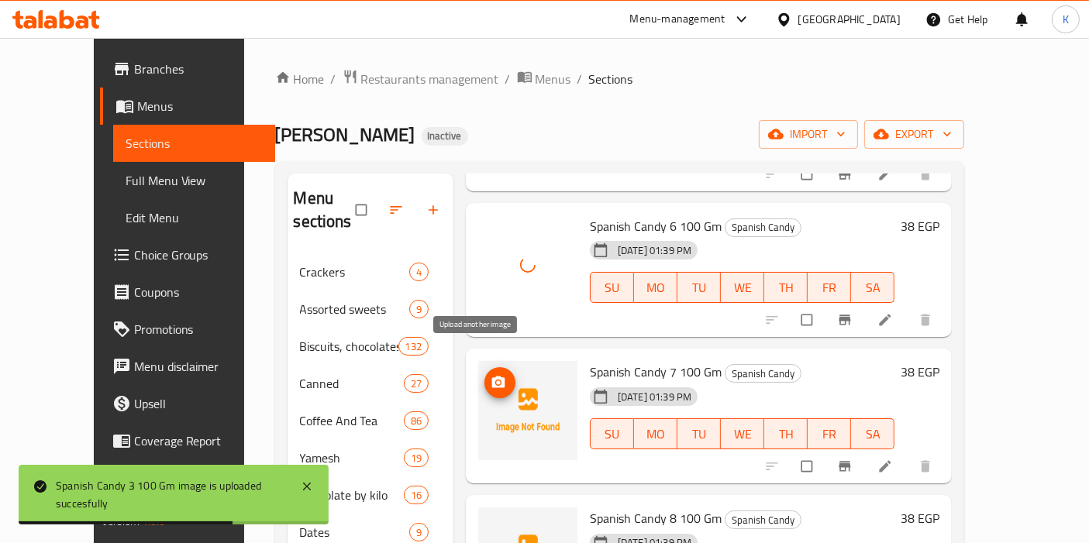
click at [484, 368] on button "upload picture" at bounding box center [499, 382] width 31 height 31
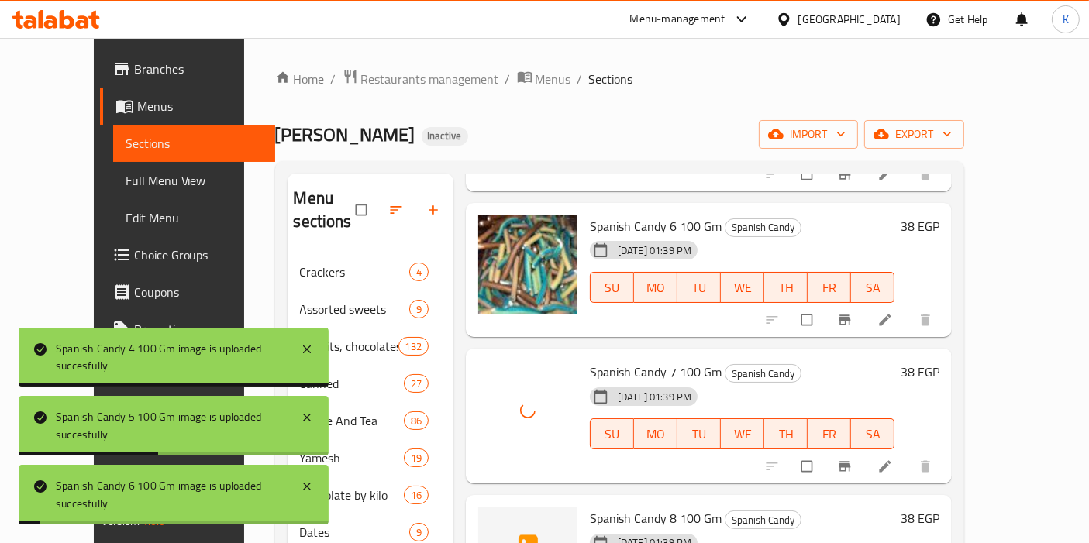
scroll to position [861, 0]
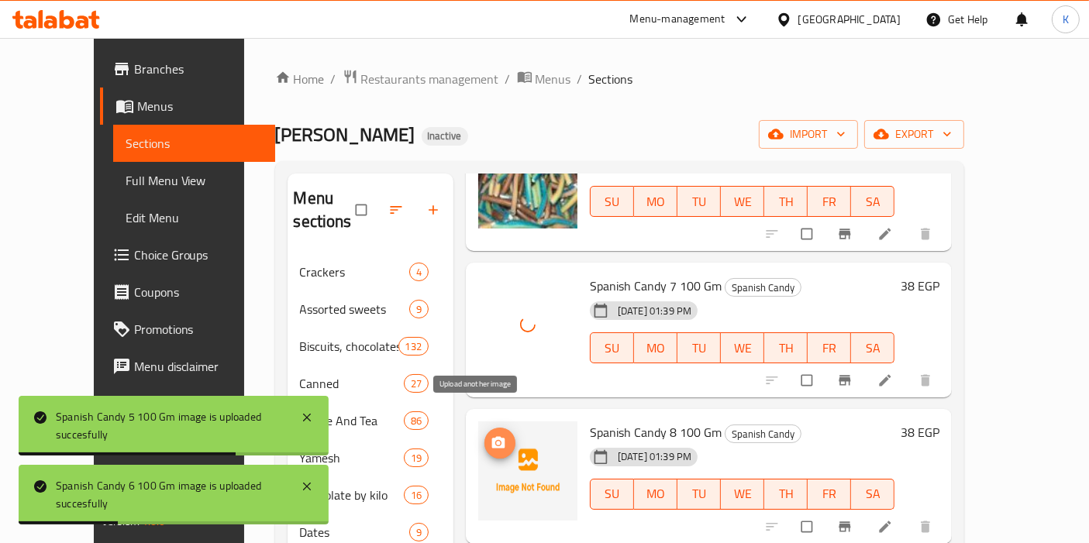
click at [492, 437] on icon "upload picture" at bounding box center [498, 443] width 13 height 12
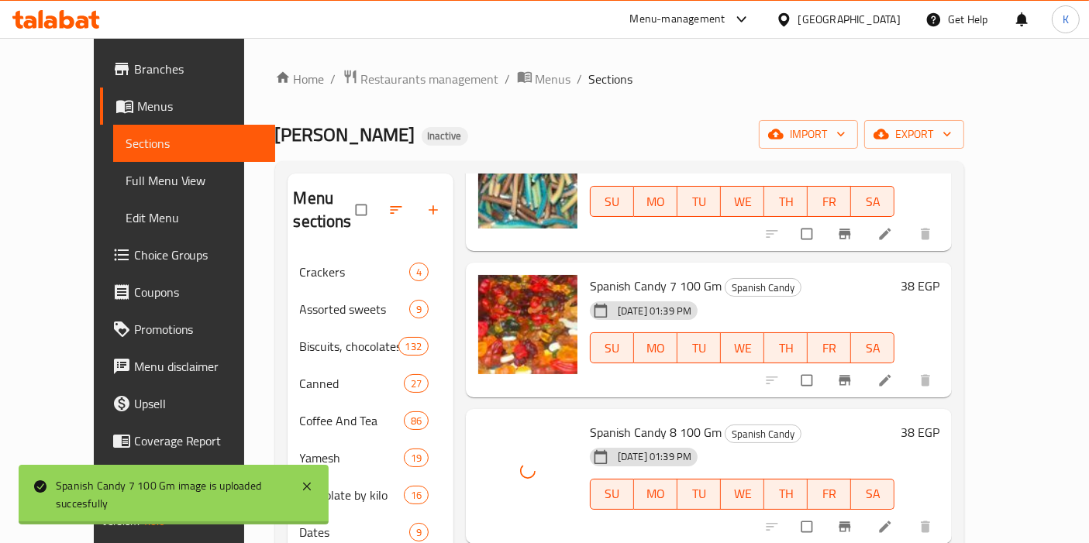
scroll to position [1033, 0]
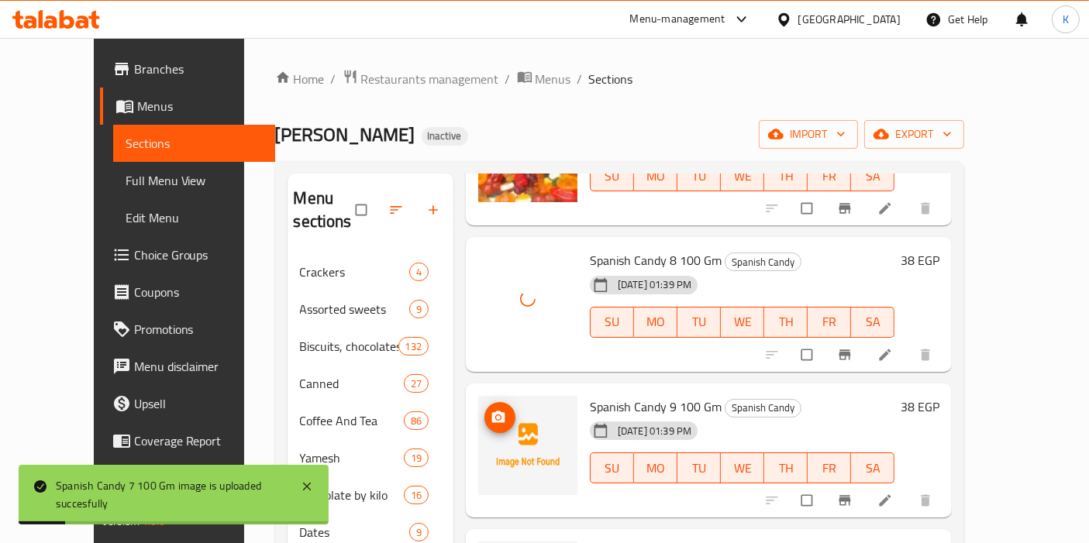
click at [492, 411] on icon "upload picture" at bounding box center [498, 417] width 13 height 12
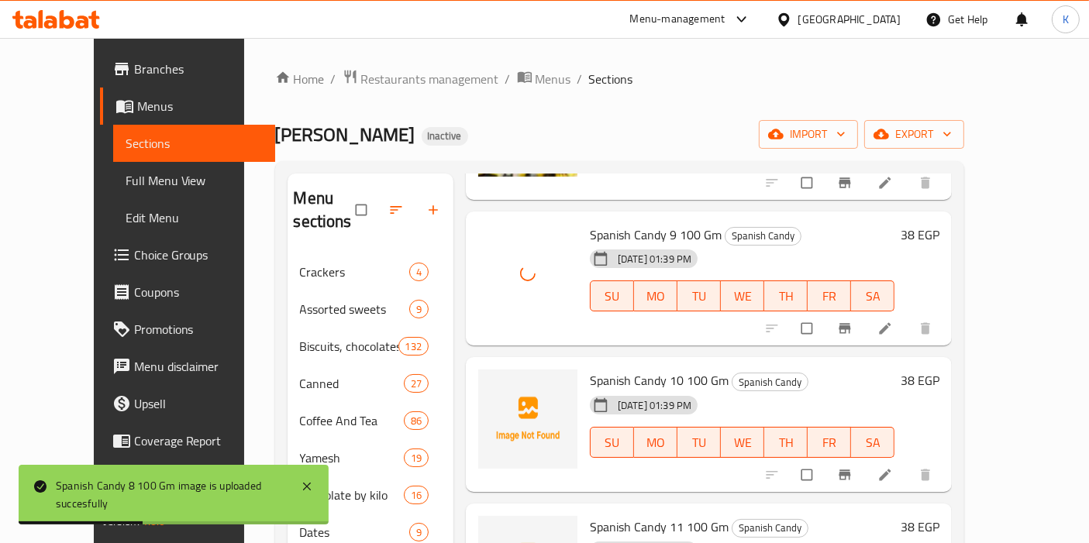
scroll to position [1291, 0]
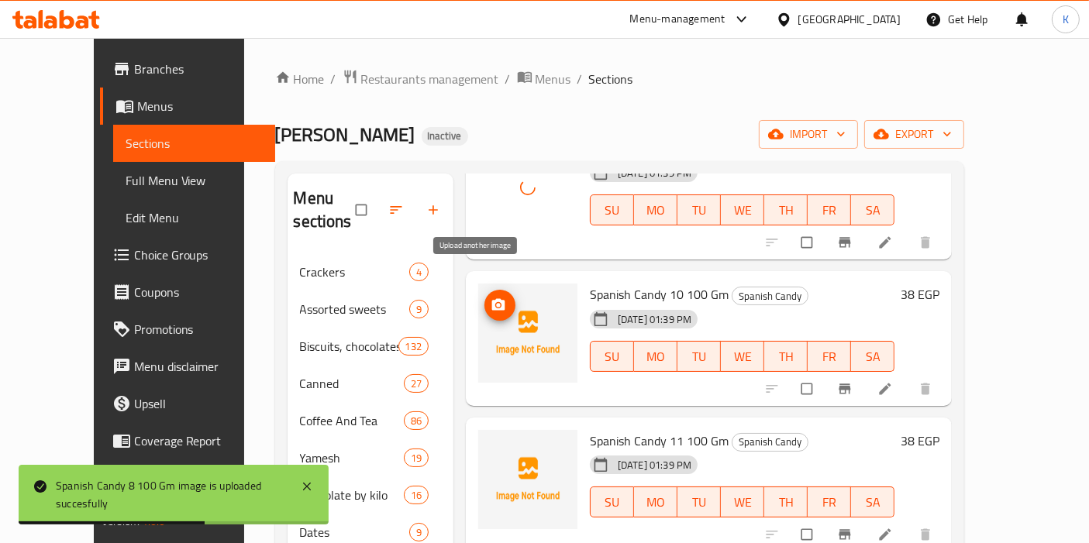
click at [484, 298] on span "upload picture" at bounding box center [499, 305] width 31 height 15
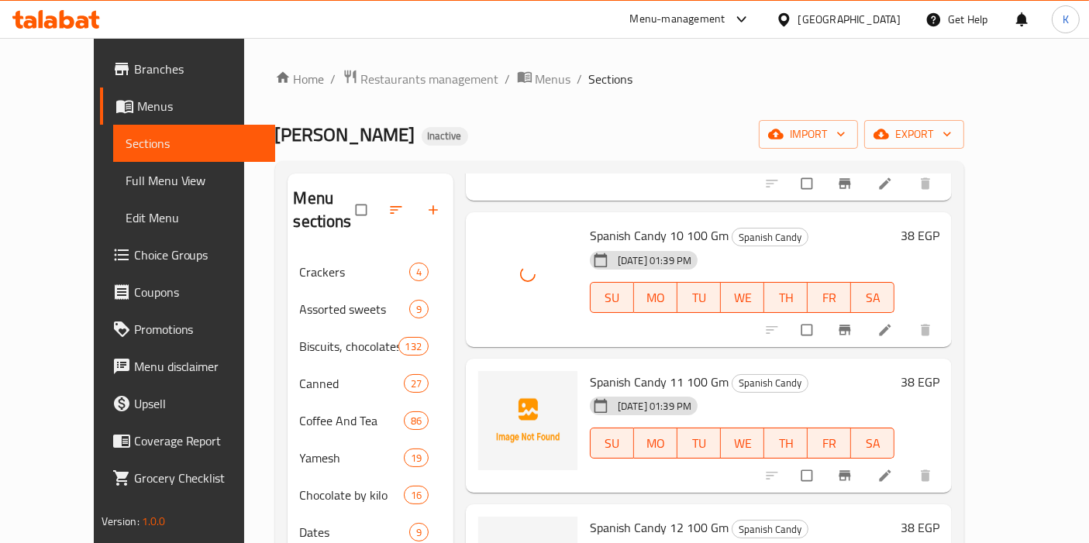
scroll to position [1377, 0]
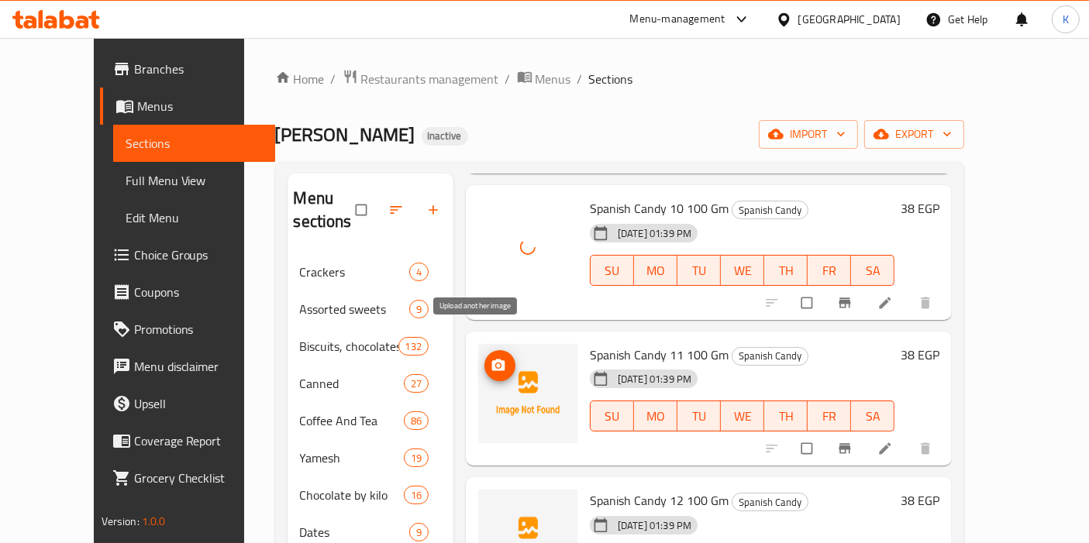
click at [492, 359] on icon "upload picture" at bounding box center [498, 365] width 13 height 12
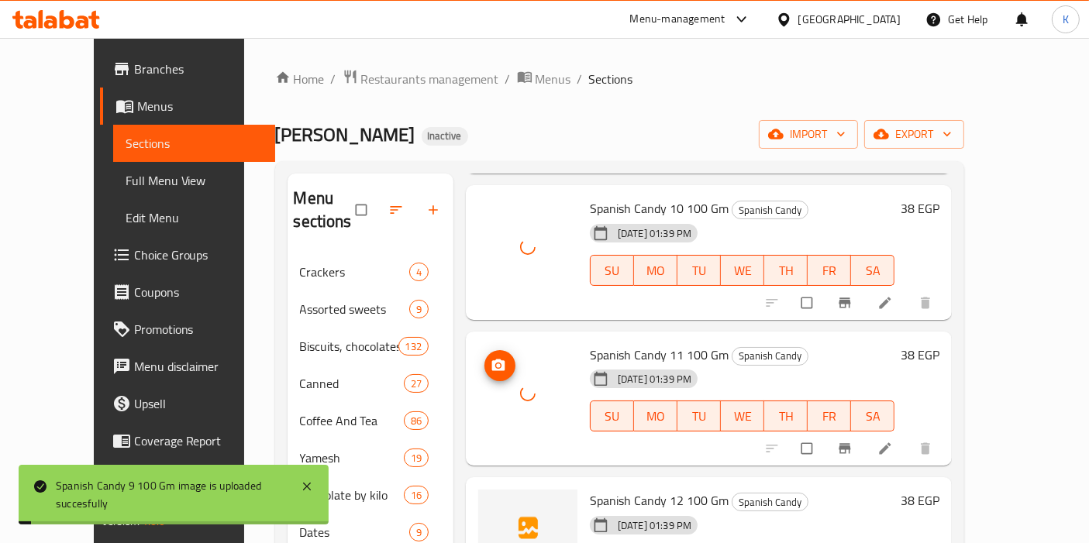
scroll to position [1463, 0]
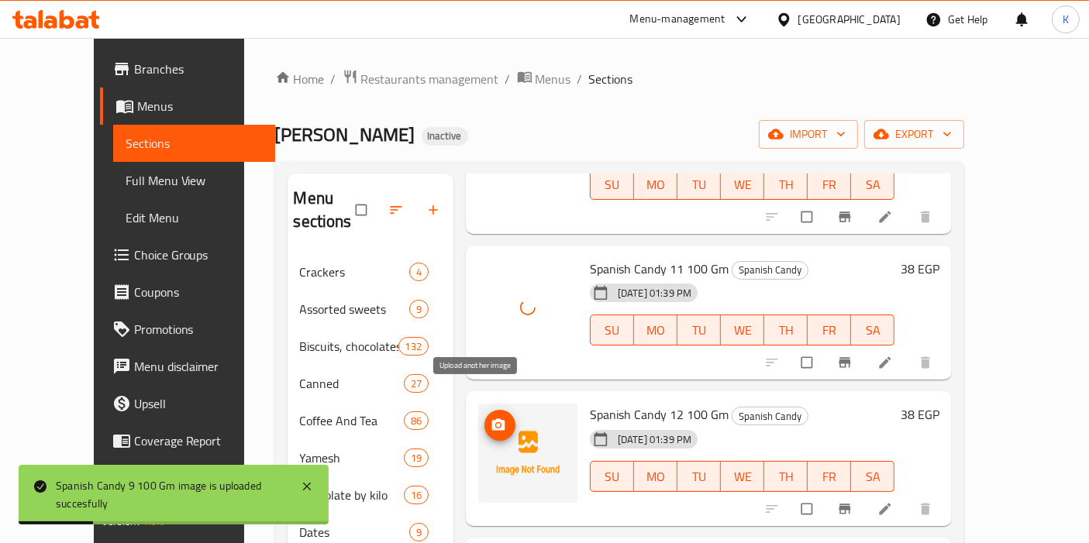
click at [484, 410] on button "upload picture" at bounding box center [499, 425] width 31 height 31
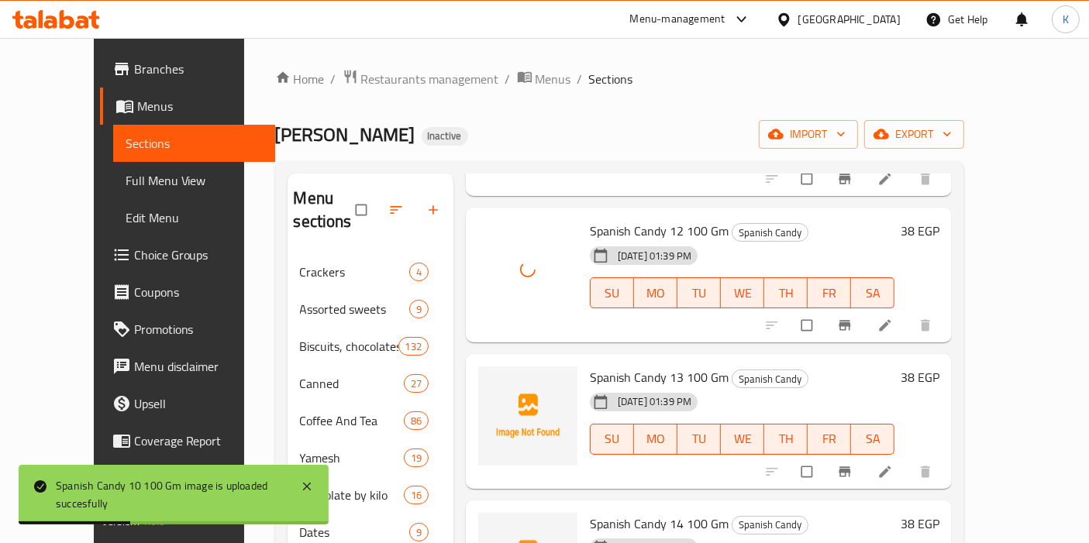
scroll to position [1722, 0]
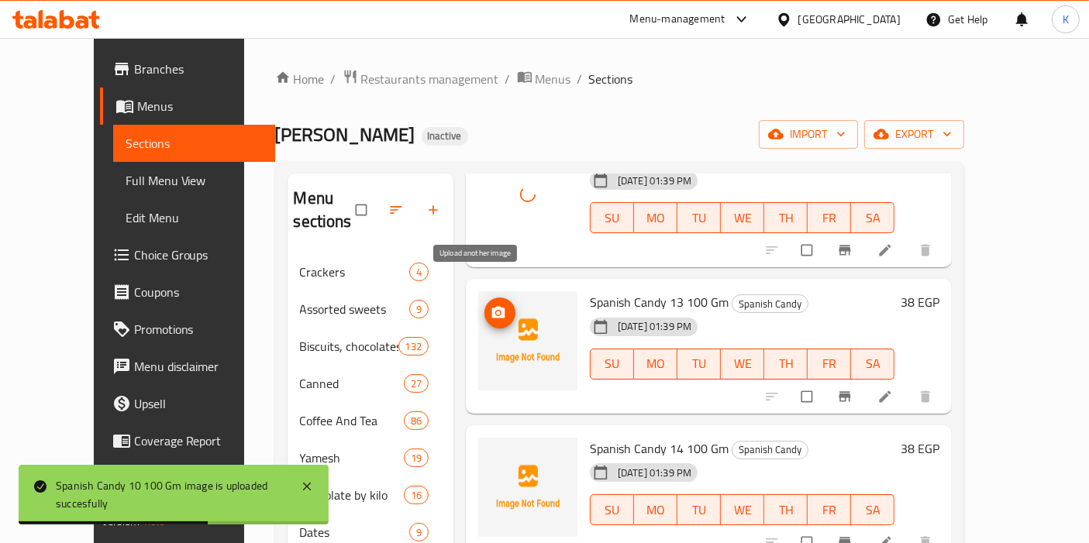
click at [492, 307] on icon "upload picture" at bounding box center [498, 313] width 13 height 12
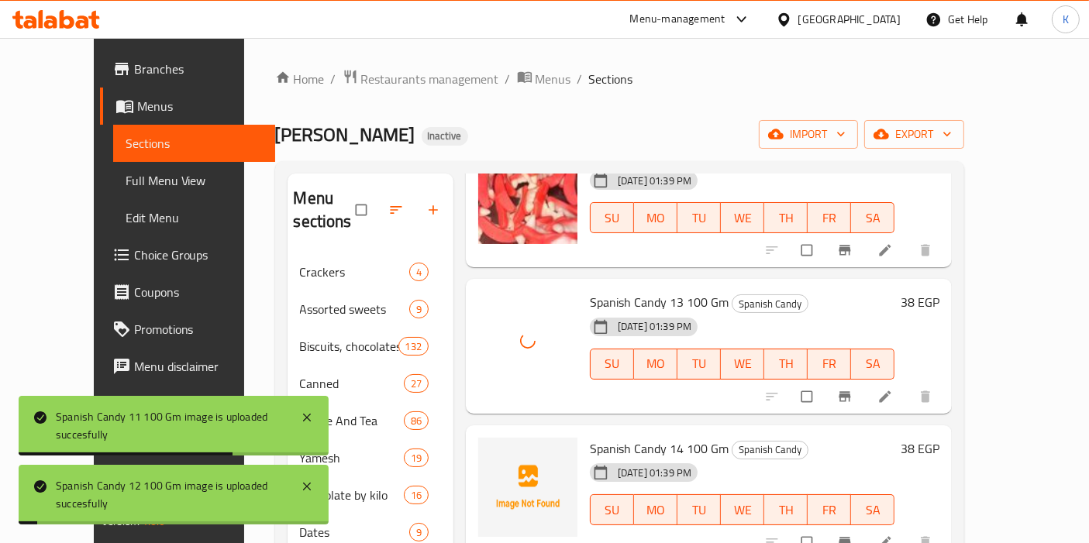
scroll to position [1808, 0]
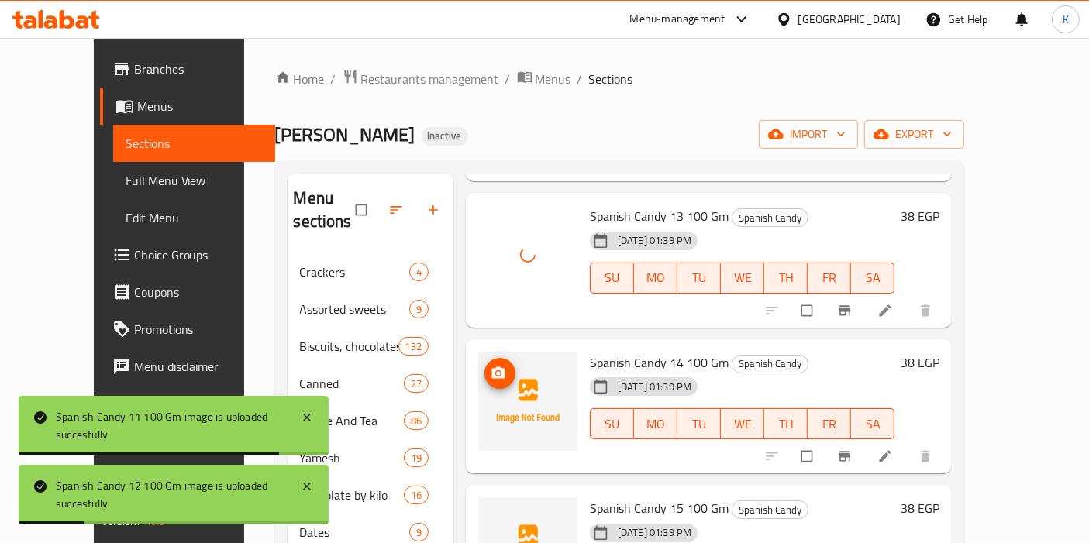
click at [491, 366] on icon "upload picture" at bounding box center [498, 373] width 15 height 15
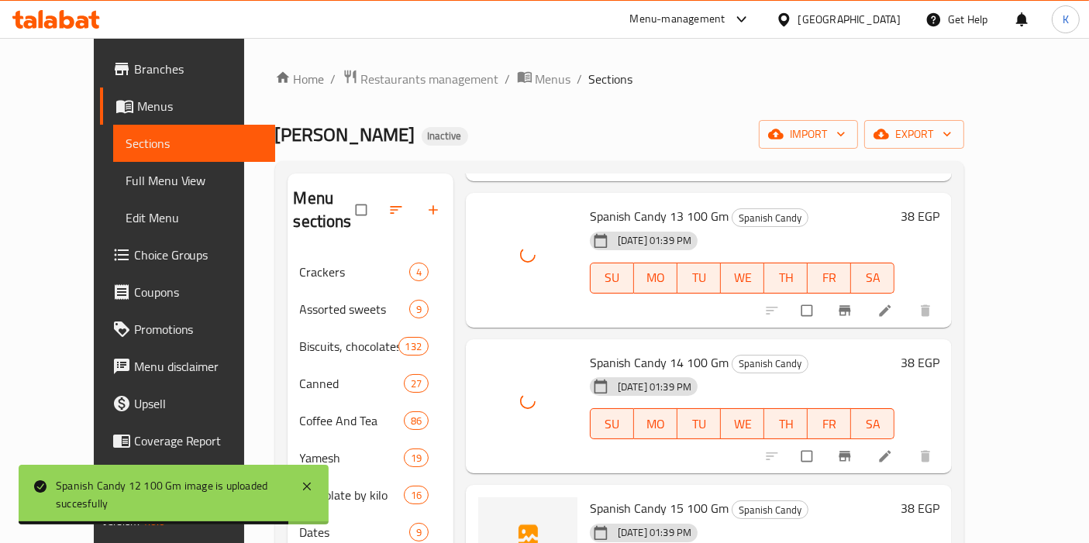
scroll to position [1894, 0]
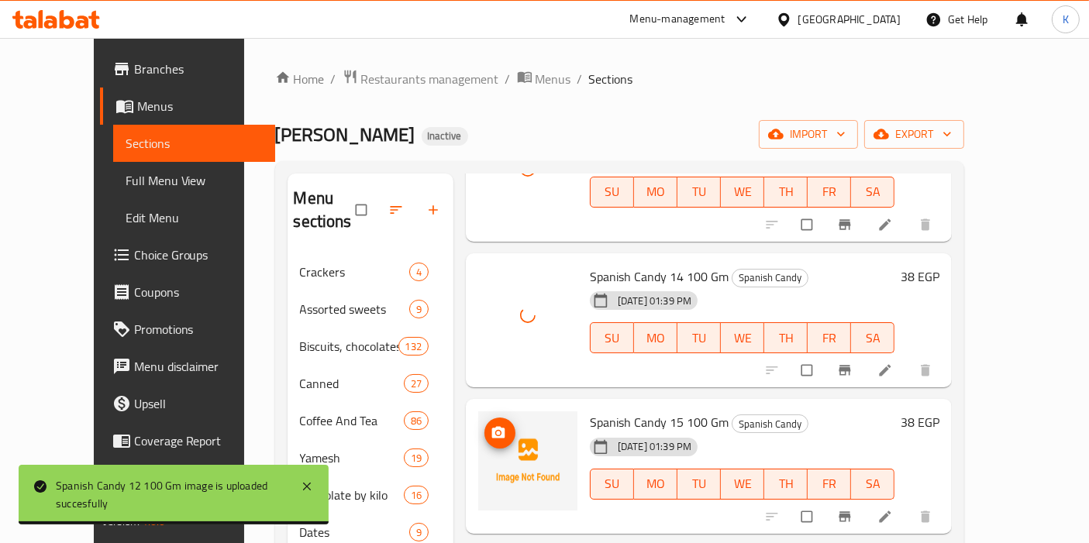
click at [492, 427] on icon "upload picture" at bounding box center [498, 433] width 13 height 12
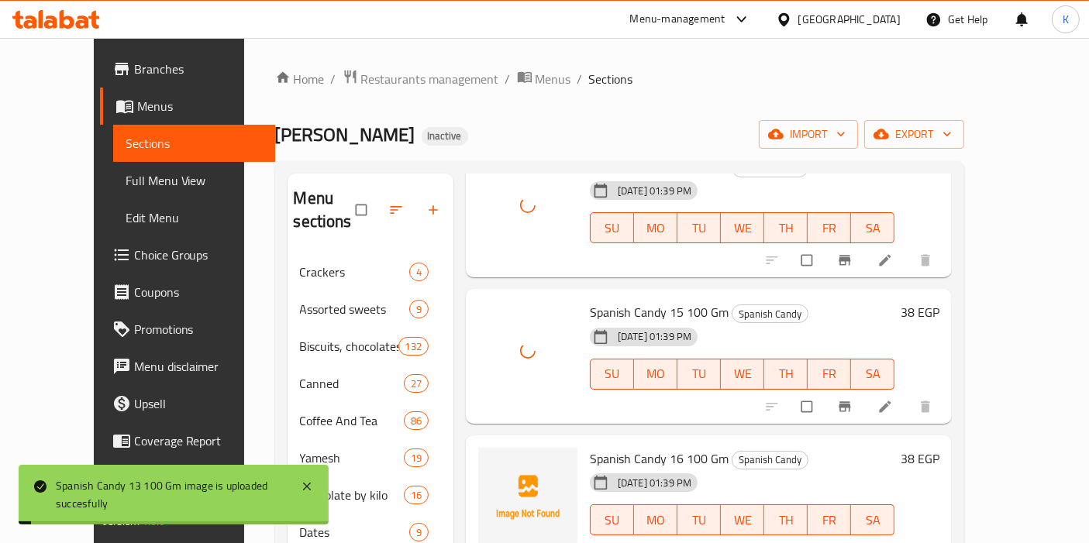
scroll to position [2066, 0]
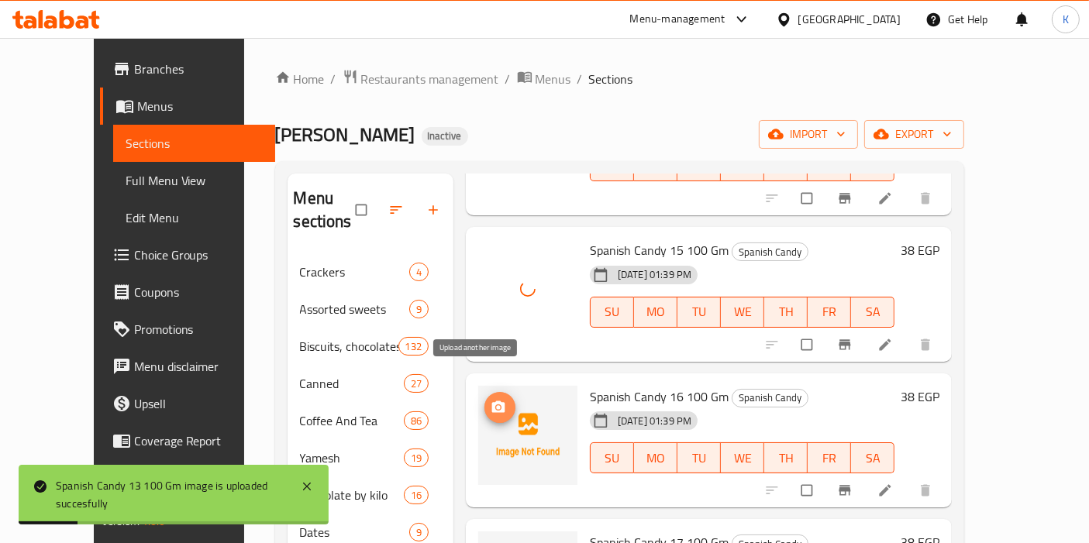
click at [484, 400] on span "upload picture" at bounding box center [499, 407] width 31 height 15
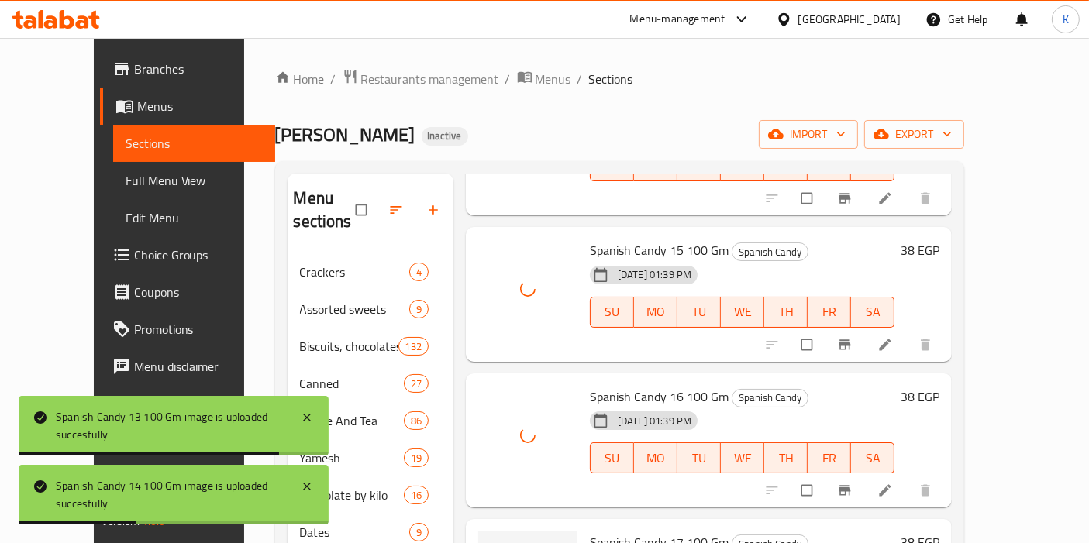
scroll to position [2238, 0]
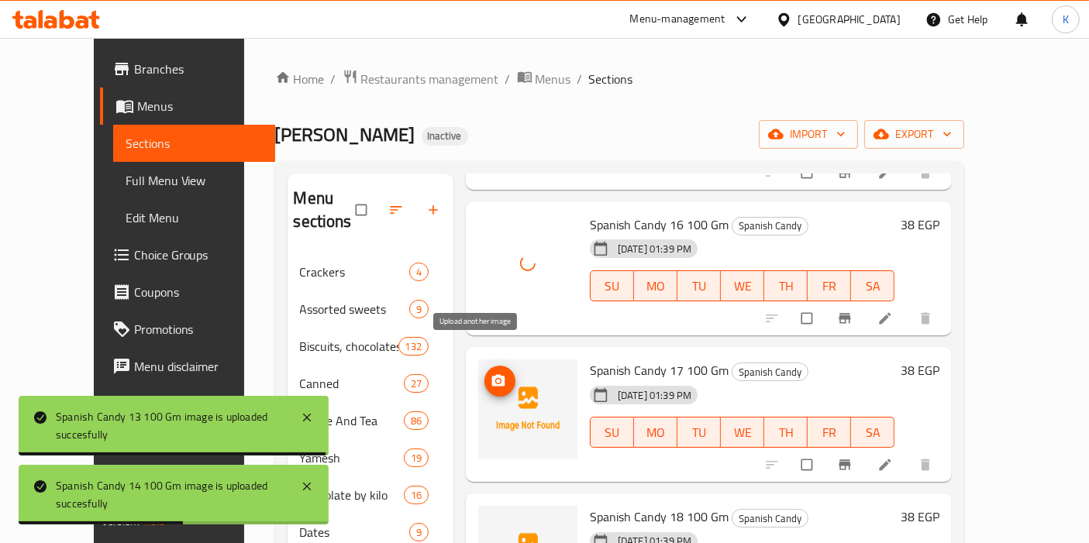
click at [491, 374] on icon "upload picture" at bounding box center [498, 381] width 15 height 15
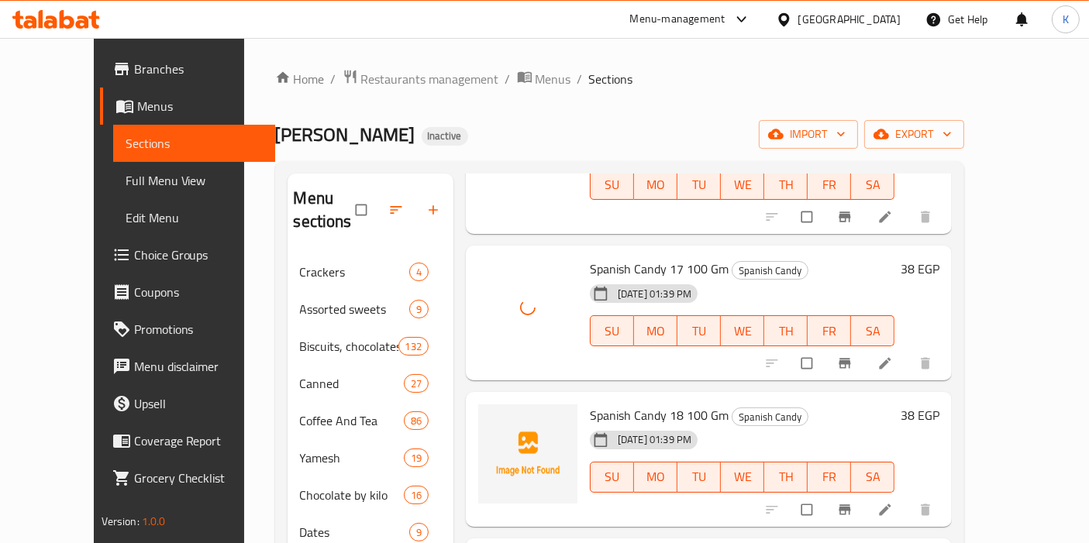
scroll to position [2411, 0]
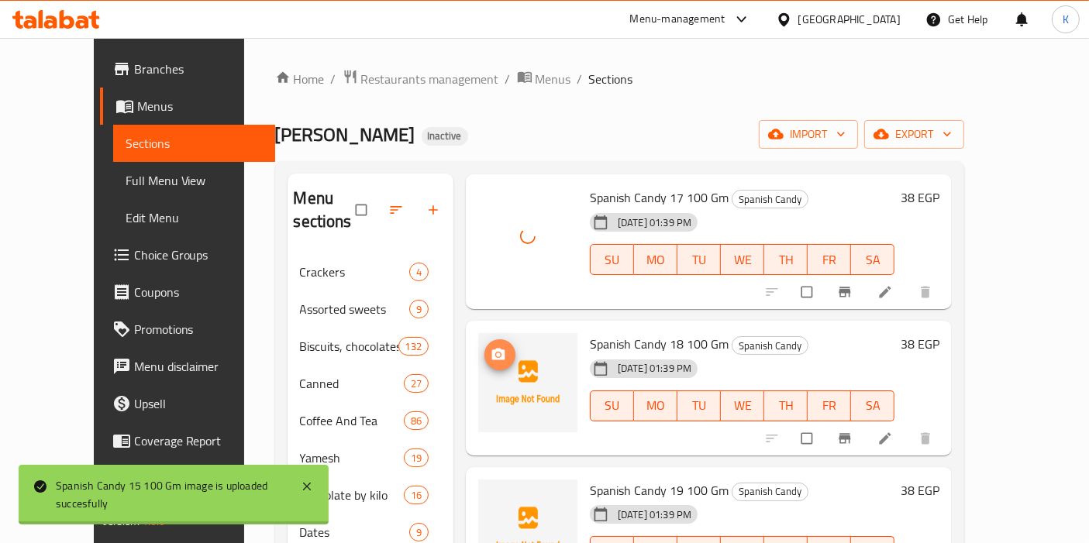
click at [491, 347] on icon "upload picture" at bounding box center [498, 354] width 15 height 15
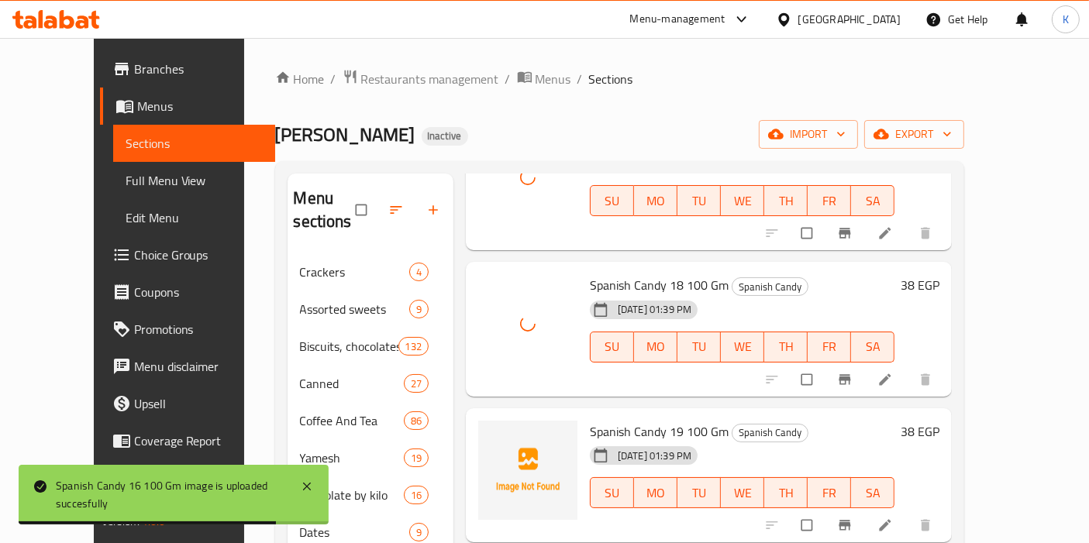
scroll to position [2497, 0]
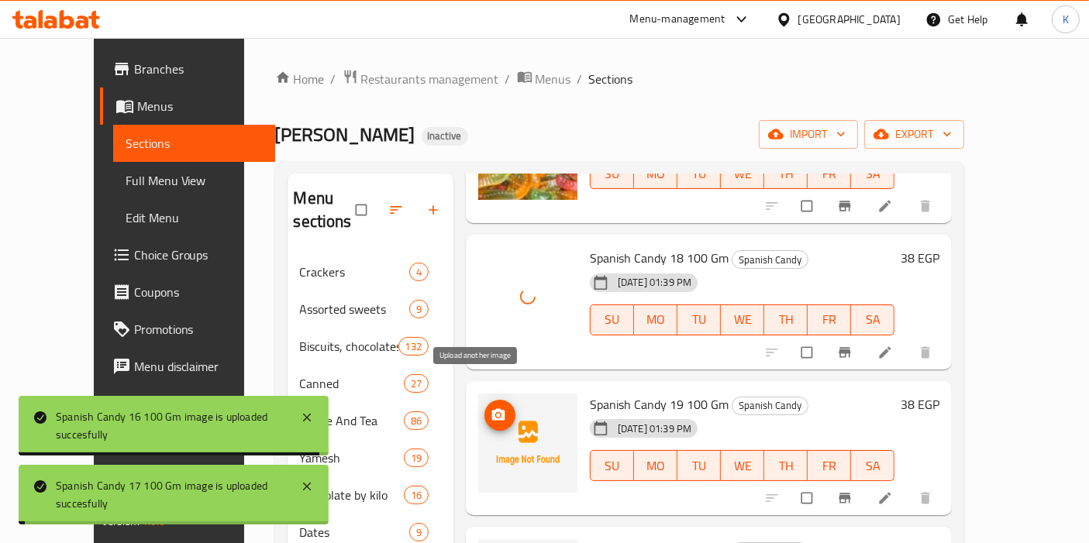
click at [491, 408] on icon "upload picture" at bounding box center [498, 415] width 15 height 15
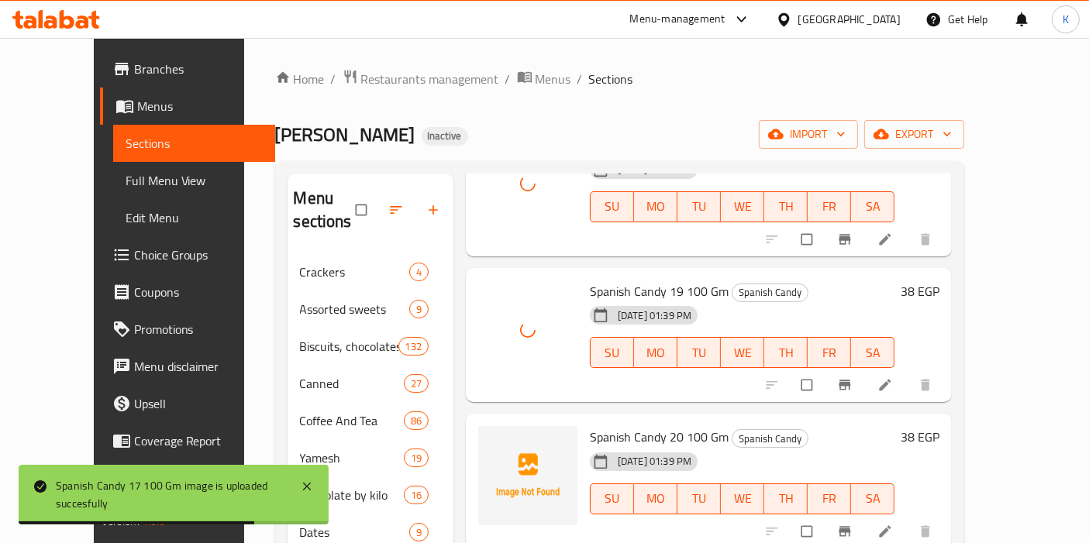
scroll to position [2669, 0]
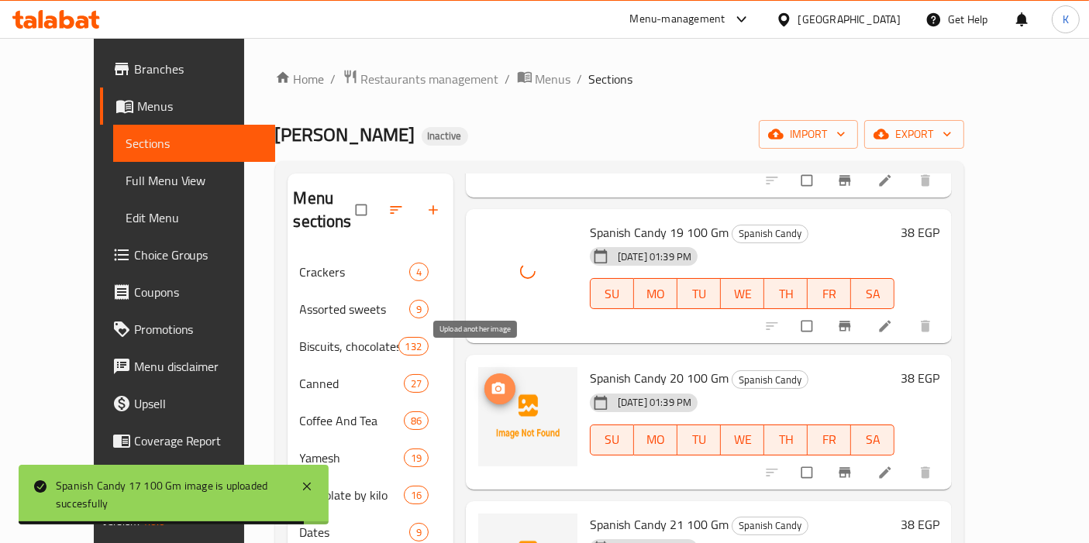
click at [491, 381] on icon "upload picture" at bounding box center [498, 388] width 15 height 15
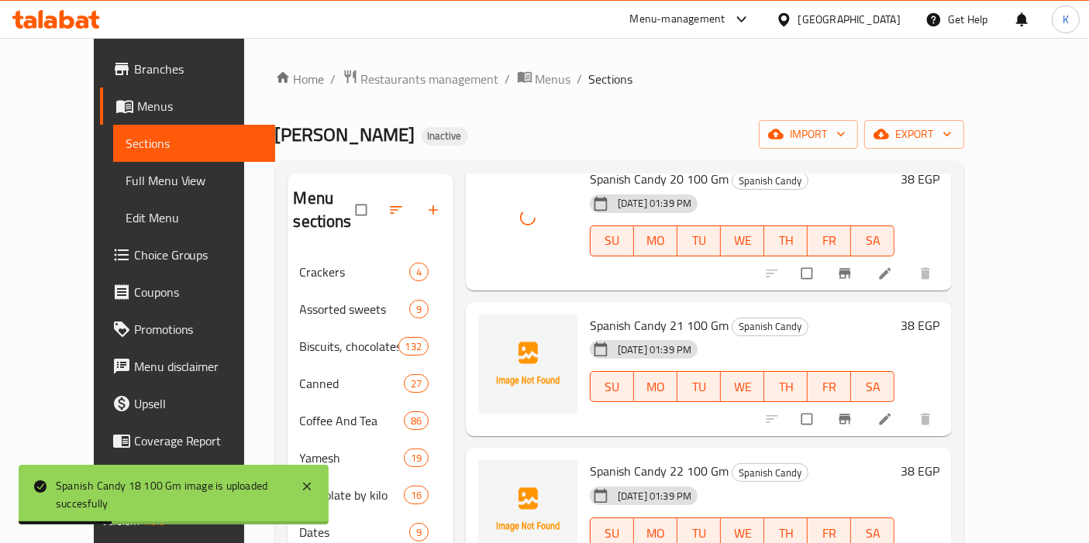
scroll to position [2841, 0]
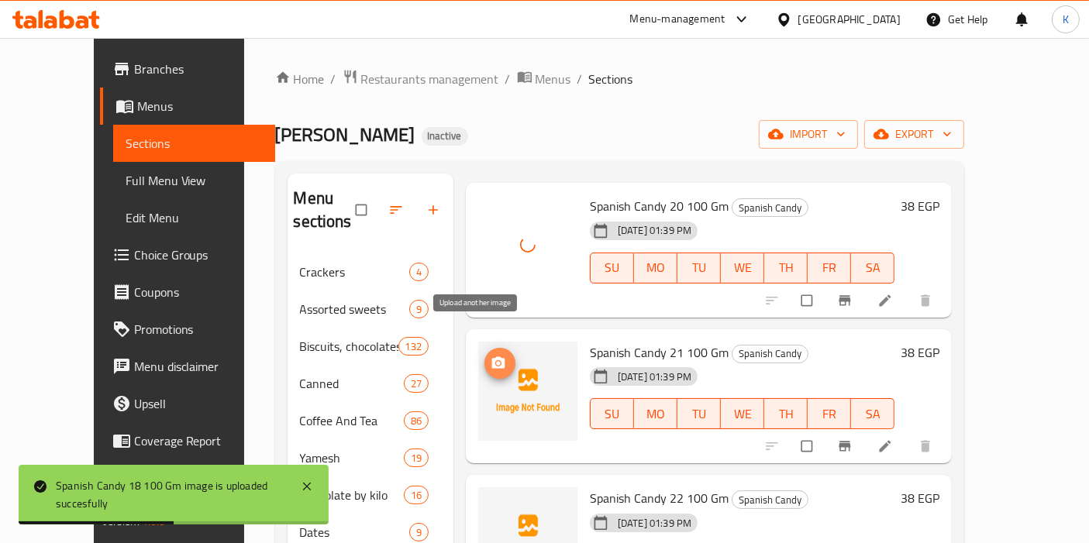
click at [491, 356] on icon "upload picture" at bounding box center [498, 363] width 15 height 15
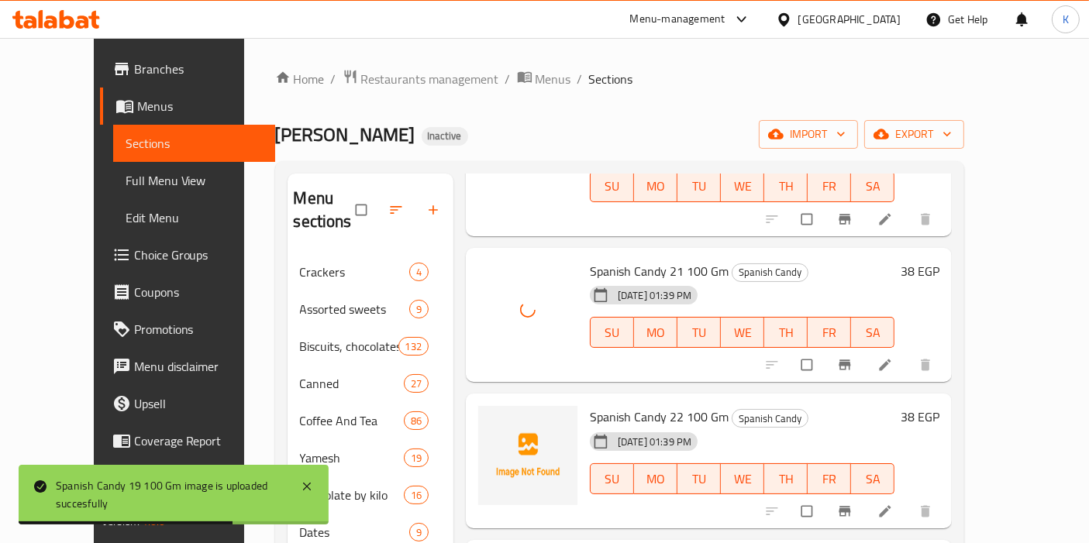
scroll to position [3013, 0]
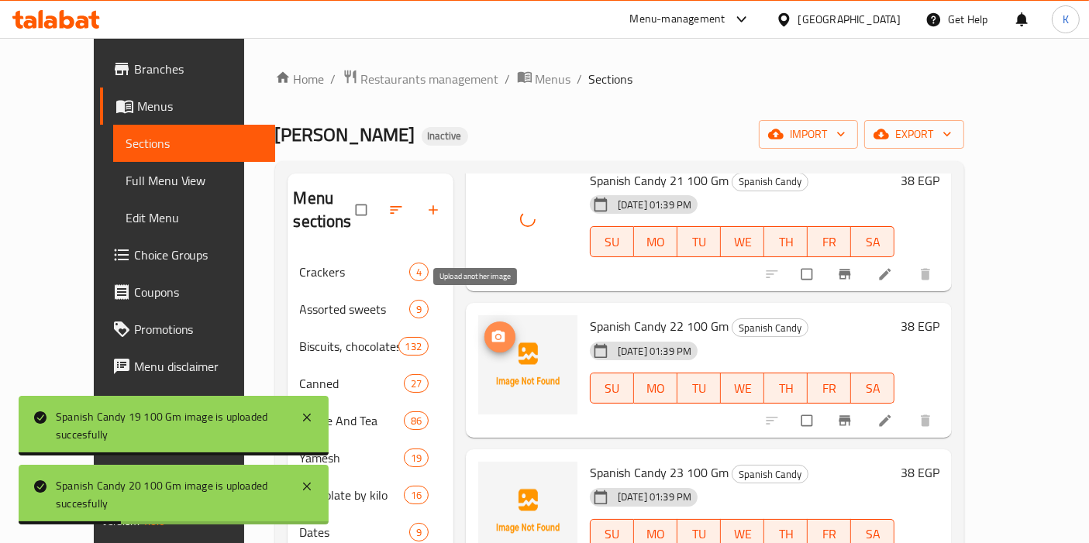
click at [492, 331] on icon "upload picture" at bounding box center [498, 337] width 13 height 12
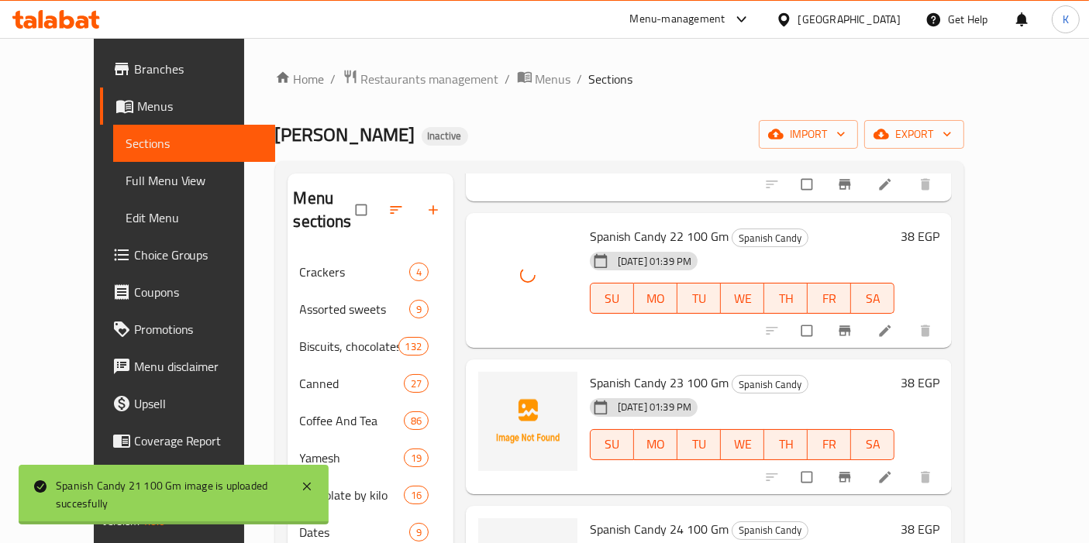
scroll to position [3186, 0]
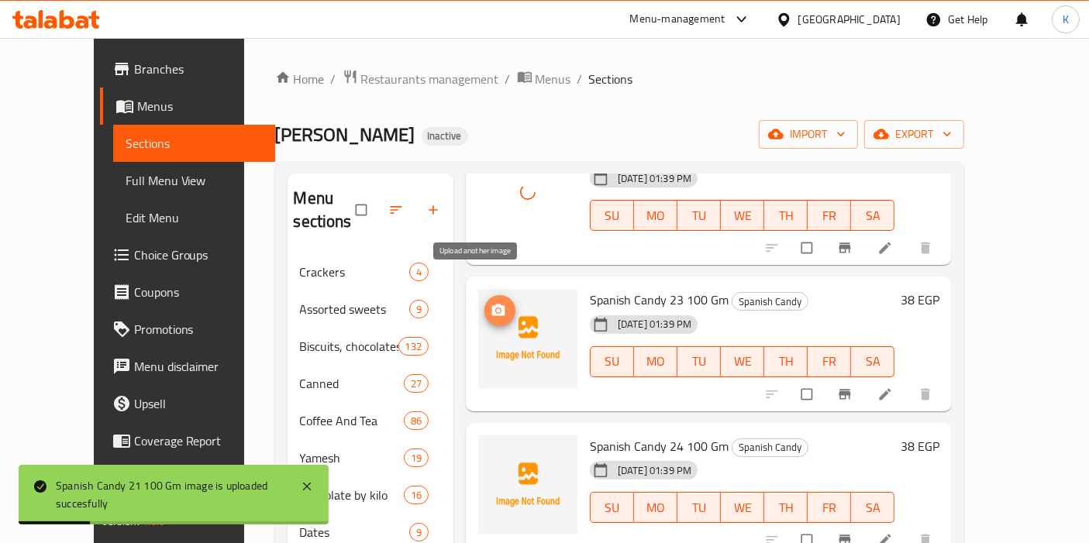
click at [484, 295] on button "upload picture" at bounding box center [499, 310] width 31 height 31
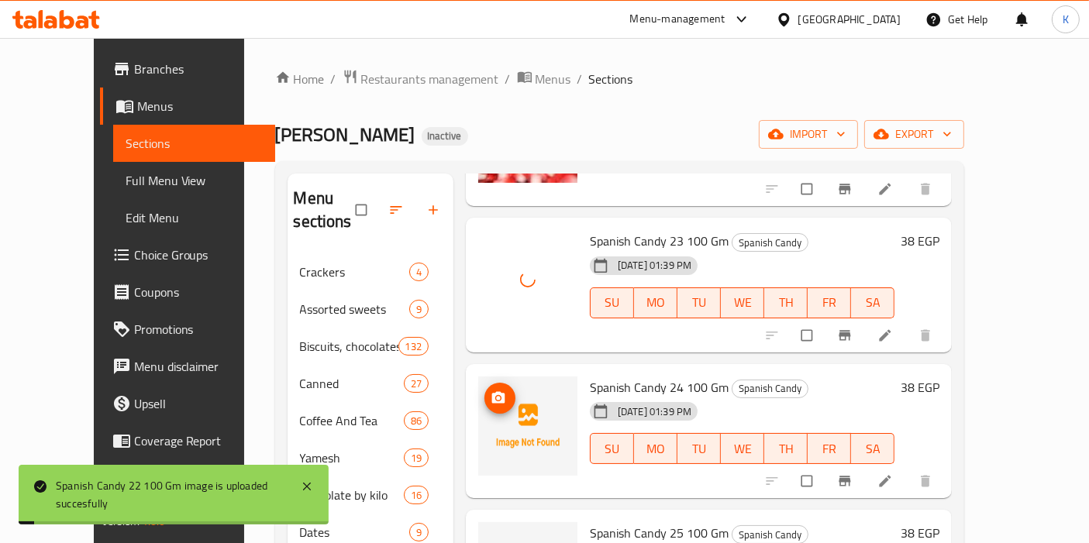
scroll to position [3272, 0]
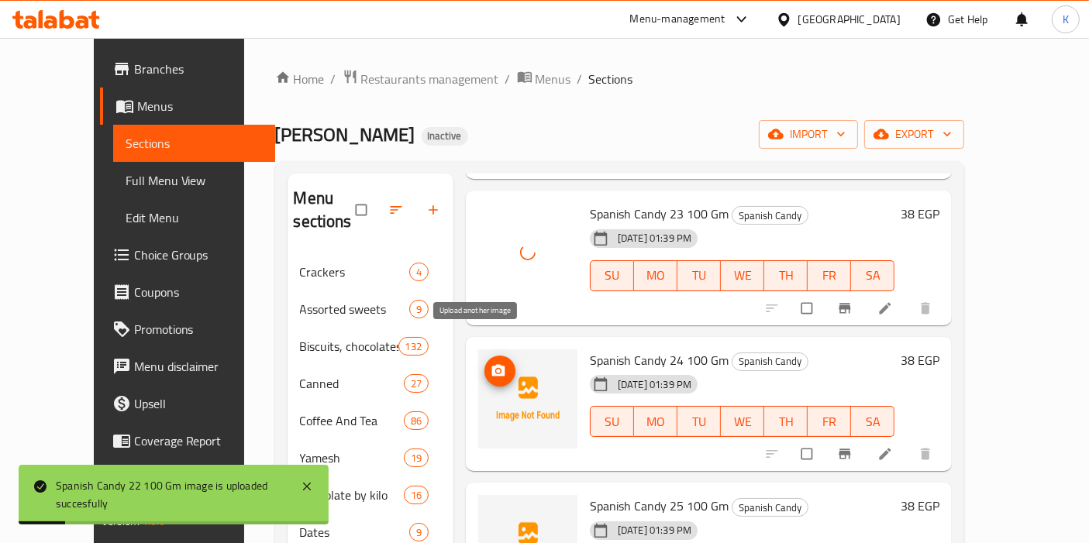
click at [492, 364] on icon "upload picture" at bounding box center [498, 370] width 13 height 12
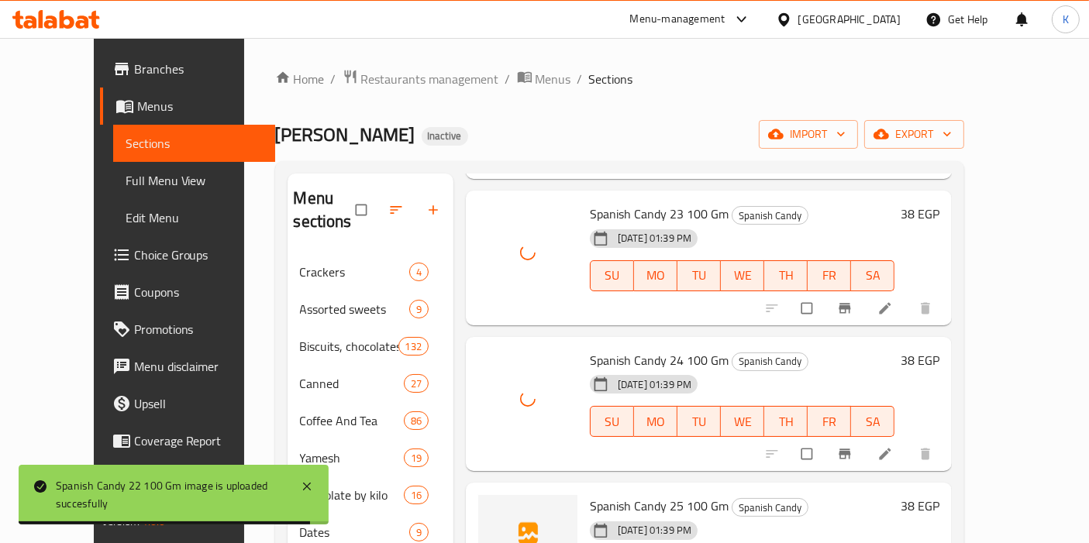
scroll to position [3444, 0]
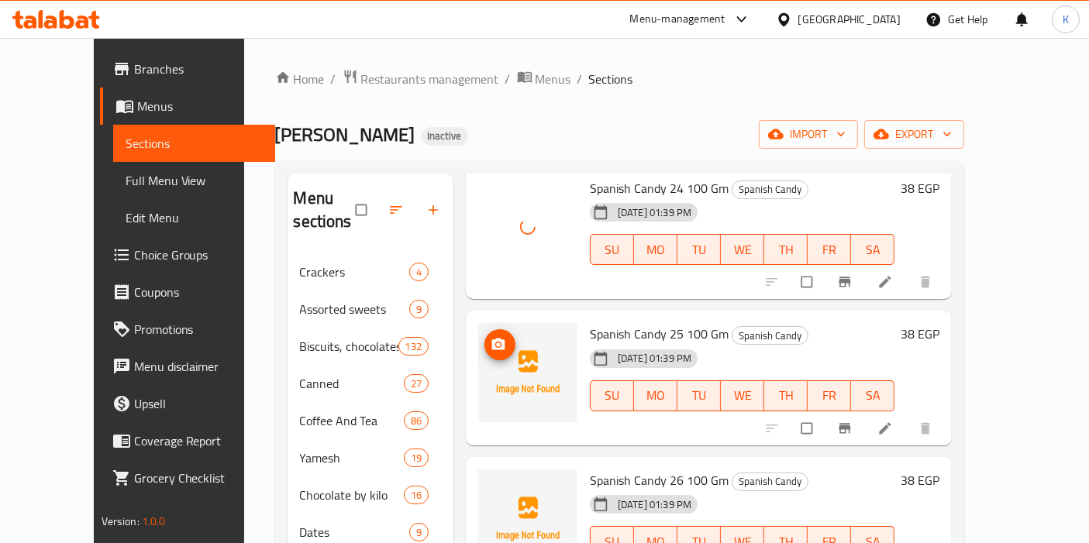
click at [492, 339] on icon "upload picture" at bounding box center [498, 345] width 13 height 12
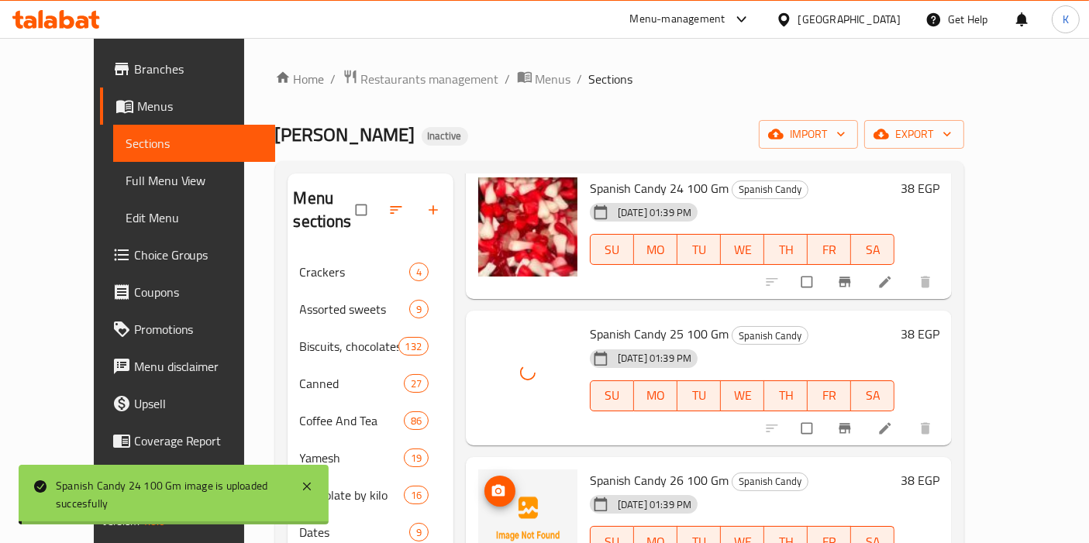
scroll to position [3530, 0]
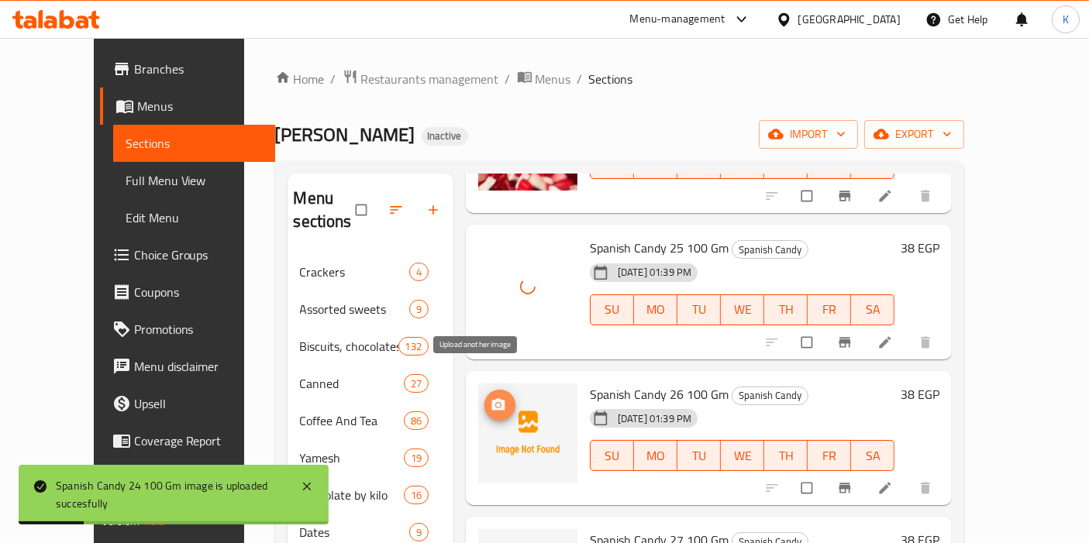
click at [492, 398] on icon "upload picture" at bounding box center [498, 404] width 13 height 12
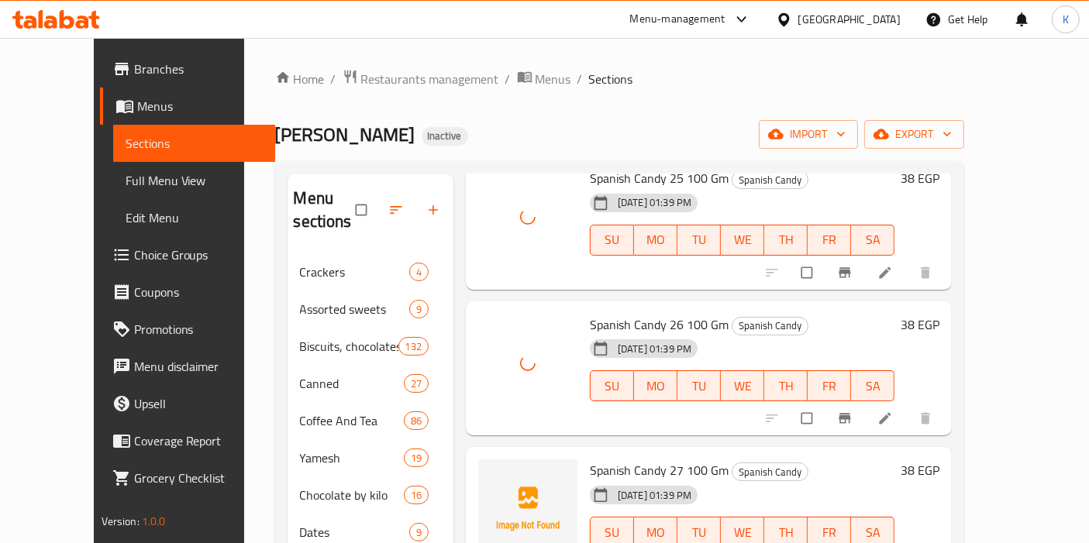
scroll to position [3616, 0]
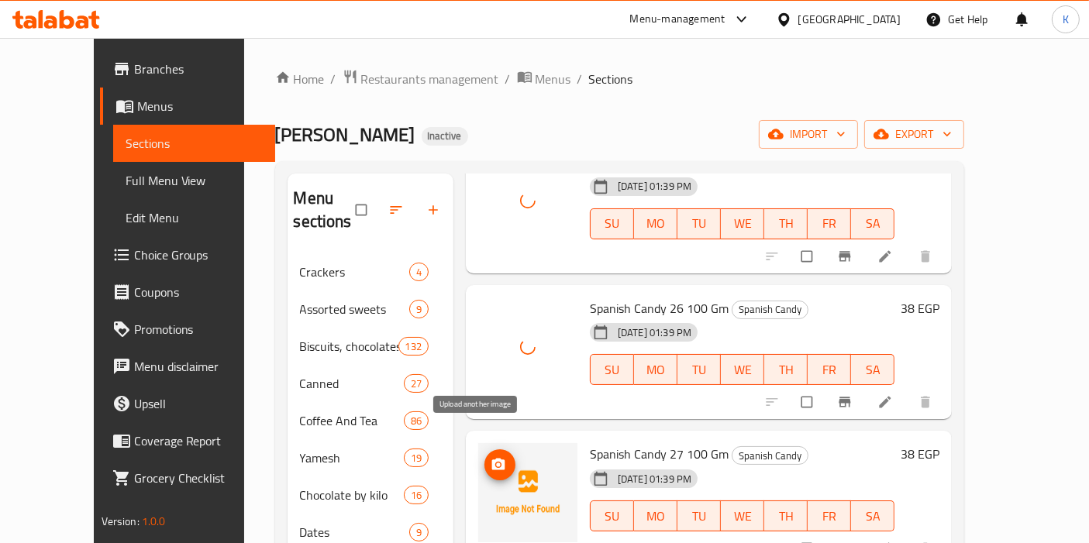
click at [484, 457] on span "upload picture" at bounding box center [499, 464] width 31 height 15
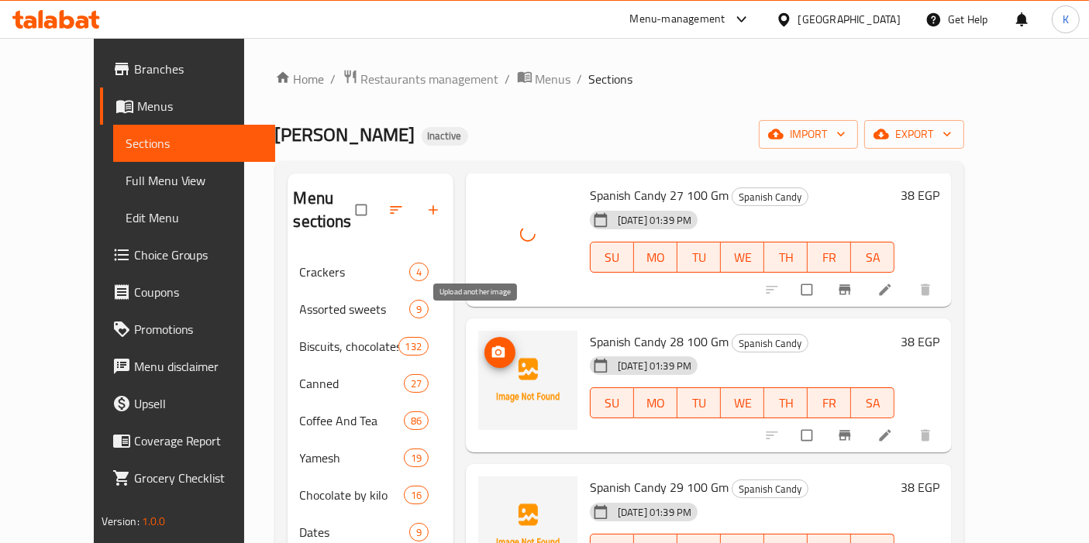
click at [484, 345] on span "upload picture" at bounding box center [499, 352] width 31 height 15
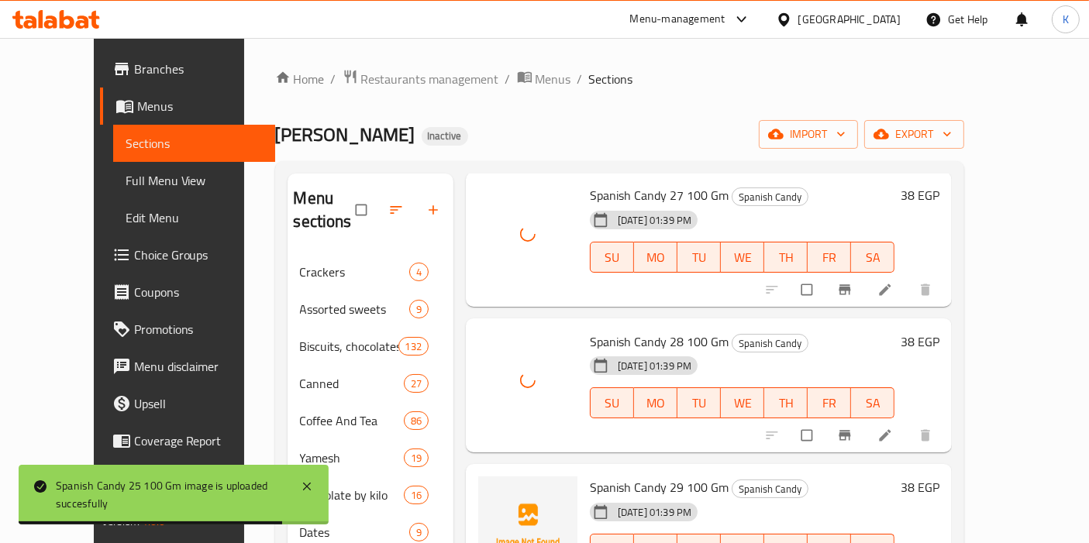
scroll to position [4047, 0]
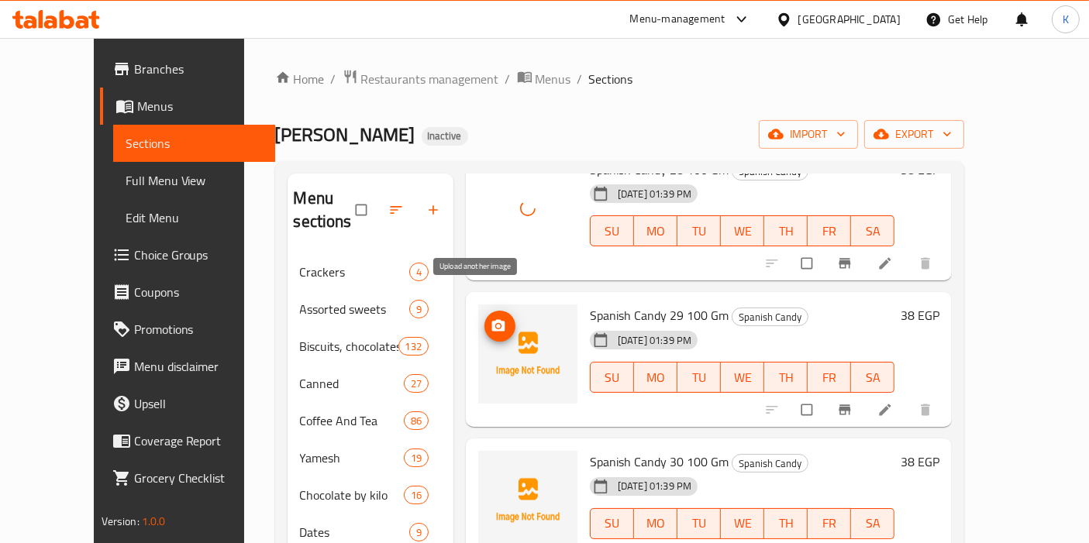
click at [492, 320] on icon "upload picture" at bounding box center [498, 326] width 13 height 12
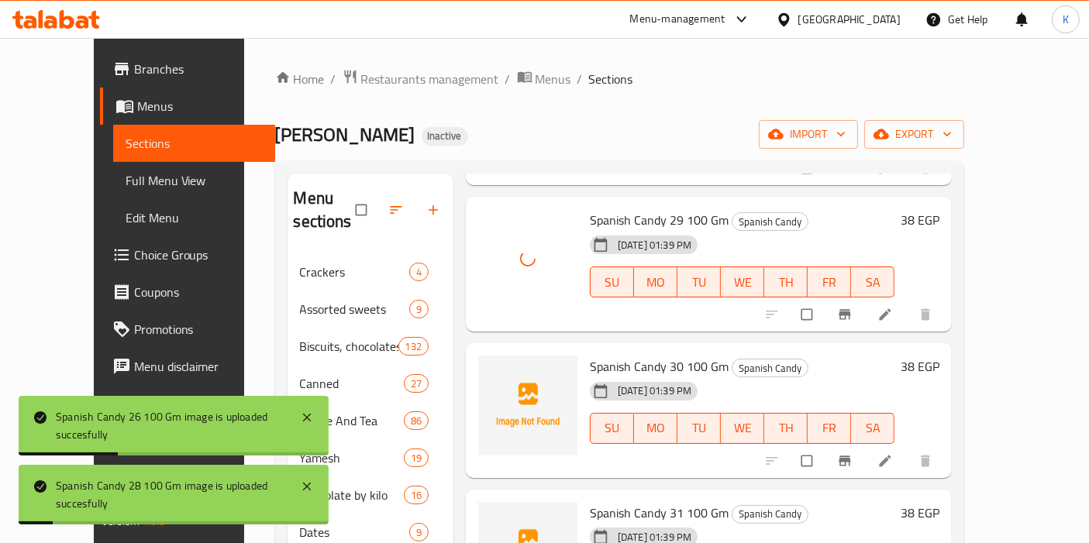
scroll to position [4219, 0]
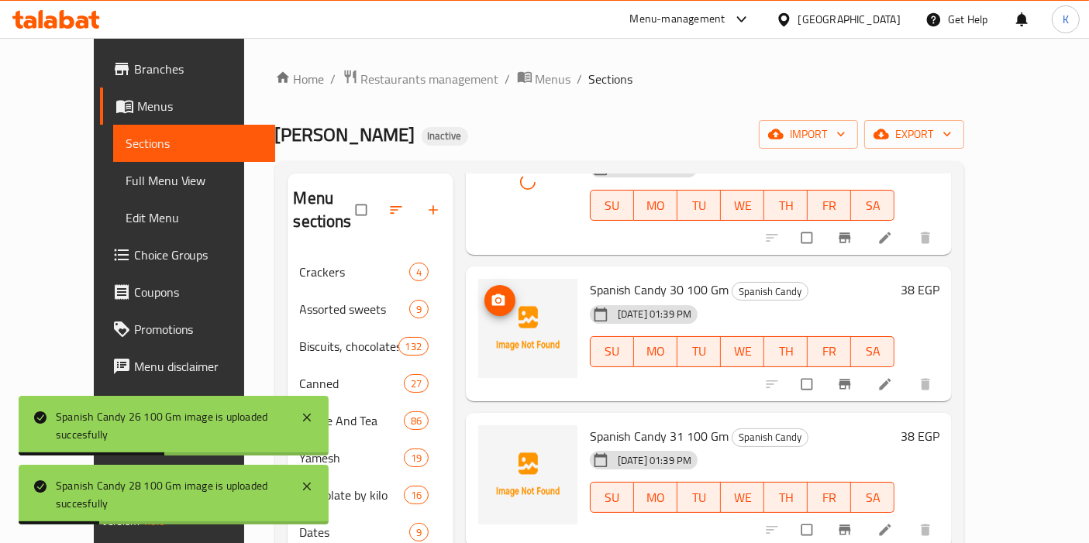
click at [491, 293] on icon "upload picture" at bounding box center [498, 300] width 15 height 15
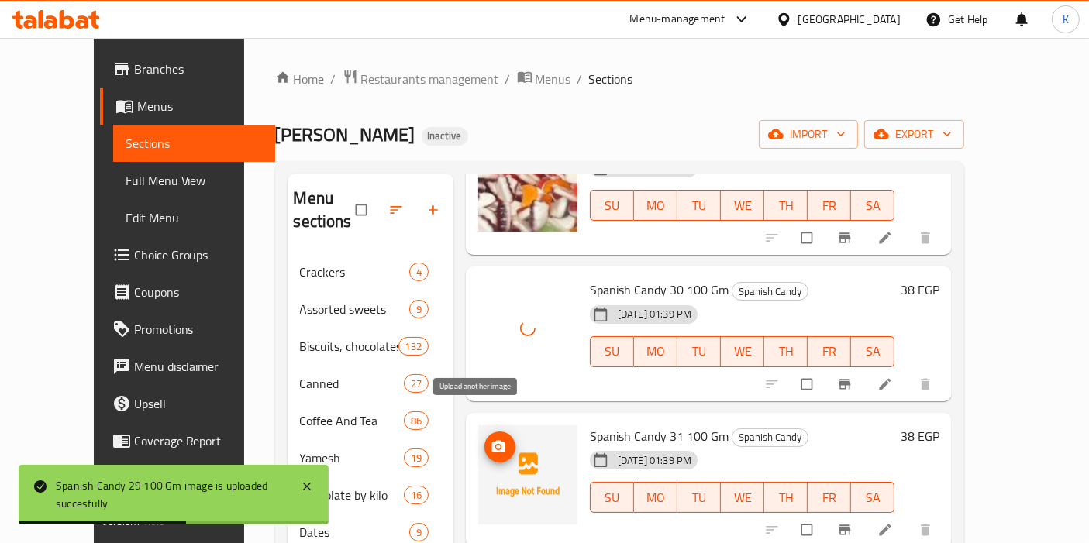
click at [491, 439] on icon "upload picture" at bounding box center [498, 446] width 15 height 15
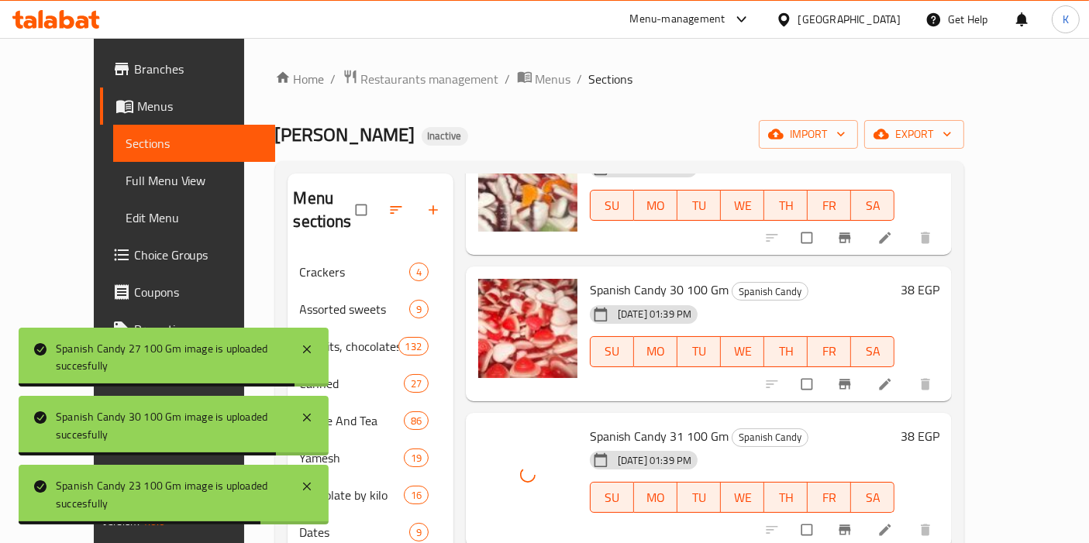
scroll to position [4477, 0]
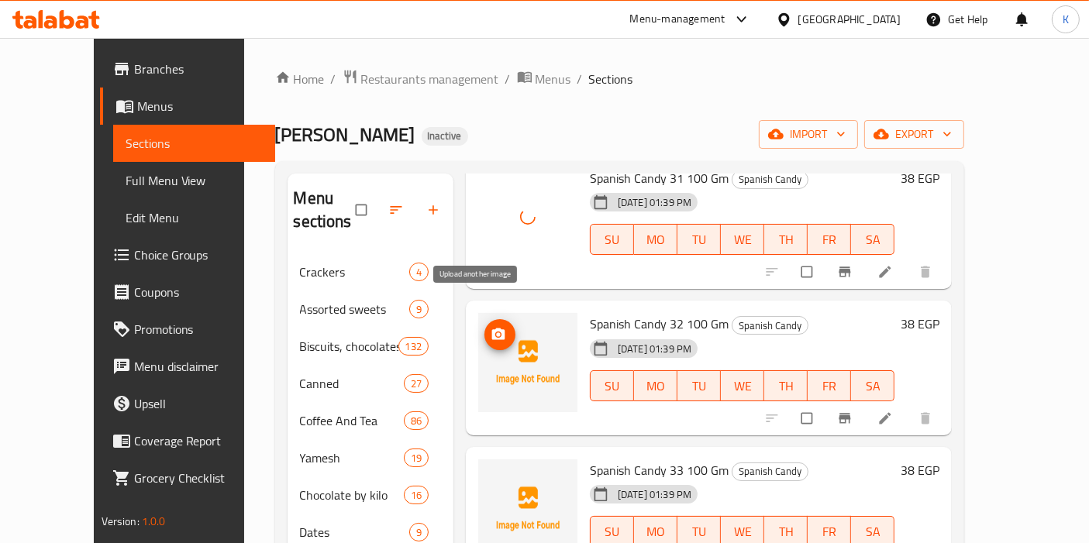
click at [491, 327] on icon "upload picture" at bounding box center [498, 334] width 15 height 15
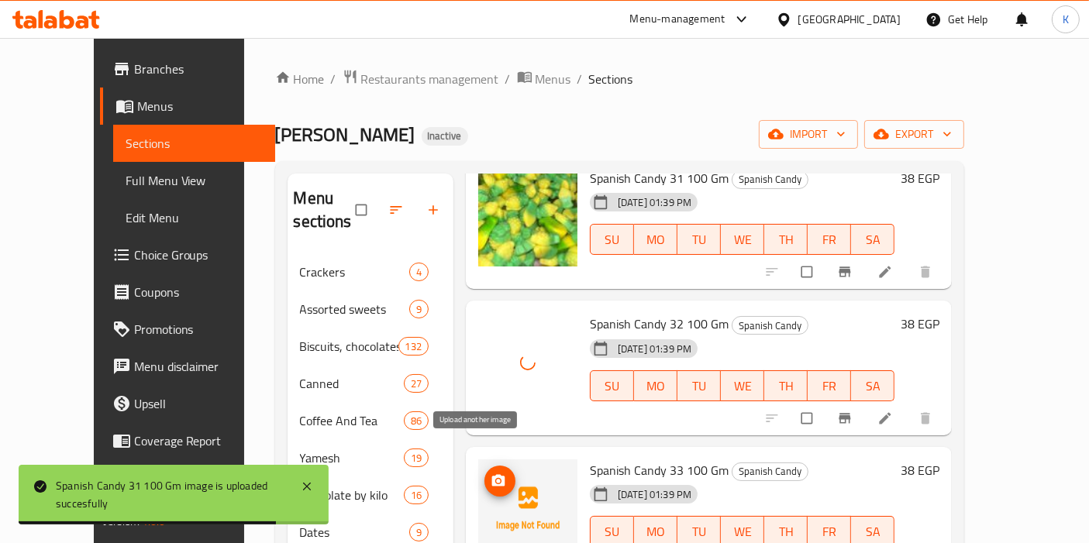
click at [496, 479] on circle "upload picture" at bounding box center [498, 481] width 4 height 4
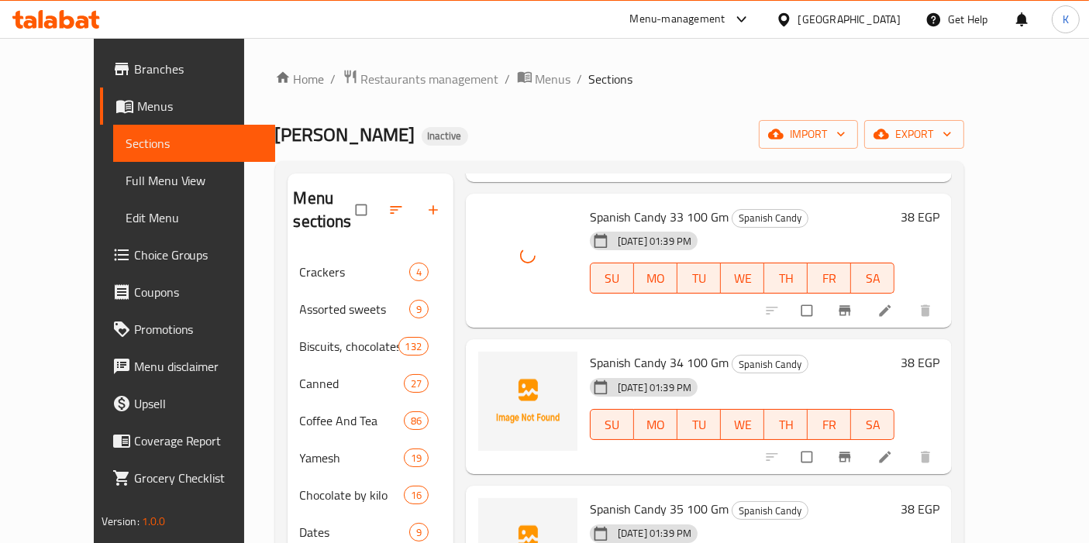
scroll to position [4736, 0]
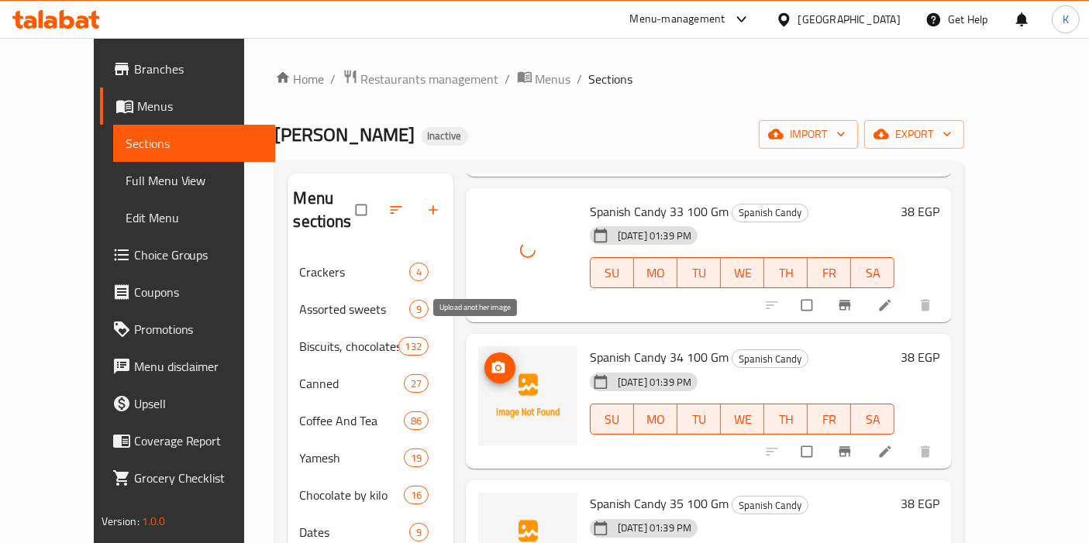
click at [491, 360] on icon "upload picture" at bounding box center [498, 367] width 15 height 15
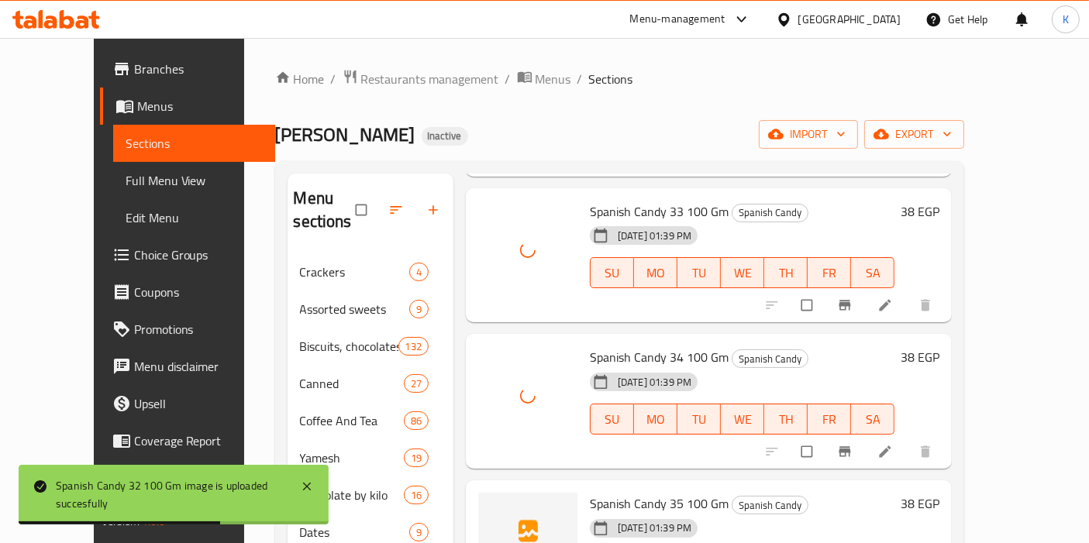
scroll to position [4822, 0]
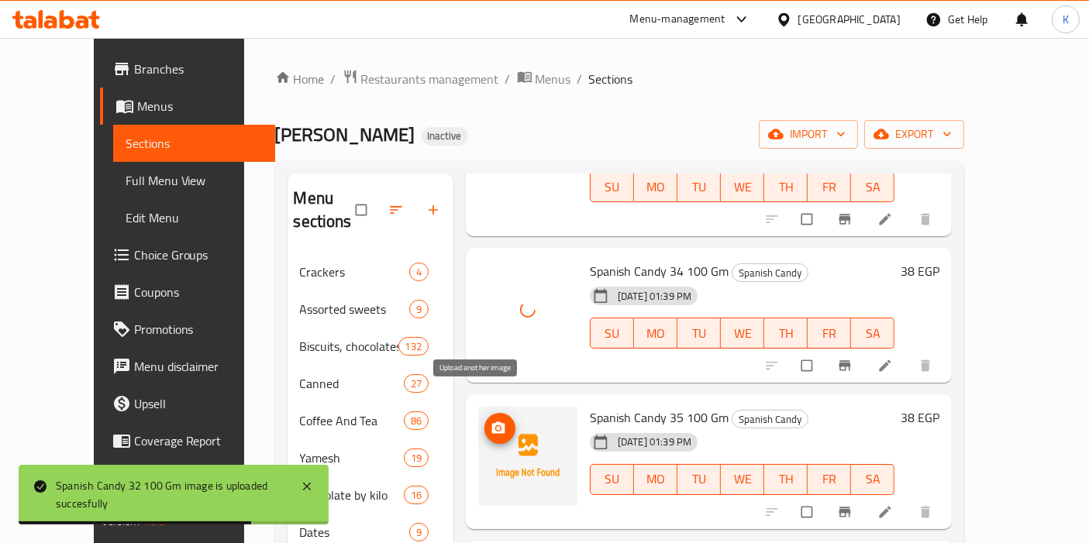
click at [492, 422] on icon "upload picture" at bounding box center [498, 428] width 13 height 12
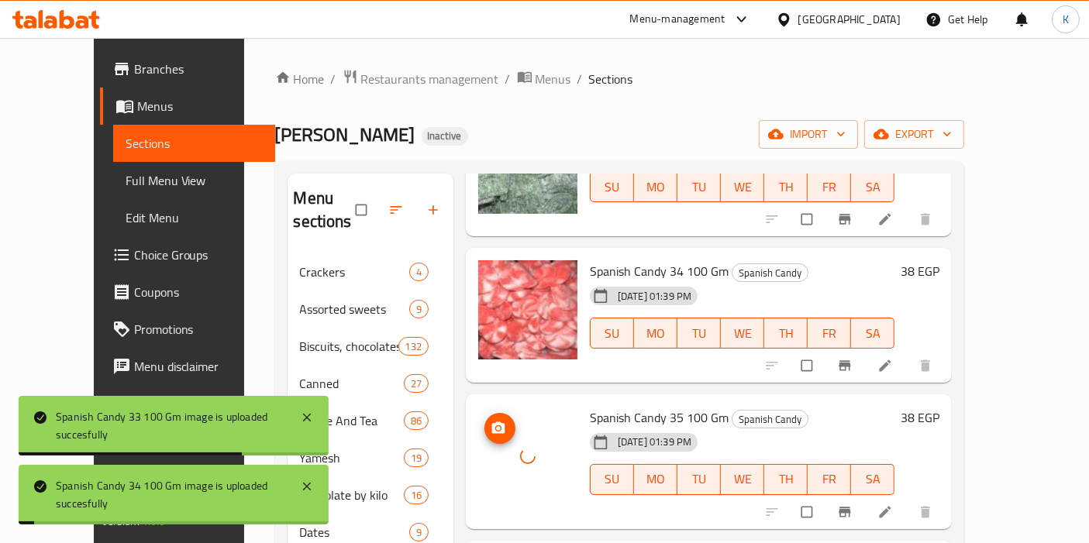
scroll to position [4994, 0]
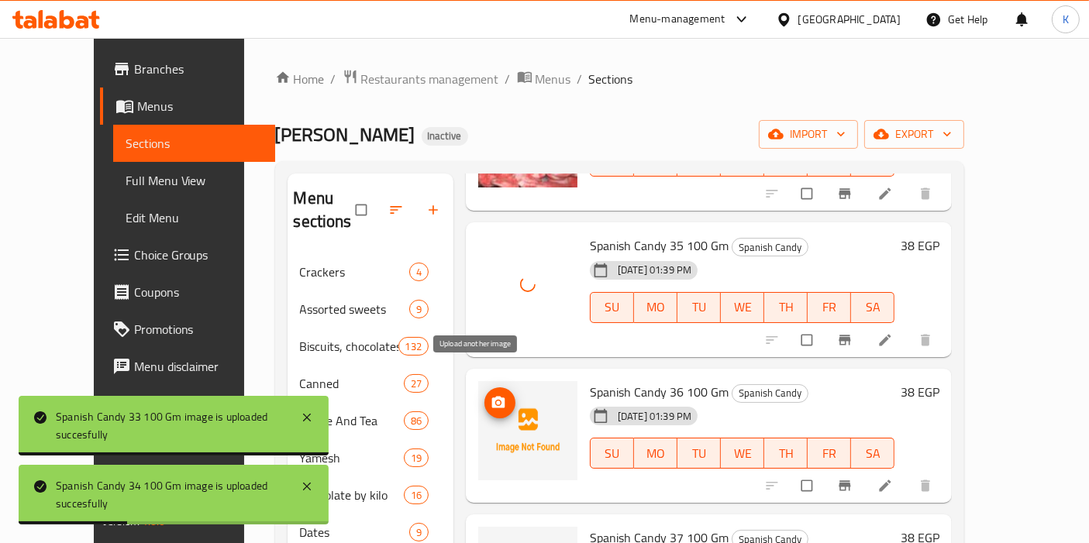
click at [492, 396] on icon "upload picture" at bounding box center [498, 402] width 13 height 12
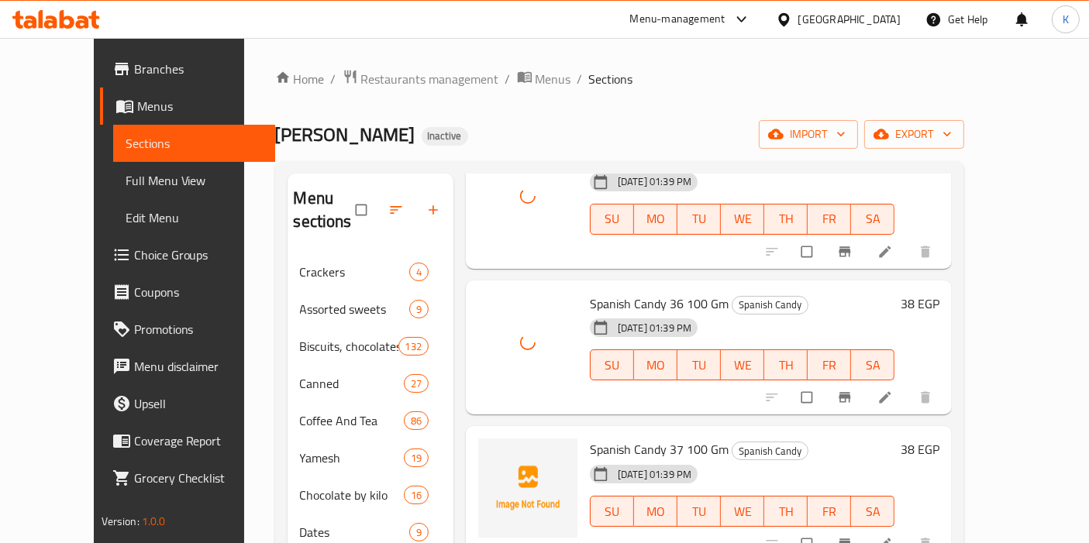
scroll to position [5166, 0]
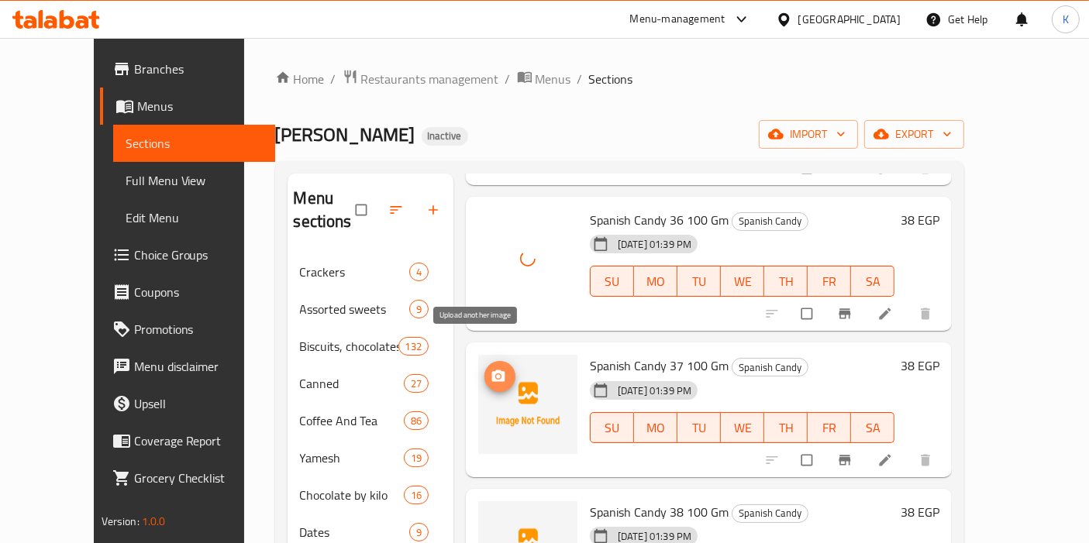
click at [492, 370] on icon "upload picture" at bounding box center [498, 376] width 13 height 12
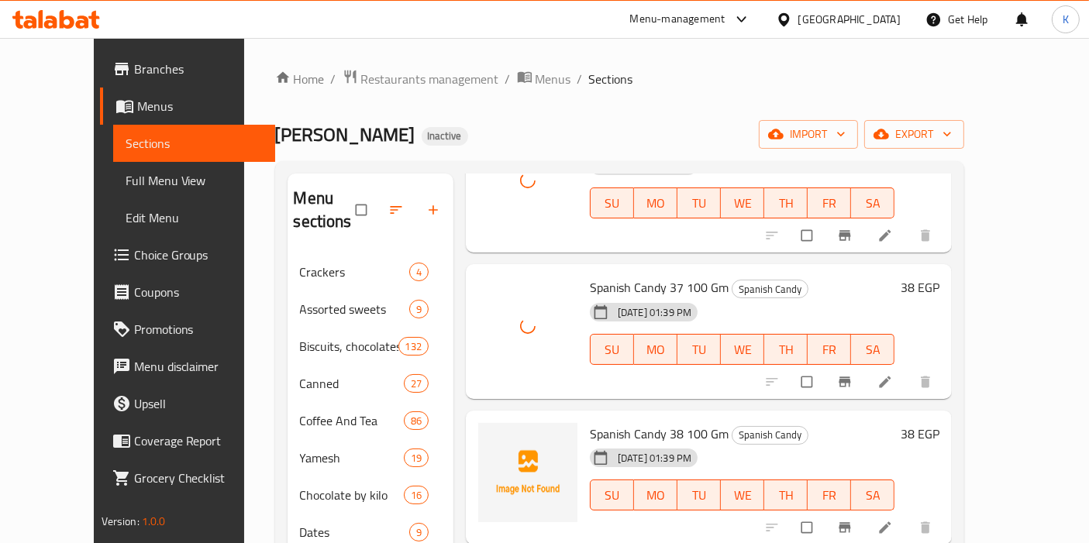
scroll to position [5338, 0]
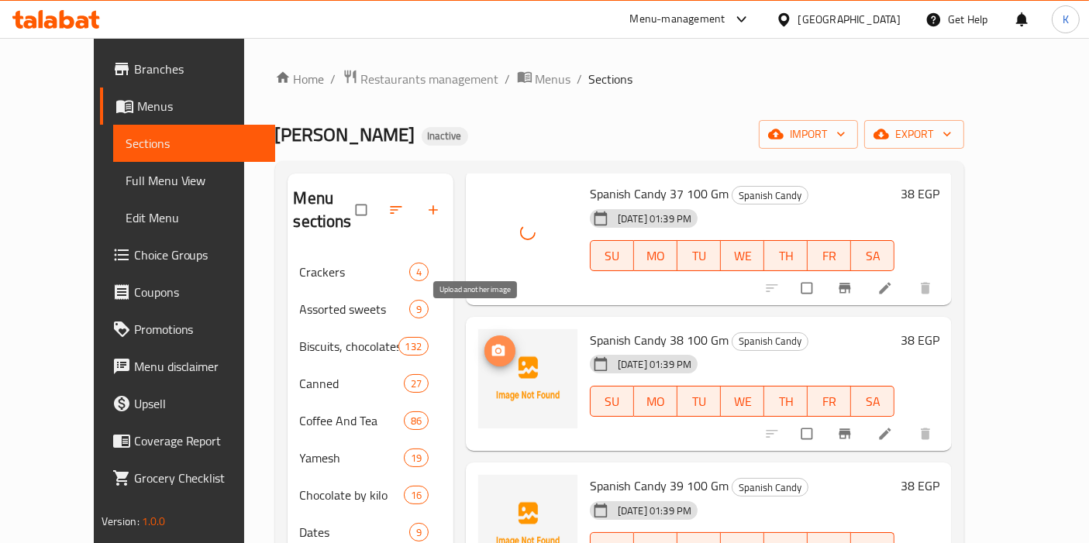
click at [484, 343] on span "upload picture" at bounding box center [499, 350] width 31 height 15
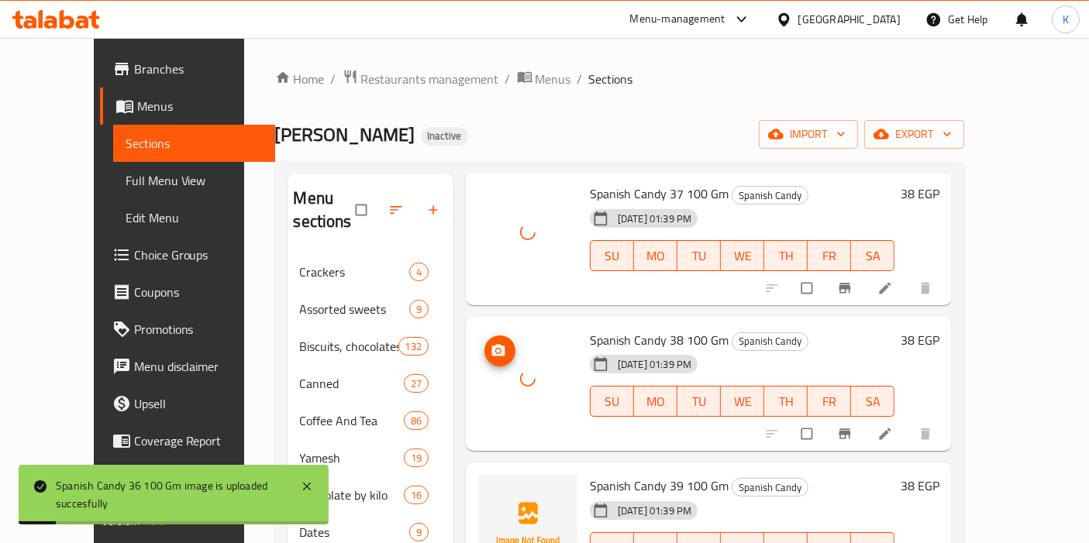
scroll to position [5511, 0]
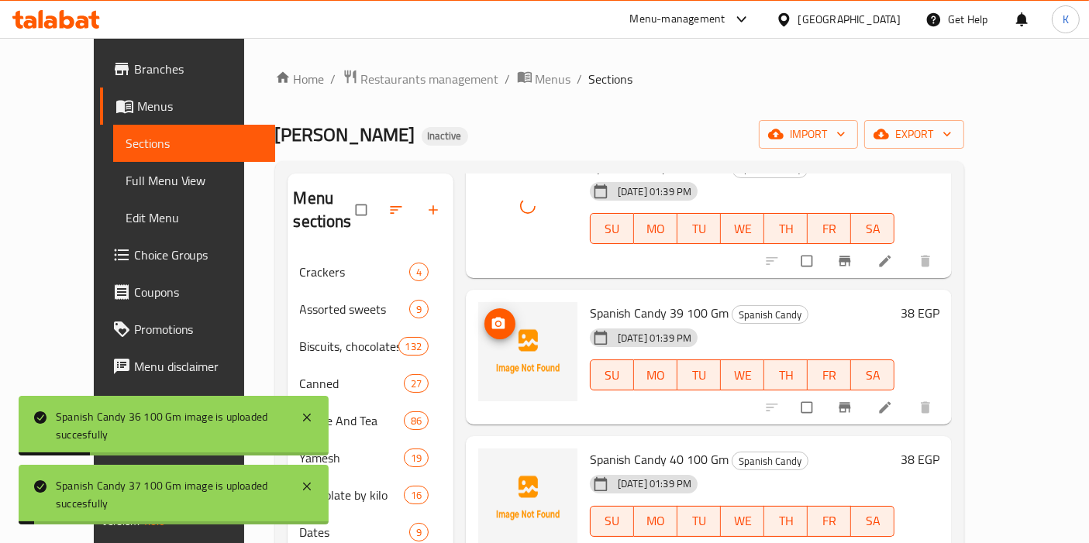
click at [492, 318] on icon "upload picture" at bounding box center [498, 324] width 13 height 12
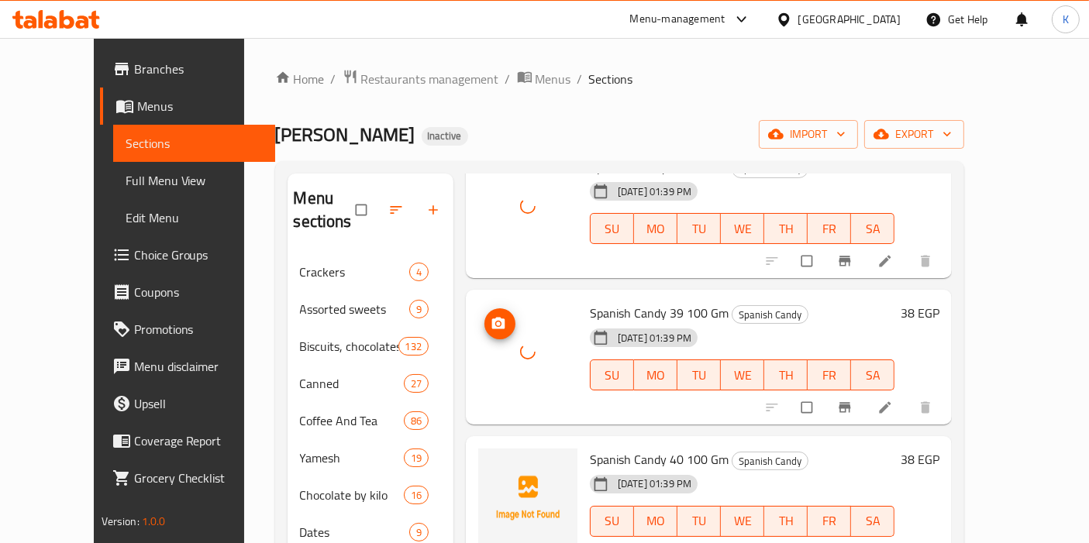
scroll to position [5597, 0]
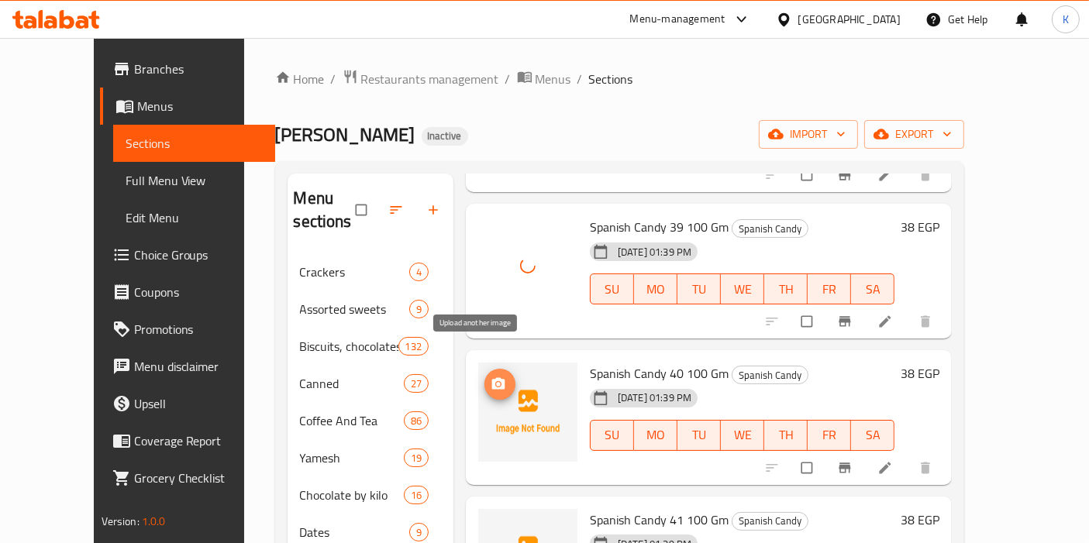
click at [492, 378] on icon "upload picture" at bounding box center [498, 384] width 13 height 12
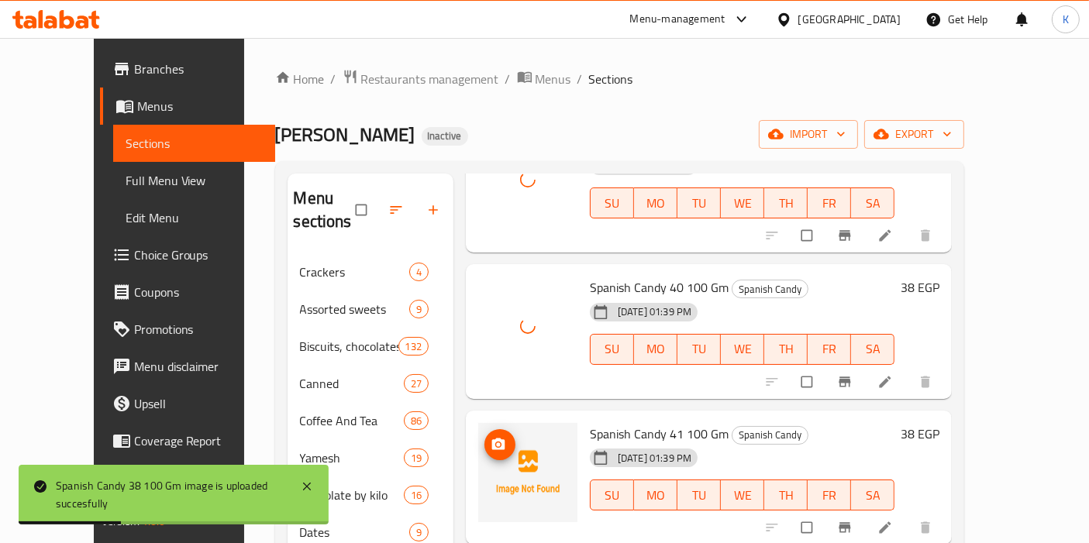
scroll to position [5855, 0]
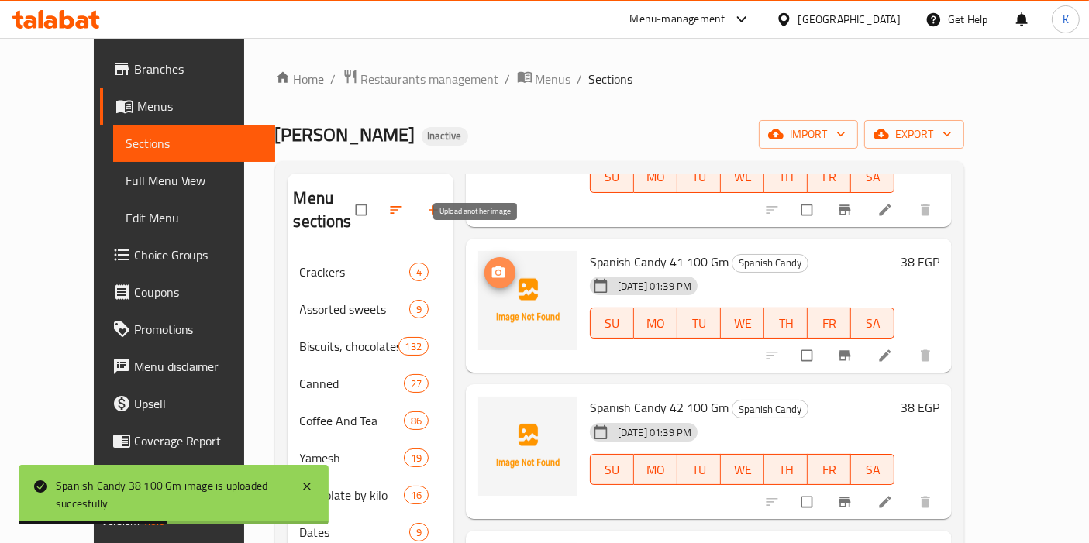
click at [492, 266] on icon "upload picture" at bounding box center [498, 272] width 13 height 12
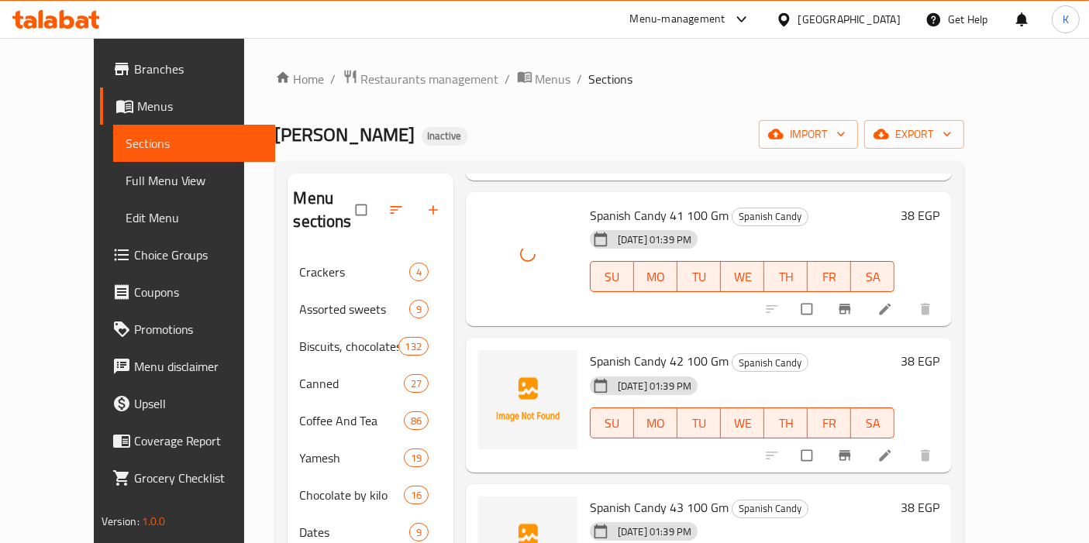
scroll to position [5941, 0]
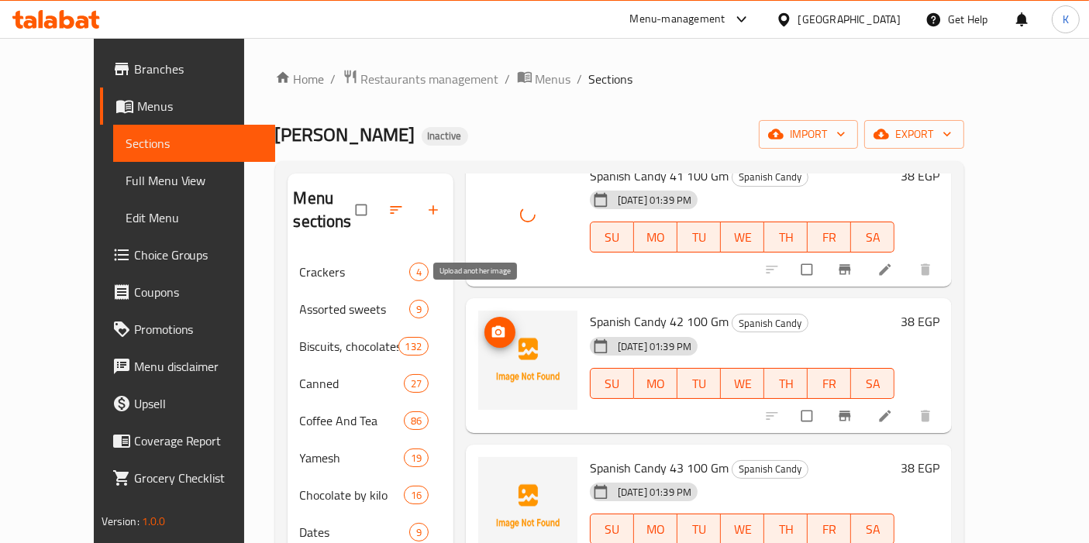
click at [491, 325] on icon "upload picture" at bounding box center [498, 332] width 15 height 15
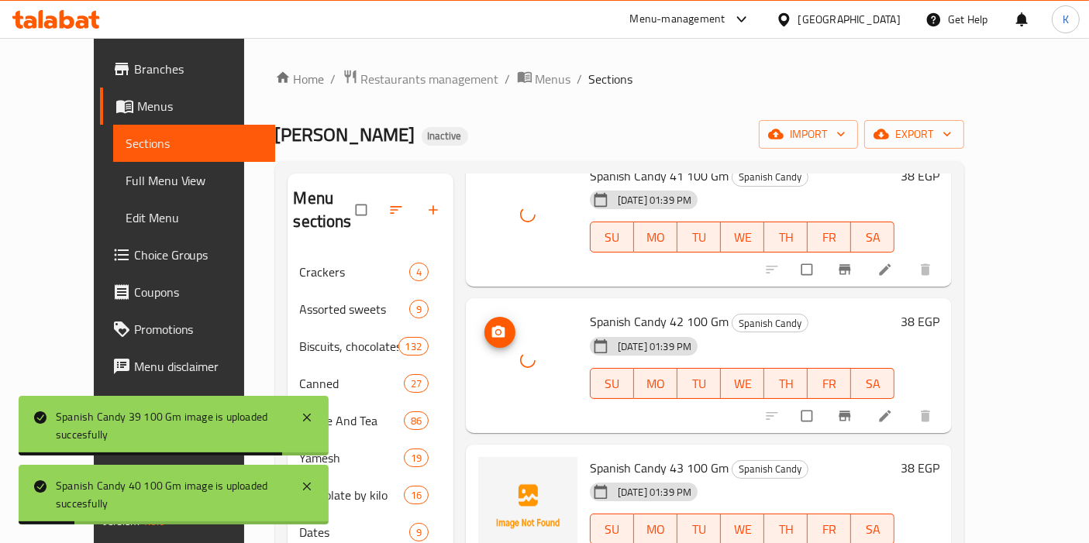
scroll to position [6027, 0]
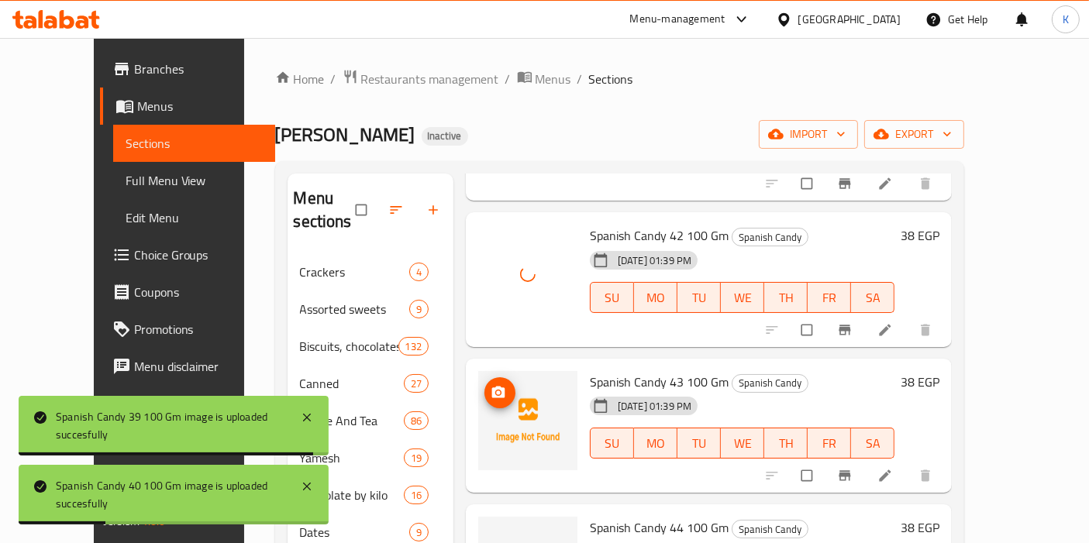
click at [484, 377] on button "upload picture" at bounding box center [499, 392] width 31 height 31
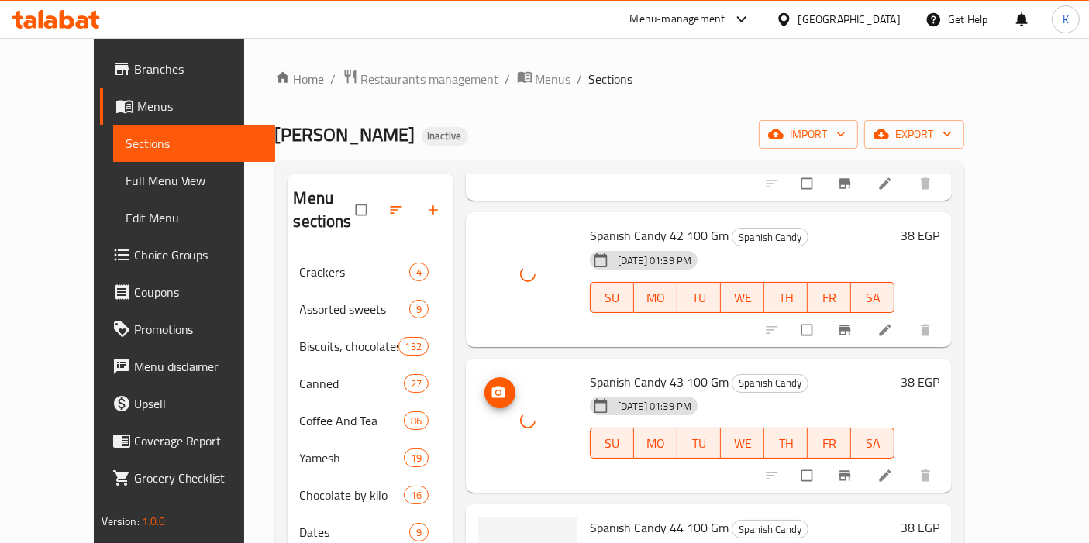
scroll to position [6286, 0]
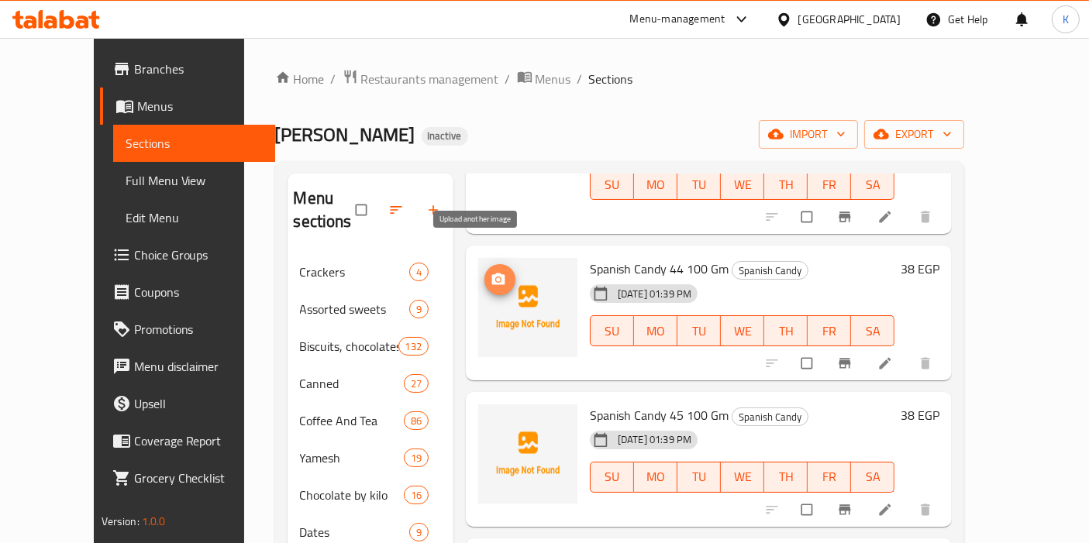
click at [491, 272] on icon "upload picture" at bounding box center [498, 279] width 15 height 15
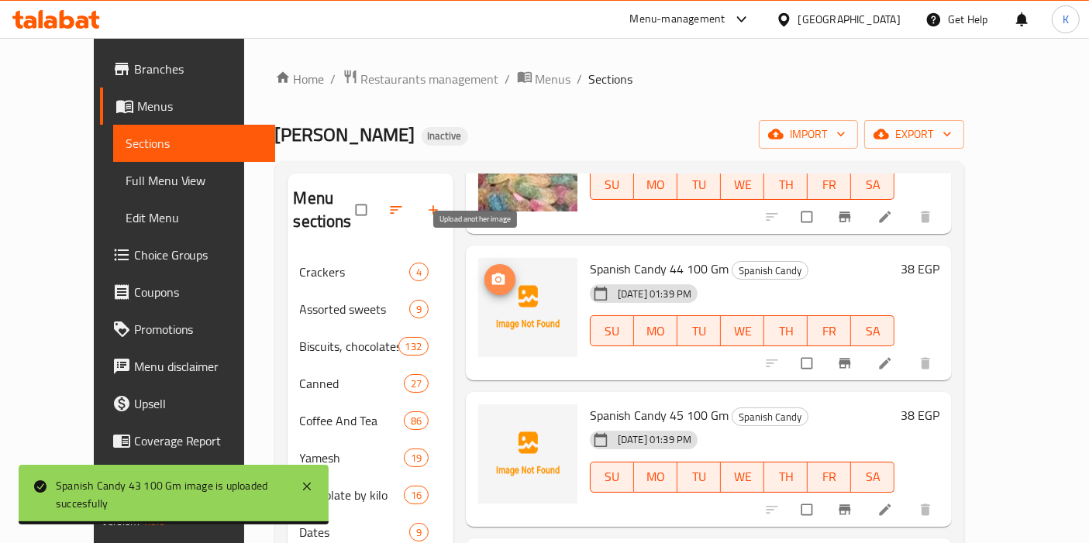
click at [491, 272] on icon "upload picture" at bounding box center [498, 279] width 15 height 15
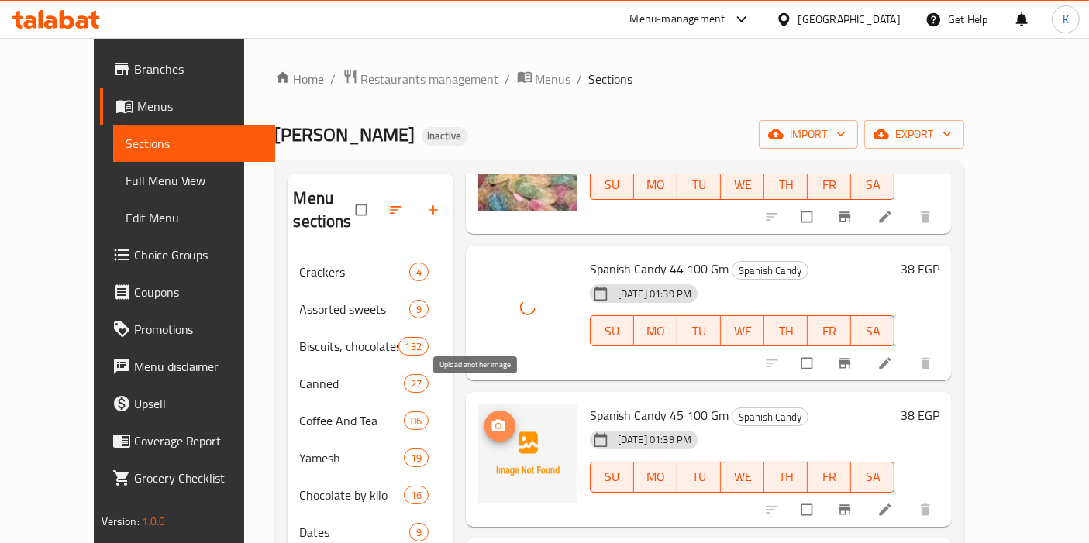
click at [496, 424] on circle "upload picture" at bounding box center [498, 426] width 4 height 4
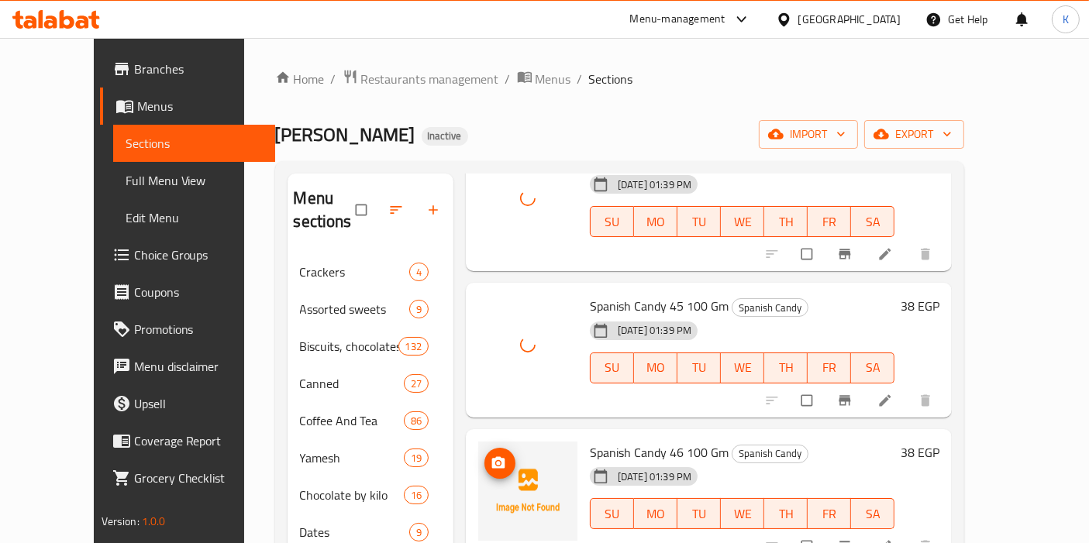
scroll to position [6458, 0]
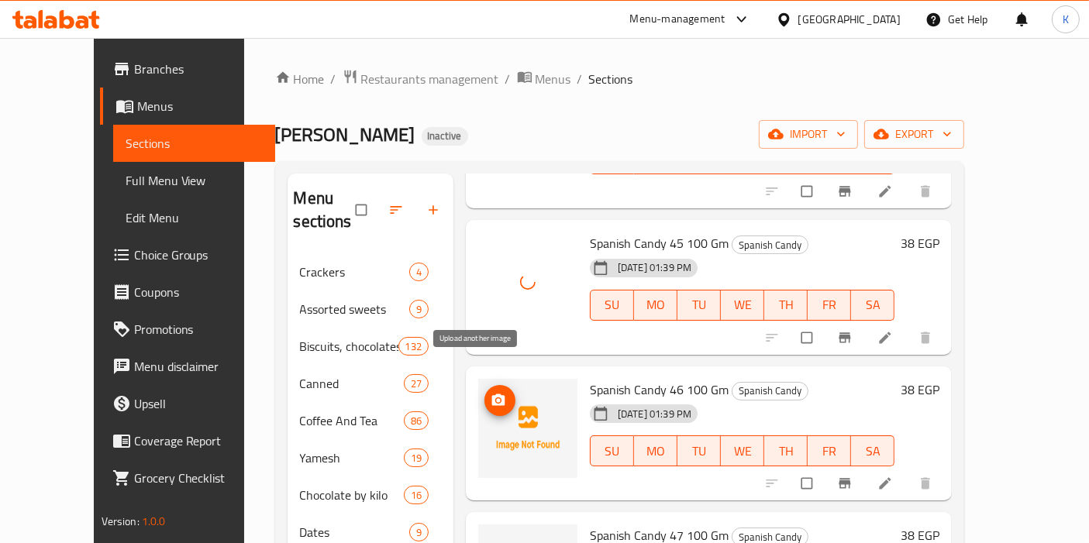
click at [491, 393] on icon "upload picture" at bounding box center [498, 400] width 15 height 15
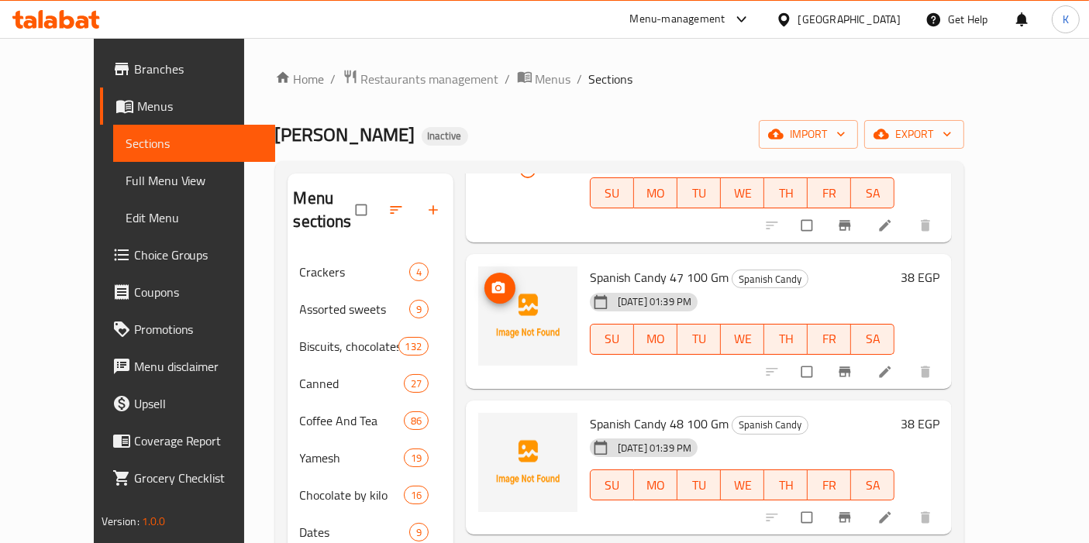
scroll to position [6630, 0]
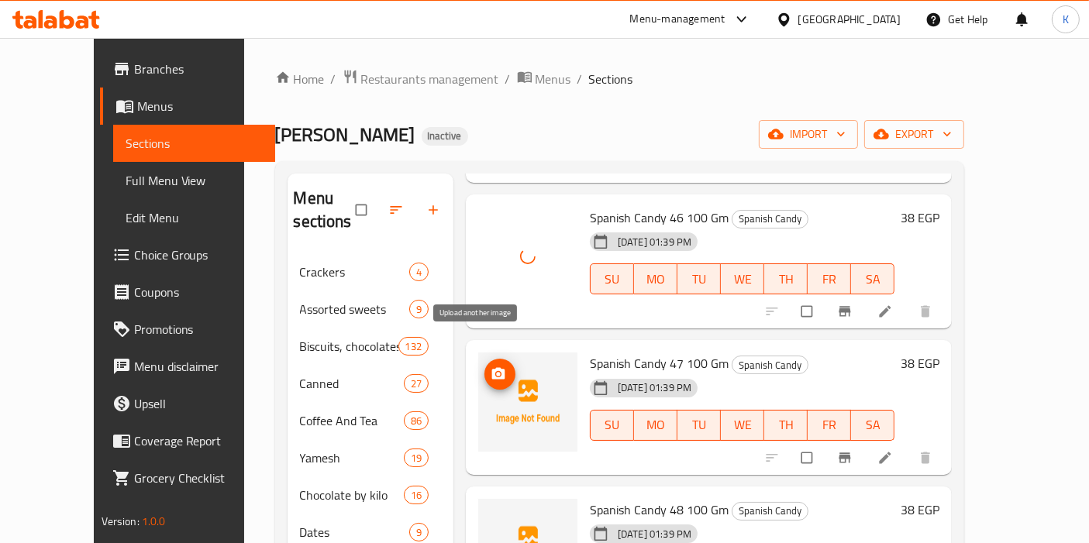
click at [484, 367] on span "upload picture" at bounding box center [499, 374] width 31 height 15
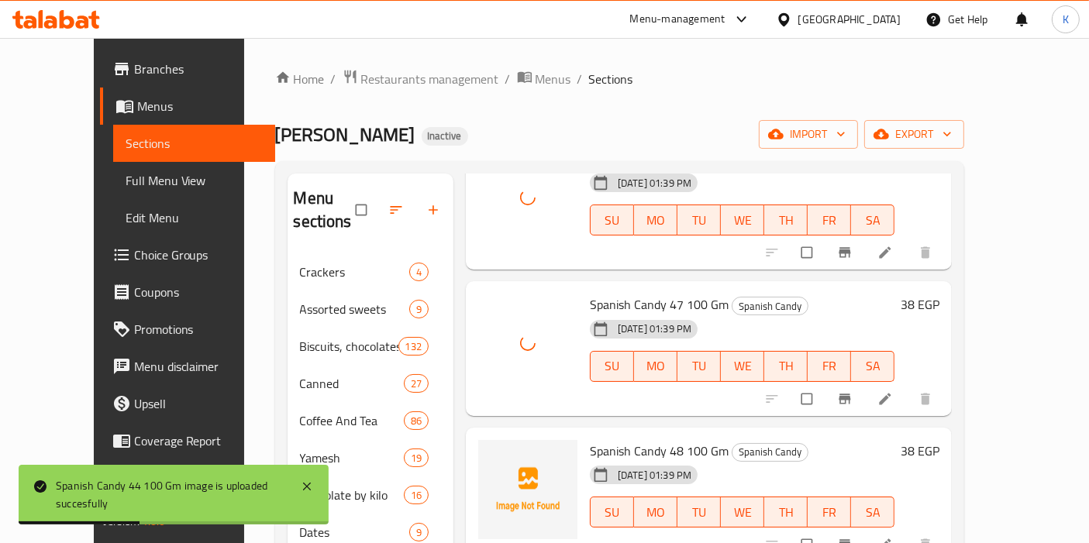
scroll to position [6716, 0]
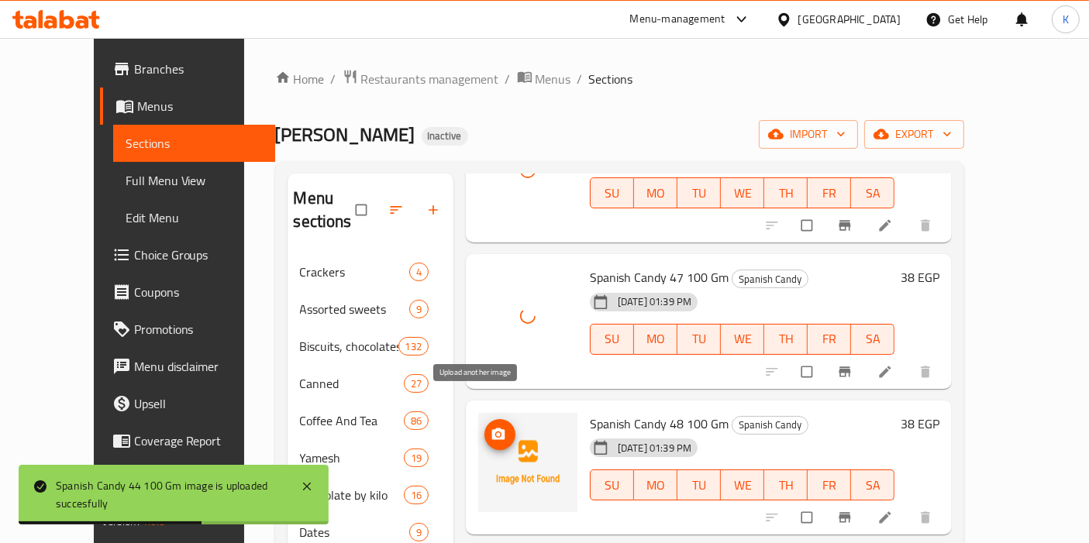
click at [492, 428] on icon "upload picture" at bounding box center [498, 434] width 13 height 12
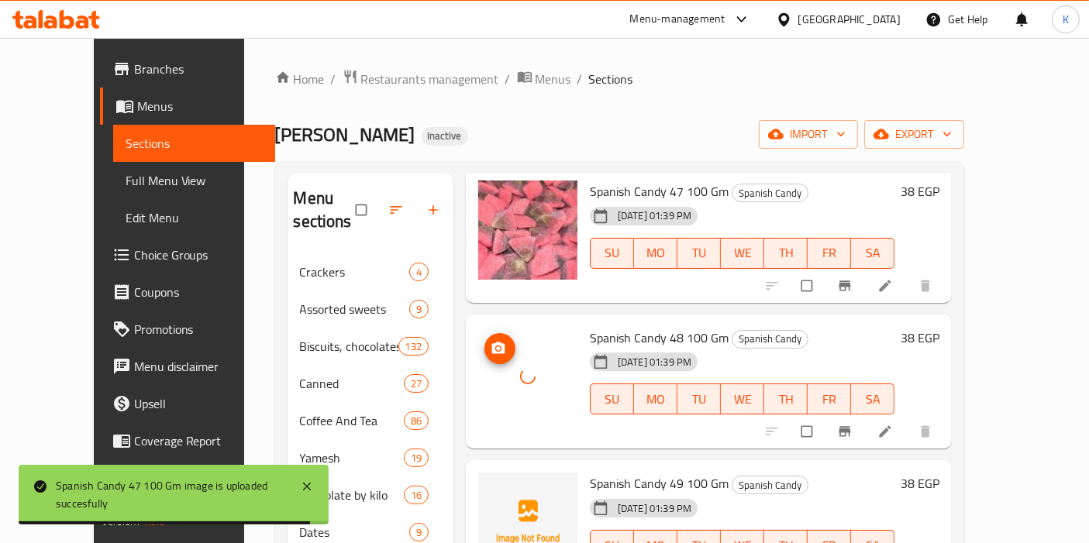
scroll to position [6888, 0]
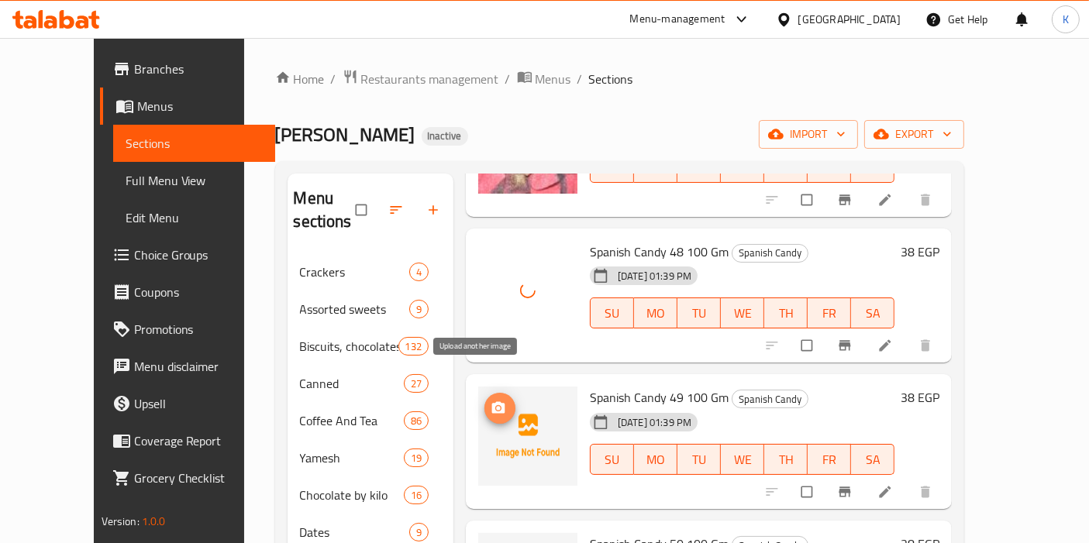
click at [492, 402] on icon "upload picture" at bounding box center [498, 408] width 13 height 12
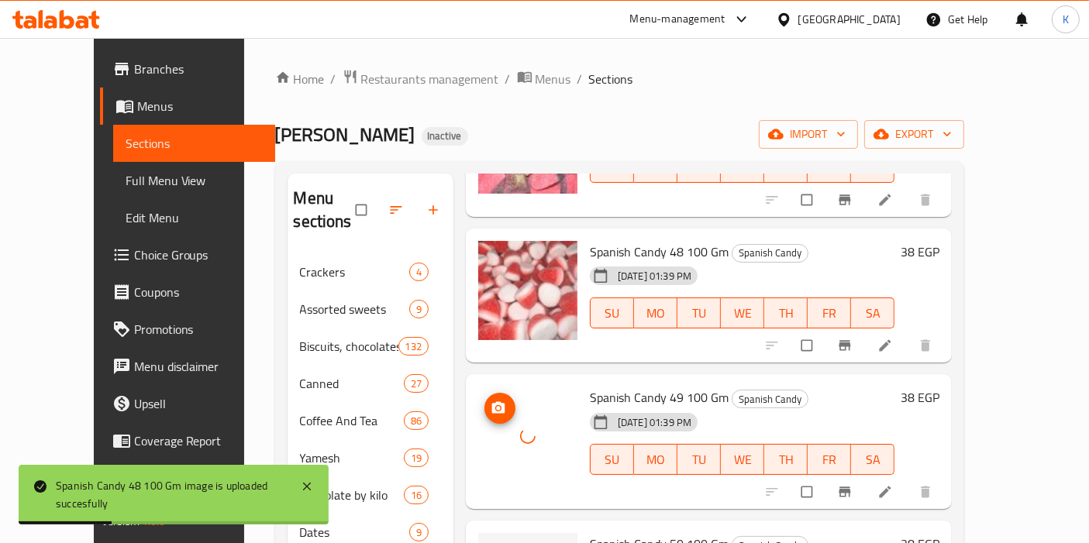
scroll to position [7061, 0]
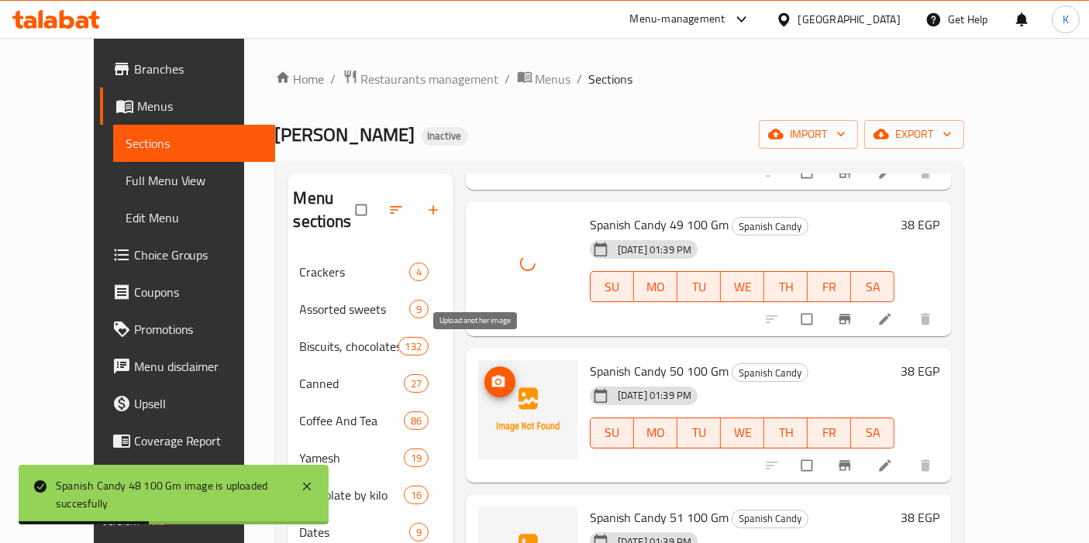
click at [491, 374] on icon "upload picture" at bounding box center [498, 381] width 15 height 15
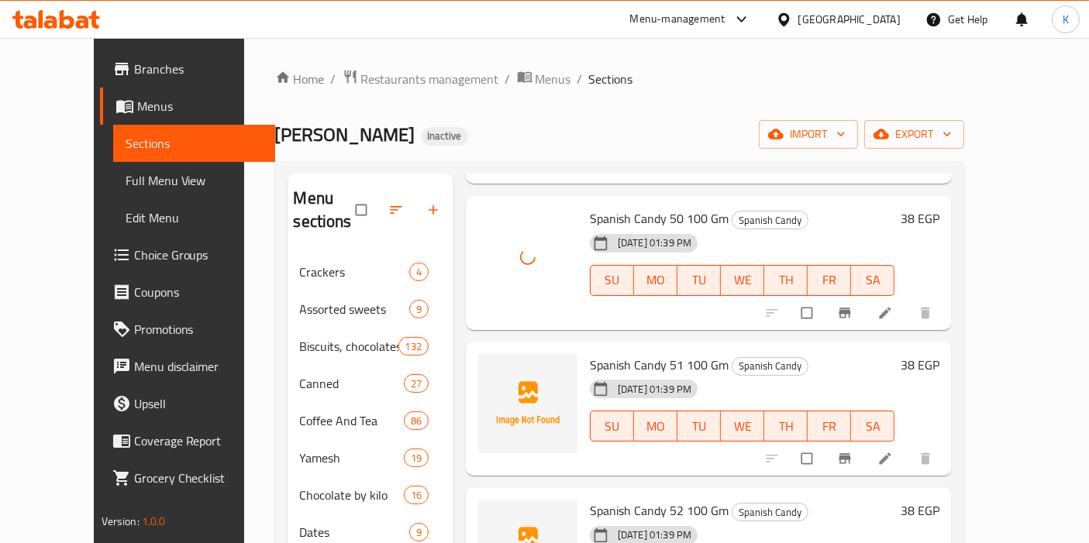
scroll to position [7319, 0]
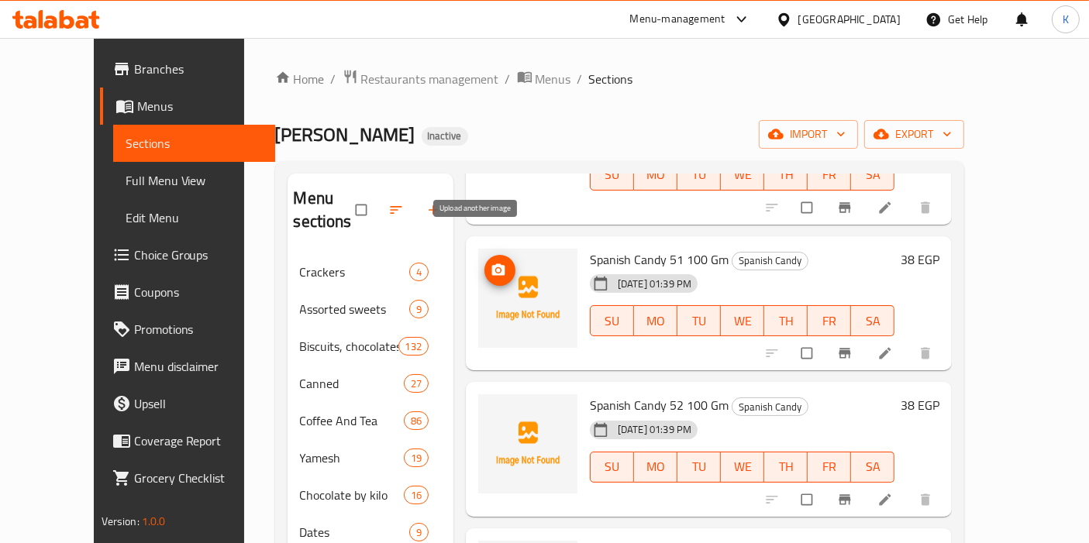
click at [484, 263] on span "upload picture" at bounding box center [499, 270] width 31 height 15
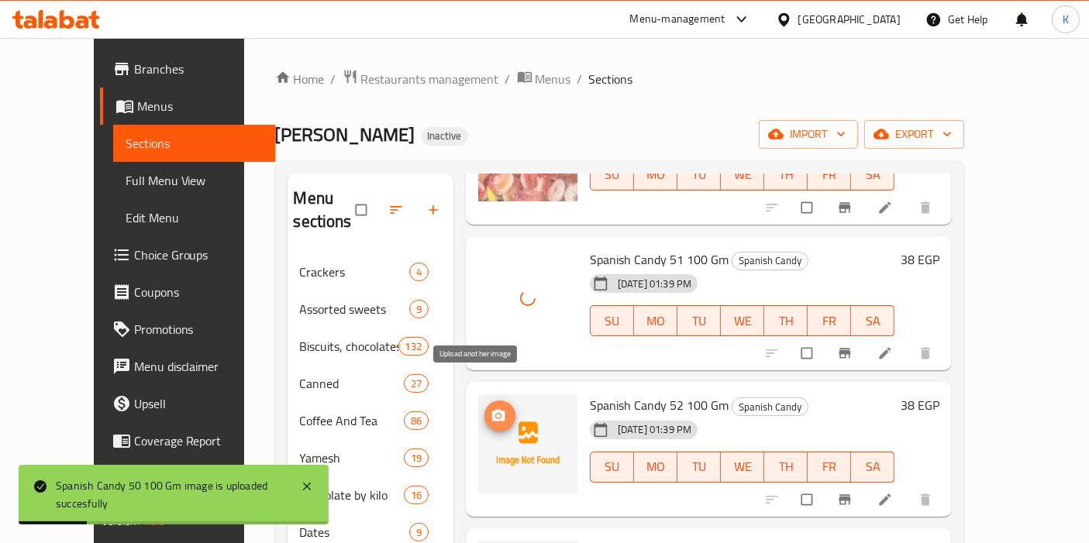
click at [492, 410] on icon "upload picture" at bounding box center [498, 416] width 13 height 12
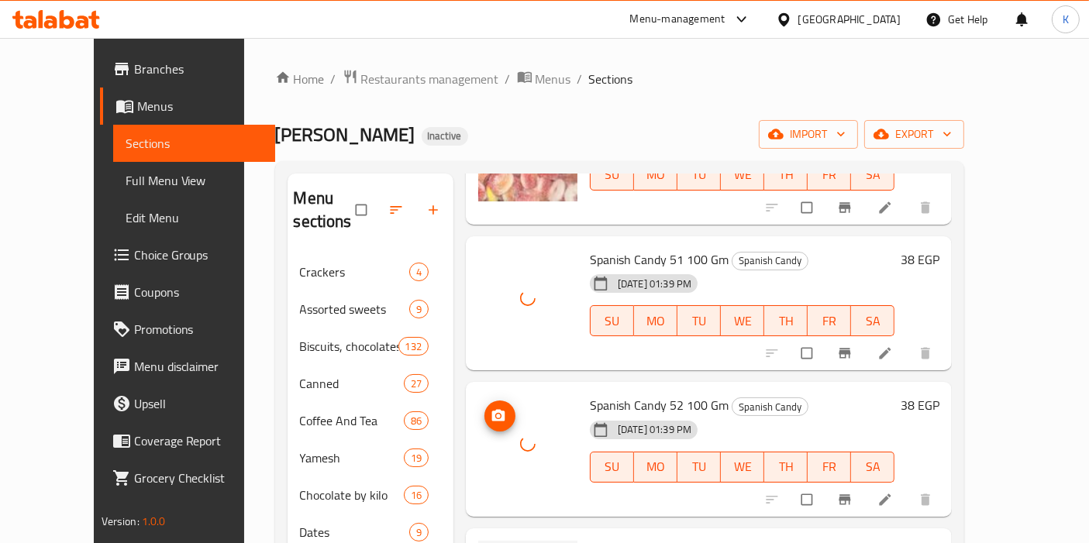
scroll to position [7491, 0]
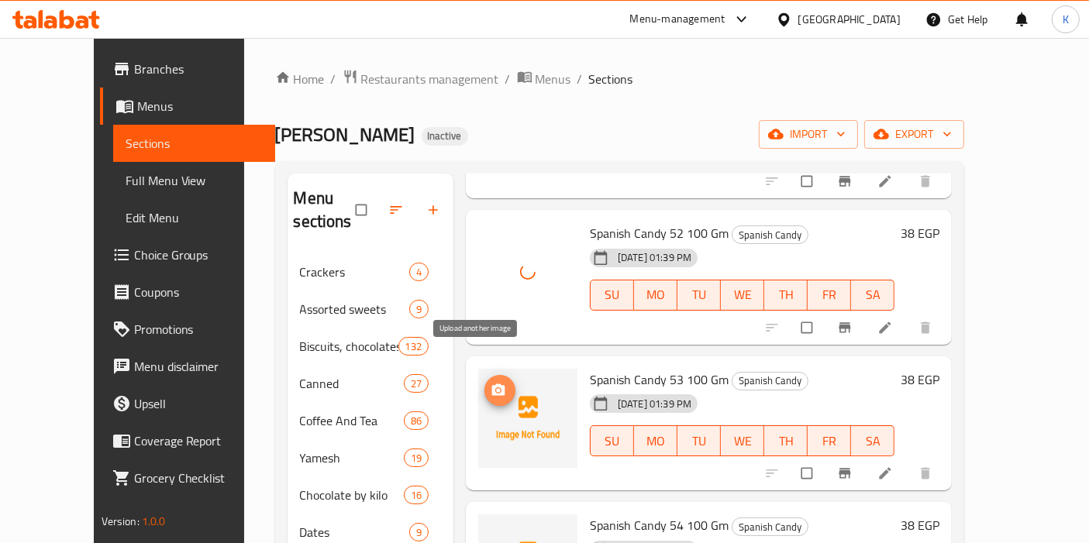
click at [484, 383] on span "upload picture" at bounding box center [499, 390] width 31 height 15
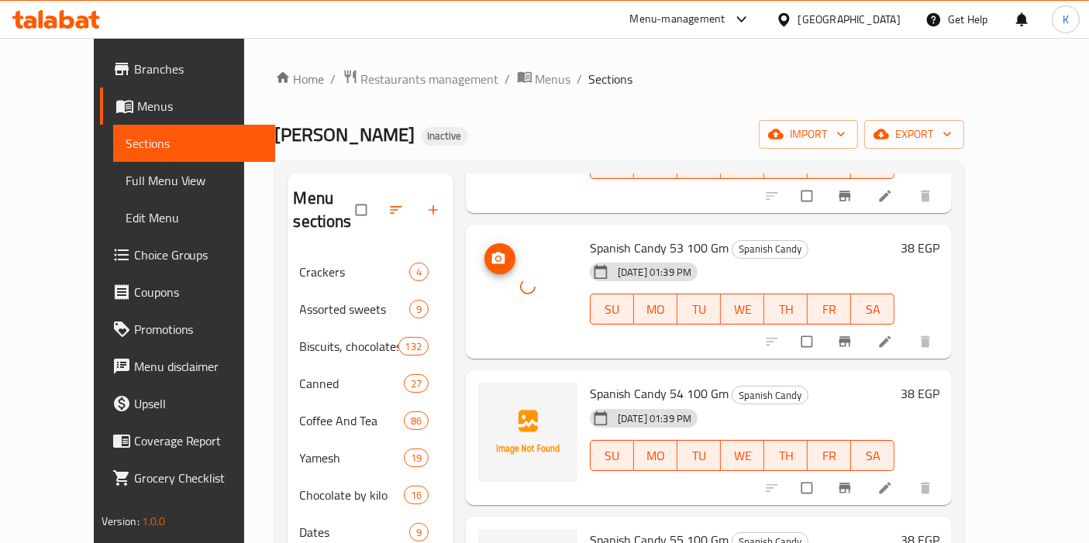
scroll to position [7750, 0]
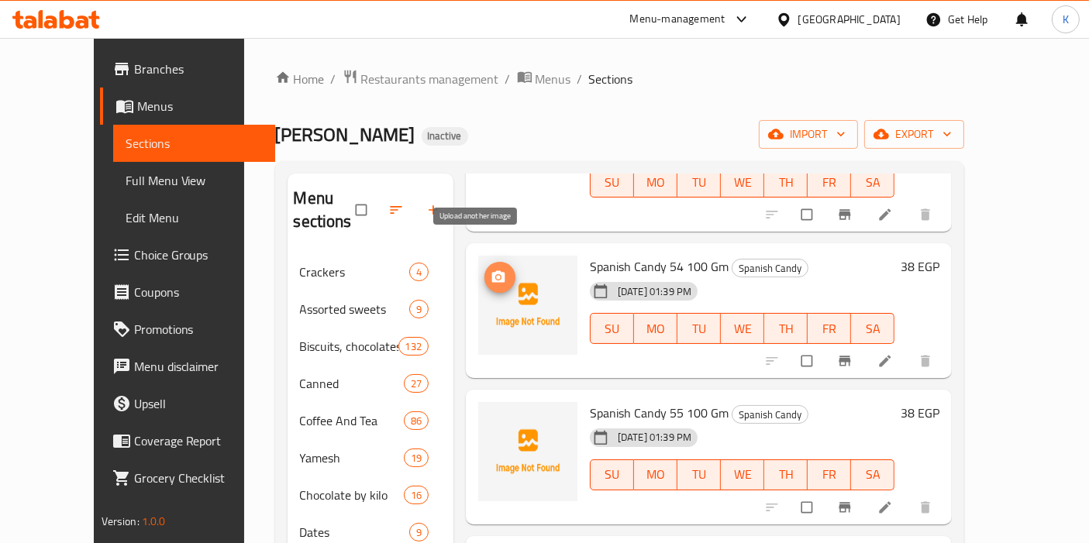
click at [491, 270] on icon "upload picture" at bounding box center [498, 277] width 15 height 15
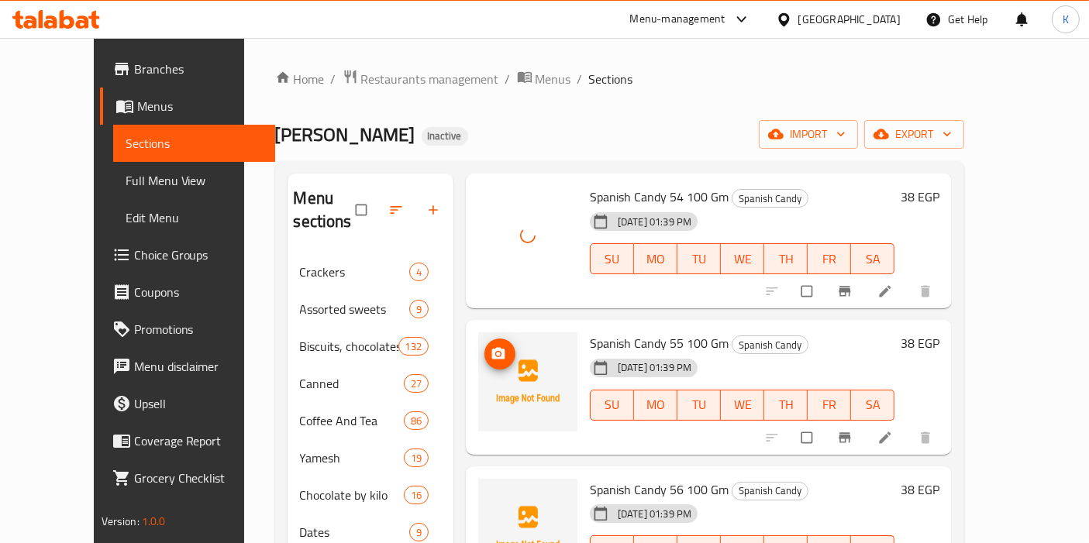
scroll to position [7836, 0]
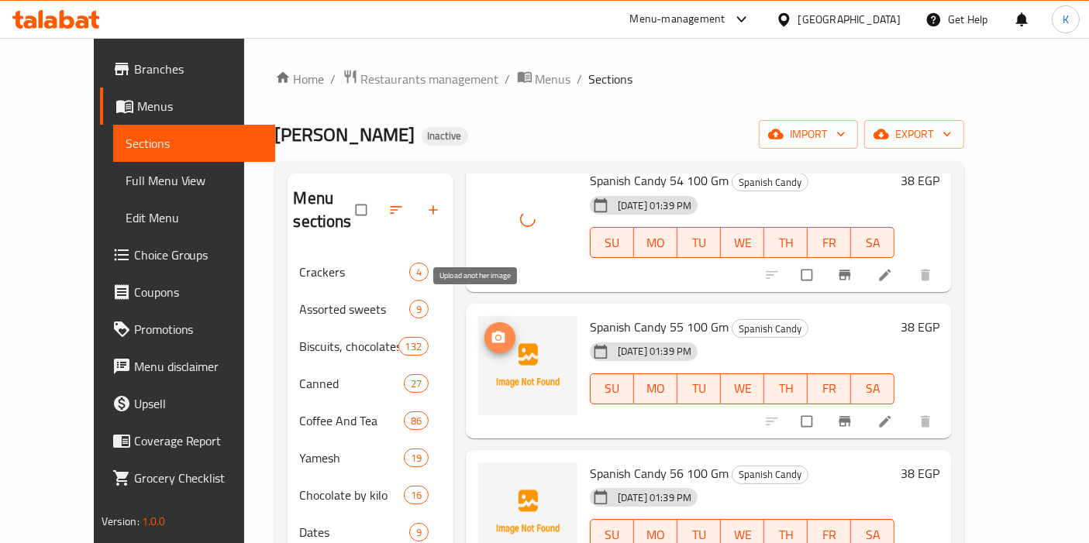
click at [491, 330] on icon "upload picture" at bounding box center [498, 337] width 15 height 15
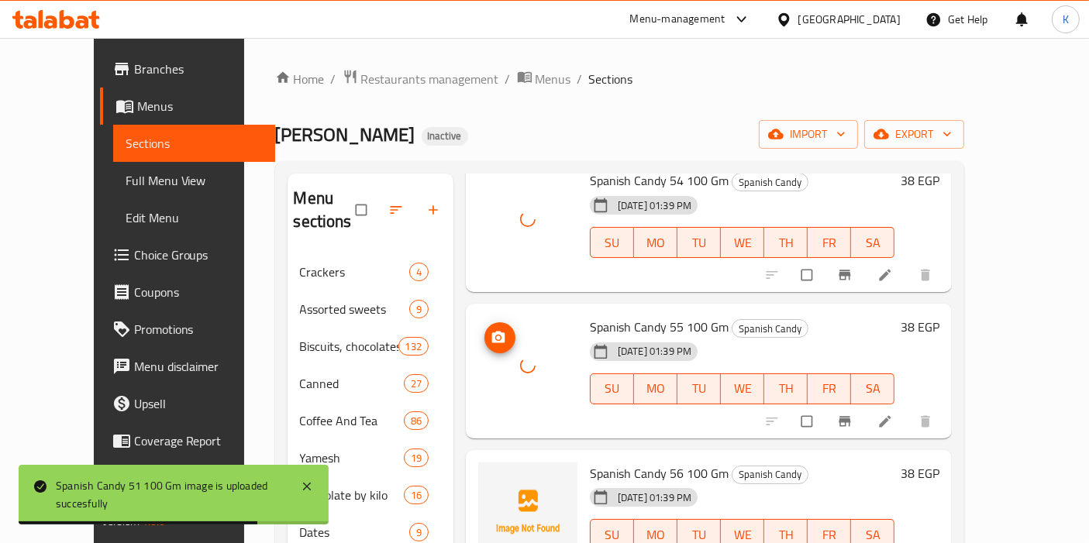
scroll to position [8008, 0]
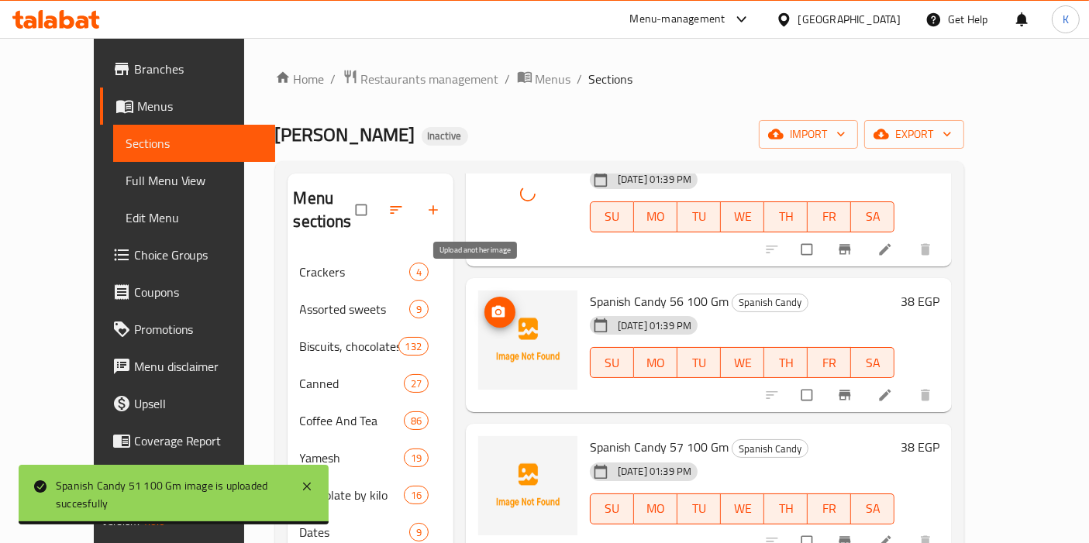
click at [492, 305] on icon "upload picture" at bounding box center [498, 311] width 13 height 12
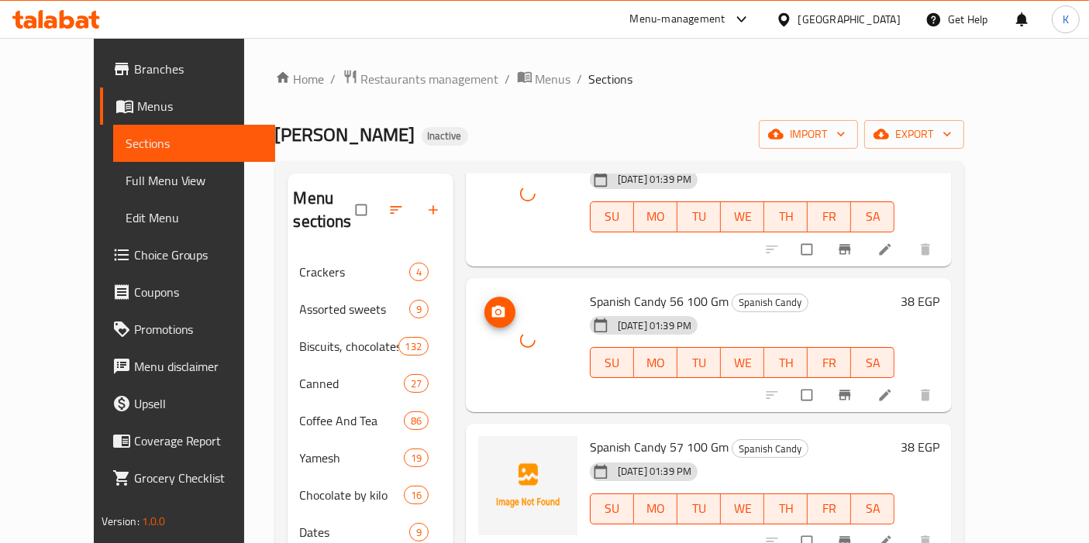
scroll to position [8180, 0]
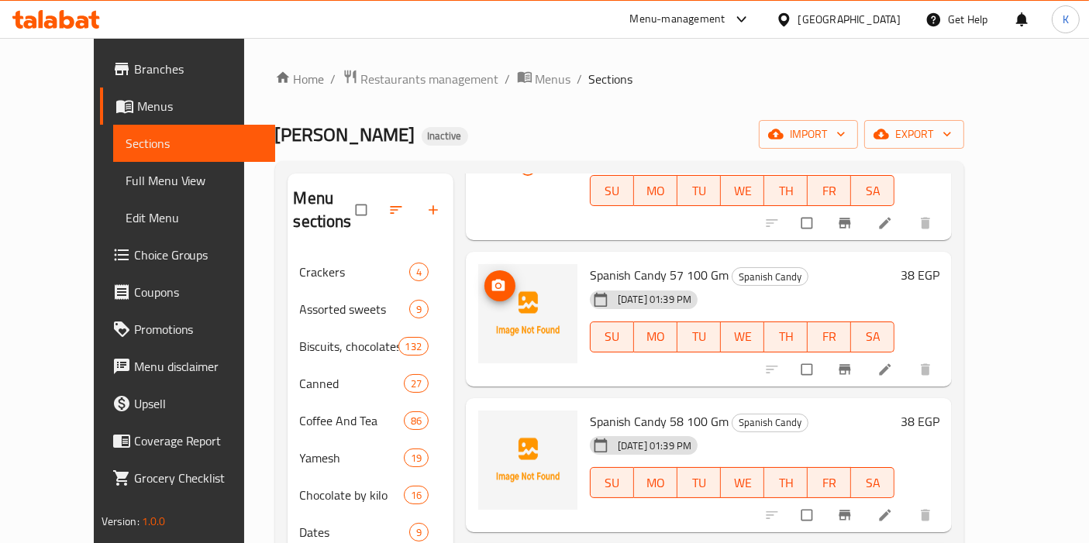
click at [484, 270] on button "upload picture" at bounding box center [499, 285] width 31 height 31
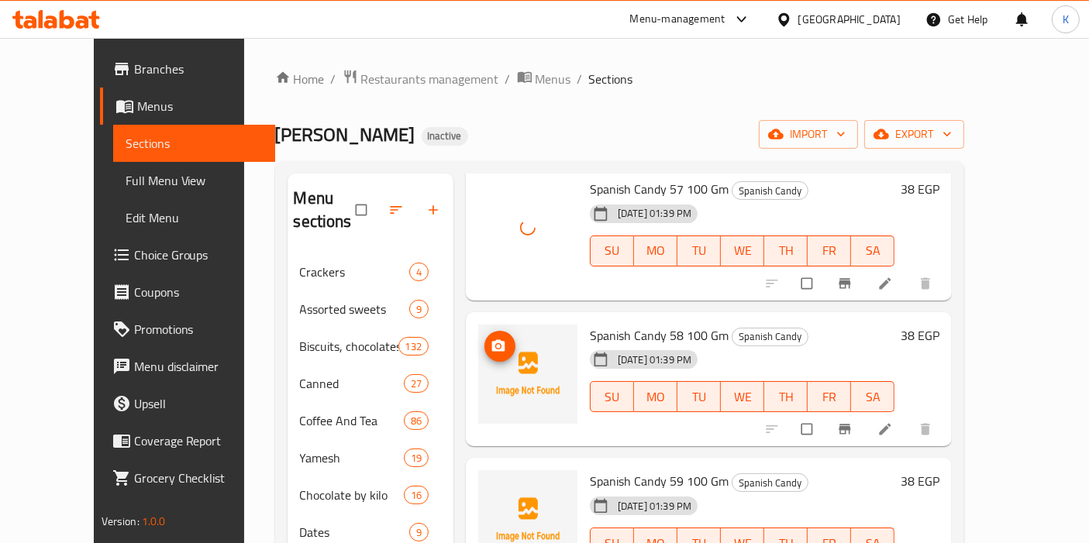
click at [492, 339] on icon "upload picture" at bounding box center [498, 345] width 13 height 12
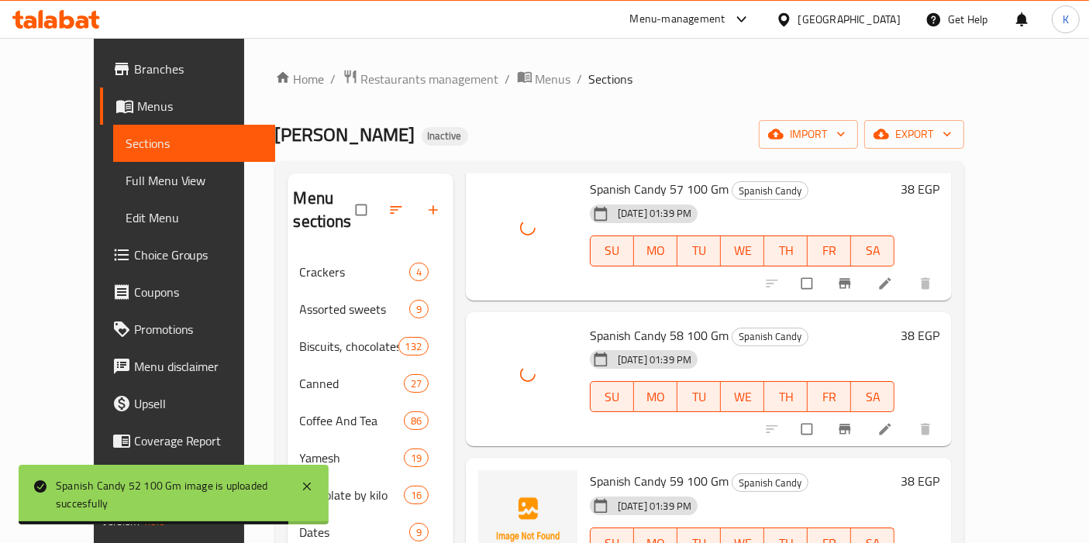
scroll to position [8352, 0]
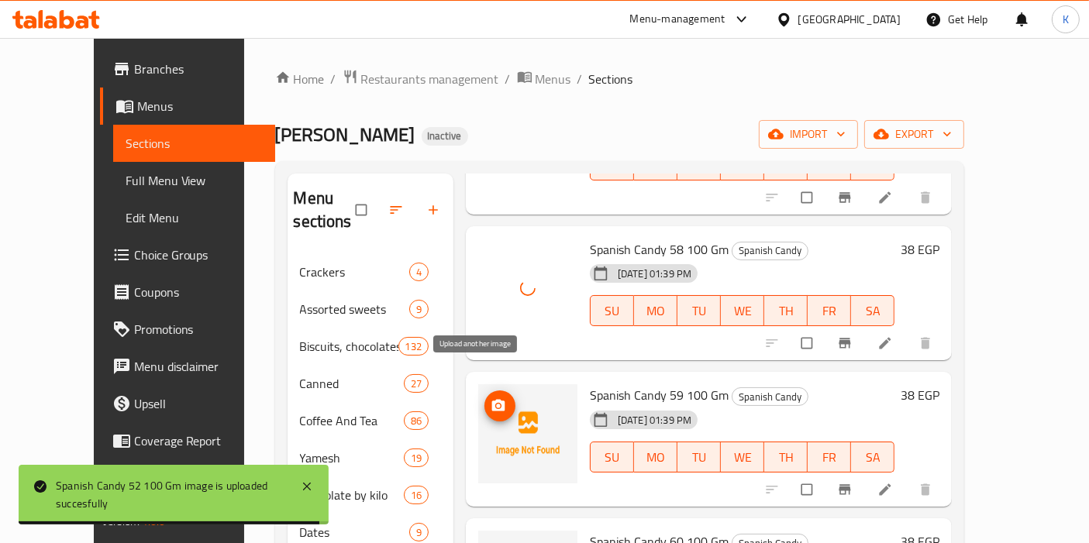
click at [492, 400] on icon "upload picture" at bounding box center [498, 406] width 13 height 12
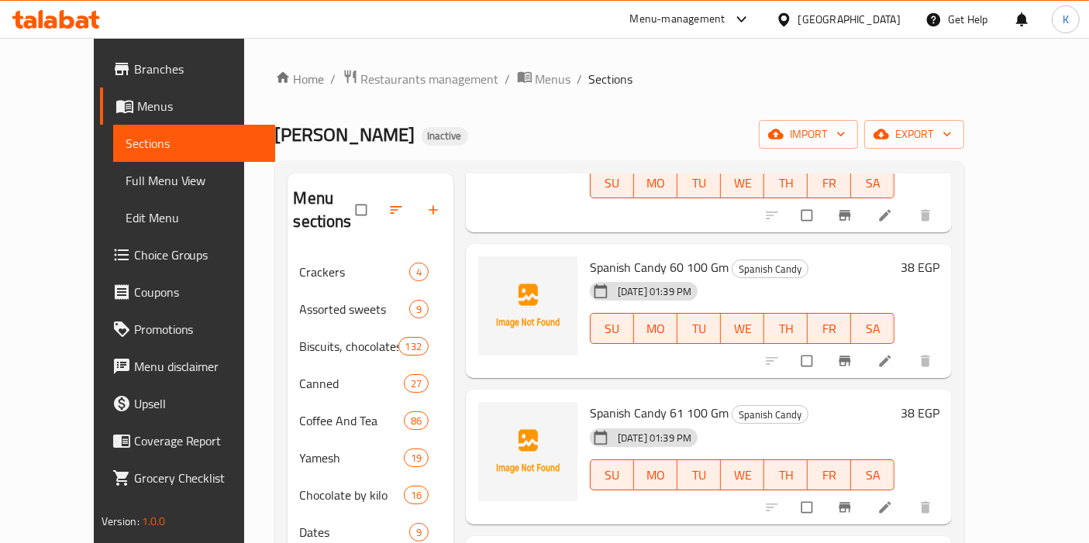
scroll to position [8611, 0]
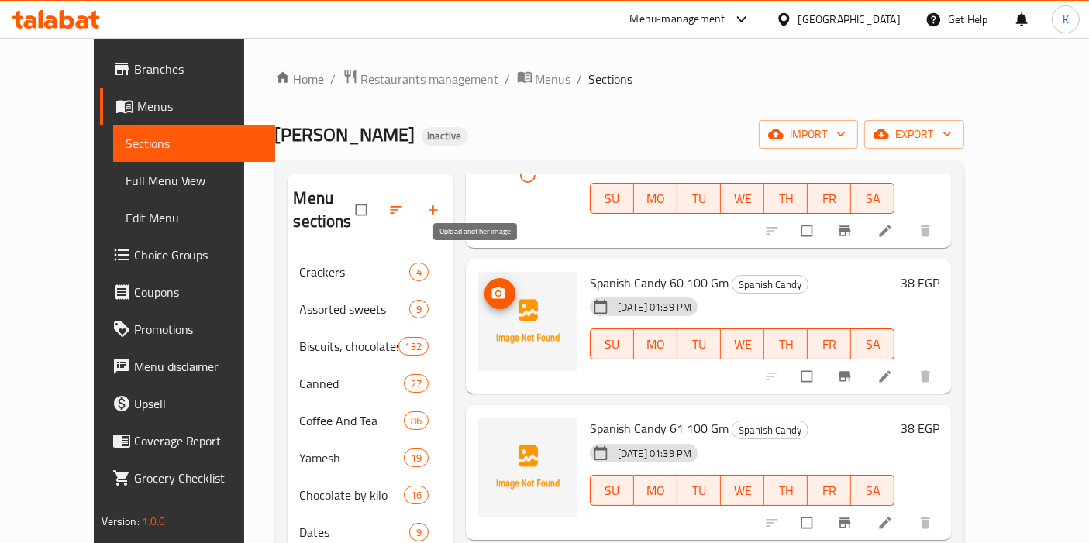
click at [484, 278] on button "upload picture" at bounding box center [499, 293] width 31 height 31
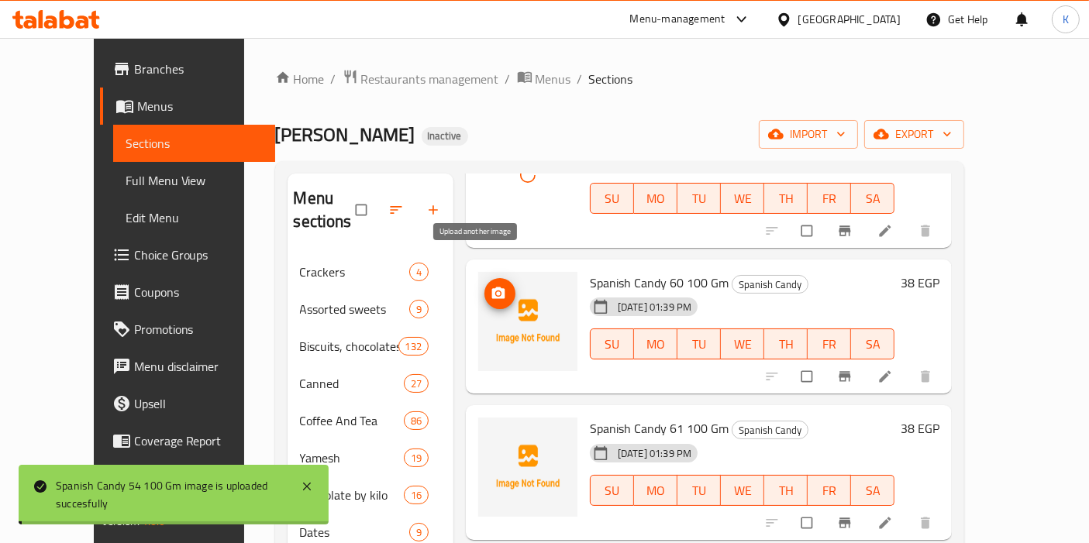
click at [484, 286] on span "upload picture" at bounding box center [499, 293] width 31 height 15
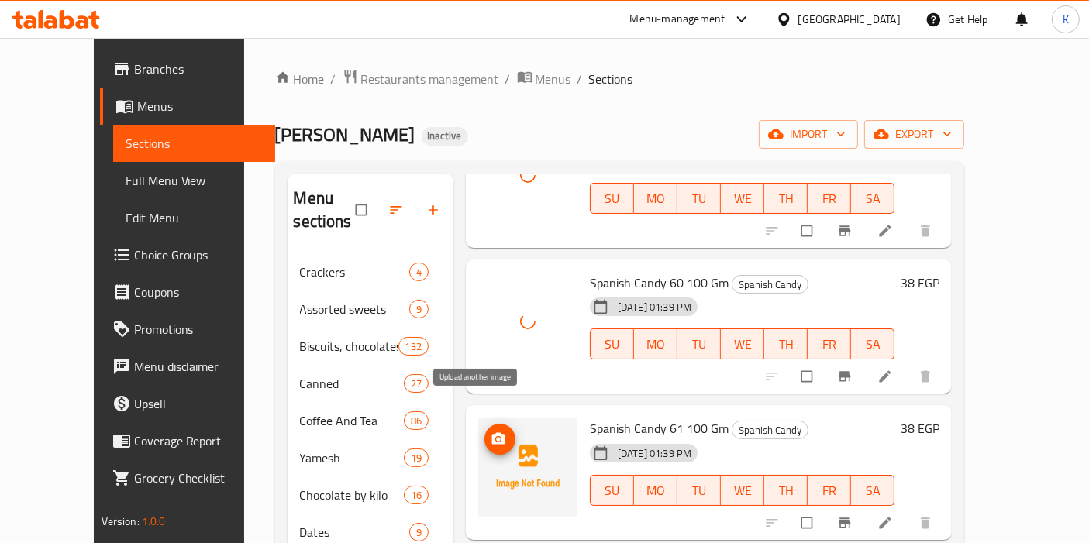
click at [492, 433] on icon "upload picture" at bounding box center [498, 439] width 13 height 12
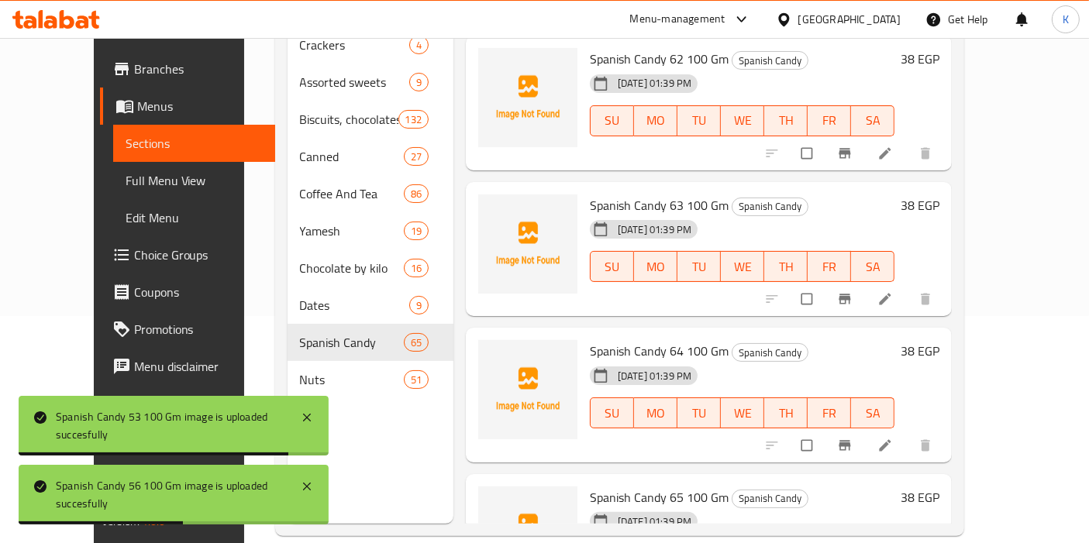
scroll to position [8722, 0]
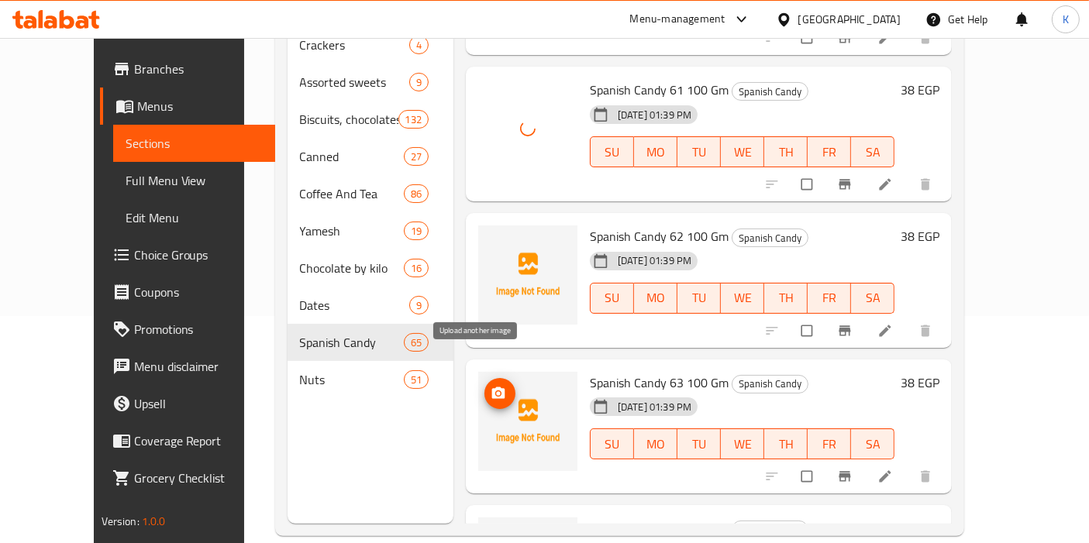
click at [484, 386] on span "upload picture" at bounding box center [499, 393] width 31 height 15
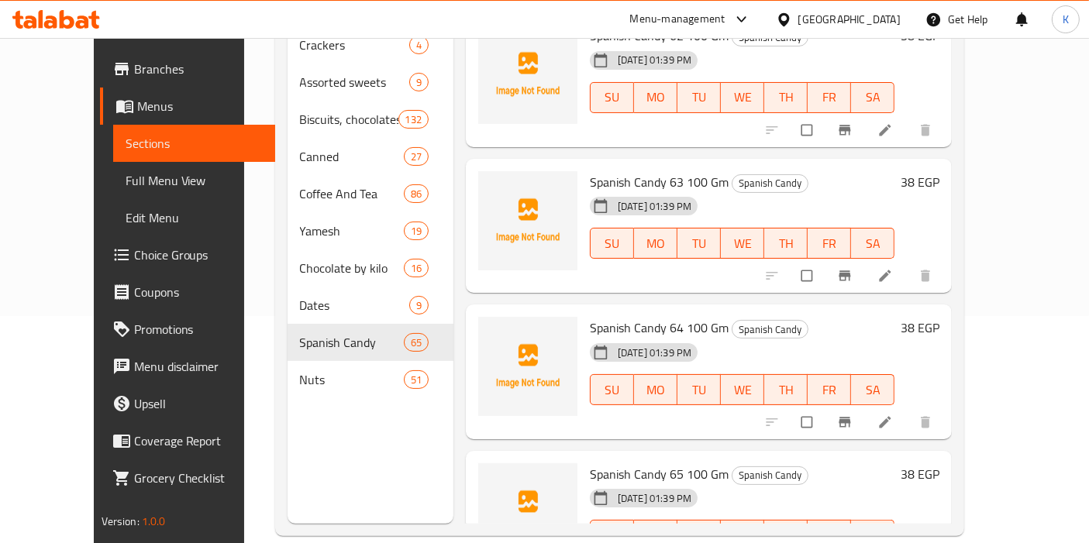
scroll to position [8980, 0]
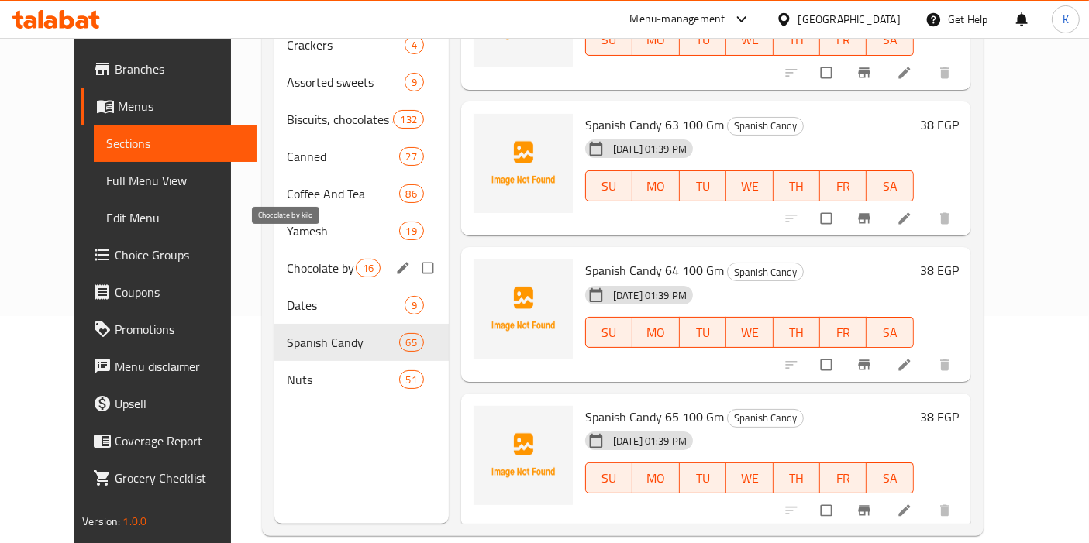
click at [287, 259] on span "Chocolate by kilo" at bounding box center [321, 268] width 68 height 19
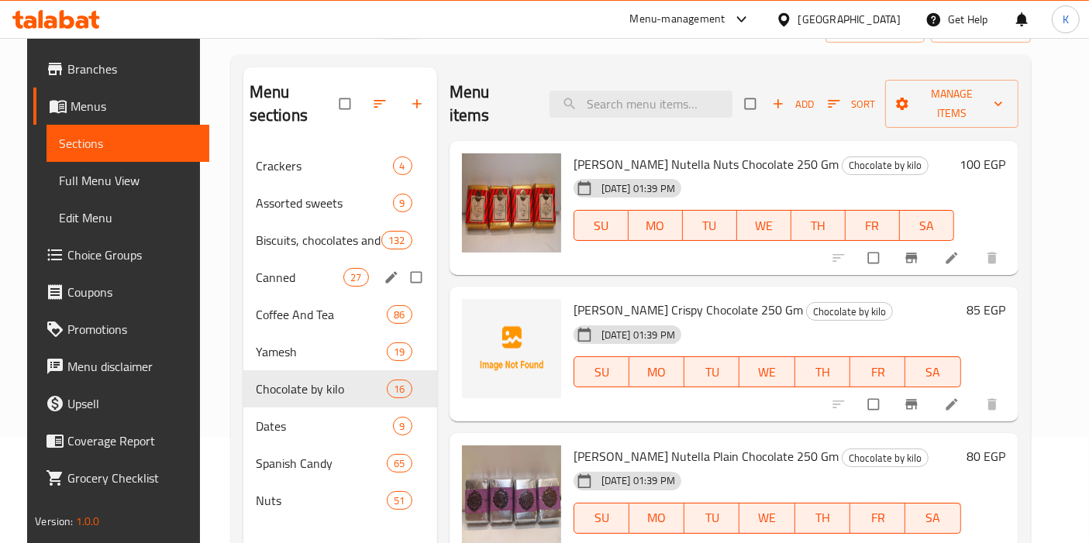
scroll to position [44, 0]
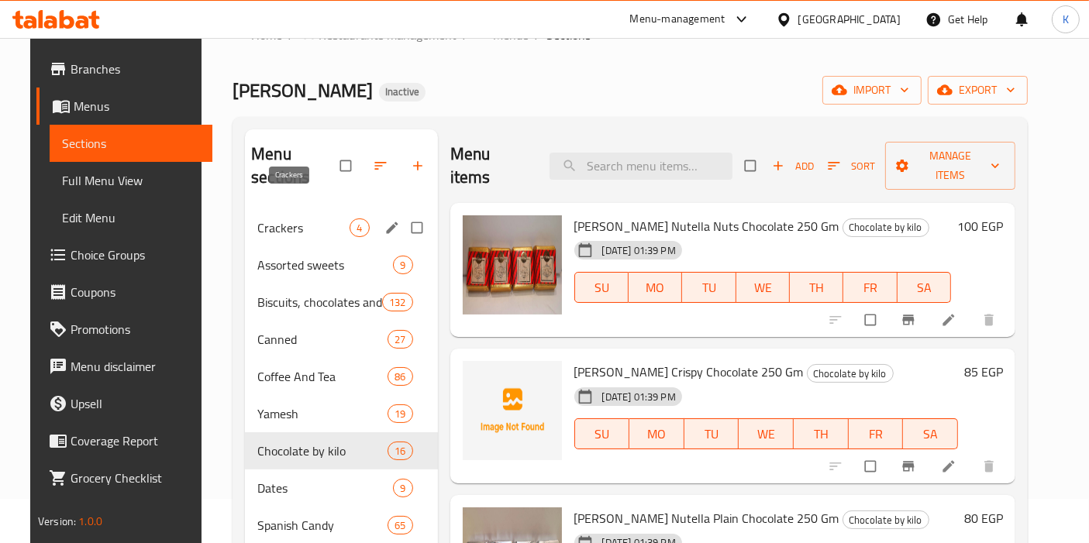
click at [309, 219] on span "Crackers" at bounding box center [303, 228] width 92 height 19
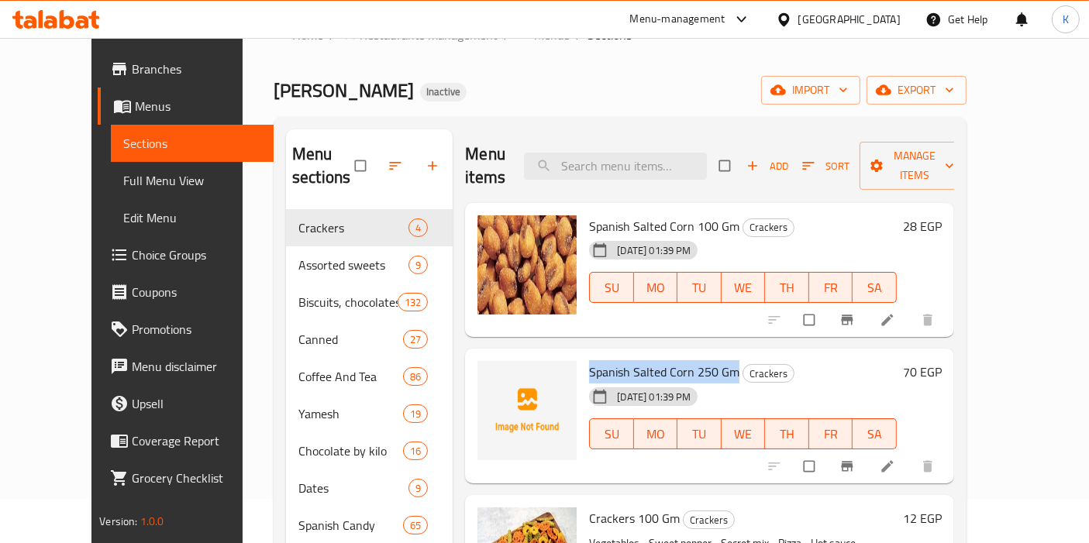
drag, startPoint x: 563, startPoint y: 349, endPoint x: 714, endPoint y: 346, distance: 150.4
click at [714, 355] on div "Spanish Salted Corn 250 Gm Crackers [DATE] 01:39 PM SU MO TU WE TH FR SA" at bounding box center [742, 416] width 319 height 122
copy span "Spanish Salted Corn 250 Gm"
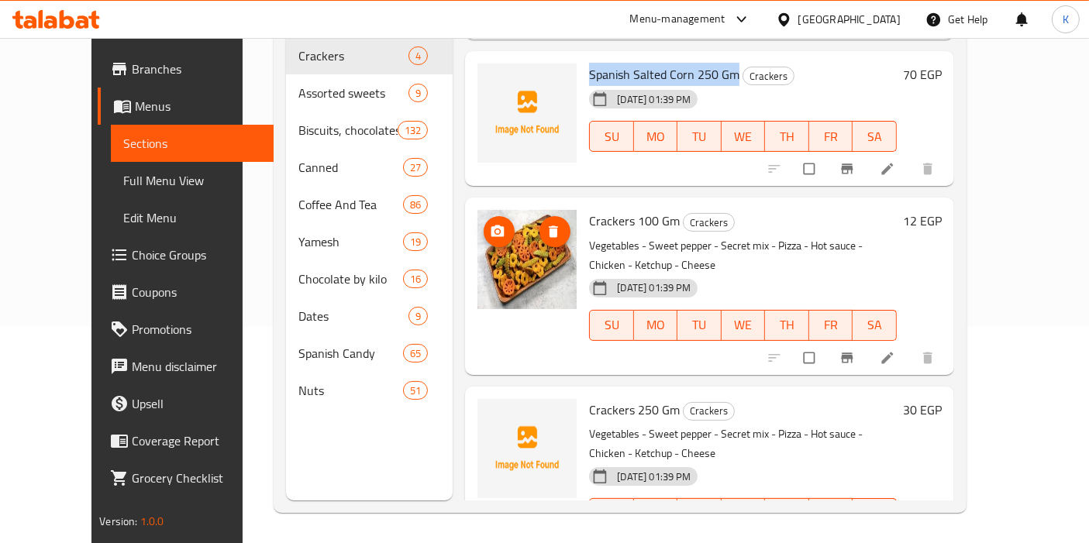
scroll to position [40, 0]
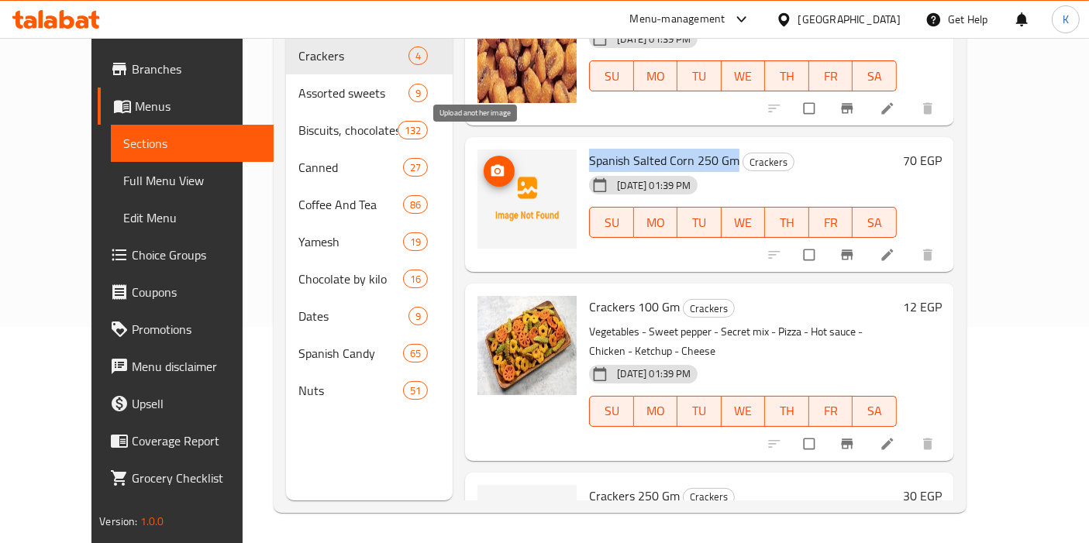
click at [496, 170] on circle "upload picture" at bounding box center [498, 172] width 4 height 4
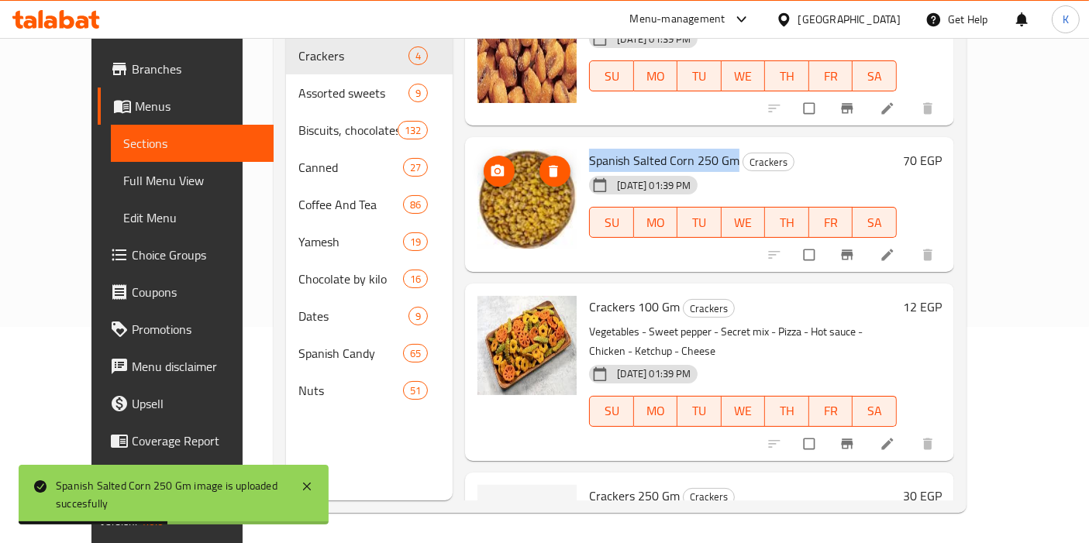
scroll to position [126, 0]
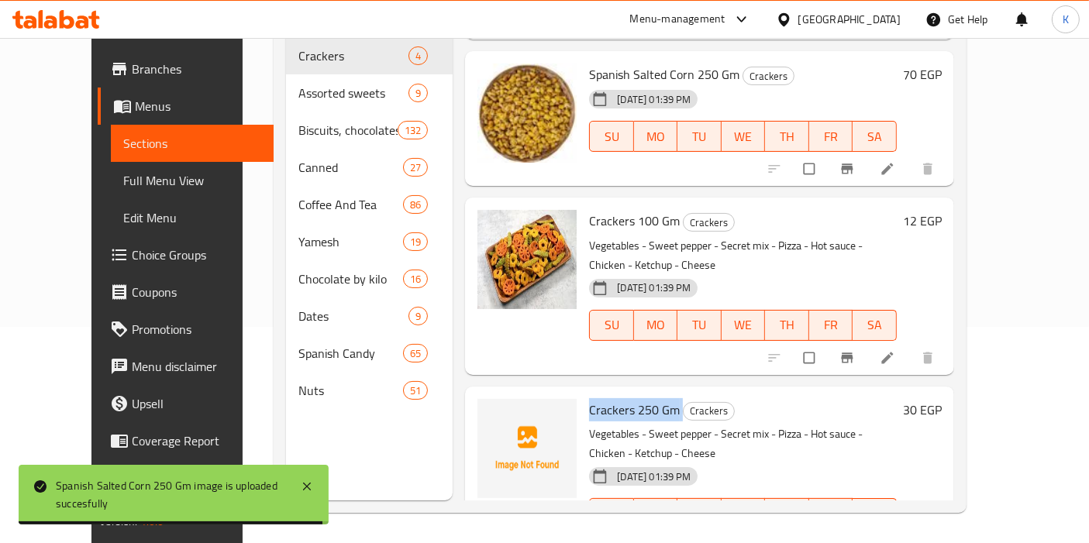
drag, startPoint x: 566, startPoint y: 360, endPoint x: 658, endPoint y: 365, distance: 91.6
click at [658, 399] on h6 "Crackers 250 Gm Crackers" at bounding box center [742, 410] width 307 height 22
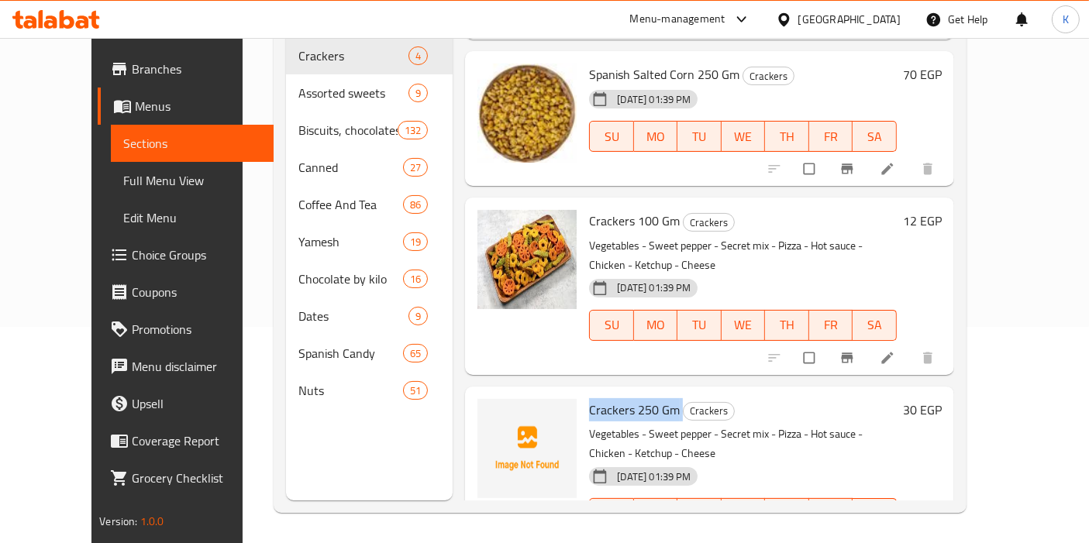
copy h6 "Crackers 250 Gm"
click at [484, 413] on span "upload picture" at bounding box center [499, 420] width 31 height 15
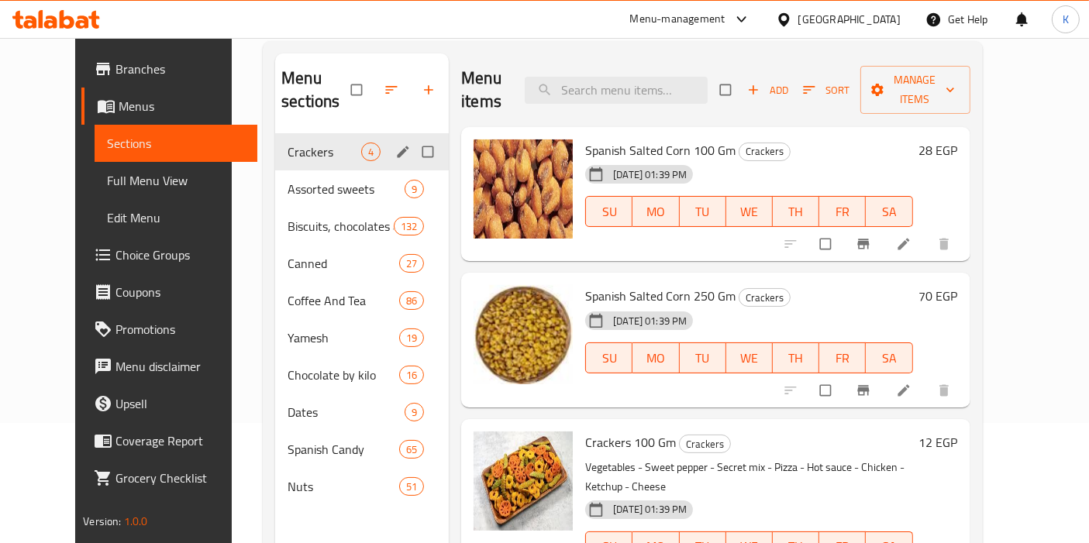
scroll to position [0, 0]
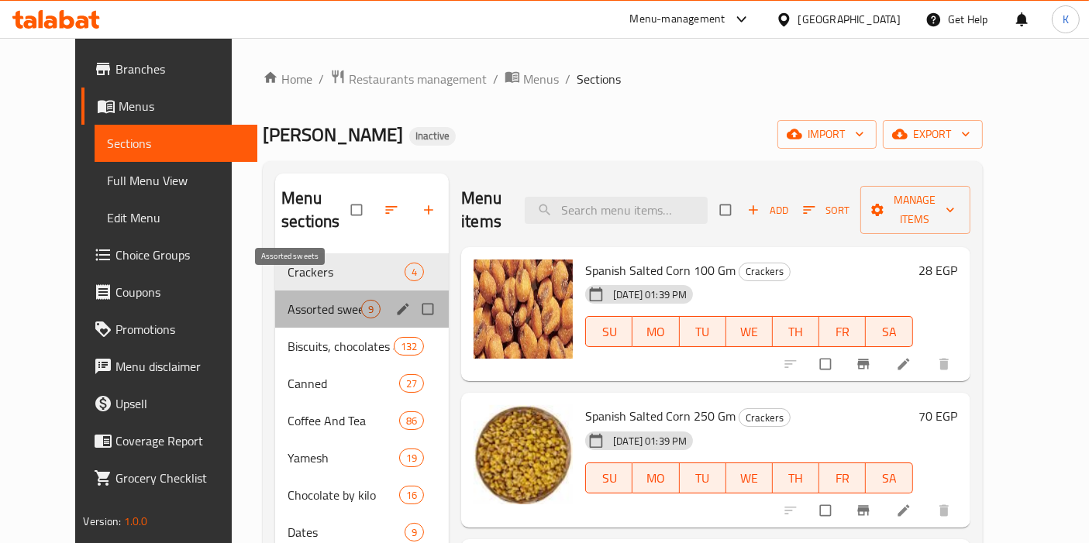
click at [288, 300] on span "Assorted sweets" at bounding box center [325, 309] width 74 height 19
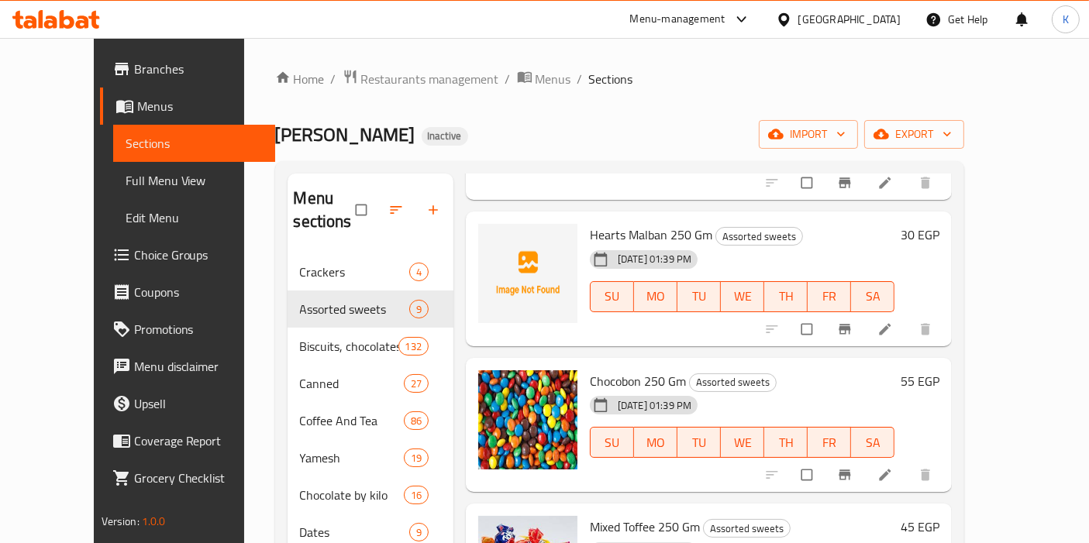
scroll to position [344, 0]
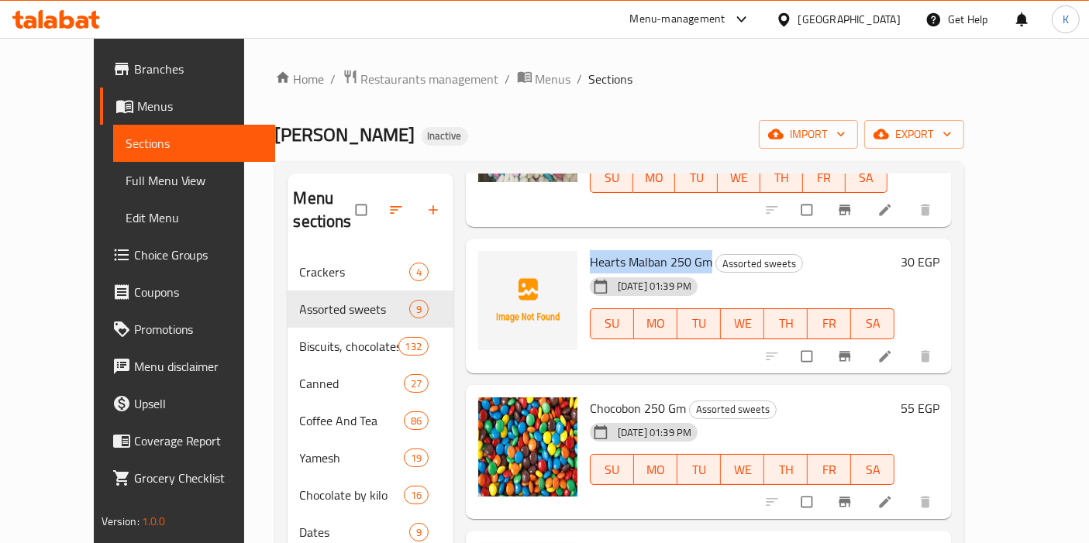
drag, startPoint x: 567, startPoint y: 194, endPoint x: 686, endPoint y: 191, distance: 118.6
click at [686, 250] on span "Hearts Malban 250 Gm" at bounding box center [651, 261] width 122 height 23
copy span "Hearts Malban 250 Gm"
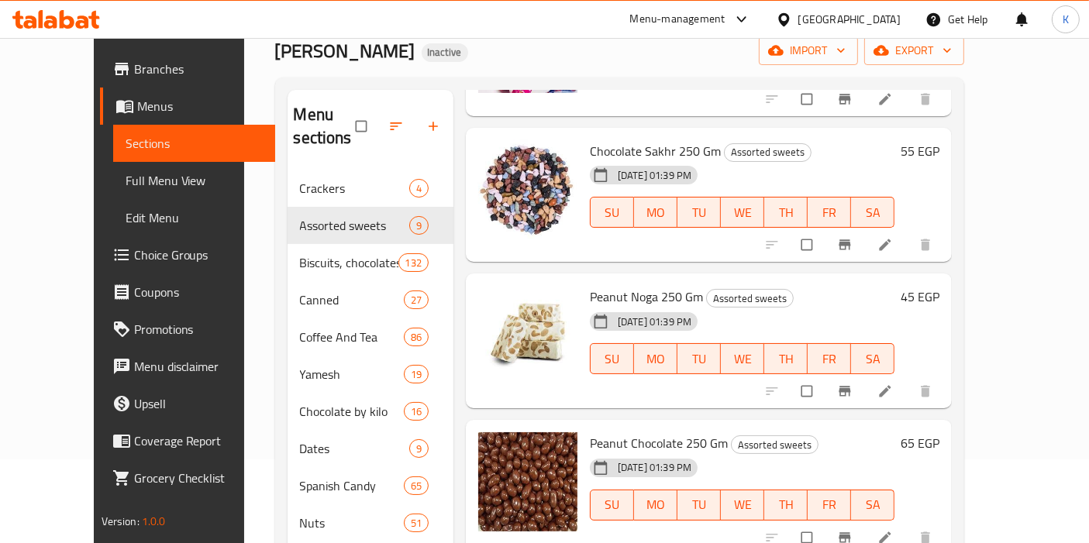
scroll to position [216, 0]
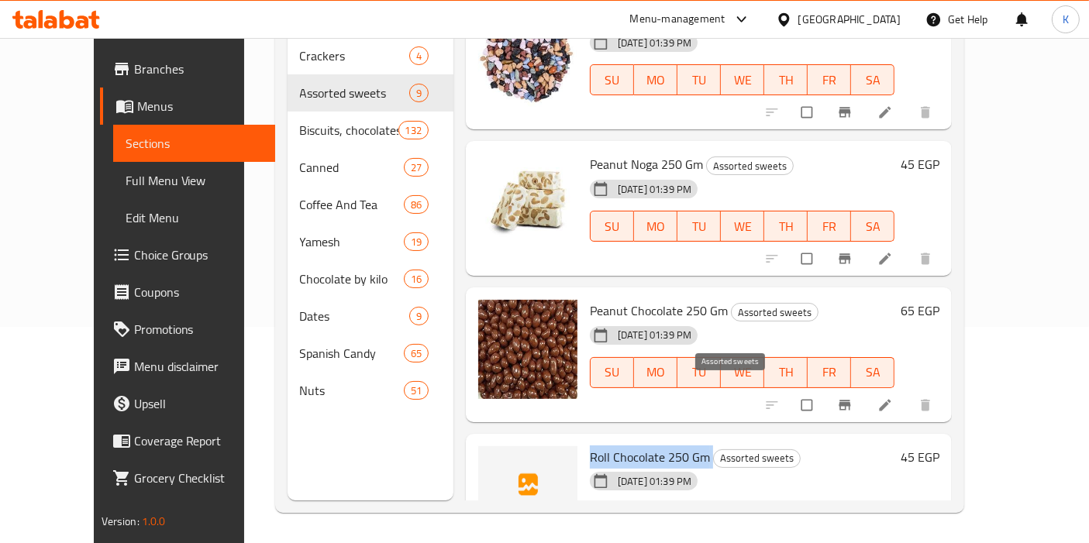
drag, startPoint x: 563, startPoint y: 386, endPoint x: 687, endPoint y: 381, distance: 124.9
click at [687, 440] on div "Roll Chocolate 250 Gm Assorted sweets [DATE] 01:39 PM SU MO TU WE TH FR SA" at bounding box center [742, 501] width 317 height 122
copy h6 "Roll Chocolate 250 Gm"
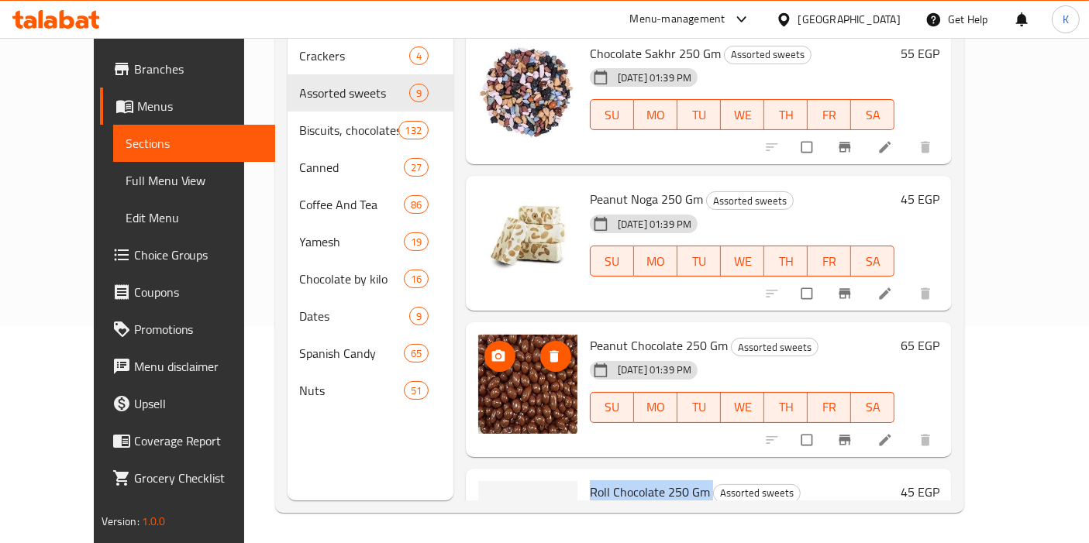
scroll to position [810, 0]
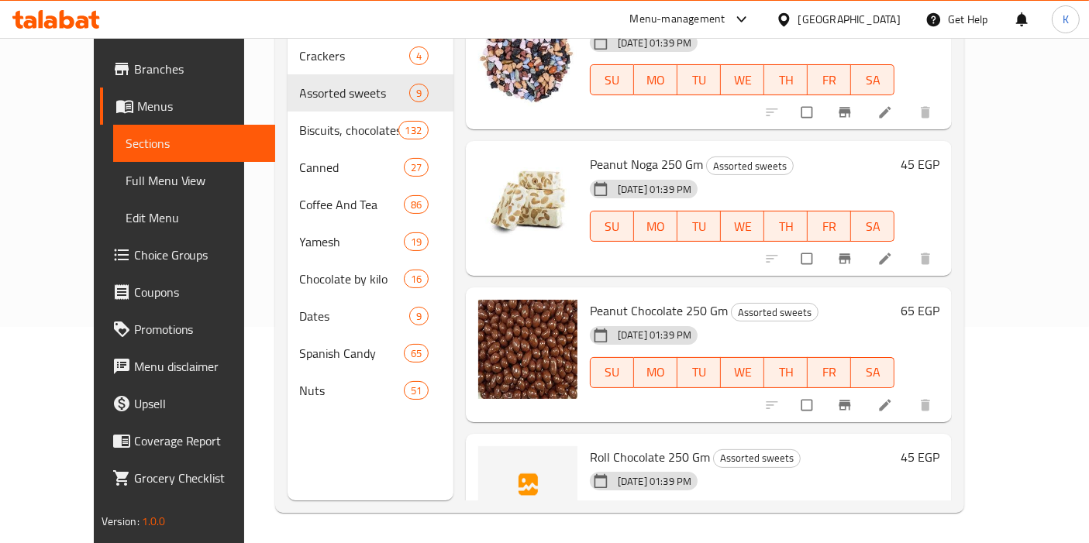
click at [801, 466] on div "[DATE] 01:39 PM SU MO TU WE TH FR SA" at bounding box center [742, 508] width 317 height 84
click at [908, 539] on li at bounding box center [886, 551] width 43 height 25
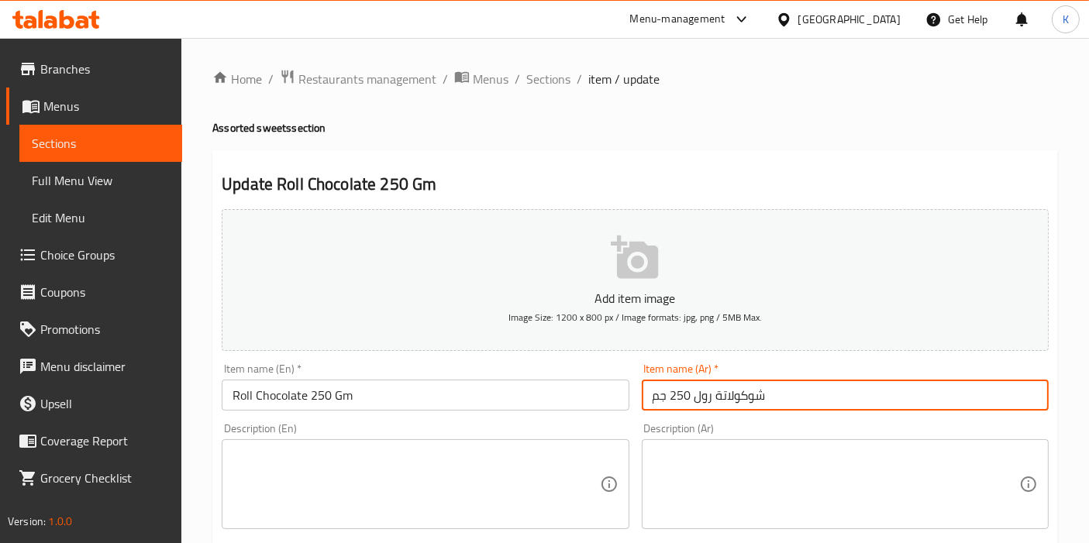
drag, startPoint x: 768, startPoint y: 393, endPoint x: 538, endPoint y: 375, distance: 230.9
click at [538, 375] on div "Add item image Image Size: 1200 x 800 px / Image formats: jpg, png / 5MB Max. I…" at bounding box center [634, 537] width 839 height 668
click at [545, 78] on span "Sections" at bounding box center [548, 79] width 44 height 19
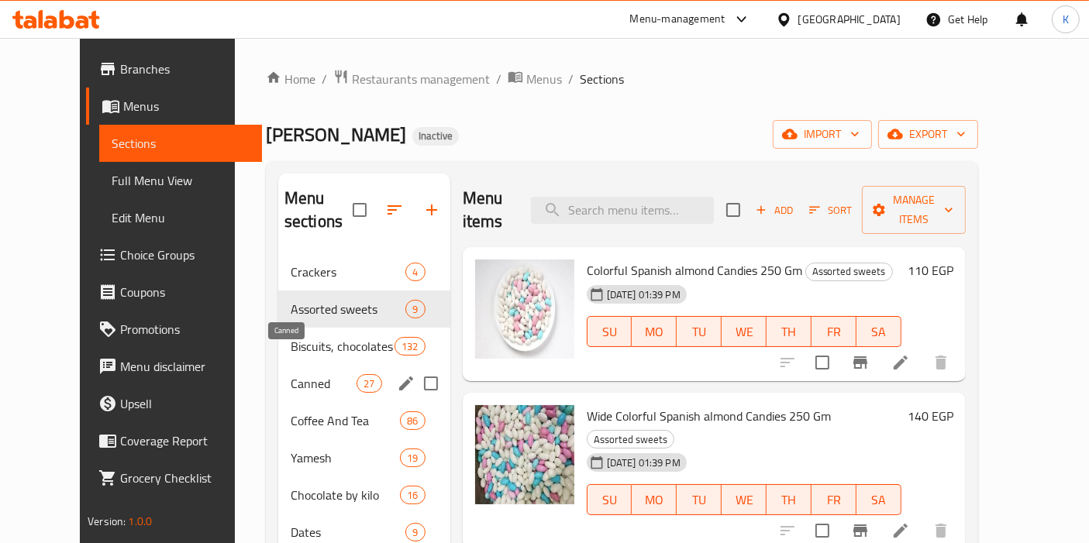
click at [291, 374] on span "Canned" at bounding box center [324, 383] width 66 height 19
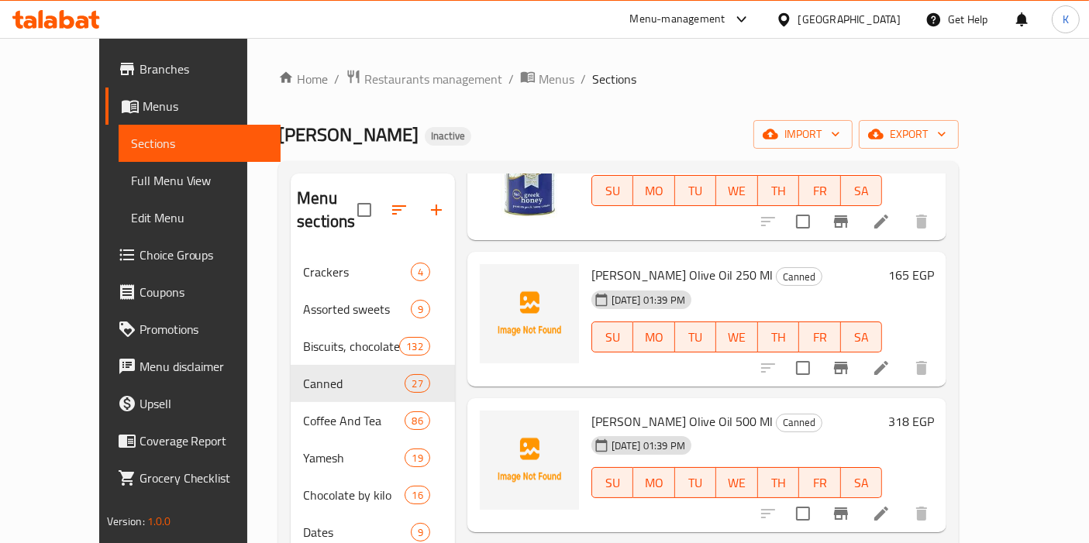
scroll to position [516, 0]
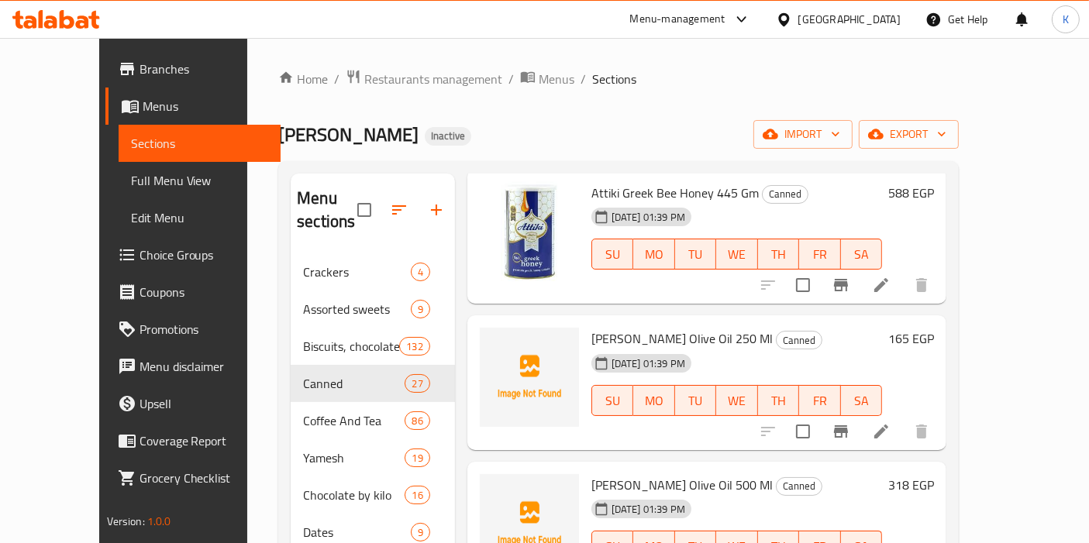
drag, startPoint x: 562, startPoint y: 316, endPoint x: 726, endPoint y: 318, distance: 164.3
click at [726, 322] on div "[PERSON_NAME] Olive Oil 250 Ml Canned [DATE] 01:39 PM SU MO TU WE TH FR SA" at bounding box center [737, 383] width 304 height 122
copy span "[PERSON_NAME] Olive Oil 250 Ml"
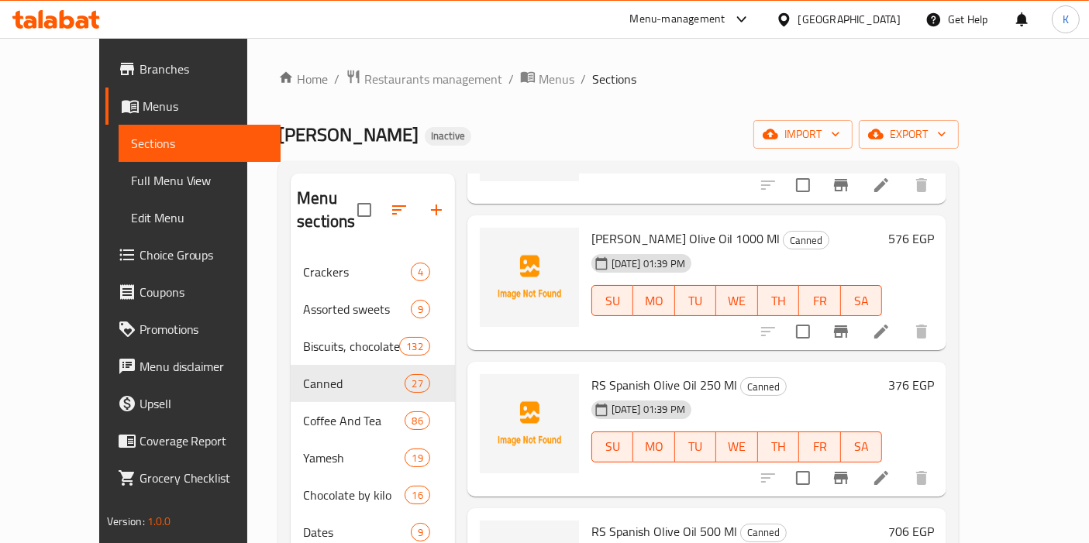
scroll to position [947, 0]
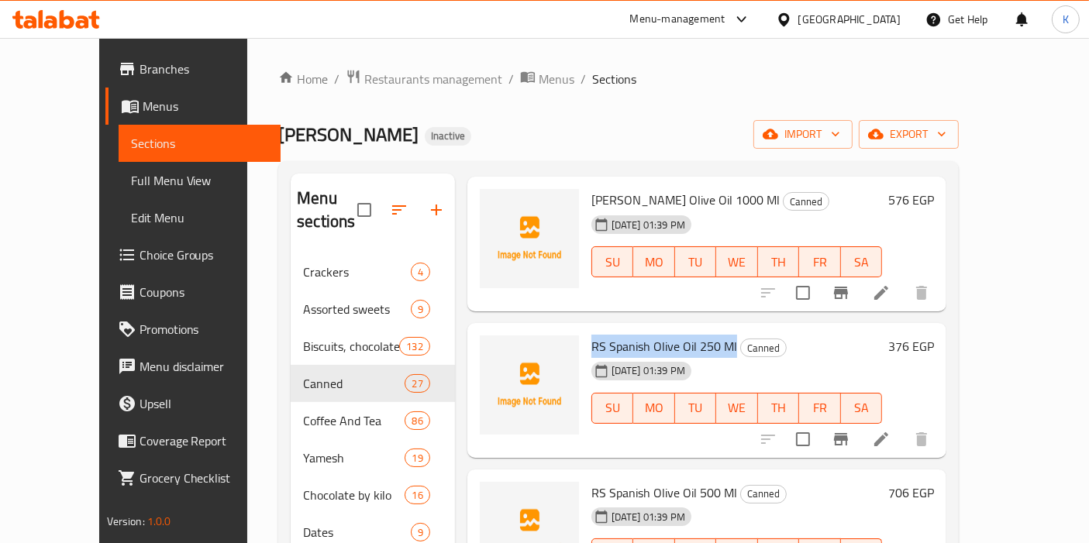
drag, startPoint x: 564, startPoint y: 318, endPoint x: 708, endPoint y: 322, distance: 144.2
click at [708, 329] on div "RS Spanish Olive Oil 250 Ml Canned [DATE] 01:39 PM SU MO TU WE TH FR SA" at bounding box center [737, 390] width 304 height 122
copy span "RS Spanish Olive Oil 250 Ml"
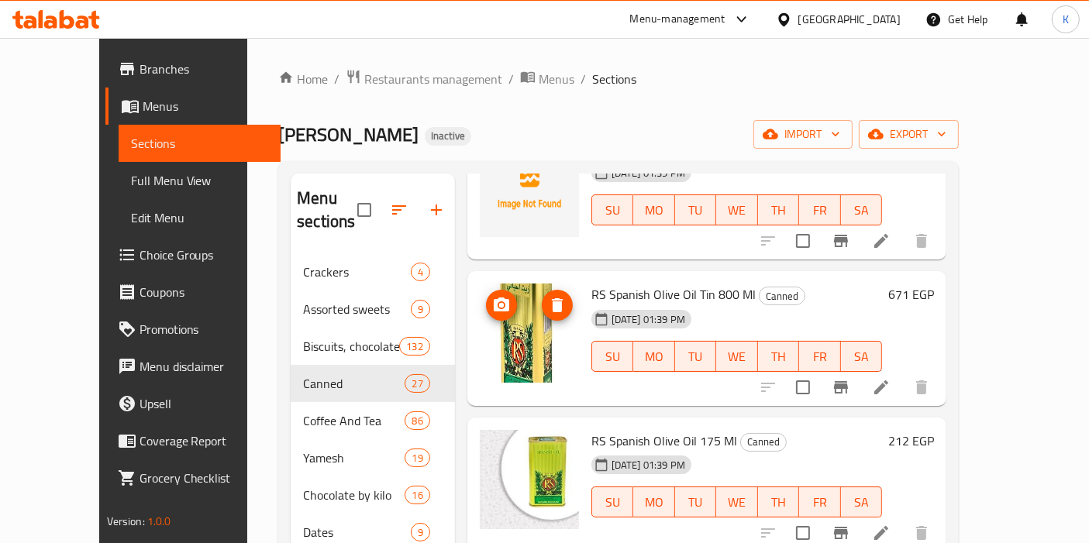
scroll to position [1377, 0]
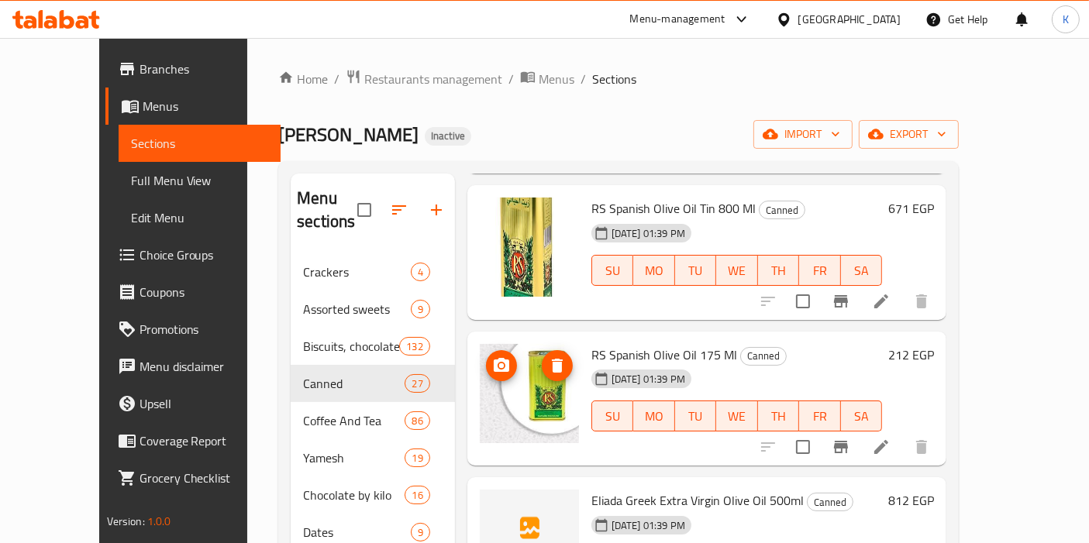
click at [510, 391] on img at bounding box center [529, 393] width 99 height 99
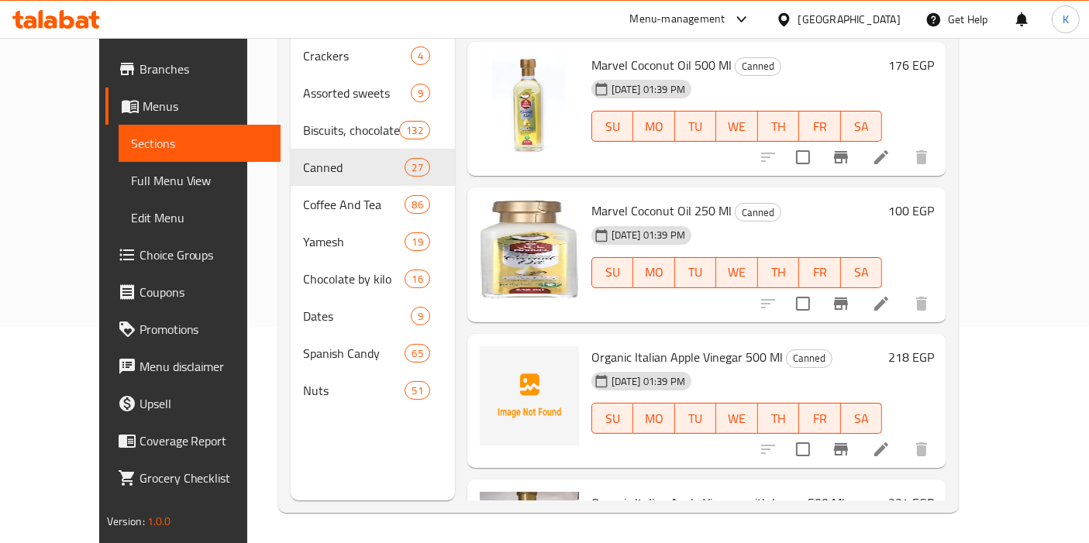
scroll to position [3439, 0]
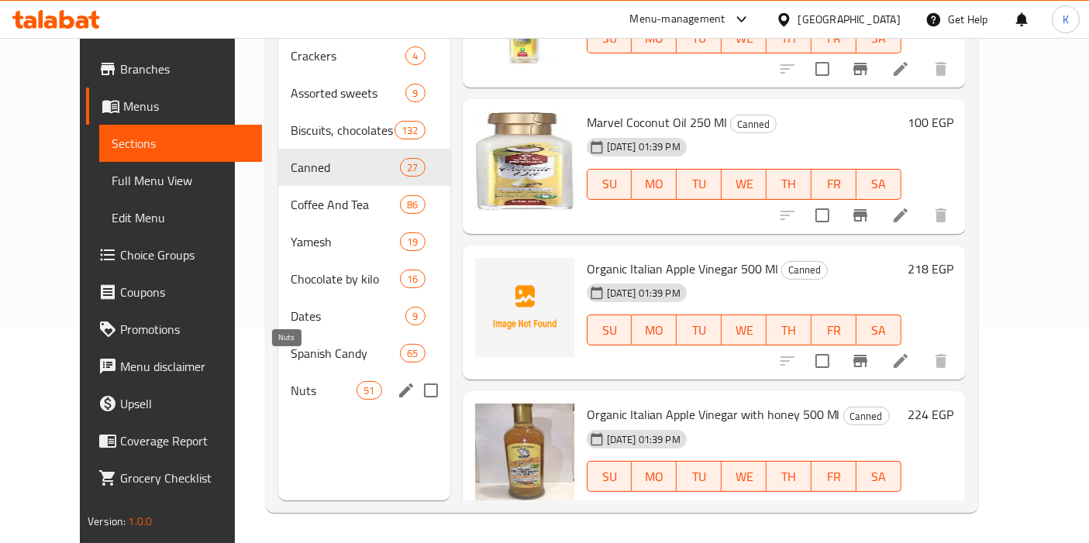
click at [294, 381] on span "Nuts" at bounding box center [324, 390] width 66 height 19
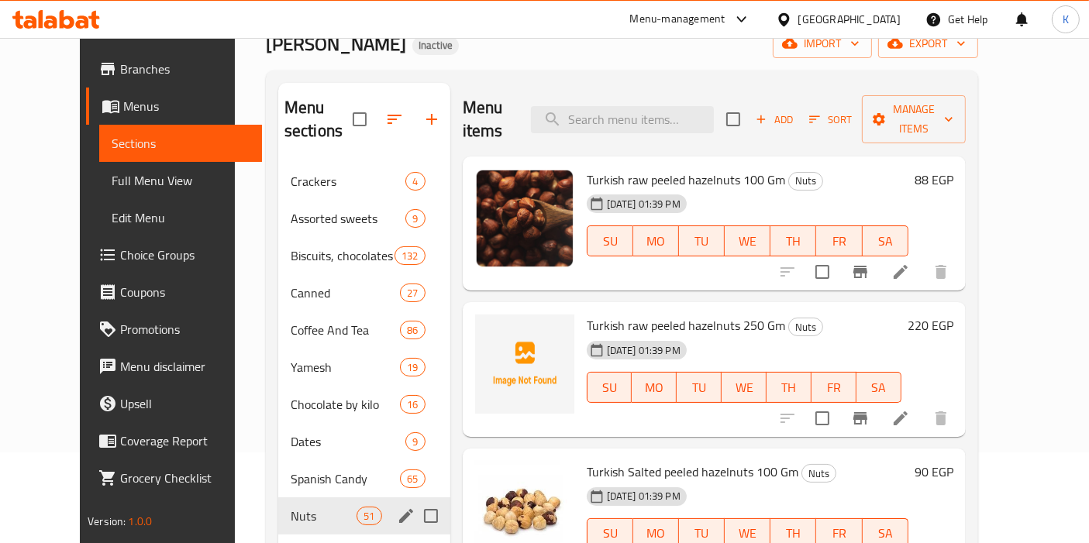
scroll to position [172, 0]
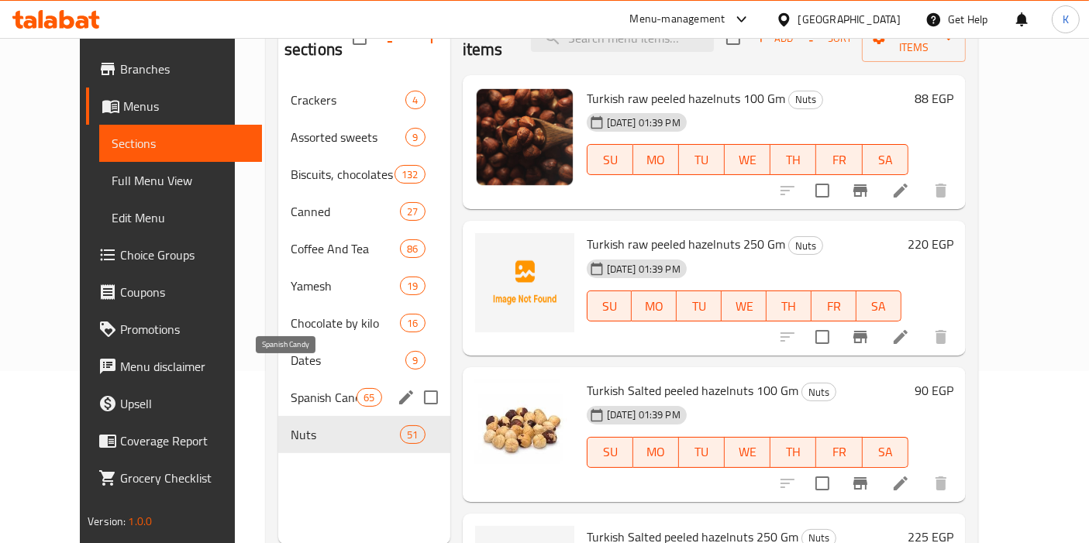
click at [291, 388] on span "Spanish Candy" at bounding box center [324, 397] width 66 height 19
